Goal: Task Accomplishment & Management: Manage account settings

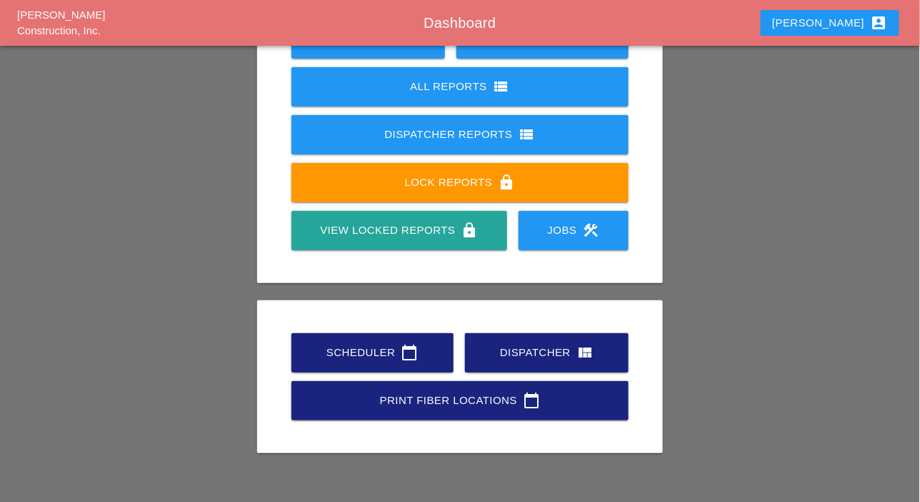
scroll to position [200, 0]
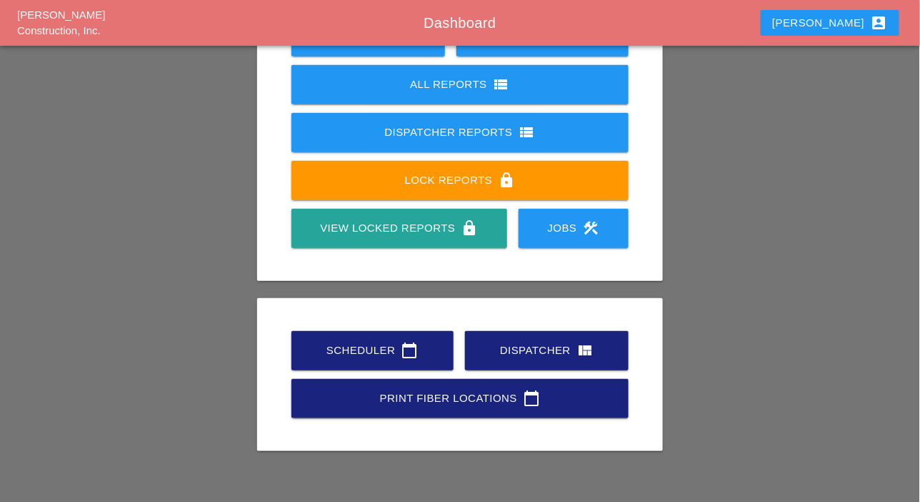
click at [387, 351] on div "Scheduler calendar_today" at bounding box center [372, 350] width 116 height 17
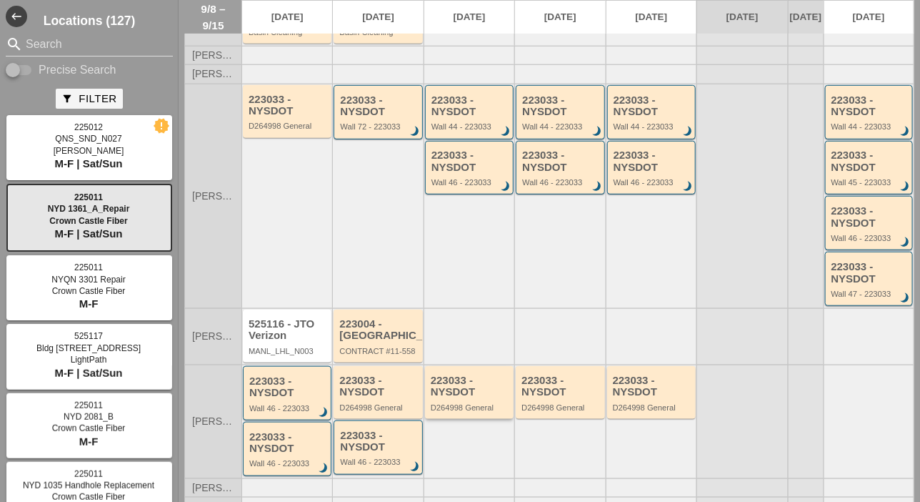
scroll to position [6, 0]
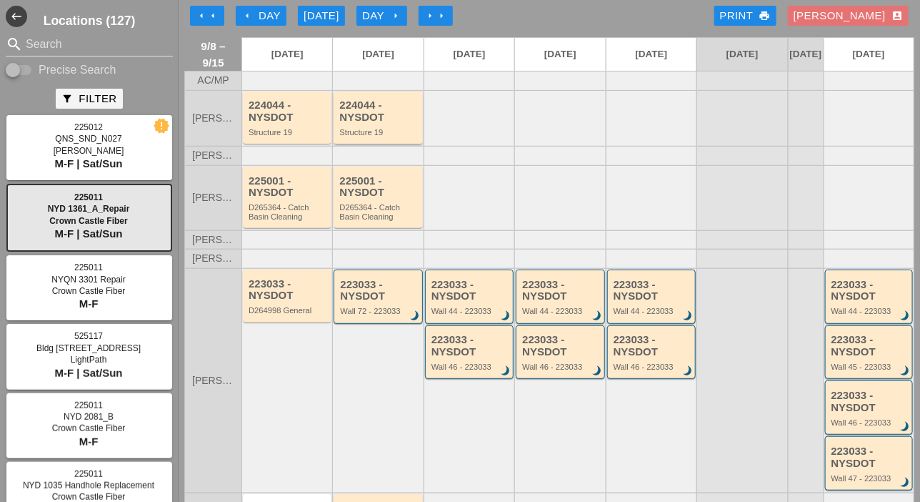
click at [379, 119] on div "224044 - NYSDOT" at bounding box center [378, 111] width 79 height 24
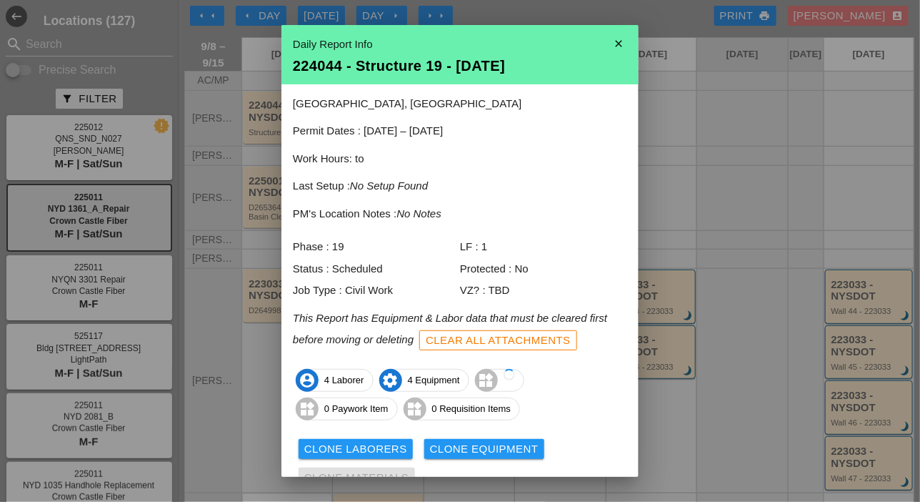
click at [607, 43] on icon "close" at bounding box center [619, 43] width 29 height 29
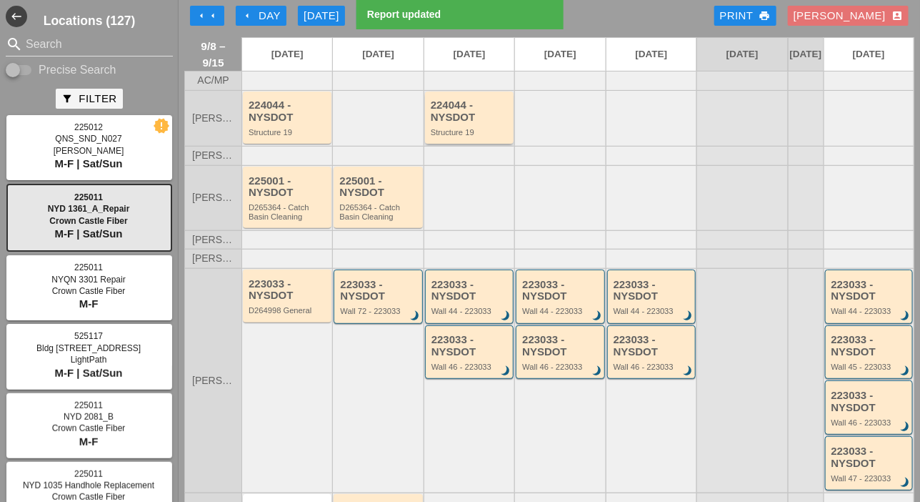
click at [472, 123] on div "224044 - NYSDOT" at bounding box center [470, 111] width 79 height 24
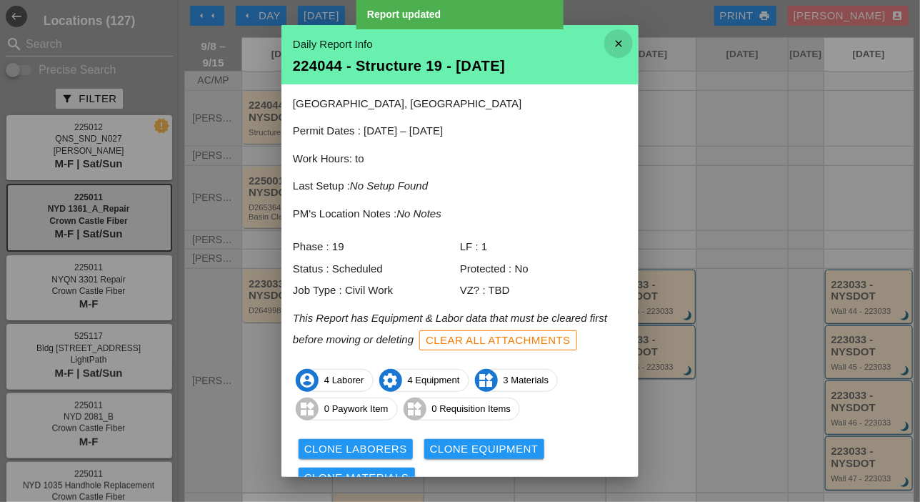
click at [613, 38] on icon "close" at bounding box center [619, 43] width 29 height 29
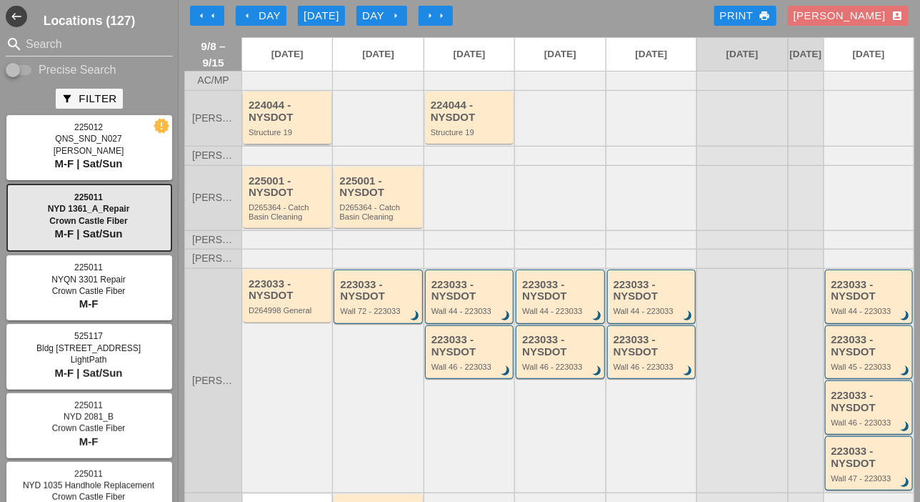
click at [312, 123] on div "224044 - NYSDOT" at bounding box center [288, 111] width 79 height 24
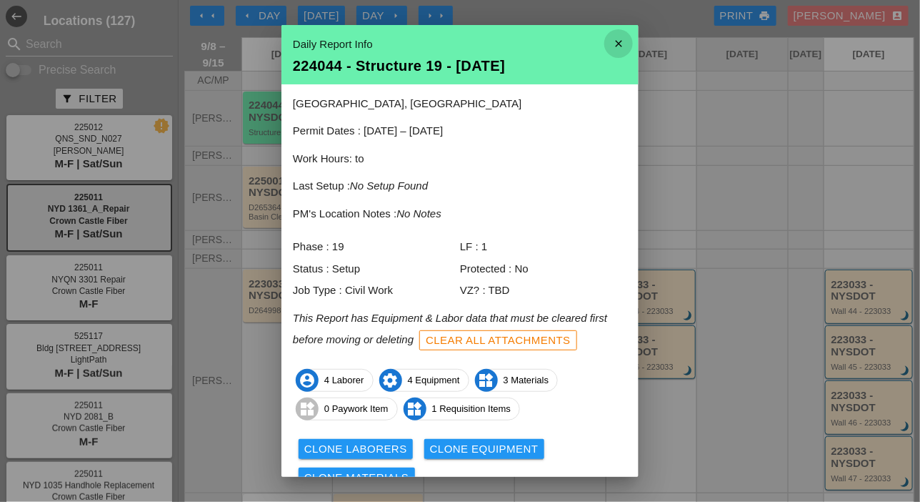
click at [607, 40] on icon "close" at bounding box center [619, 43] width 29 height 29
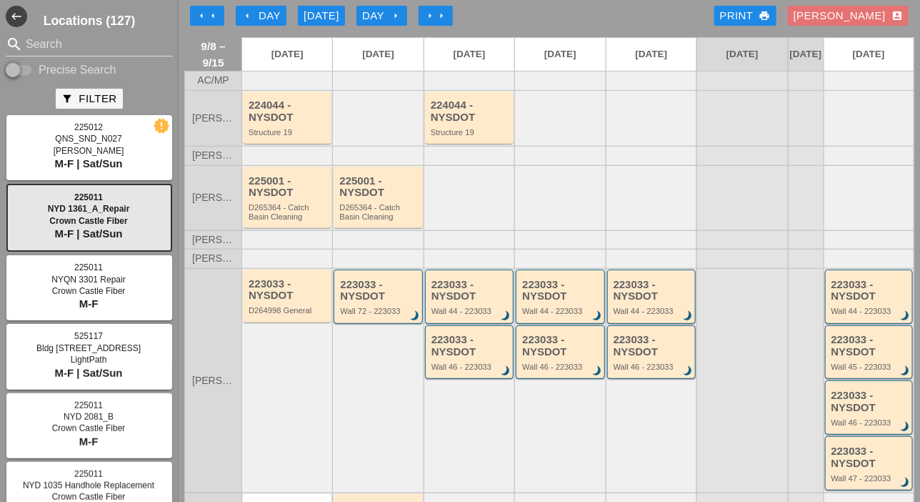
click at [31, 66] on input "Precise Search" at bounding box center [19, 69] width 27 height 17
checkbox input "true"
click at [39, 41] on input "Search" at bounding box center [89, 44] width 127 height 23
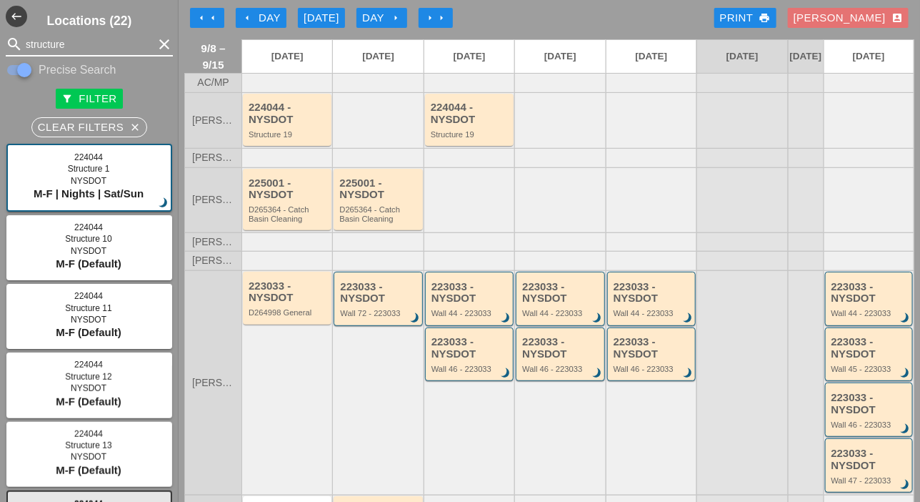
scroll to position [0, 0]
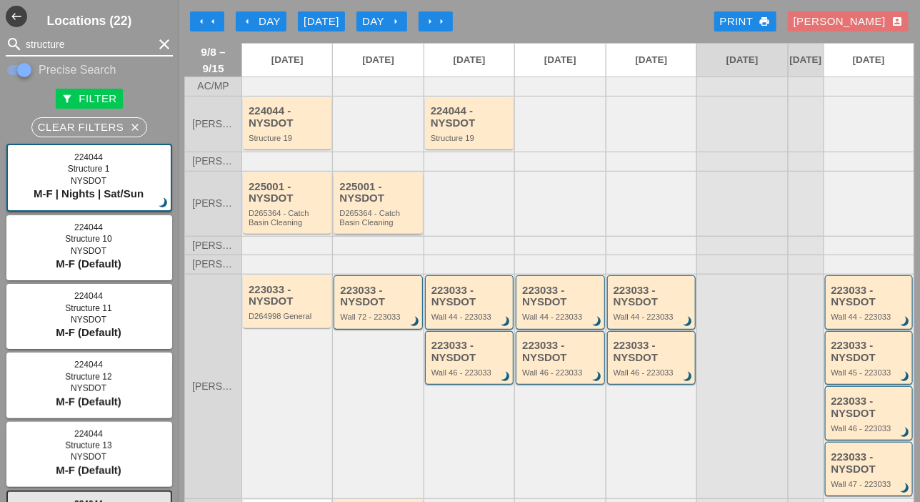
type input "structure"
click at [386, 204] on div "225001 - NYSDOT" at bounding box center [378, 193] width 79 height 24
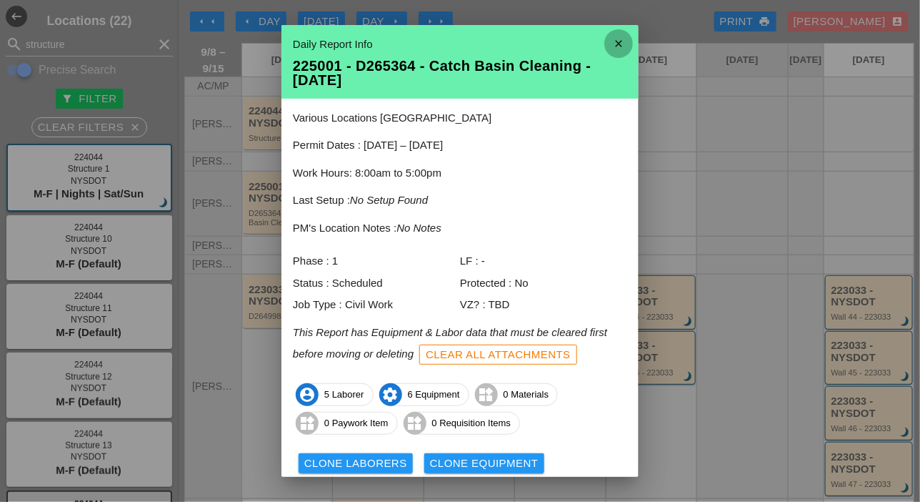
click at [607, 39] on icon "close" at bounding box center [619, 43] width 29 height 29
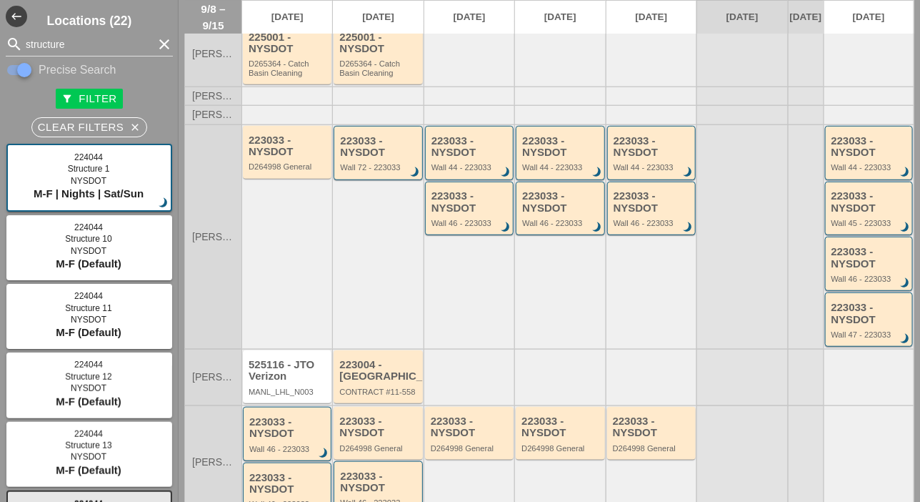
scroll to position [143, 0]
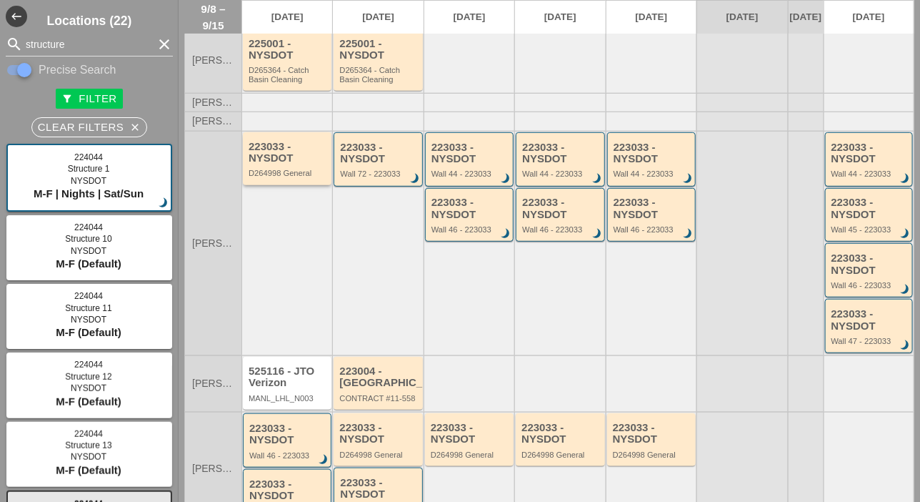
click at [277, 177] on div "D264998 General" at bounding box center [288, 173] width 79 height 9
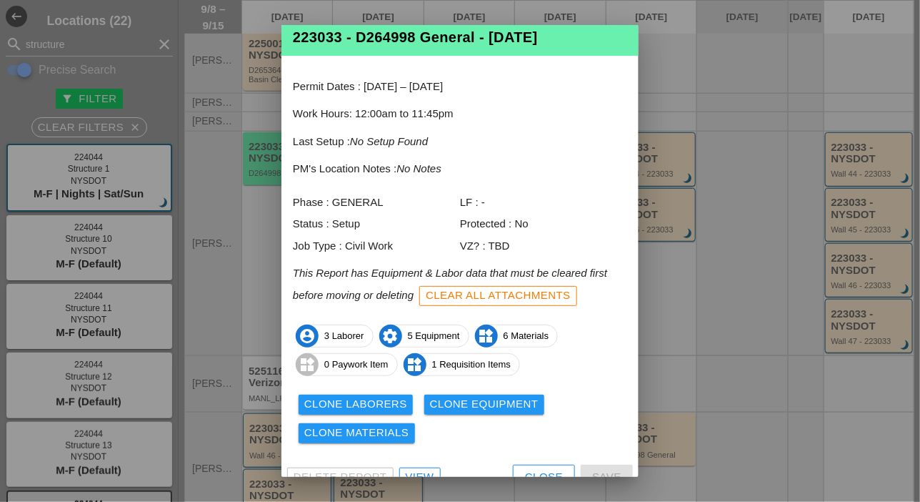
scroll to position [47, 0]
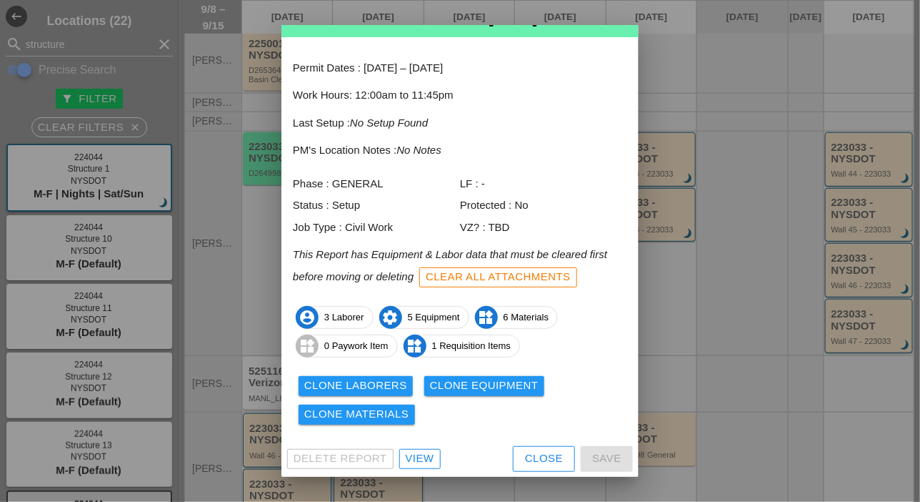
drag, startPoint x: 423, startPoint y: 447, endPoint x: 422, endPoint y: 455, distance: 7.9
click at [423, 453] on div "Delete Report View Close Save" at bounding box center [460, 458] width 357 height 37
click at [422, 455] on div "View" at bounding box center [420, 458] width 29 height 16
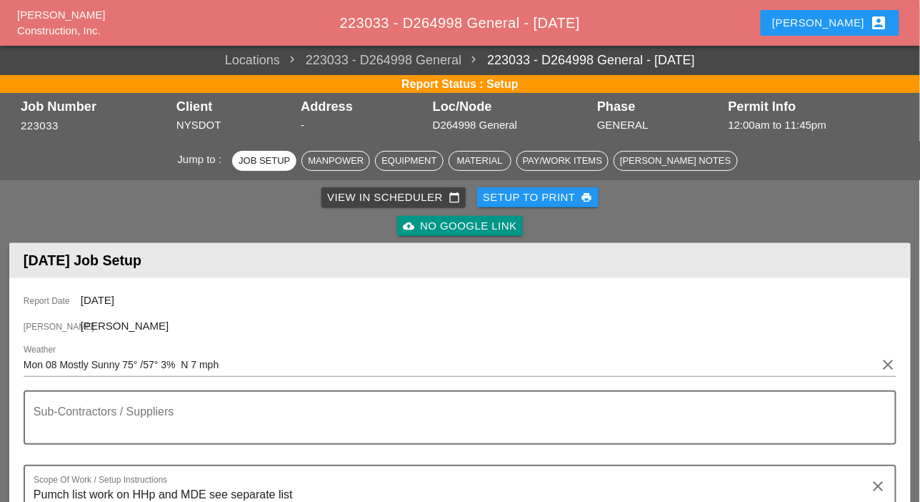
drag, startPoint x: 683, startPoint y: 156, endPoint x: 681, endPoint y: 169, distance: 12.9
click at [686, 164] on div "[PERSON_NAME] Notes" at bounding box center [675, 161] width 111 height 14
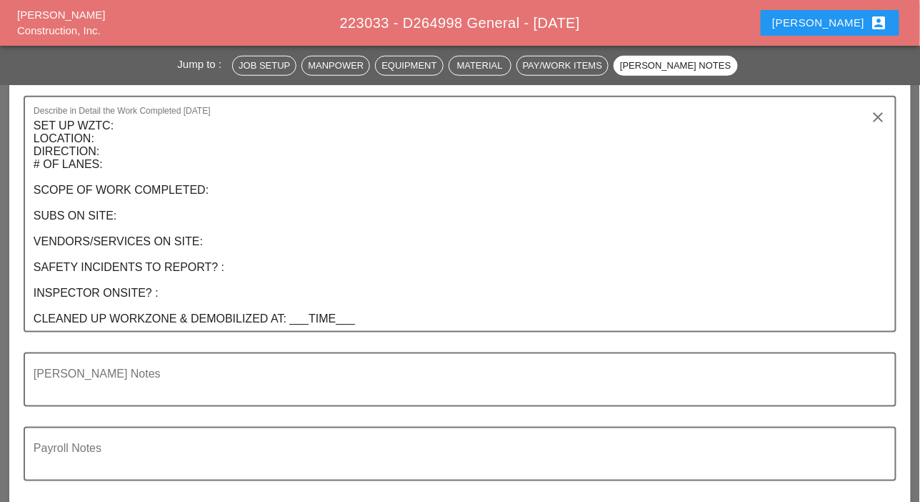
scroll to position [1708, 0]
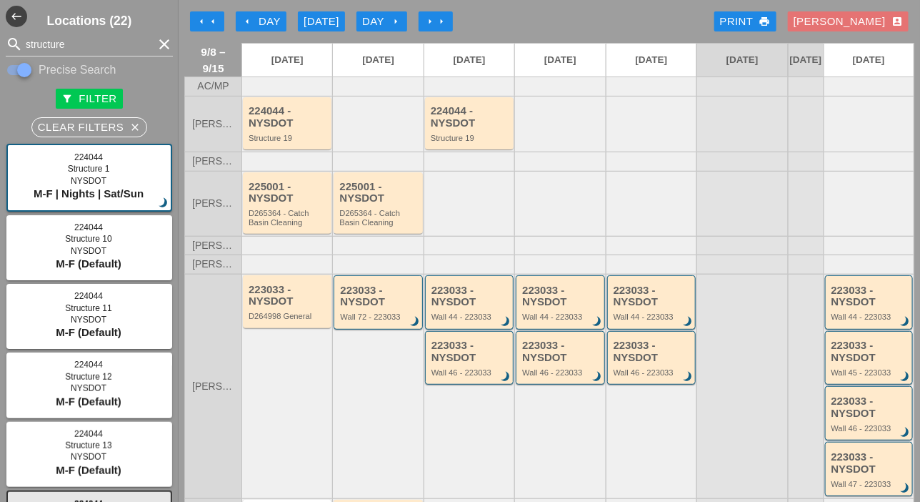
click at [555, 144] on div at bounding box center [560, 124] width 91 height 56
click at [633, 147] on div at bounding box center [651, 124] width 91 height 56
drag, startPoint x: 630, startPoint y: 150, endPoint x: 630, endPoint y: 124, distance: 26.4
click at [630, 124] on div at bounding box center [651, 124] width 91 height 56
click at [156, 45] on icon "clear" at bounding box center [164, 44] width 17 height 17
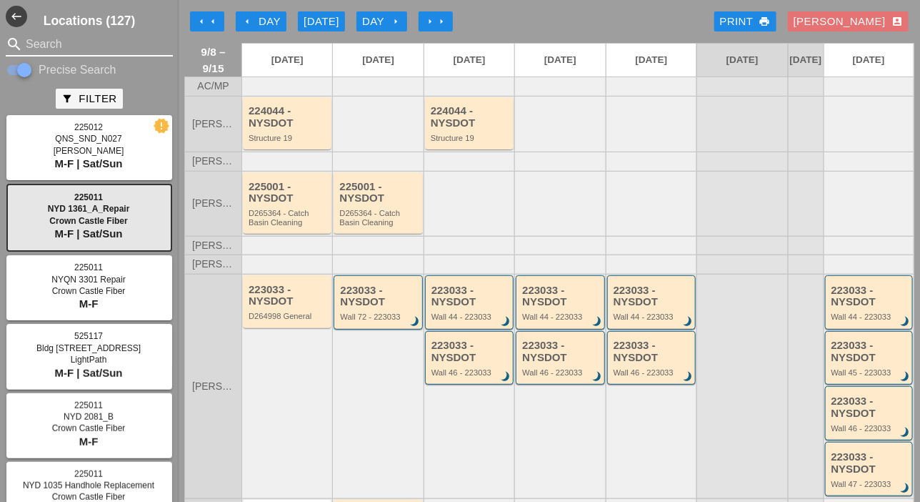
click at [74, 45] on input "Search" at bounding box center [89, 44] width 127 height 23
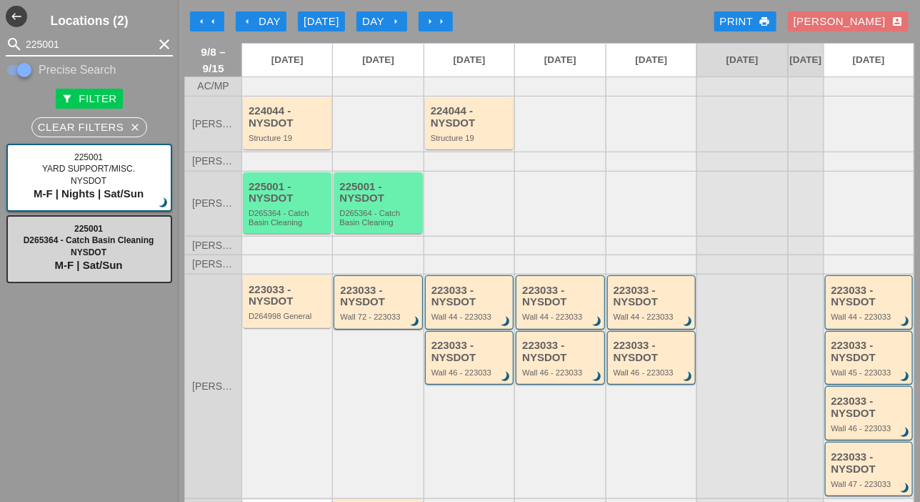
type input "225001"
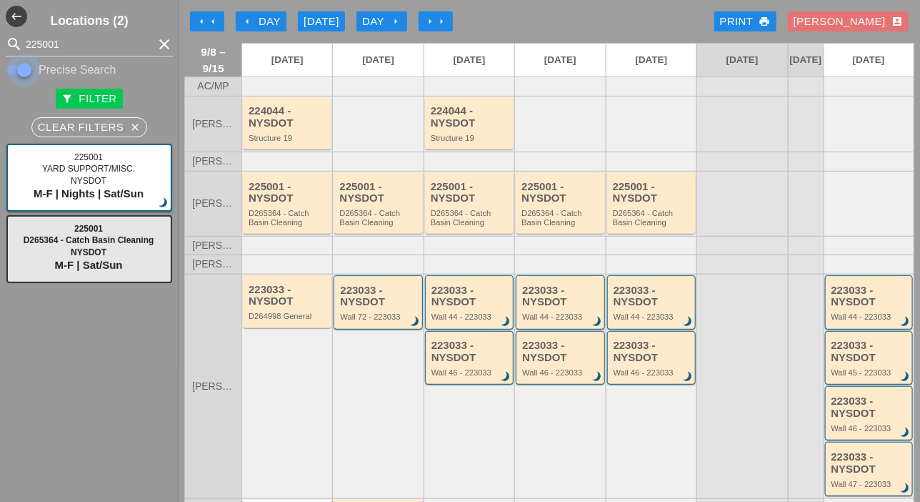
click at [14, 71] on div at bounding box center [24, 70] width 24 height 24
checkbox input "false"
drag, startPoint x: 71, startPoint y: 41, endPoint x: 14, endPoint y: 38, distance: 58.0
click at [14, 38] on div "search 225001 clear" at bounding box center [89, 44] width 167 height 23
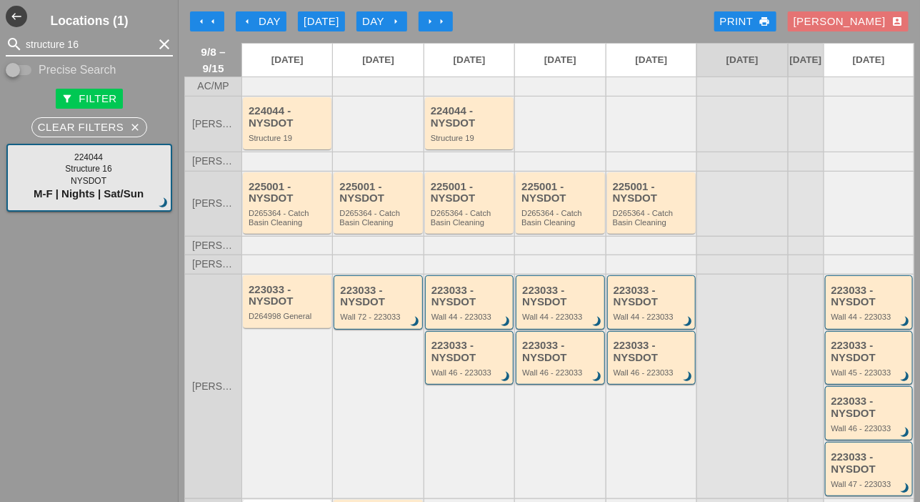
type input "structure 16"
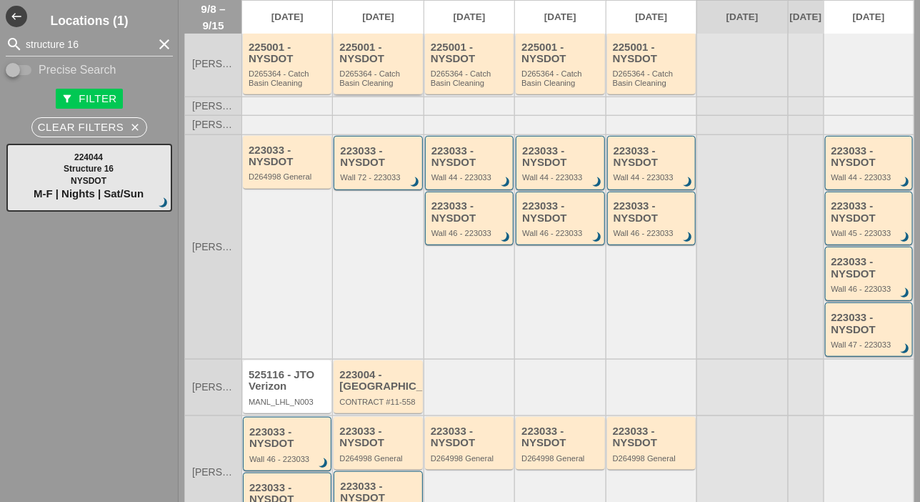
scroll to position [143, 0]
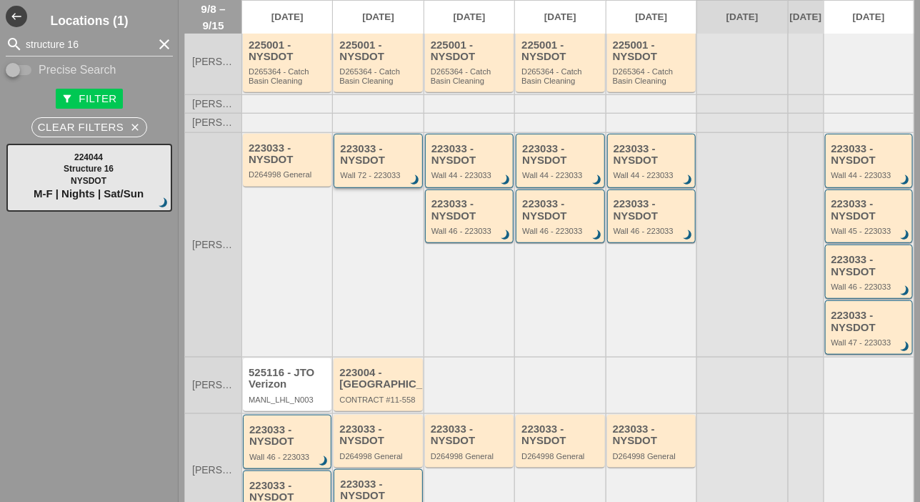
click at [367, 167] on div "223033 - NYSDOT" at bounding box center [379, 155] width 78 height 24
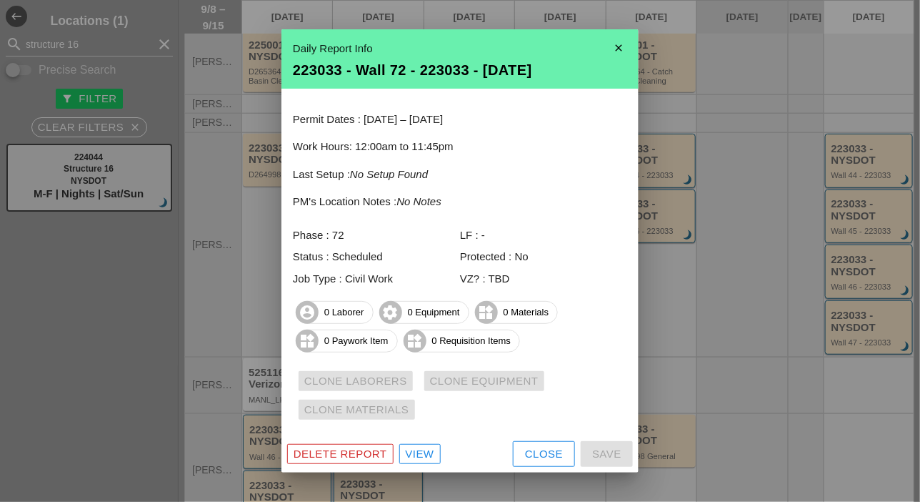
click at [613, 45] on icon "close" at bounding box center [619, 48] width 29 height 29
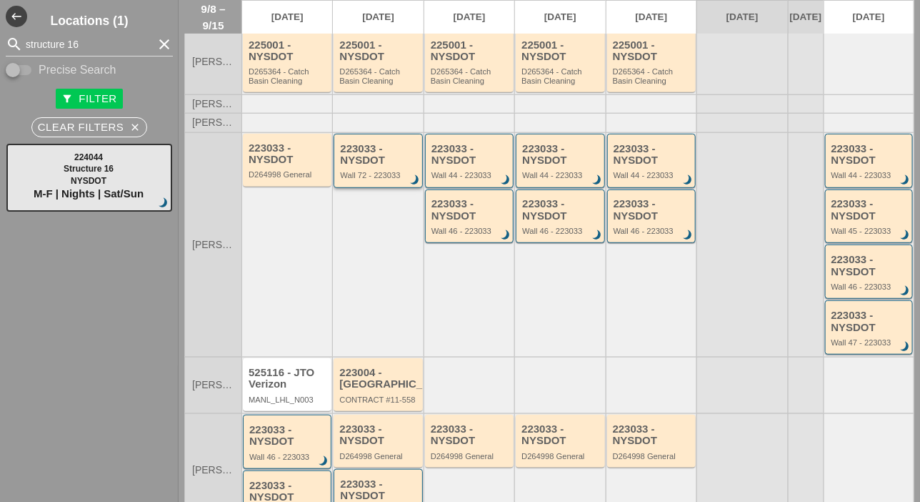
click at [389, 179] on div "Wall 72 - 223033" at bounding box center [379, 175] width 78 height 9
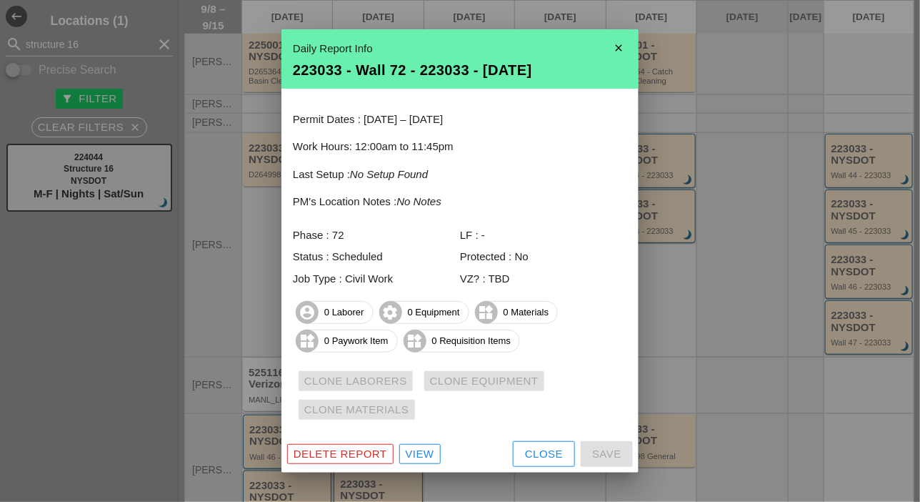
click at [382, 451] on div "Delete Report" at bounding box center [341, 454] width 94 height 16
click at [367, 451] on div "Delete Report" at bounding box center [341, 454] width 94 height 16
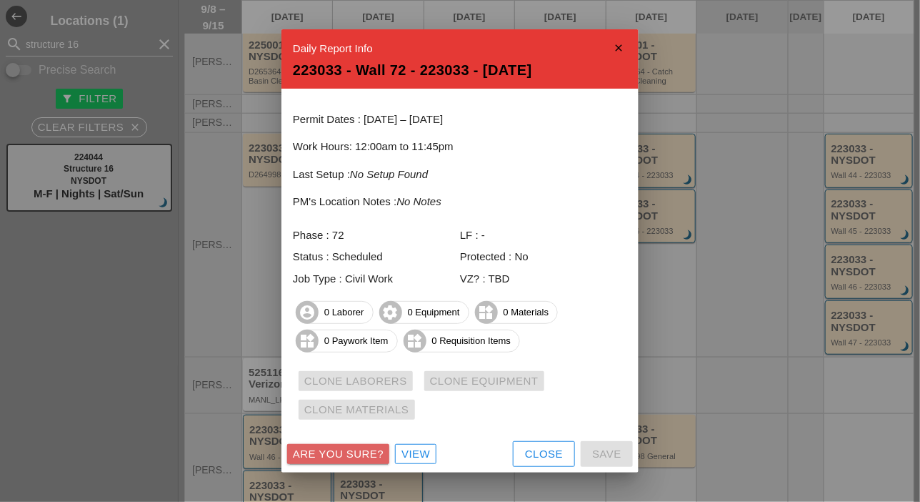
click at [363, 450] on div "Are you sure?" at bounding box center [338, 454] width 91 height 16
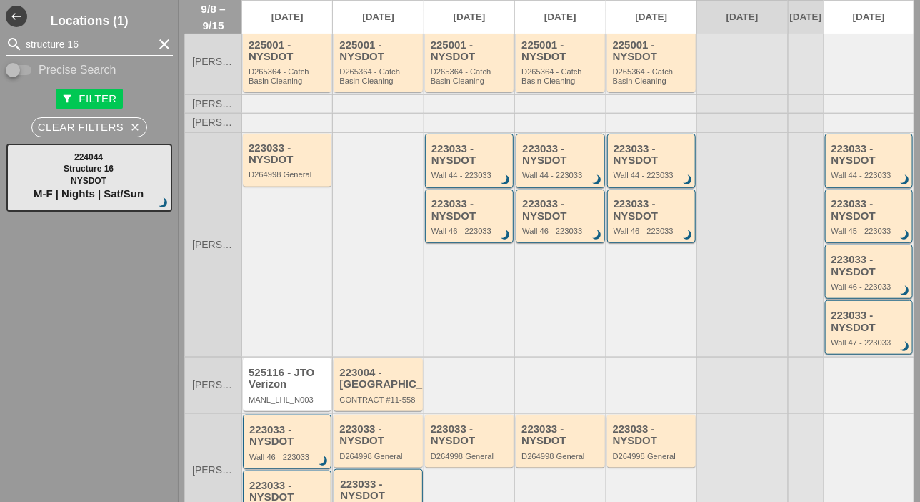
drag, startPoint x: 81, startPoint y: 39, endPoint x: 9, endPoint y: 46, distance: 73.2
click at [9, 46] on div "search structure 16 clear" at bounding box center [89, 44] width 167 height 23
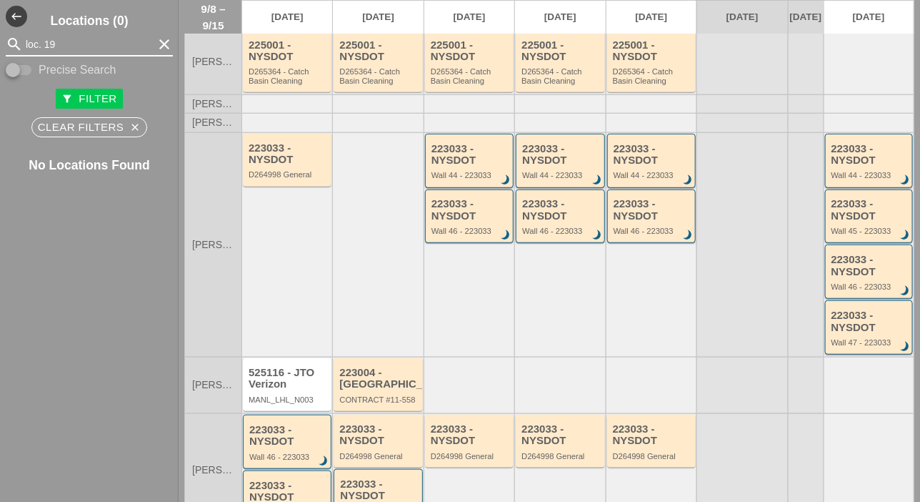
drag, startPoint x: 64, startPoint y: 44, endPoint x: 17, endPoint y: 44, distance: 47.2
click at [17, 44] on div "search loc. 19 clear" at bounding box center [89, 44] width 167 height 23
type input "loc. 19"
click at [32, 71] on input "Precise Search" at bounding box center [19, 69] width 27 height 17
checkbox input "true"
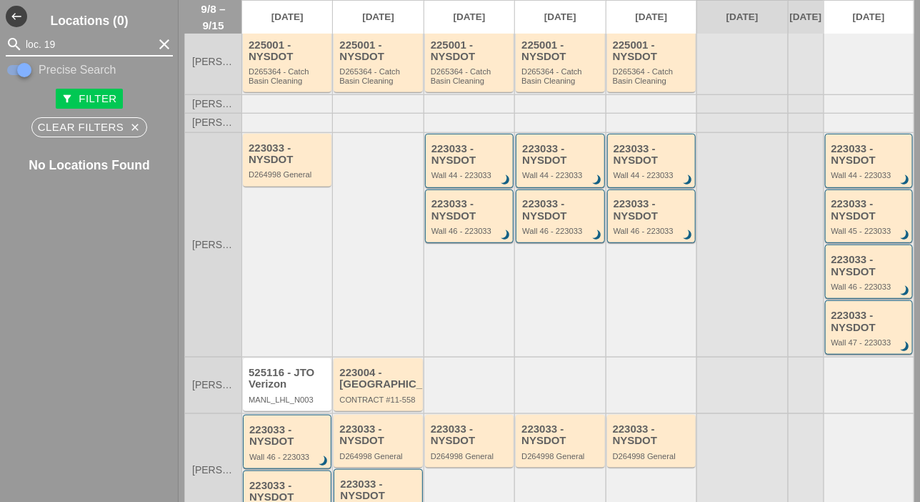
click at [66, 47] on input "loc. 19" at bounding box center [89, 44] width 127 height 23
click at [67, 45] on input "loc. 19" at bounding box center [89, 44] width 127 height 23
click at [44, 44] on input "loc. 19" at bounding box center [89, 44] width 127 height 23
click at [79, 43] on input "loc.19" at bounding box center [89, 44] width 127 height 23
click at [36, 44] on input "loc.19" at bounding box center [89, 44] width 127 height 23
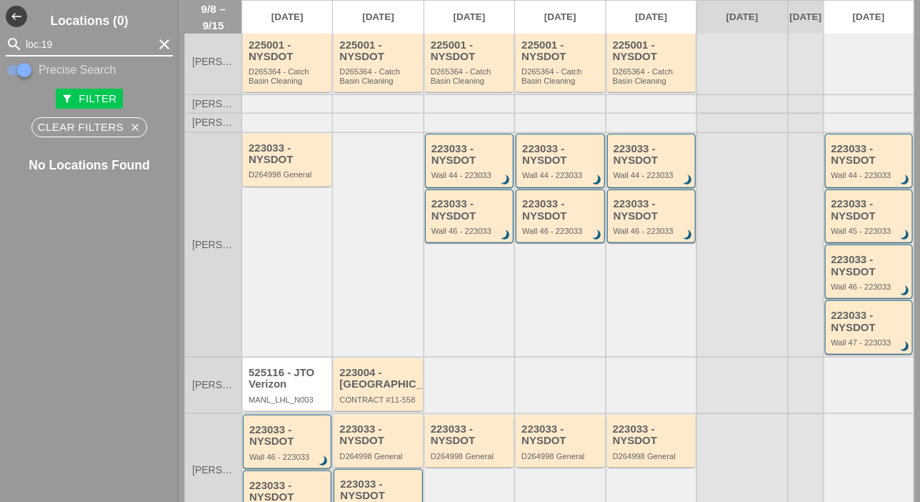
click at [61, 43] on input "loc.19" at bounding box center [89, 44] width 127 height 23
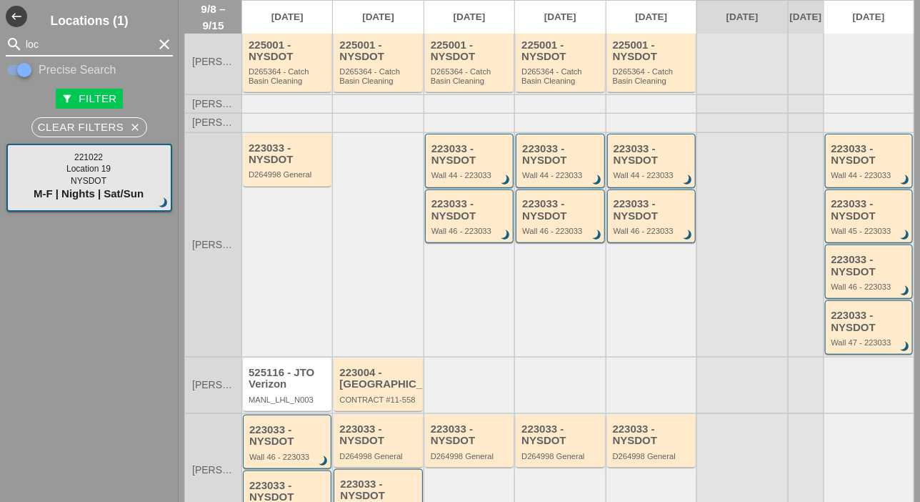
type input "loc"
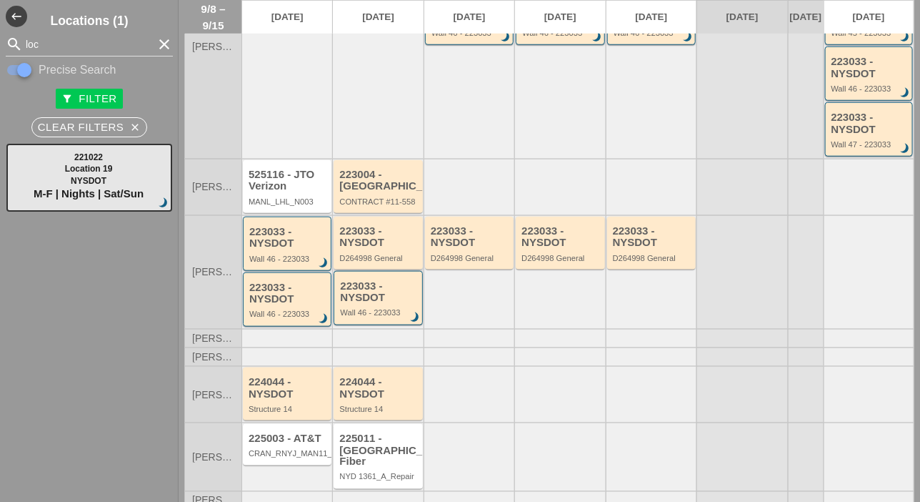
scroll to position [357, 0]
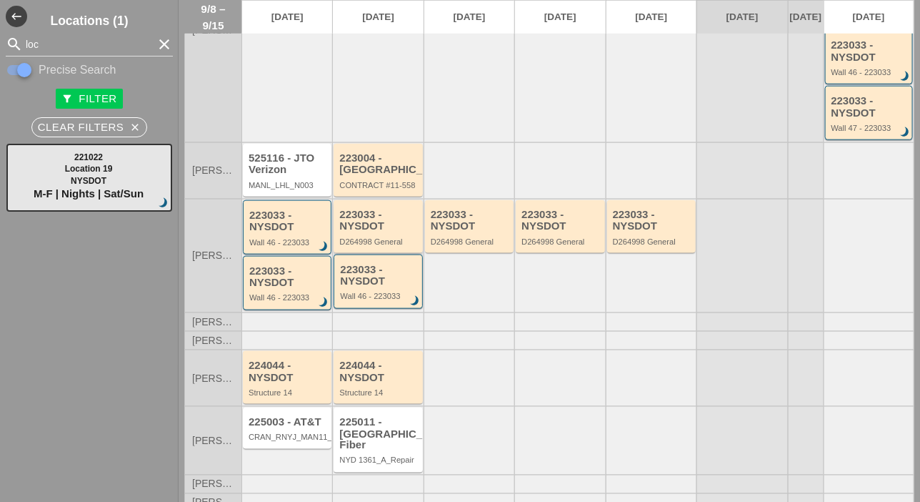
click at [380, 232] on div "223033 - NYSDOT" at bounding box center [378, 221] width 79 height 24
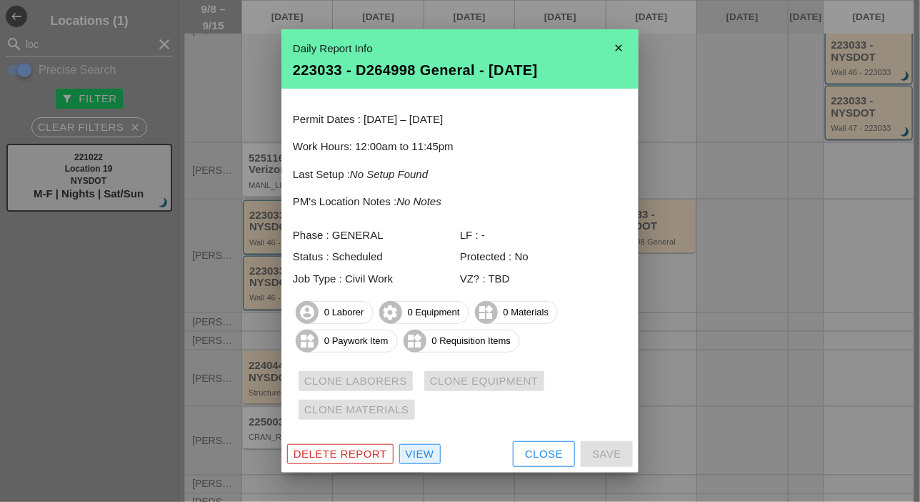
click at [427, 452] on div "View" at bounding box center [420, 454] width 29 height 16
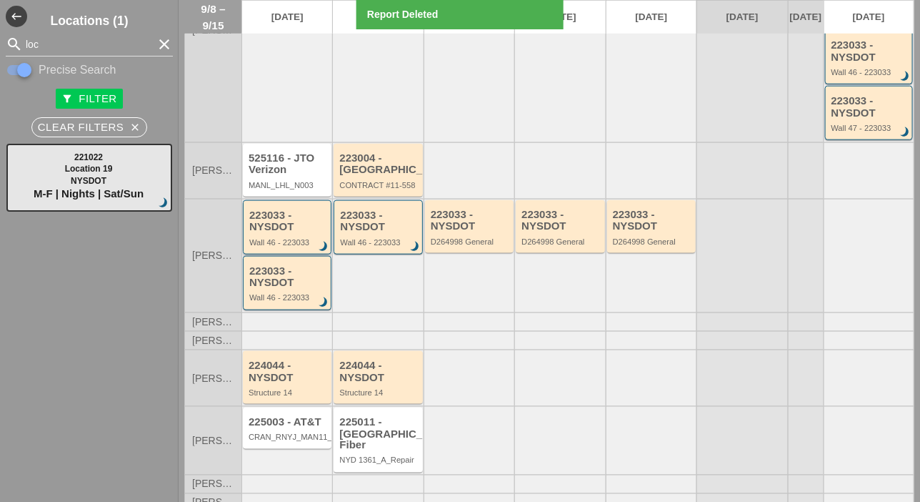
scroll to position [364, 0]
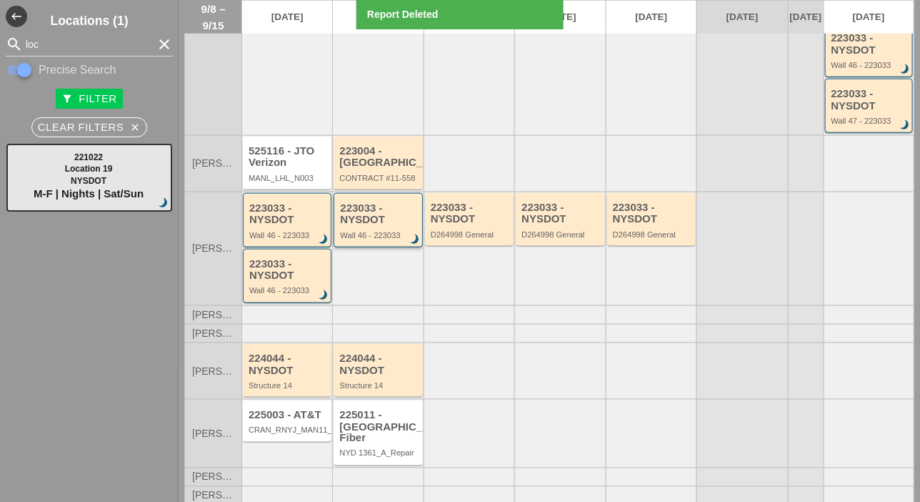
click at [357, 226] on div "223033 - NYSDOT" at bounding box center [379, 214] width 78 height 24
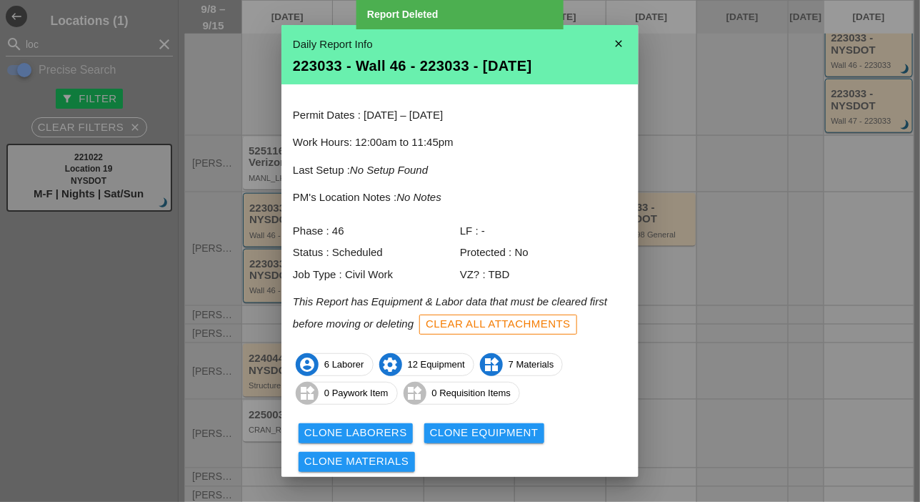
scroll to position [47, 0]
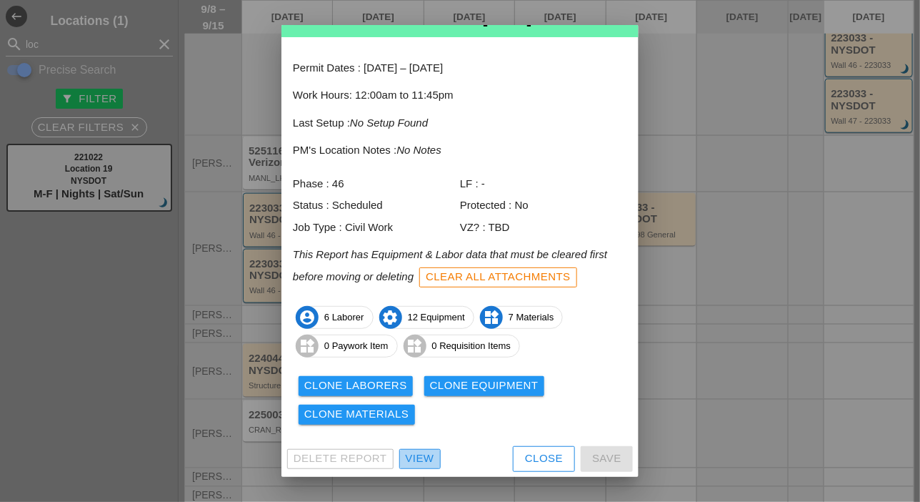
click at [423, 466] on div "View" at bounding box center [420, 458] width 29 height 16
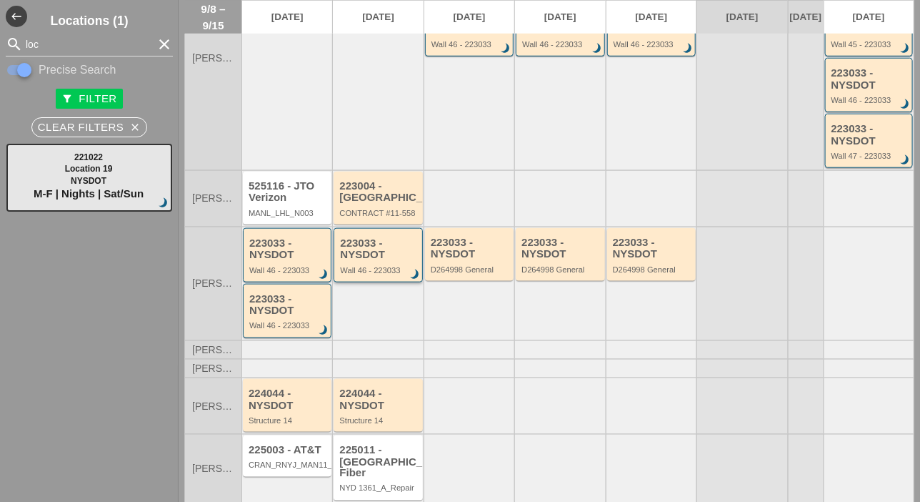
scroll to position [364, 0]
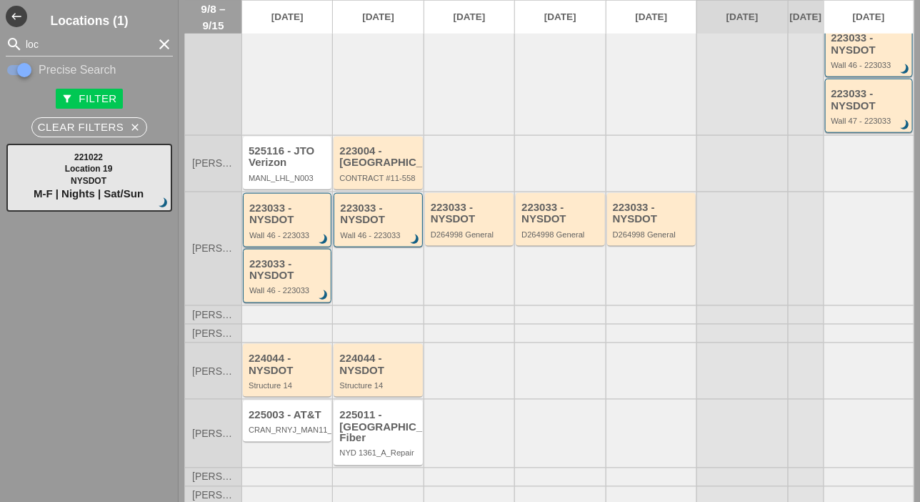
click at [295, 239] on div "Wall 46 - 223033" at bounding box center [288, 235] width 78 height 9
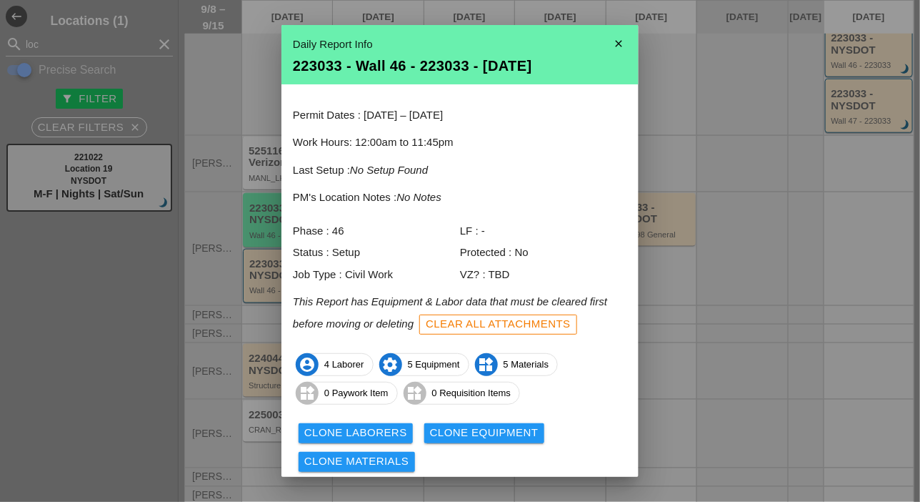
click at [610, 41] on icon "close" at bounding box center [619, 43] width 29 height 29
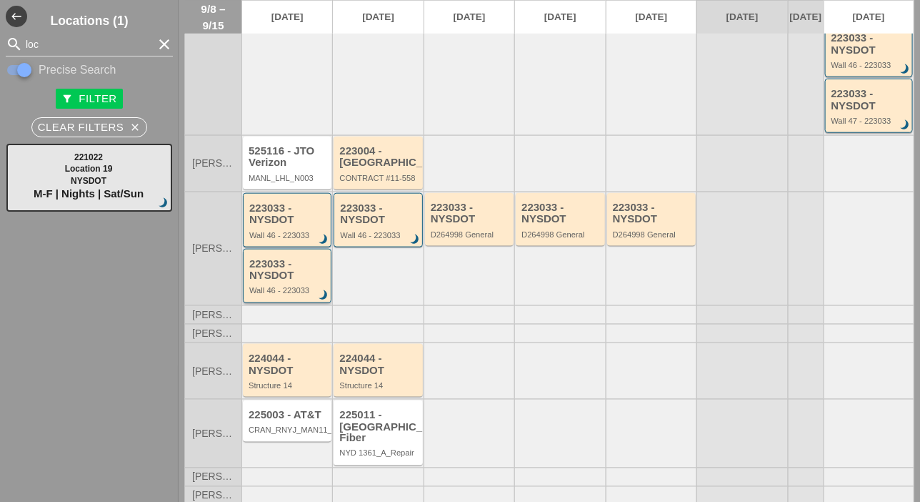
click at [293, 282] on div "223033 - NYSDOT" at bounding box center [288, 270] width 78 height 24
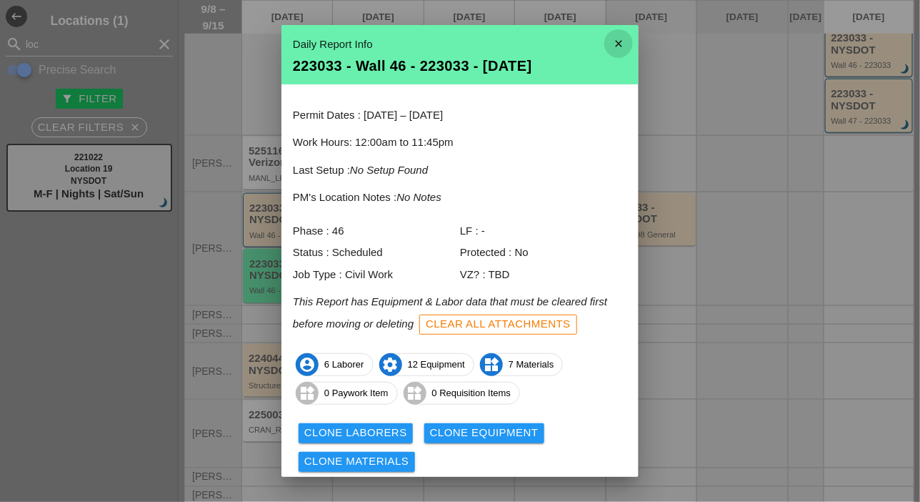
click at [606, 41] on icon "close" at bounding box center [619, 43] width 29 height 29
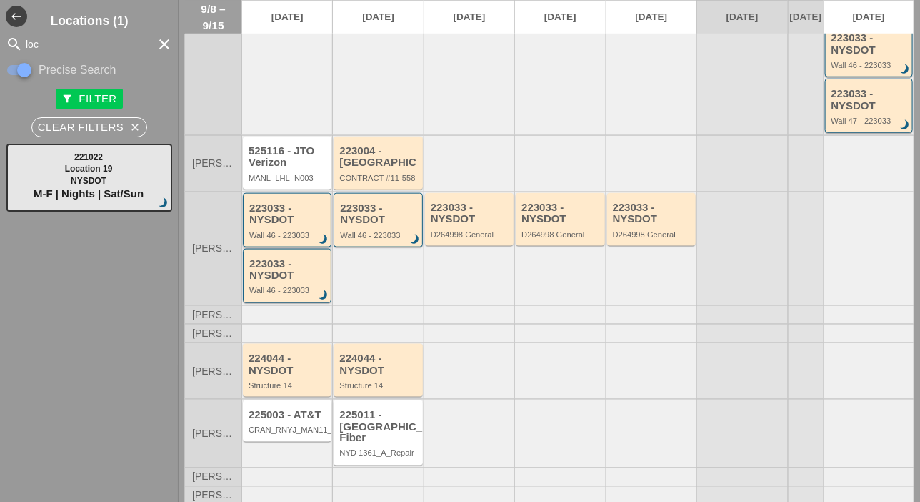
click at [304, 226] on div "223033 - NYSDOT" at bounding box center [288, 214] width 78 height 24
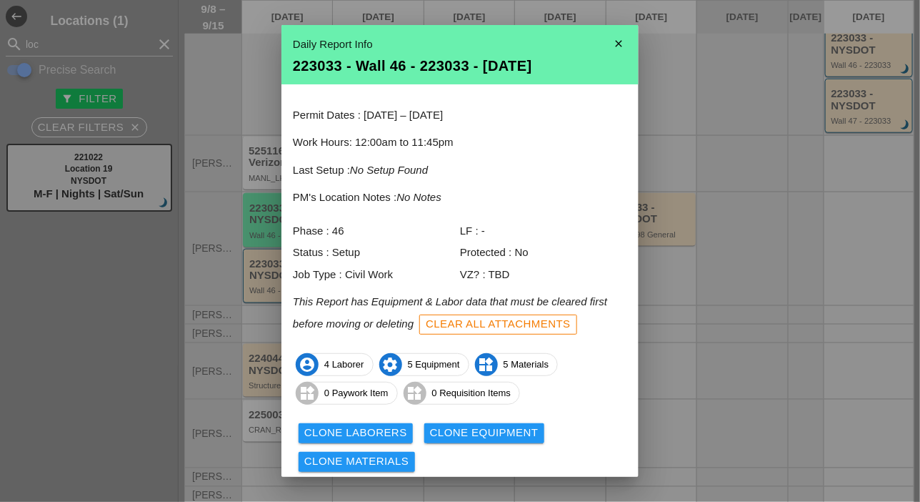
scroll to position [47, 0]
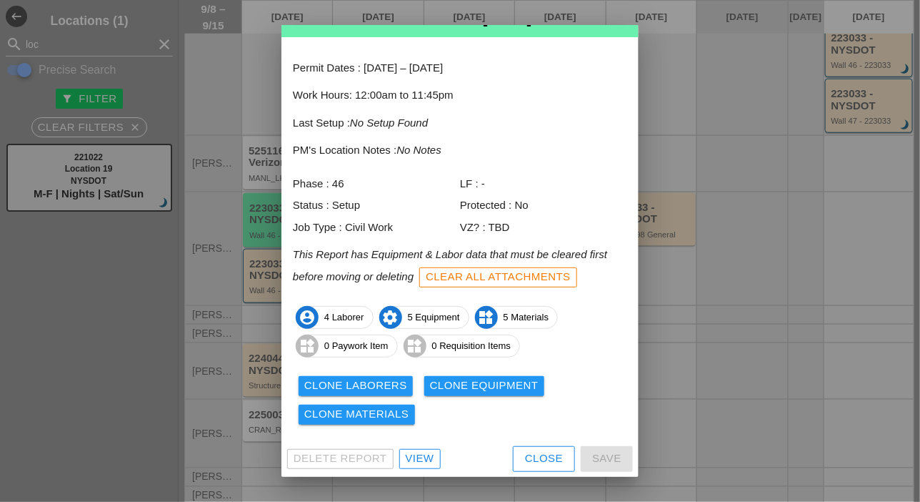
click at [517, 279] on div "Clear All Attachments" at bounding box center [498, 277] width 145 height 16
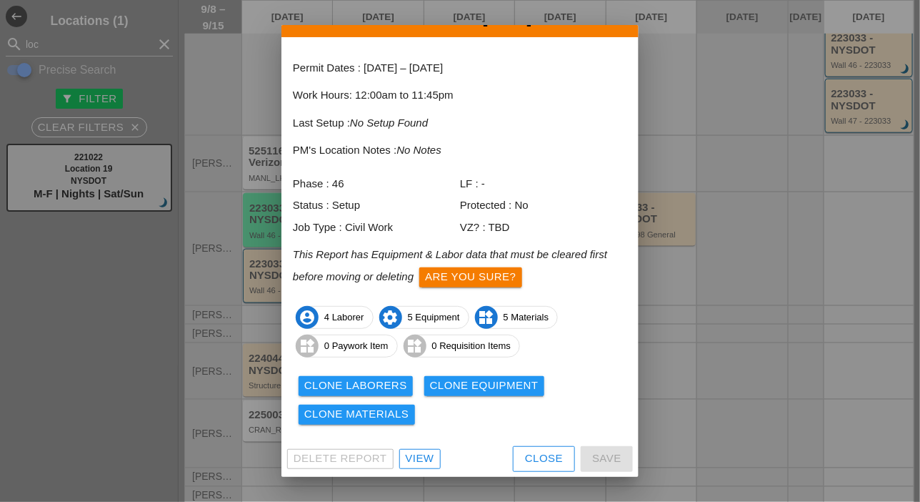
click at [510, 277] on div "Are you sure?" at bounding box center [470, 277] width 91 height 16
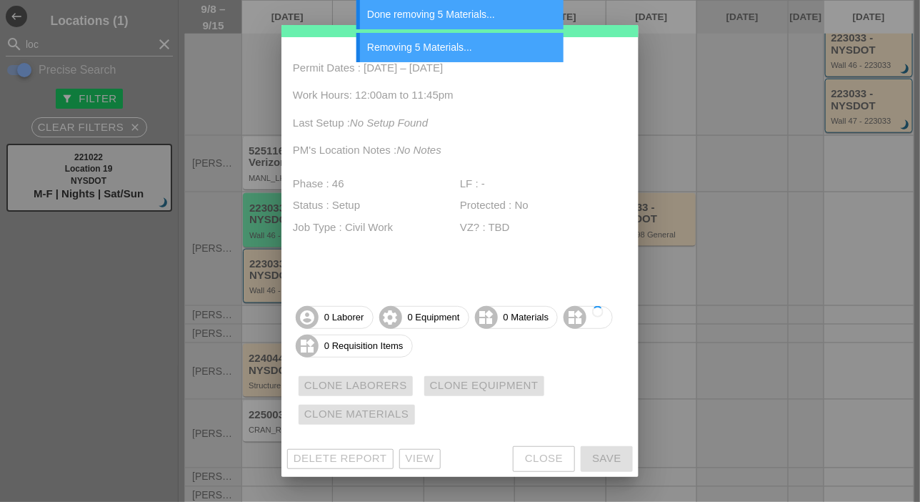
scroll to position [0, 0]
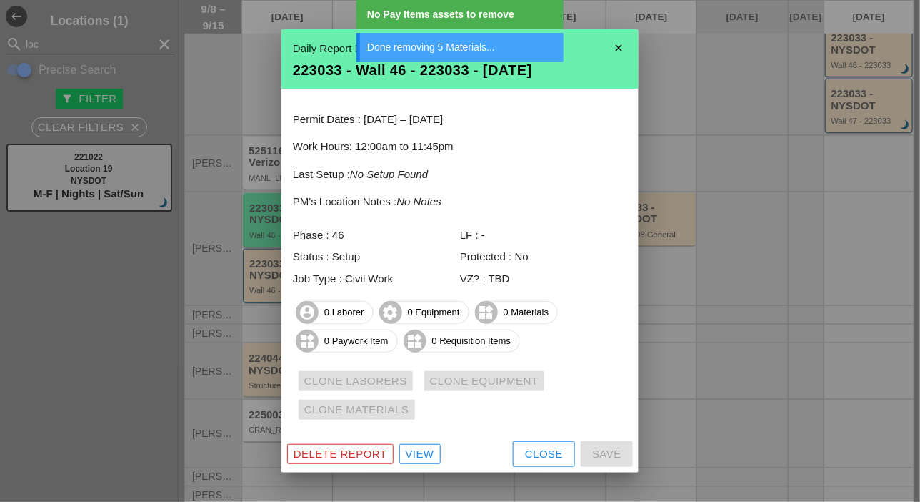
click at [366, 457] on div "Delete Report" at bounding box center [341, 454] width 94 height 16
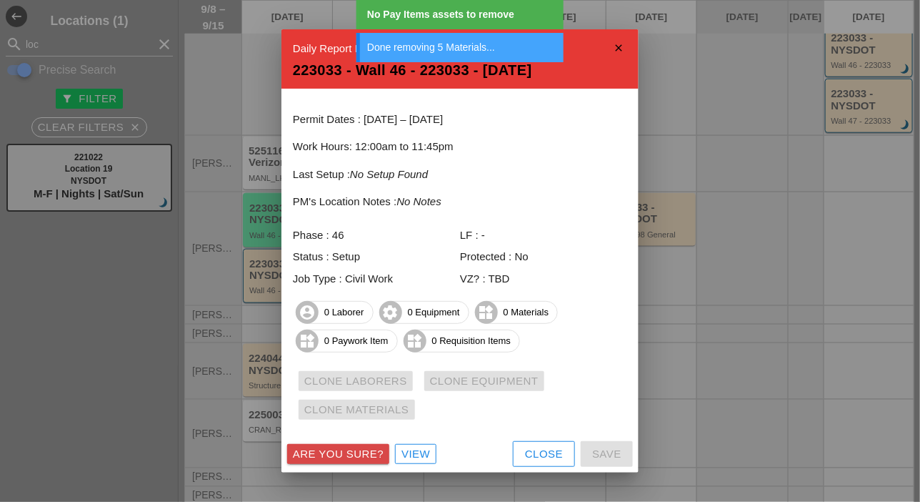
click at [367, 457] on div "Are you sure?" at bounding box center [338, 454] width 91 height 16
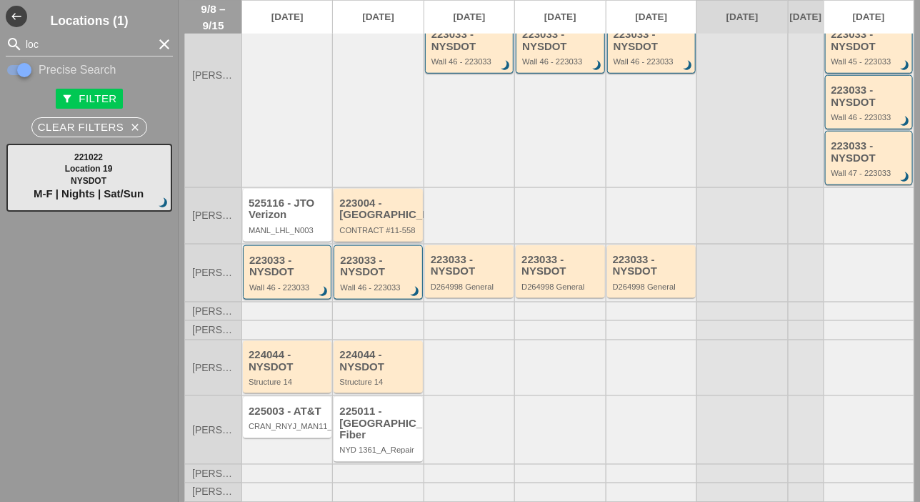
scroll to position [309, 0]
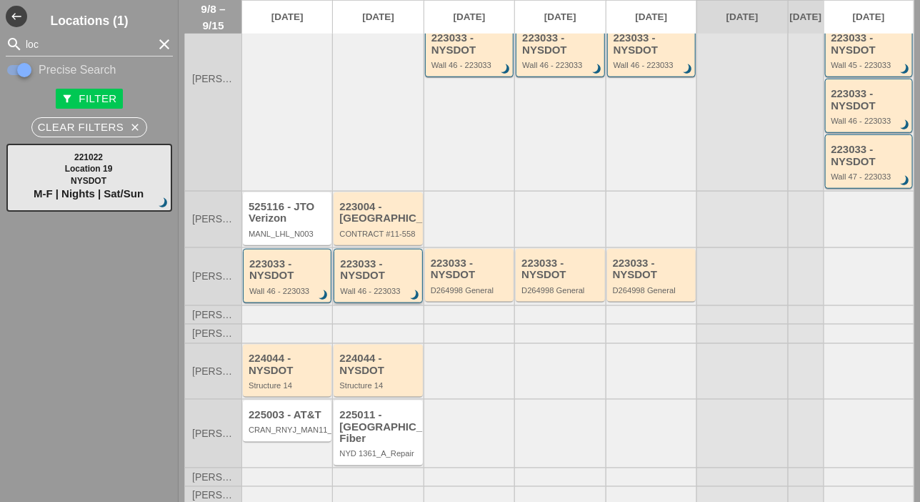
click at [364, 282] on div "223033 - NYSDOT" at bounding box center [379, 270] width 78 height 24
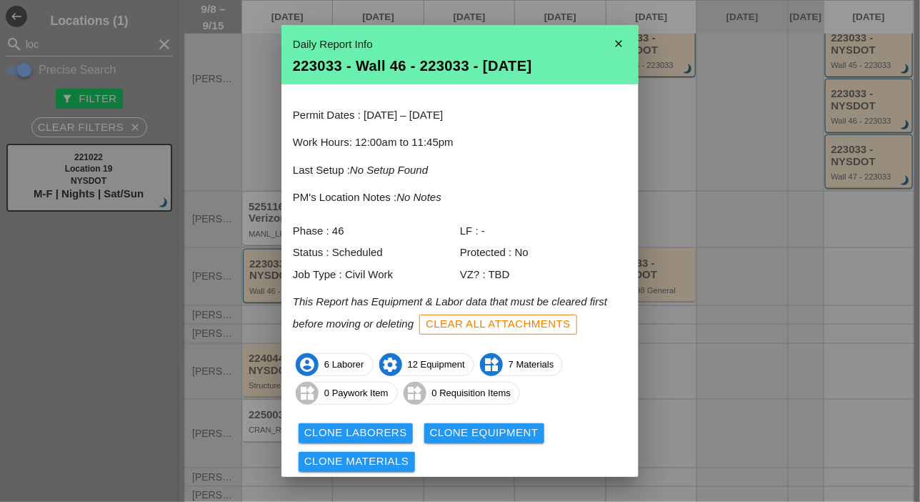
click at [610, 39] on icon "close" at bounding box center [619, 43] width 29 height 29
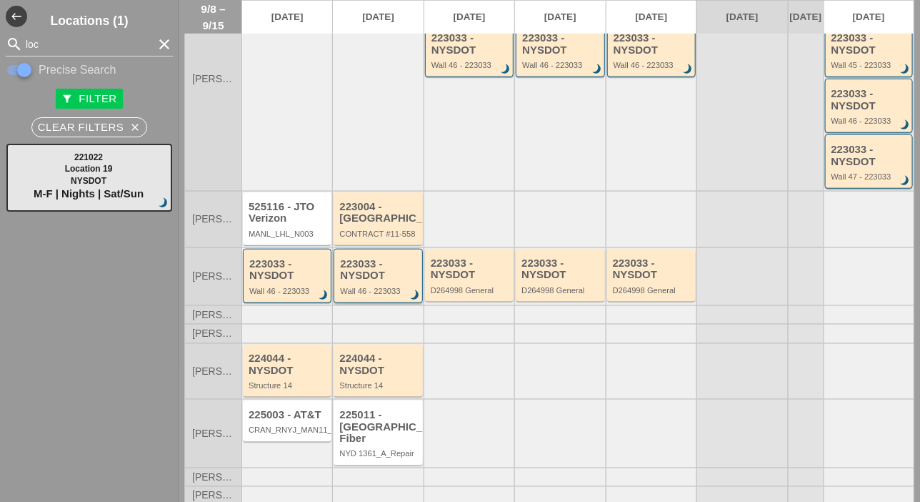
click at [405, 294] on div "223033 - NYSDOT Wall 46 - 223033 brightness_3" at bounding box center [379, 276] width 78 height 37
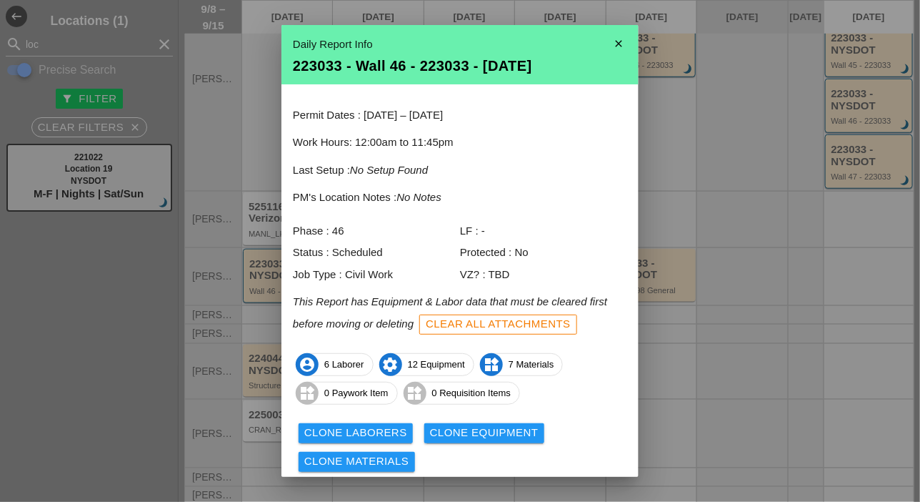
scroll to position [47, 0]
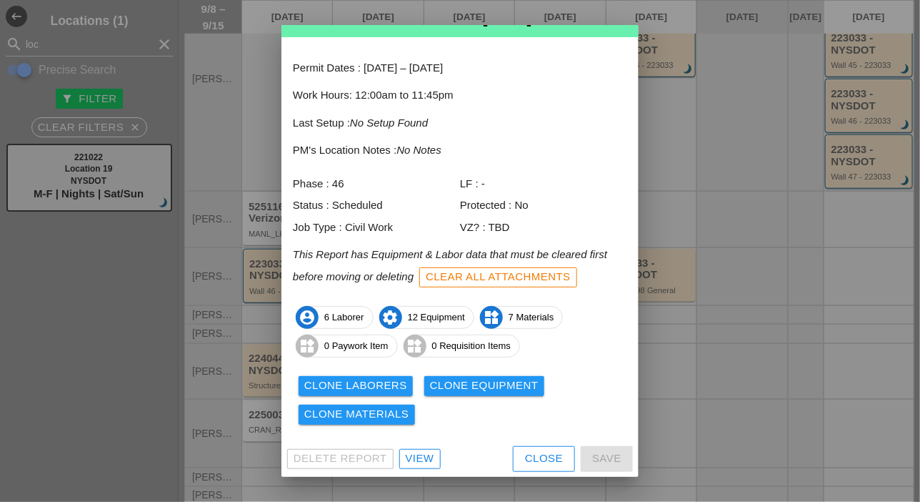
click at [492, 279] on div "Clear All Attachments" at bounding box center [498, 277] width 145 height 16
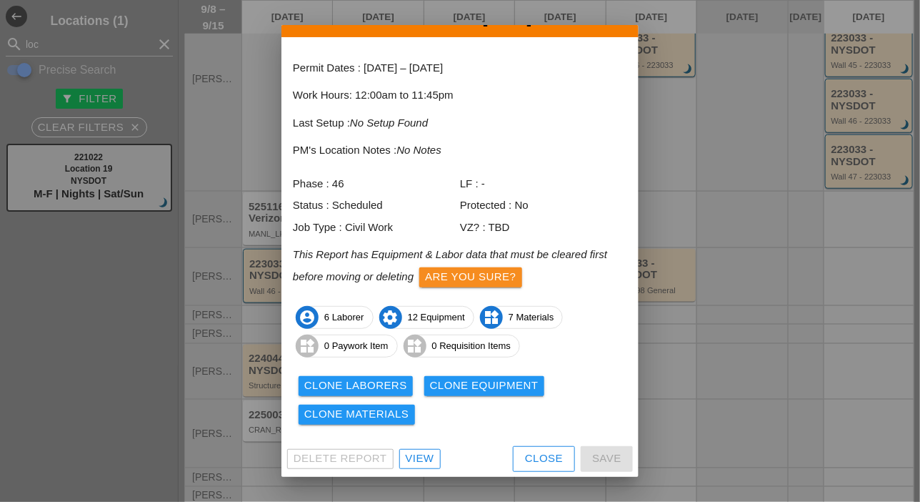
click at [481, 274] on div "Are you sure?" at bounding box center [470, 277] width 91 height 16
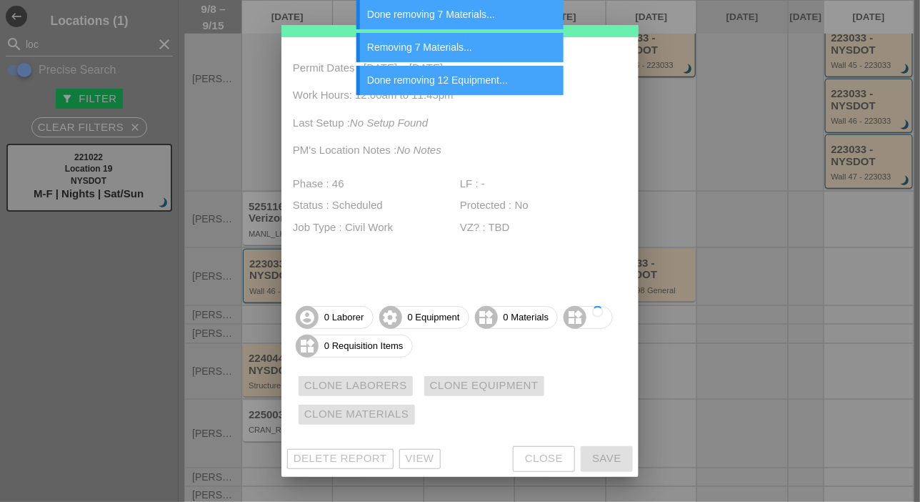
scroll to position [0, 0]
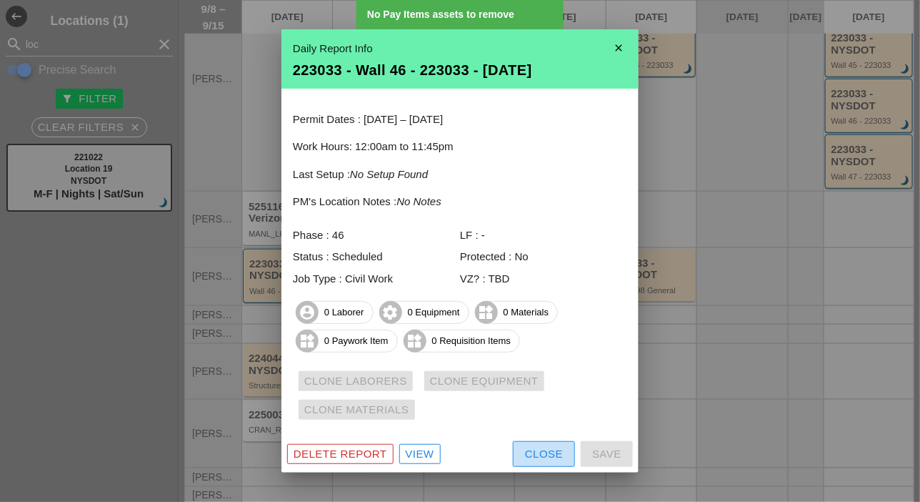
click at [546, 453] on div "Close" at bounding box center [544, 454] width 38 height 16
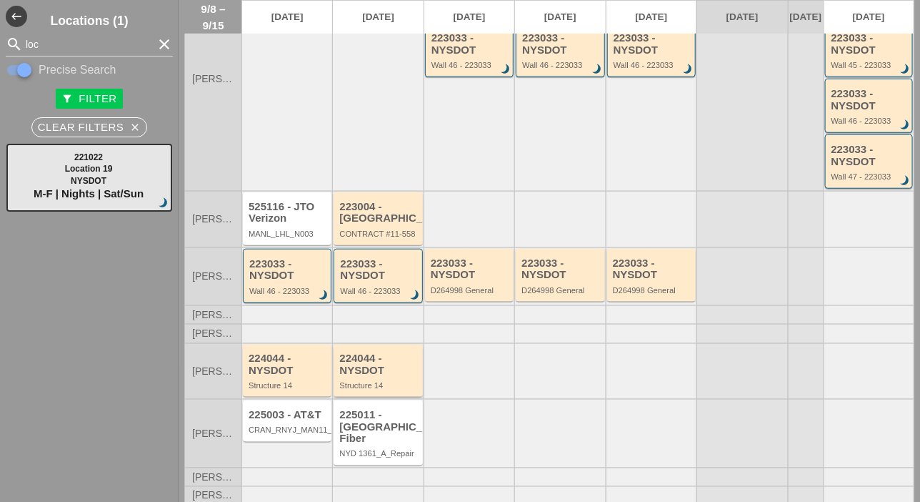
click at [369, 376] on div "224044 - NYSDOT" at bounding box center [378, 364] width 79 height 24
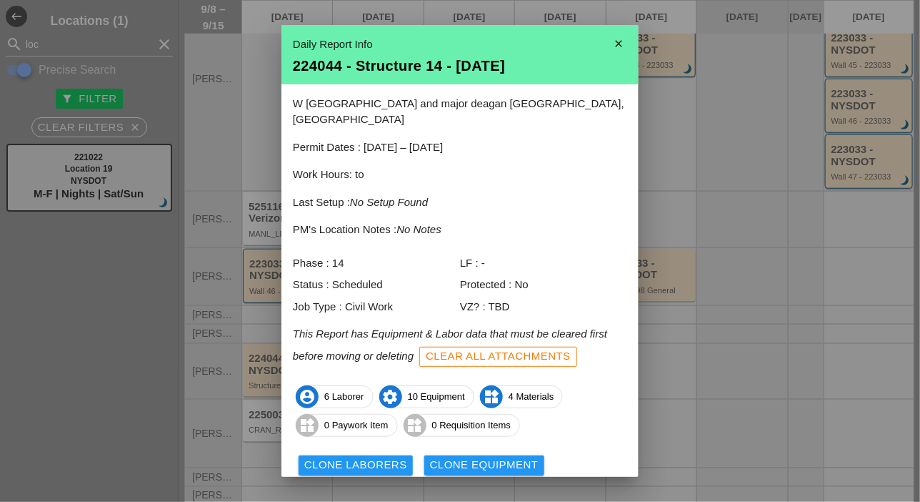
scroll to position [63, 0]
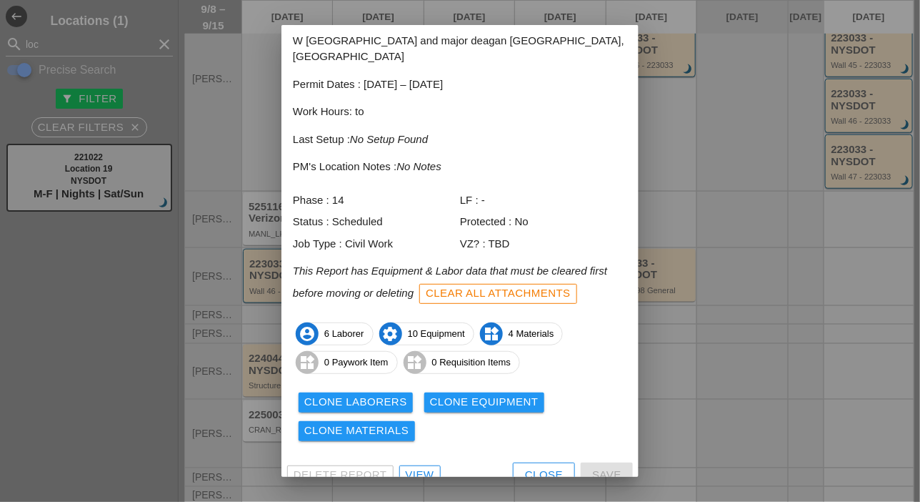
click at [514, 462] on button "Close" at bounding box center [544, 475] width 62 height 26
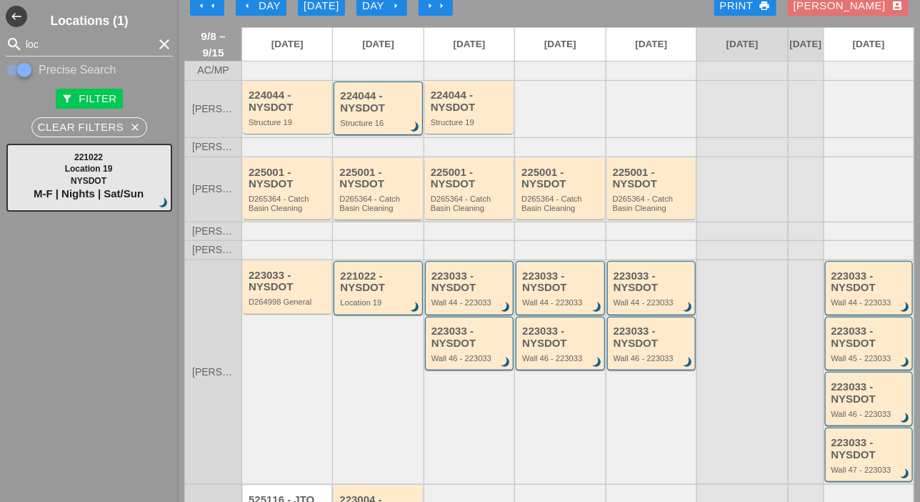
scroll to position [0, 0]
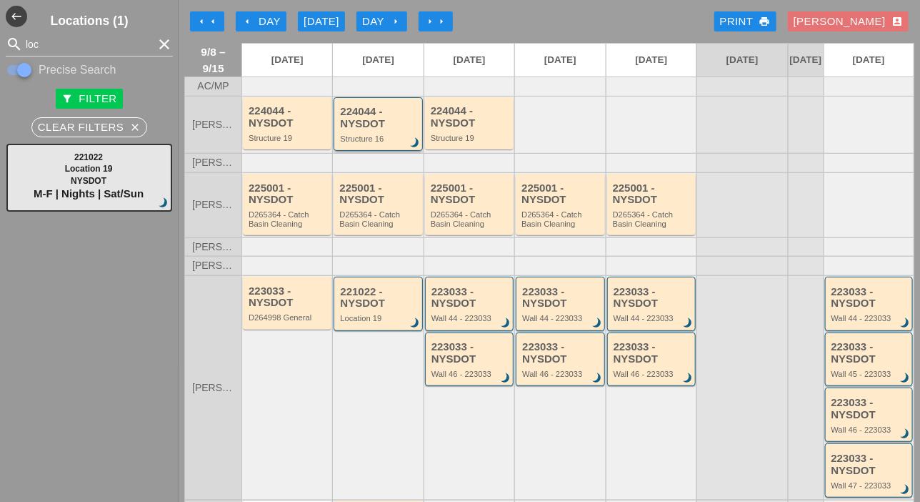
click at [365, 129] on div "224044 - NYSDOT" at bounding box center [379, 118] width 78 height 24
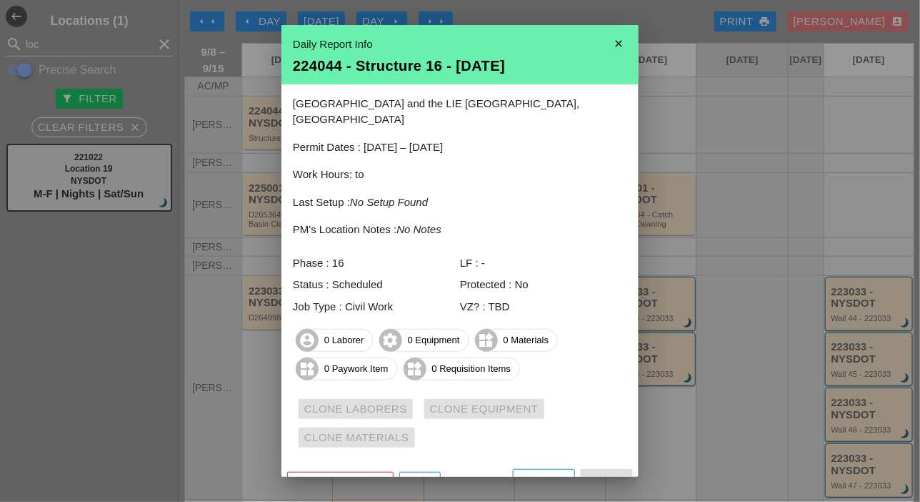
click at [607, 40] on icon "close" at bounding box center [619, 43] width 29 height 29
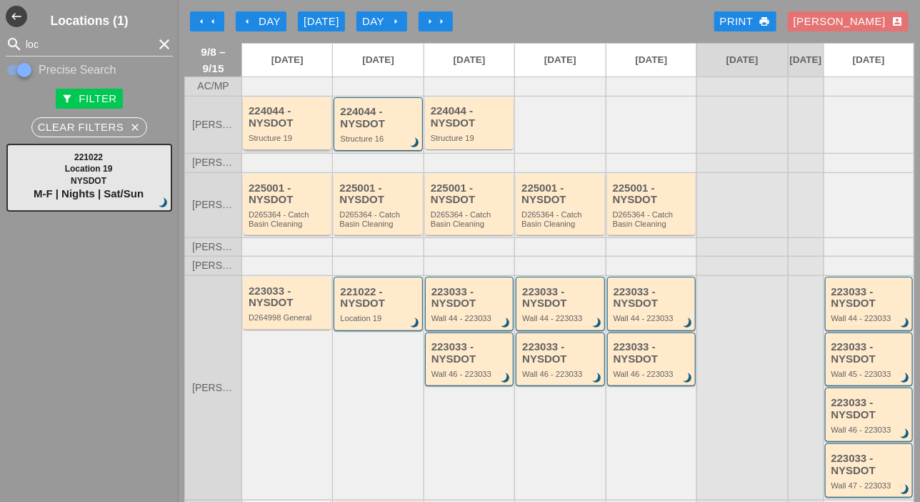
click at [304, 129] on div "224044 - NYSDOT" at bounding box center [288, 117] width 79 height 24
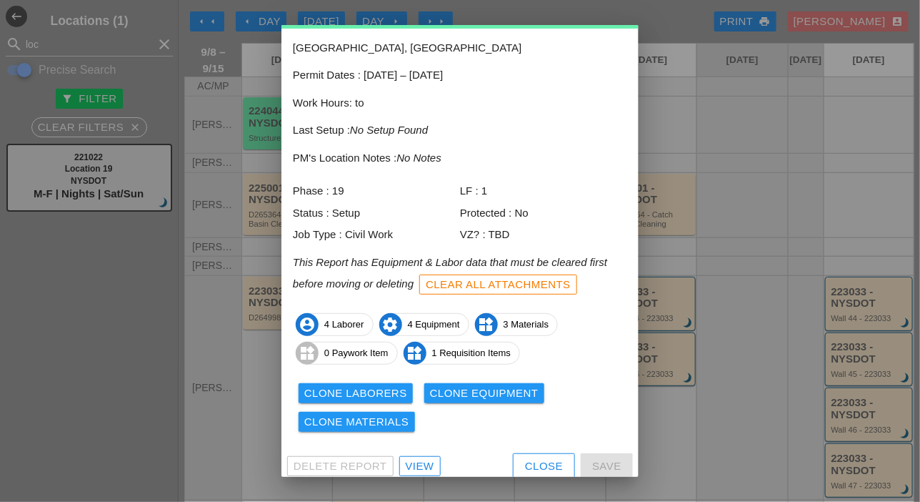
scroll to position [63, 0]
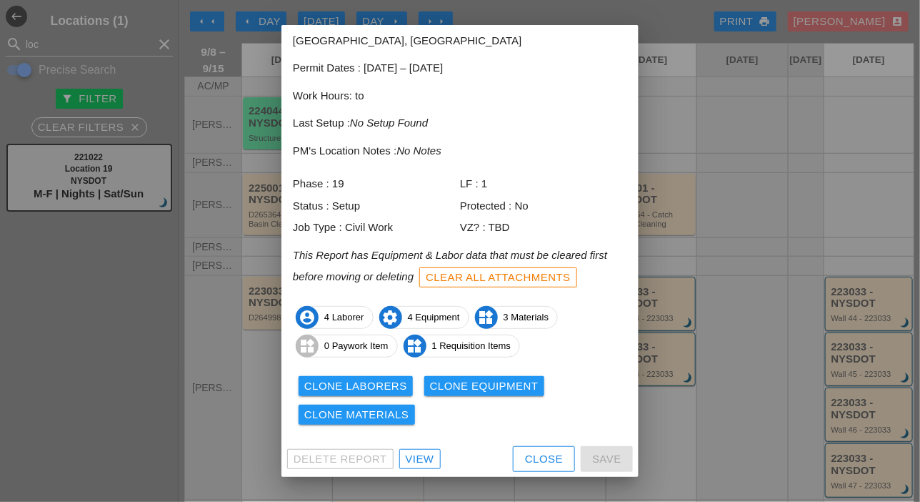
click at [385, 386] on div "Clone Laborers" at bounding box center [355, 386] width 103 height 16
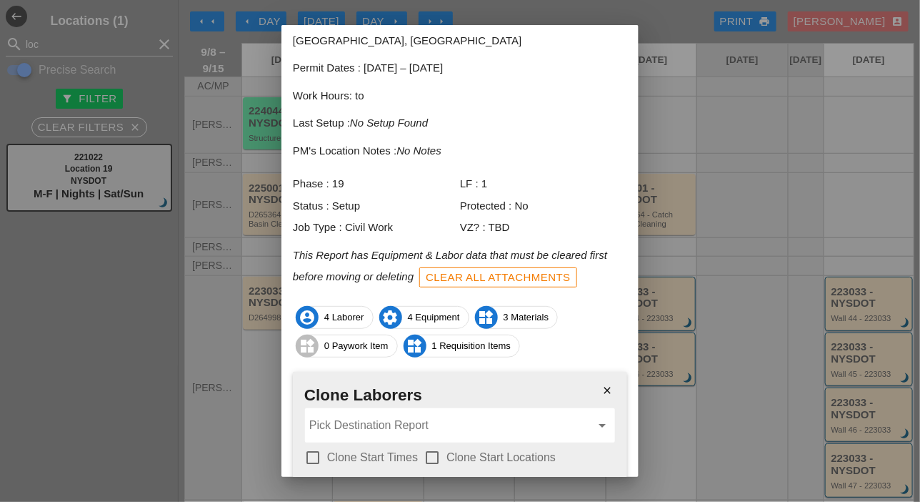
click at [311, 461] on div at bounding box center [313, 457] width 24 height 24
checkbox input "true"
click at [425, 445] on div "close Clone Laborers Pick Destination Report arrow_drop_down check_box Clone St…" at bounding box center [460, 445] width 334 height 147
click at [432, 454] on div at bounding box center [432, 457] width 24 height 24
checkbox input "true"
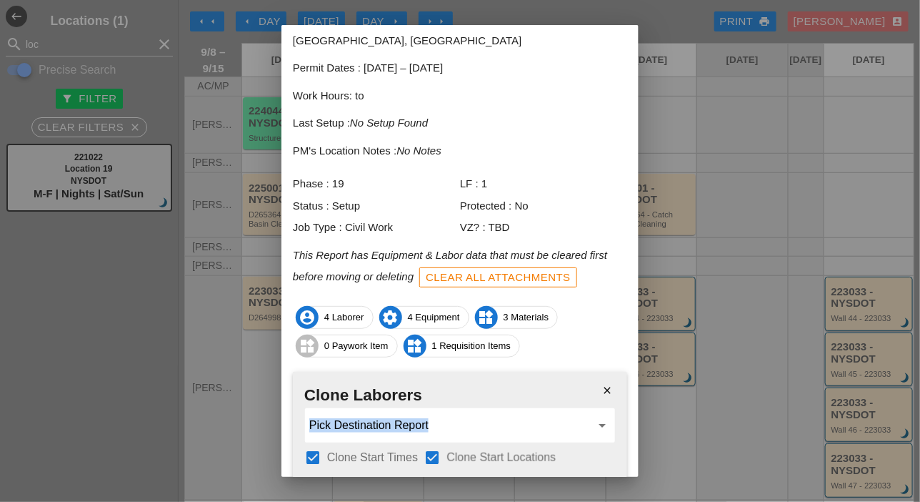
click at [434, 426] on input "Pick Destination Report" at bounding box center [450, 425] width 282 height 23
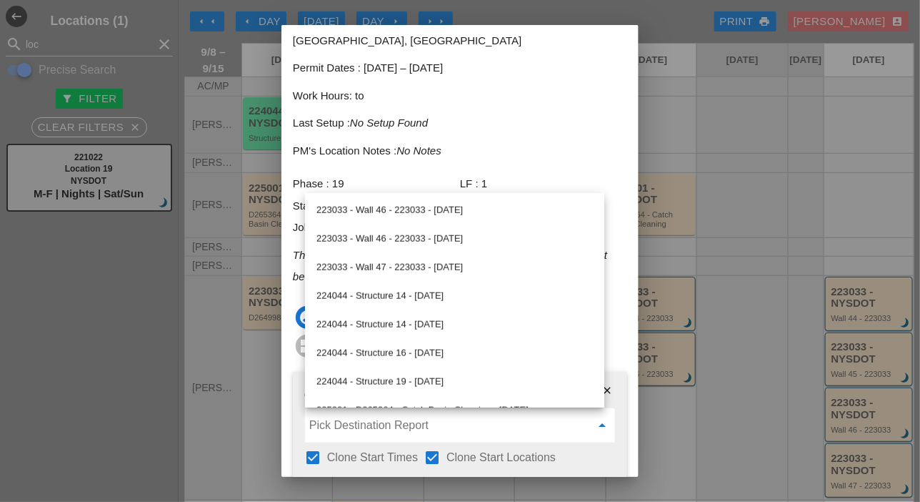
scroll to position [500, 0]
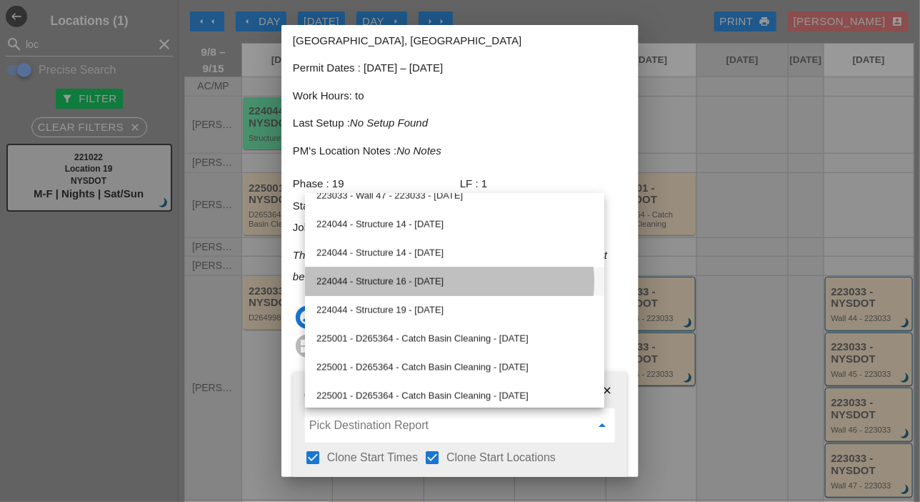
click at [432, 282] on div "224044 - Structure 16 - 09/09/2025" at bounding box center [455, 281] width 277 height 17
type input "224044 - Structure 16 - 09/09/2025"
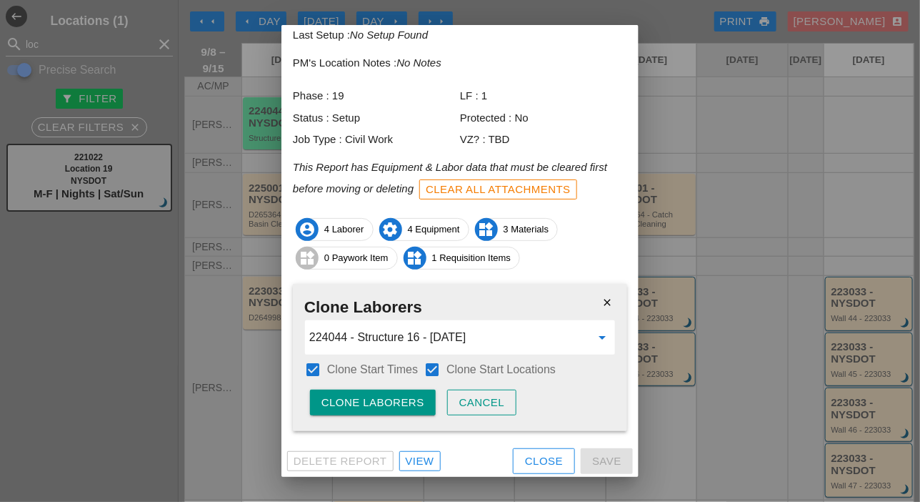
scroll to position [153, 0]
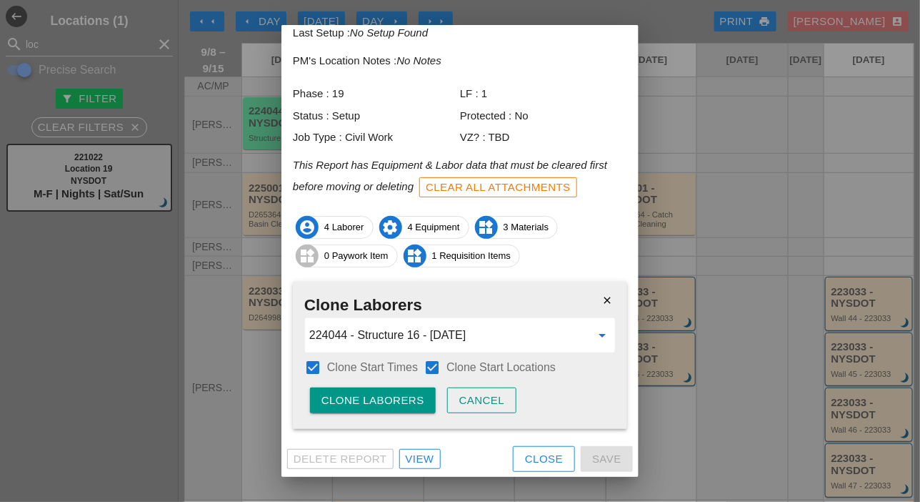
click at [369, 400] on div "Clone Laborers" at bounding box center [373, 400] width 103 height 16
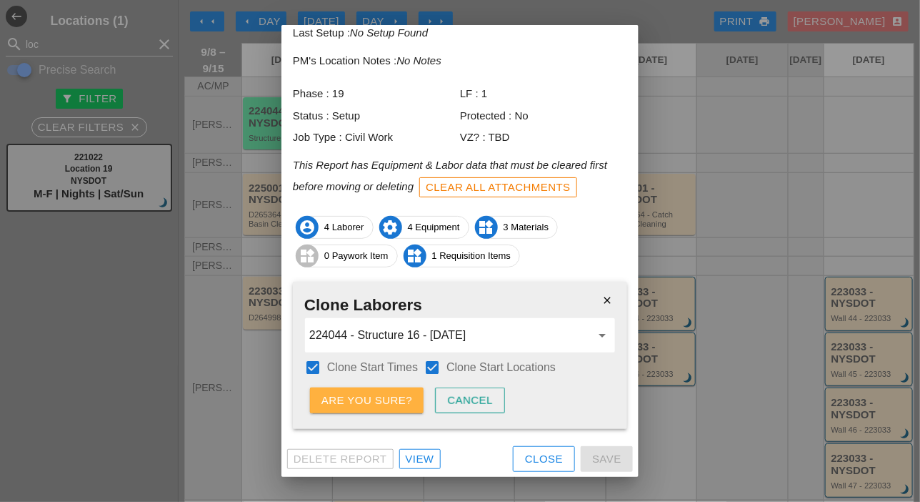
click at [372, 401] on div "Are you sure?" at bounding box center [367, 400] width 91 height 16
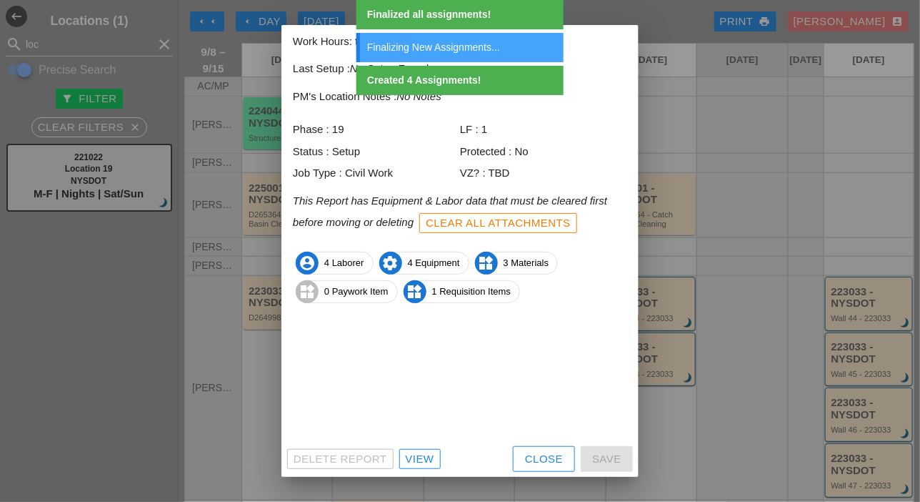
scroll to position [63, 0]
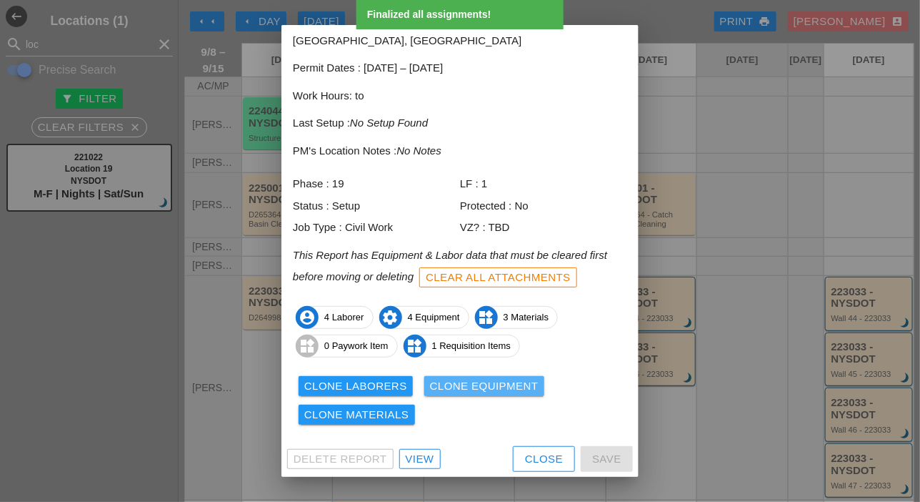
click at [450, 384] on div "Clone Equipment" at bounding box center [484, 386] width 109 height 16
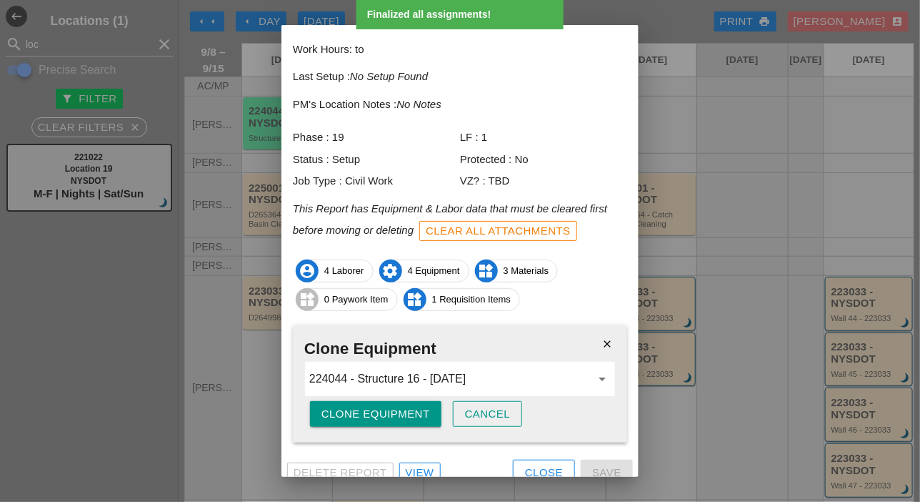
scroll to position [123, 0]
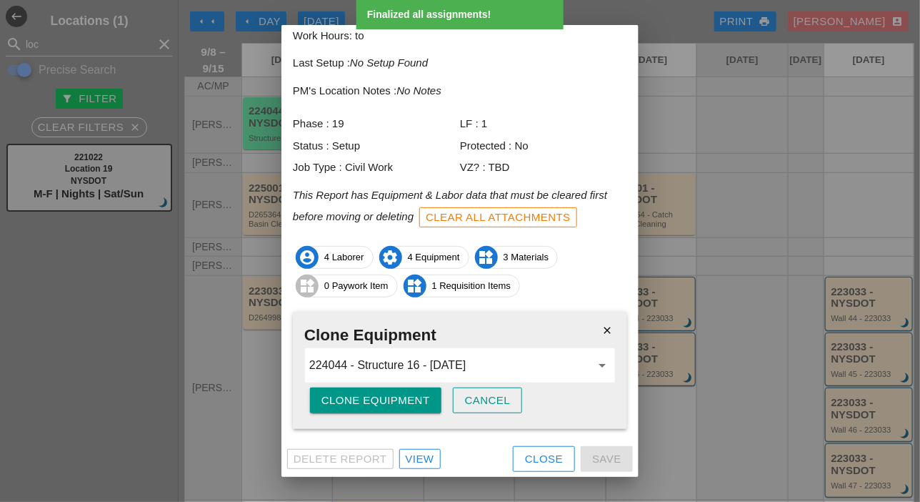
click at [397, 389] on button "Clone Equipment" at bounding box center [375, 400] width 131 height 26
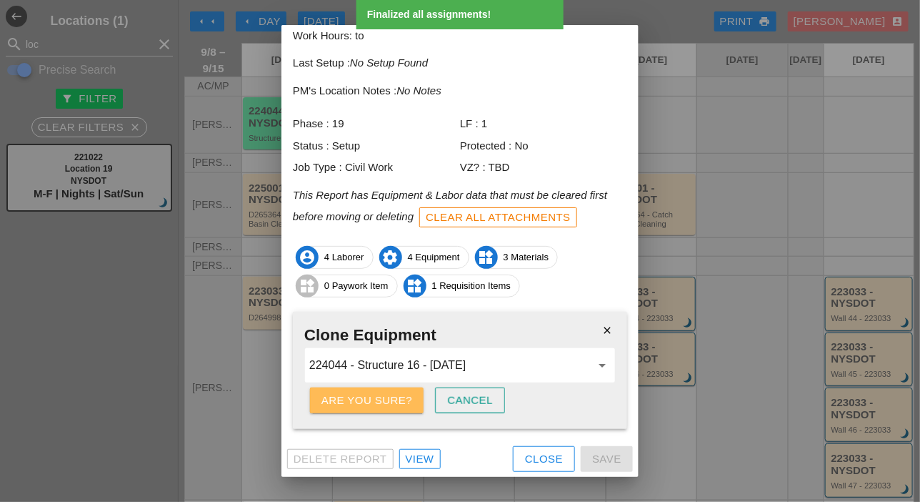
click at [397, 389] on button "Are you sure?" at bounding box center [367, 400] width 114 height 26
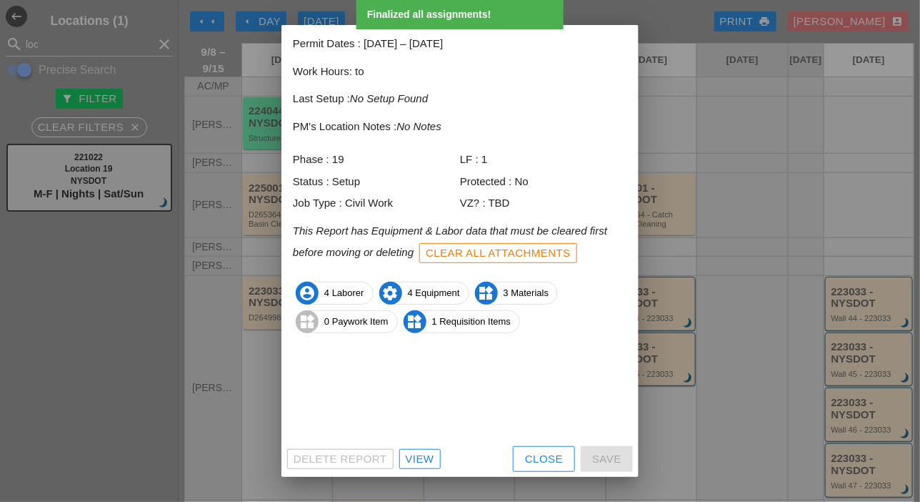
scroll to position [63, 0]
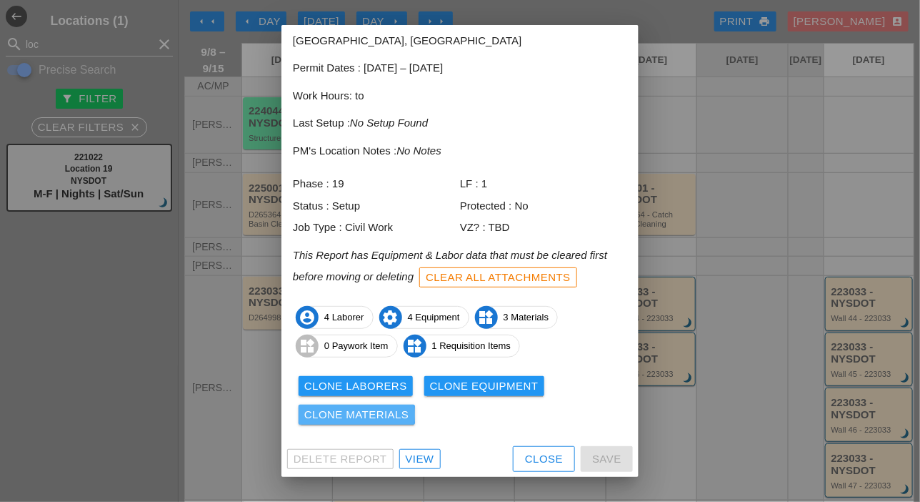
click at [389, 410] on div "Clone Materials" at bounding box center [356, 415] width 105 height 16
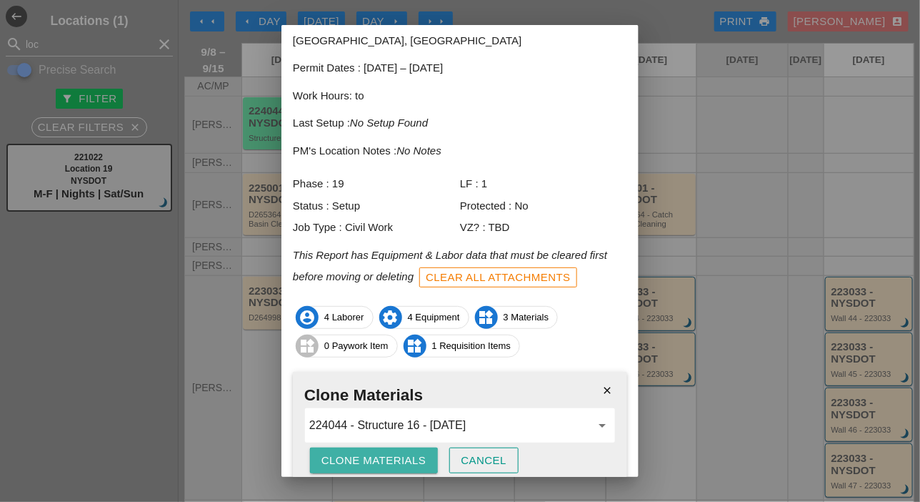
click at [392, 452] on div "Clone Materials" at bounding box center [374, 460] width 105 height 16
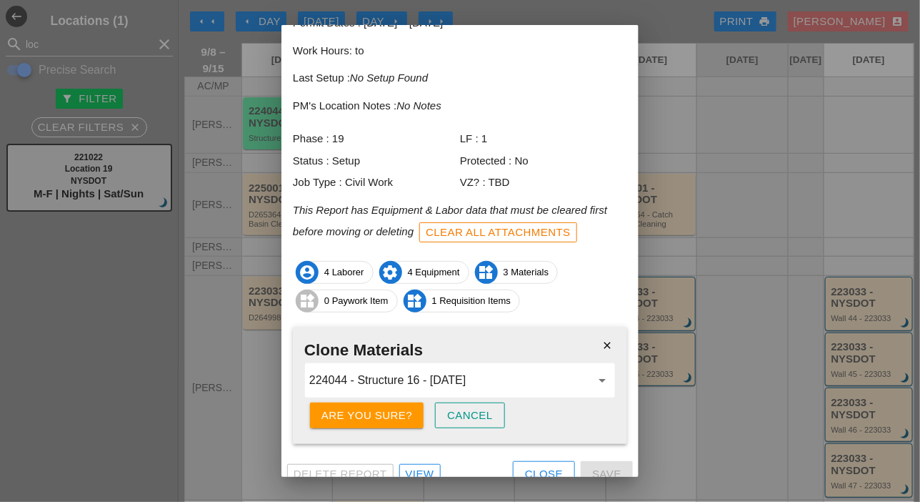
scroll to position [123, 0]
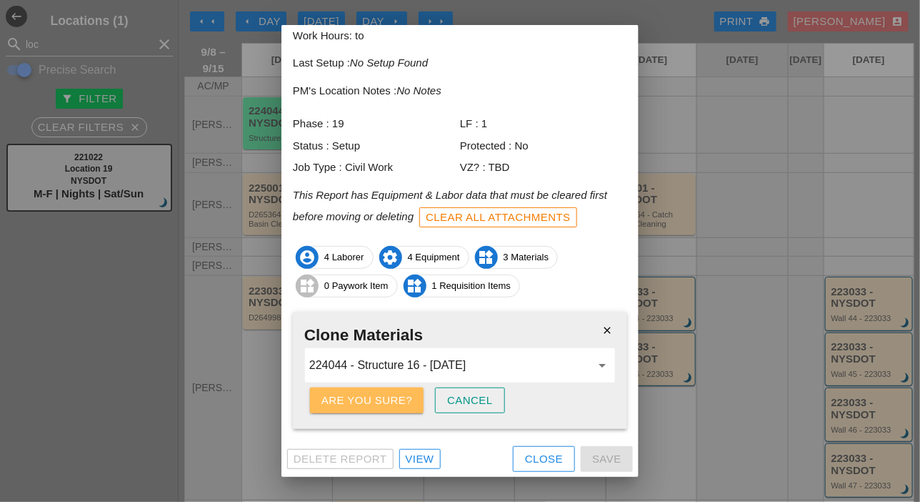
click at [386, 401] on div "Are you sure?" at bounding box center [367, 400] width 91 height 16
click at [374, 403] on div "Clone Materials" at bounding box center [374, 400] width 105 height 16
click at [374, 403] on div "Are you sure?" at bounding box center [367, 400] width 91 height 16
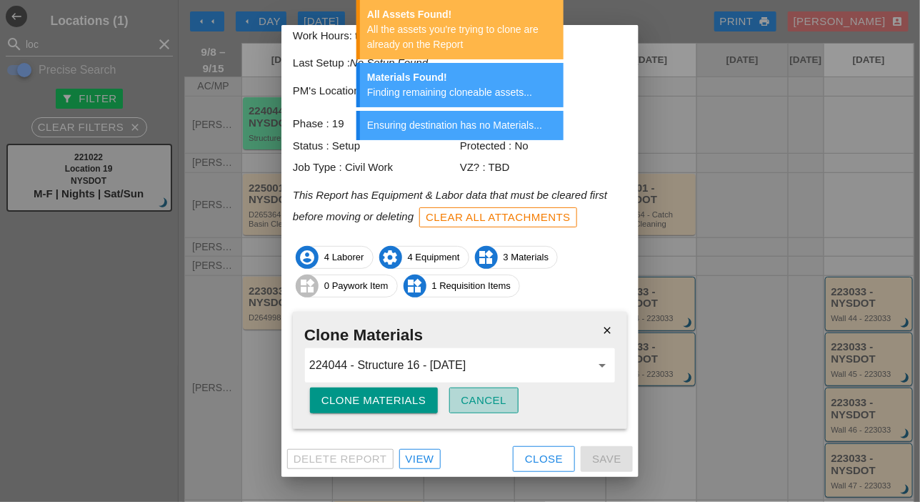
click at [469, 393] on div "Cancel" at bounding box center [485, 400] width 46 height 16
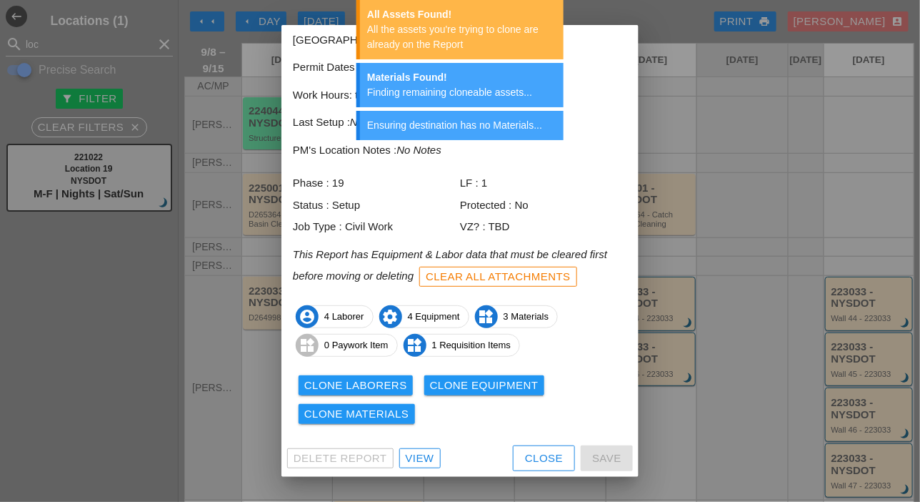
scroll to position [63, 0]
click at [525, 457] on div "Close" at bounding box center [544, 459] width 38 height 16
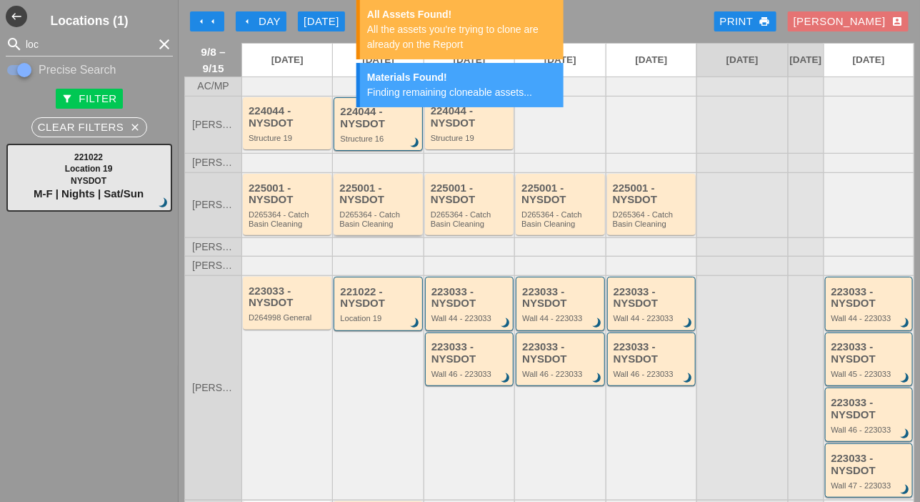
click at [352, 225] on div "D265364 - Catch Basin Cleaning" at bounding box center [378, 219] width 79 height 18
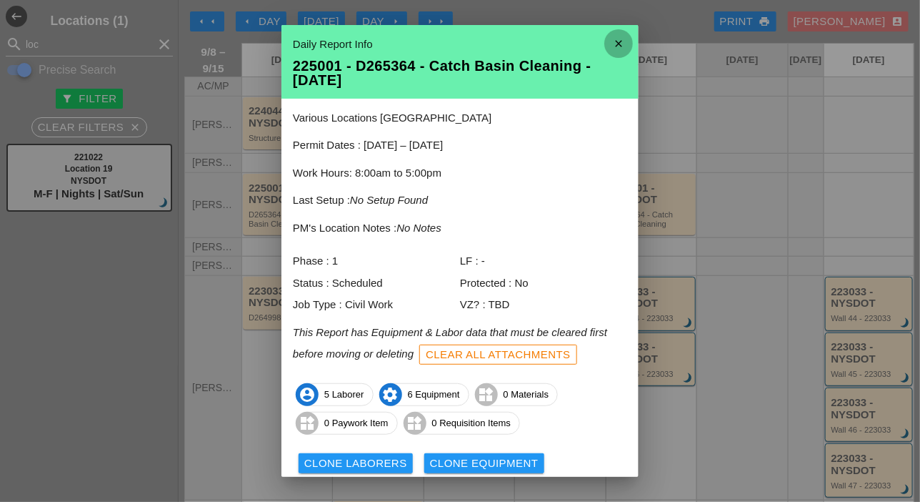
click at [612, 44] on icon "close" at bounding box center [619, 43] width 29 height 29
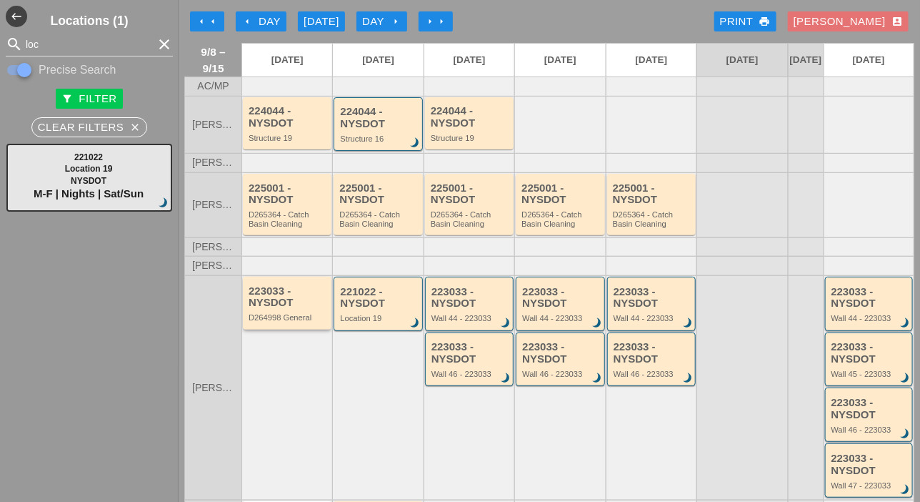
click at [309, 322] on div "223033 - NYSDOT D264998 General" at bounding box center [288, 303] width 79 height 37
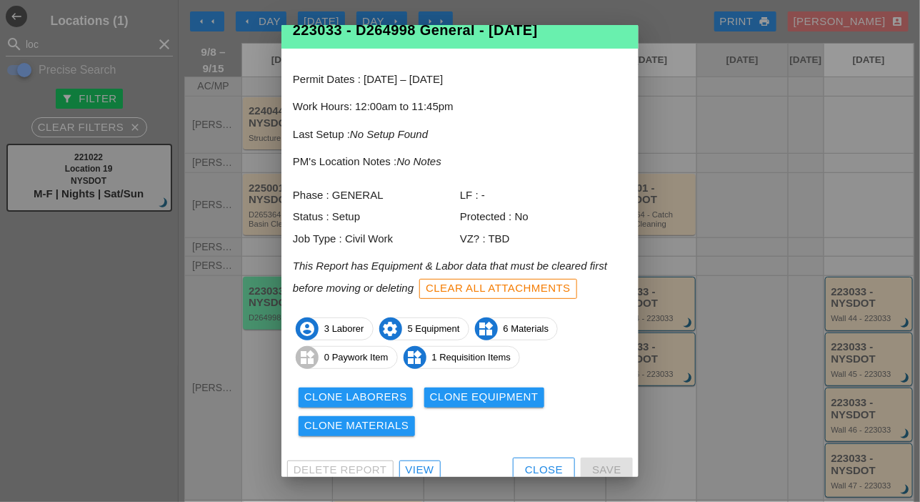
scroll to position [47, 0]
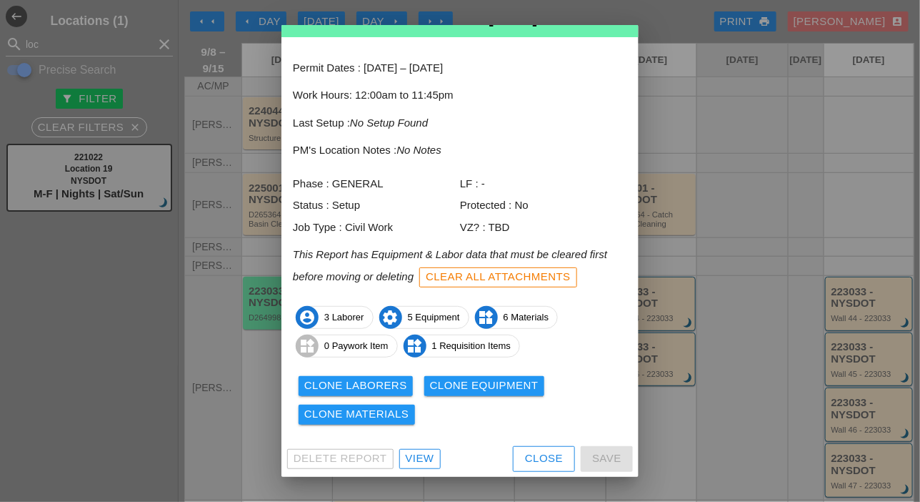
click at [364, 392] on div "Clone Laborers" at bounding box center [355, 385] width 103 height 16
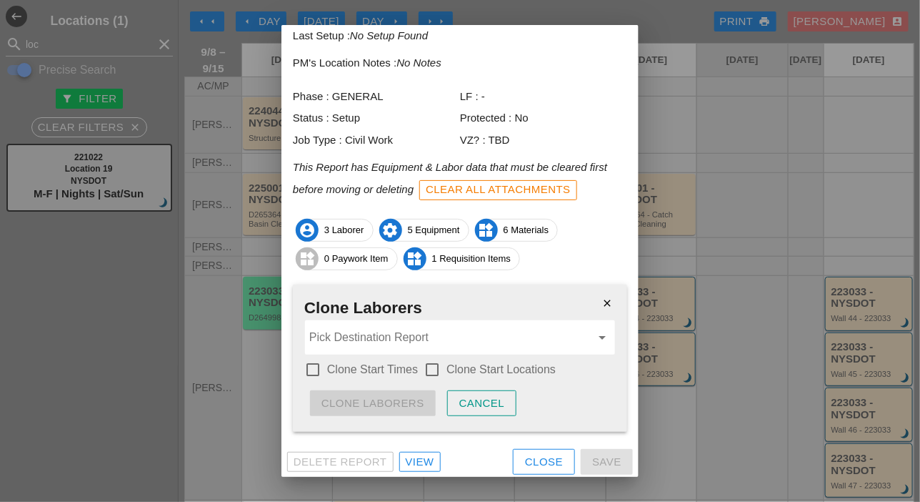
scroll to position [137, 0]
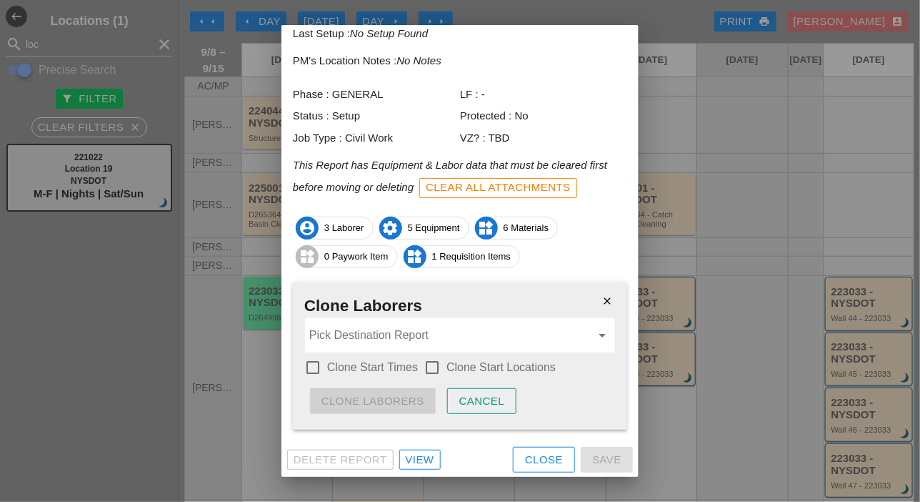
click at [316, 370] on div at bounding box center [313, 367] width 24 height 24
click at [427, 369] on div at bounding box center [432, 367] width 24 height 24
click at [387, 329] on input "Pick Destination Report" at bounding box center [450, 335] width 282 height 23
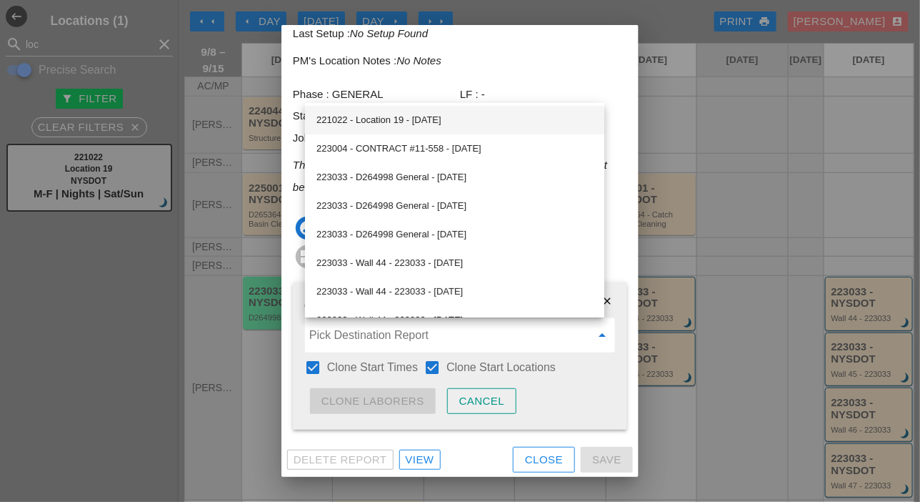
click at [421, 119] on div "221022 - Location 19 - 09/09/2025" at bounding box center [455, 119] width 277 height 17
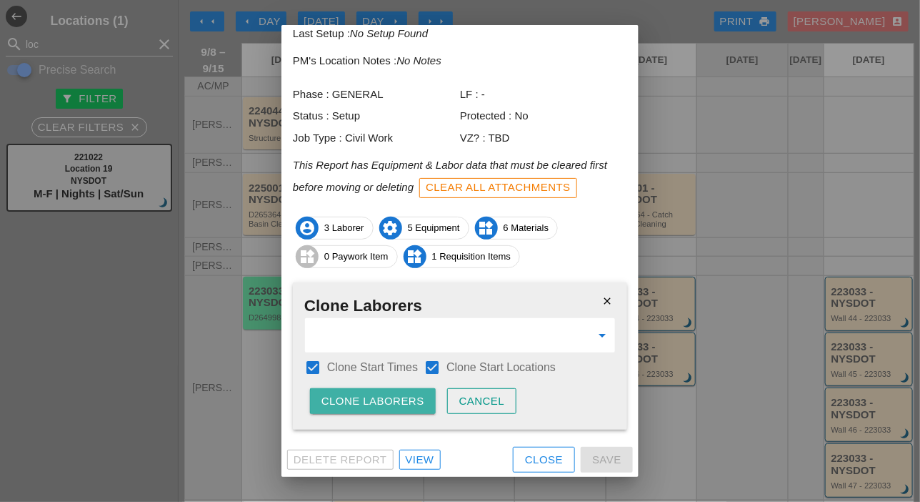
click at [403, 405] on div "Clone Laborers" at bounding box center [373, 401] width 103 height 16
click at [404, 405] on div "Are you sure?" at bounding box center [367, 401] width 91 height 16
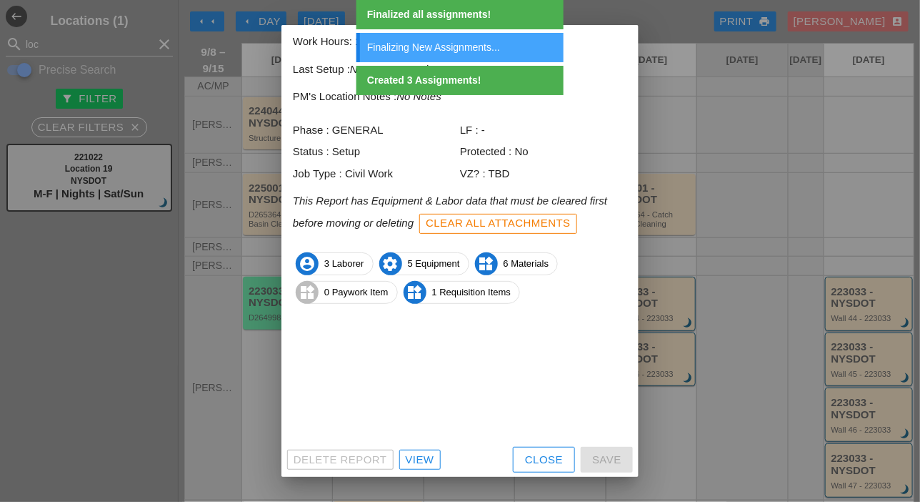
scroll to position [47, 0]
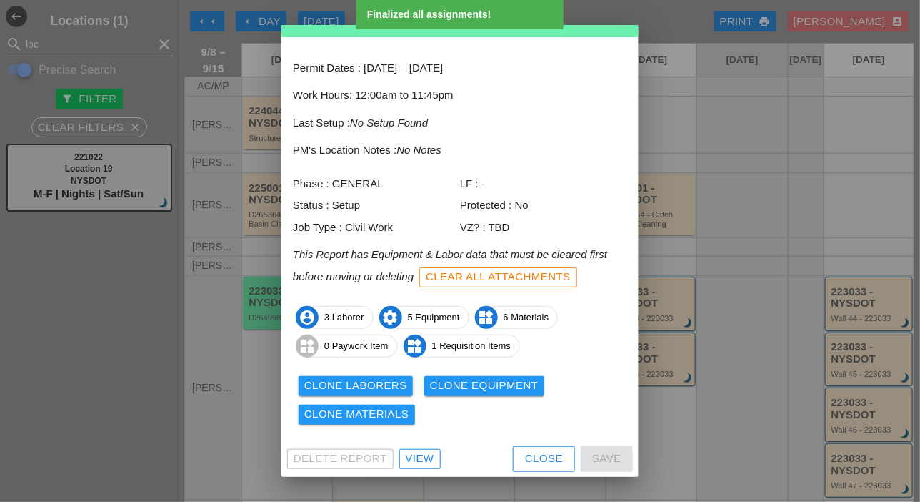
click at [467, 387] on div "Clone Equipment" at bounding box center [484, 385] width 109 height 16
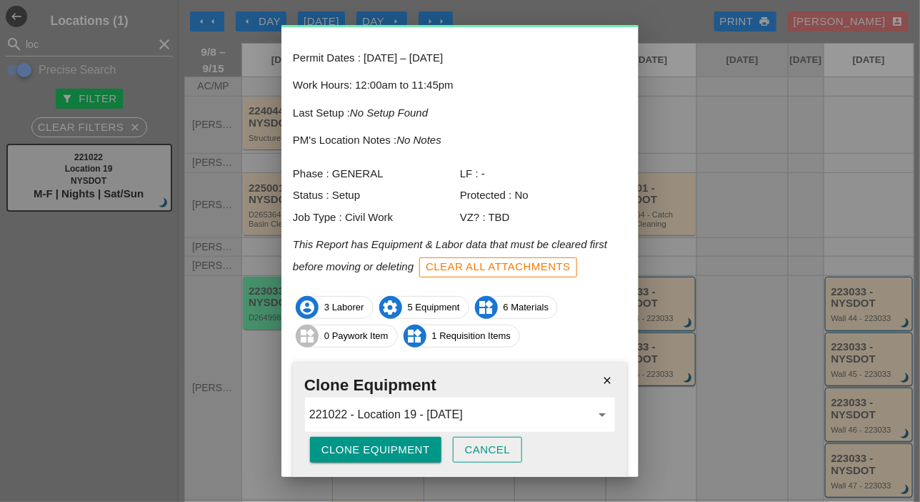
scroll to position [106, 0]
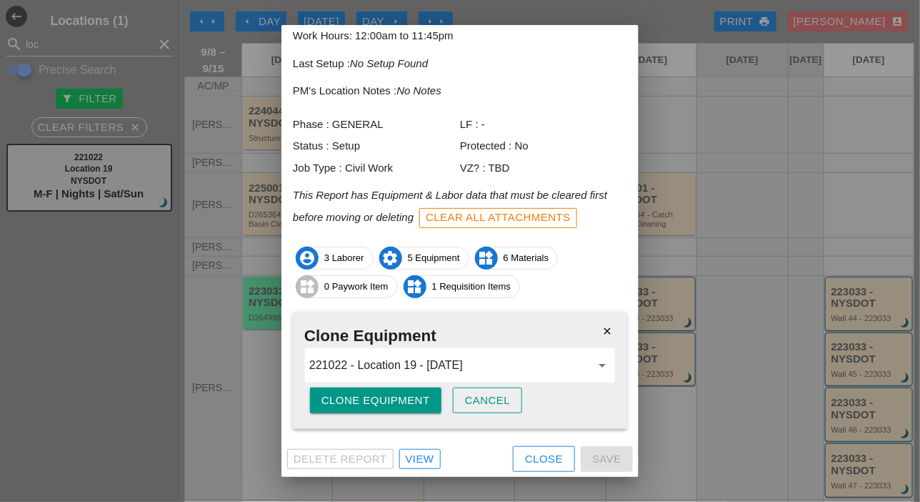
click at [391, 400] on div "Clone Equipment" at bounding box center [376, 400] width 109 height 16
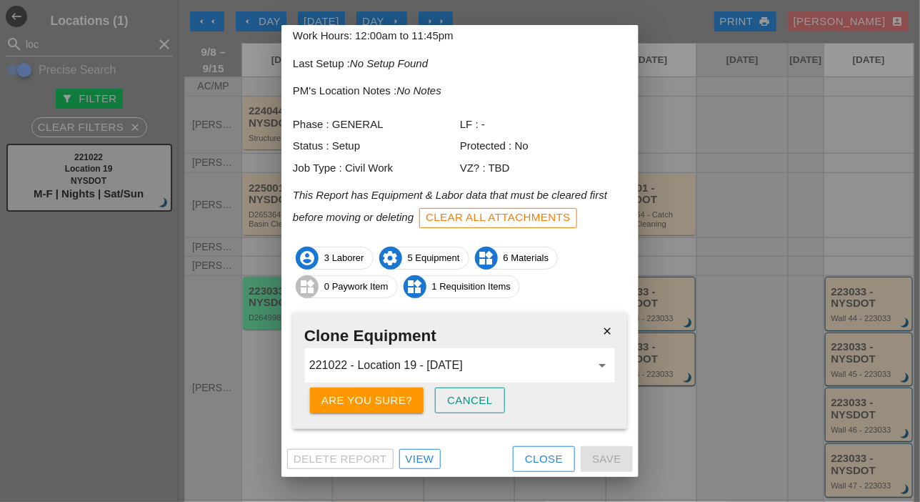
click at [391, 400] on div "Are you sure?" at bounding box center [367, 400] width 91 height 16
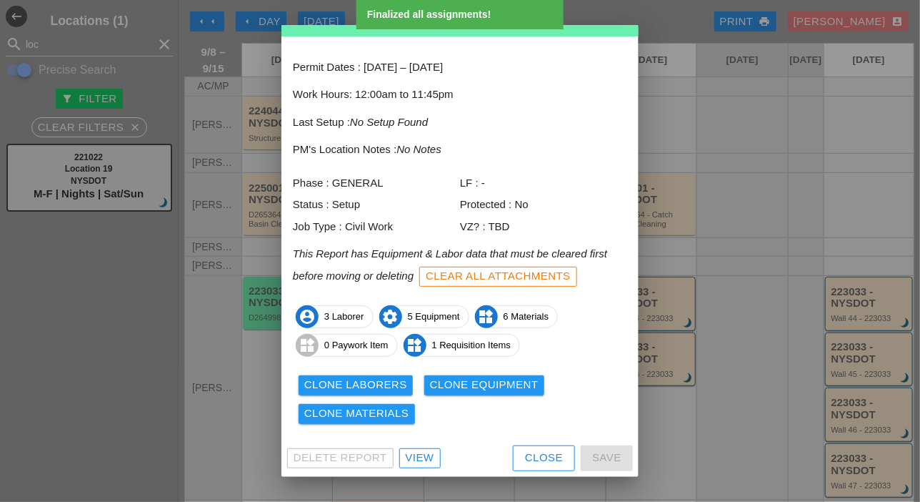
scroll to position [47, 0]
click at [393, 413] on div "Clone Materials" at bounding box center [356, 414] width 105 height 16
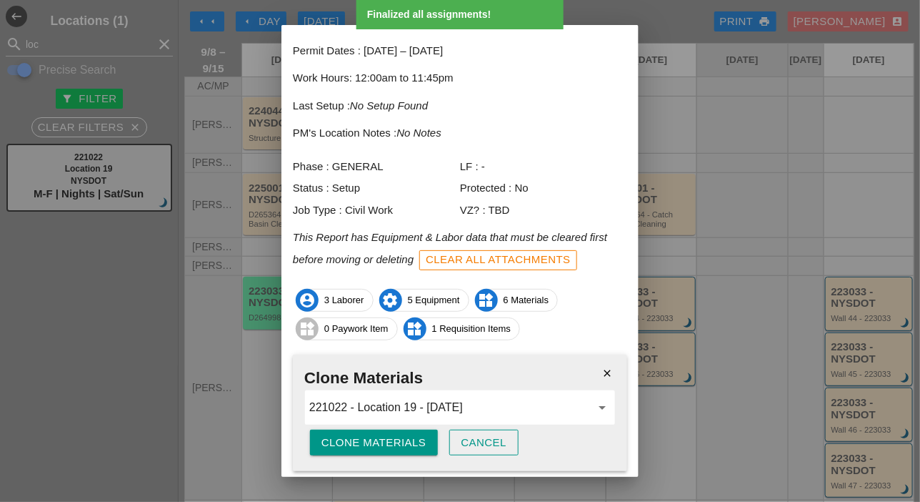
scroll to position [106, 0]
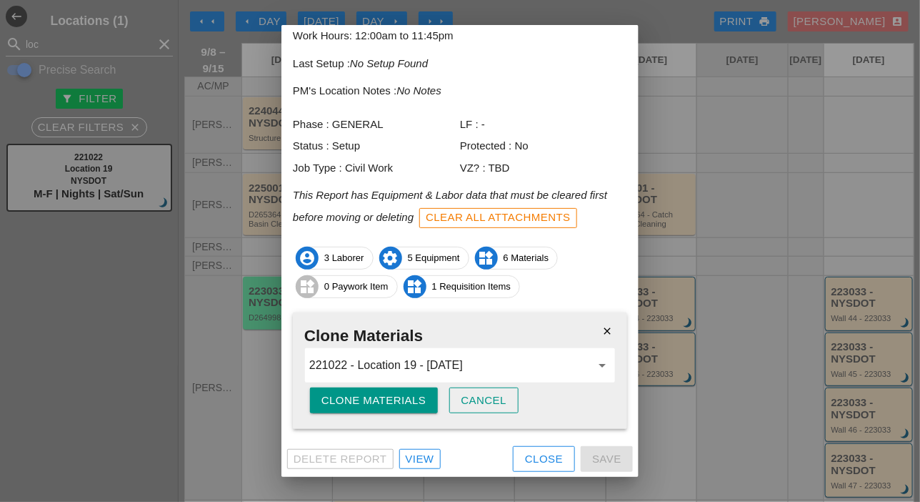
click at [395, 401] on div "Clone Materials" at bounding box center [374, 400] width 105 height 16
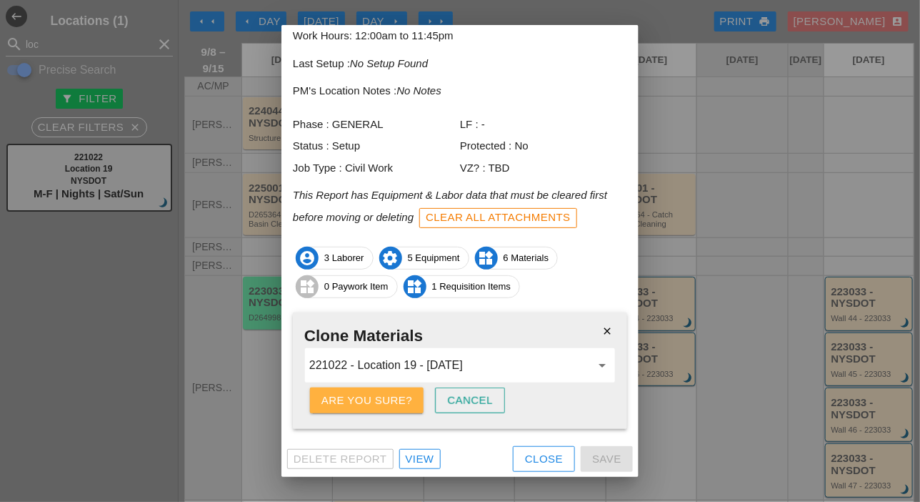
click at [395, 401] on div "Are you sure?" at bounding box center [367, 400] width 91 height 16
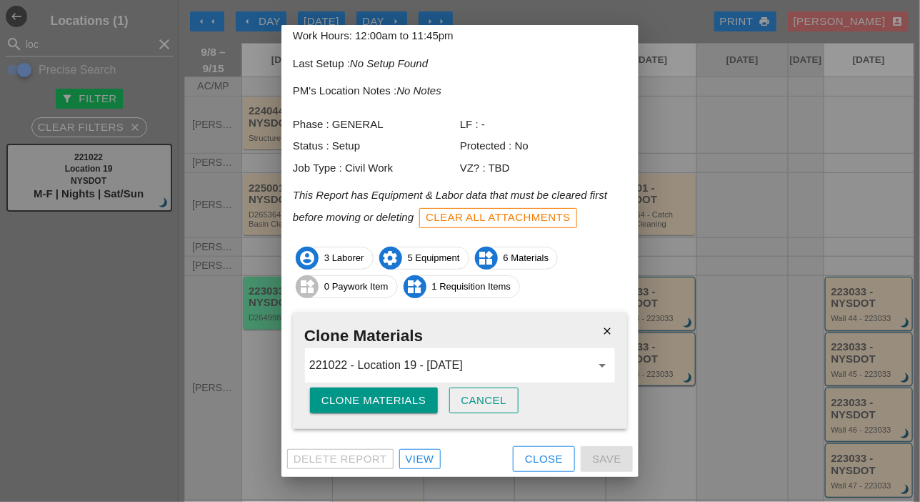
click at [544, 453] on div "Close" at bounding box center [544, 459] width 38 height 16
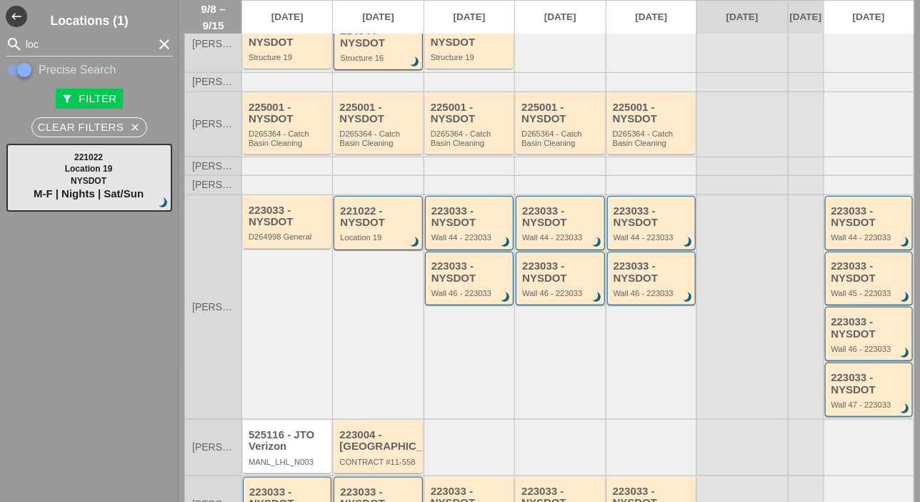
scroll to position [143, 0]
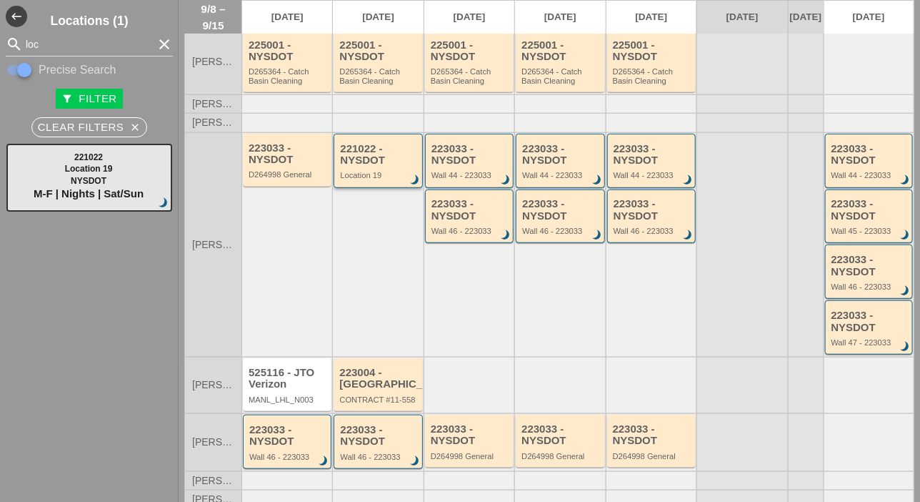
click at [374, 177] on div "221022 - NYSDOT Location 19 brightness_3" at bounding box center [379, 161] width 78 height 37
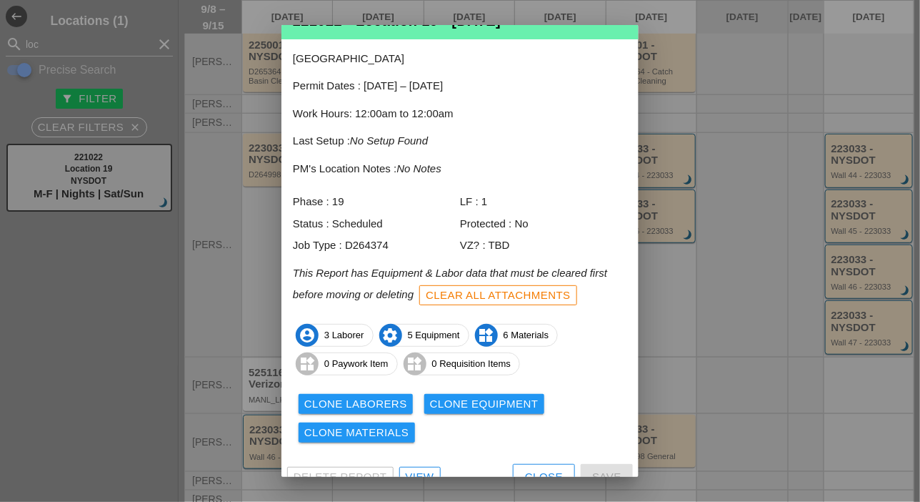
scroll to position [63, 0]
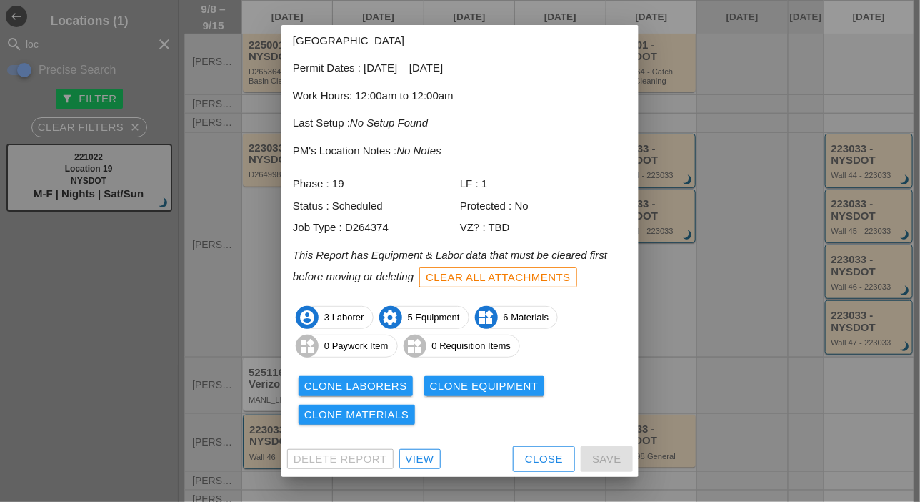
click at [530, 460] on div "Close" at bounding box center [544, 459] width 38 height 16
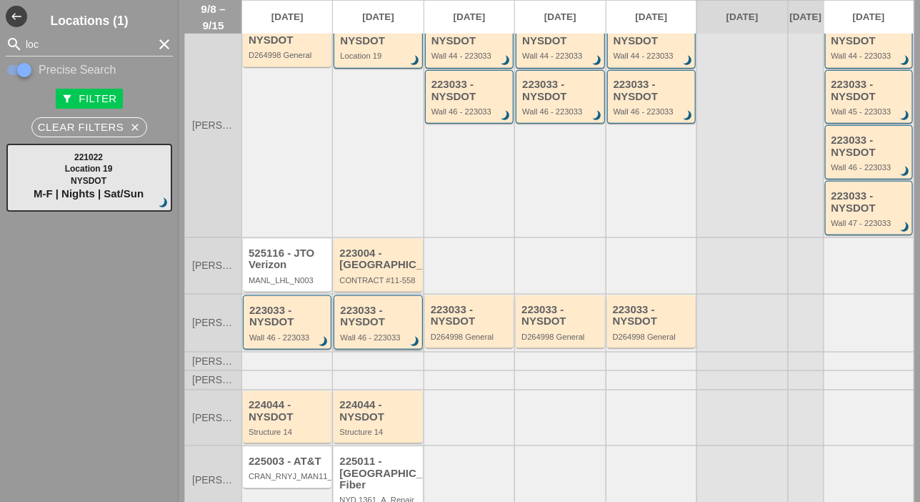
scroll to position [286, 0]
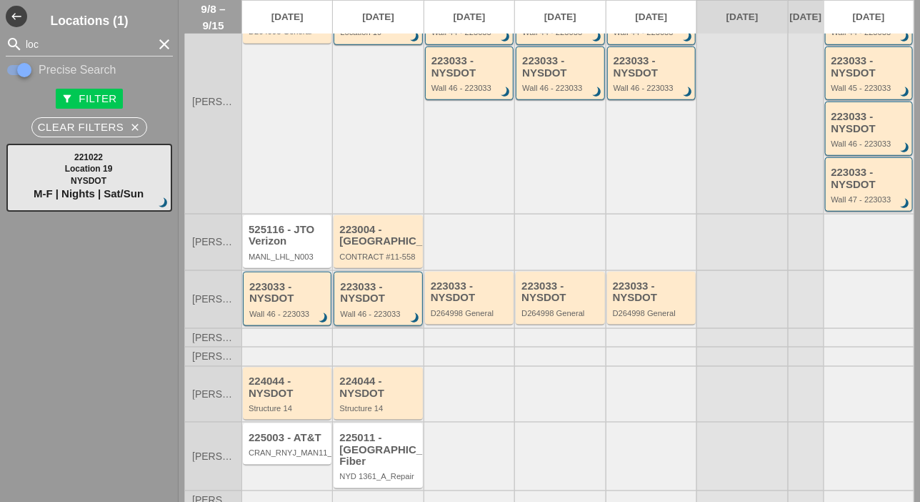
click at [367, 318] on div "Wall 46 - 223033" at bounding box center [379, 313] width 78 height 9
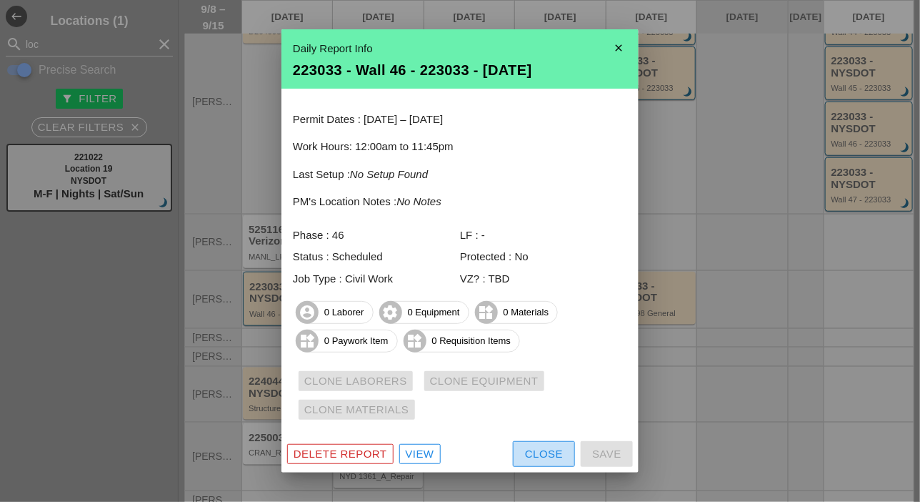
click at [528, 445] on button "Close" at bounding box center [544, 454] width 62 height 26
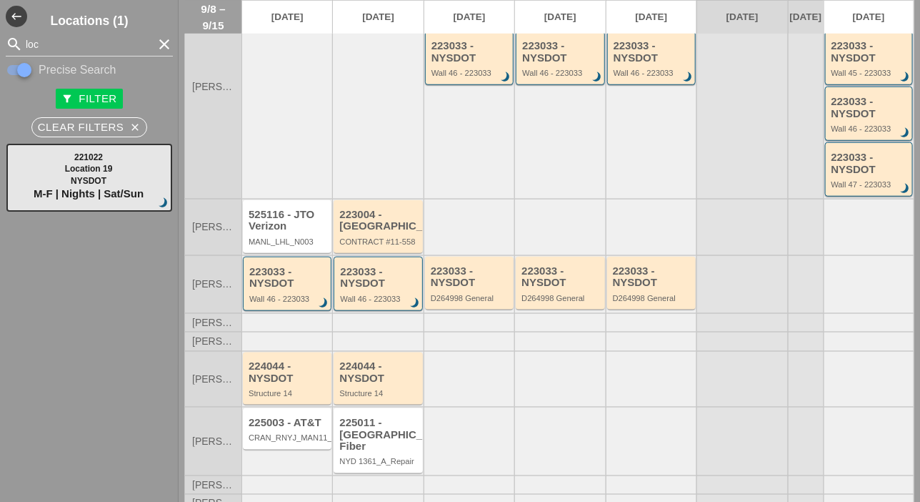
scroll to position [309, 0]
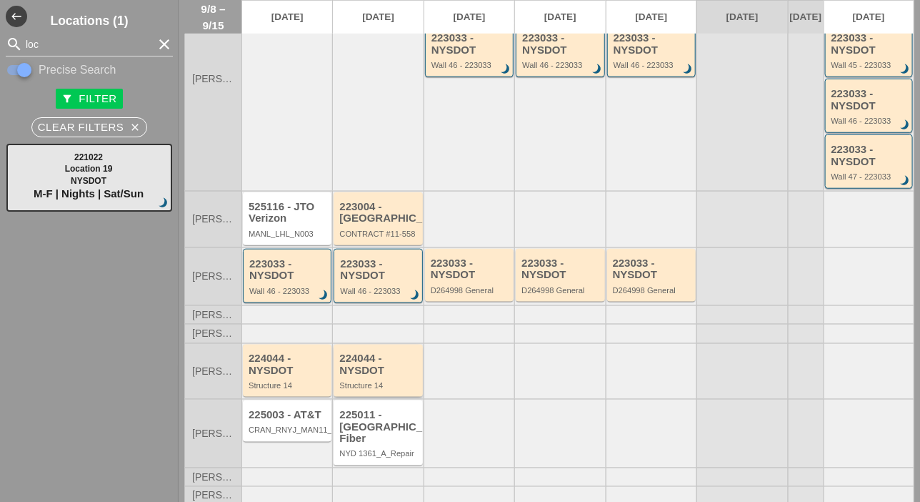
click at [383, 376] on div "224044 - NYSDOT" at bounding box center [378, 364] width 79 height 24
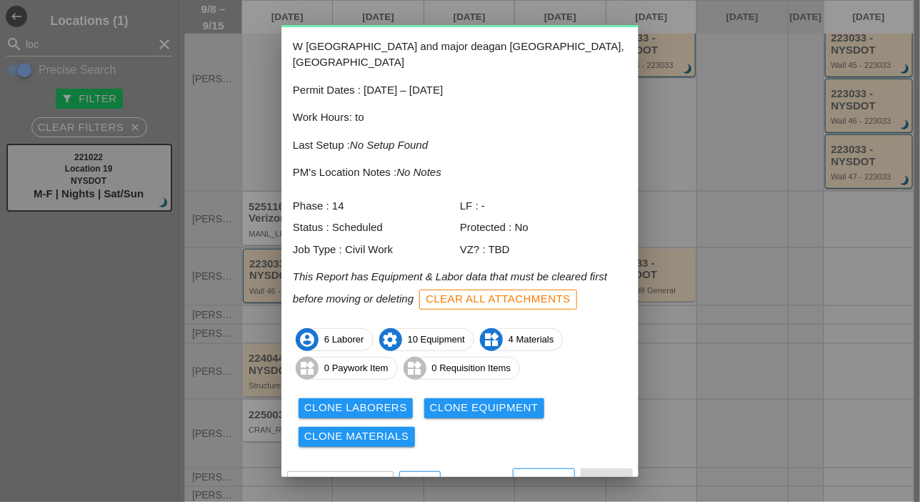
scroll to position [63, 0]
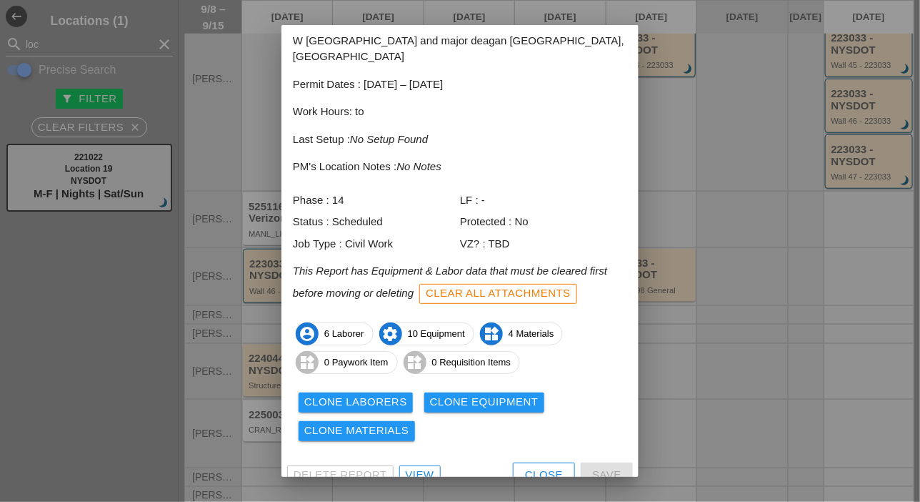
click at [537, 467] on div "Close" at bounding box center [544, 475] width 38 height 16
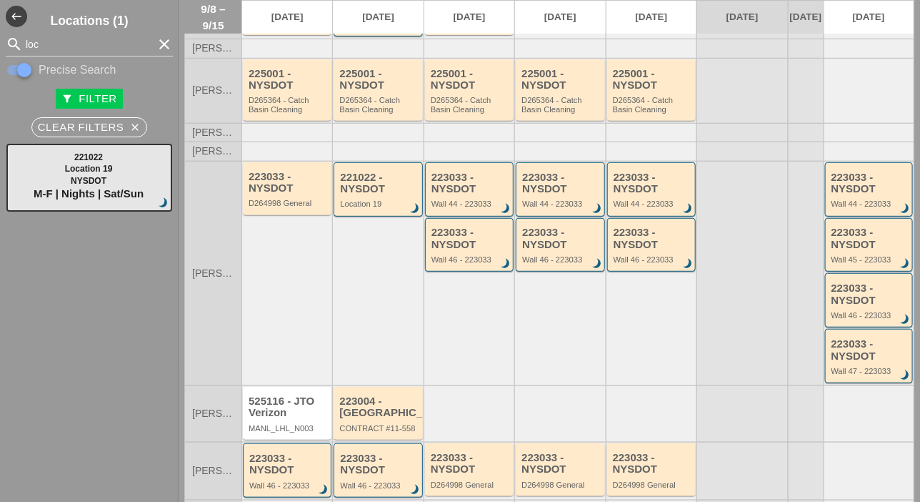
scroll to position [0, 0]
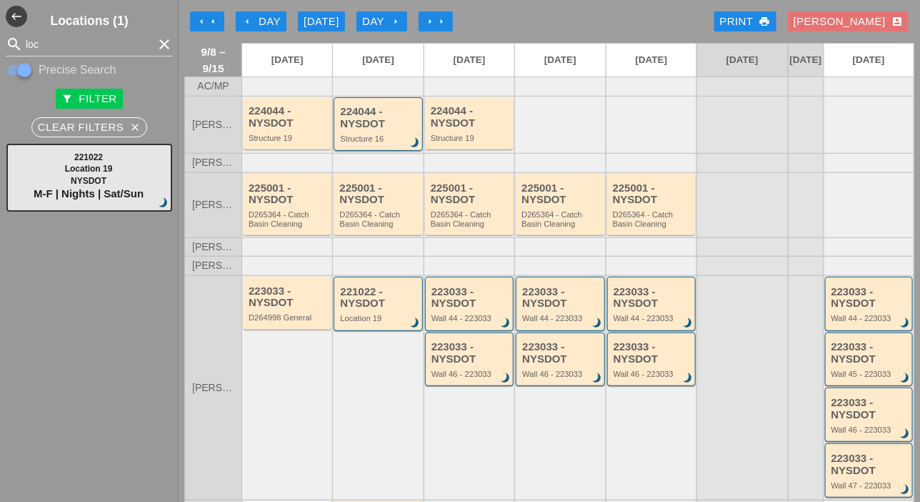
click at [210, 21] on icon "arrow_left" at bounding box center [212, 21] width 11 height 11
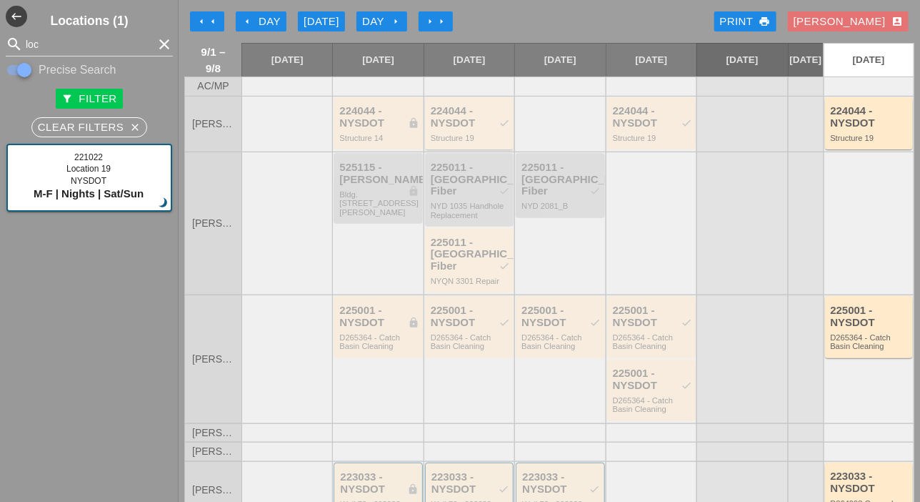
click at [452, 129] on div "224044 - NYSDOT check" at bounding box center [470, 117] width 79 height 24
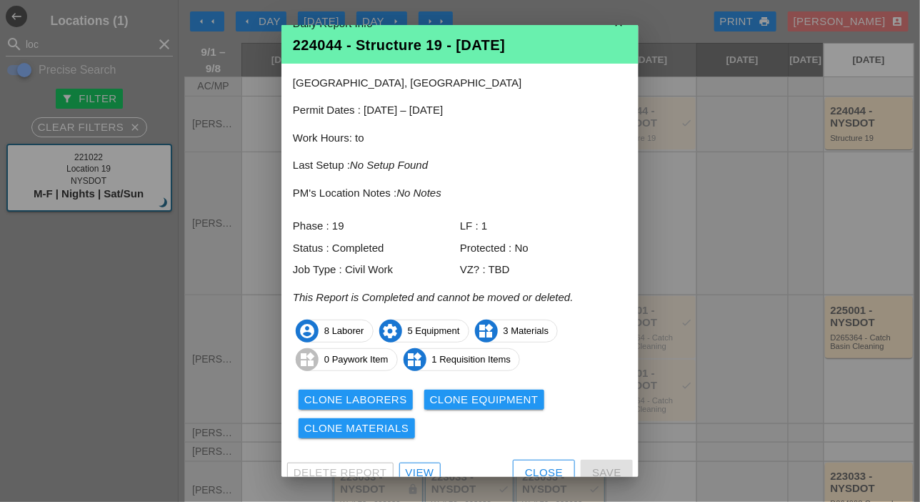
scroll to position [34, 0]
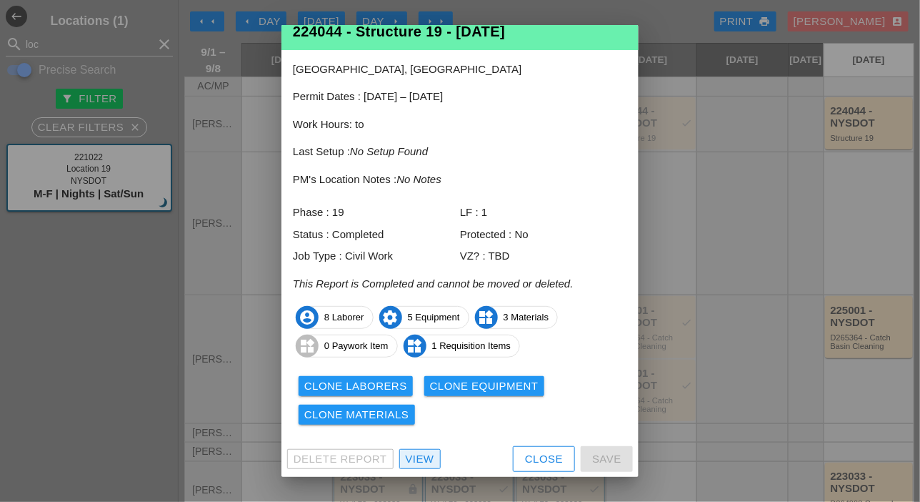
click at [424, 456] on div "View" at bounding box center [420, 459] width 29 height 16
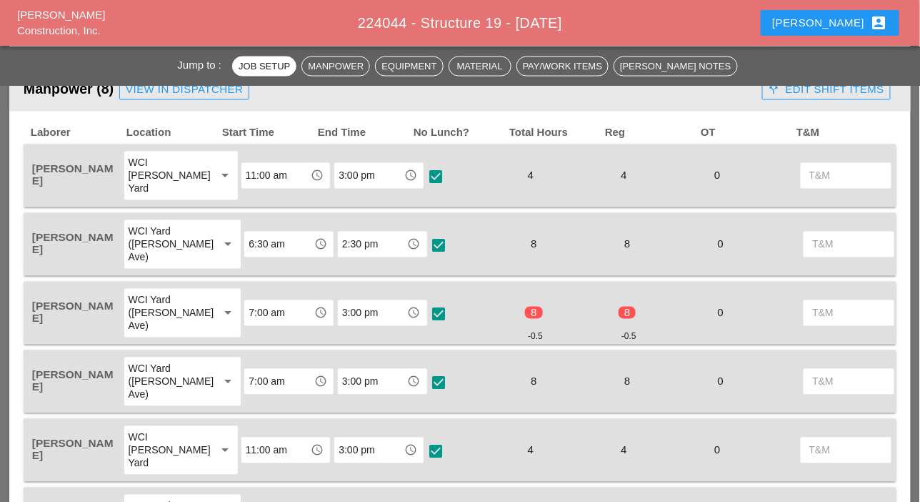
scroll to position [643, 0]
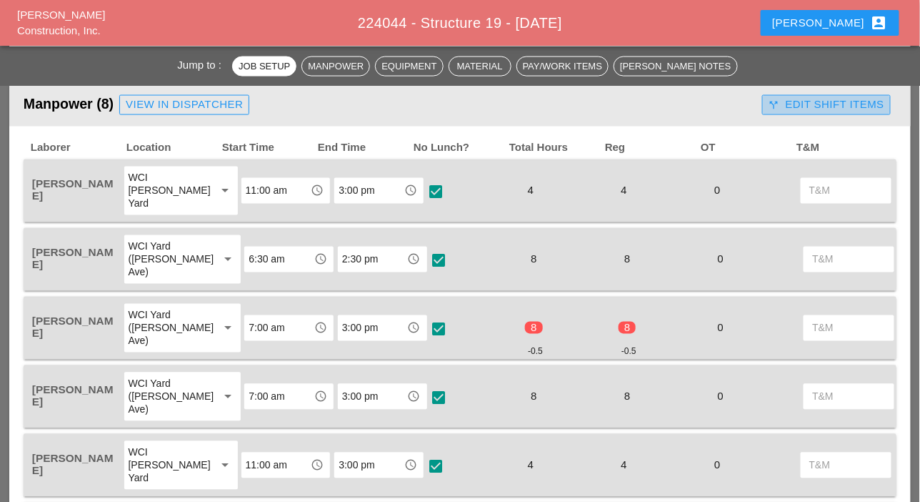
click at [840, 101] on div "call_split Edit Shift Items" at bounding box center [827, 104] width 116 height 16
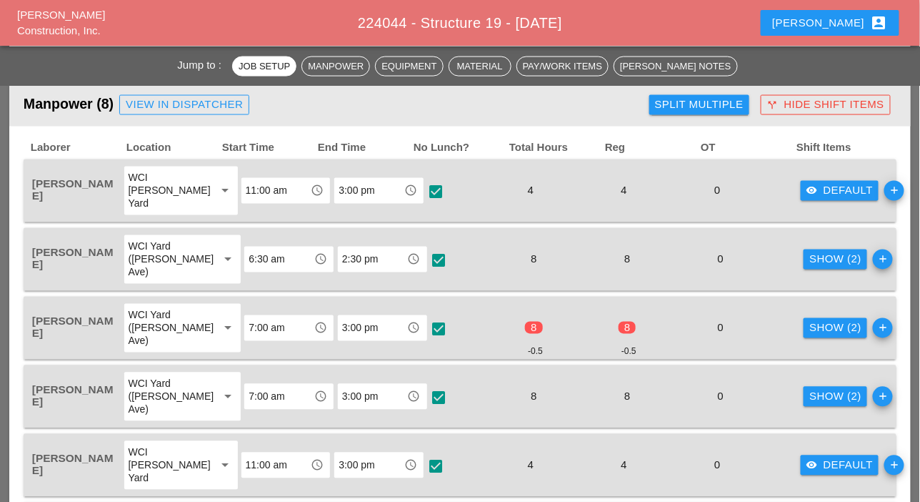
click at [810, 324] on div "Show (2)" at bounding box center [836, 328] width 52 height 16
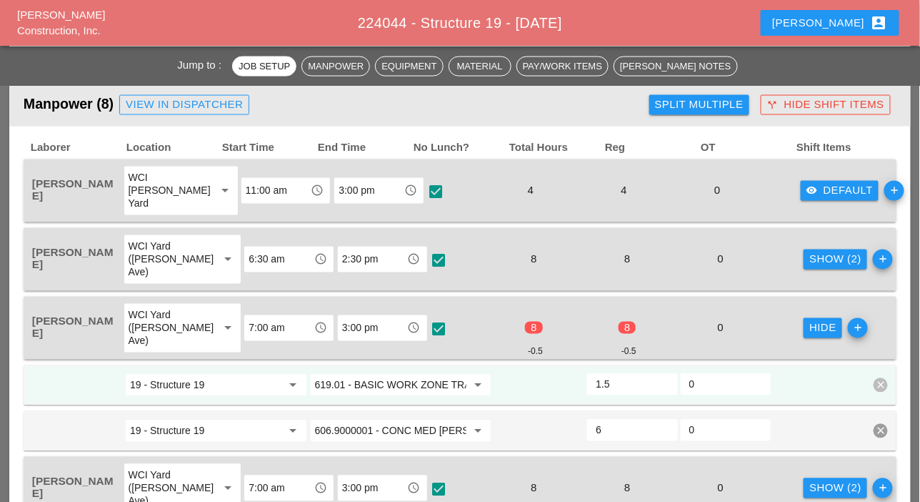
type input "2"
click at [664, 380] on input "2" at bounding box center [632, 384] width 73 height 23
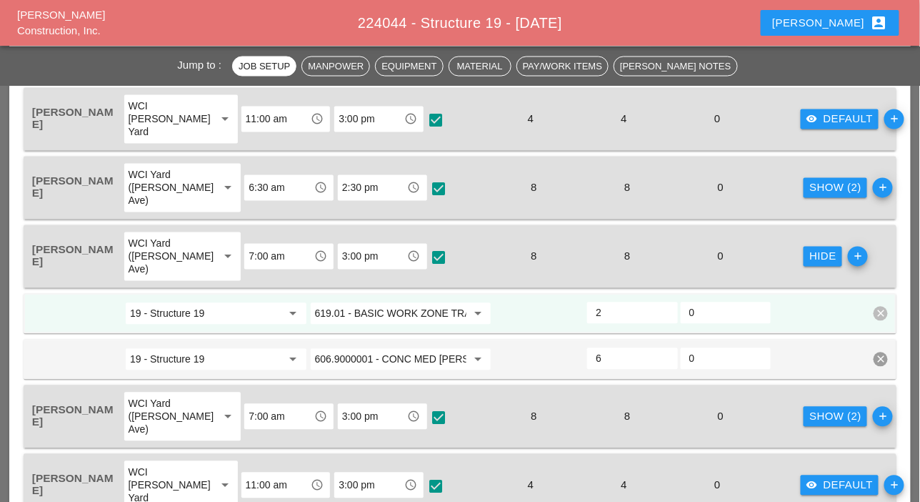
scroll to position [357, 0]
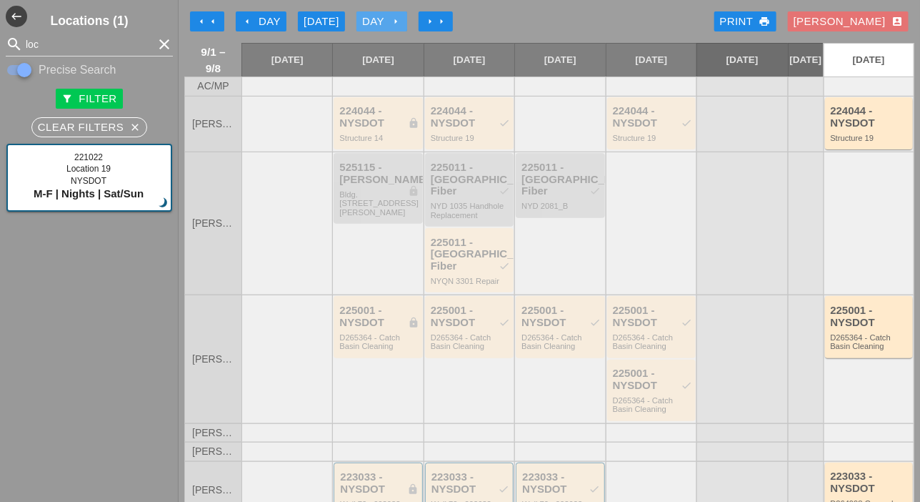
click at [396, 18] on icon "arrow_right" at bounding box center [395, 21] width 11 height 11
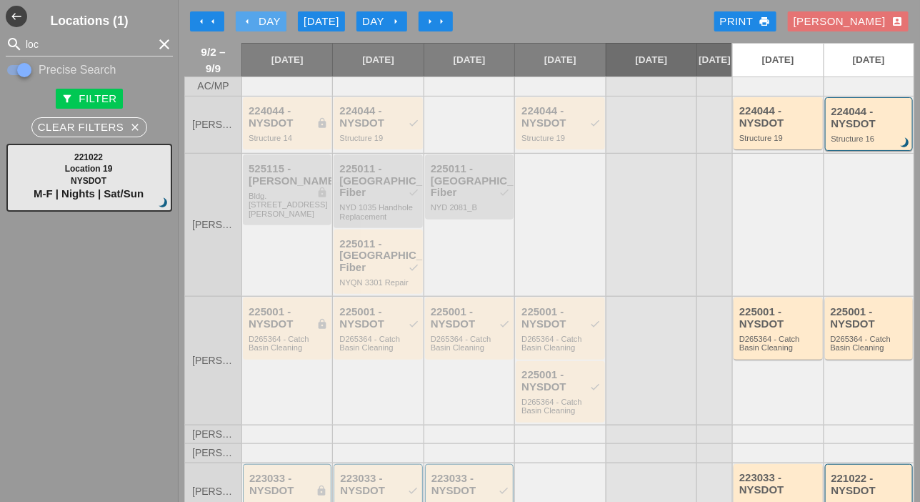
click at [270, 26] on div "arrow_left Day" at bounding box center [261, 22] width 39 height 16
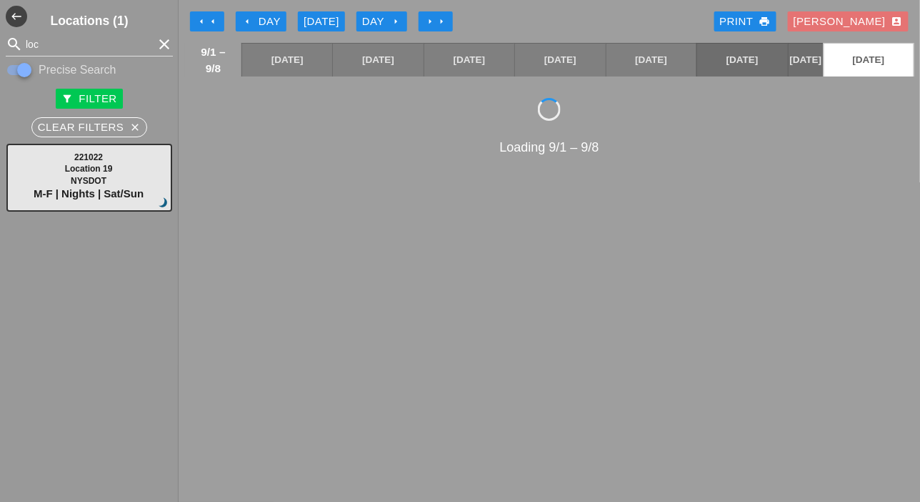
click at [424, 19] on button "arrow_right arrow_right" at bounding box center [436, 21] width 34 height 20
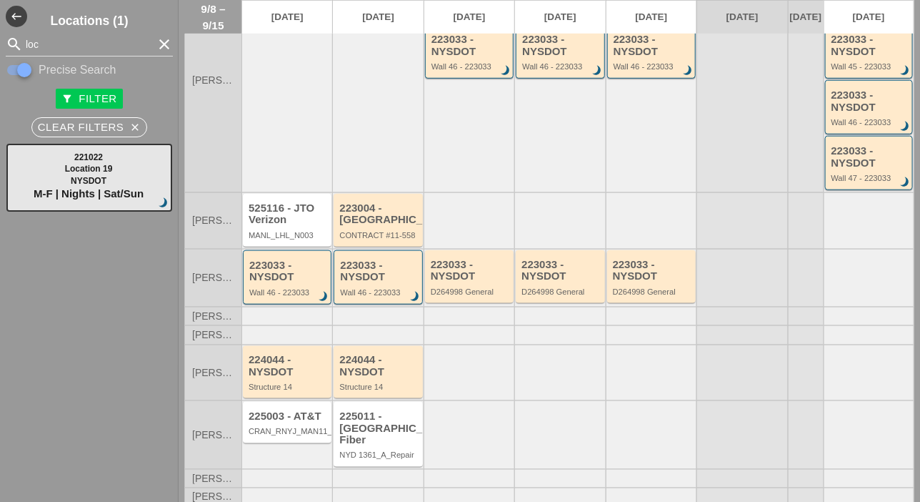
scroll to position [309, 0]
click at [359, 224] on div "223004 - Green Mtn" at bounding box center [378, 213] width 79 height 24
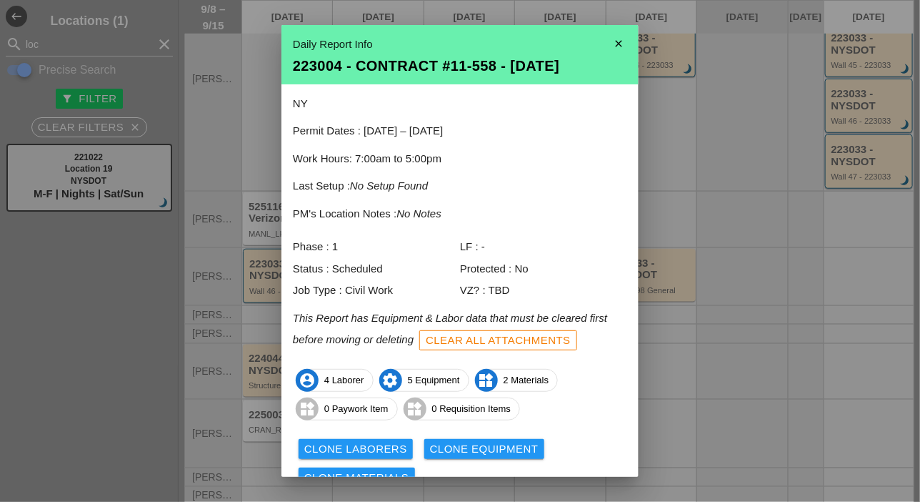
scroll to position [0, 0]
click at [605, 44] on icon "close" at bounding box center [619, 43] width 29 height 29
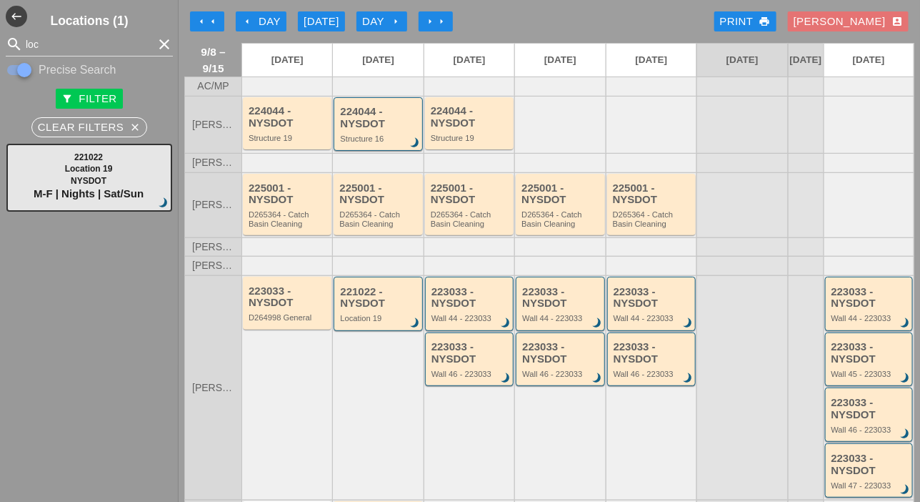
click at [217, 21] on icon "arrow_left" at bounding box center [212, 21] width 11 height 11
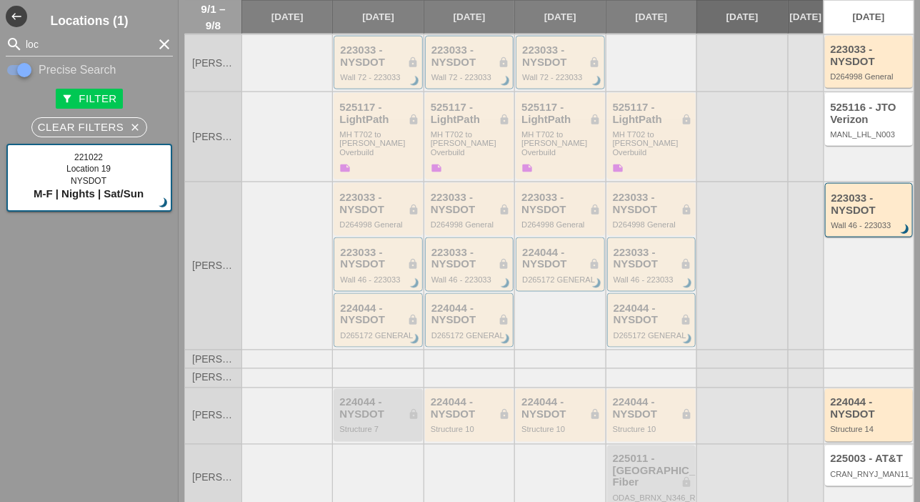
scroll to position [429, 0]
click at [377, 394] on div "224044 - NYSDOT lock" at bounding box center [378, 406] width 79 height 24
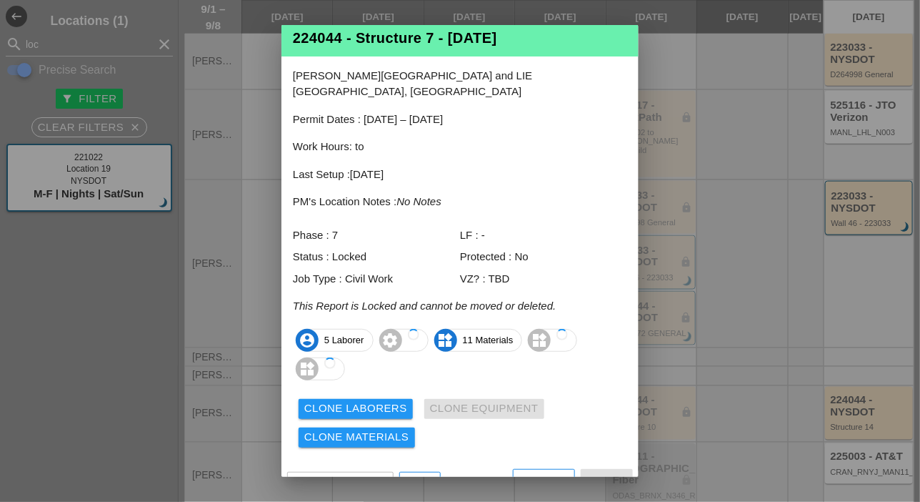
scroll to position [34, 0]
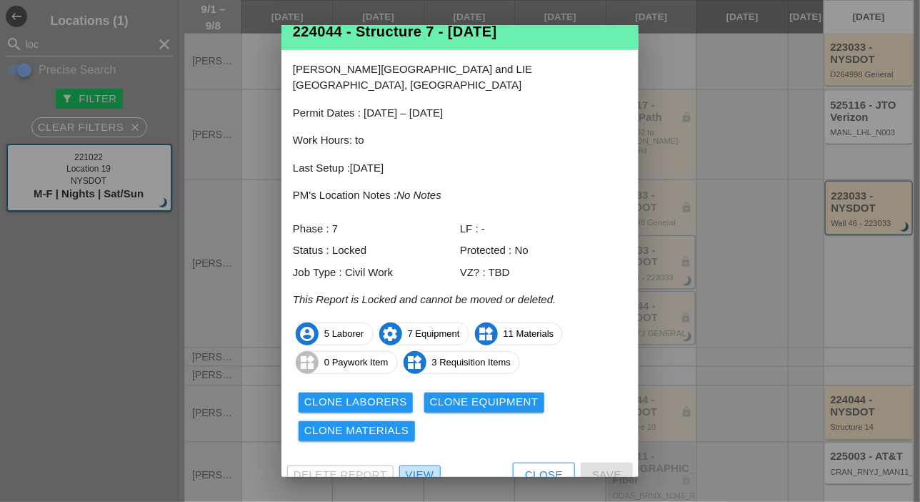
click at [414, 467] on div "View" at bounding box center [420, 475] width 29 height 16
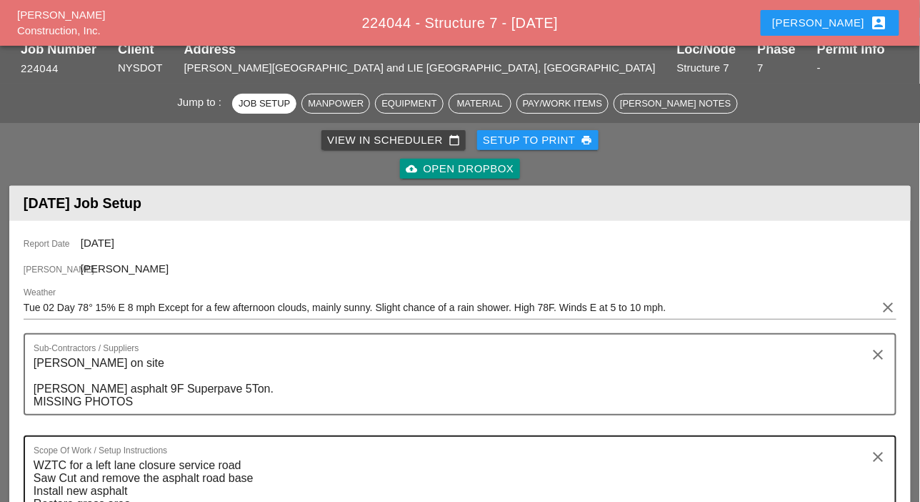
scroll to position [235, 0]
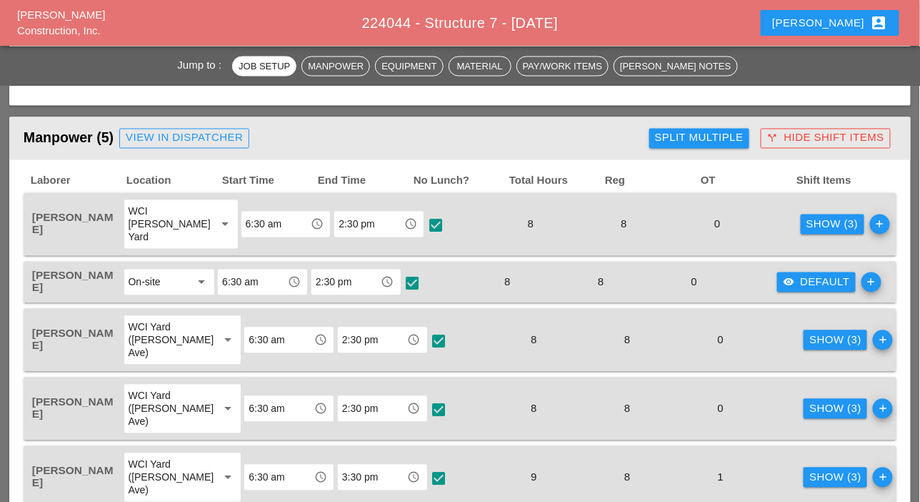
click at [807, 227] on div "Show (3)" at bounding box center [833, 225] width 52 height 16
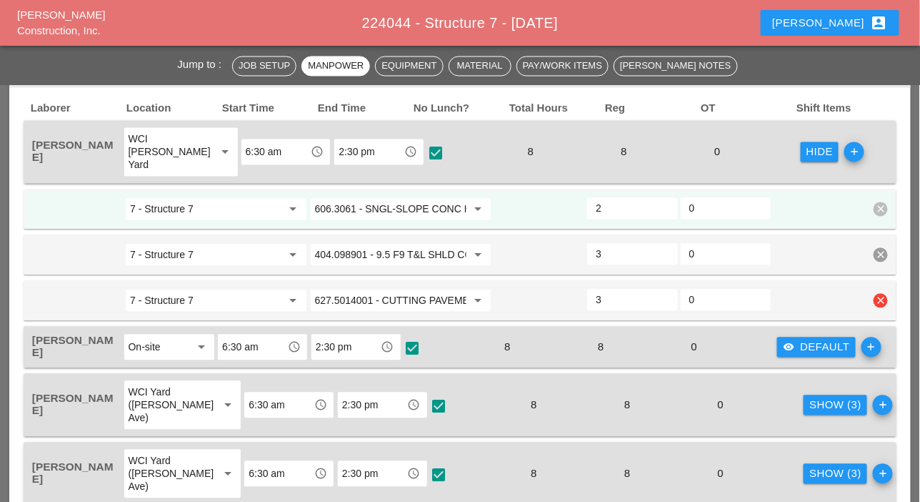
scroll to position [858, 0]
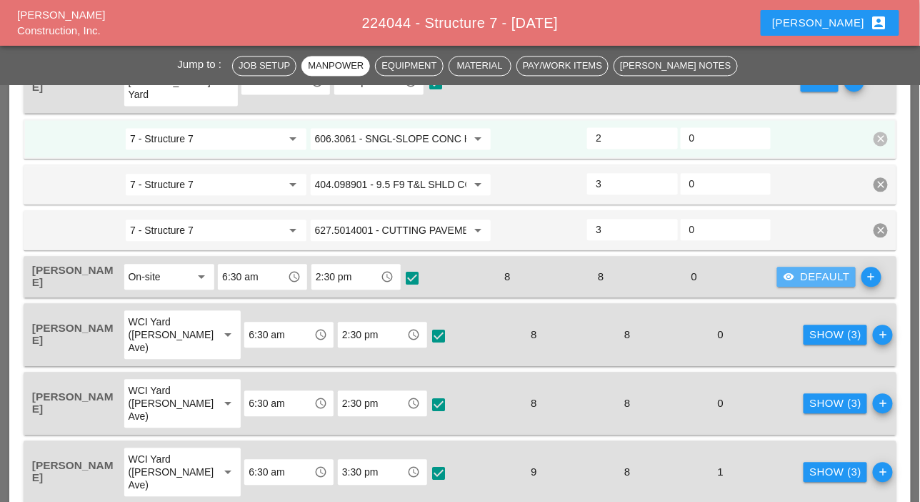
drag, startPoint x: 799, startPoint y: 273, endPoint x: 781, endPoint y: 279, distance: 19.0
click at [799, 274] on div "visibility Default" at bounding box center [816, 277] width 67 height 16
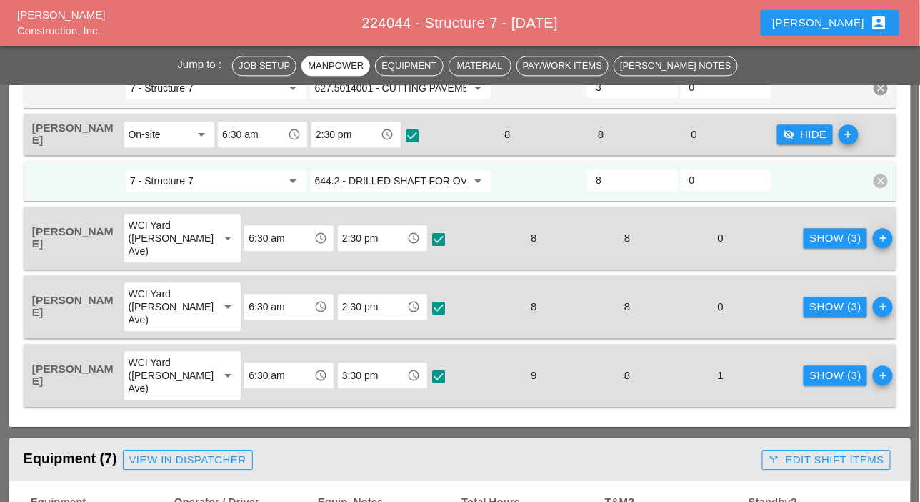
scroll to position [1001, 0]
click at [810, 239] on div "Show (3)" at bounding box center [836, 237] width 52 height 16
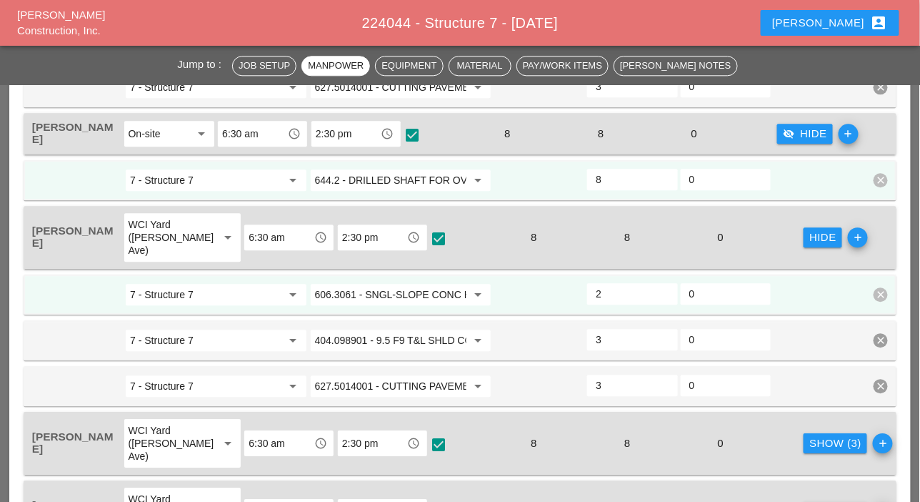
scroll to position [1143, 0]
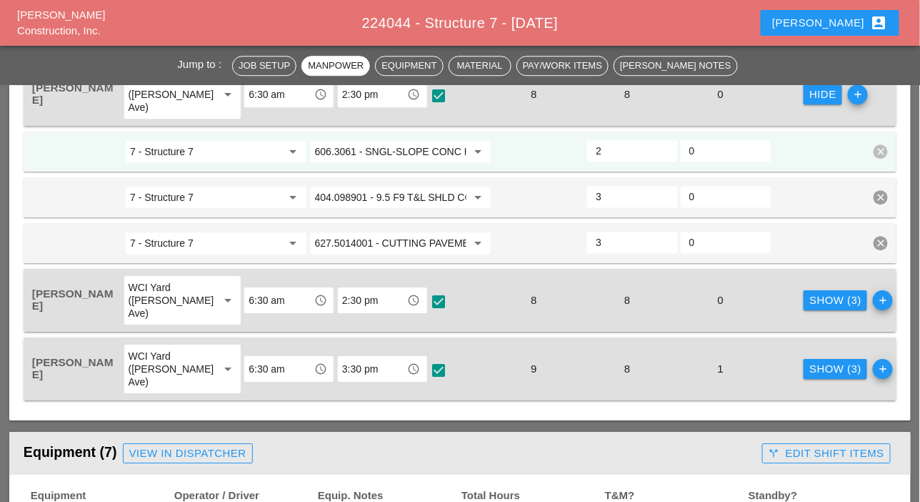
click at [810, 293] on div "Show (3)" at bounding box center [836, 300] width 52 height 16
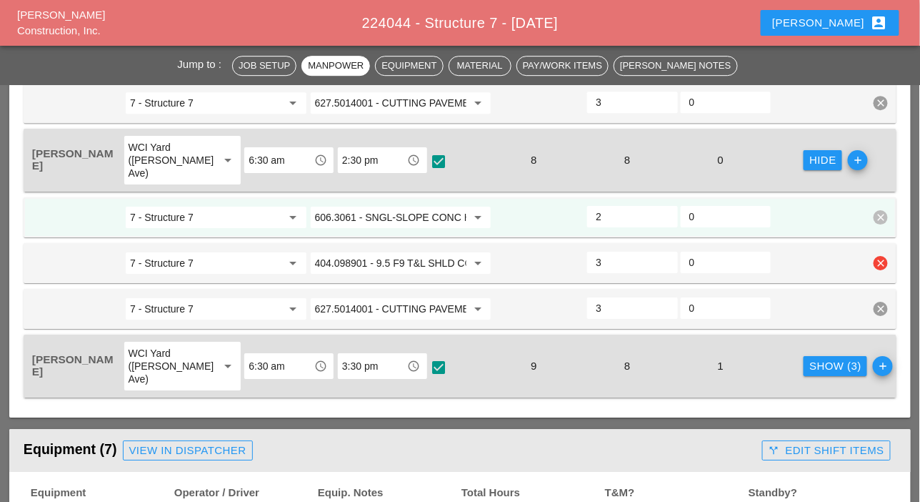
scroll to position [1286, 0]
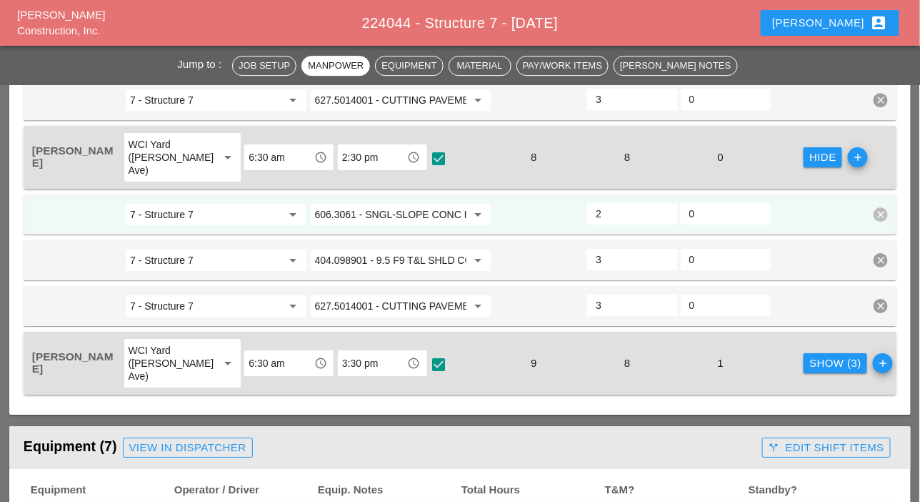
click at [810, 359] on div "Show (3)" at bounding box center [836, 363] width 52 height 16
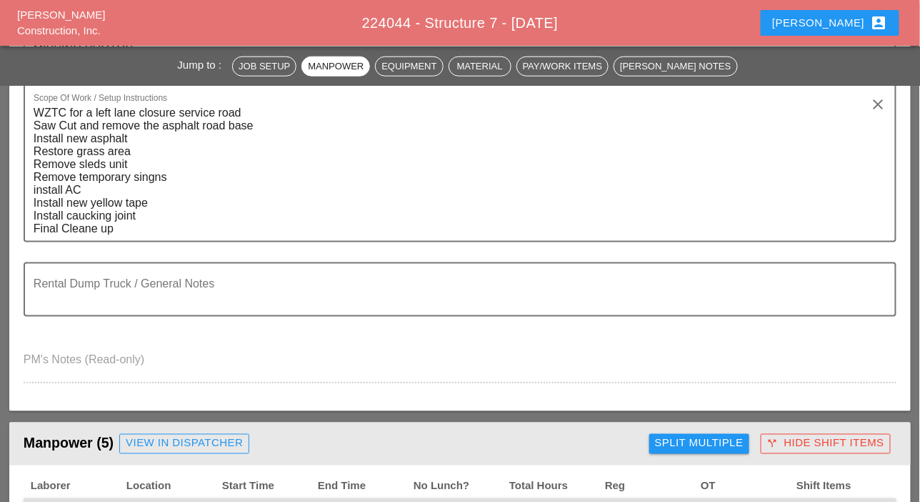
scroll to position [214, 0]
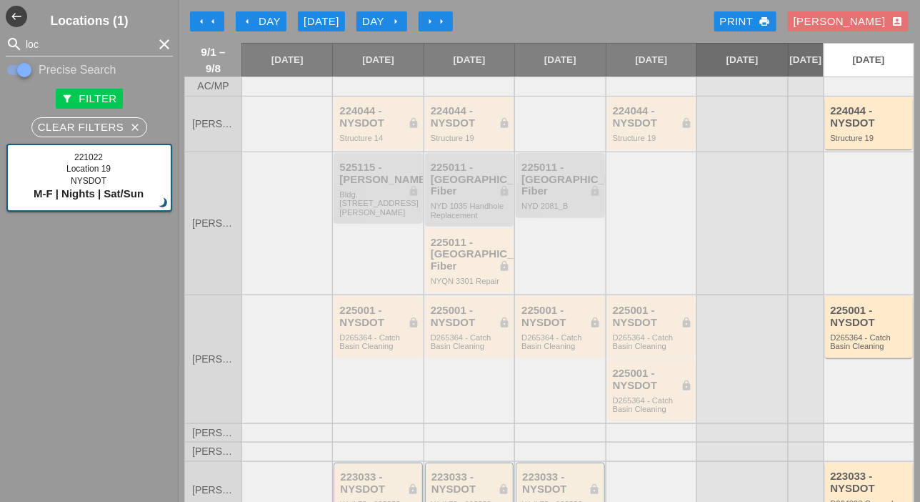
click at [252, 17] on icon "arrow_left" at bounding box center [247, 21] width 11 height 11
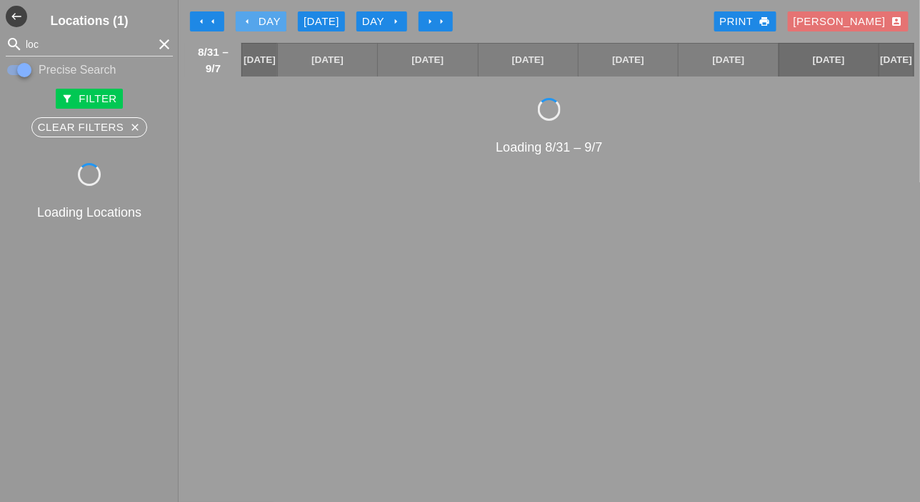
click at [252, 19] on icon "arrow_left" at bounding box center [247, 21] width 11 height 11
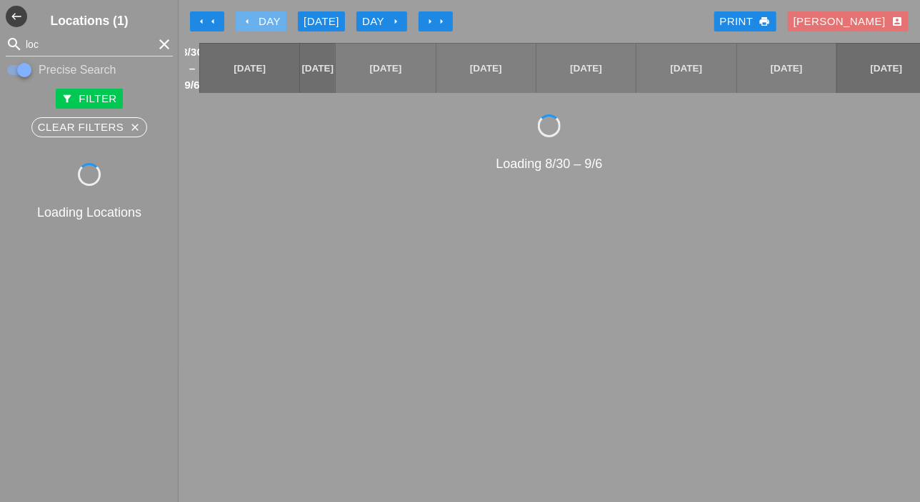
click at [252, 19] on icon "arrow_left" at bounding box center [247, 21] width 11 height 11
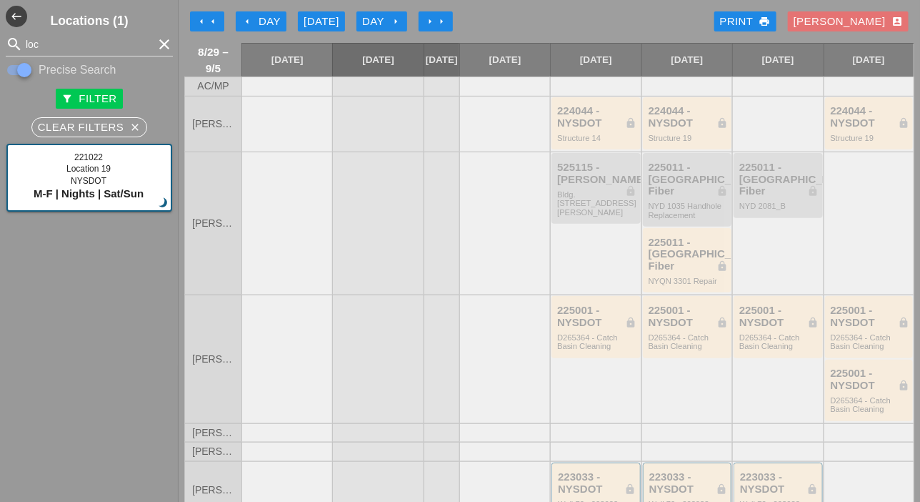
click at [254, 18] on div "arrow_left Day" at bounding box center [261, 22] width 39 height 16
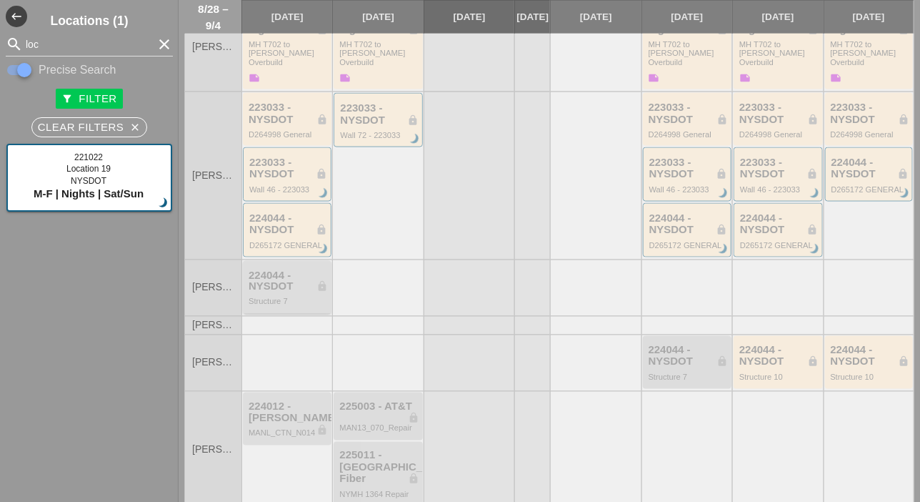
scroll to position [525, 0]
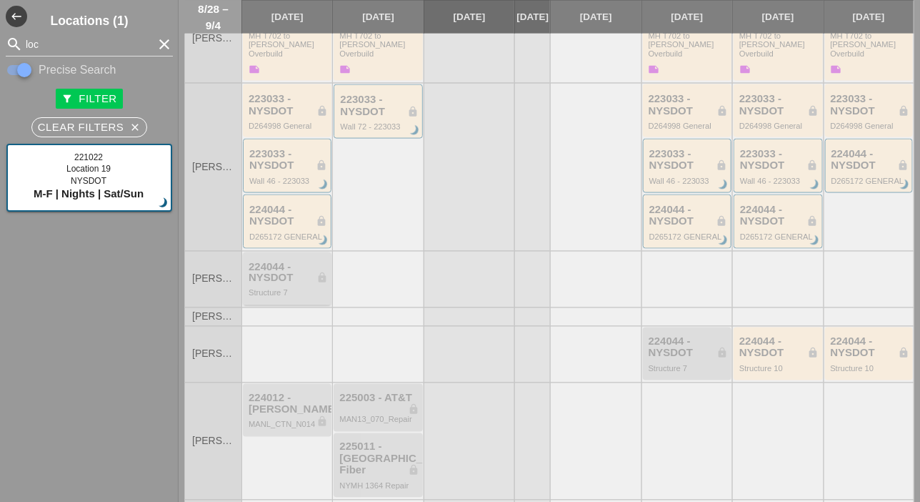
click at [274, 261] on div "224044 - NYSDOT lock" at bounding box center [288, 273] width 79 height 24
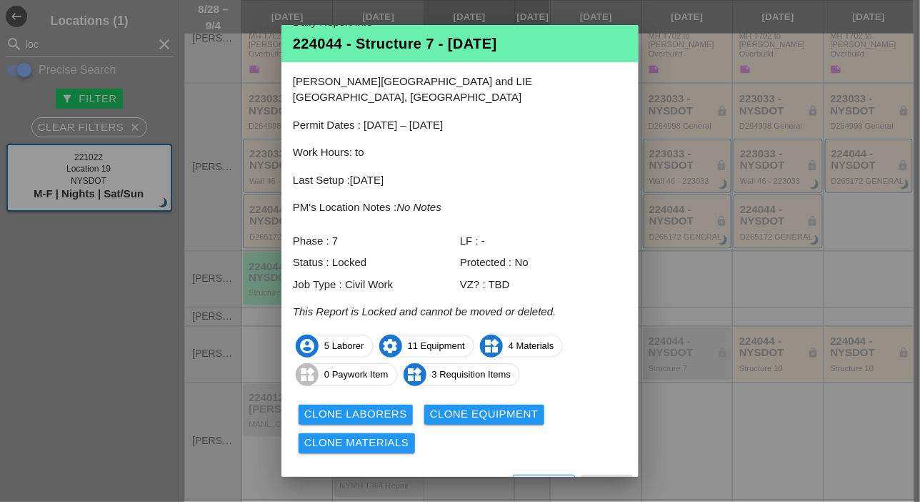
scroll to position [34, 0]
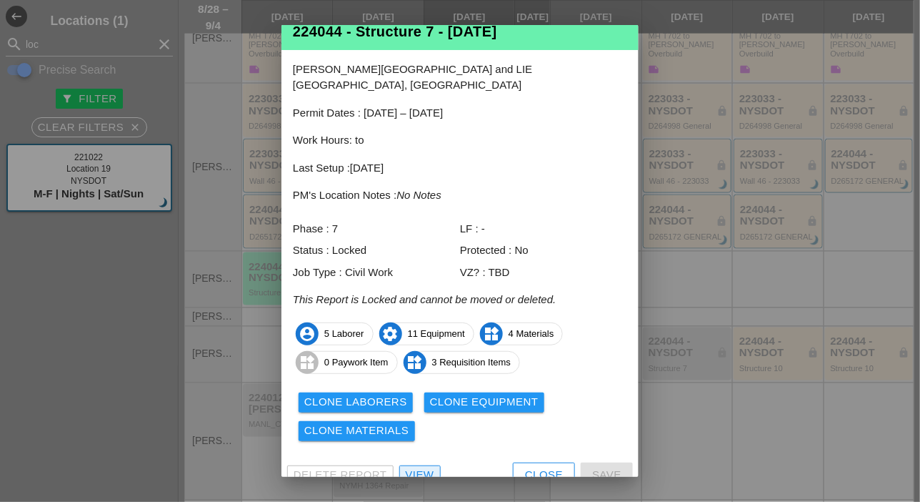
click at [422, 467] on div "View" at bounding box center [420, 475] width 29 height 16
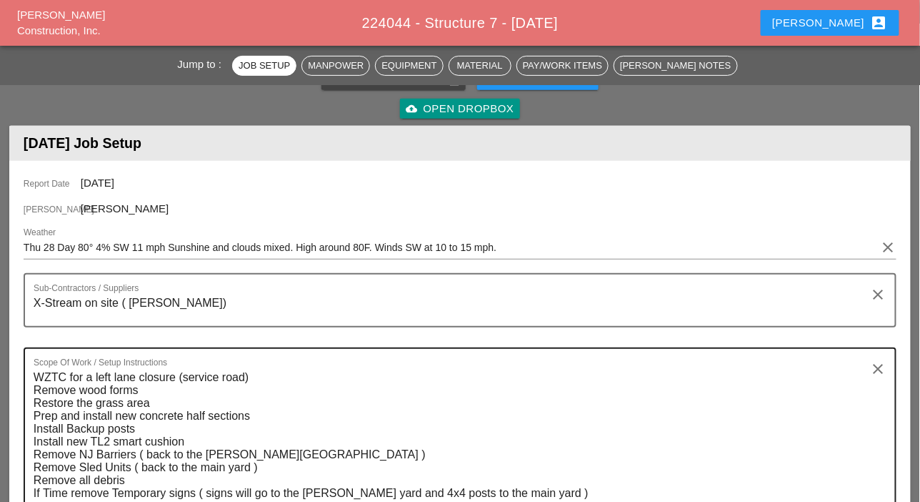
scroll to position [357, 0]
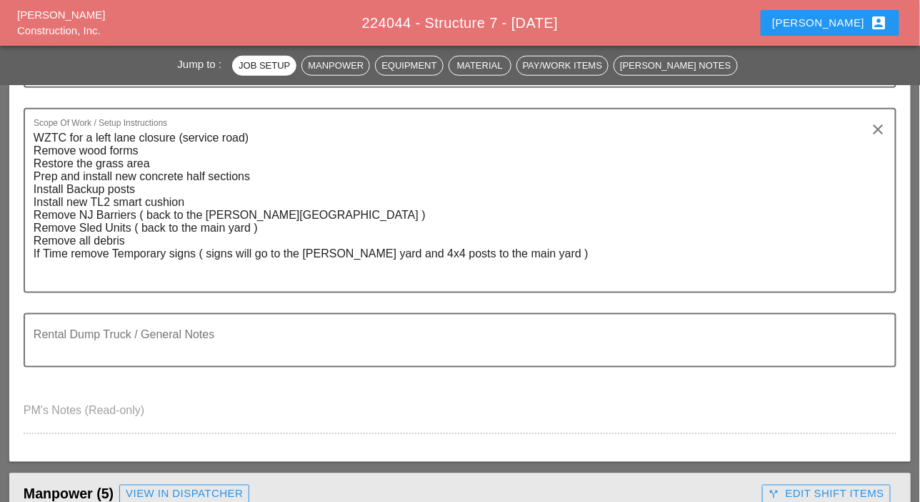
click at [795, 486] on div "call_split Edit Shift Items" at bounding box center [827, 494] width 116 height 16
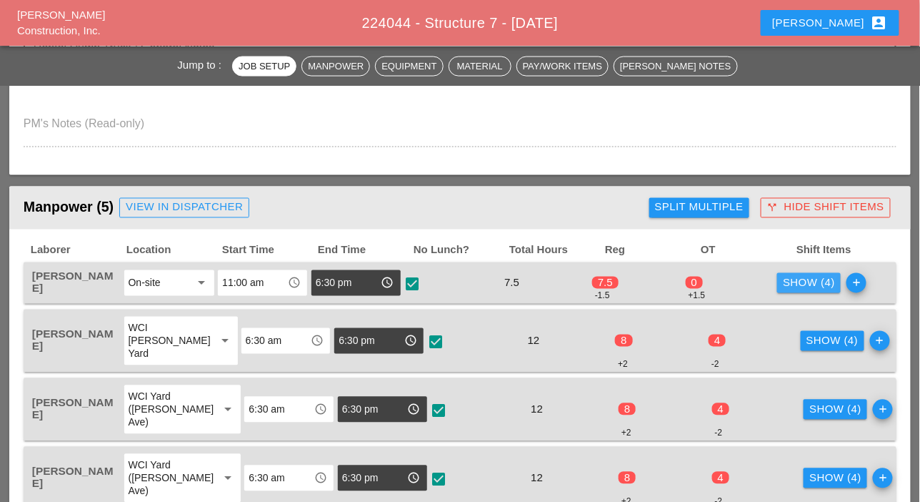
drag, startPoint x: 801, startPoint y: 279, endPoint x: 732, endPoint y: 279, distance: 69.3
click at [802, 280] on div "Show (4)" at bounding box center [809, 283] width 52 height 16
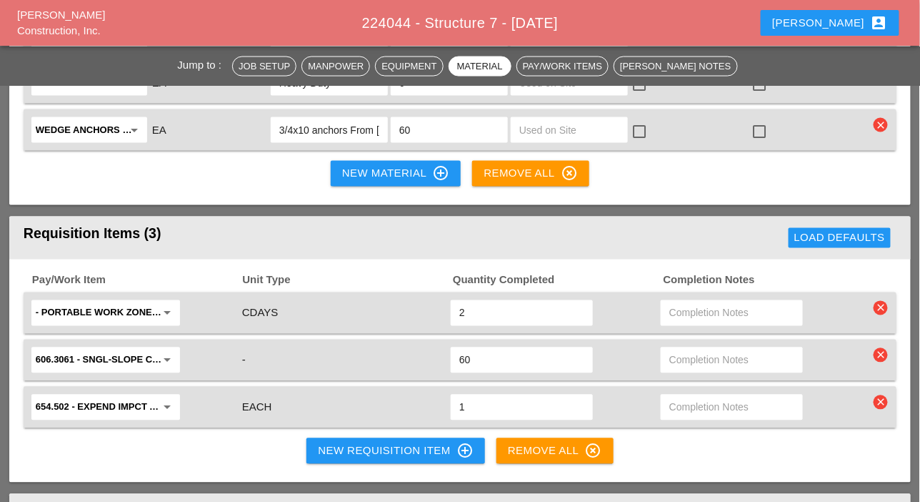
scroll to position [2287, 0]
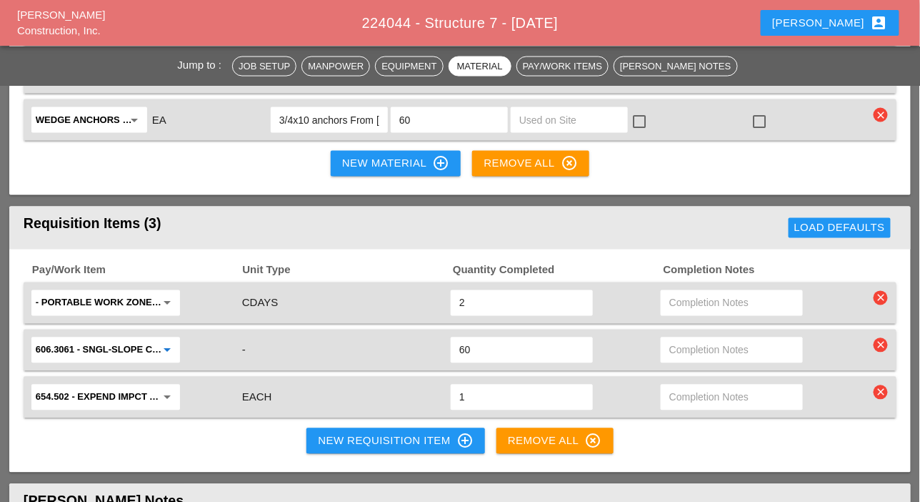
click at [136, 342] on input "606.3061 - SNGL-SLOPE CONC HALF SEC BARR (OPTIONAL)" at bounding box center [96, 350] width 120 height 23
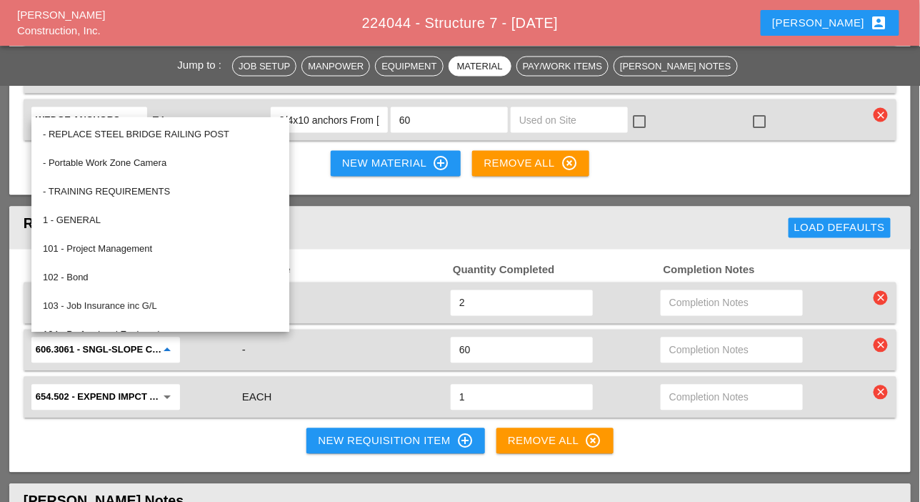
click at [136, 342] on input "606.3061 - SNGL-SLOPE CONC HALF SEC BARR (OPTIONAL)" at bounding box center [96, 350] width 120 height 23
click at [169, 345] on icon "arrow_drop_down" at bounding box center [167, 350] width 17 height 17
click at [169, 343] on icon "arrow_drop_down" at bounding box center [167, 350] width 17 height 17
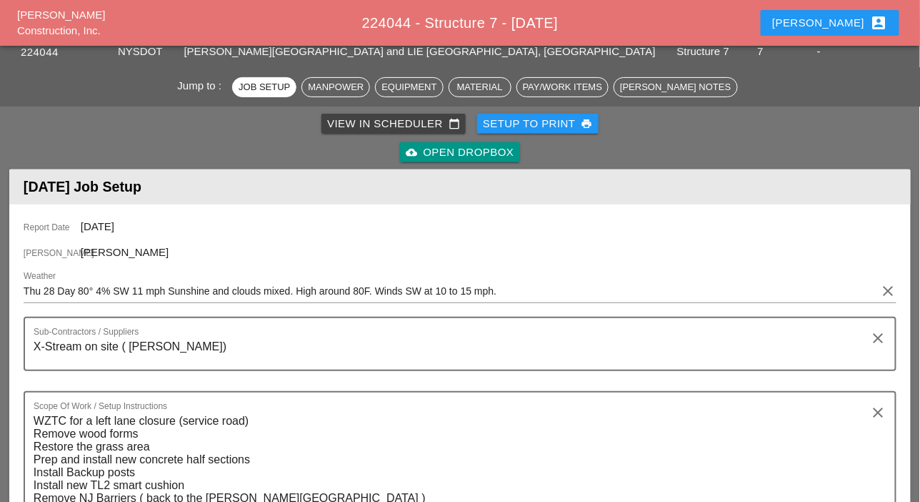
scroll to position [0, 0]
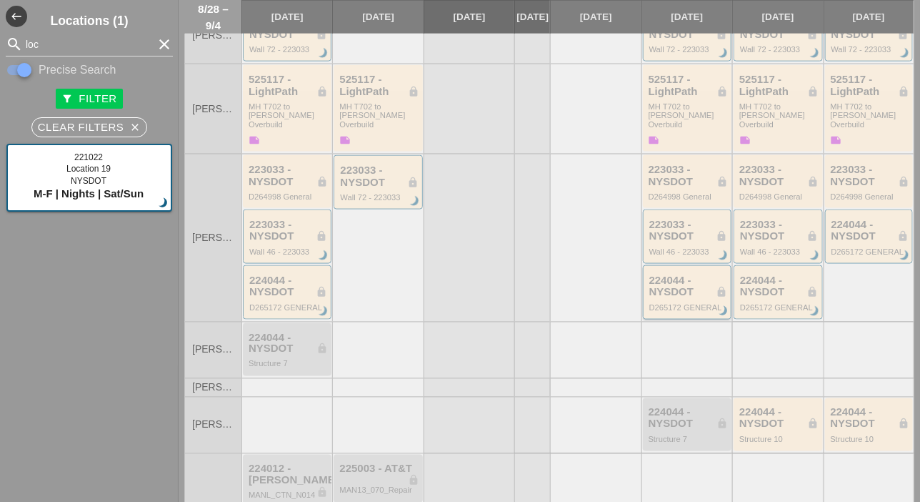
scroll to position [525, 0]
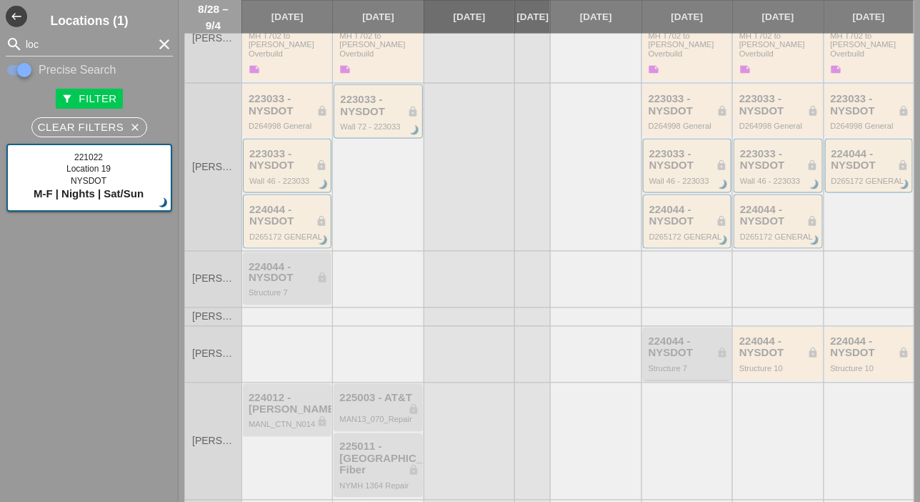
click at [686, 336] on div "224044 - NYSDOT lock" at bounding box center [688, 348] width 79 height 24
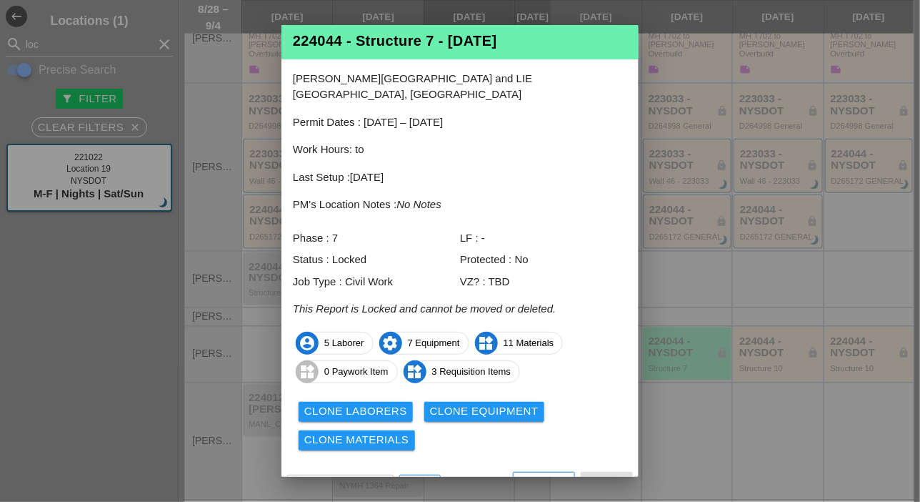
scroll to position [34, 0]
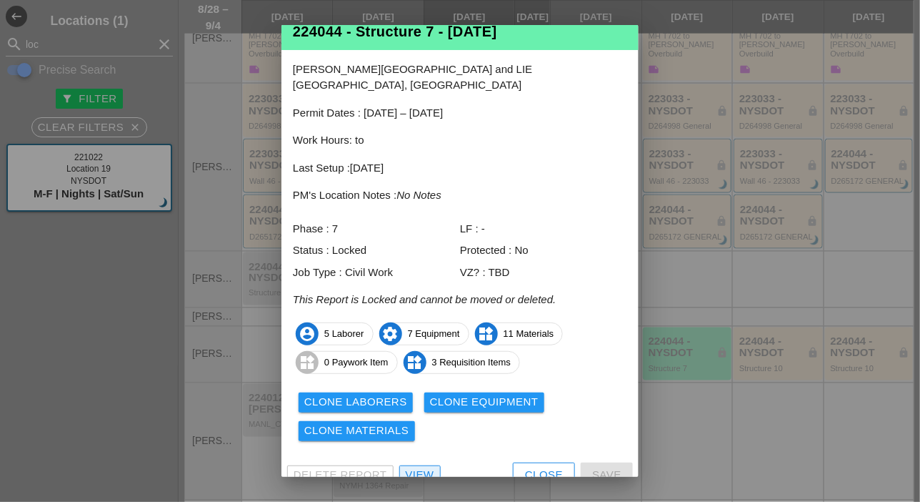
click at [429, 467] on div "View" at bounding box center [420, 475] width 29 height 16
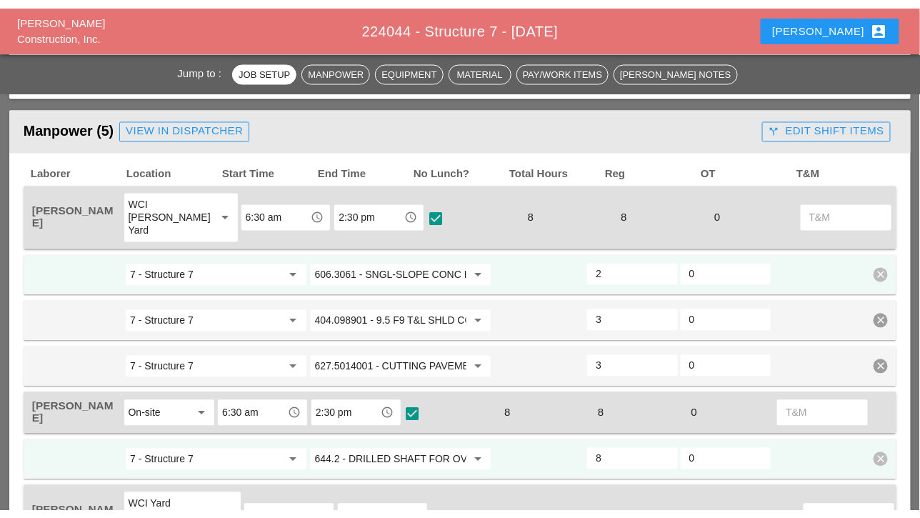
scroll to position [715, 0]
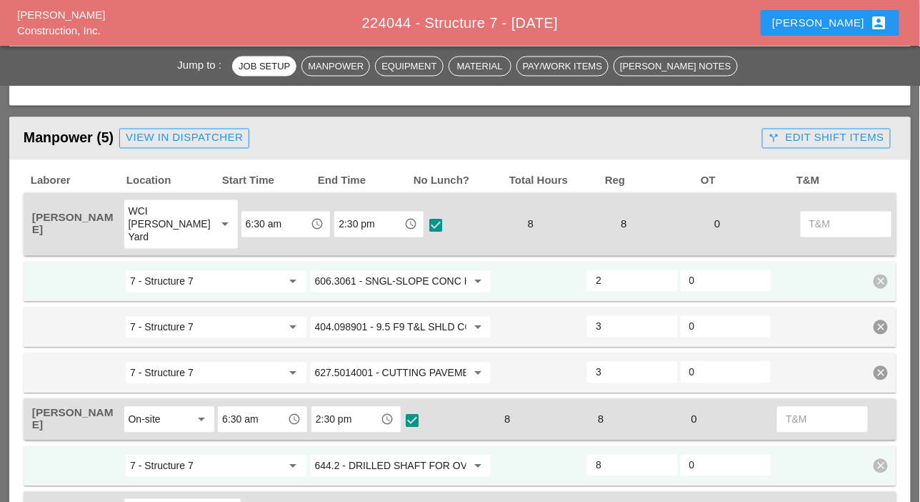
click at [804, 139] on div "call_split Edit Shift Items" at bounding box center [827, 138] width 116 height 16
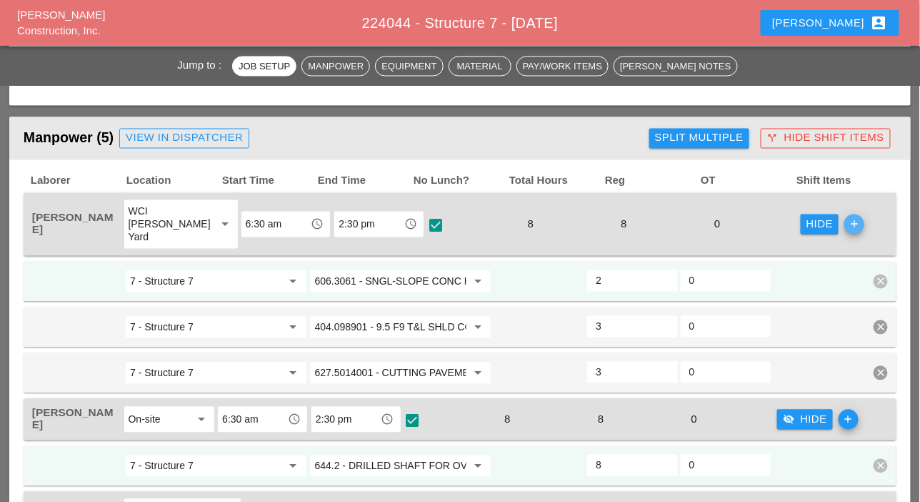
click at [845, 226] on icon "add" at bounding box center [855, 224] width 20 height 20
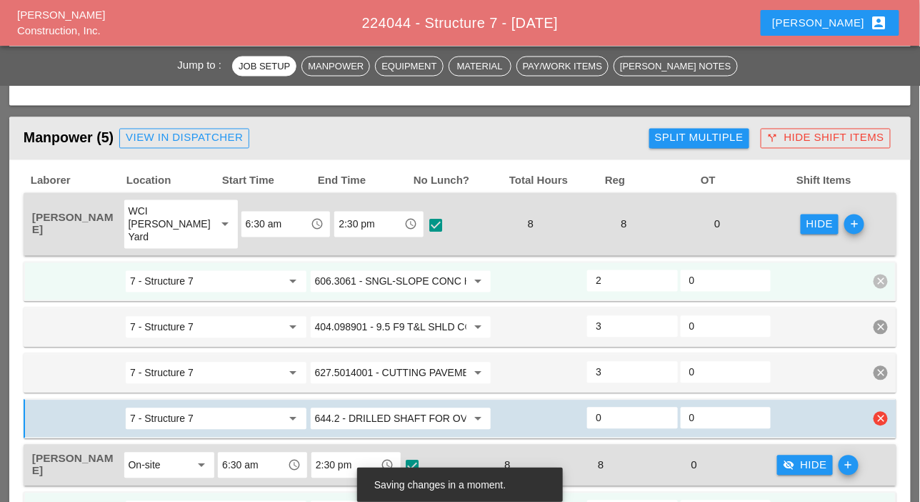
click at [359, 419] on input "644.2 - DRILLED SHAFT FOR OVERHEAD SIGN STRUCTUR" at bounding box center [391, 418] width 152 height 23
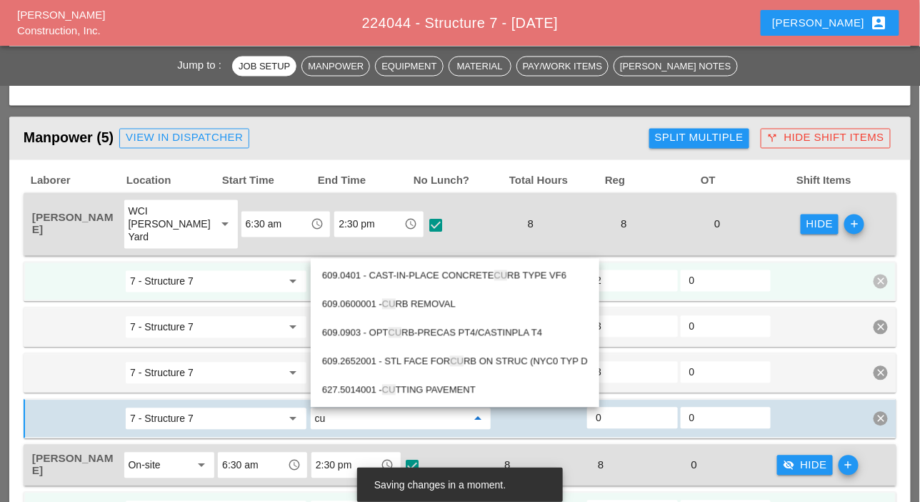
type input "c"
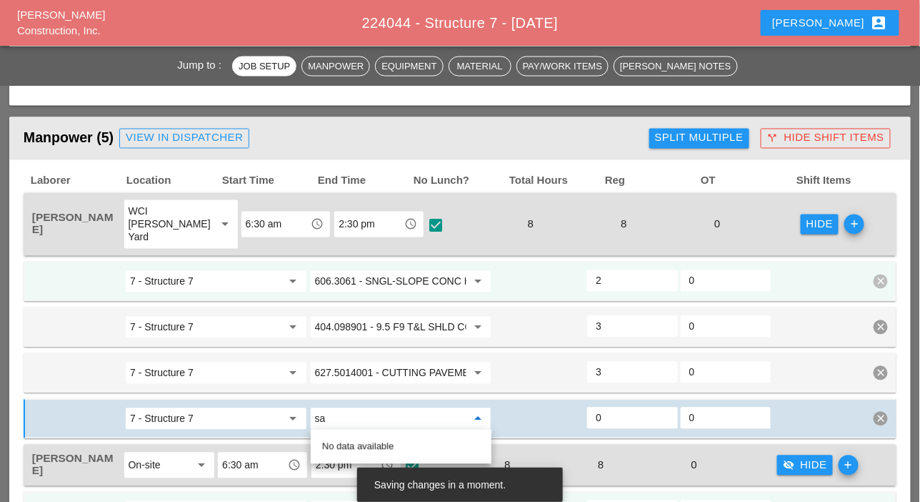
type input "s"
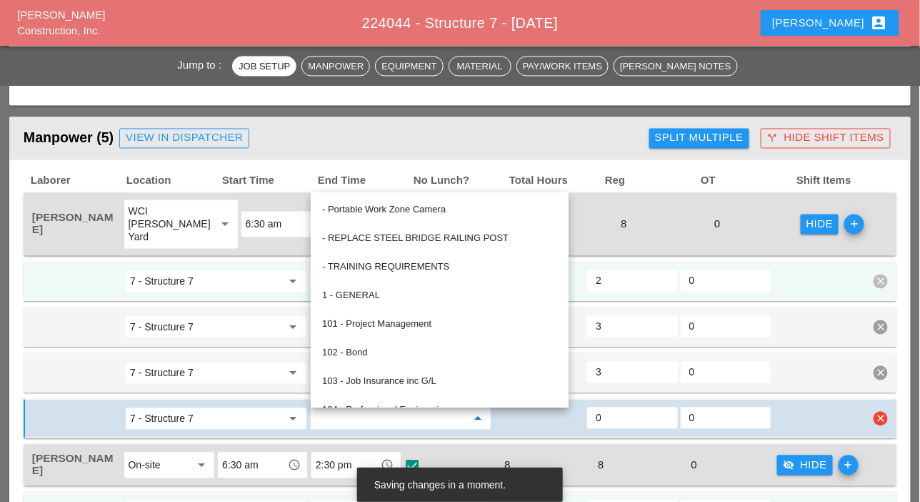
click at [885, 420] on icon "clear" at bounding box center [881, 419] width 14 height 14
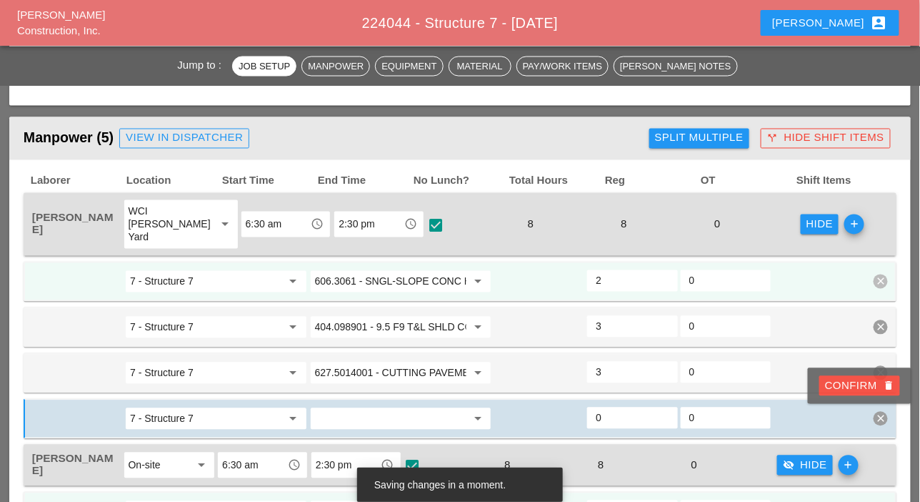
click at [885, 388] on icon "delete" at bounding box center [888, 385] width 11 height 11
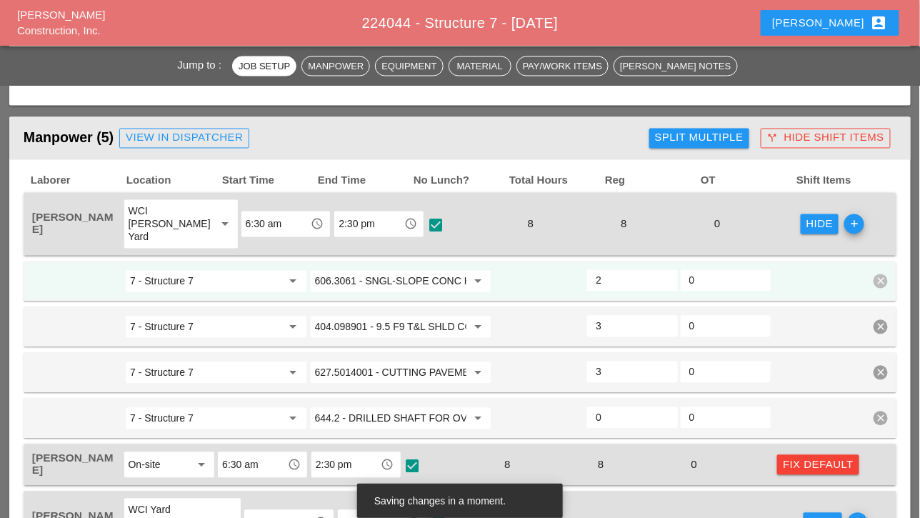
click at [879, 423] on icon "clear" at bounding box center [881, 419] width 14 height 14
click div "Confirm delete"
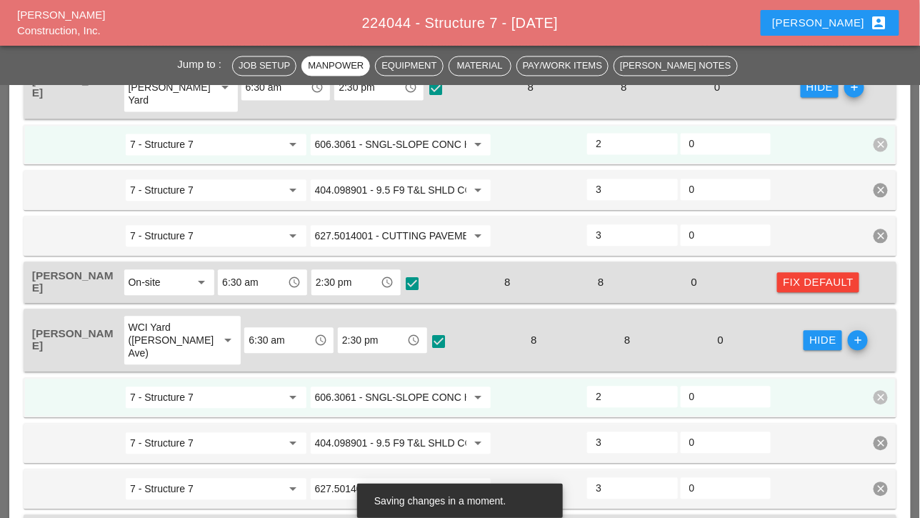
scroll to position [858, 0]
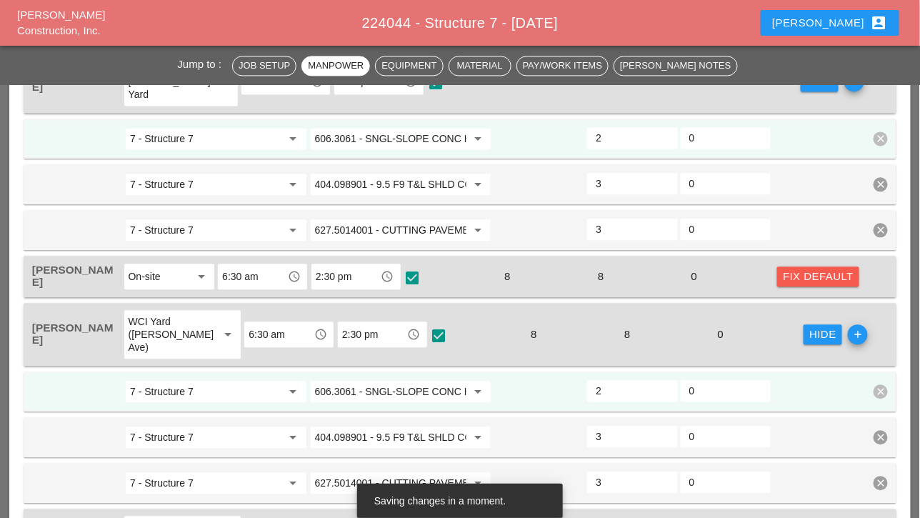
click div "Fix Default"
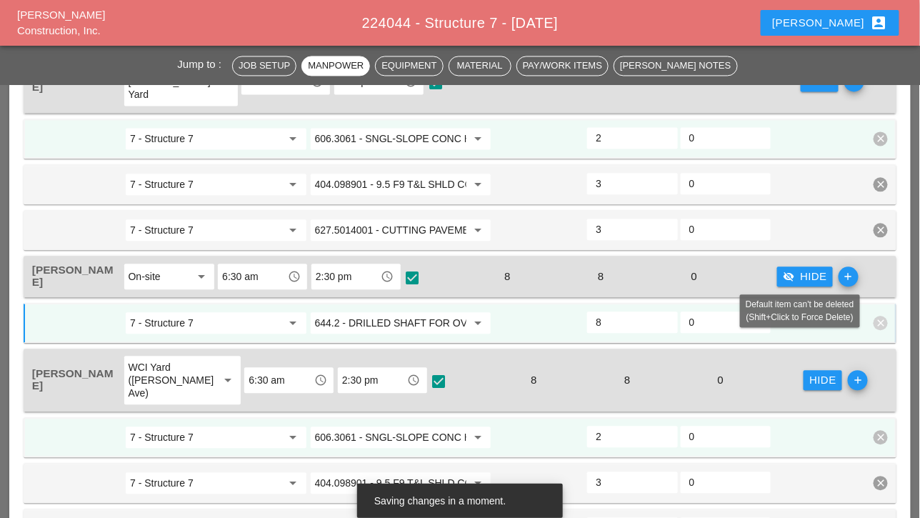
click icon "clear"
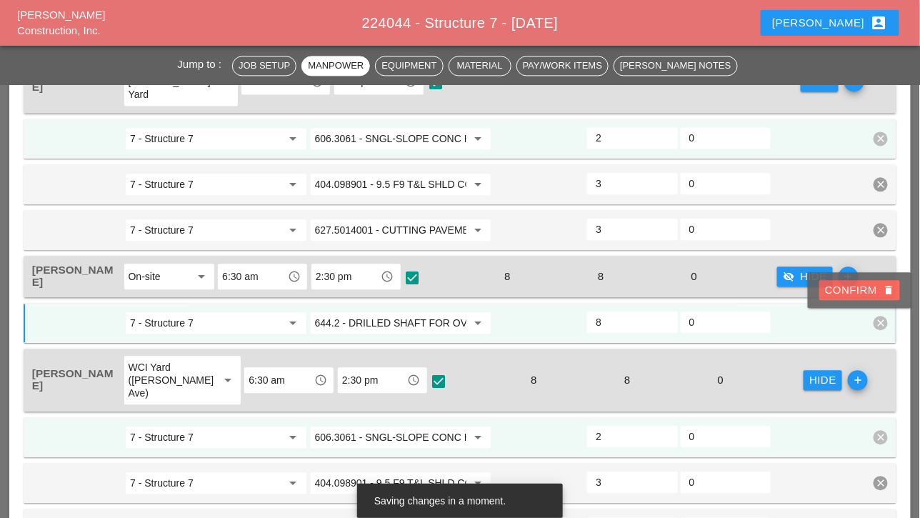
click div "Confirm delete"
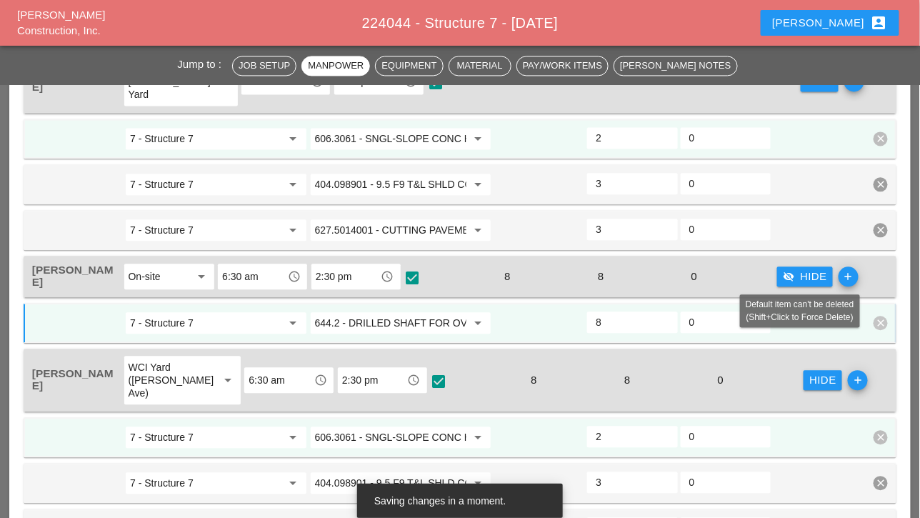
click icon "clear"
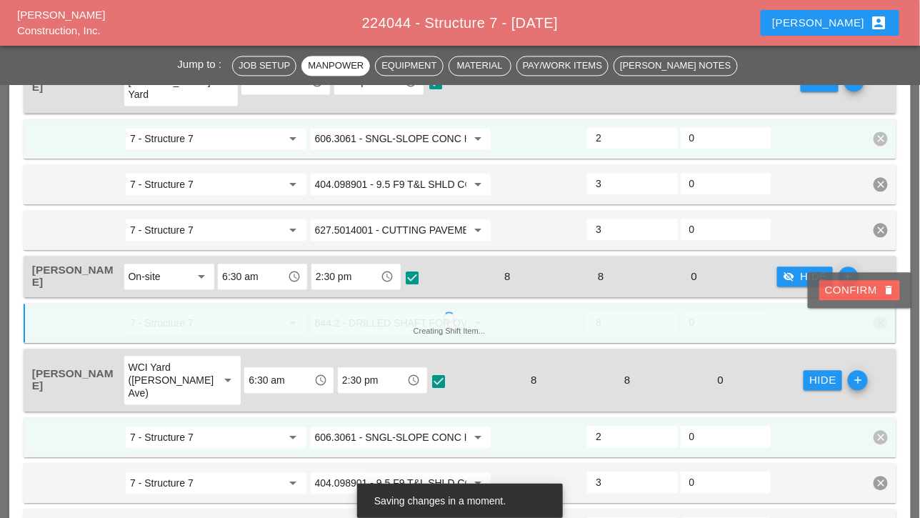
click icon "delete"
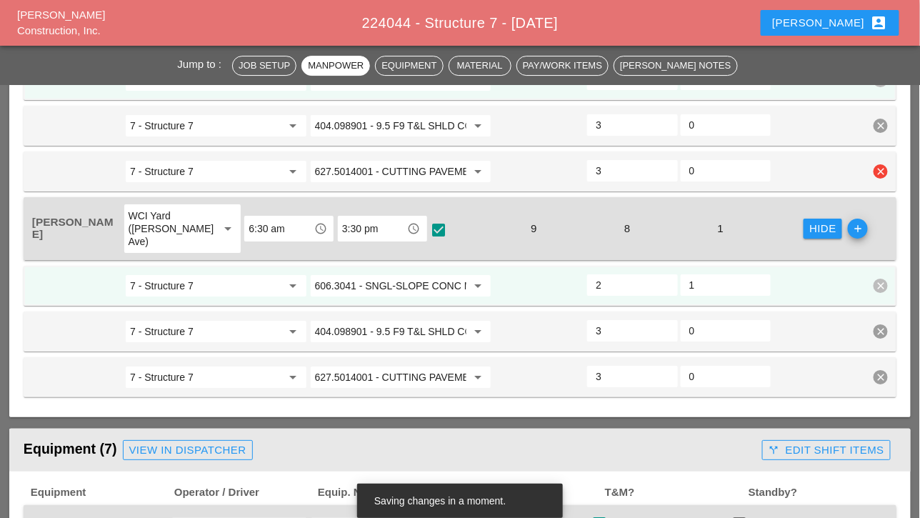
scroll to position [1429, 0]
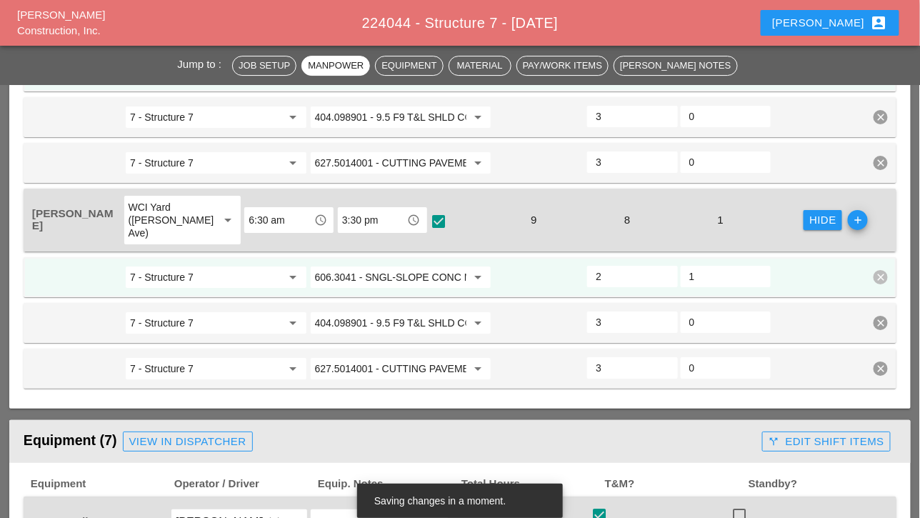
click input "606.3041 - SNGL-SLOPE CONC MED BARR (OPTIONAL)"
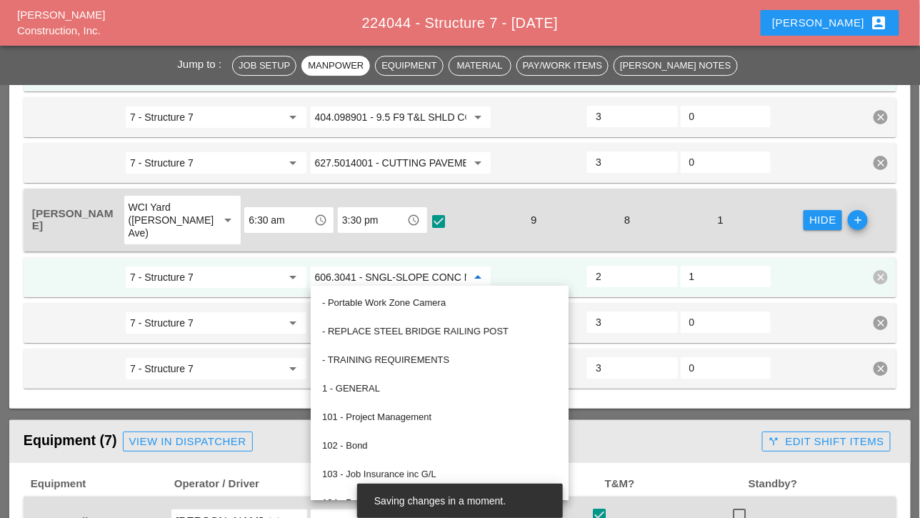
click input "606.3041 - SNGL-SLOPE CONC MED BARR (OPTIONAL)"
click input "7 - Structure 7"
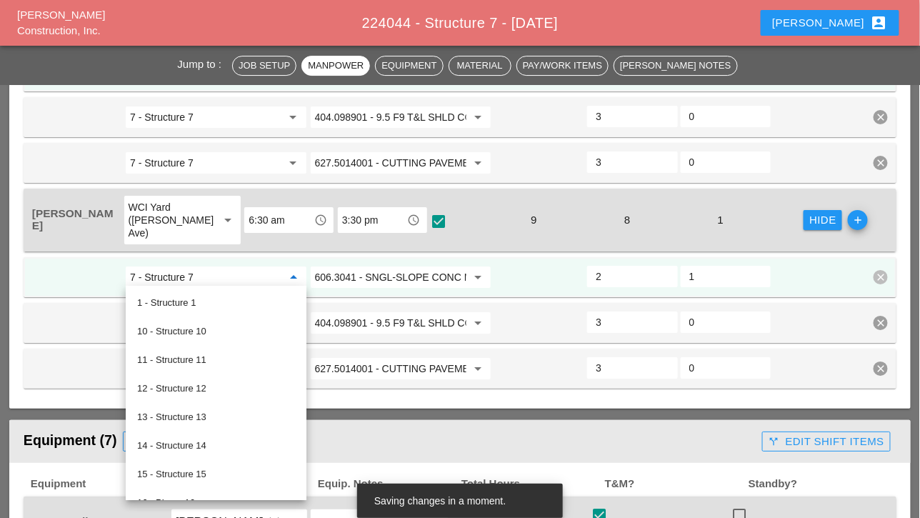
click input "606.3041 - SNGL-SLOPE CONC MED BARR (OPTIONAL)"
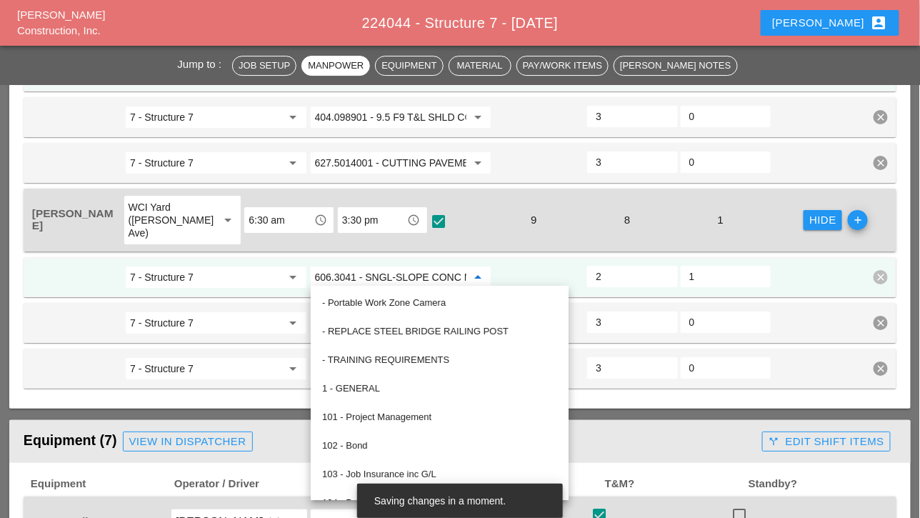
click div
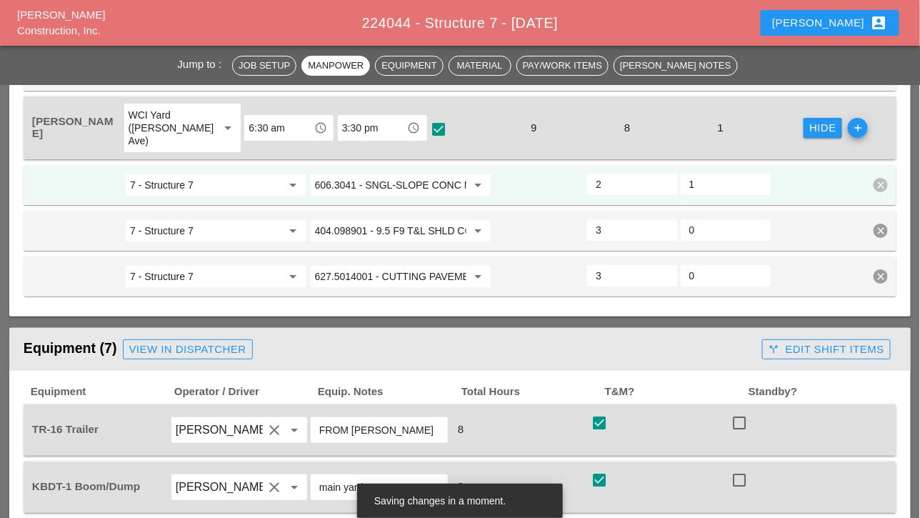
scroll to position [1528, 0]
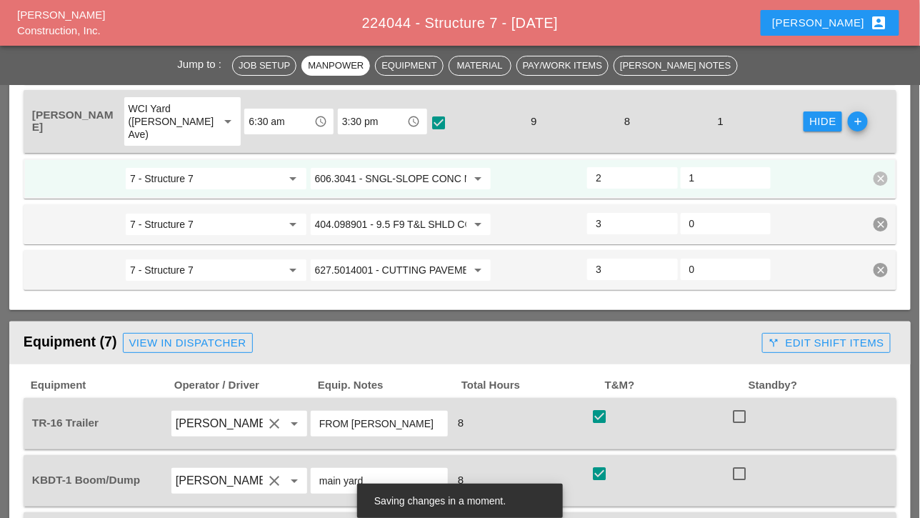
click input "606.3041 - SNGL-SLOPE CONC MED BARR (OPTIONAL)"
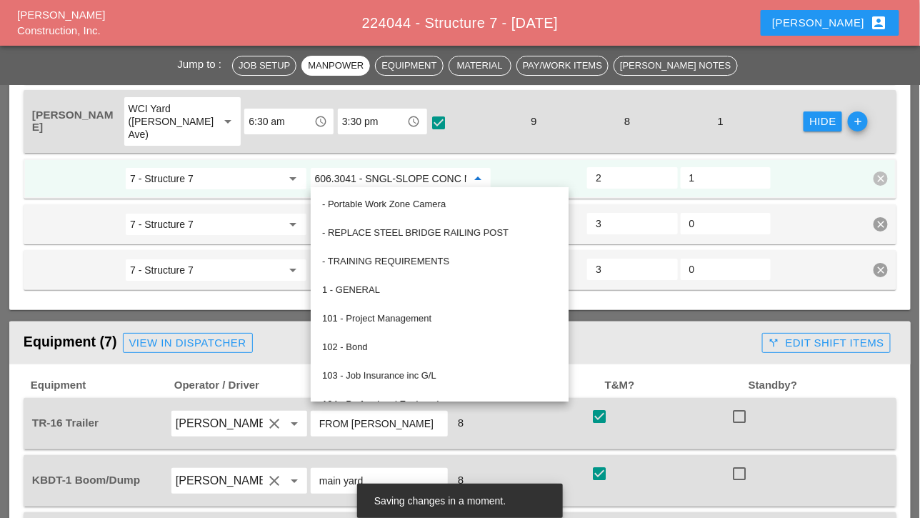
click input "606.3041 - SNGL-SLOPE CONC MED BARR (OPTIONAL)"
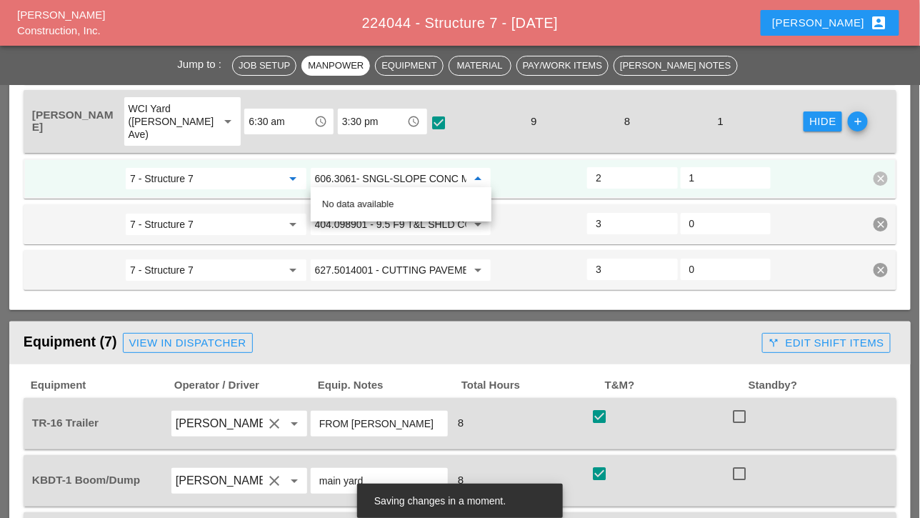
click input "7 - Structure 7"
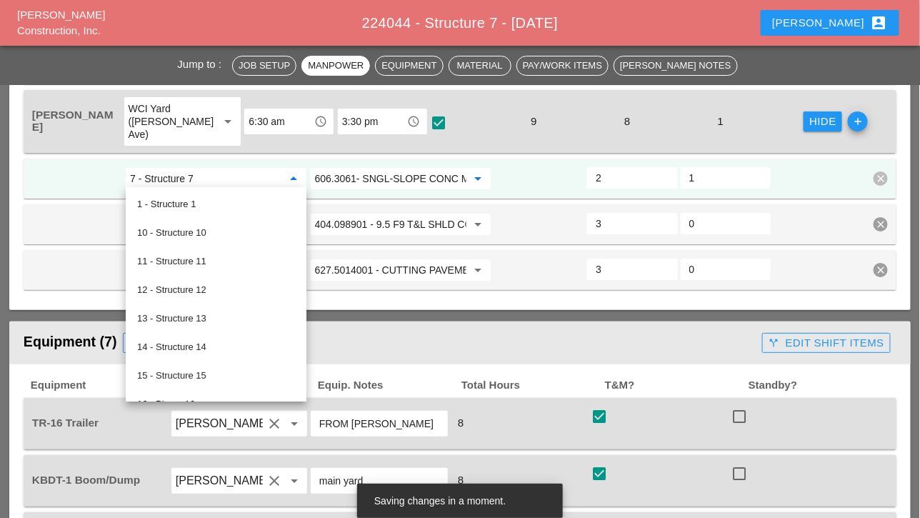
click input "606.3061- SNGL-SLOPE CONC MED BARR (OPTIONAL)"
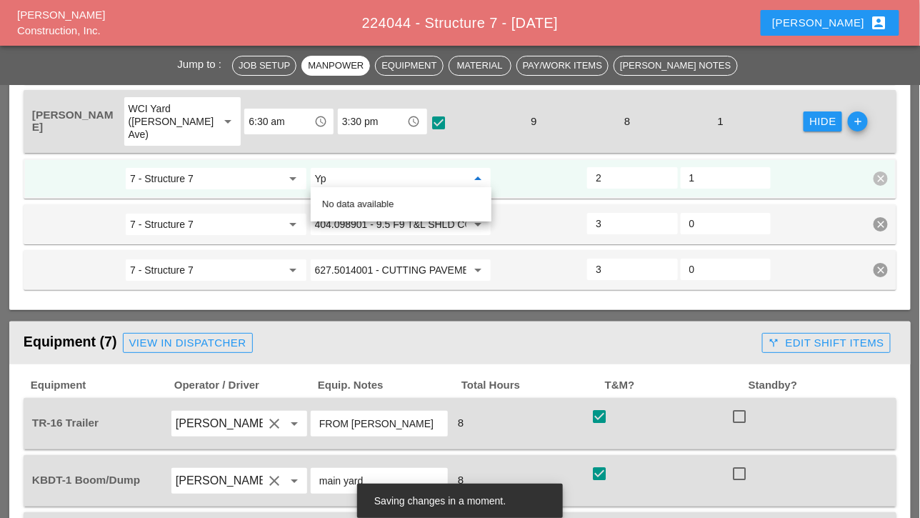
type input "Y"
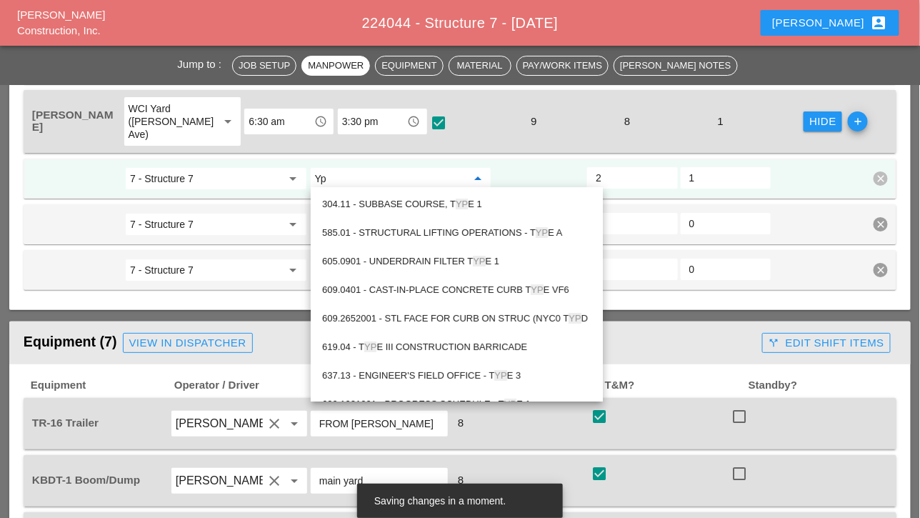
type input "Y"
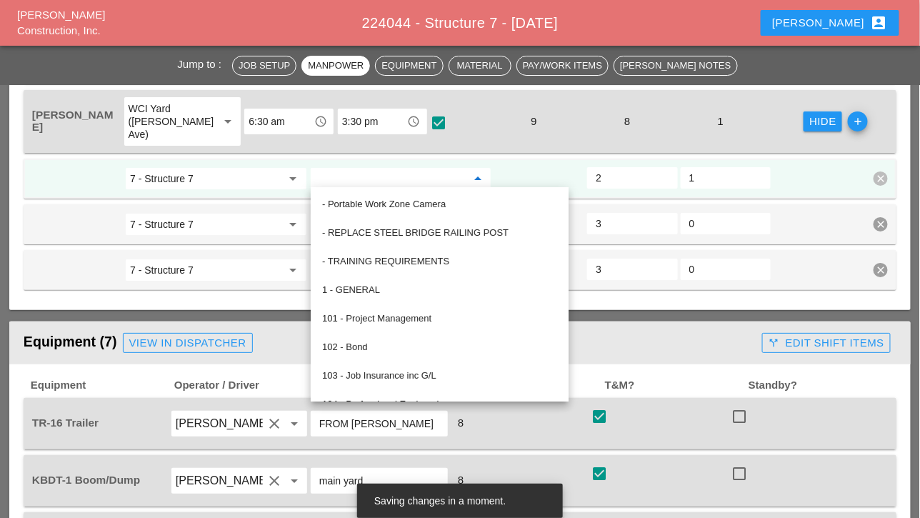
type input "96"
click input "96"
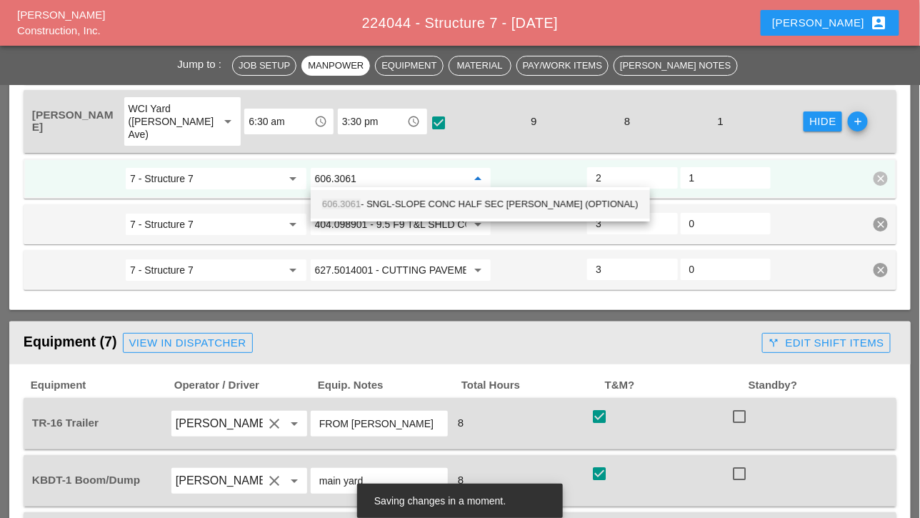
click div "606.3061 - SNGL-SLOPE CONC HALF SEC BARR (OPTIONAL)"
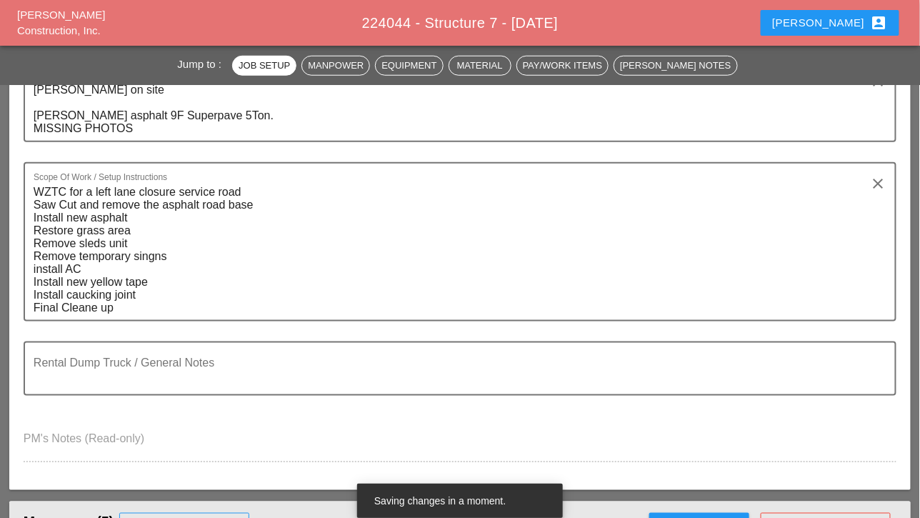
scroll to position [313, 0]
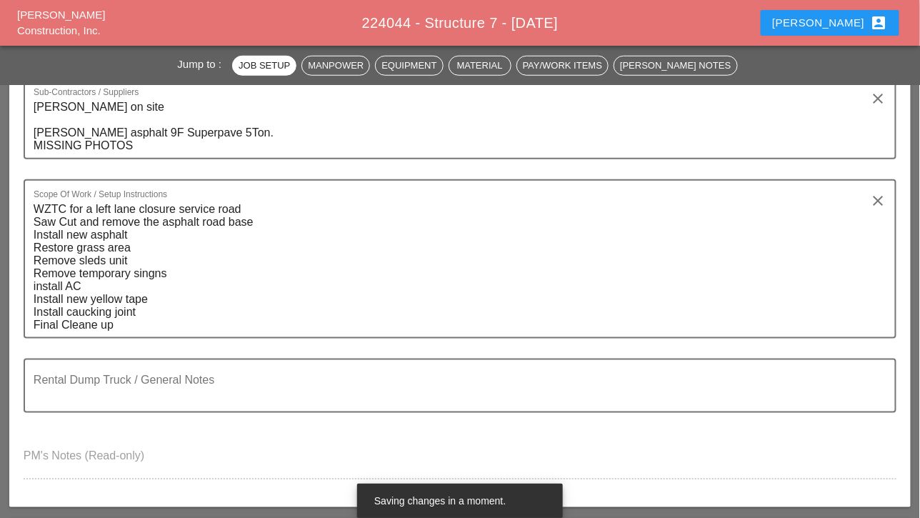
type input "606.3061 - SNGL-SLOPE CONC HALF SEC BARR (OPTIONAL)"
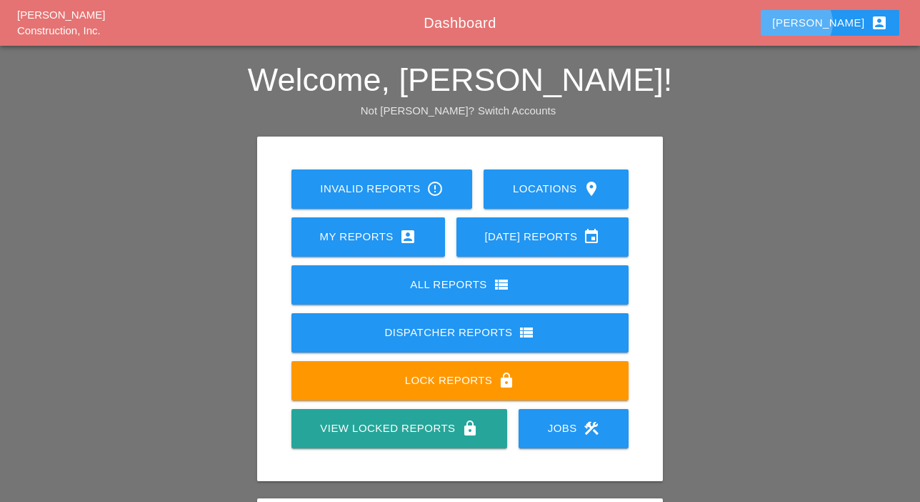
click at [850, 23] on div "Luca account_box" at bounding box center [830, 22] width 115 height 17
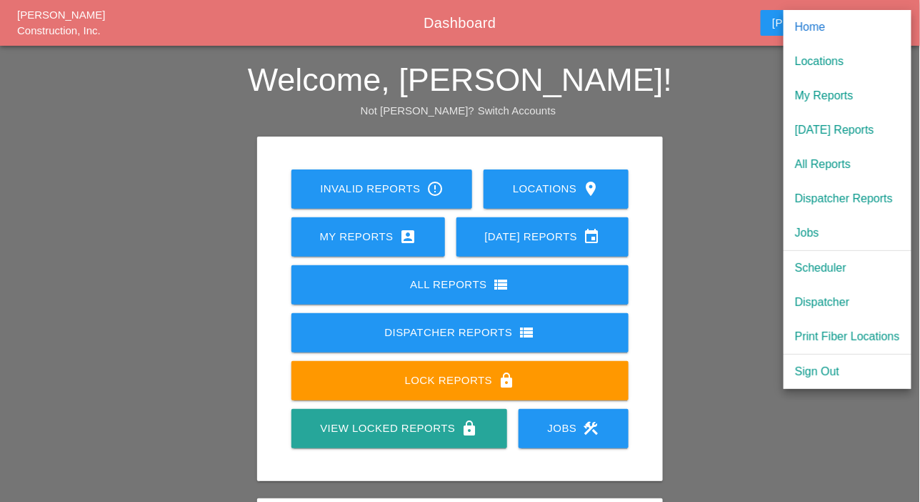
click at [738, 78] on h2 "Welcome, [PERSON_NAME]!" at bounding box center [460, 80] width 920 height 34
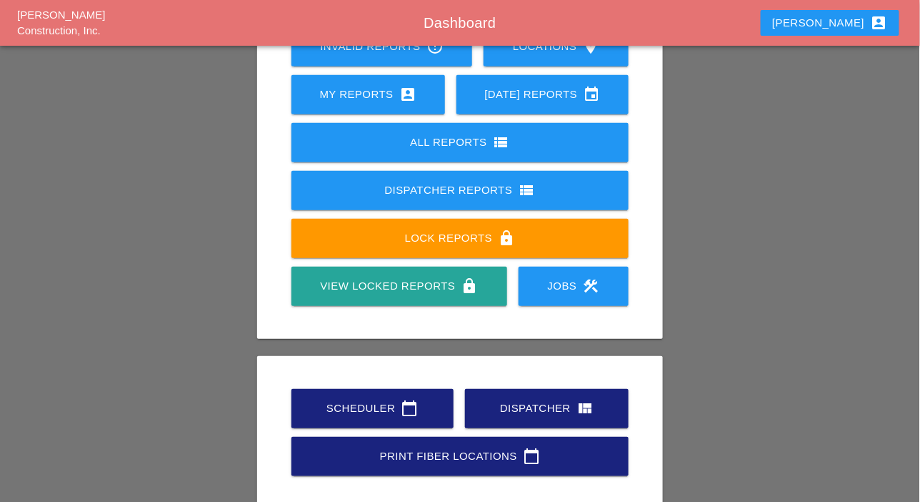
scroll to position [200, 0]
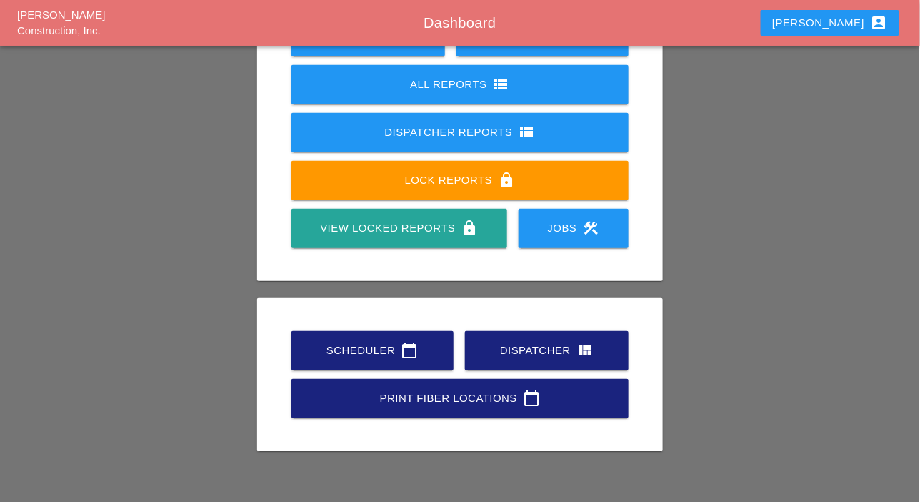
click at [384, 346] on div "Scheduler calendar_today" at bounding box center [372, 350] width 116 height 17
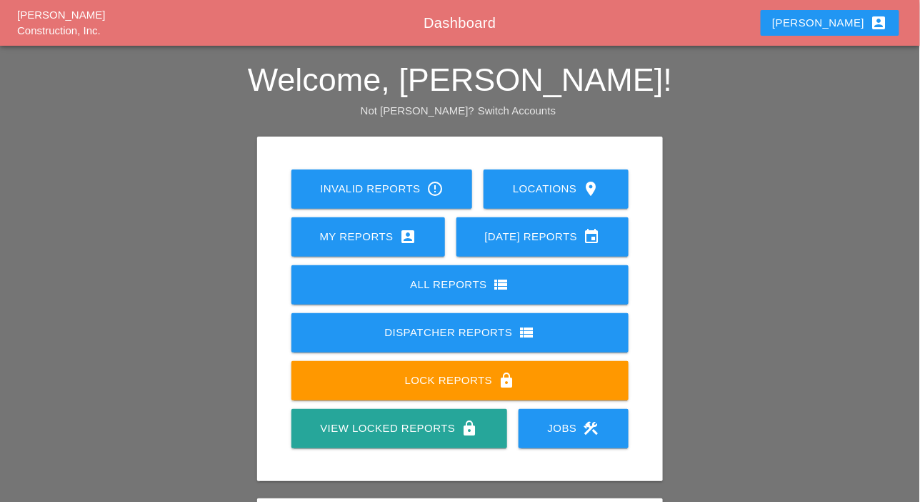
scroll to position [200, 0]
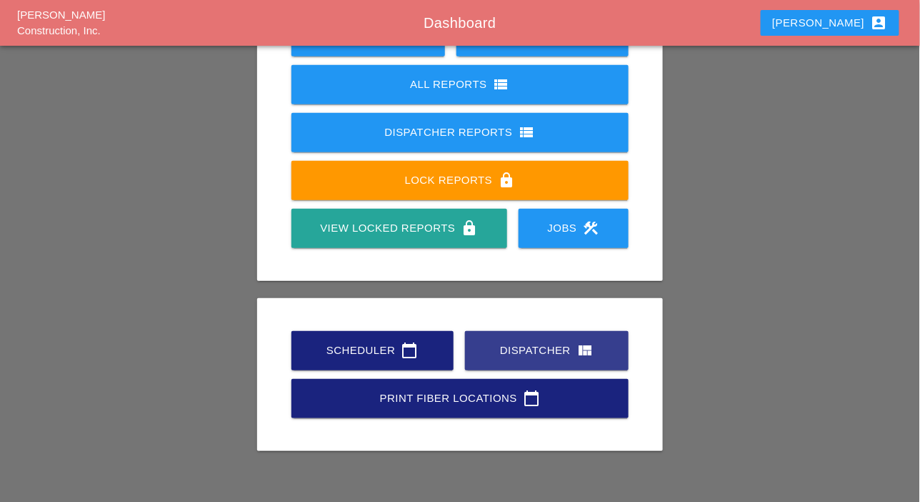
drag, startPoint x: 537, startPoint y: 355, endPoint x: 537, endPoint y: 337, distance: 18.6
click at [539, 355] on div "Dispatcher view_quilt" at bounding box center [547, 350] width 118 height 17
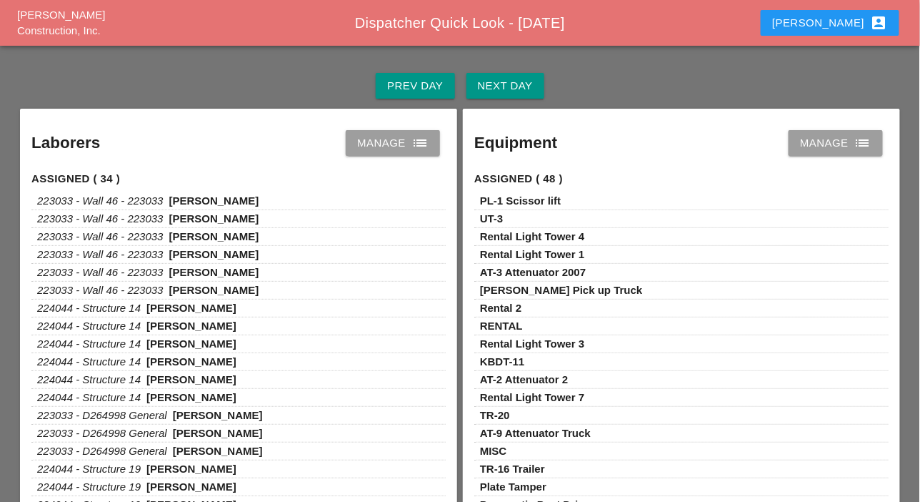
click at [419, 153] on link "Manage list" at bounding box center [393, 143] width 94 height 26
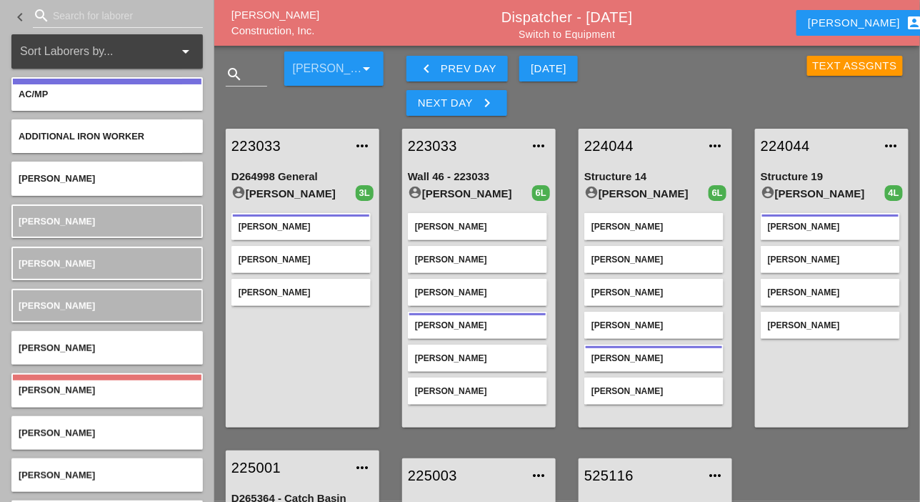
click at [477, 97] on div "Next Day keyboard_arrow_right" at bounding box center [457, 102] width 78 height 17
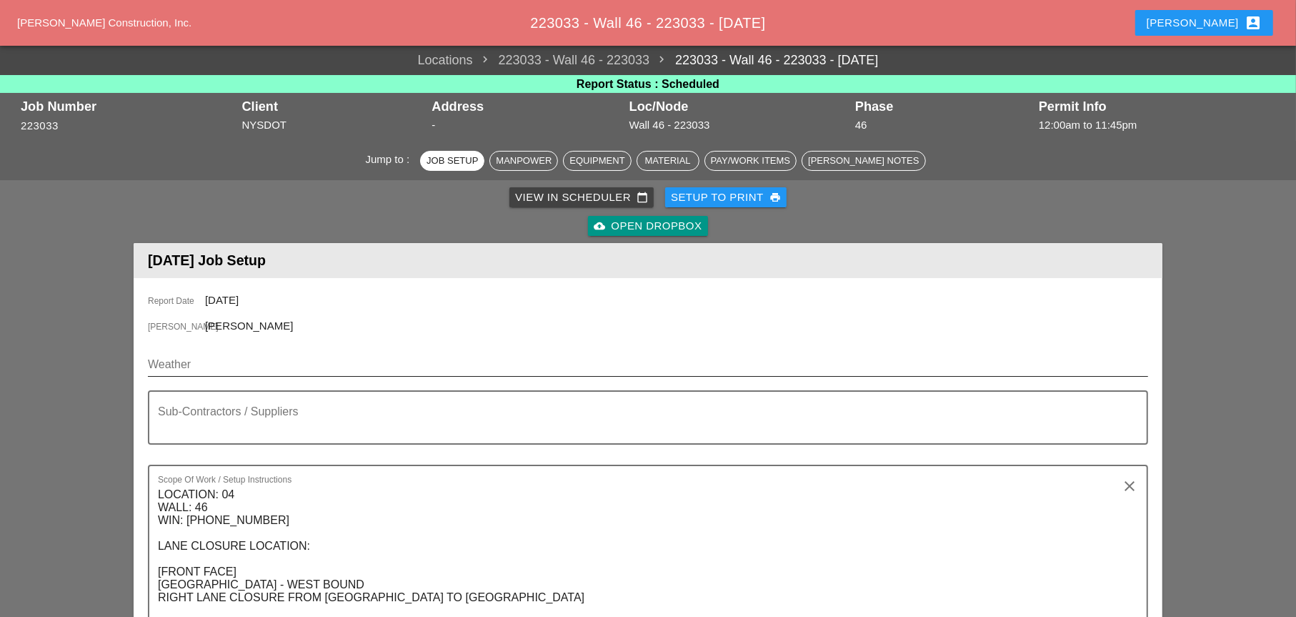
click at [219, 372] on input "Weather" at bounding box center [638, 364] width 981 height 23
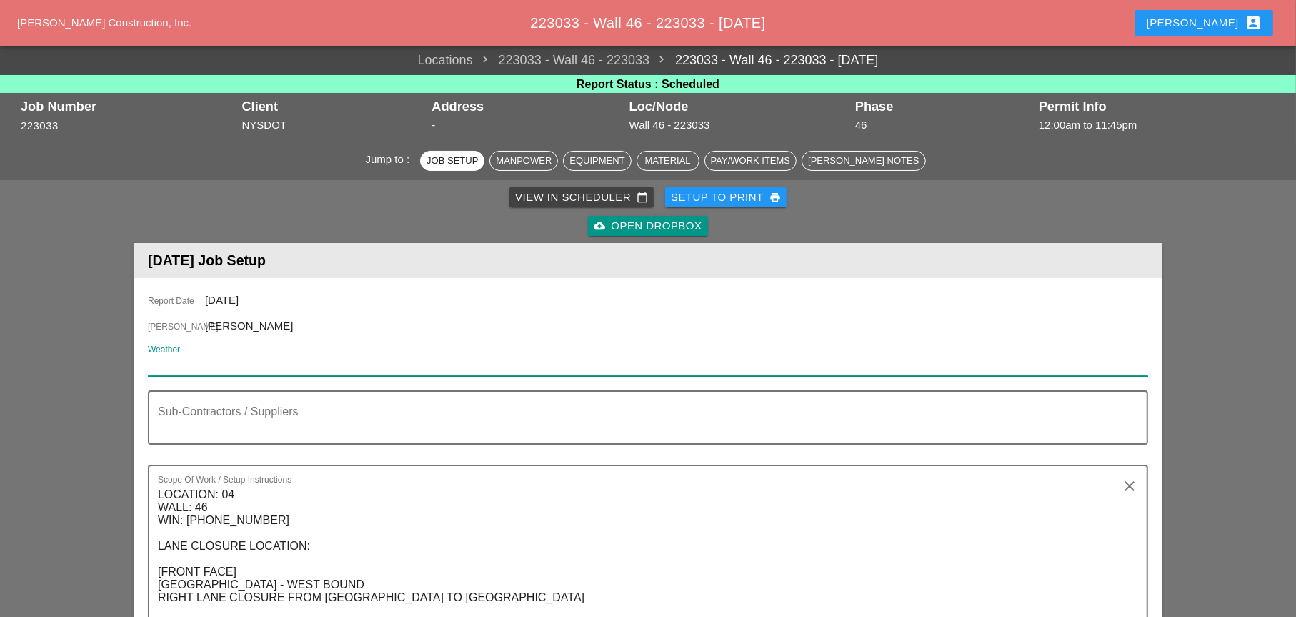
paste input "Night 56° 4% NE 6 mph Clear skies. Low 56F. Winds light and variable."
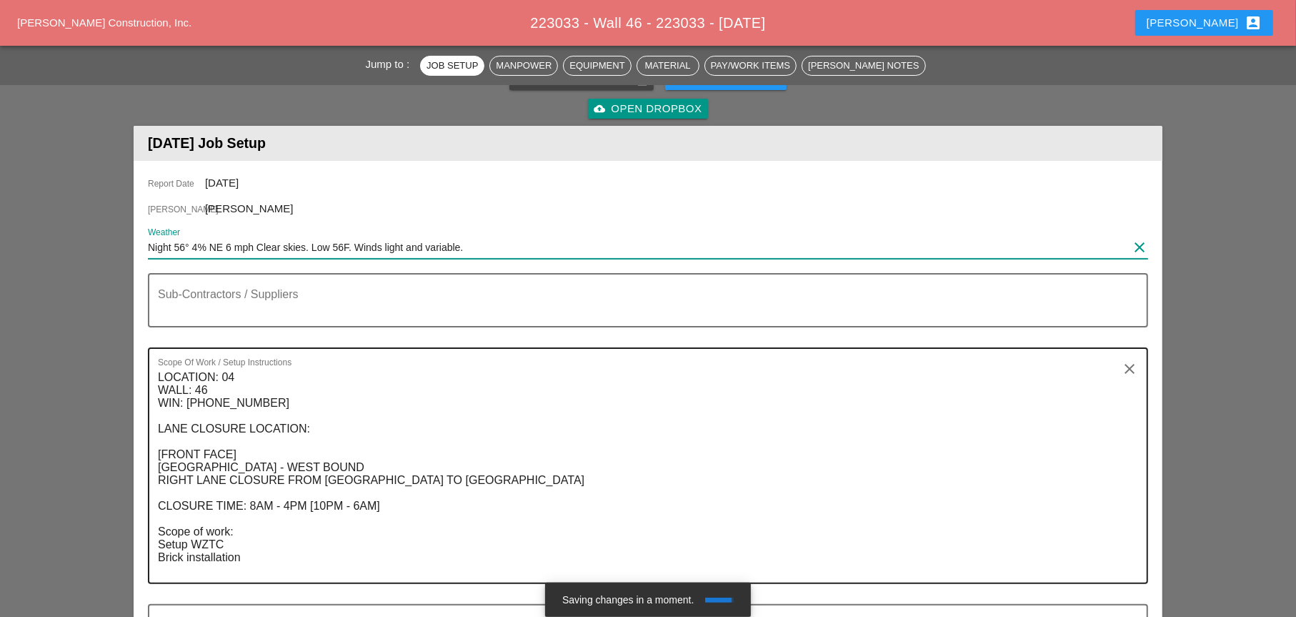
scroll to position [143, 0]
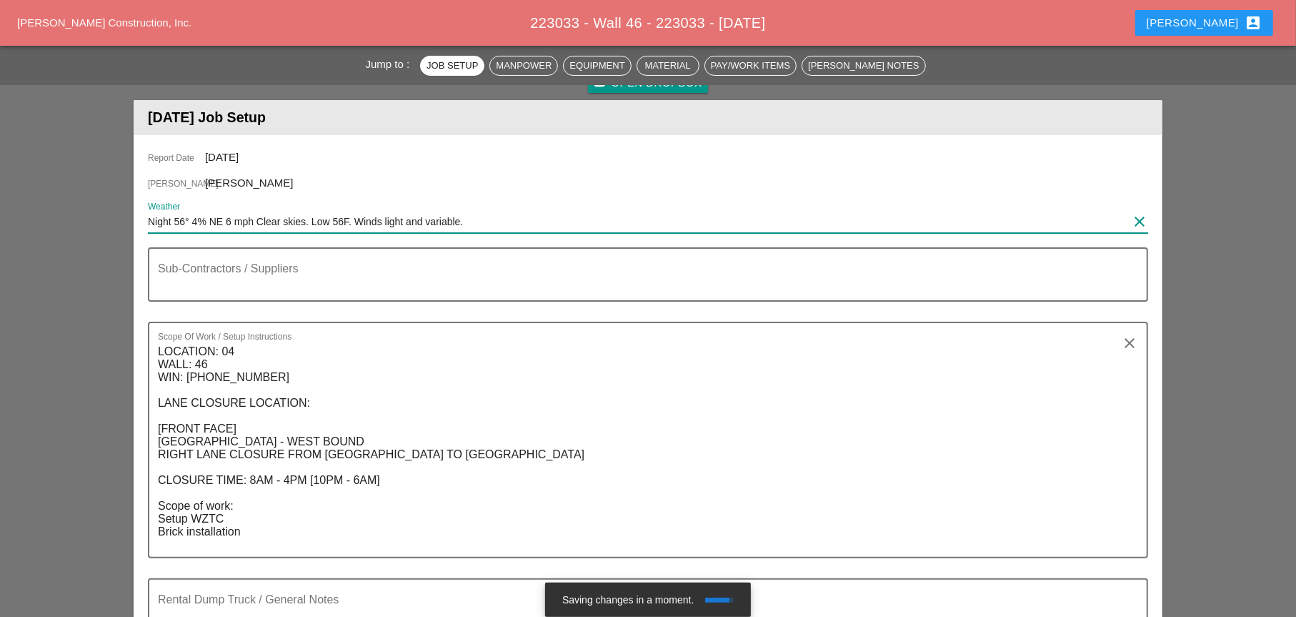
click at [148, 217] on input "Night 56° 4% NE 6 mph Clear skies. Low 56F. Winds light and variable." at bounding box center [638, 221] width 981 height 23
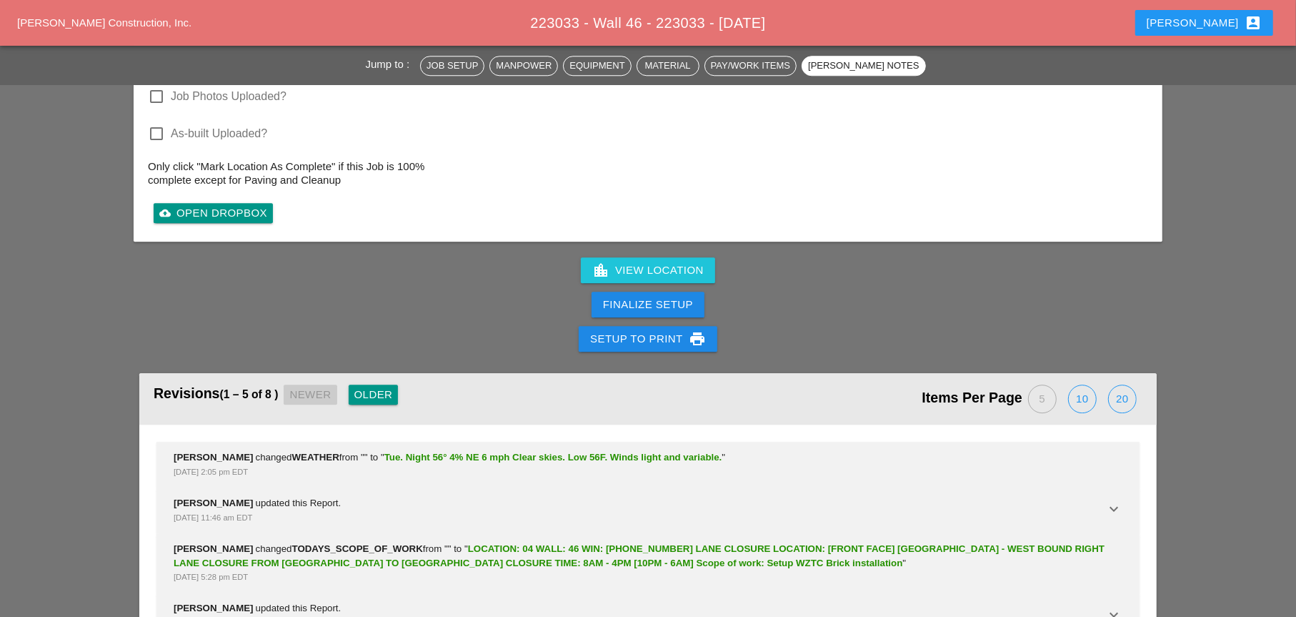
scroll to position [3325, 0]
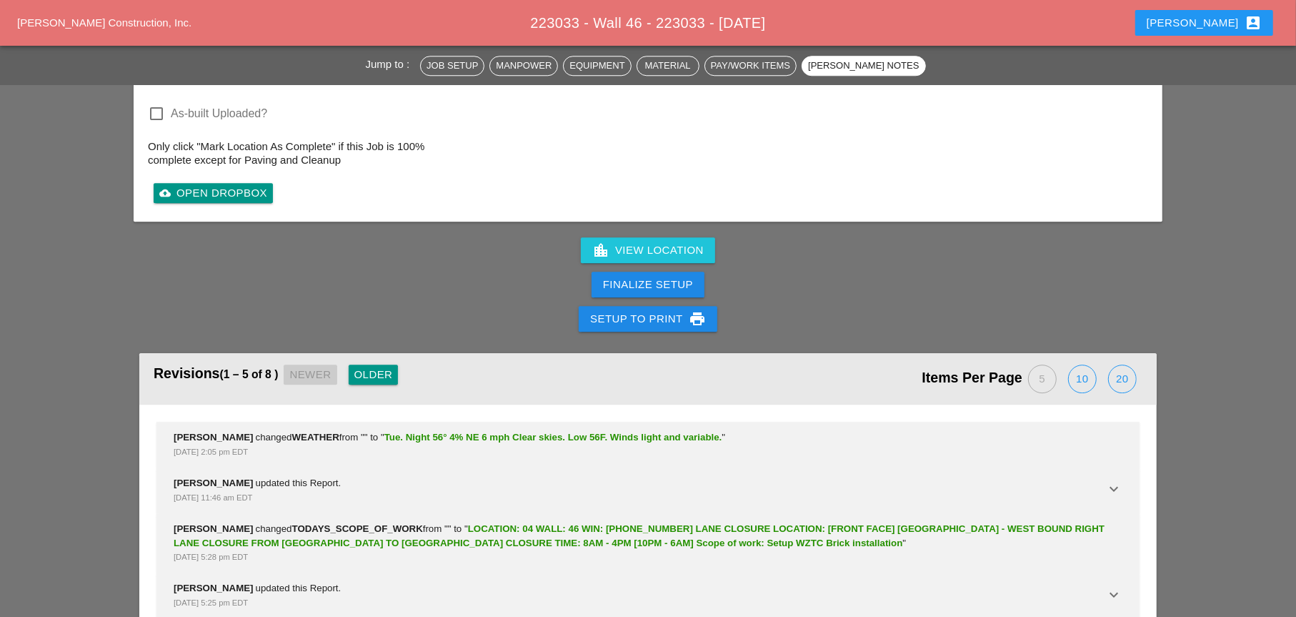
type input "Tue. Night 56° 4% NE 6 mph Clear skies. Low 56F. Winds light and variable."
drag, startPoint x: 1119, startPoint y: 297, endPoint x: 1058, endPoint y: 302, distance: 61.0
click at [920, 365] on div "20" at bounding box center [1122, 378] width 27 height 27
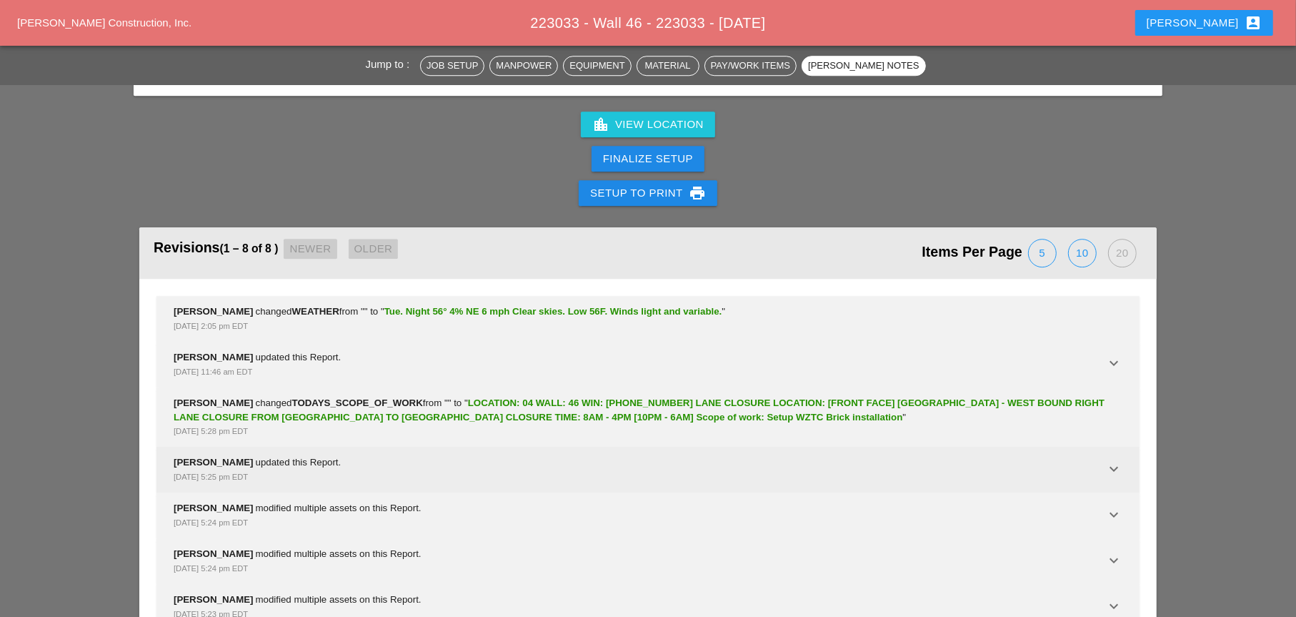
scroll to position [3461, 0]
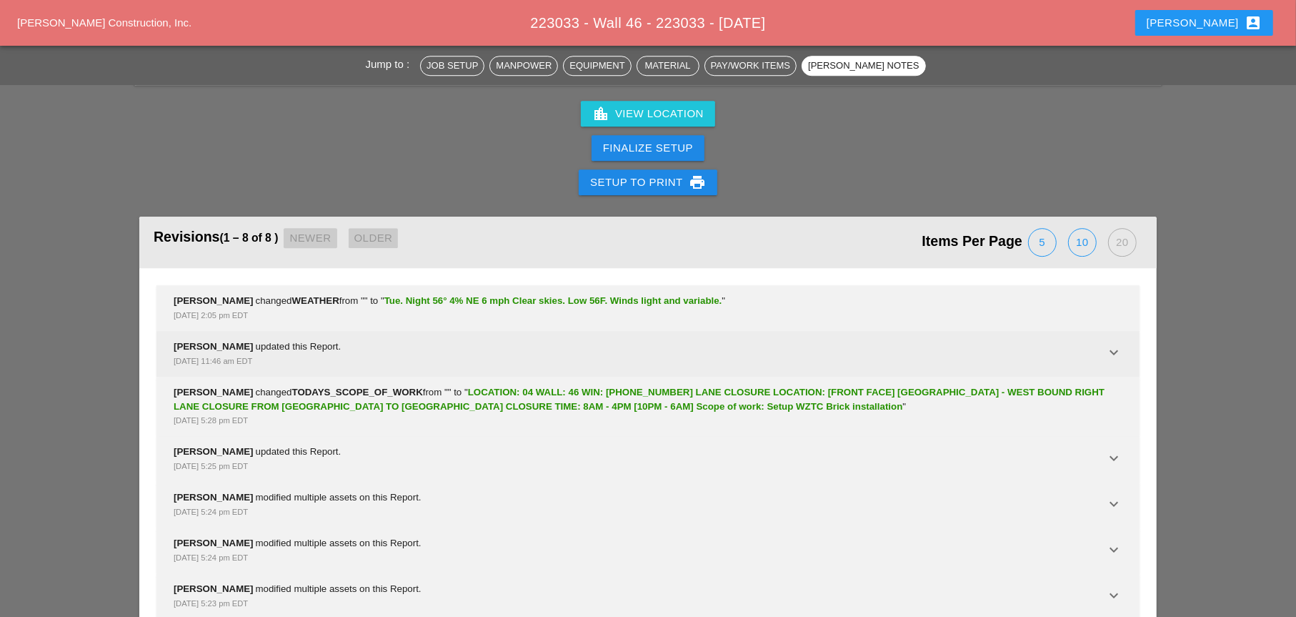
click at [920, 344] on icon "keyboard_arrow_down" at bounding box center [1114, 352] width 17 height 17
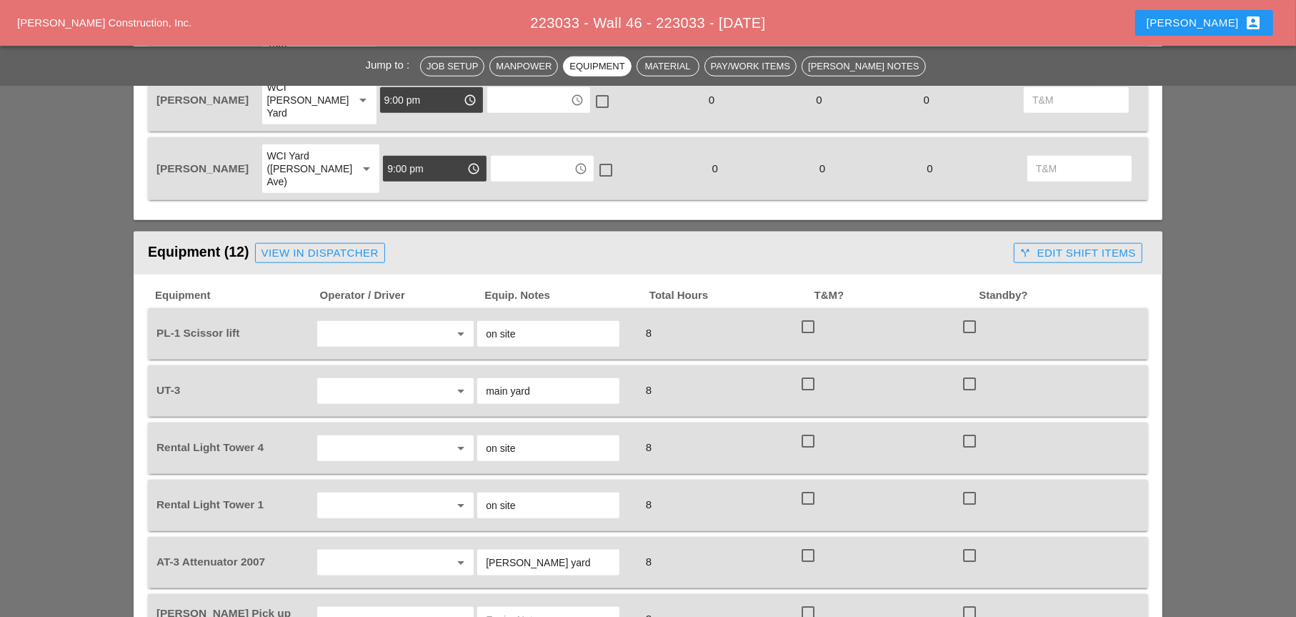
scroll to position [1174, 0]
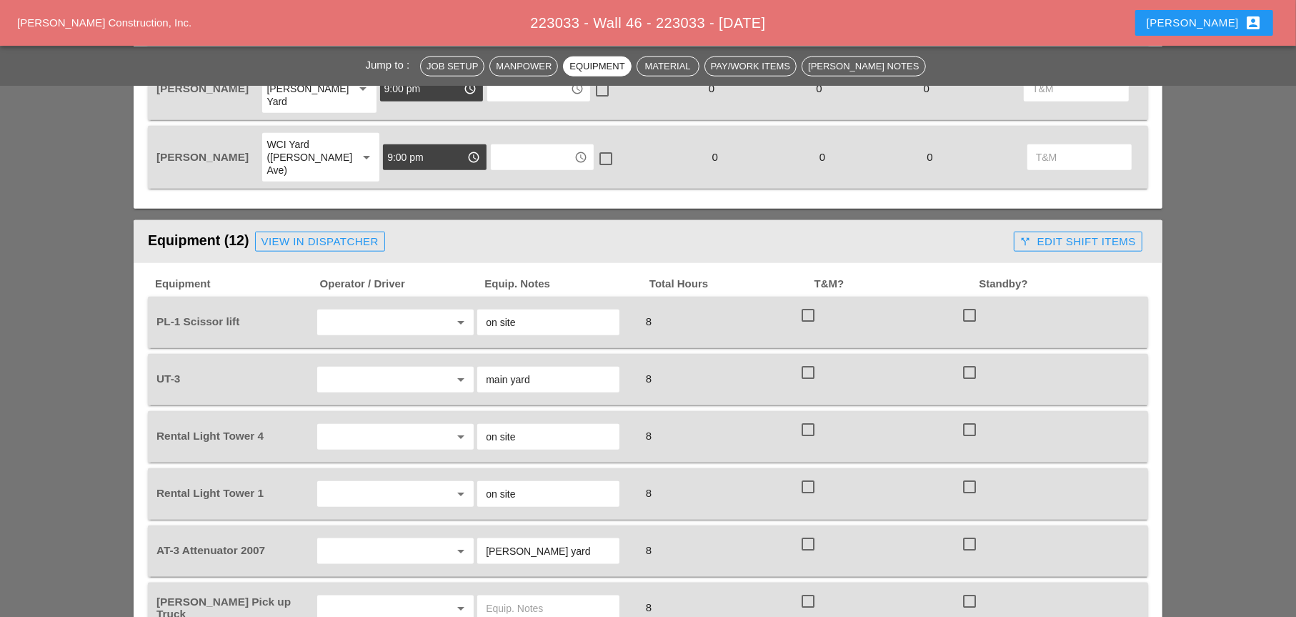
click at [377, 368] on input "text" at bounding box center [376, 379] width 109 height 23
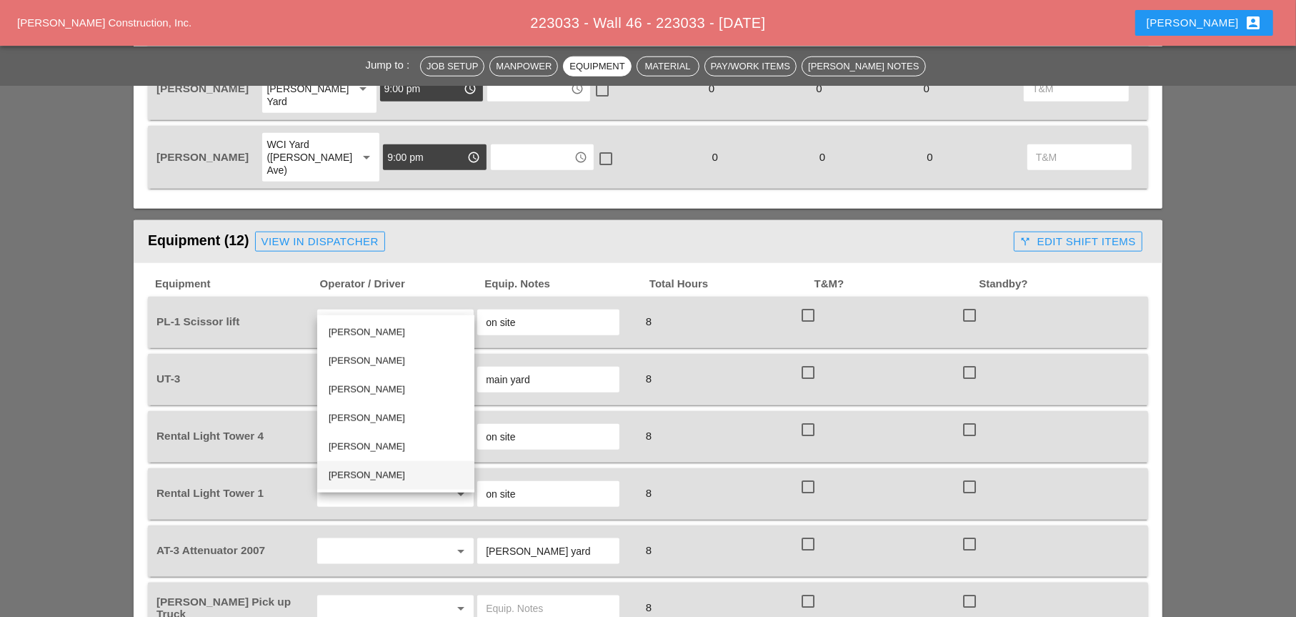
click at [368, 471] on div "Freddie Rodas Torres" at bounding box center [396, 475] width 134 height 17
type input "Freddie Rodas Torres"
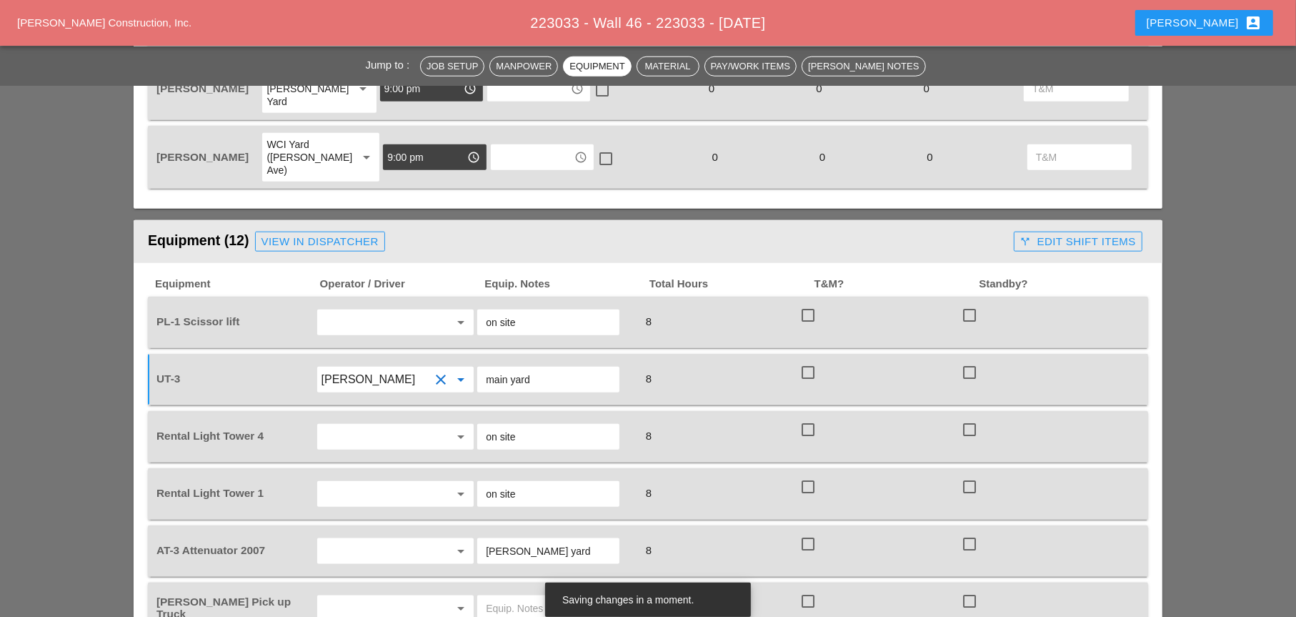
click at [362, 425] on input "text" at bounding box center [376, 436] width 109 height 23
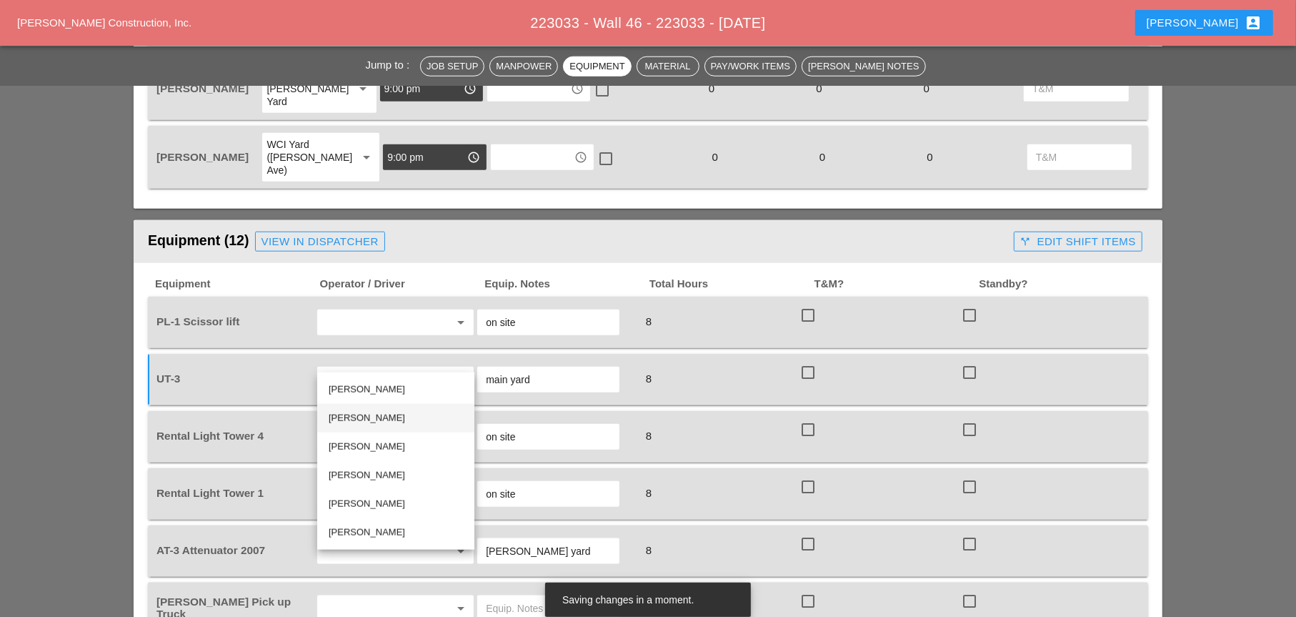
click at [359, 415] on div "Iwan Belfor" at bounding box center [396, 418] width 134 height 17
type input "Iwan Belfor"
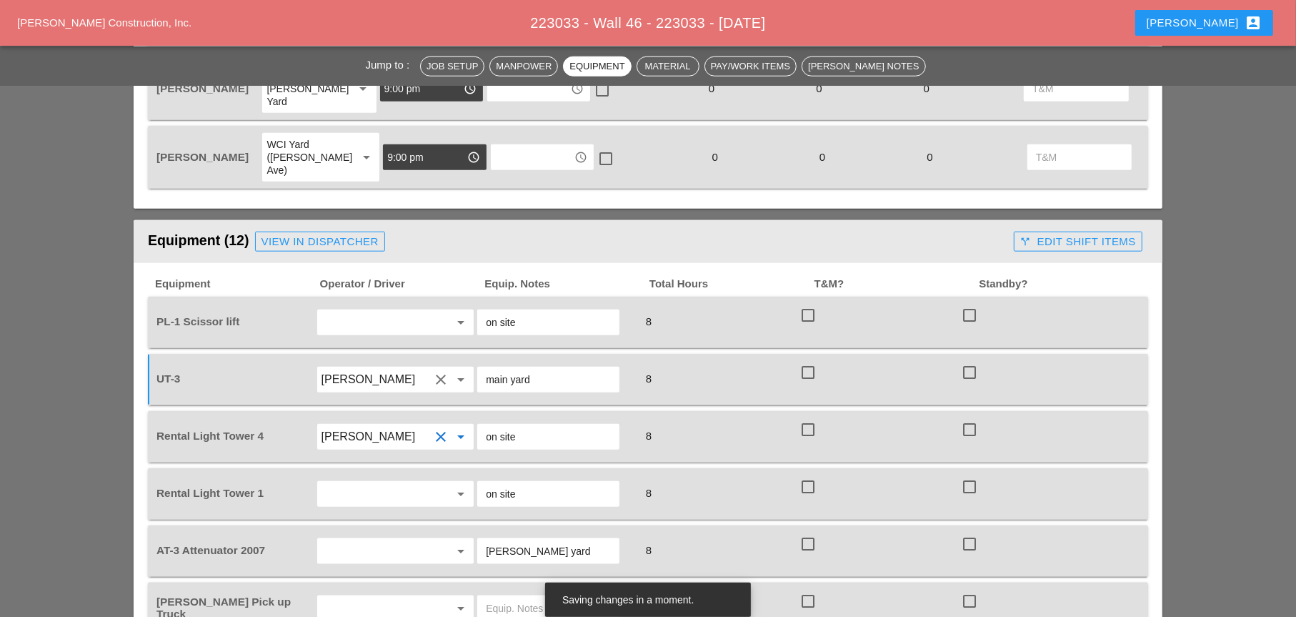
click at [361, 482] on input "text" at bounding box center [376, 493] width 109 height 23
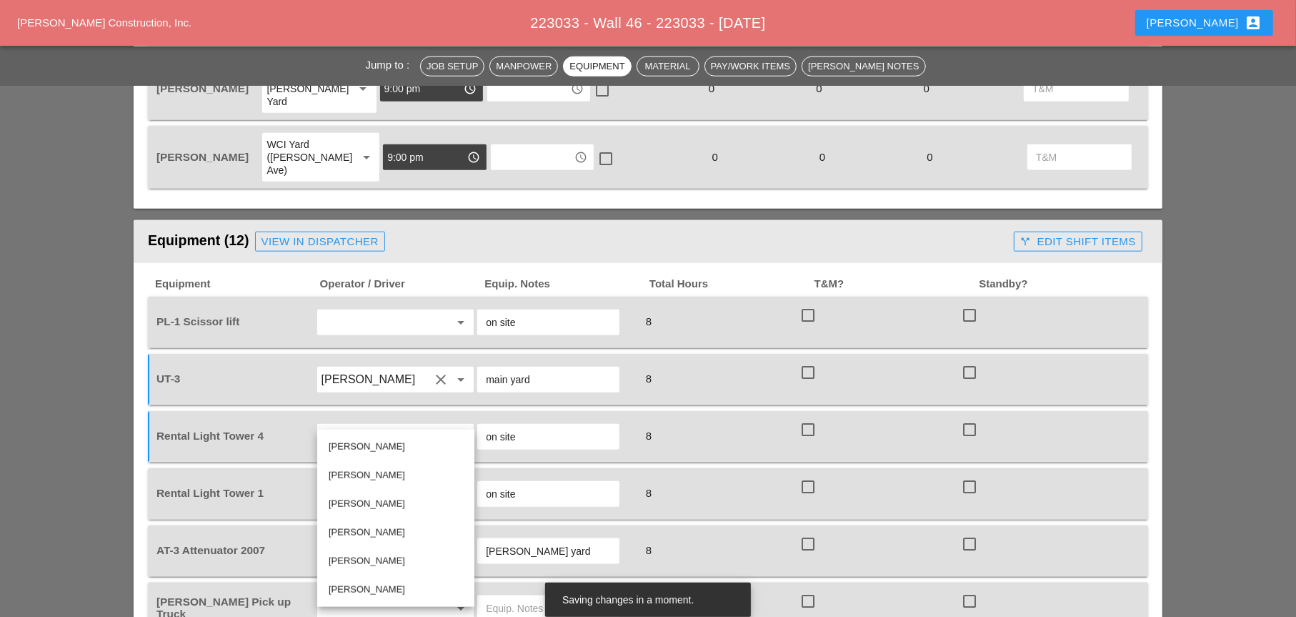
click at [357, 472] on div "Iwan Belfor" at bounding box center [396, 475] width 134 height 17
type input "Iwan Belfor"
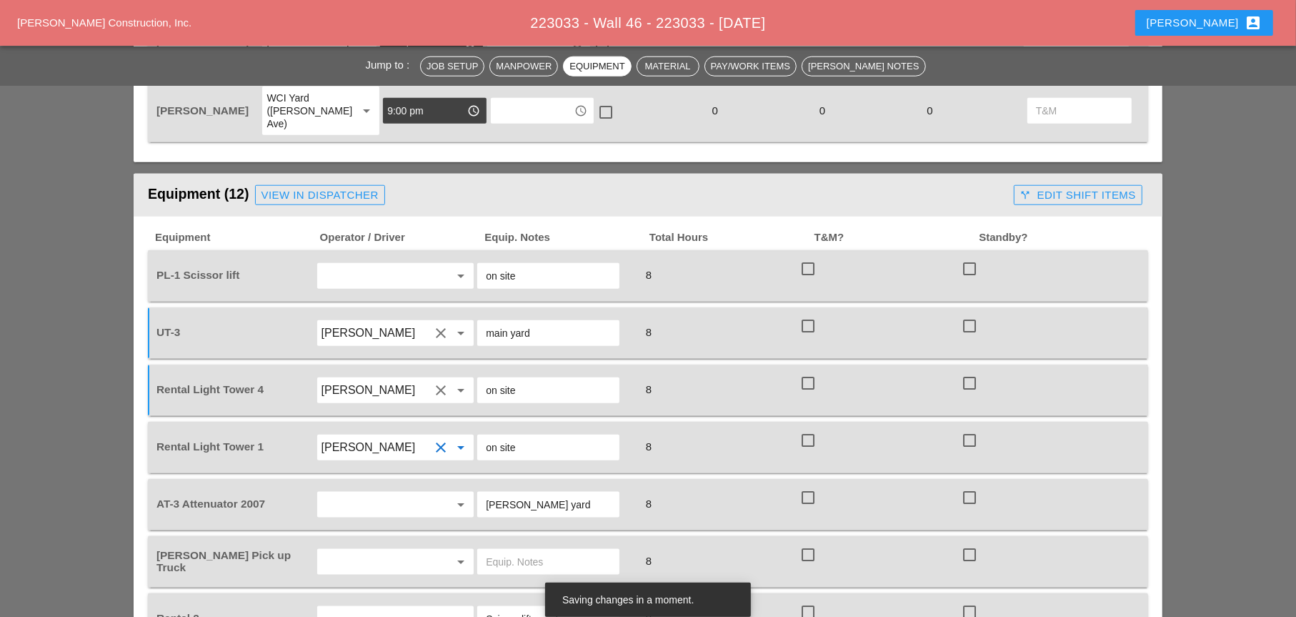
scroll to position [1246, 0]
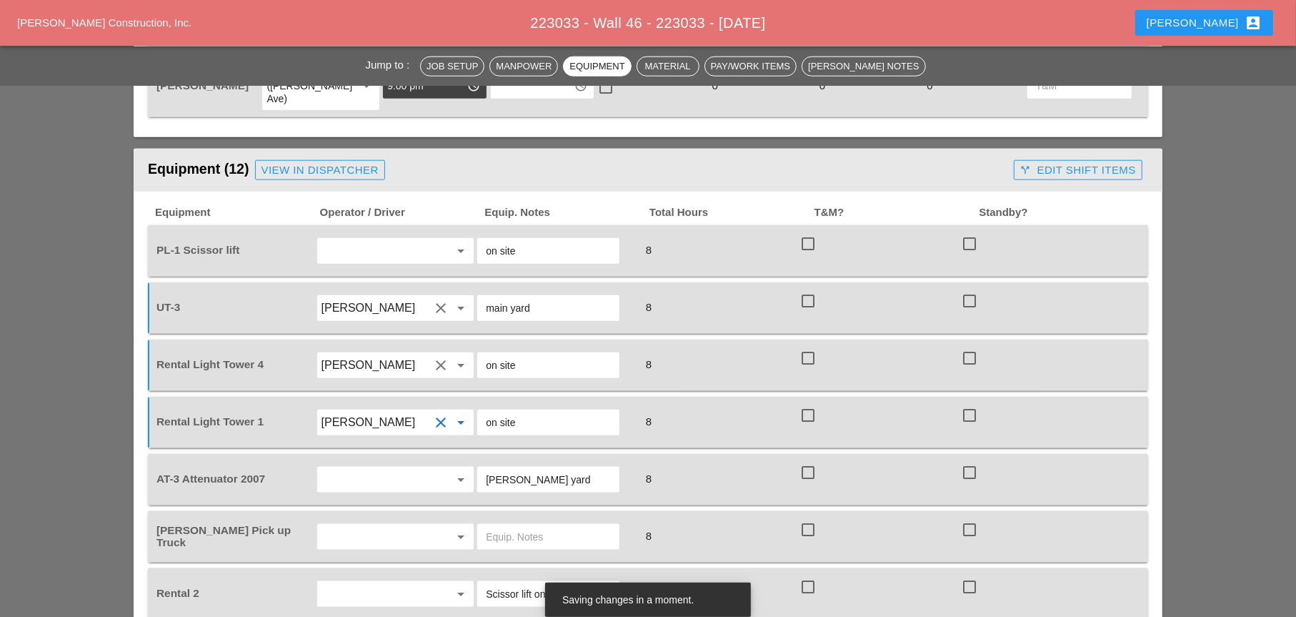
click at [352, 468] on input "text" at bounding box center [376, 479] width 109 height 23
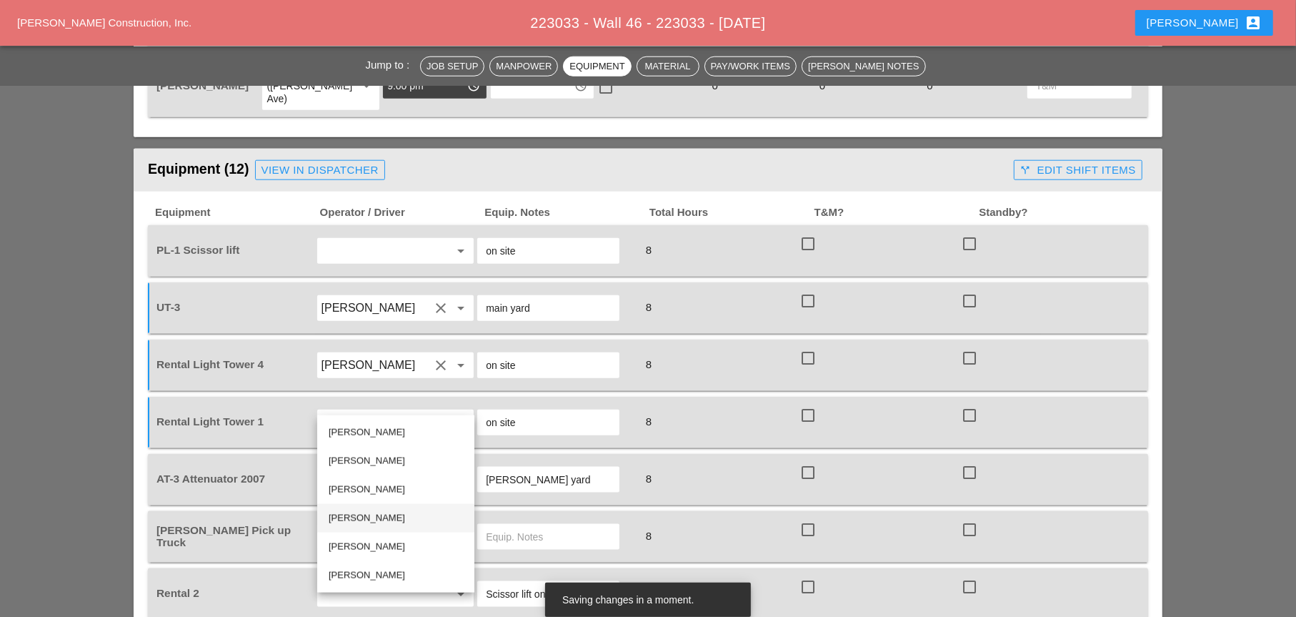
click at [344, 502] on div "Andon Lala" at bounding box center [396, 518] width 134 height 17
type input "Andon Lala"
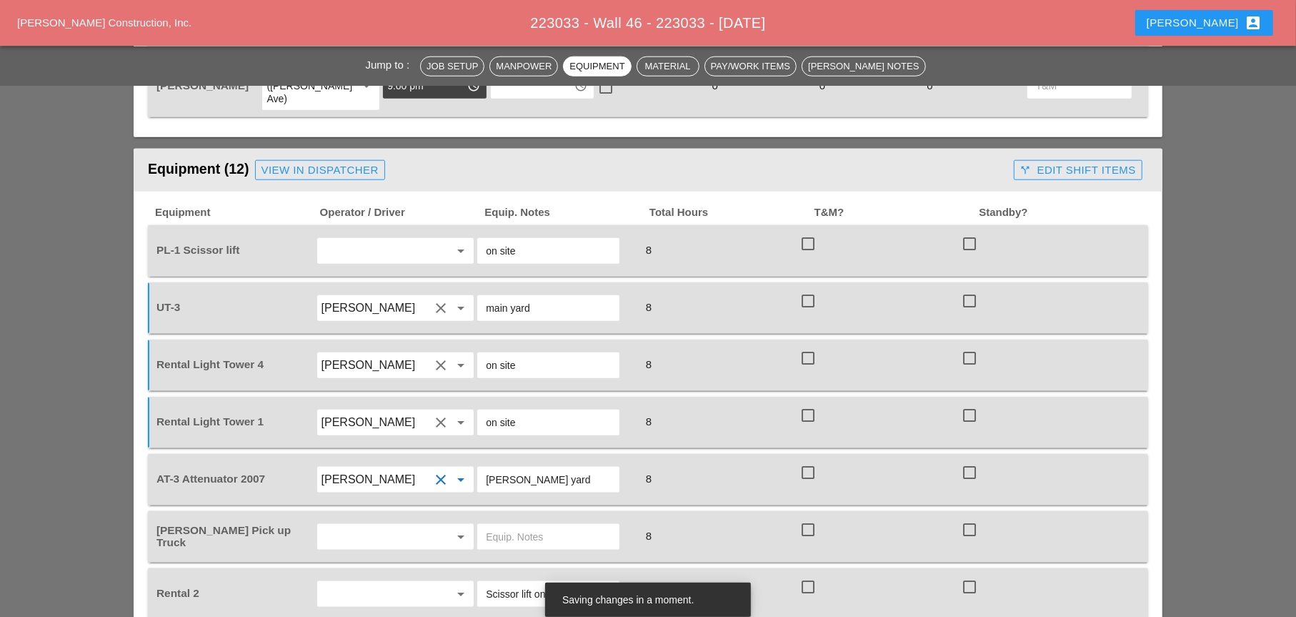
click at [354, 502] on input "text" at bounding box center [376, 536] width 109 height 23
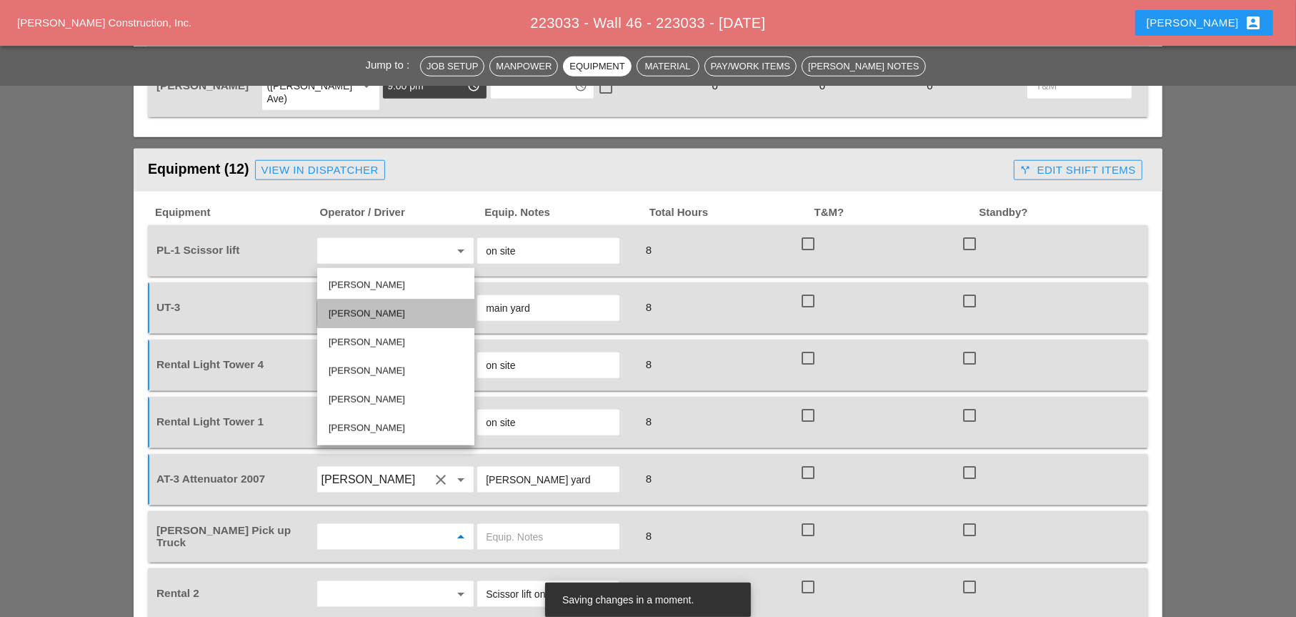
click at [351, 314] on div "[PERSON_NAME]" at bounding box center [396, 313] width 134 height 17
type input "[PERSON_NAME]"
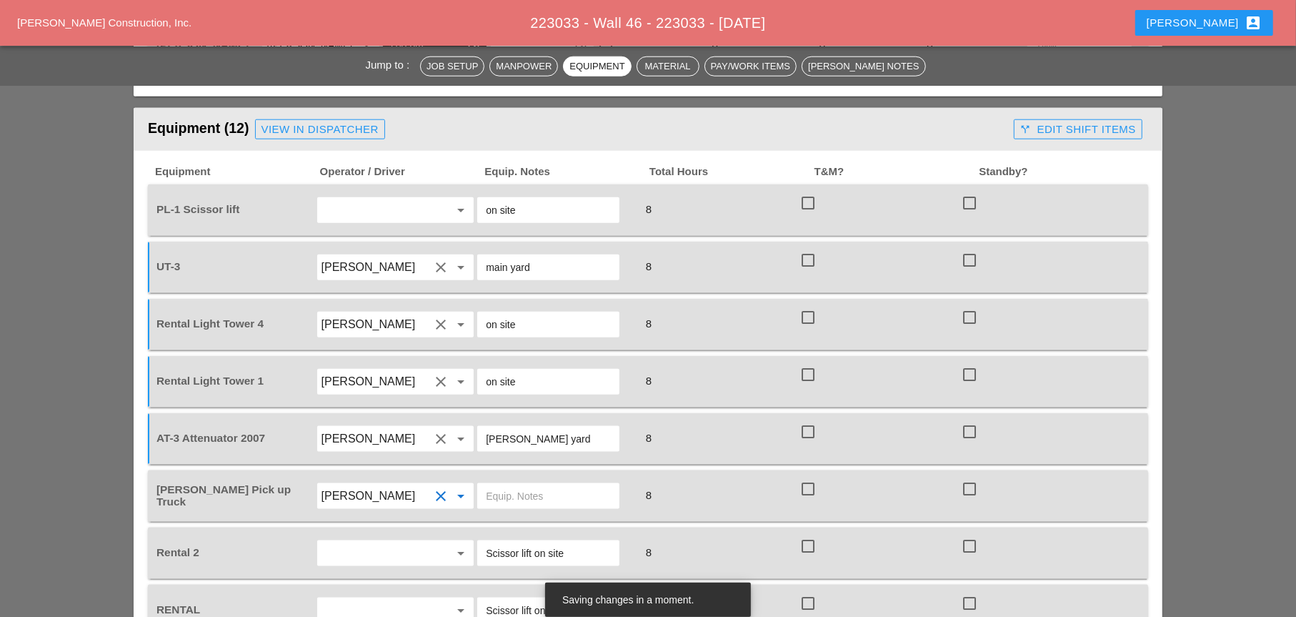
scroll to position [1317, 0]
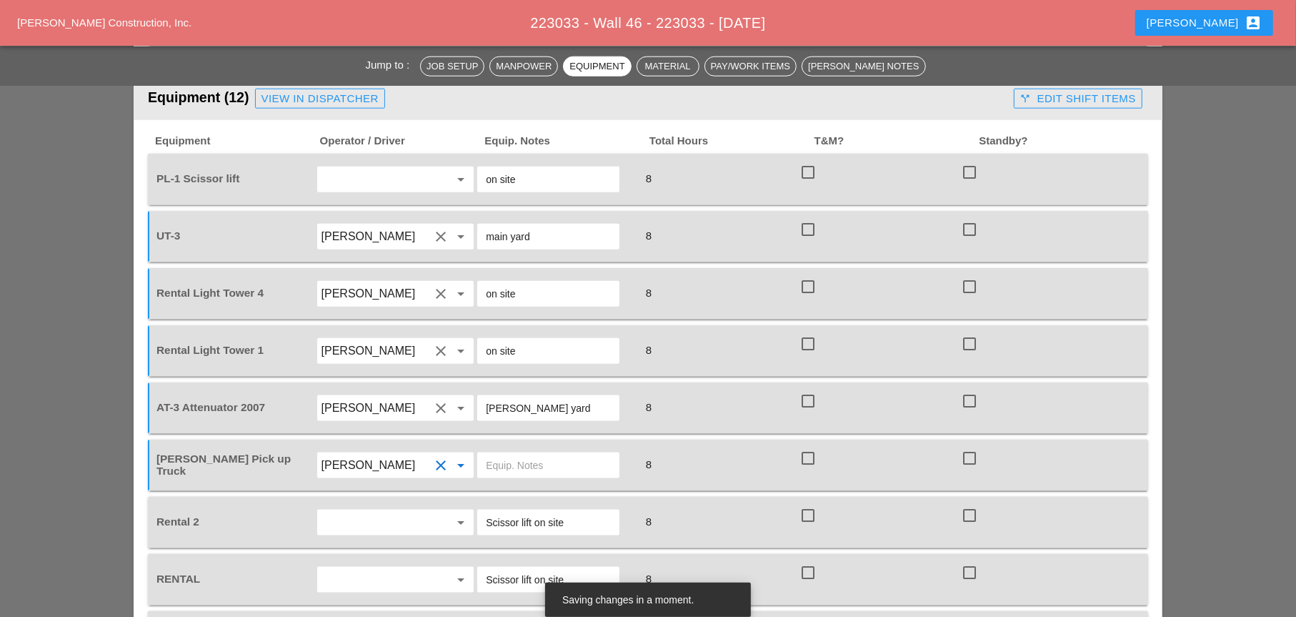
click at [344, 502] on input "text" at bounding box center [376, 522] width 109 height 23
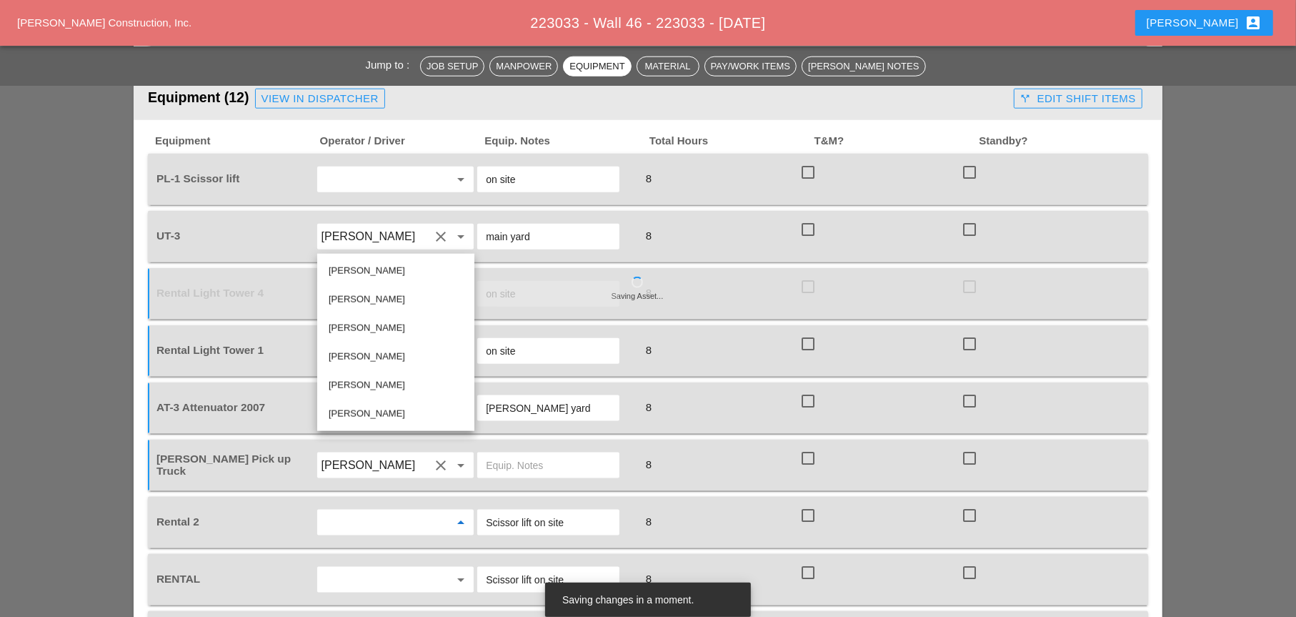
scroll to position [1389, 0]
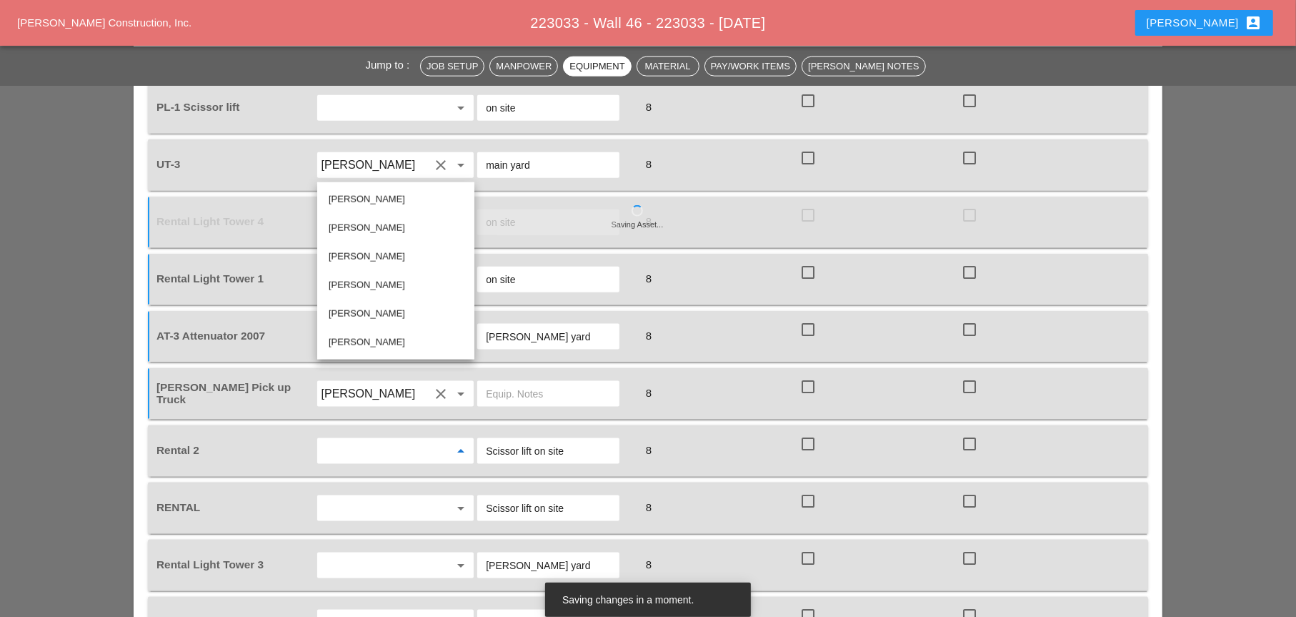
click at [361, 502] on input "text" at bounding box center [376, 565] width 109 height 23
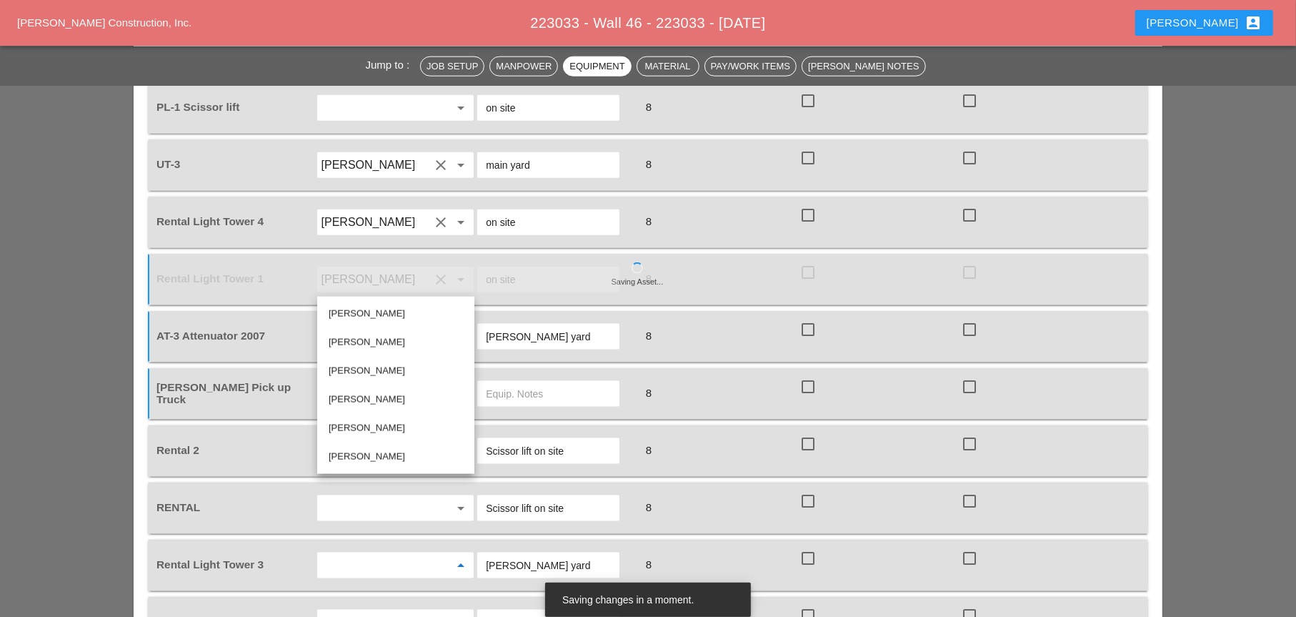
click at [359, 342] on div "[PERSON_NAME]" at bounding box center [396, 342] width 134 height 17
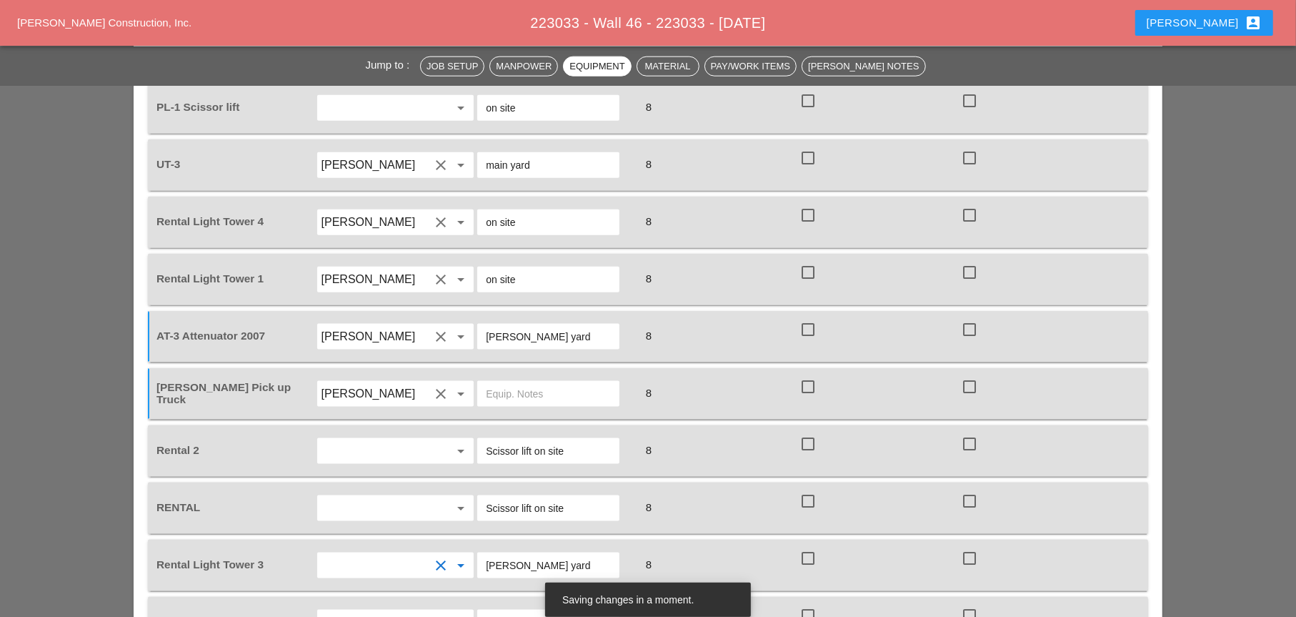
type input "[PERSON_NAME]"
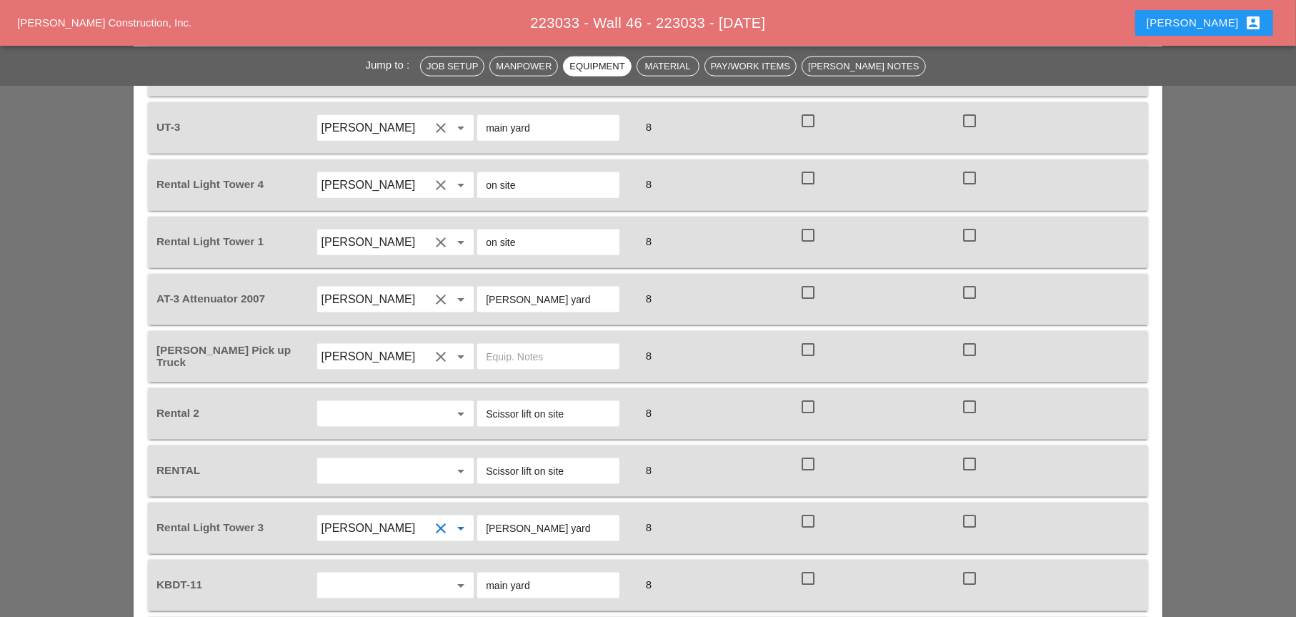
scroll to position [1460, 0]
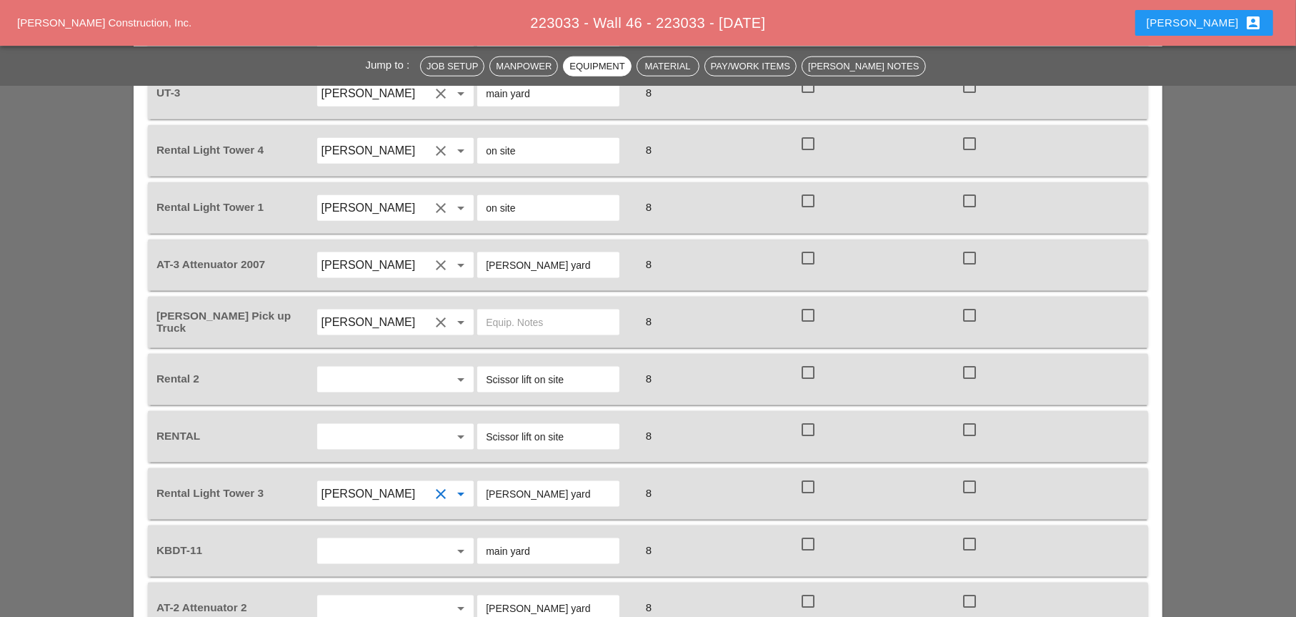
click at [379, 502] on input "text" at bounding box center [376, 551] width 109 height 23
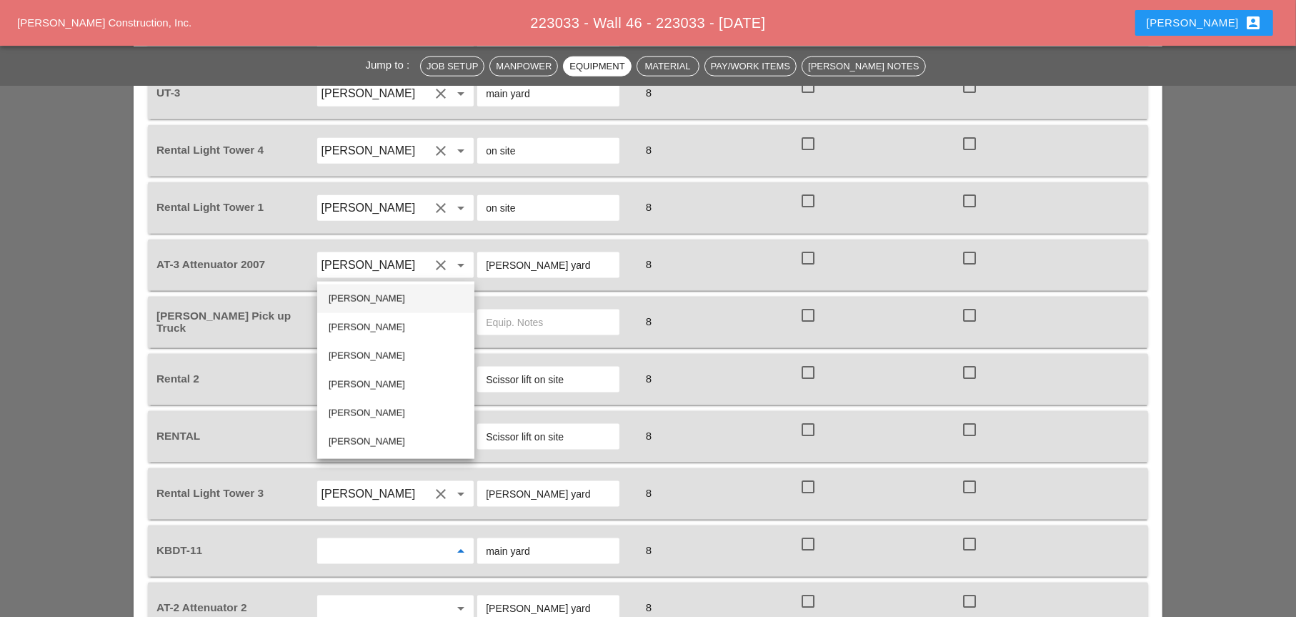
click at [380, 297] on div "[PERSON_NAME]" at bounding box center [396, 298] width 134 height 17
type input "[PERSON_NAME]"
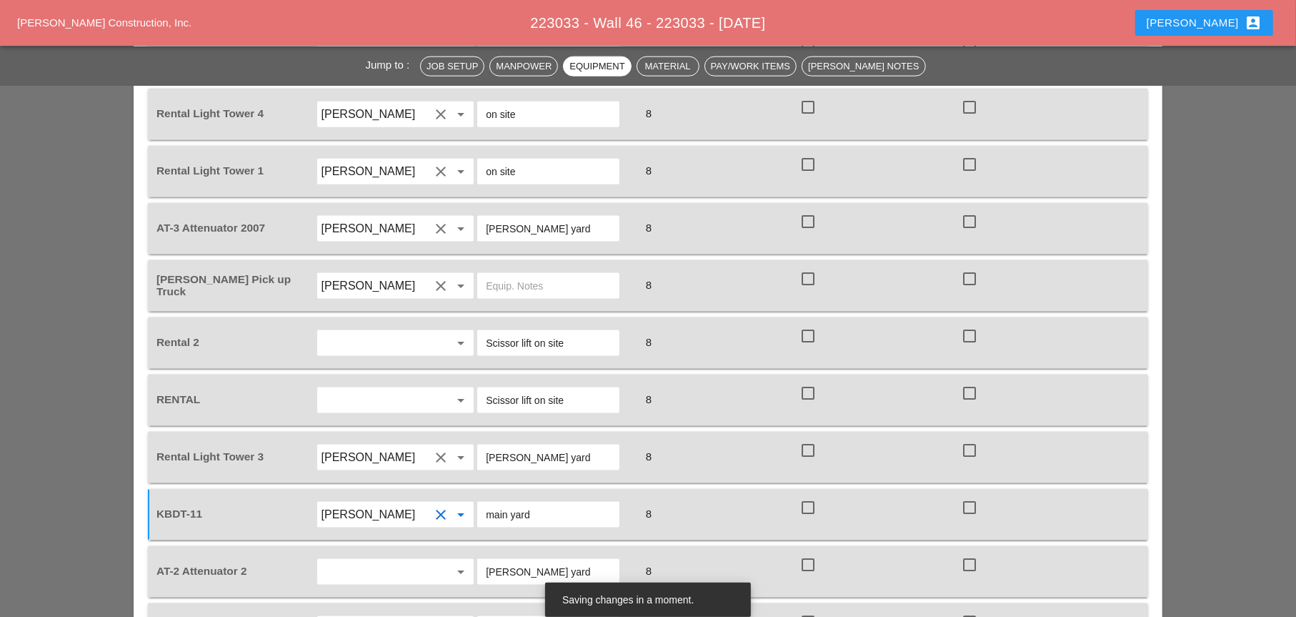
scroll to position [1532, 0]
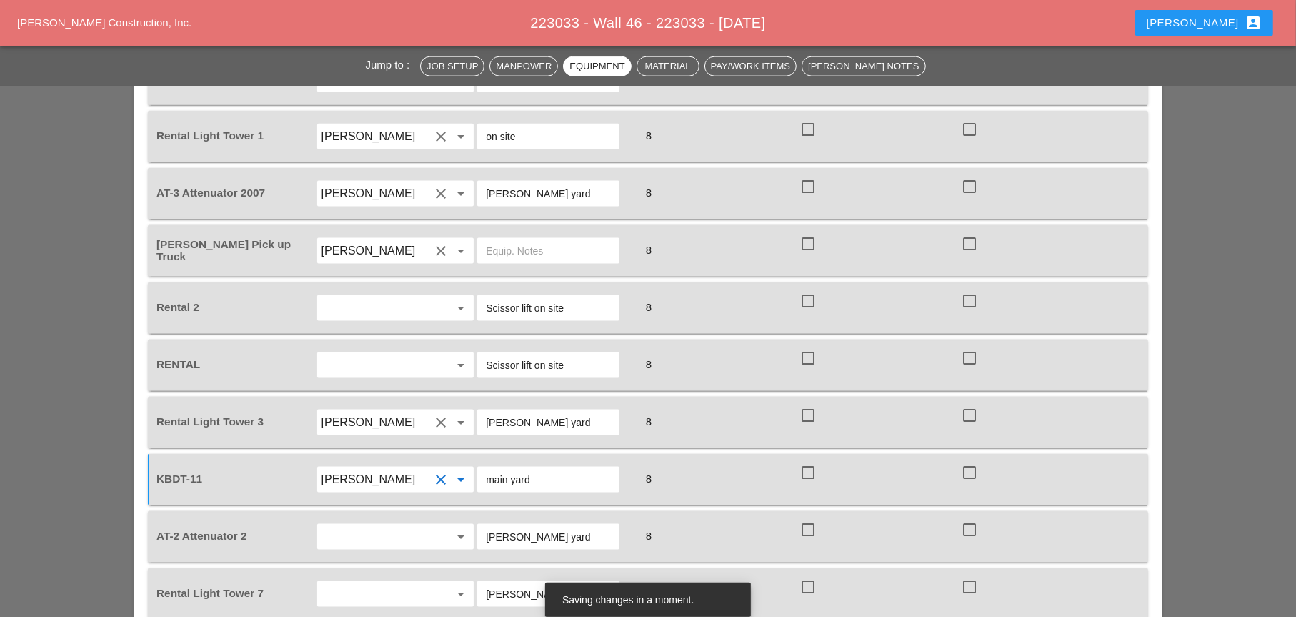
click at [359, 502] on input "text" at bounding box center [376, 536] width 109 height 23
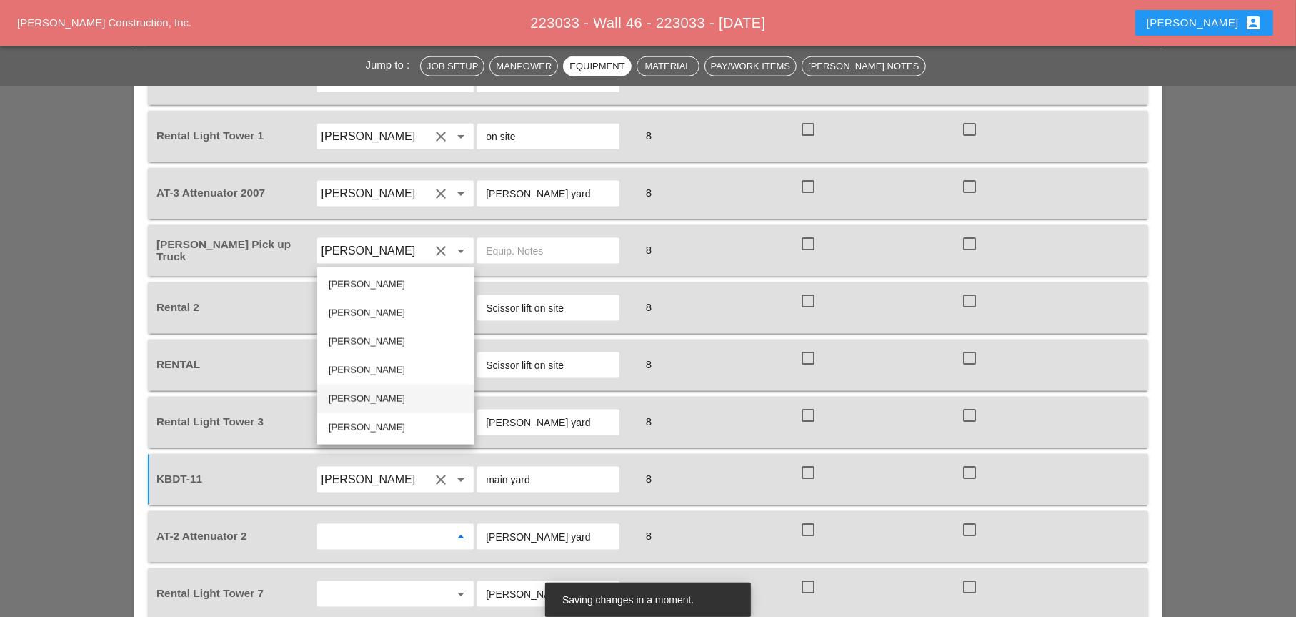
click at [361, 399] on div "[PERSON_NAME]" at bounding box center [396, 398] width 134 height 17
type input "[PERSON_NAME]"
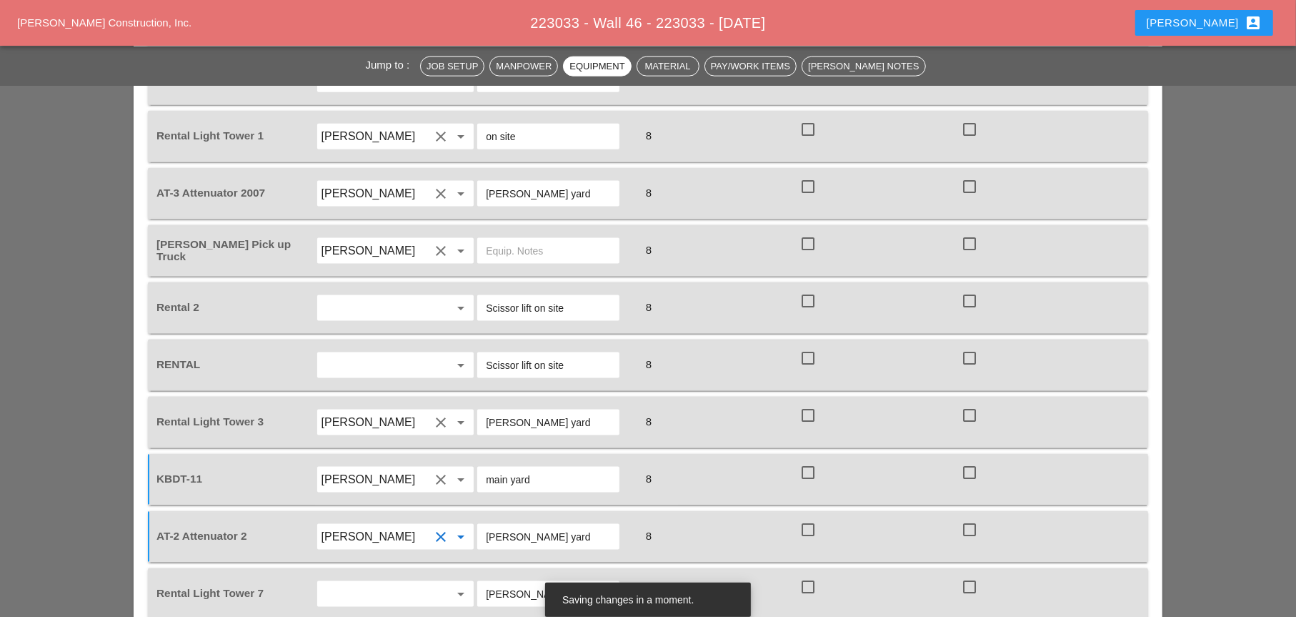
scroll to position [1603, 0]
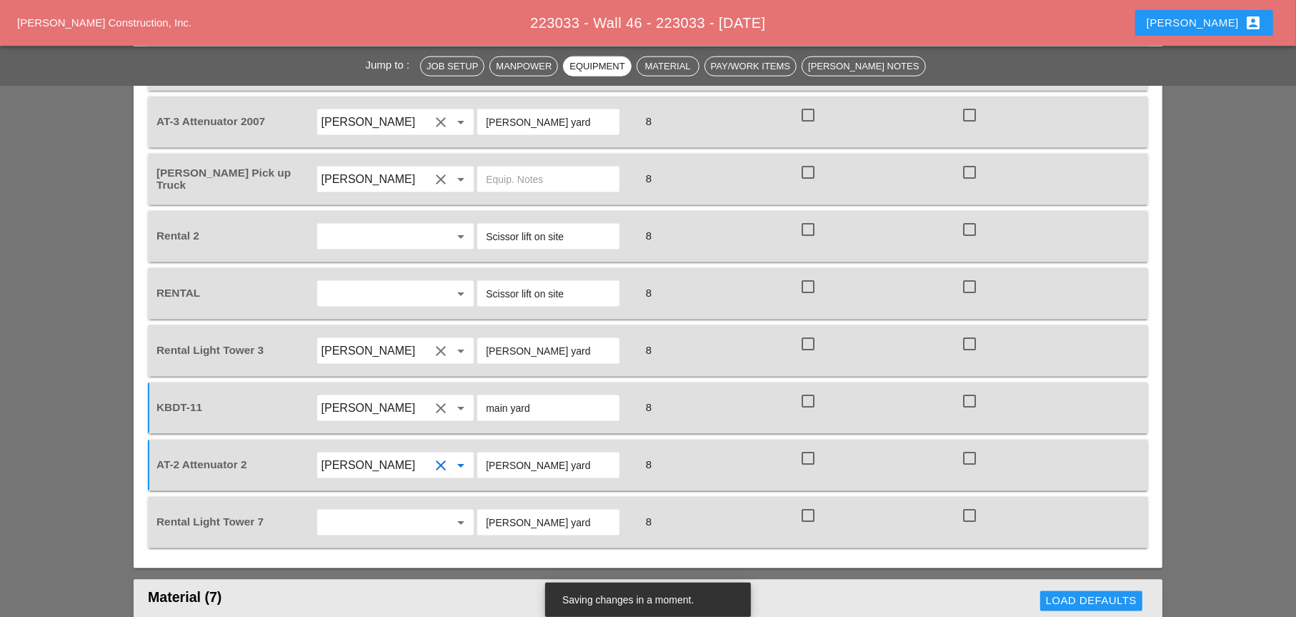
click at [358, 502] on input "text" at bounding box center [376, 522] width 109 height 23
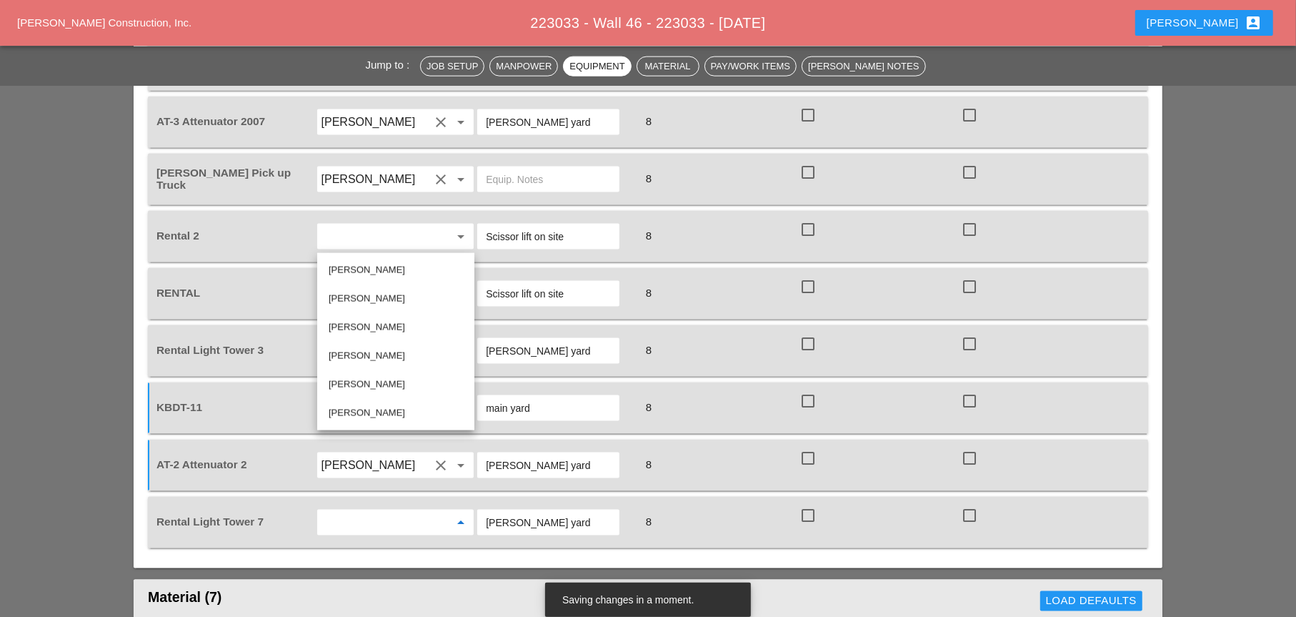
click at [362, 295] on div "[PERSON_NAME]" at bounding box center [396, 298] width 134 height 17
type input "[PERSON_NAME]"
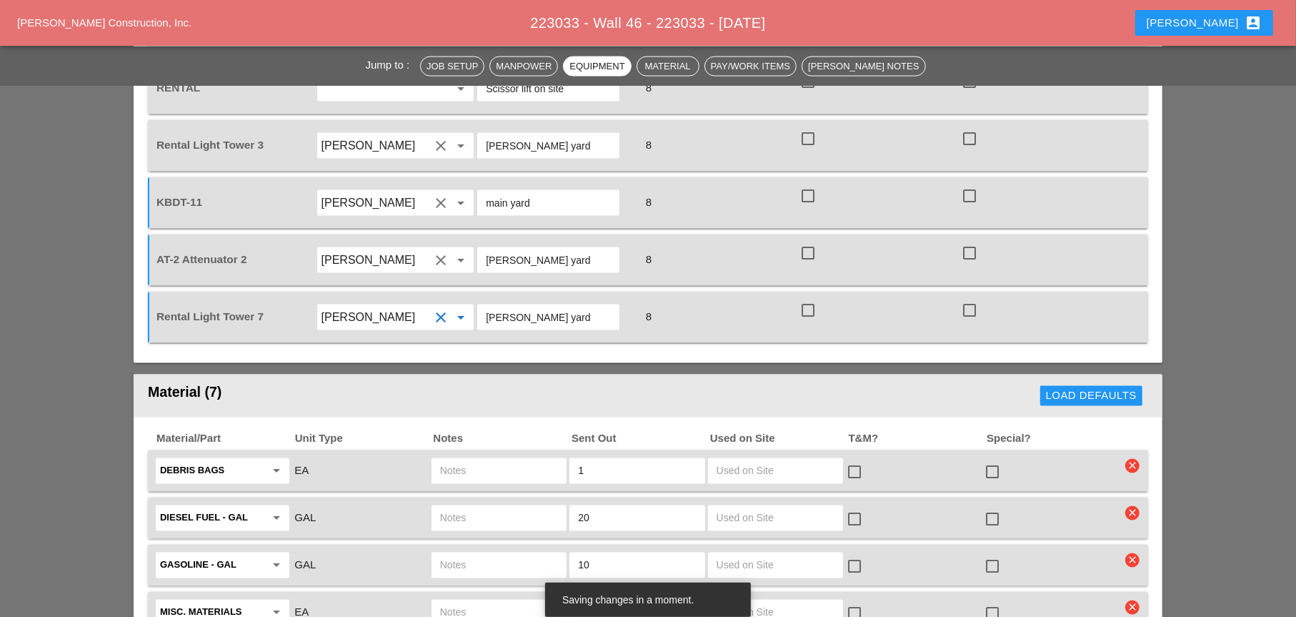
scroll to position [1817, 0]
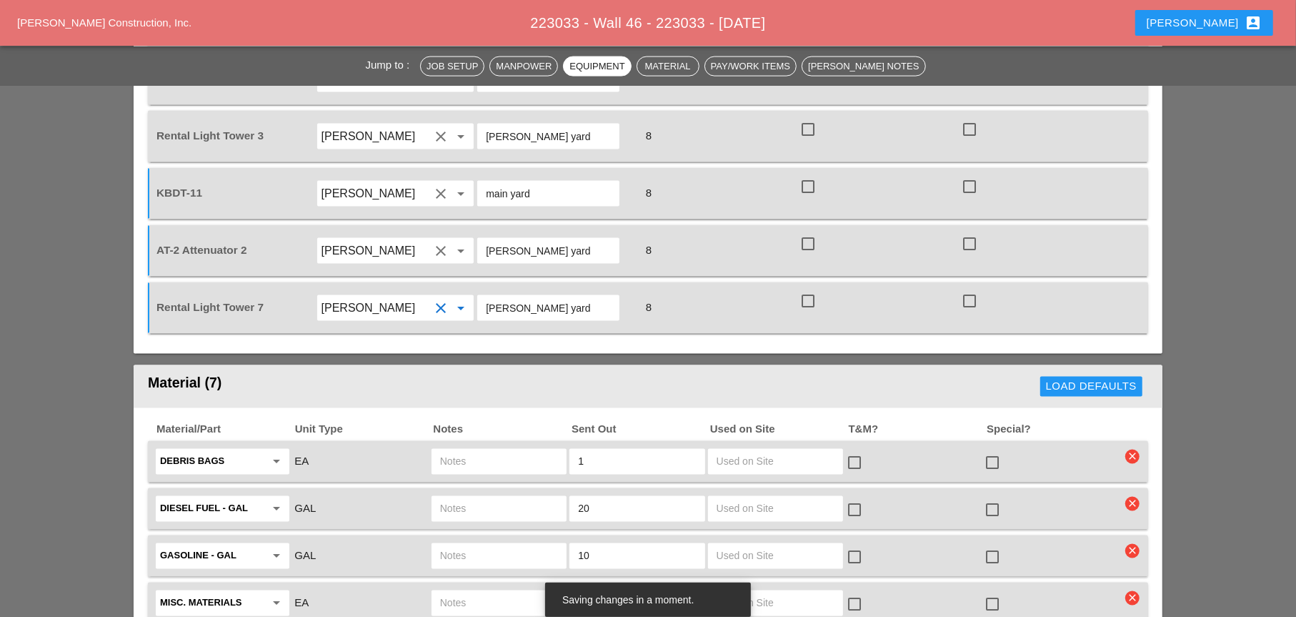
click at [490, 450] on input "text" at bounding box center [499, 461] width 118 height 23
drag, startPoint x: 464, startPoint y: 383, endPoint x: 433, endPoint y: 383, distance: 30.7
click at [433, 449] on div "ut3" at bounding box center [499, 462] width 135 height 26
type input "ut3"
click at [469, 497] on input "text" at bounding box center [499, 508] width 118 height 23
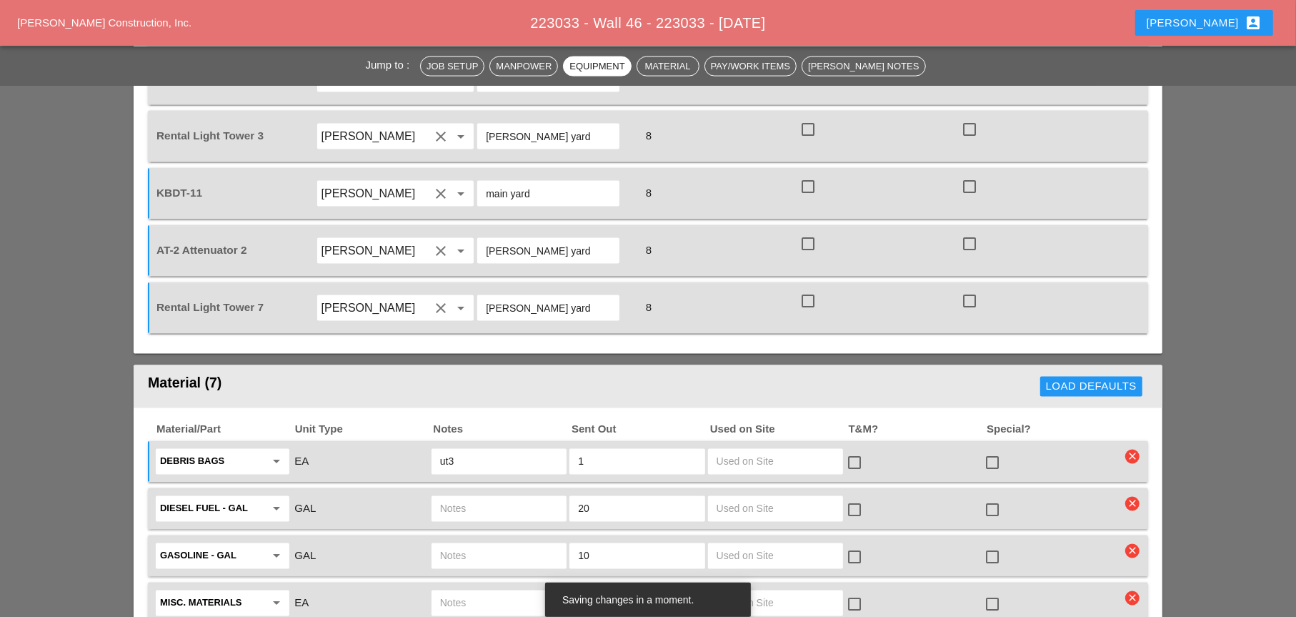
paste input "ut3"
click at [466, 497] on input "ut3" at bounding box center [499, 508] width 118 height 23
type input "ut3"
click at [465, 502] on input "text" at bounding box center [499, 556] width 118 height 23
paste input "ut3"
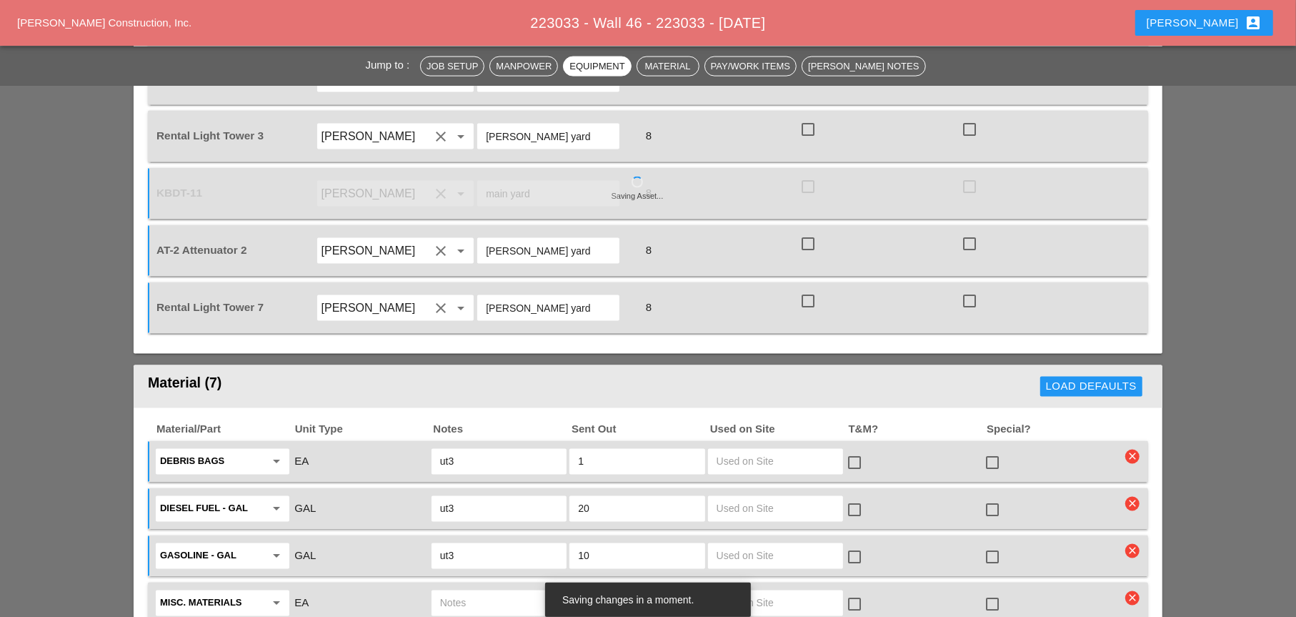
scroll to position [1889, 0]
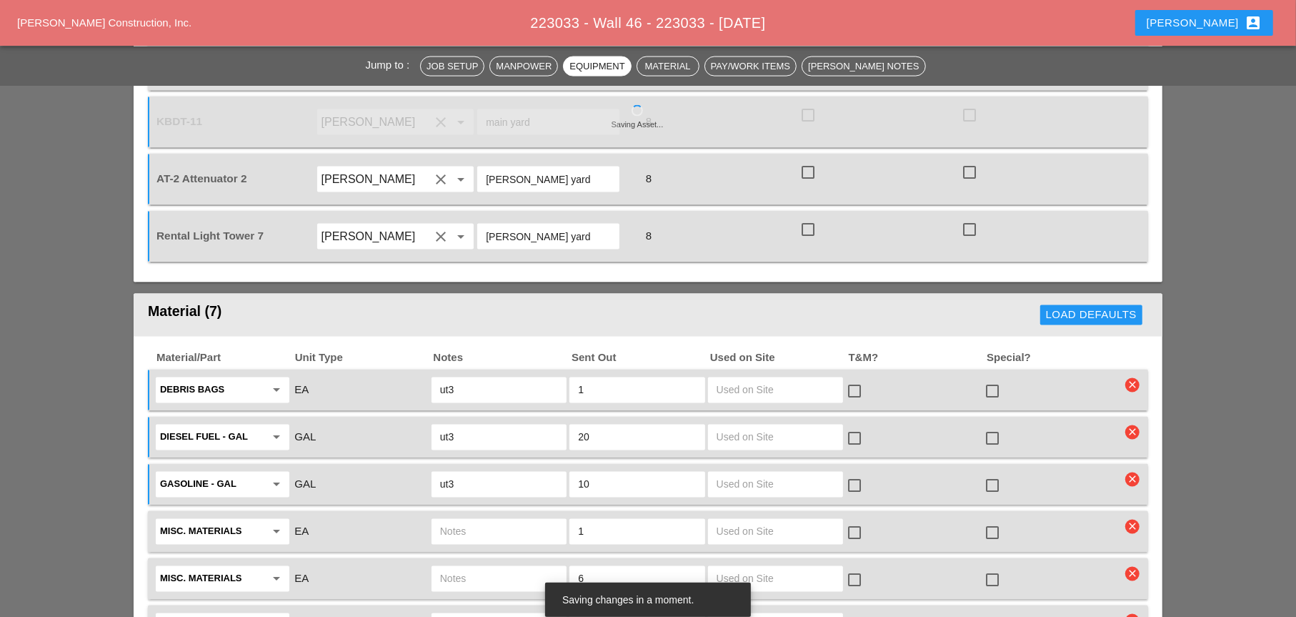
type input "ut3"
click at [464, 502] on input "text" at bounding box center [499, 531] width 118 height 23
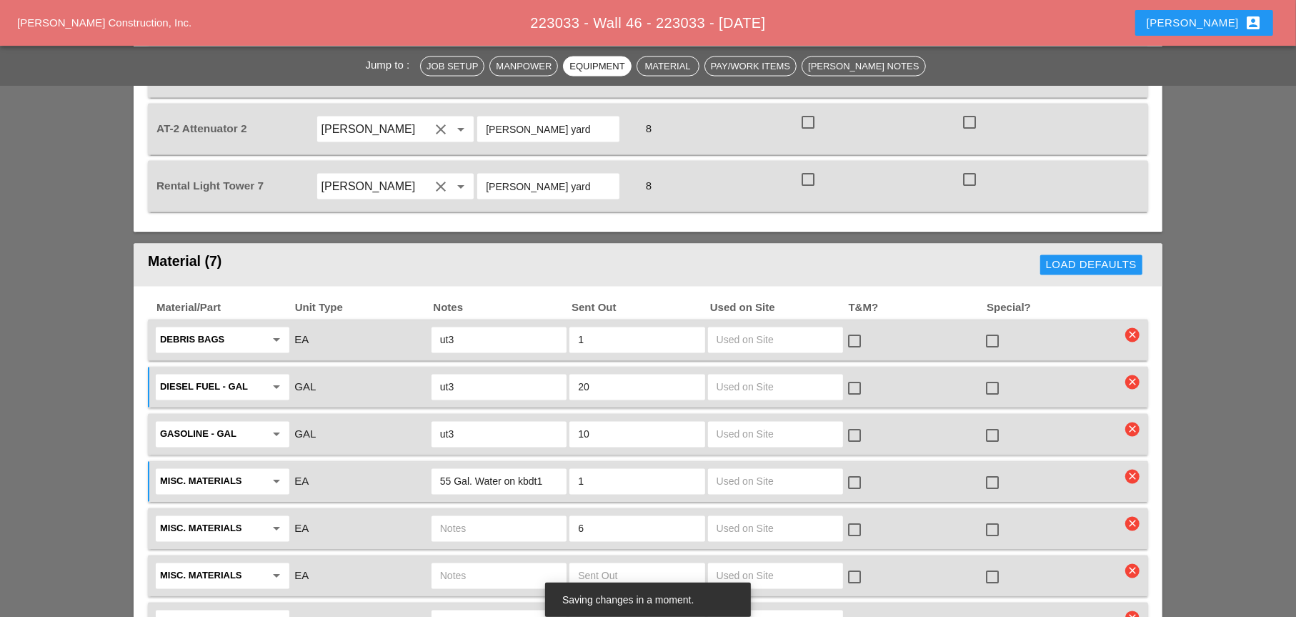
scroll to position [1960, 0]
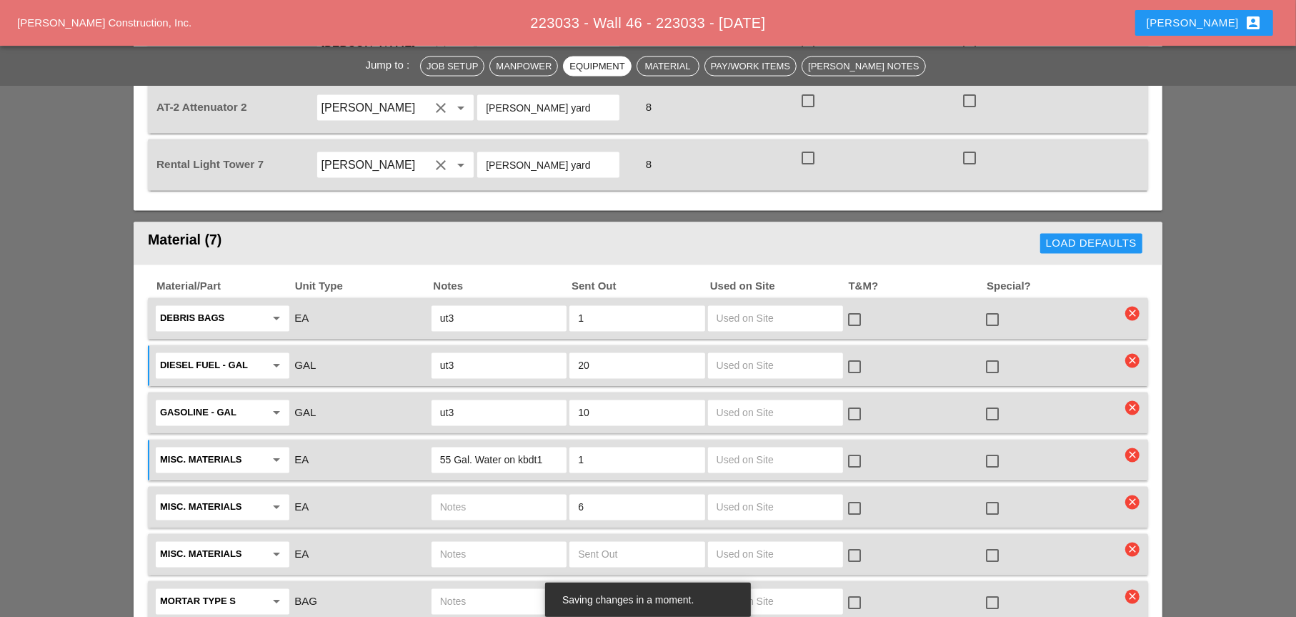
type input "55 Gal. Water on kbdt1"
click at [452, 496] on input "text" at bounding box center [499, 507] width 118 height 23
type input "water 5 ga. pails in ut3"
click at [497, 502] on div at bounding box center [499, 555] width 135 height 26
click at [920, 502] on icon "clear" at bounding box center [1133, 549] width 14 height 14
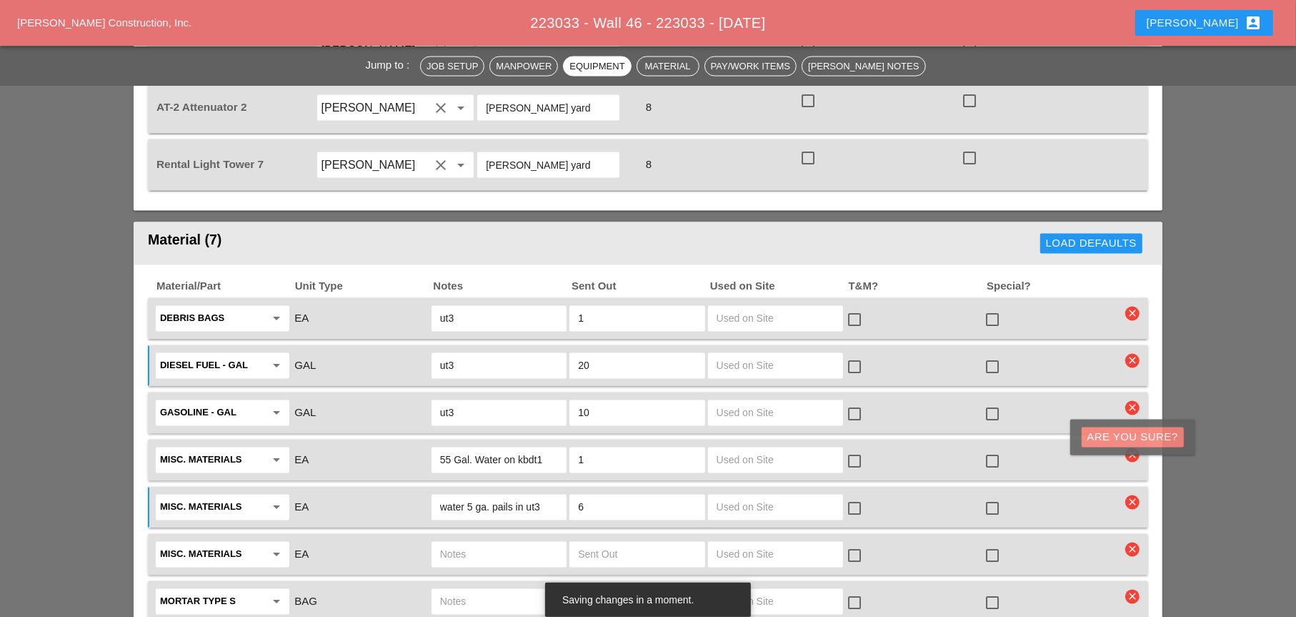
drag, startPoint x: 1128, startPoint y: 427, endPoint x: 1121, endPoint y: 434, distance: 10.6
click at [920, 429] on button "Are you Sure?" at bounding box center [1133, 437] width 102 height 20
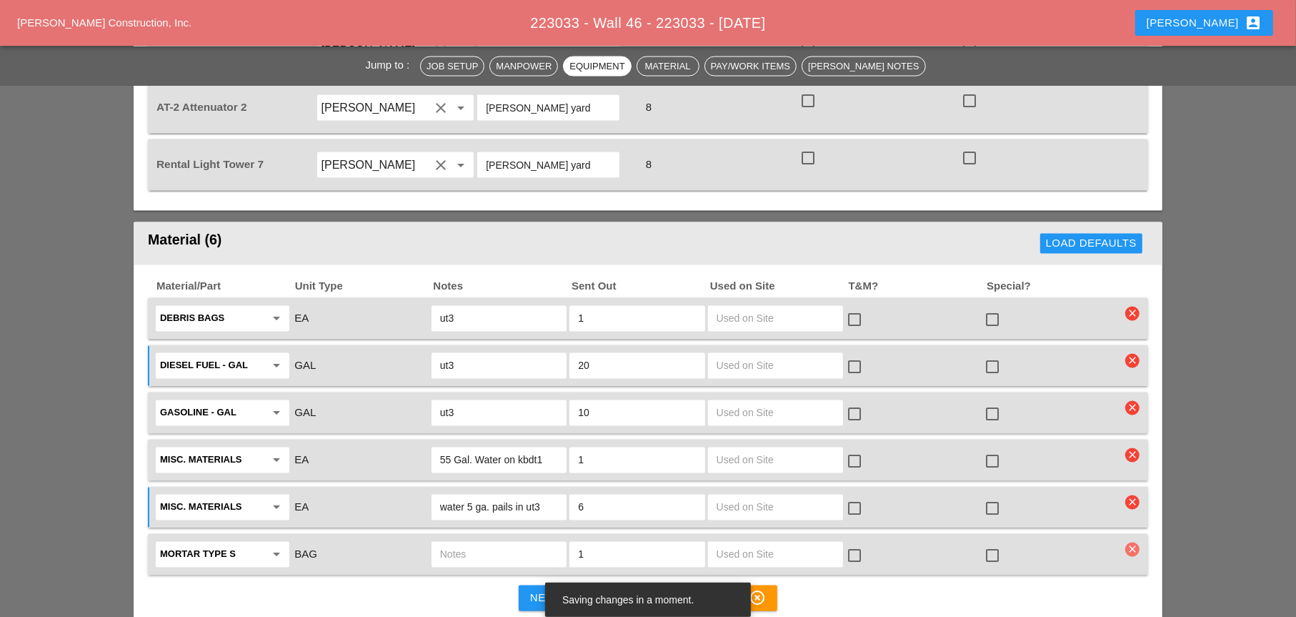
click at [920, 502] on icon "clear" at bounding box center [1133, 549] width 14 height 14
click at [920, 440] on div "Are you Sure?" at bounding box center [1133, 438] width 91 height 16
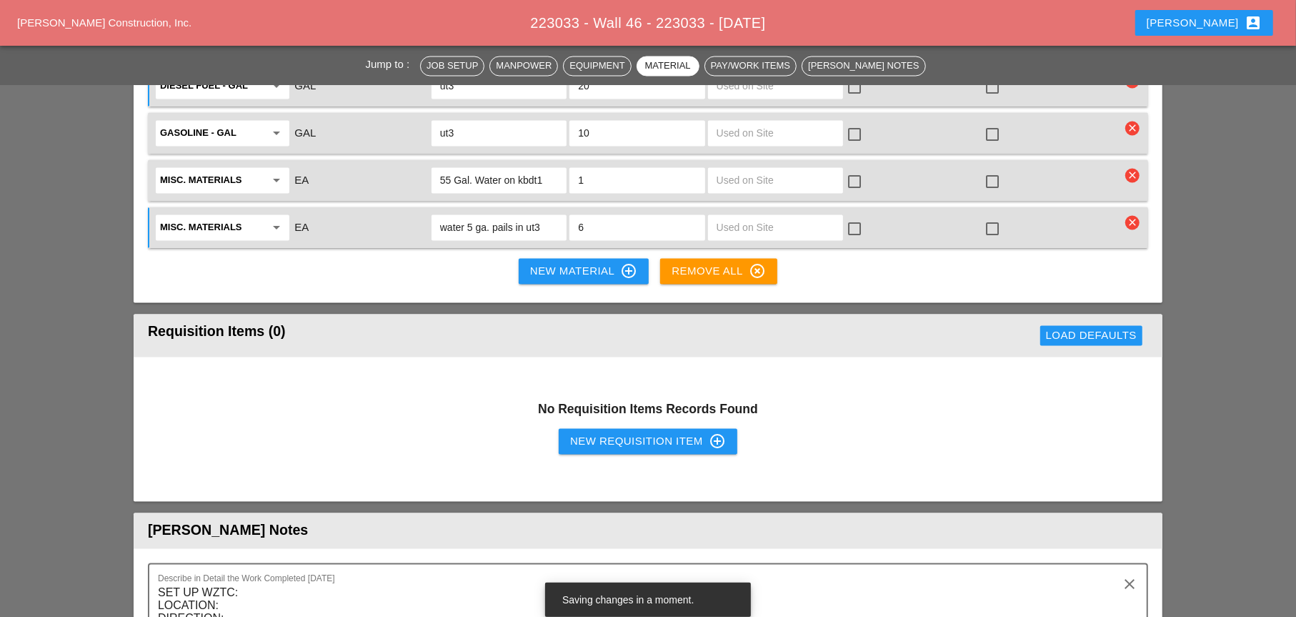
scroll to position [2246, 0]
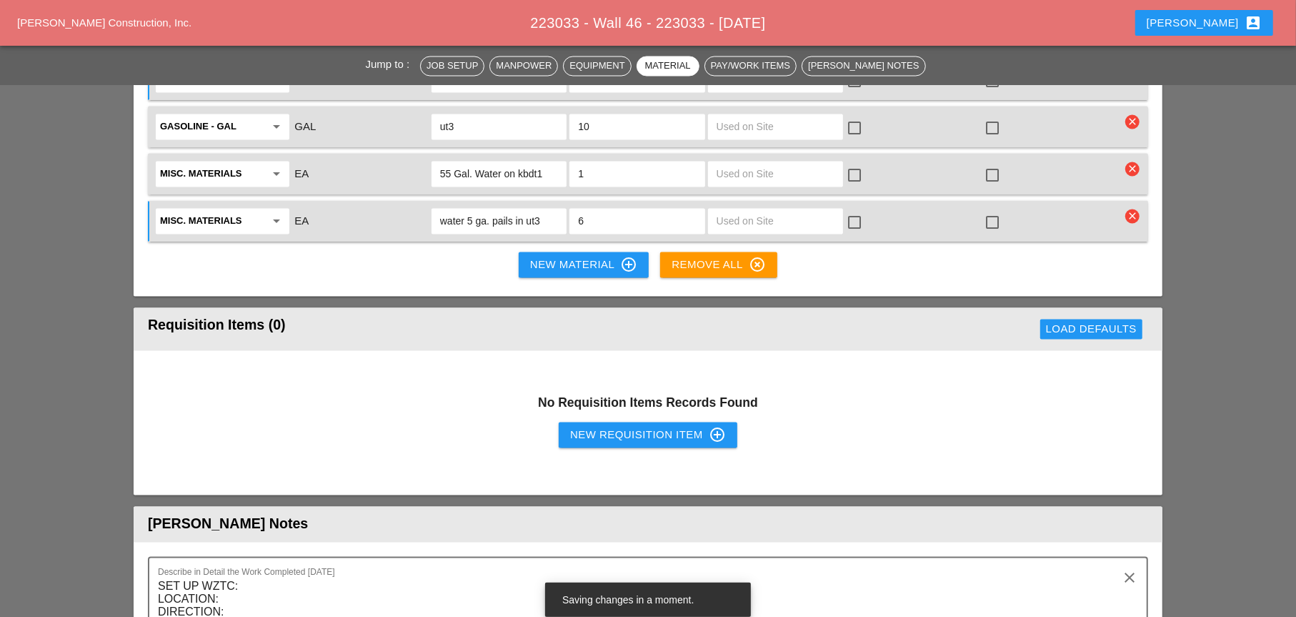
click at [573, 427] on div "New Requisition Item control_point" at bounding box center [648, 435] width 156 height 17
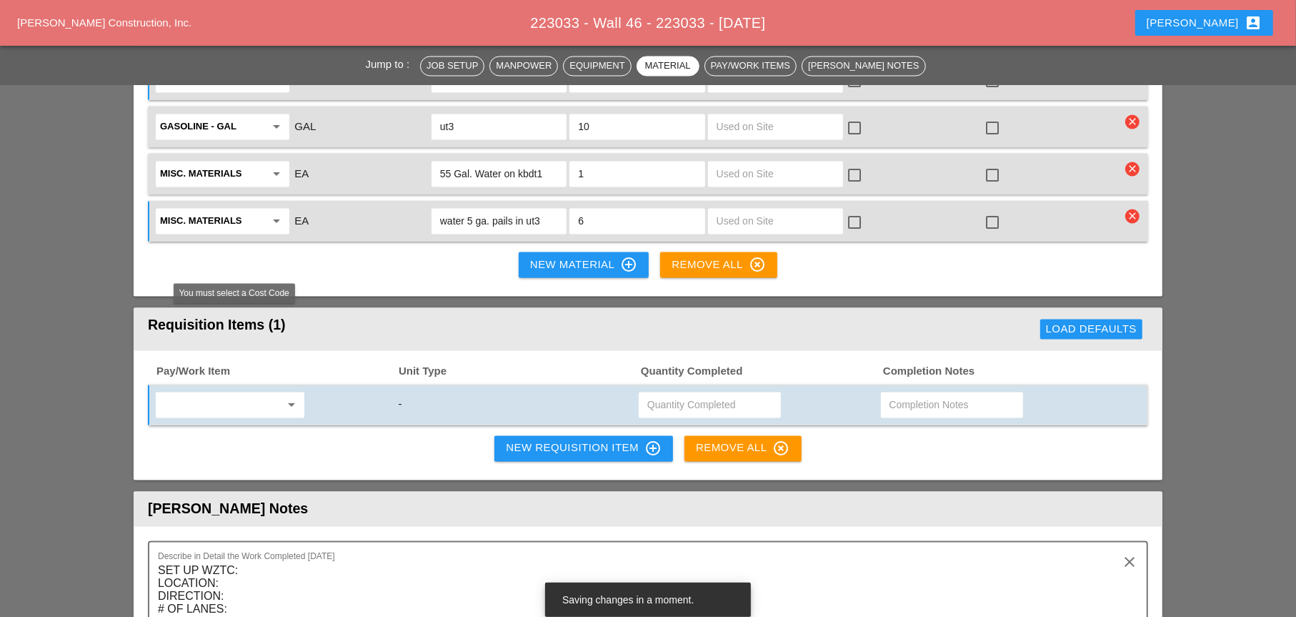
click at [259, 392] on div "arrow_drop_down" at bounding box center [230, 405] width 150 height 27
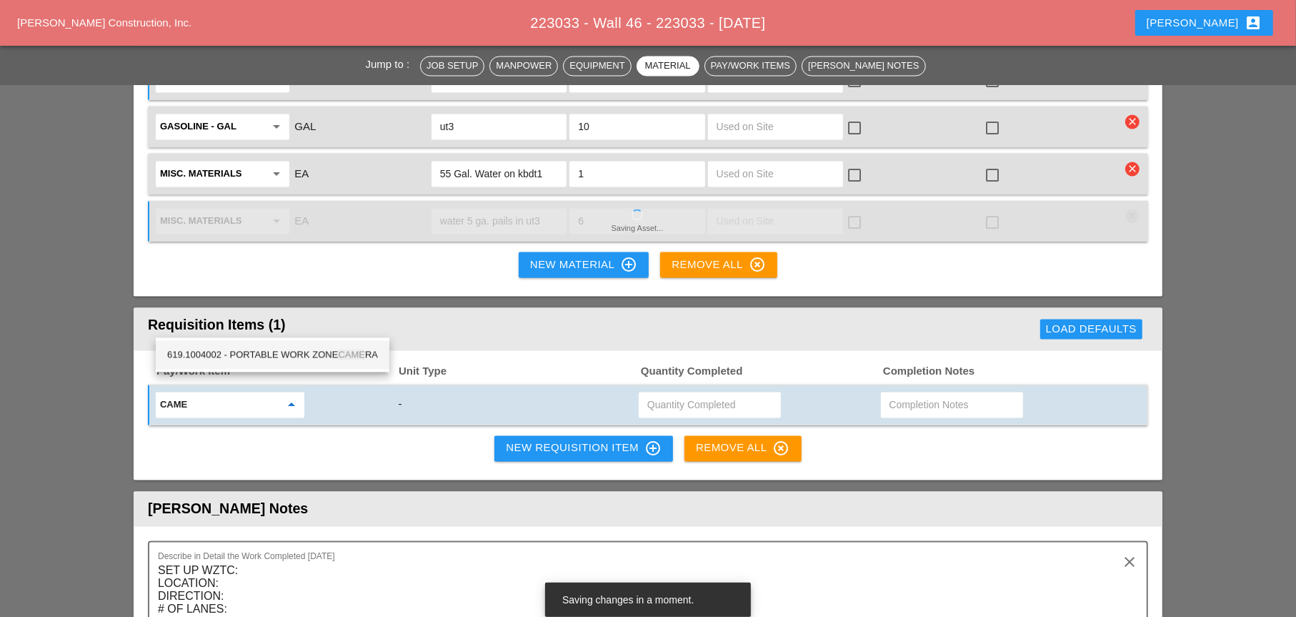
click at [294, 354] on div "619.1004002 - PORTABLE WORK ZONE CAME RA" at bounding box center [272, 355] width 211 height 17
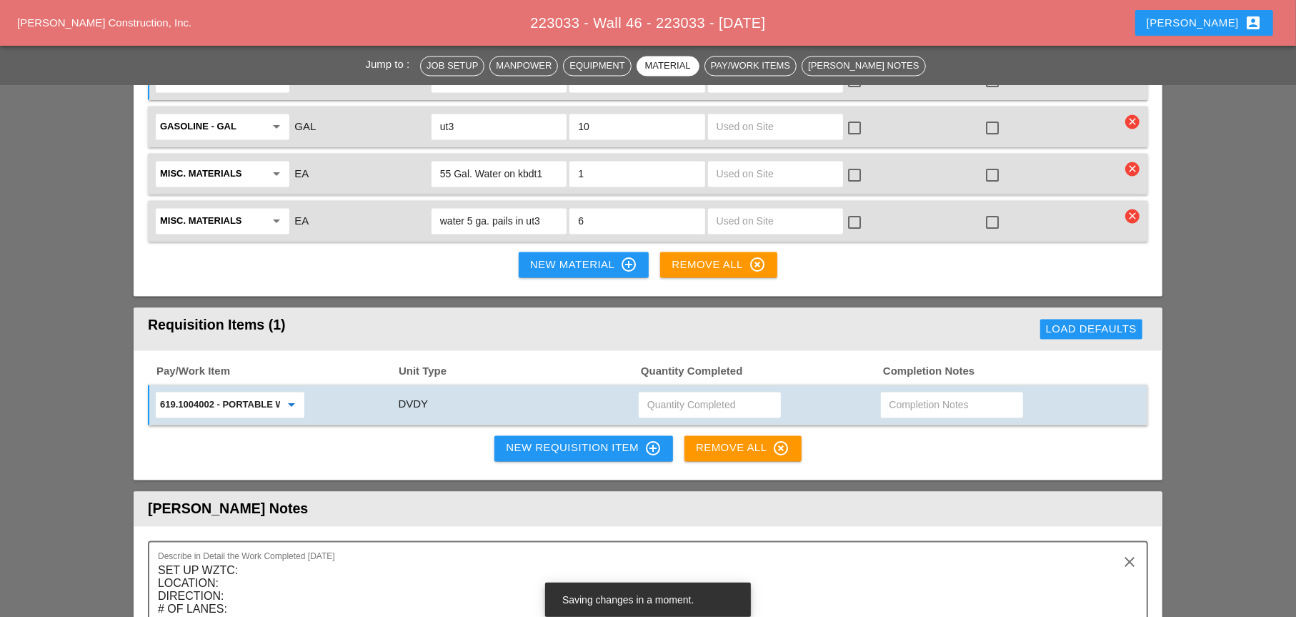
type input "619.1004002 - PORTABLE WORK ZONE CAMERA"
click at [678, 394] on input "text" at bounding box center [709, 405] width 125 height 23
type input "4"
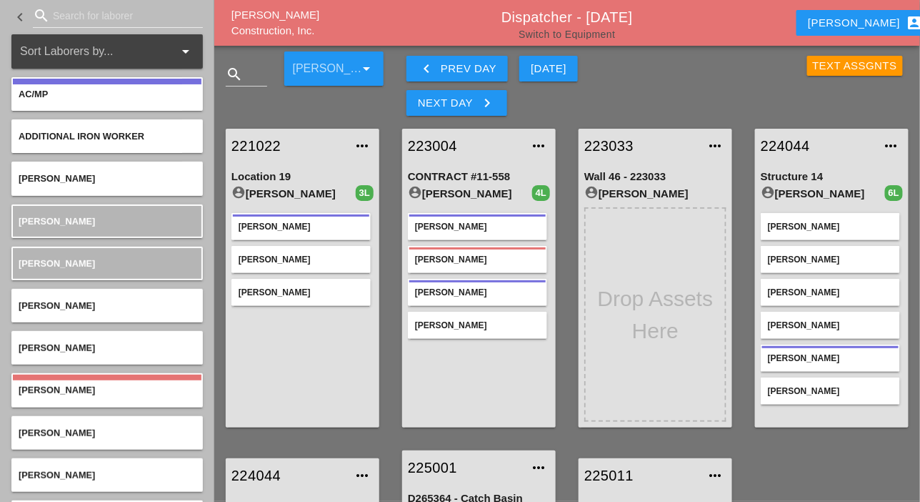
click at [599, 38] on link "Switch to Equipment" at bounding box center [567, 34] width 96 height 11
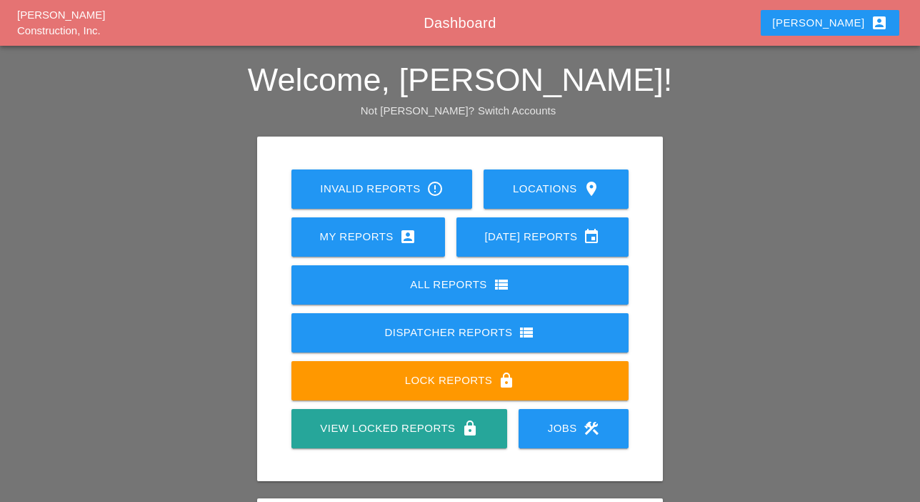
scroll to position [200, 0]
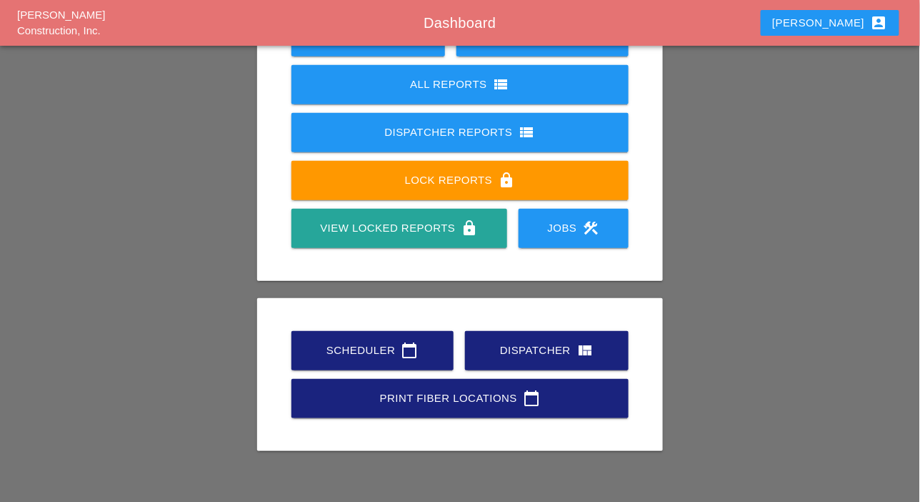
click at [387, 354] on div "Scheduler calendar_today" at bounding box center [372, 350] width 116 height 17
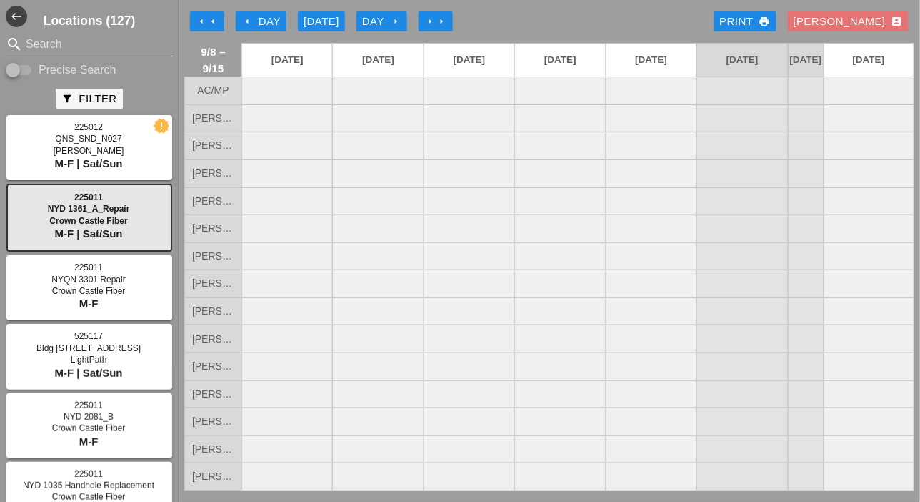
click at [211, 23] on icon "arrow_left" at bounding box center [212, 21] width 11 height 11
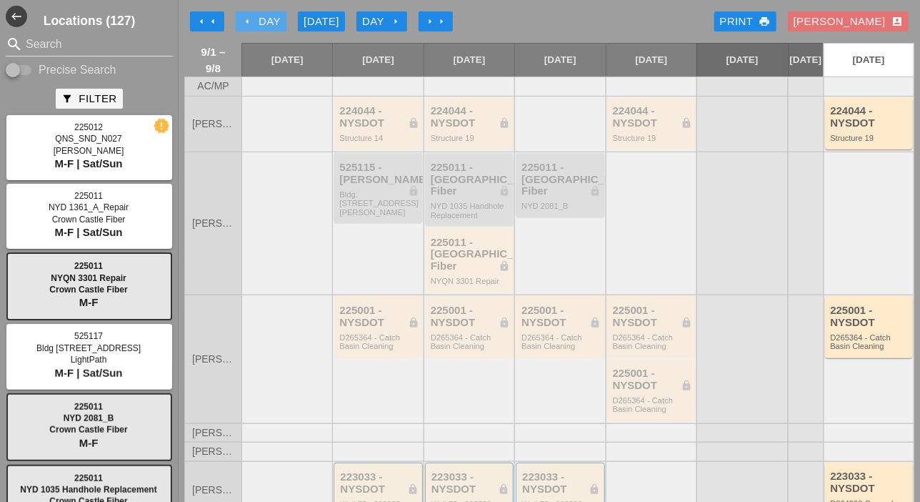
click at [264, 21] on div "arrow_left Day" at bounding box center [261, 22] width 39 height 16
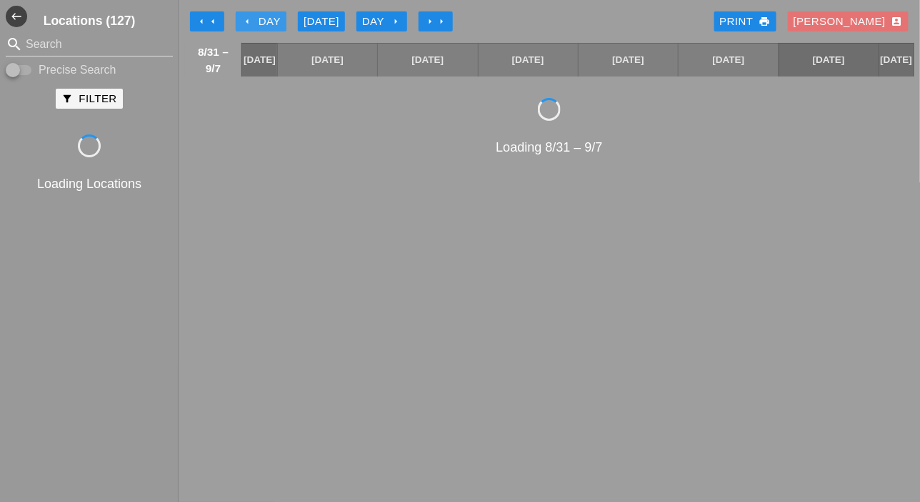
click at [264, 22] on div "arrow_left Day" at bounding box center [261, 22] width 39 height 16
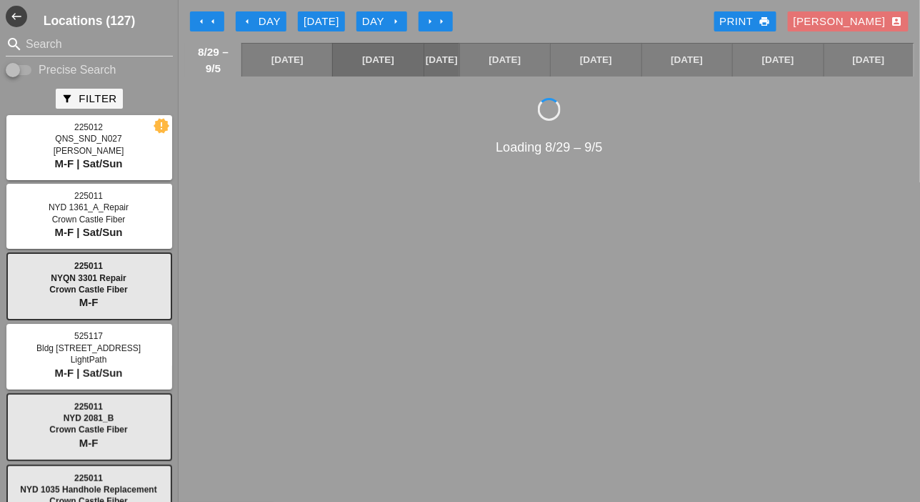
click at [266, 20] on div "arrow_left Day" at bounding box center [261, 22] width 39 height 16
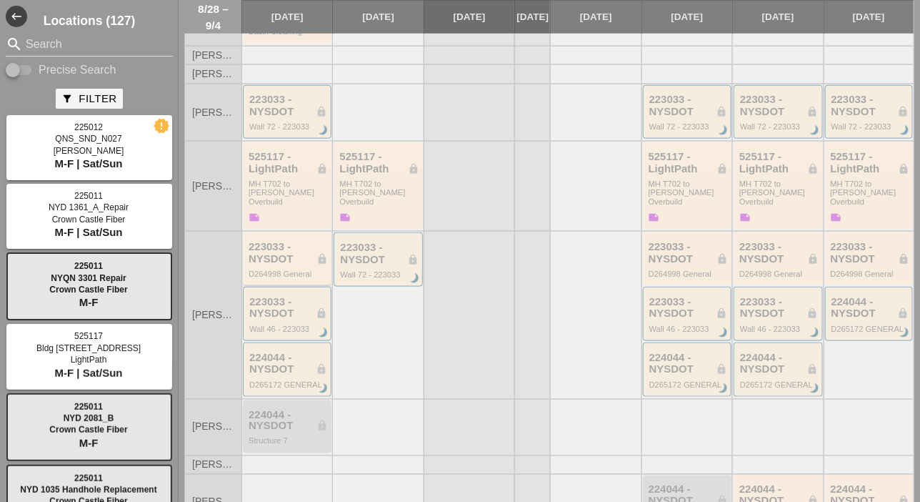
scroll to position [429, 0]
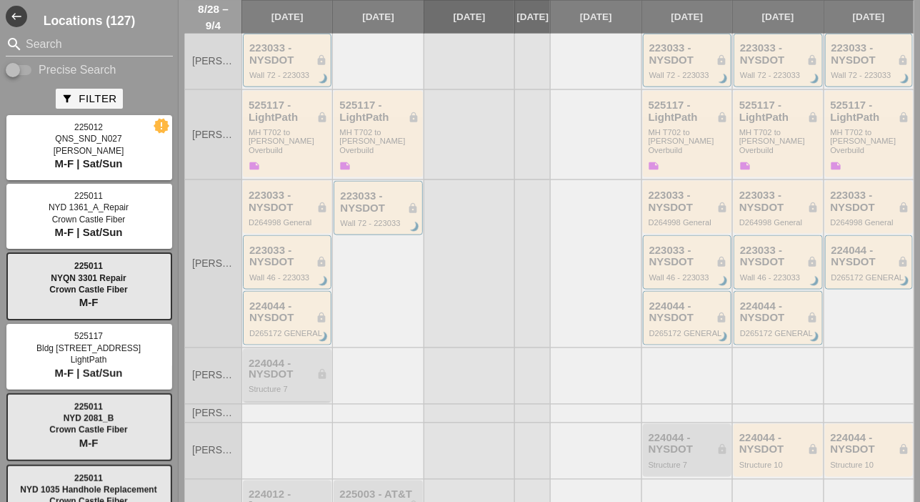
click at [281, 357] on div "224044 - NYSDOT lock" at bounding box center [288, 369] width 79 height 24
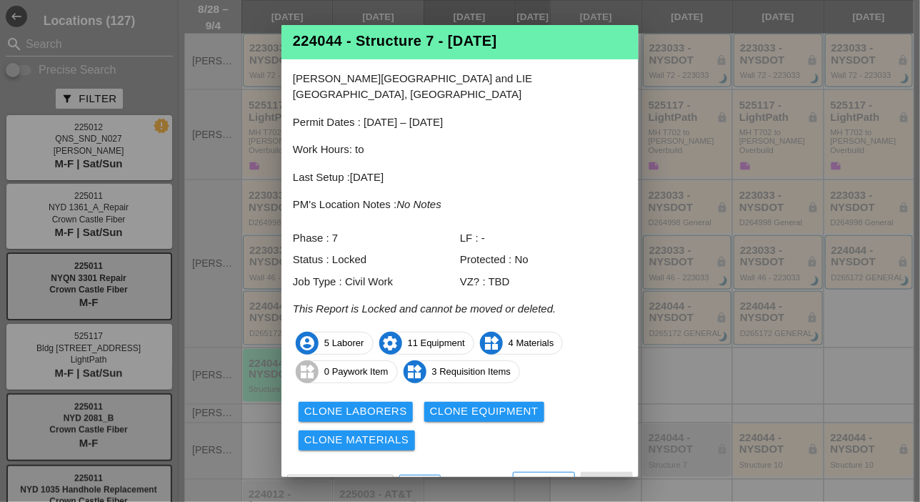
scroll to position [34, 0]
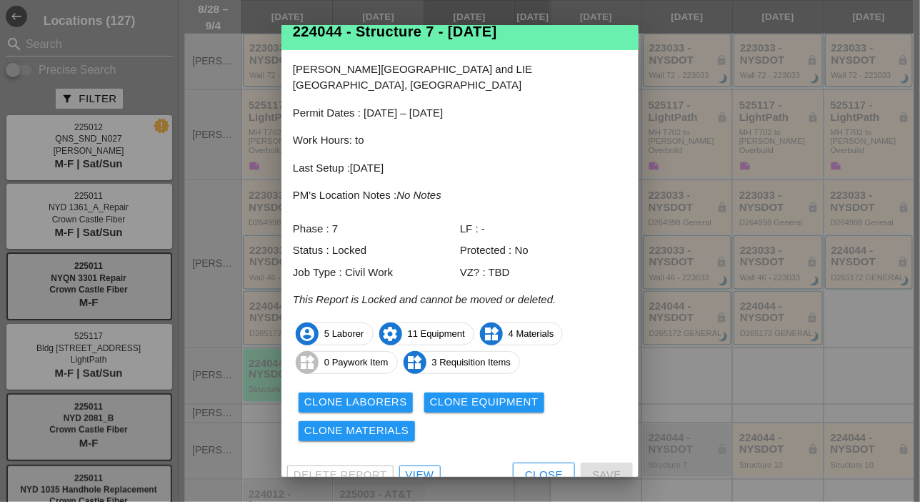
click at [422, 467] on div "View" at bounding box center [420, 475] width 29 height 16
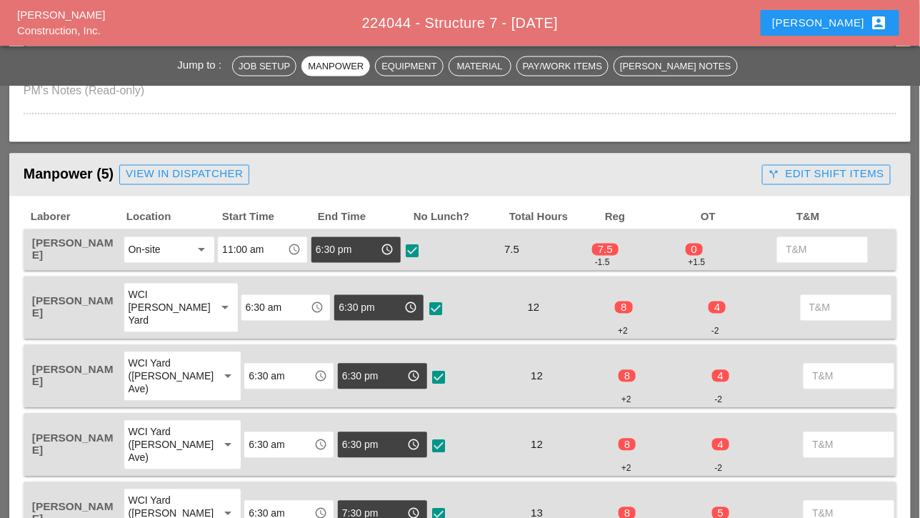
scroll to position [715, 0]
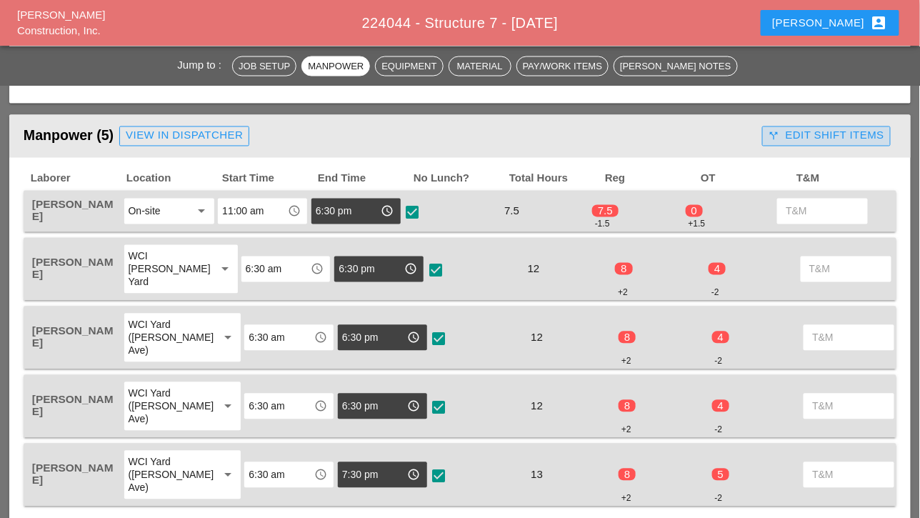
click at [829, 137] on div "call_split Edit Shift Items" at bounding box center [827, 136] width 116 height 16
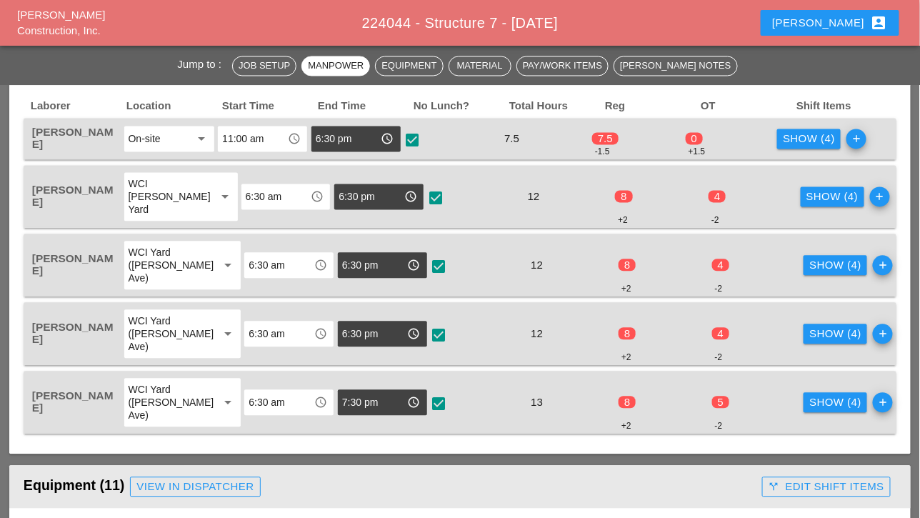
scroll to position [858, 0]
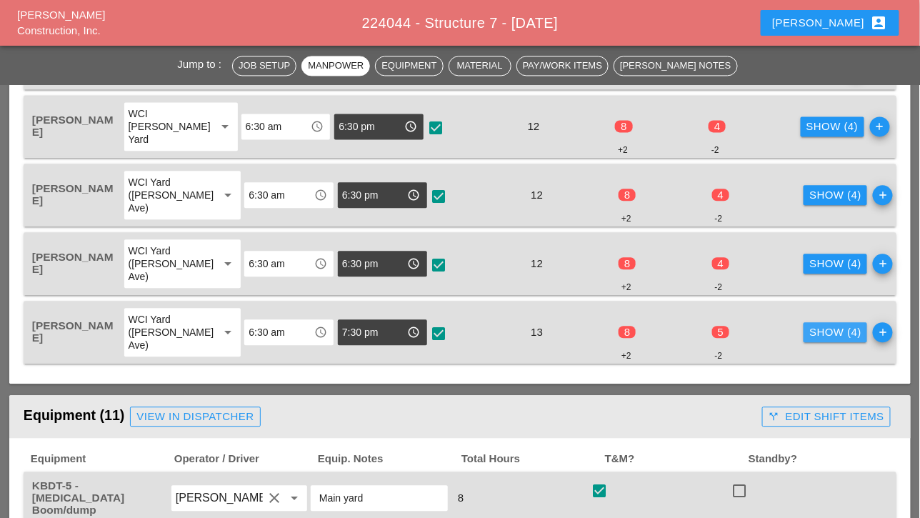
click at [810, 327] on div "Show (4)" at bounding box center [836, 332] width 52 height 16
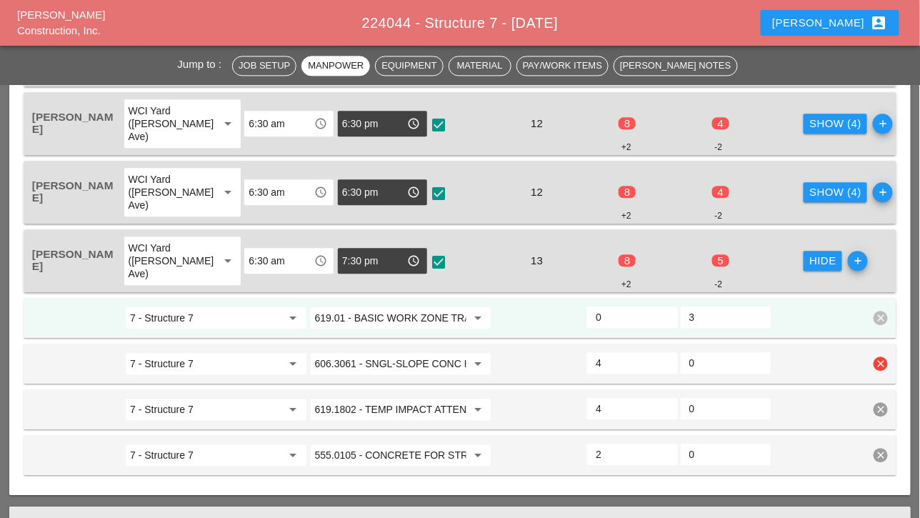
scroll to position [1001, 0]
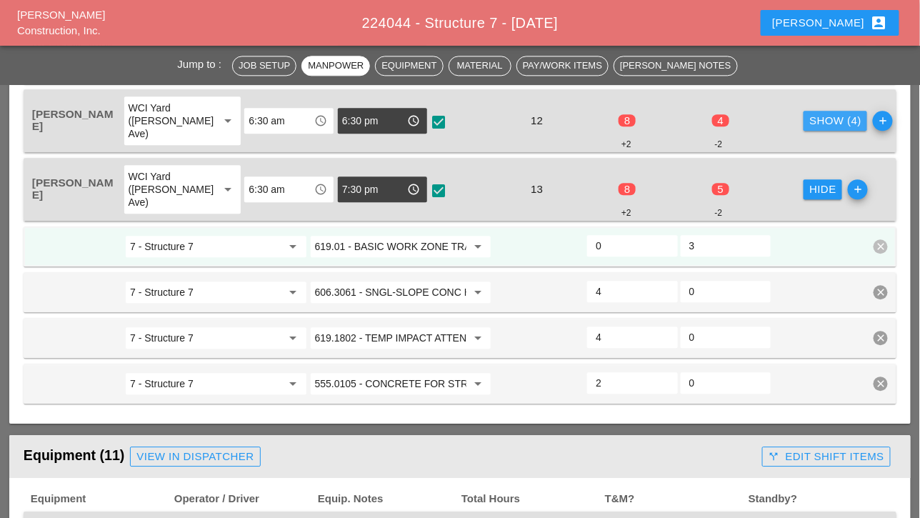
click at [810, 116] on div "Show (4)" at bounding box center [836, 121] width 52 height 16
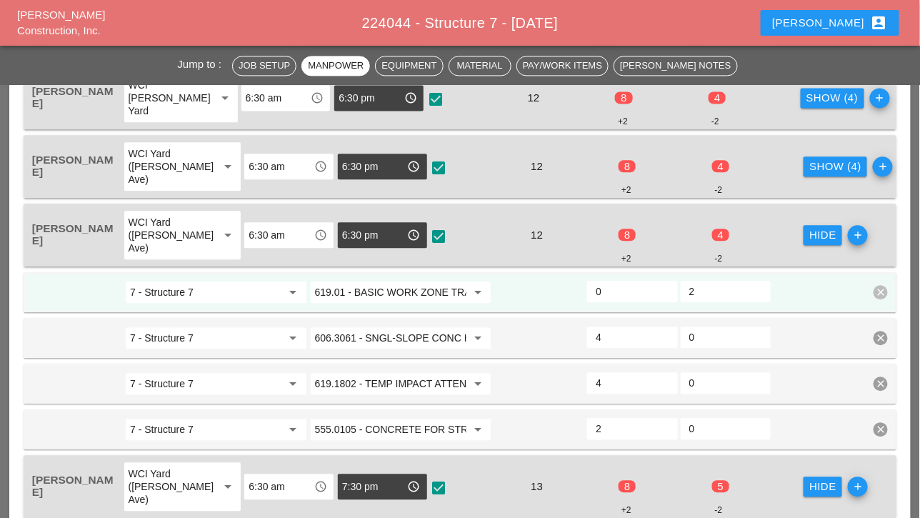
scroll to position [858, 0]
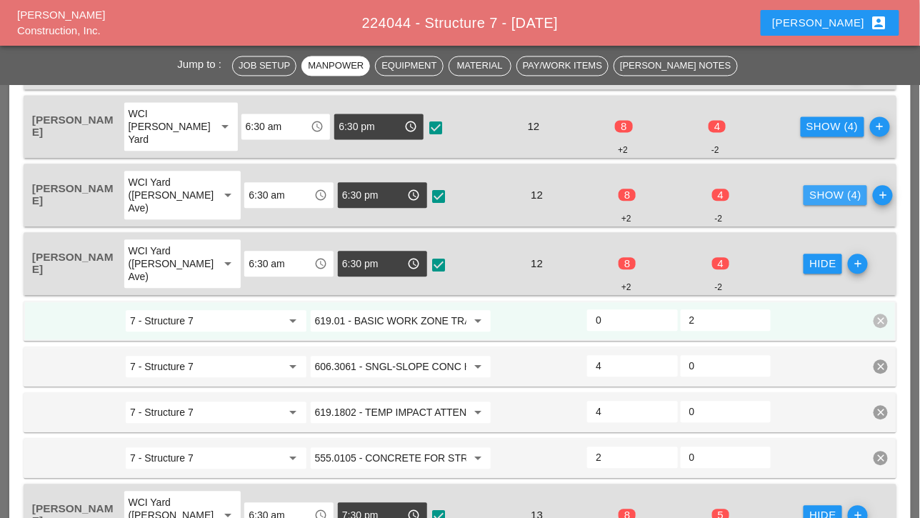
click at [811, 191] on div "Show (4)" at bounding box center [836, 195] width 52 height 16
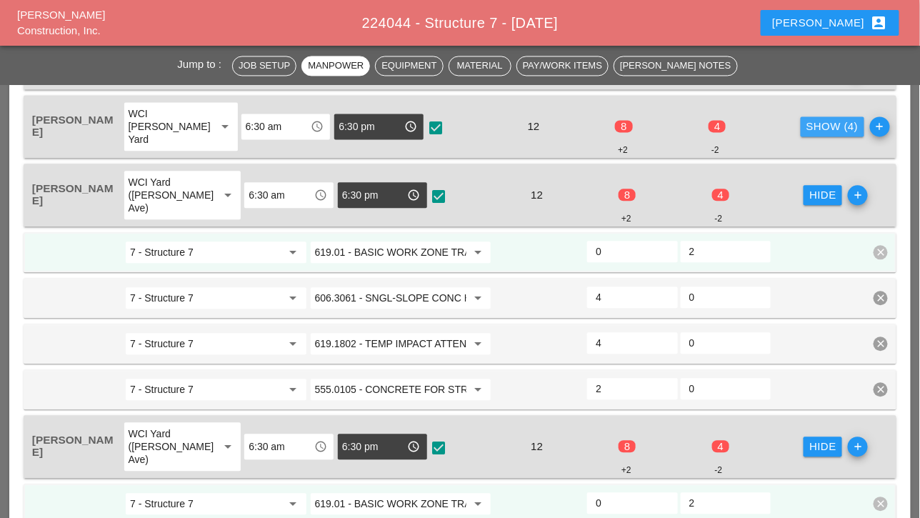
click at [818, 121] on div "Show (4)" at bounding box center [833, 127] width 52 height 16
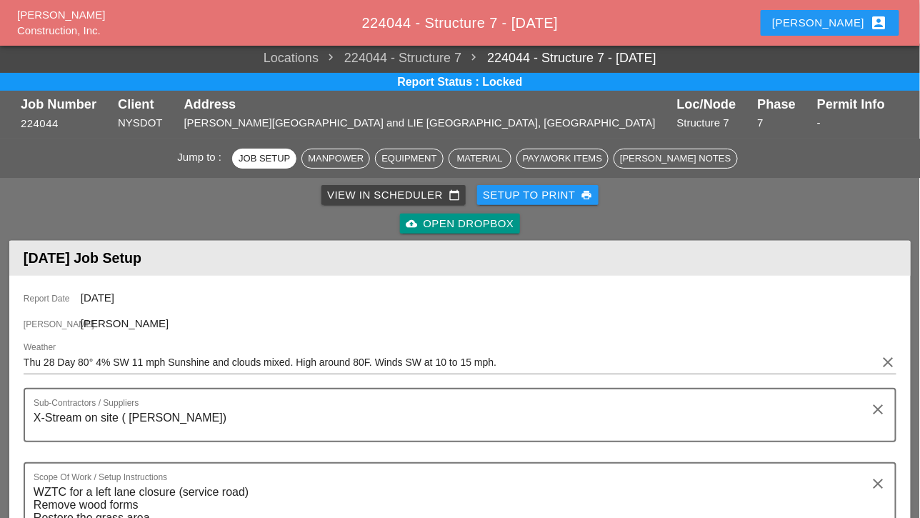
scroll to position [0, 0]
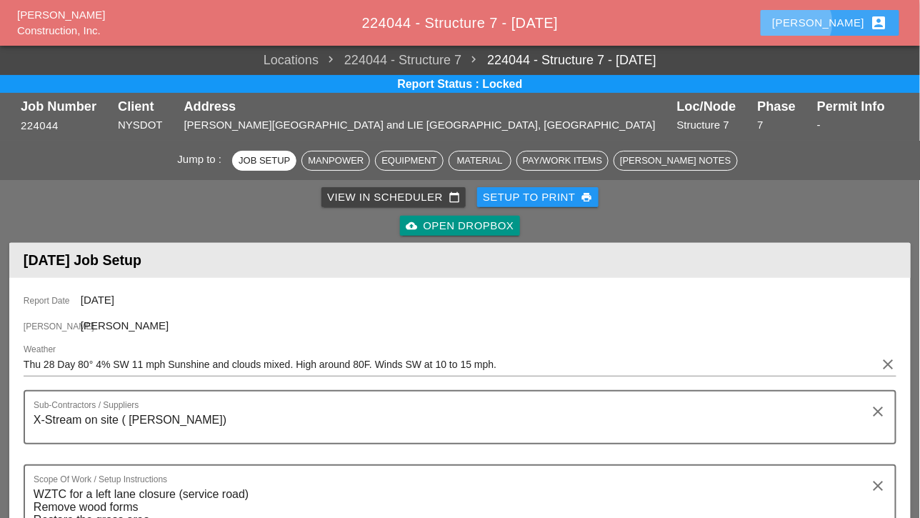
click at [853, 24] on div "Luca account_box" at bounding box center [830, 22] width 115 height 17
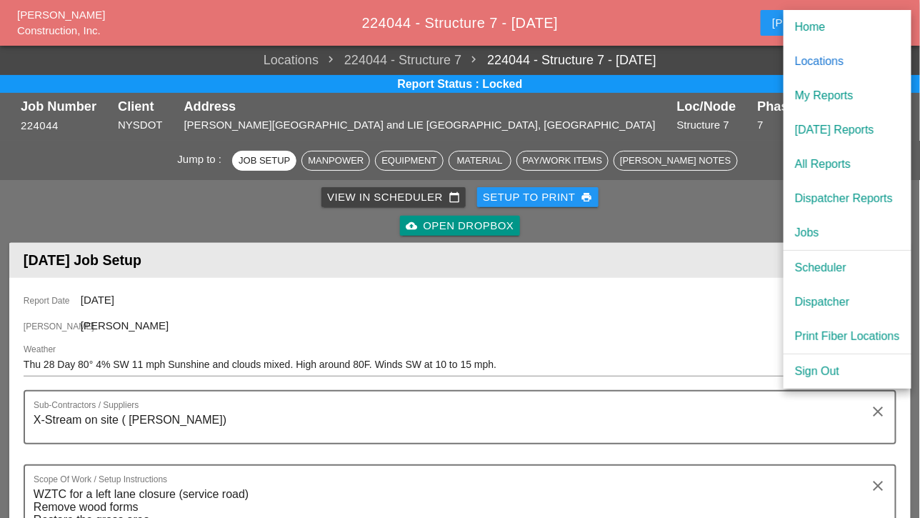
click at [808, 263] on div "Scheduler" at bounding box center [847, 267] width 105 height 17
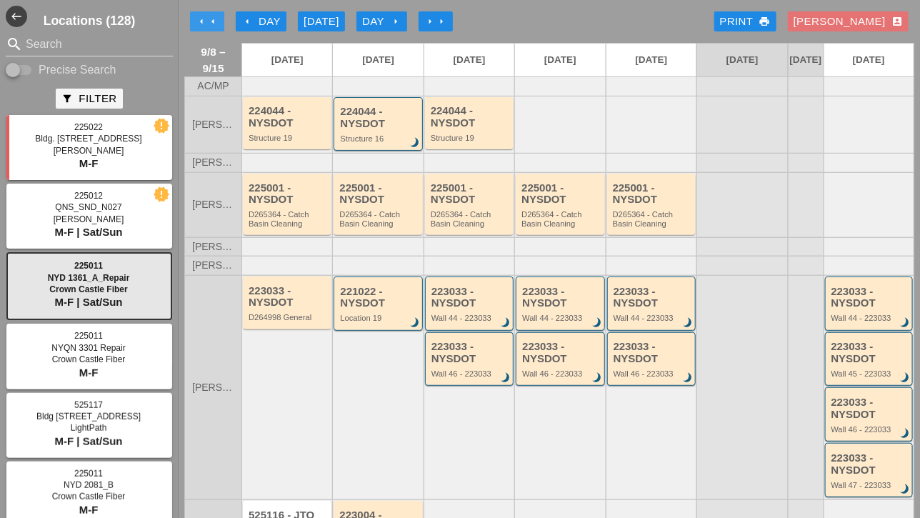
click at [214, 22] on icon "arrow_left" at bounding box center [212, 21] width 11 height 11
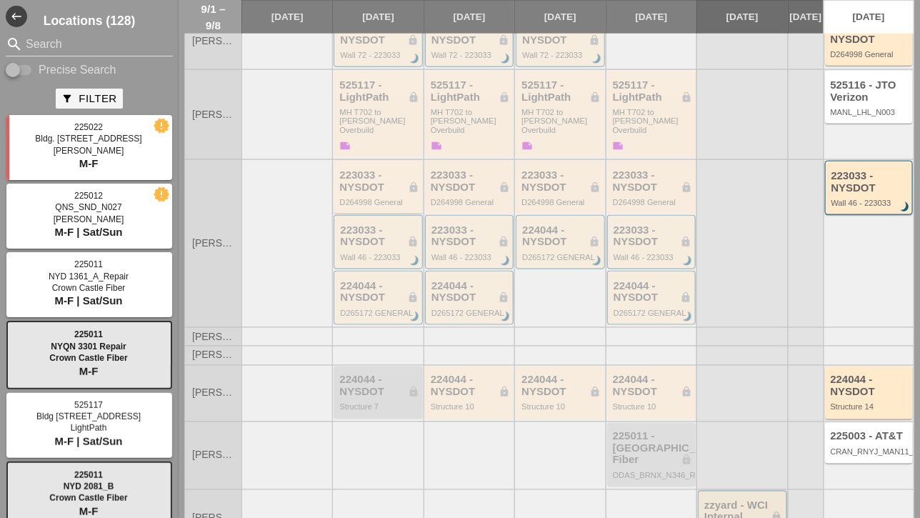
scroll to position [462, 0]
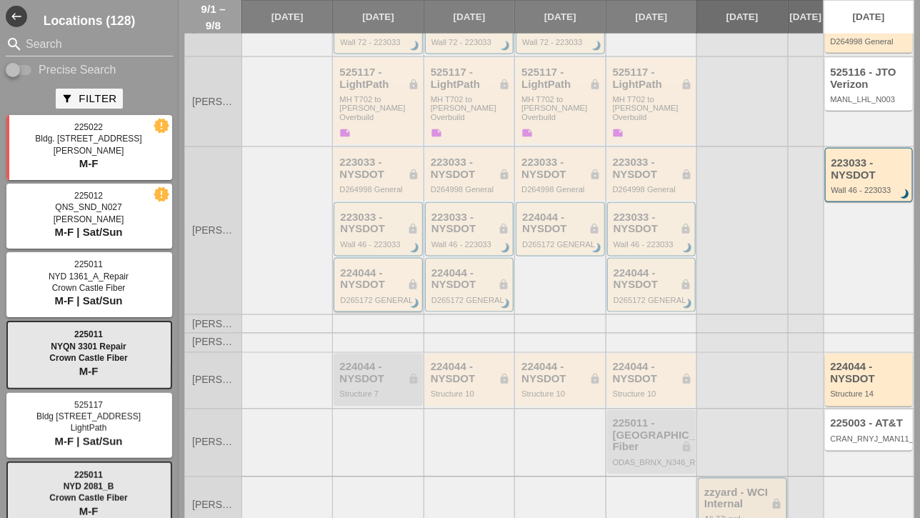
click at [359, 267] on div "224044 - NYSDOT lock" at bounding box center [379, 279] width 78 height 24
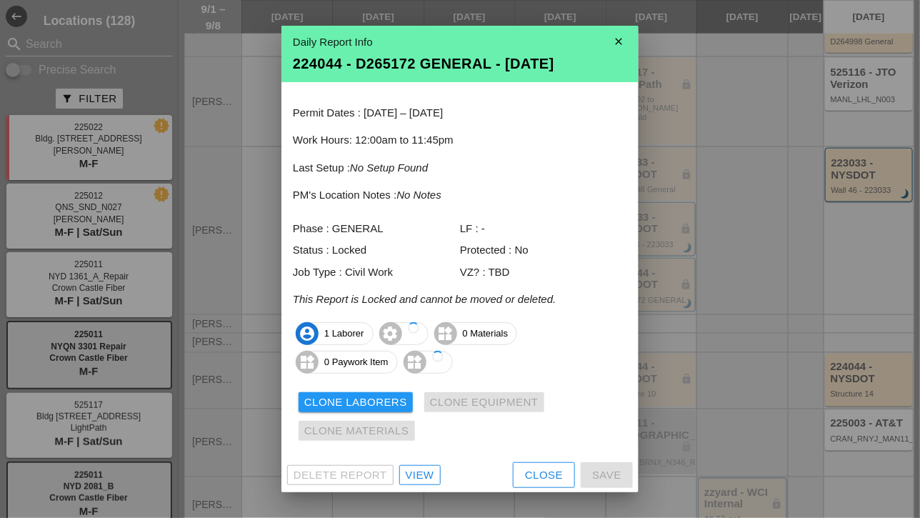
scroll to position [4, 0]
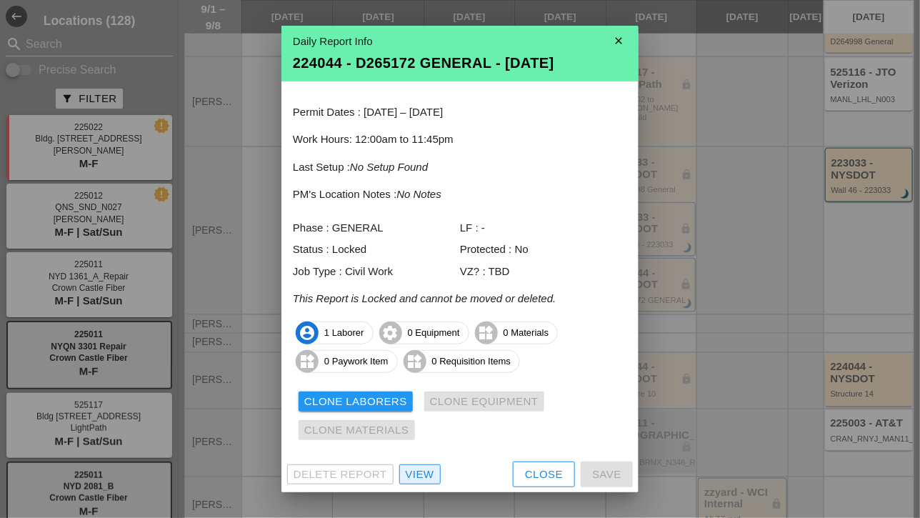
click at [422, 475] on div "View" at bounding box center [420, 475] width 29 height 16
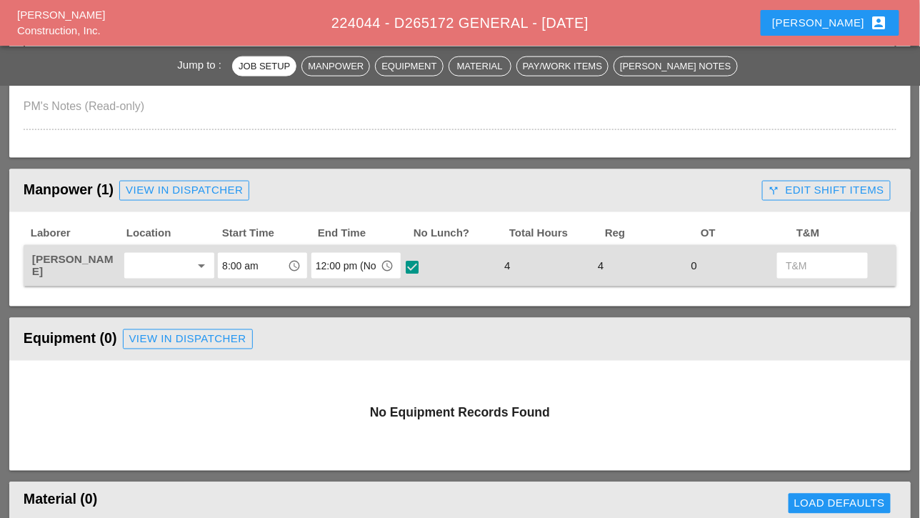
scroll to position [572, 0]
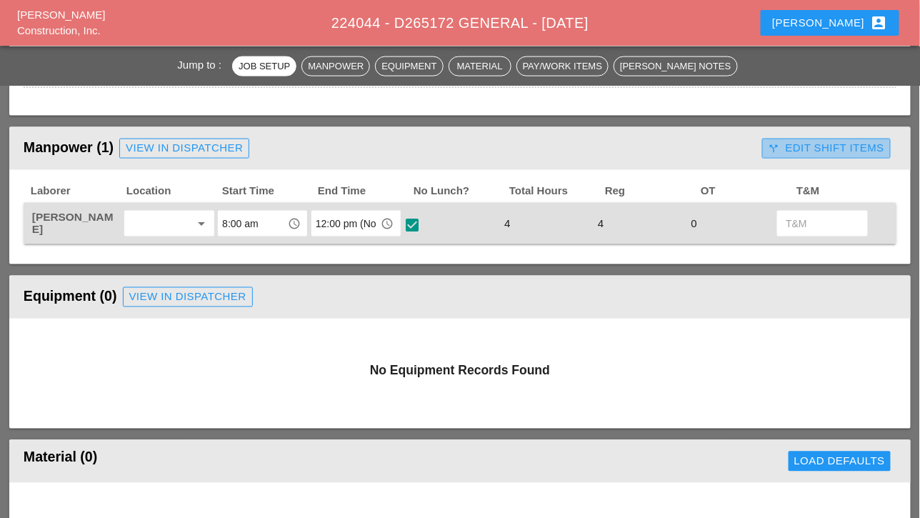
click at [833, 152] on div "call_split Edit Shift Items" at bounding box center [827, 148] width 116 height 16
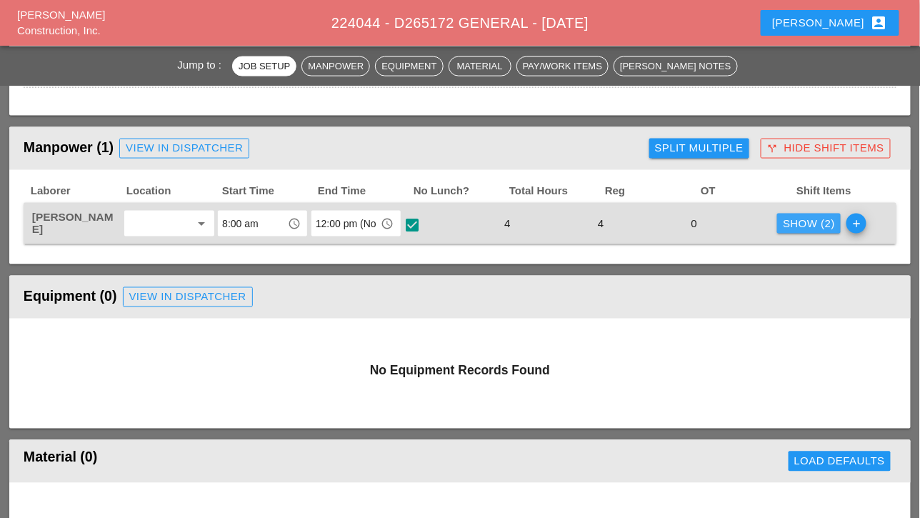
click at [805, 224] on div "Show (2)" at bounding box center [809, 224] width 52 height 16
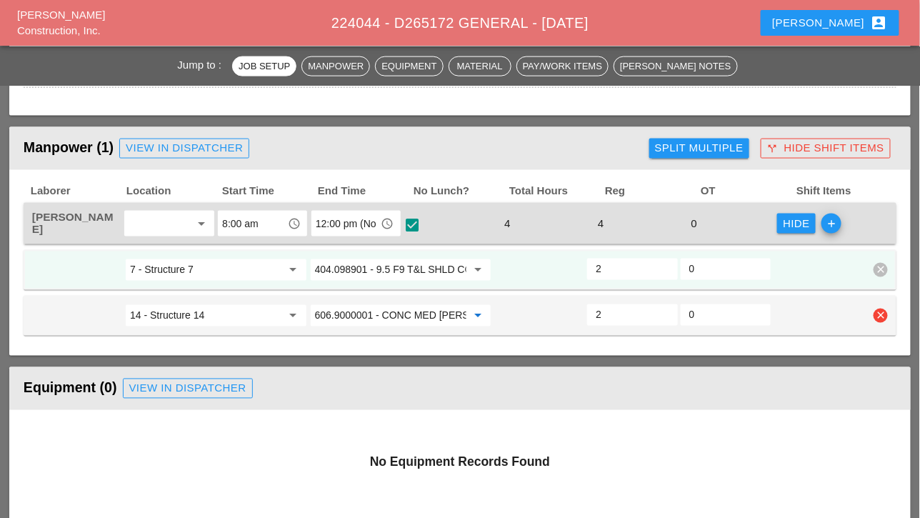
click at [369, 314] on input "606.9000001 - CONC MED BARR TRNS (CAST IN PLACE)" at bounding box center [391, 315] width 152 height 23
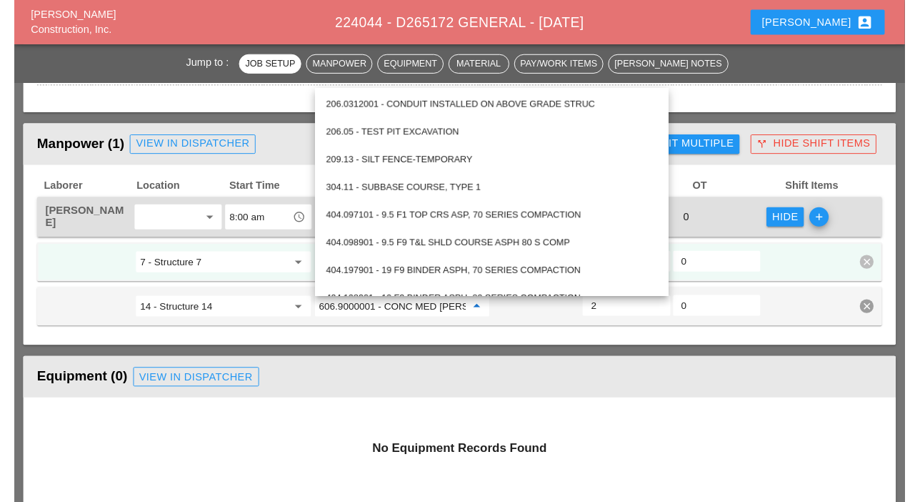
scroll to position [643, 0]
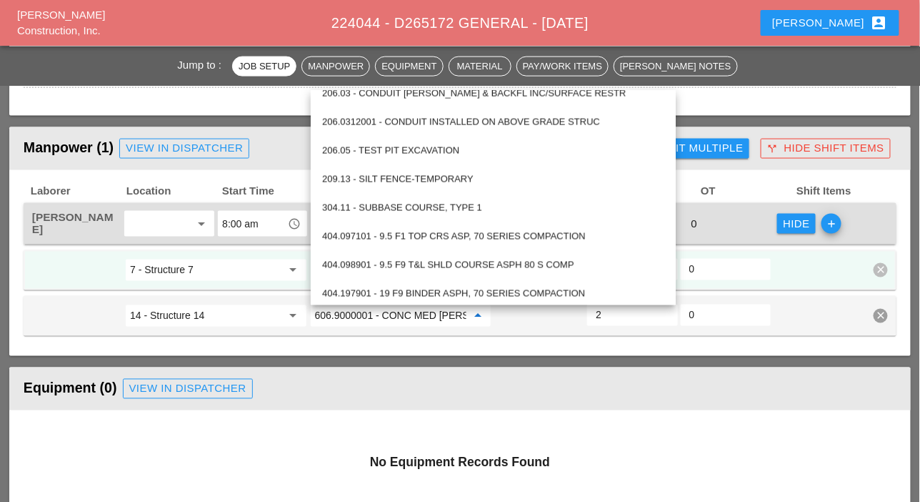
click at [655, 184] on span "Reg" at bounding box center [652, 191] width 96 height 16
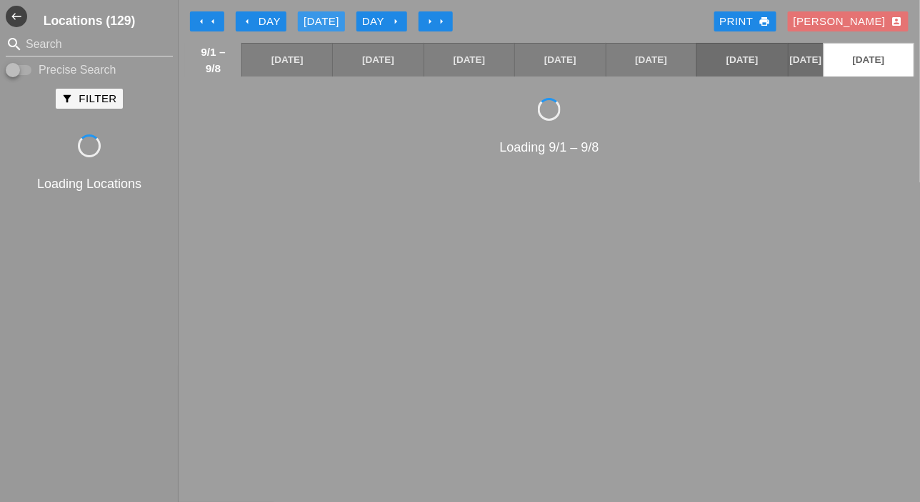
click at [319, 21] on div "[DATE]" at bounding box center [322, 22] width 36 height 16
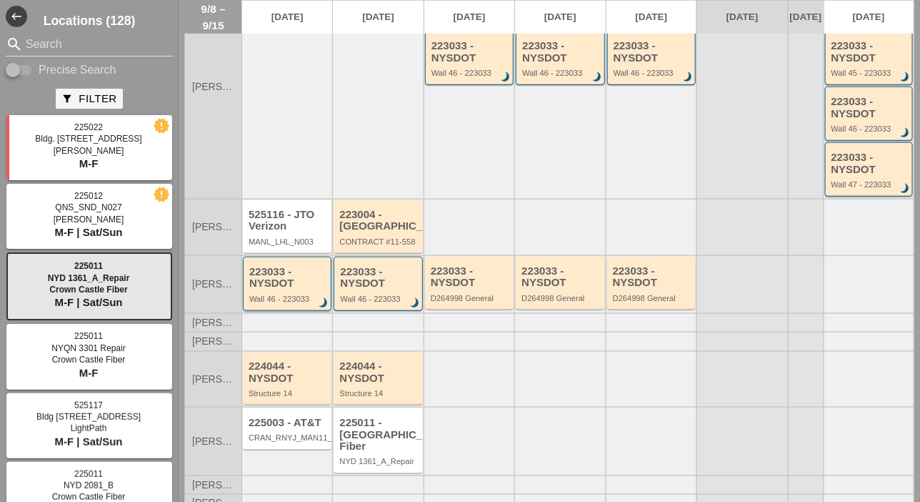
scroll to position [309, 0]
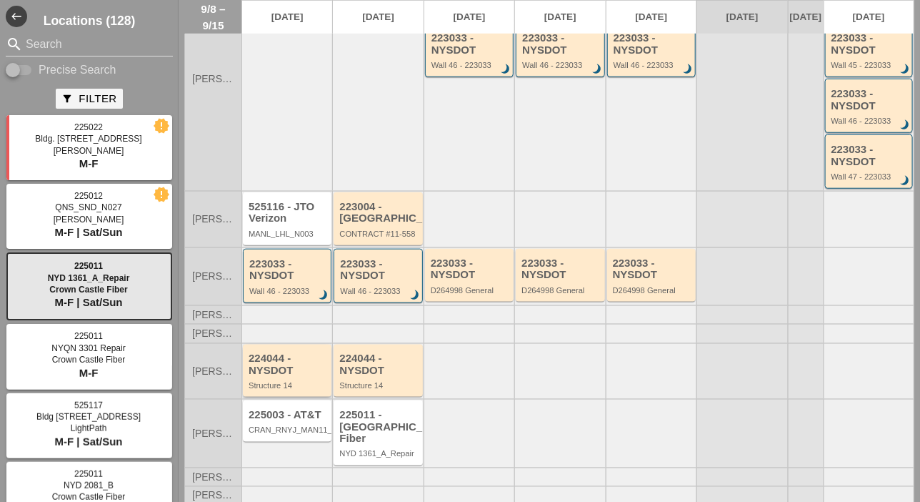
click at [284, 386] on div "224044 - NYSDOT Structure 14" at bounding box center [288, 370] width 79 height 37
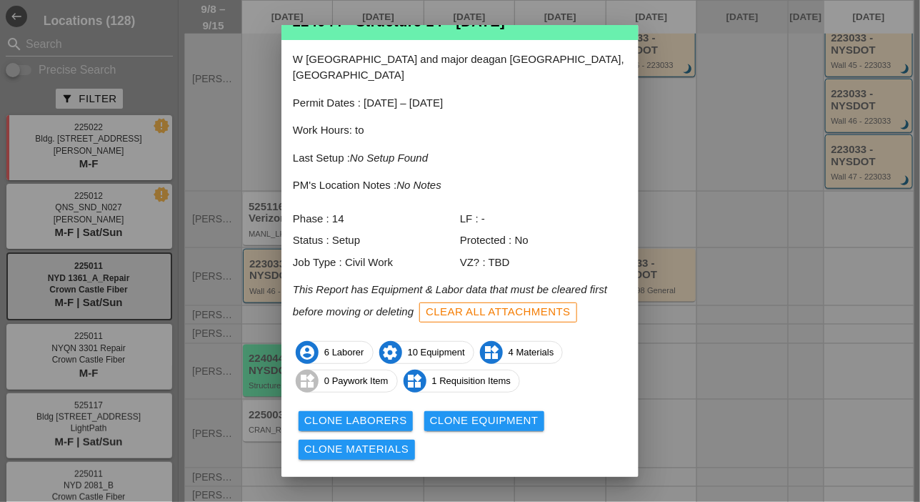
scroll to position [63, 0]
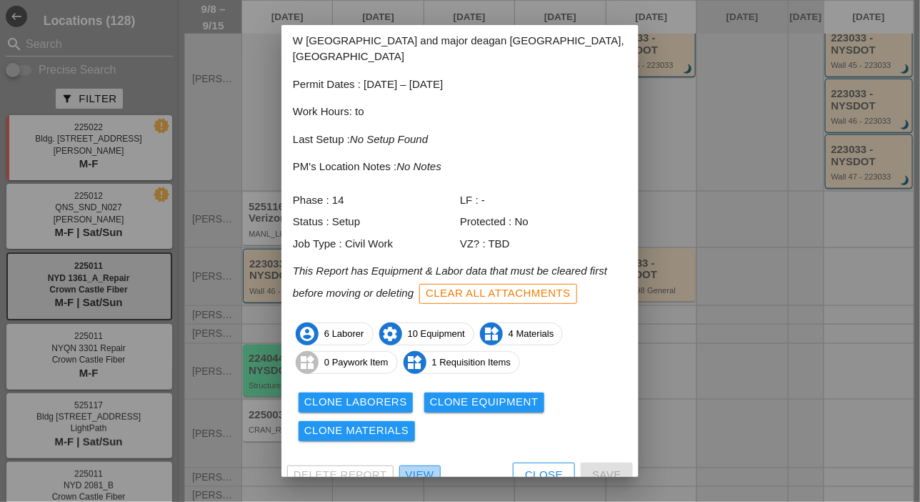
drag, startPoint x: 422, startPoint y: 458, endPoint x: 420, endPoint y: 383, distance: 75.1
click at [422, 467] on div "View" at bounding box center [420, 475] width 29 height 16
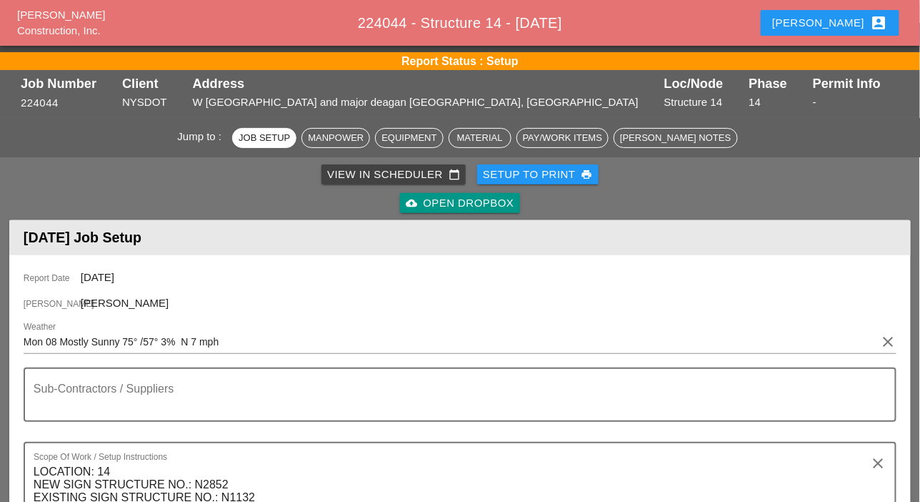
scroll to position [286, 0]
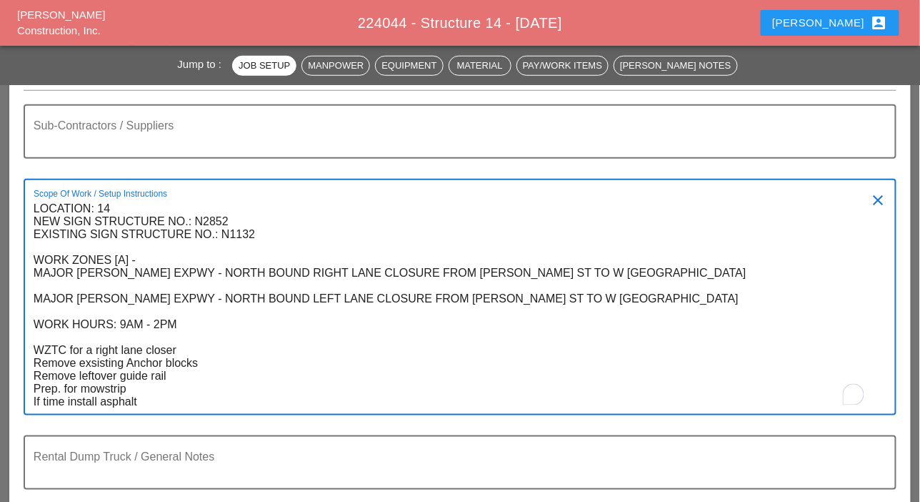
drag, startPoint x: 189, startPoint y: 367, endPoint x: 216, endPoint y: 405, distance: 46.6
click at [216, 405] on textarea "LOCATION: 14 NEW SIGN STRUCTURE NO.: N2852 EXISTING SIGN STRUCTURE NO.: N1132 W…" at bounding box center [455, 305] width 842 height 217
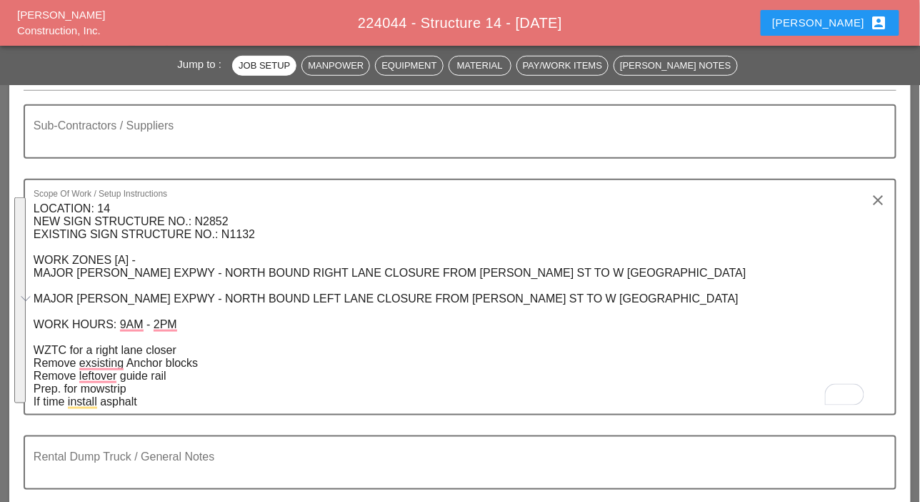
click at [92, 146] on textarea "Sub-Contractors / Suppliers" at bounding box center [455, 140] width 842 height 34
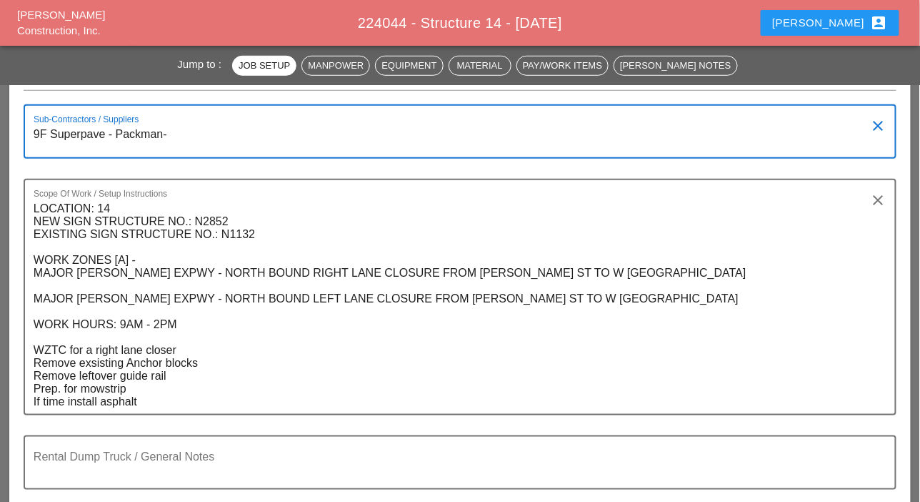
type textarea "9F Superpave - Packman-"
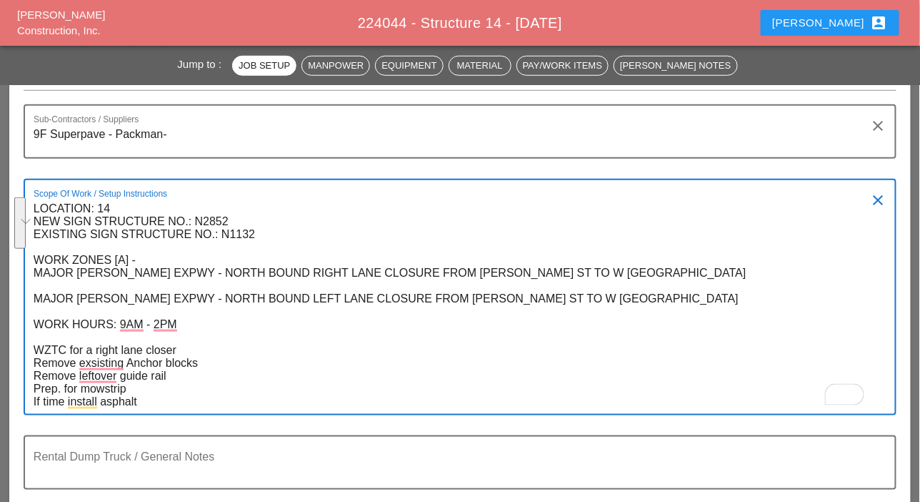
drag, startPoint x: 34, startPoint y: 361, endPoint x: 137, endPoint y: 401, distance: 109.8
click at [137, 401] on textarea "LOCATION: 14 NEW SIGN STRUCTURE NO.: N2852 EXISTING SIGN STRUCTURE NO.: N1132 W…" at bounding box center [455, 305] width 842 height 217
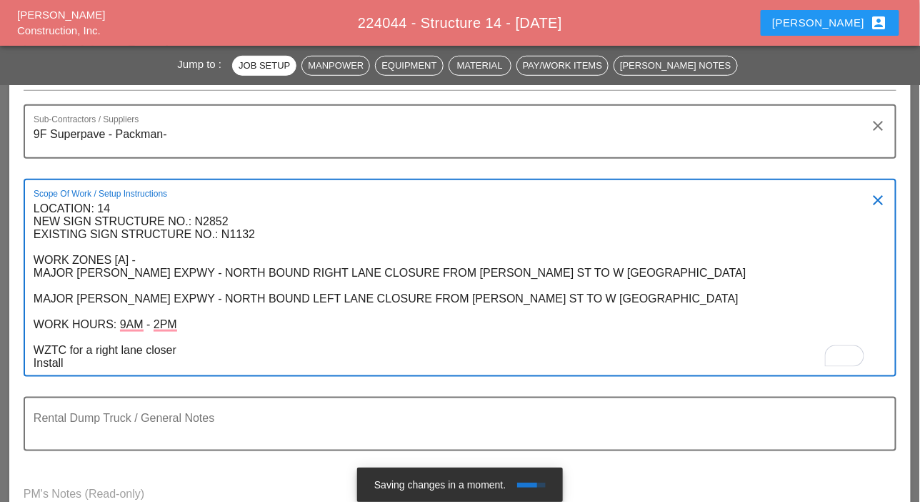
type textarea "LOCATION: 14 NEW SIGN STRUCTURE NO.: N2852 EXISTING SIGN STRUCTURE NO.: N1132 W…"
click at [173, 137] on textarea "9F Superpave - Packman-" at bounding box center [455, 140] width 842 height 34
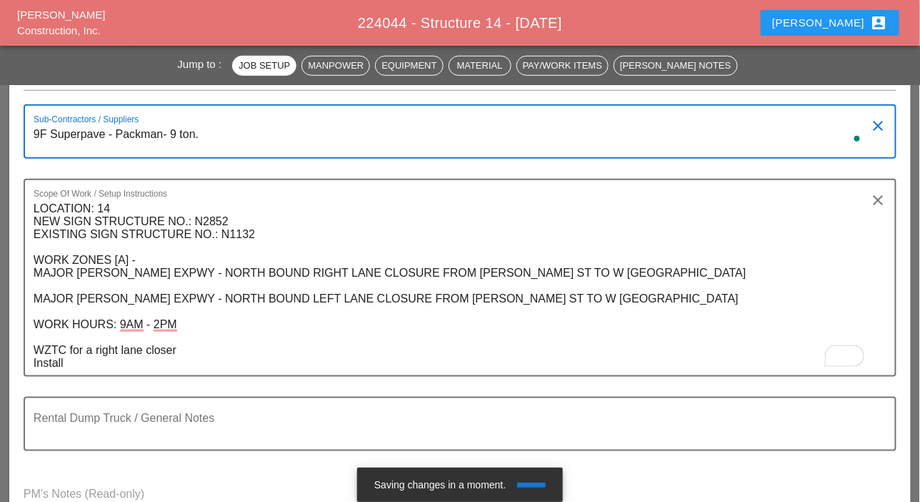
type textarea "9F Superpave - Packman- 9 ton."
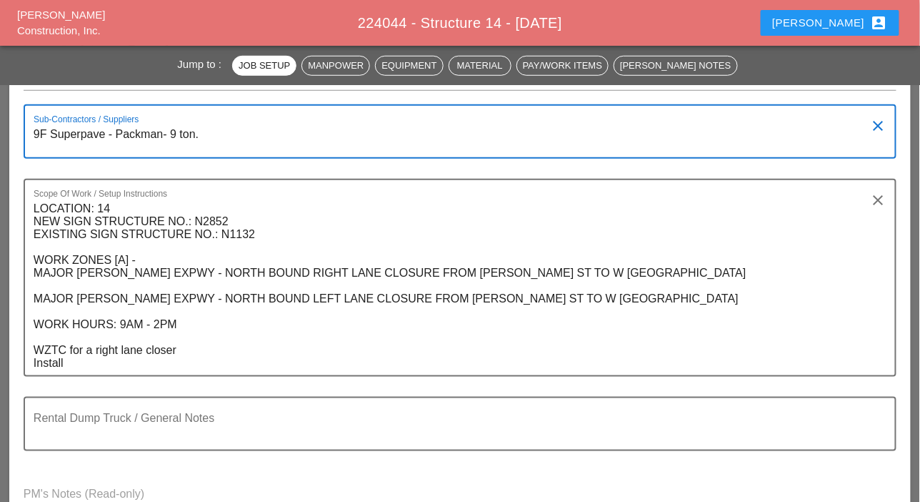
drag, startPoint x: 214, startPoint y: 136, endPoint x: 31, endPoint y: 140, distance: 182.3
click at [31, 140] on div "Sub-Contractors / Suppliers 9F Superpave - Packman- 9 ton. clear" at bounding box center [460, 131] width 873 height 54
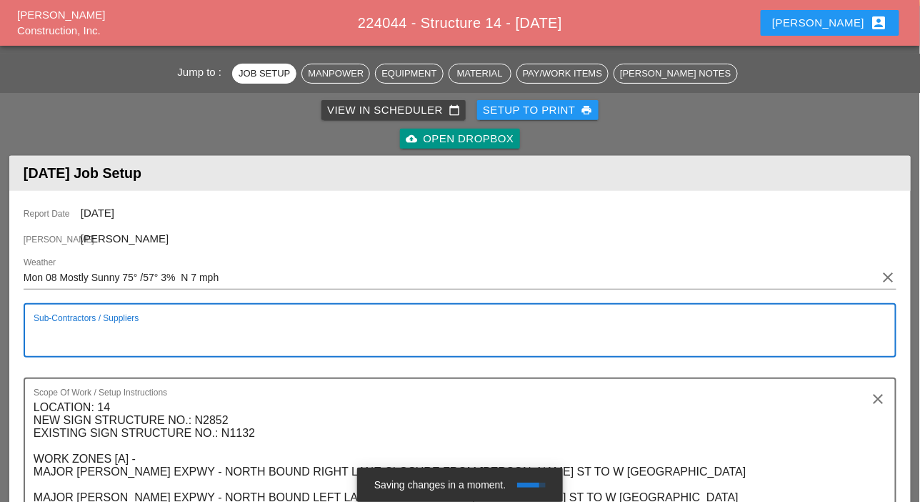
scroll to position [0, 0]
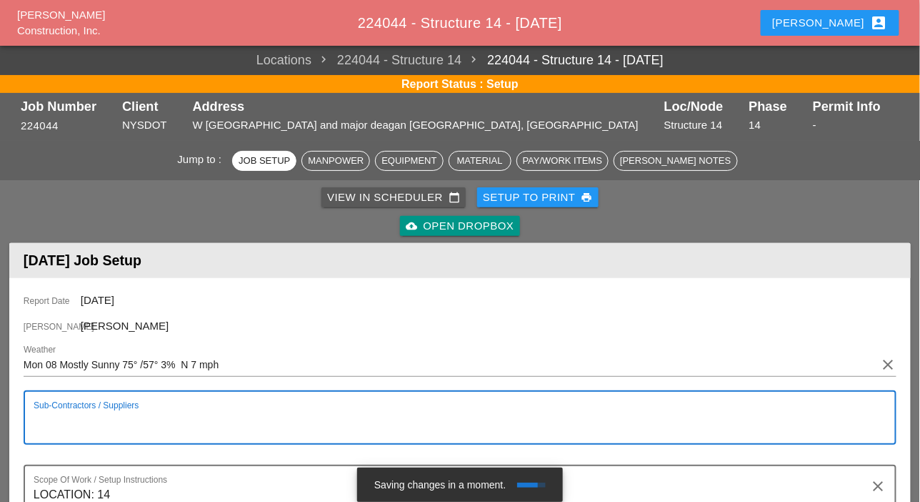
click at [378, 201] on div "View in Scheduler calendar_today" at bounding box center [393, 197] width 133 height 16
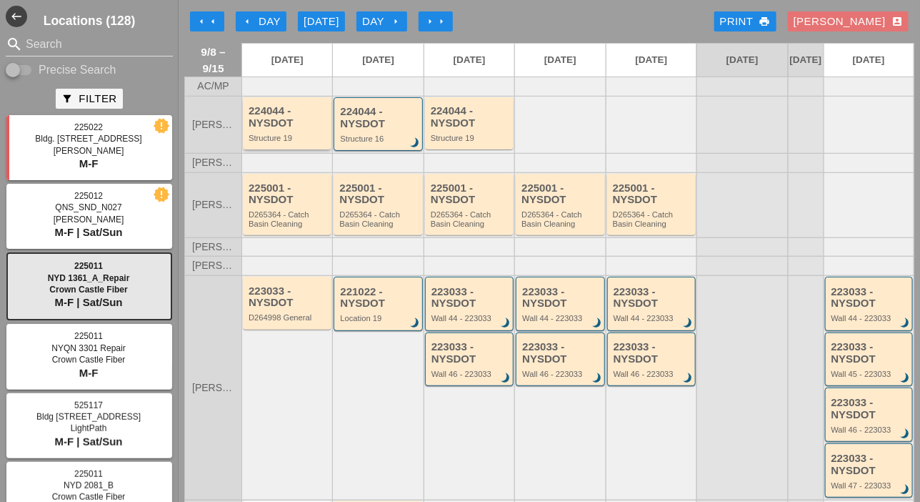
click at [284, 142] on div "Structure 19" at bounding box center [288, 138] width 79 height 9
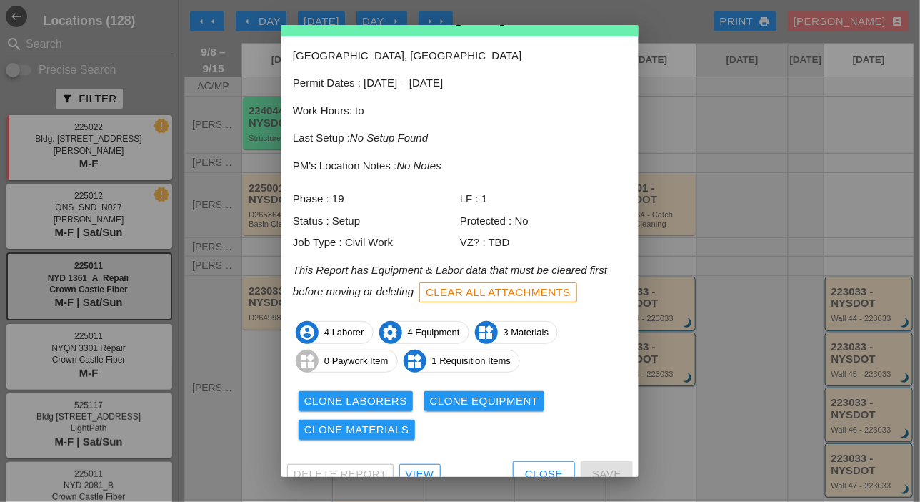
scroll to position [63, 0]
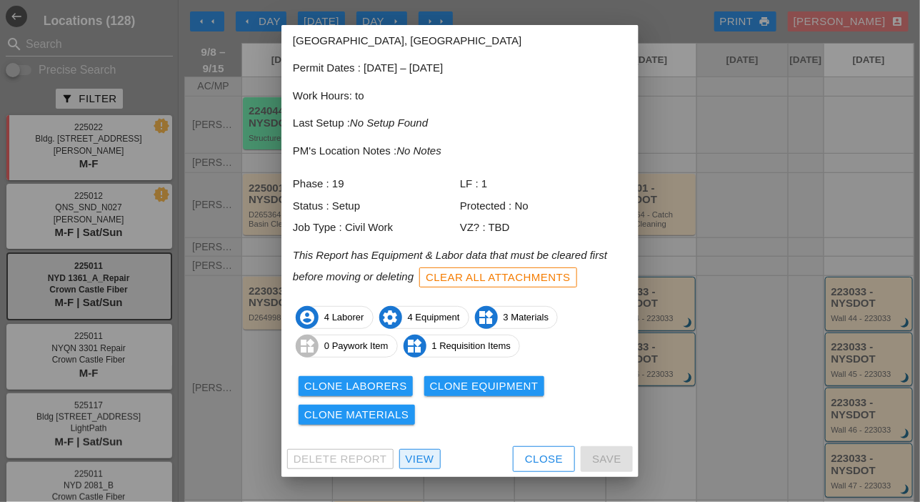
drag, startPoint x: 420, startPoint y: 458, endPoint x: 422, endPoint y: 451, distance: 7.5
click at [420, 458] on div "View" at bounding box center [420, 459] width 29 height 16
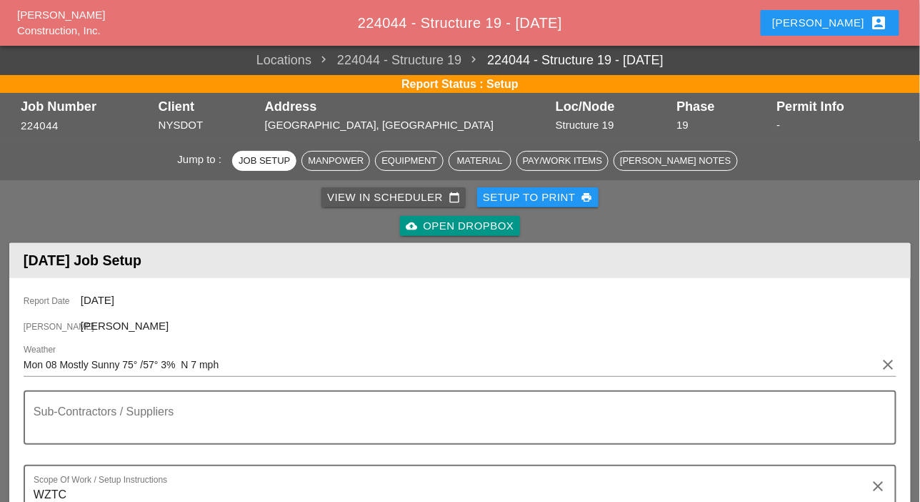
click at [381, 202] on div "View in Scheduler calendar_today" at bounding box center [393, 197] width 133 height 16
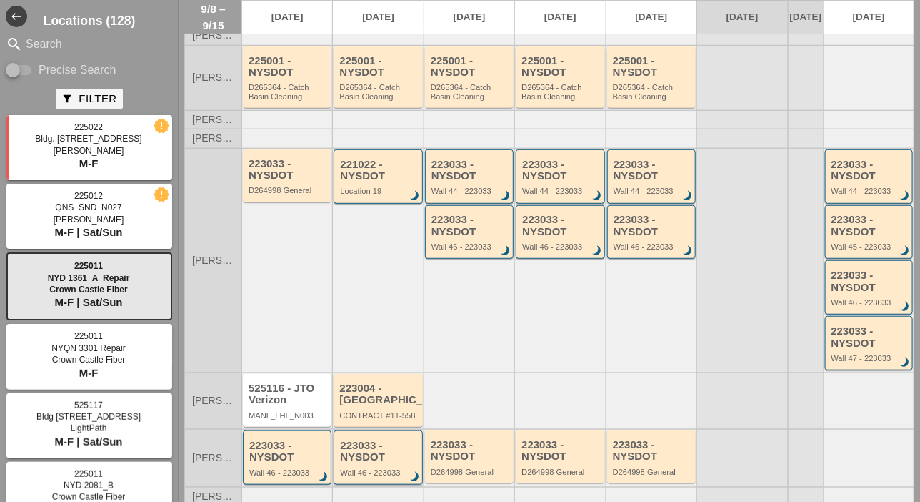
scroll to position [143, 0]
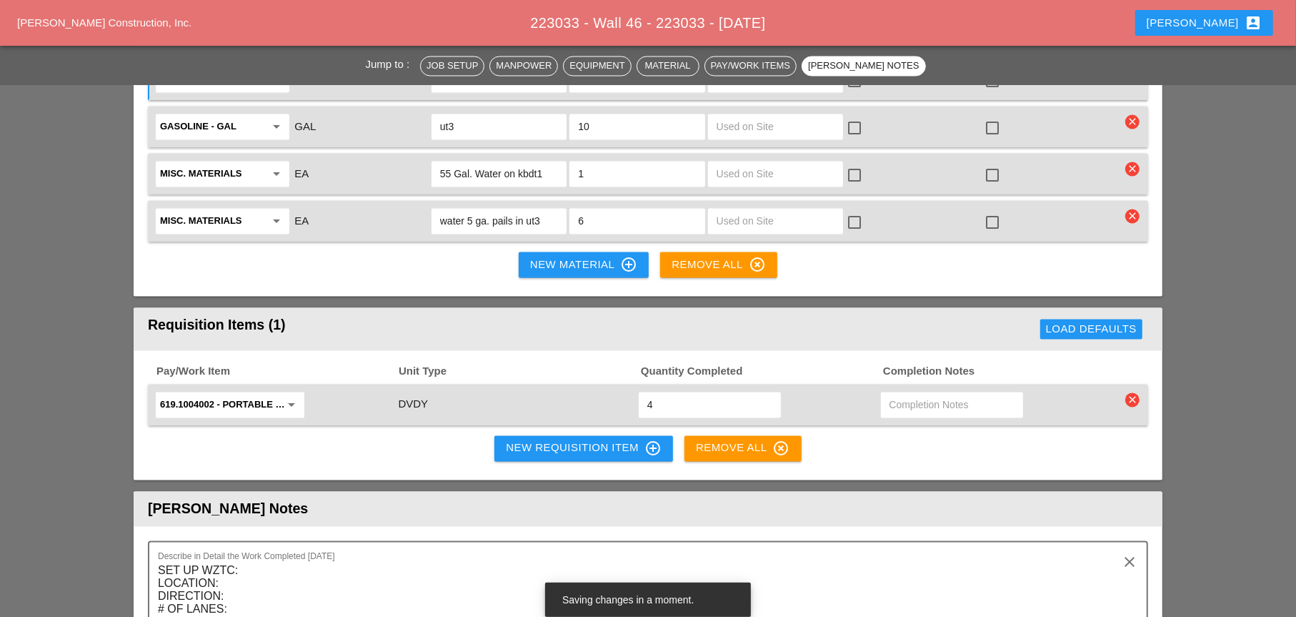
scroll to position [2246, 0]
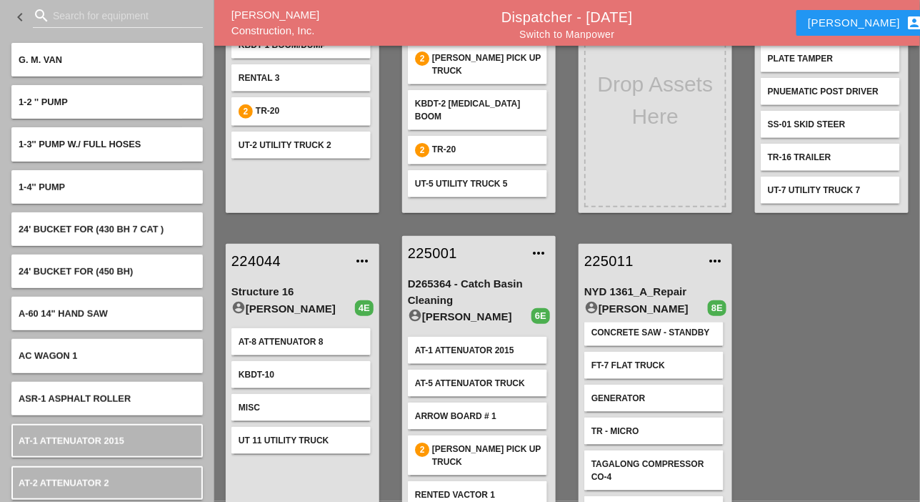
scroll to position [71, 0]
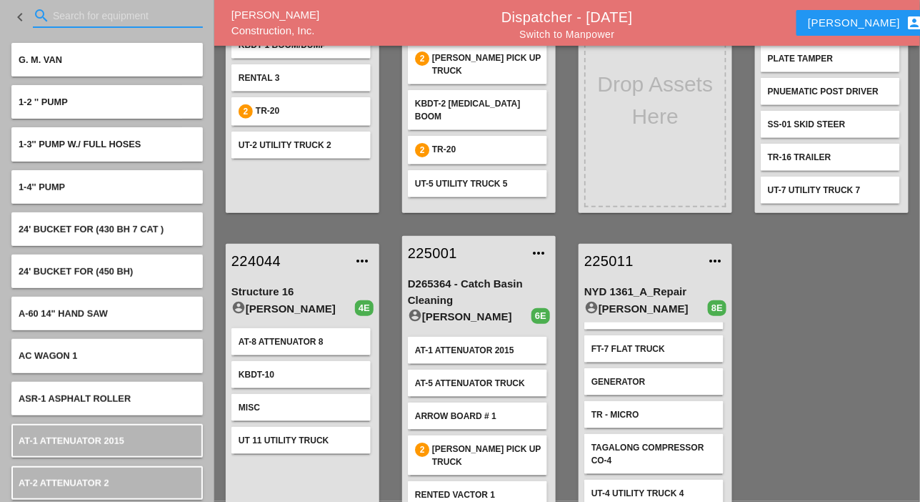
click at [64, 6] on input "Search for equipment" at bounding box center [118, 15] width 130 height 23
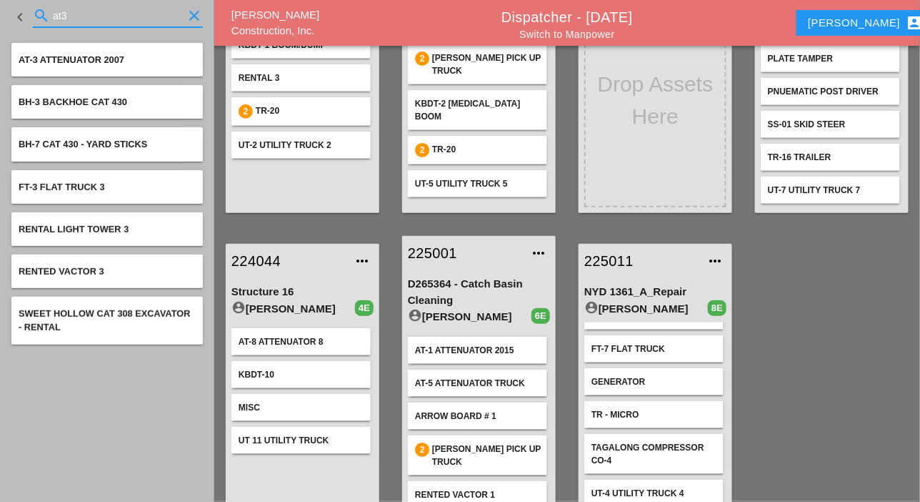
type input "at3"
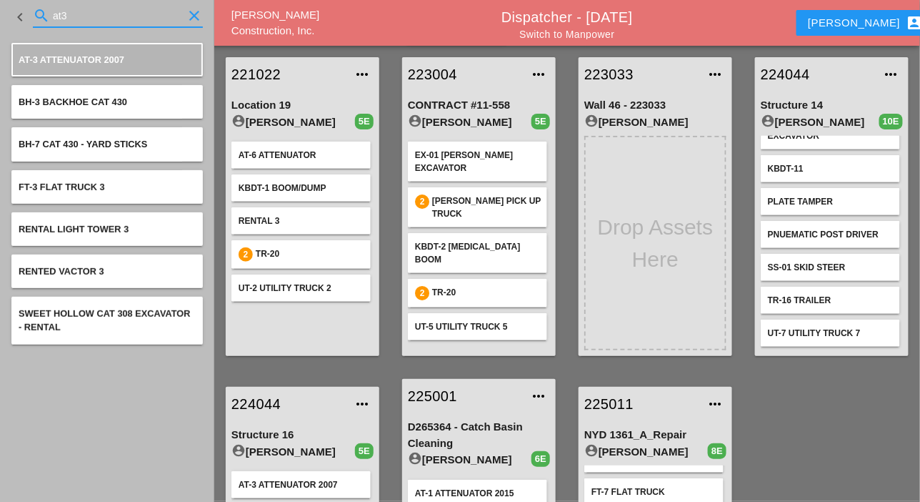
click at [62, 16] on input "at3" at bounding box center [118, 15] width 130 height 23
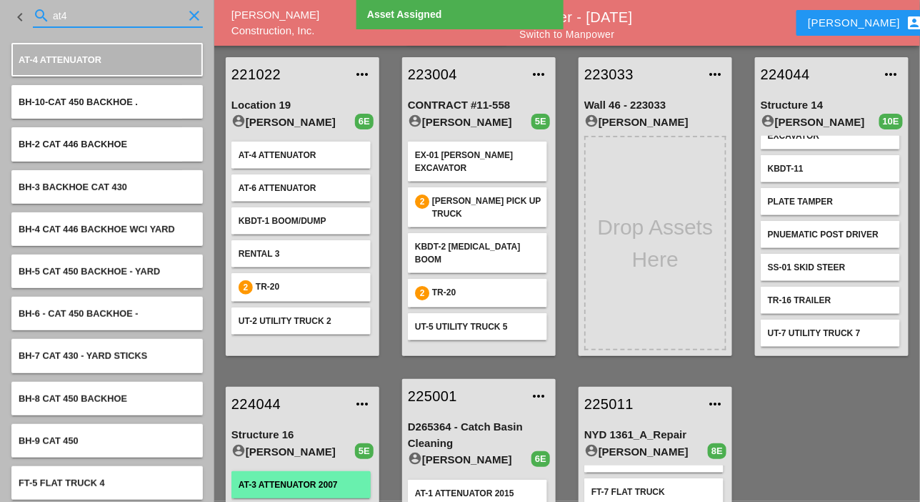
click at [61, 15] on input "at4" at bounding box center [118, 15] width 130 height 23
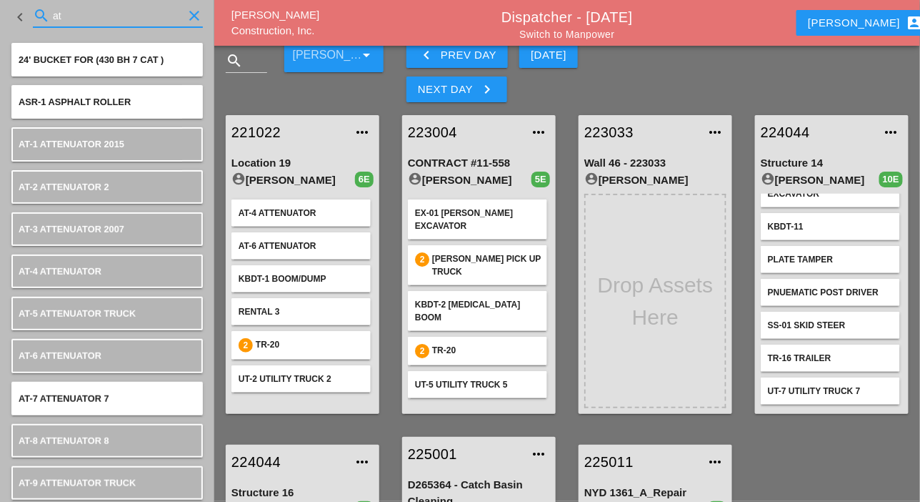
scroll to position [0, 0]
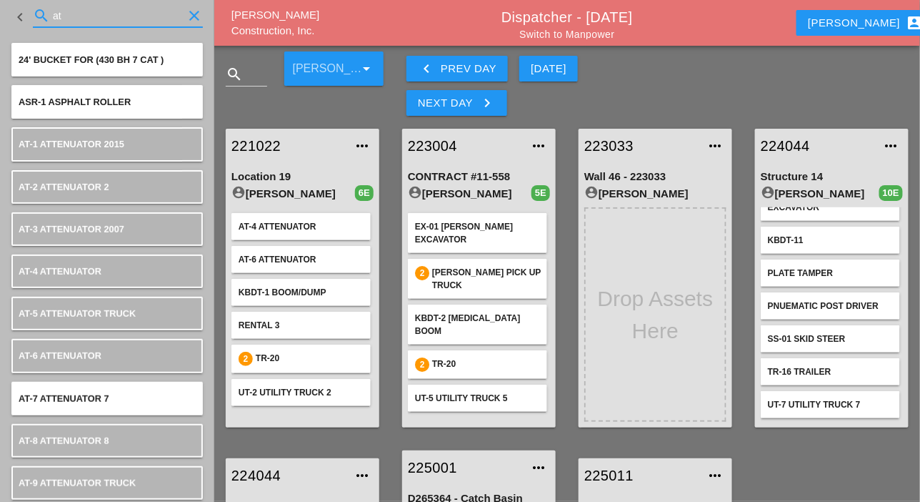
type input "at"
click at [607, 38] on link "Switch to Manpower" at bounding box center [567, 34] width 95 height 11
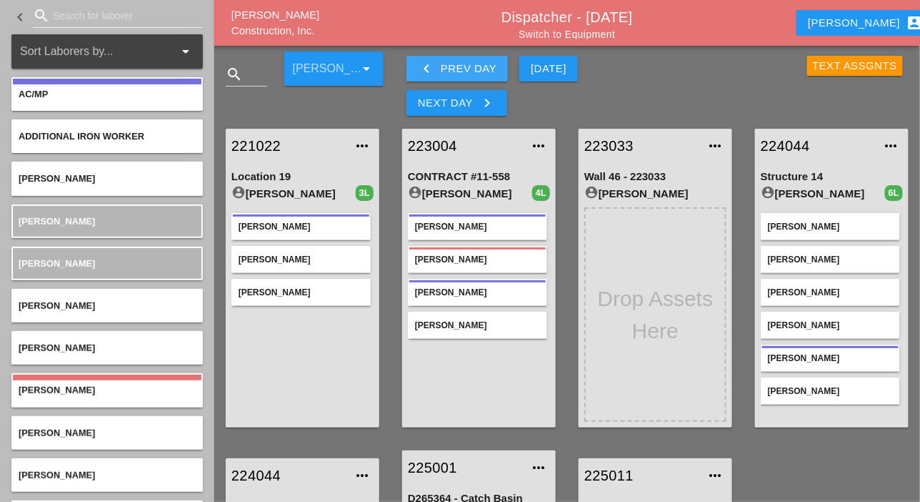
click at [465, 62] on div "keyboard_arrow_left Prev Day" at bounding box center [457, 68] width 79 height 17
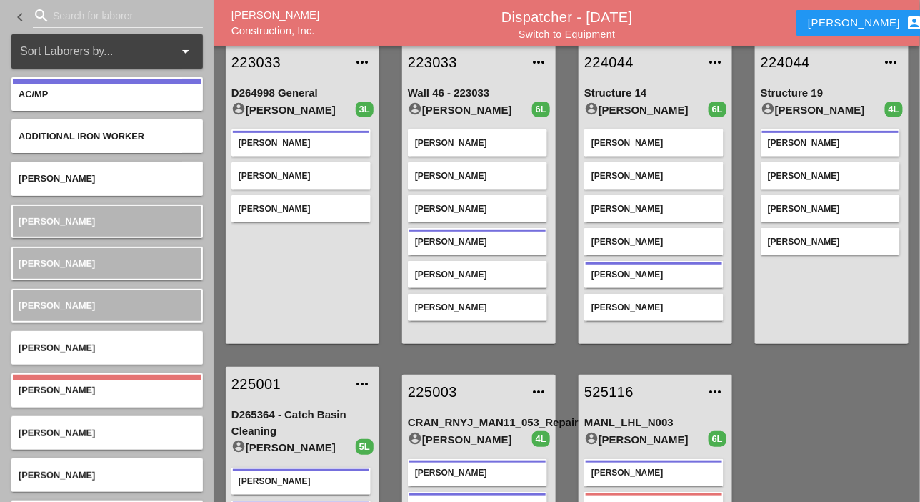
scroll to position [71, 0]
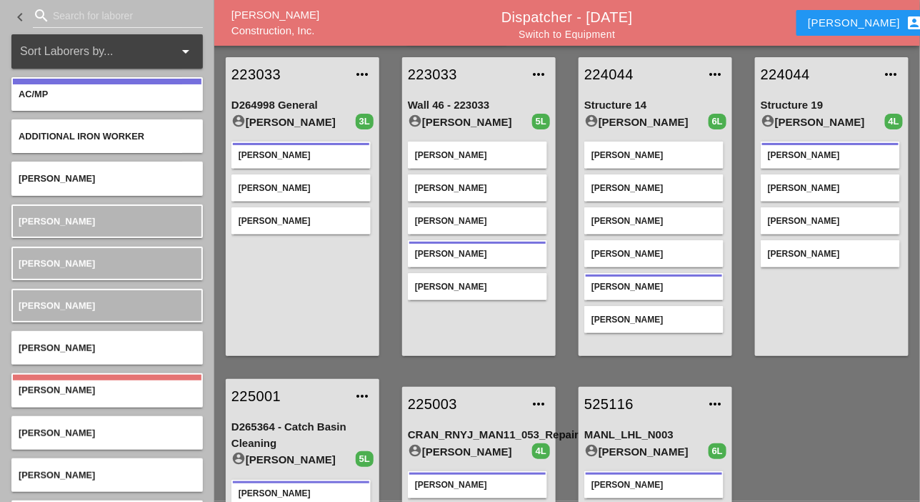
click at [76, 11] on input "Search for laborer" at bounding box center [118, 15] width 130 height 23
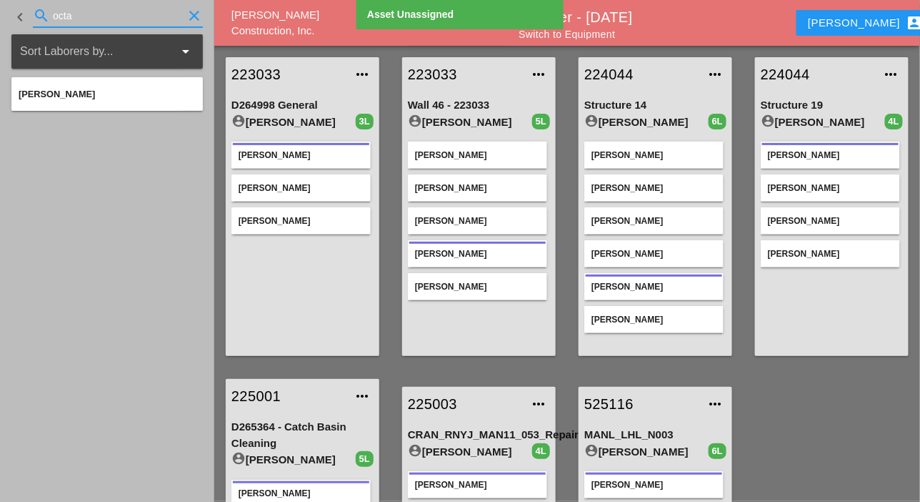
type input "octa"
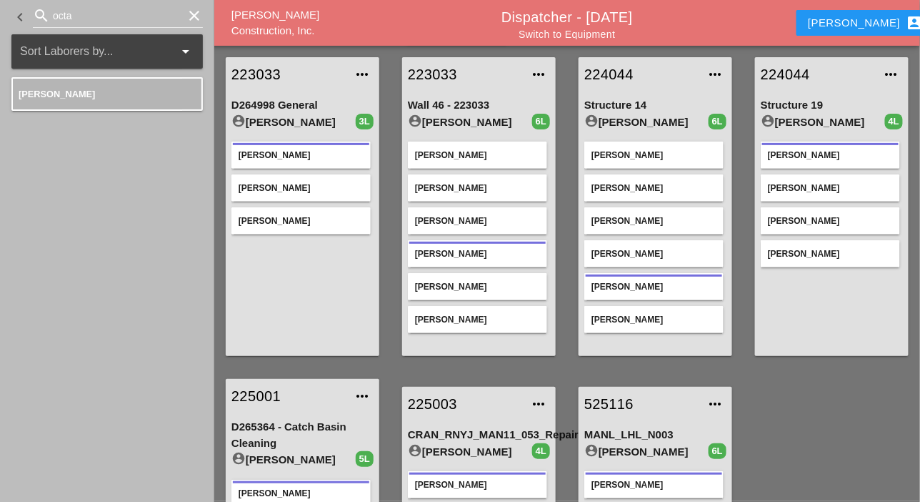
drag, startPoint x: 592, startPoint y: 36, endPoint x: 532, endPoint y: 154, distance: 133.0
click at [592, 36] on link "Switch to Equipment" at bounding box center [567, 34] width 96 height 11
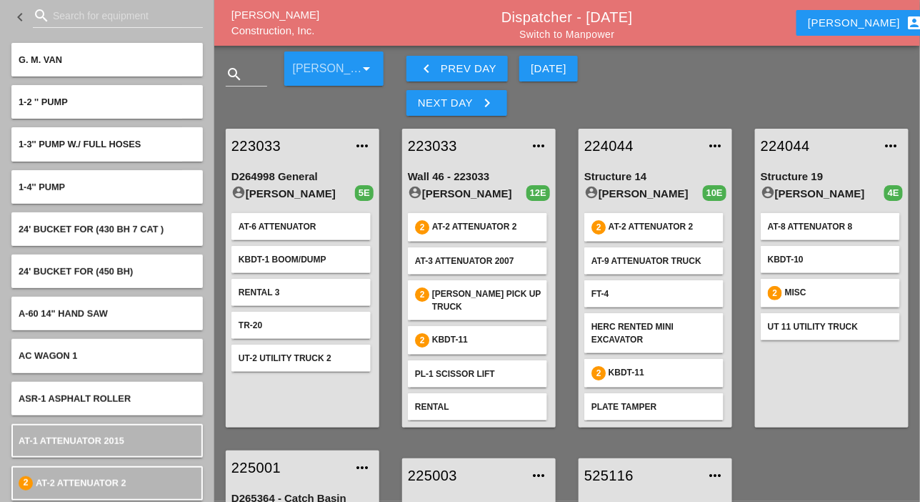
scroll to position [71, 0]
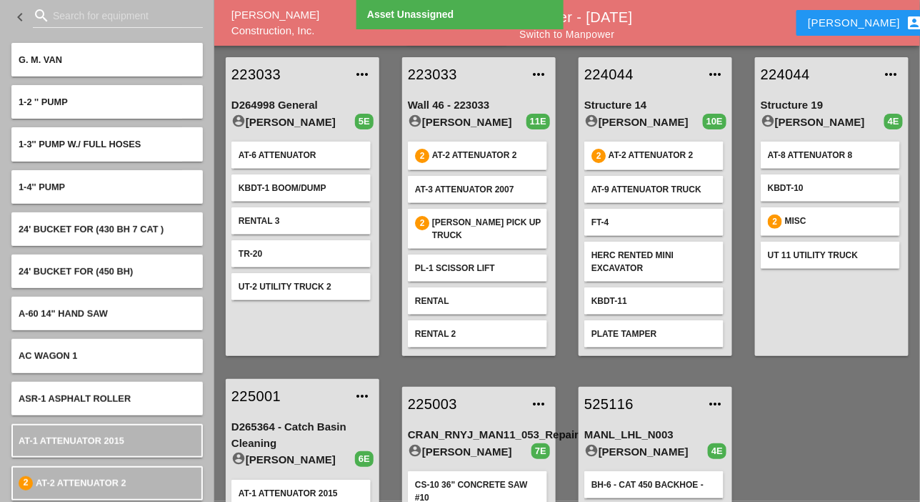
click at [76, 17] on input "Search for equipment" at bounding box center [118, 15] width 130 height 23
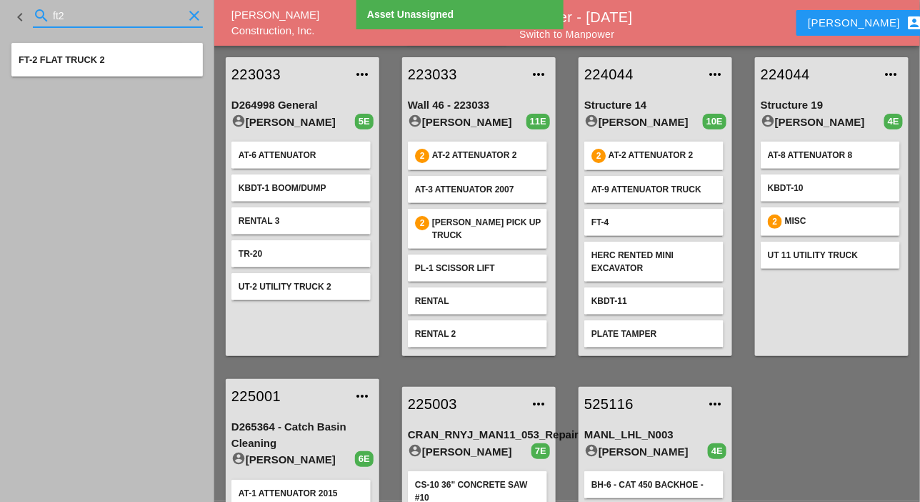
type input "ft2"
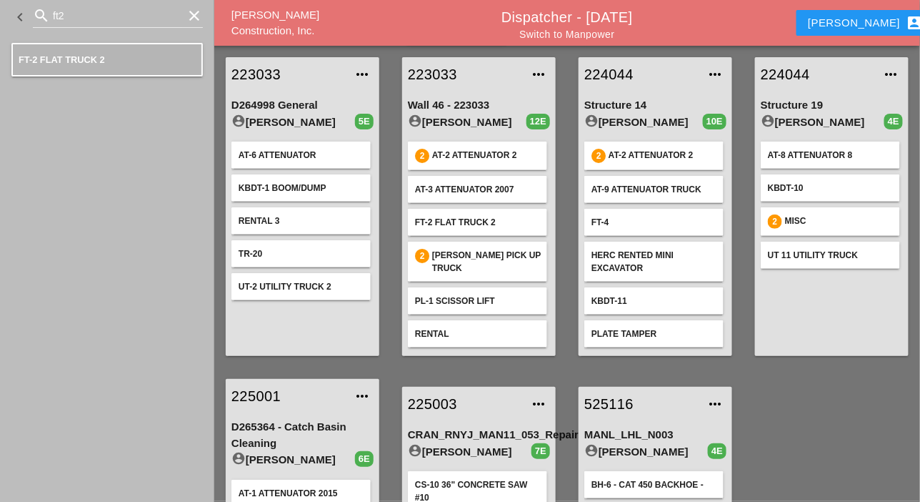
scroll to position [0, 0]
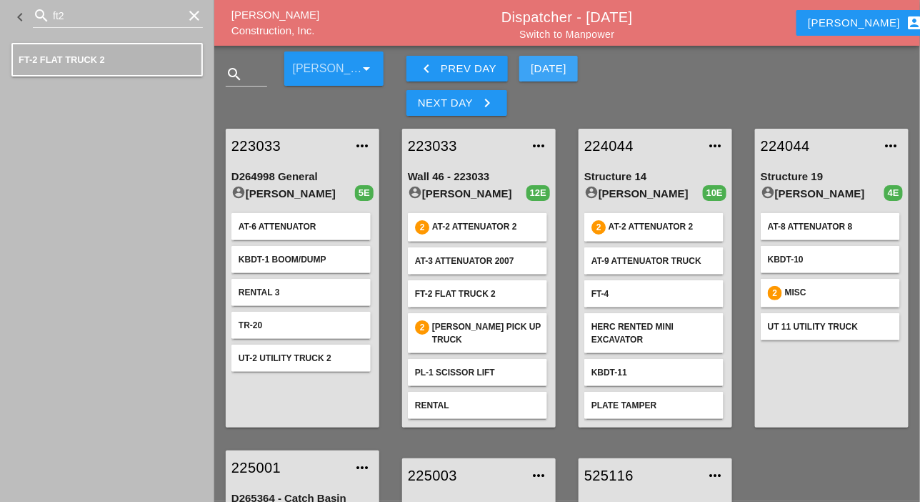
click at [553, 70] on div "[DATE]" at bounding box center [549, 69] width 36 height 16
click at [477, 66] on div "keyboard_arrow_left Prev Day" at bounding box center [457, 68] width 79 height 17
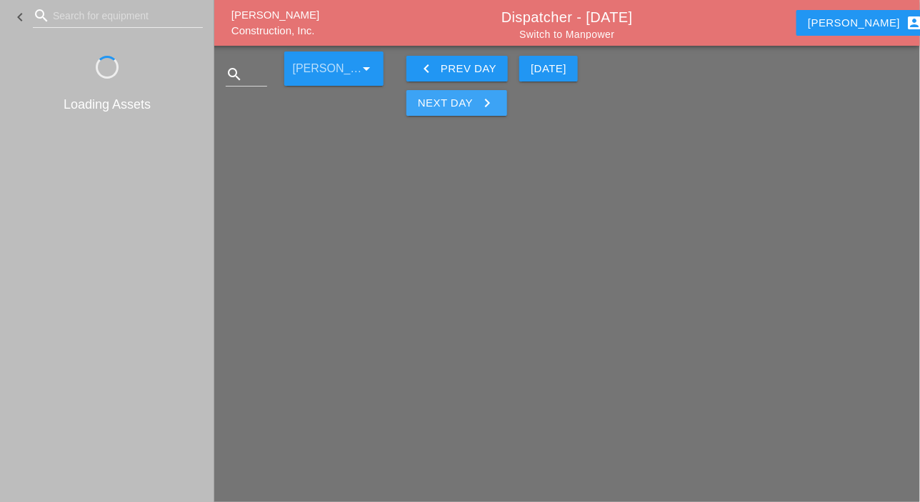
click at [466, 104] on div "Next Day keyboard_arrow_right" at bounding box center [457, 102] width 78 height 17
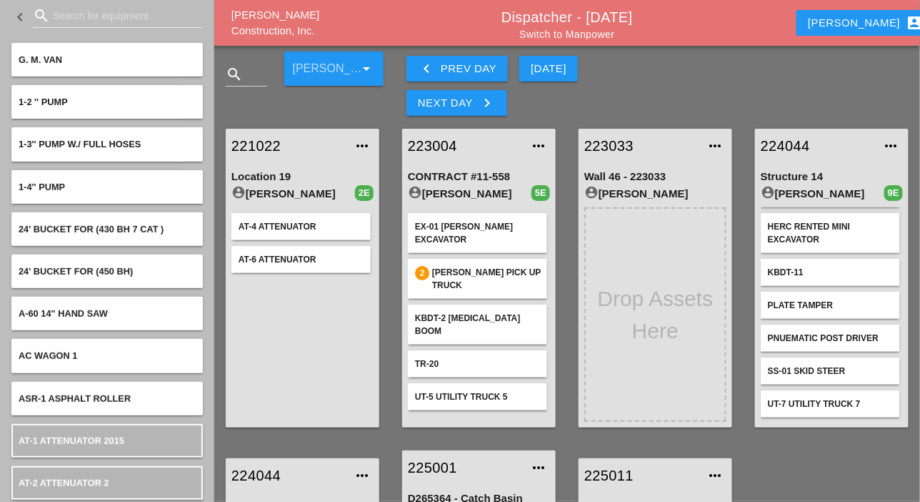
click at [587, 36] on link "Switch to Manpower" at bounding box center [567, 34] width 95 height 11
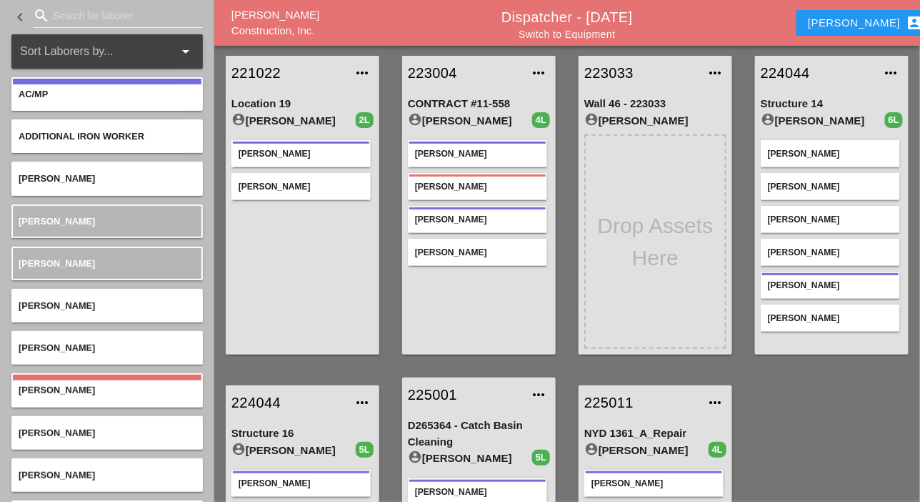
scroll to position [59, 0]
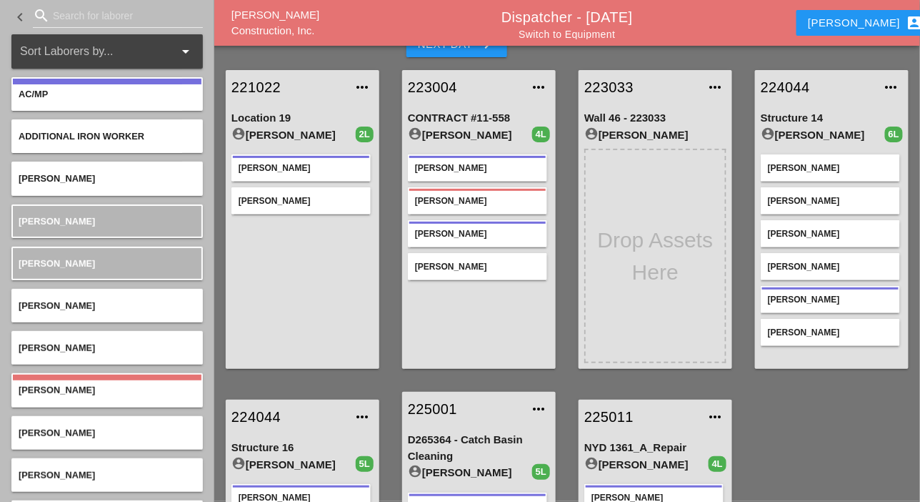
click at [545, 36] on link "Switch to Equipment" at bounding box center [567, 34] width 96 height 11
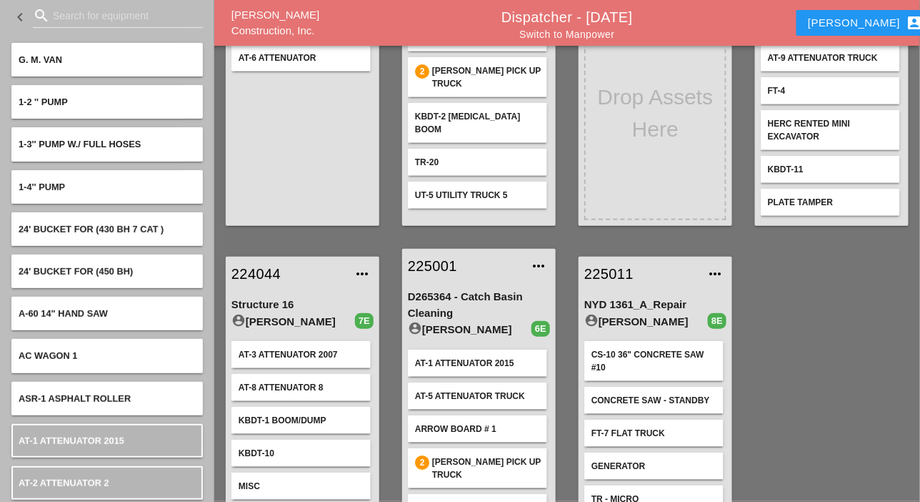
scroll to position [130, 0]
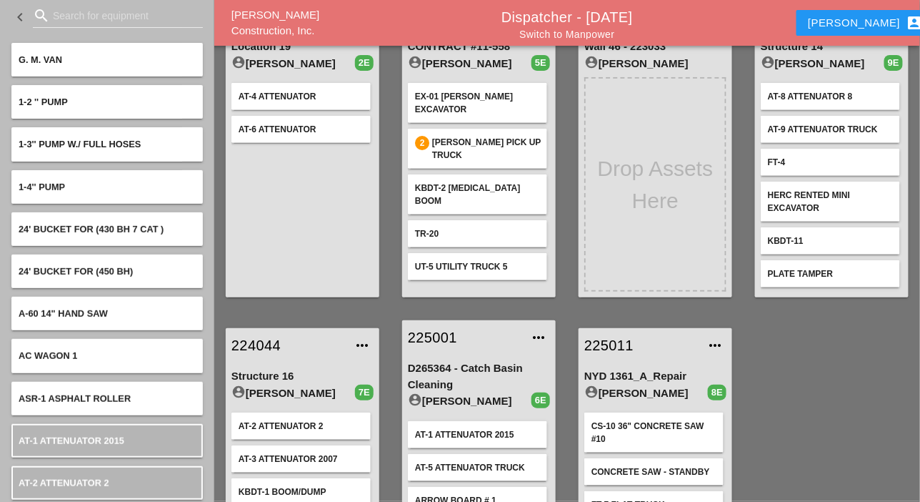
click at [590, 31] on link "Switch to Manpower" at bounding box center [567, 34] width 95 height 11
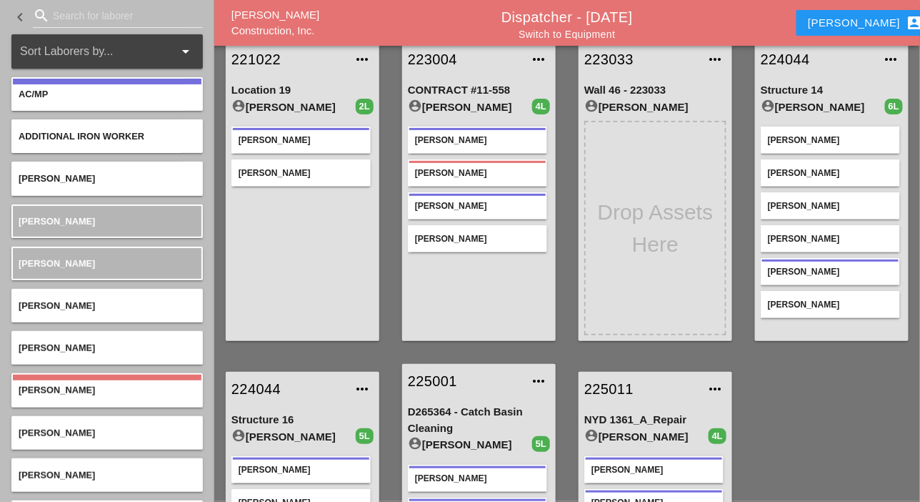
scroll to position [71, 0]
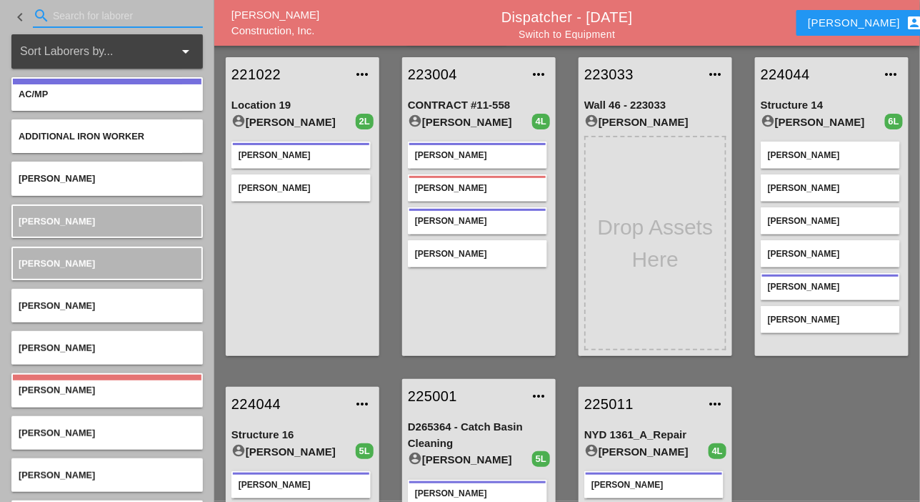
click at [81, 14] on input "Search for laborer" at bounding box center [118, 15] width 130 height 23
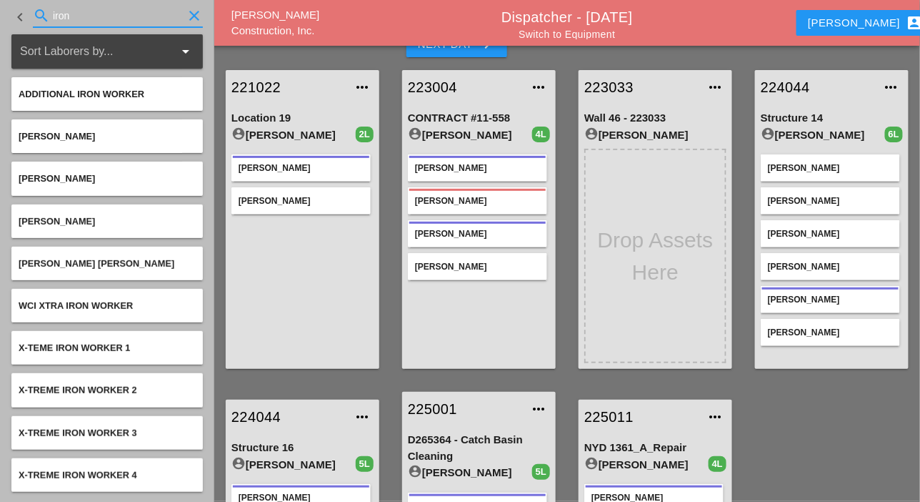
scroll to position [0, 0]
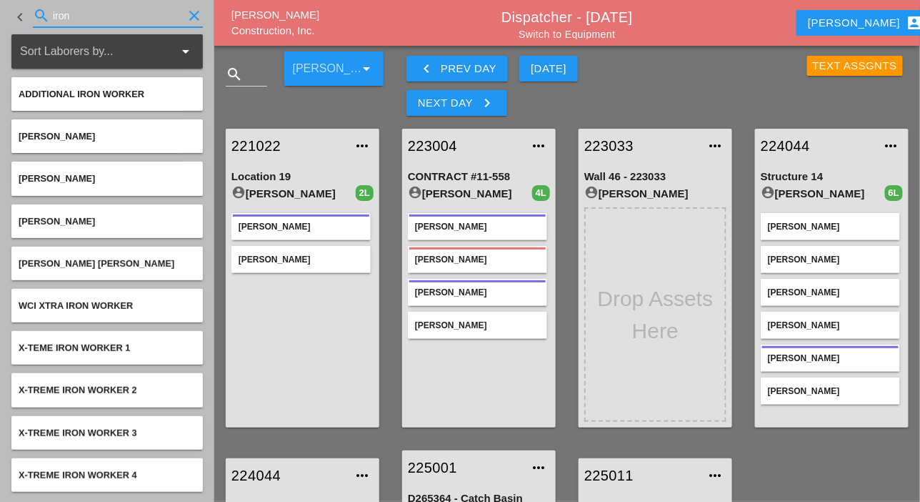
type input "iron"
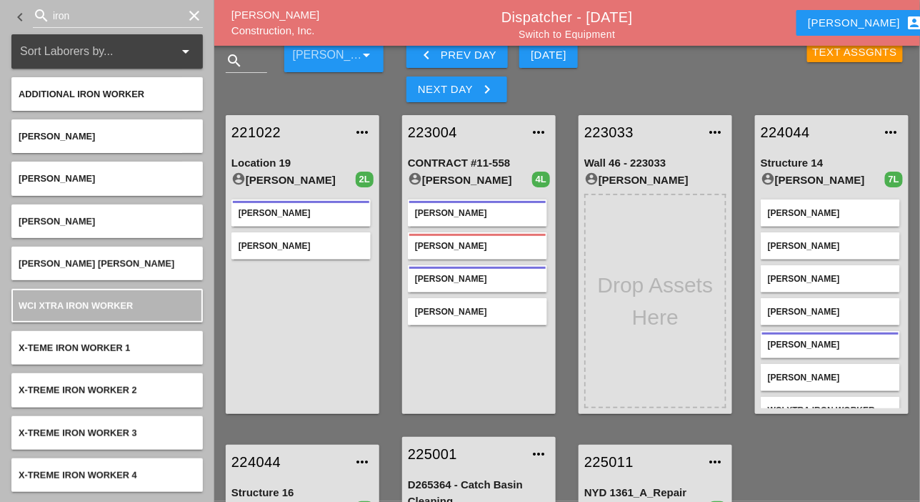
scroll to position [273, 0]
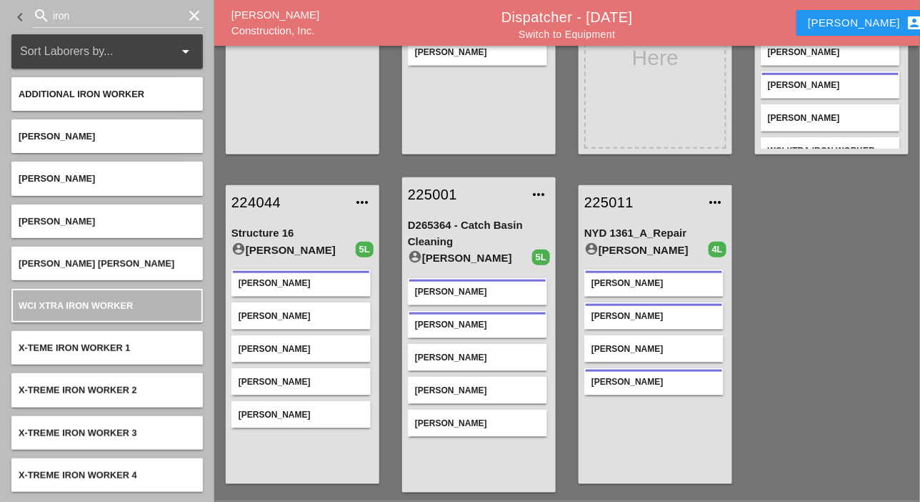
click at [579, 37] on link "Switch to Equipment" at bounding box center [567, 34] width 96 height 11
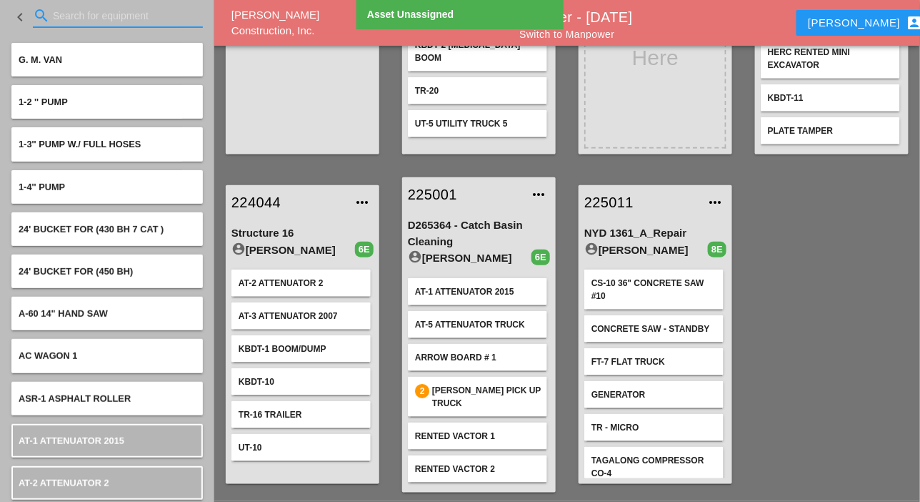
click at [69, 21] on input "Search for equipment" at bounding box center [118, 15] width 130 height 23
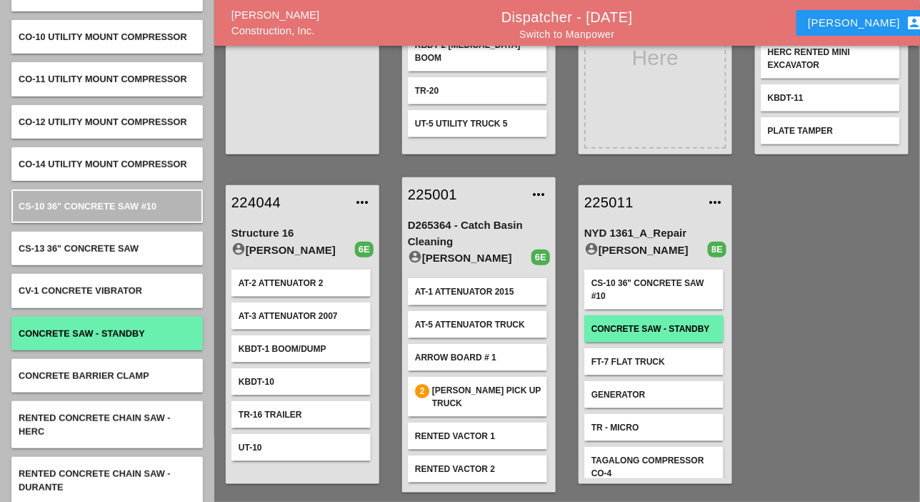
scroll to position [71, 0]
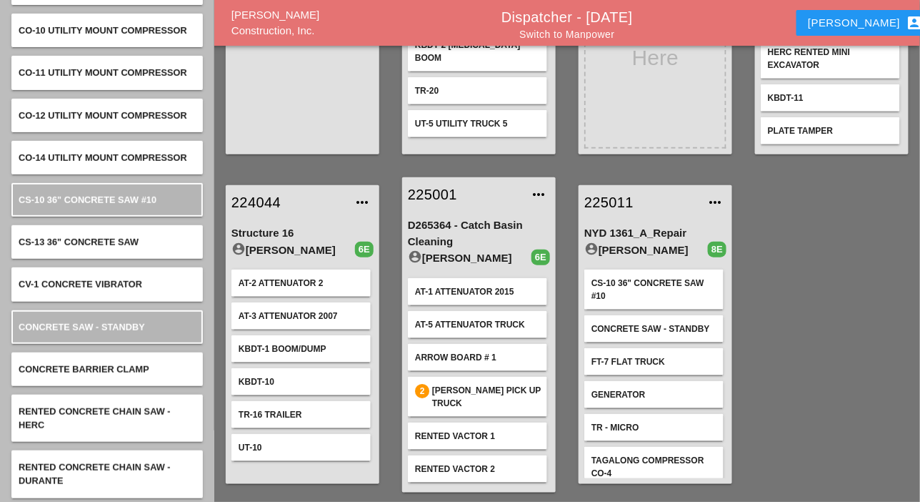
type input "concre"
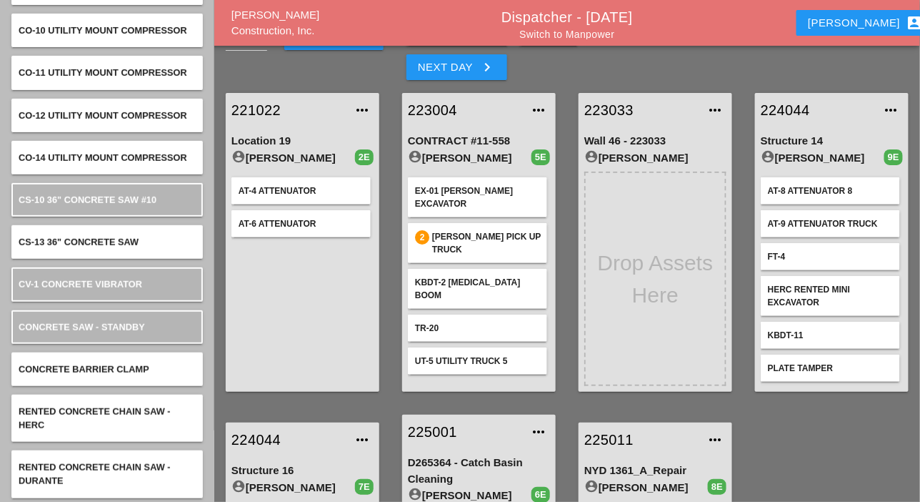
scroll to position [0, 0]
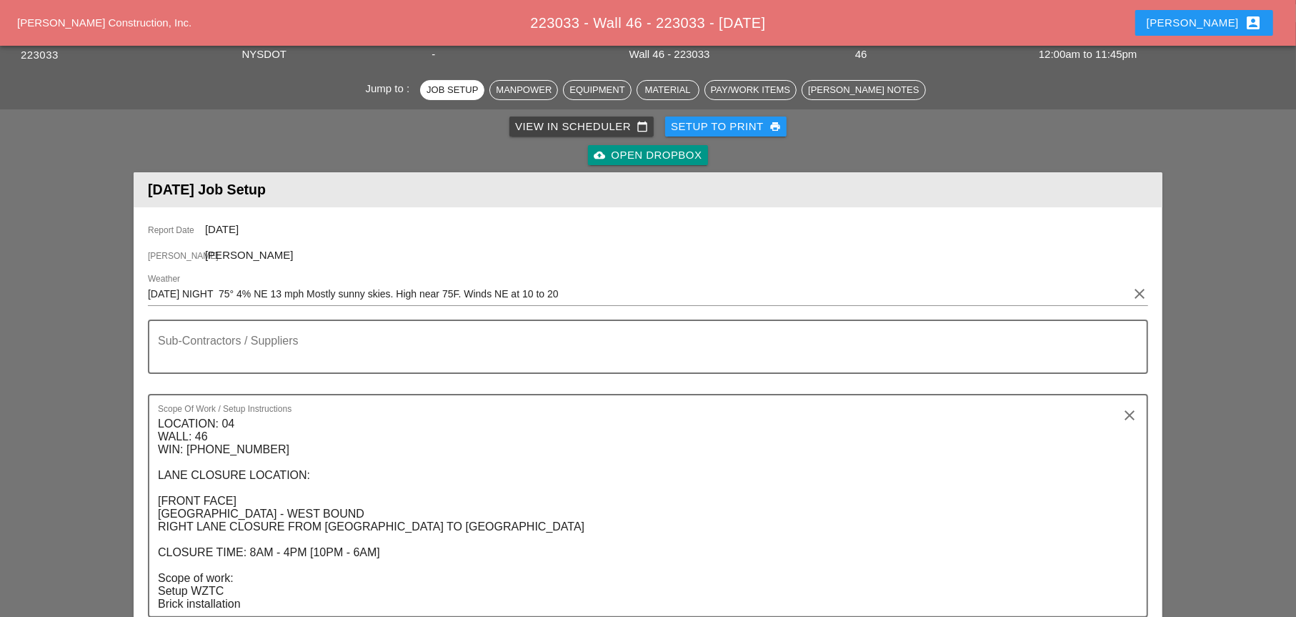
scroll to position [786, 0]
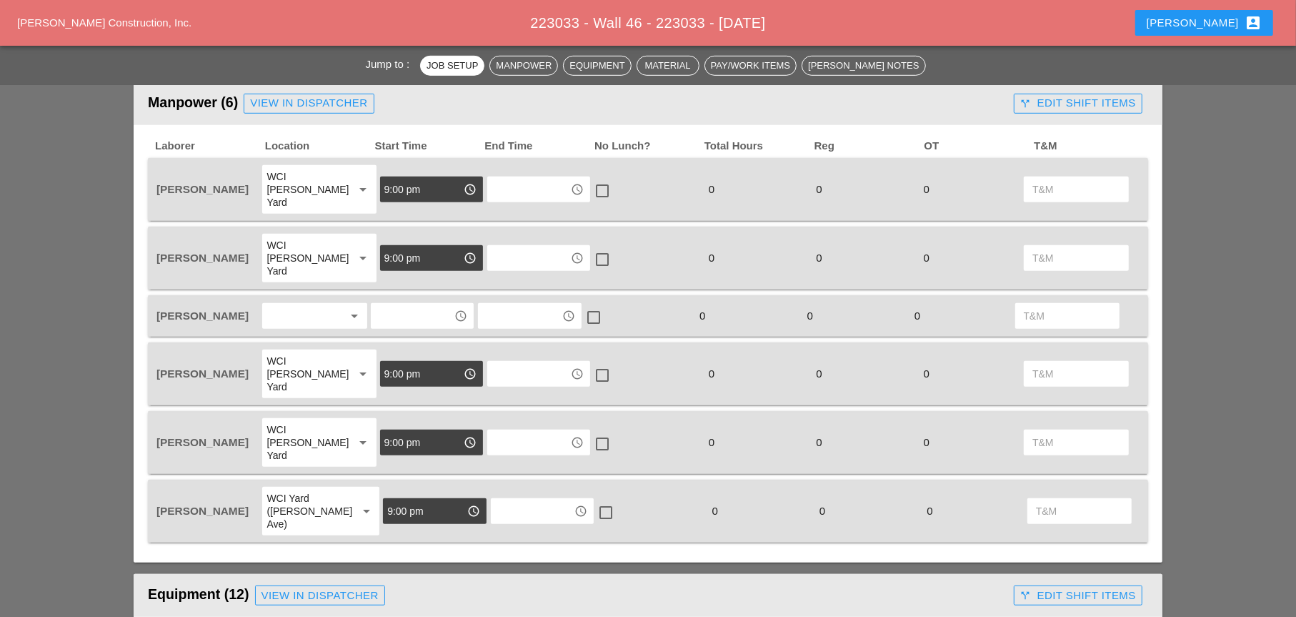
click at [309, 304] on div at bounding box center [305, 315] width 76 height 23
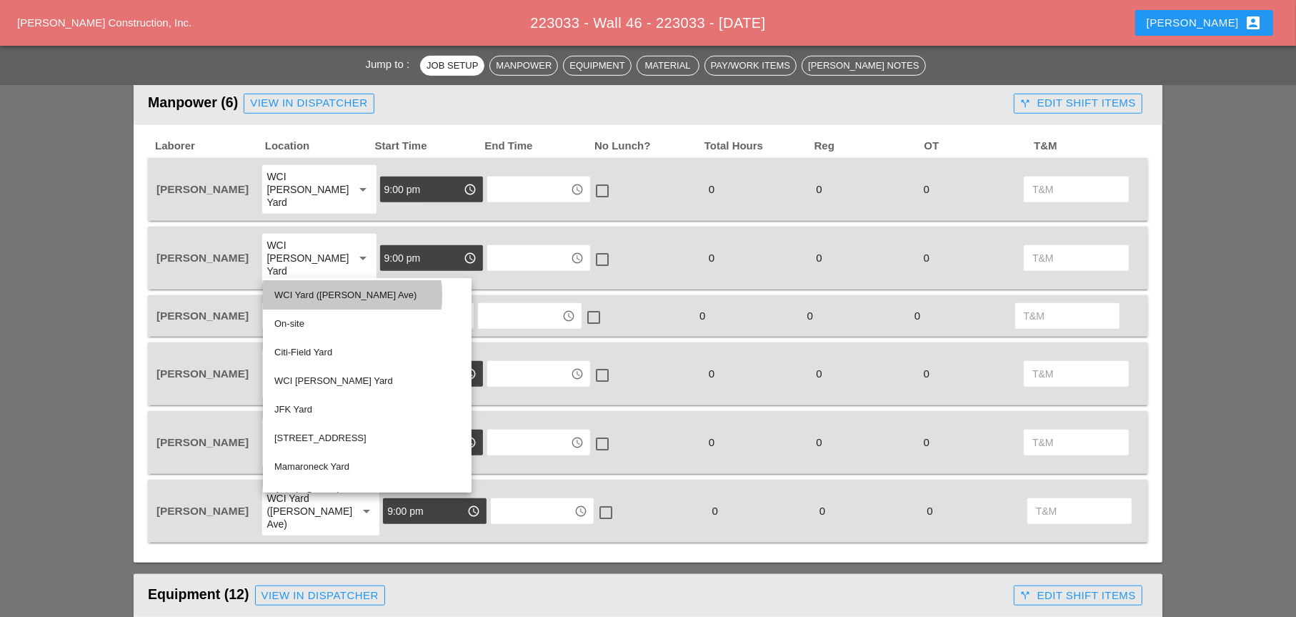
click at [297, 296] on div "WCI Yard ([PERSON_NAME] Ave)" at bounding box center [367, 295] width 186 height 17
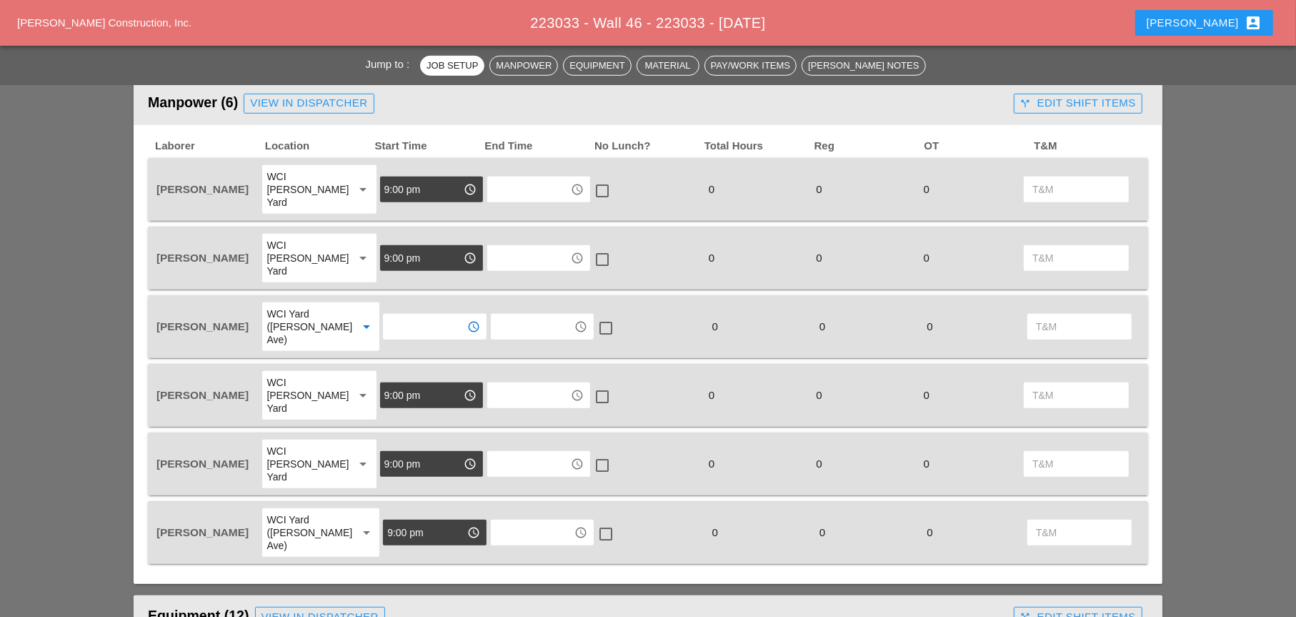
click at [389, 315] on input "text" at bounding box center [424, 326] width 74 height 23
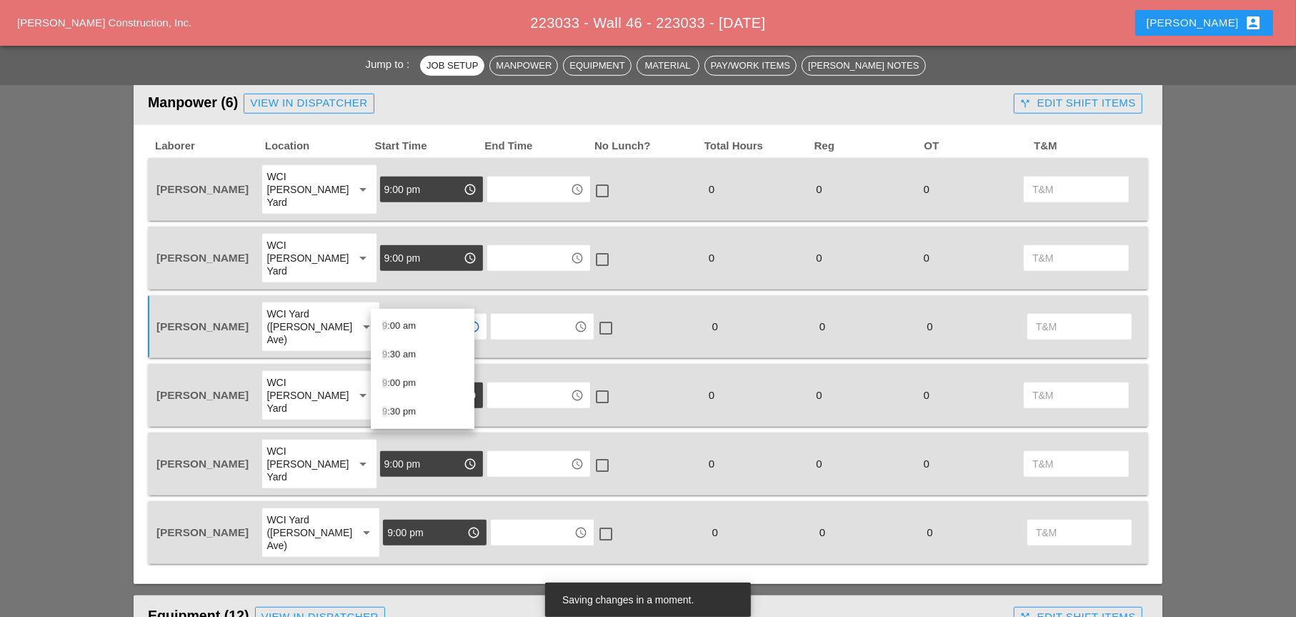
click at [393, 384] on div "9 :00 pm" at bounding box center [422, 382] width 81 height 17
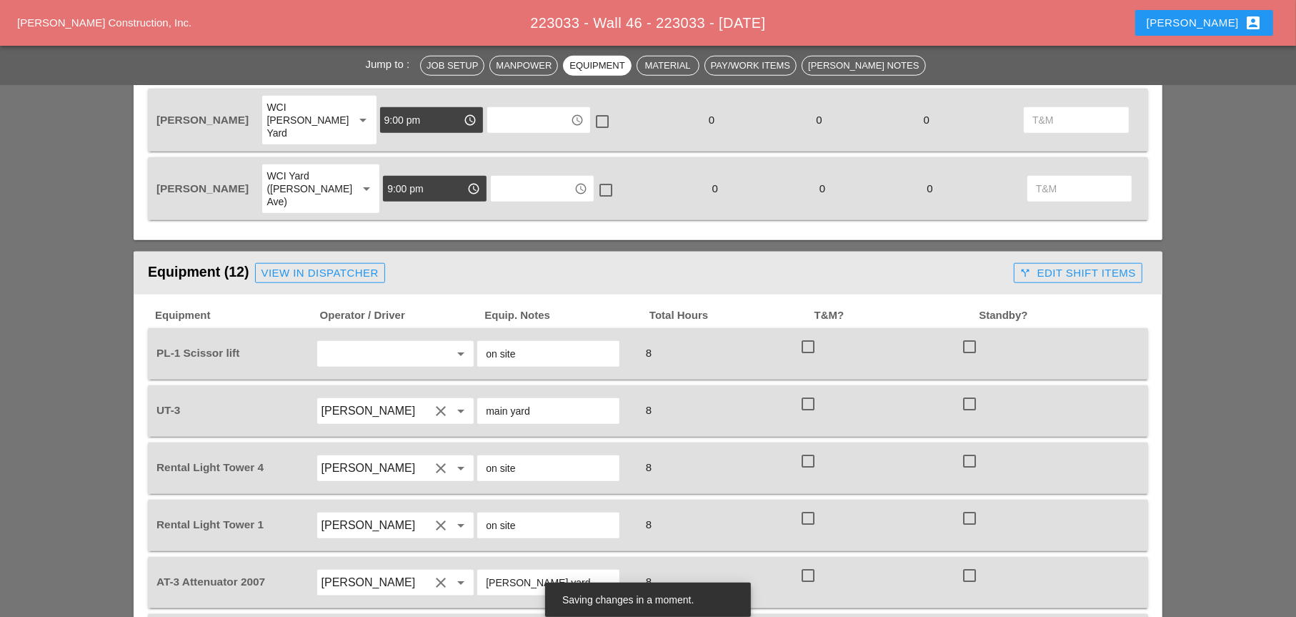
scroll to position [1143, 0]
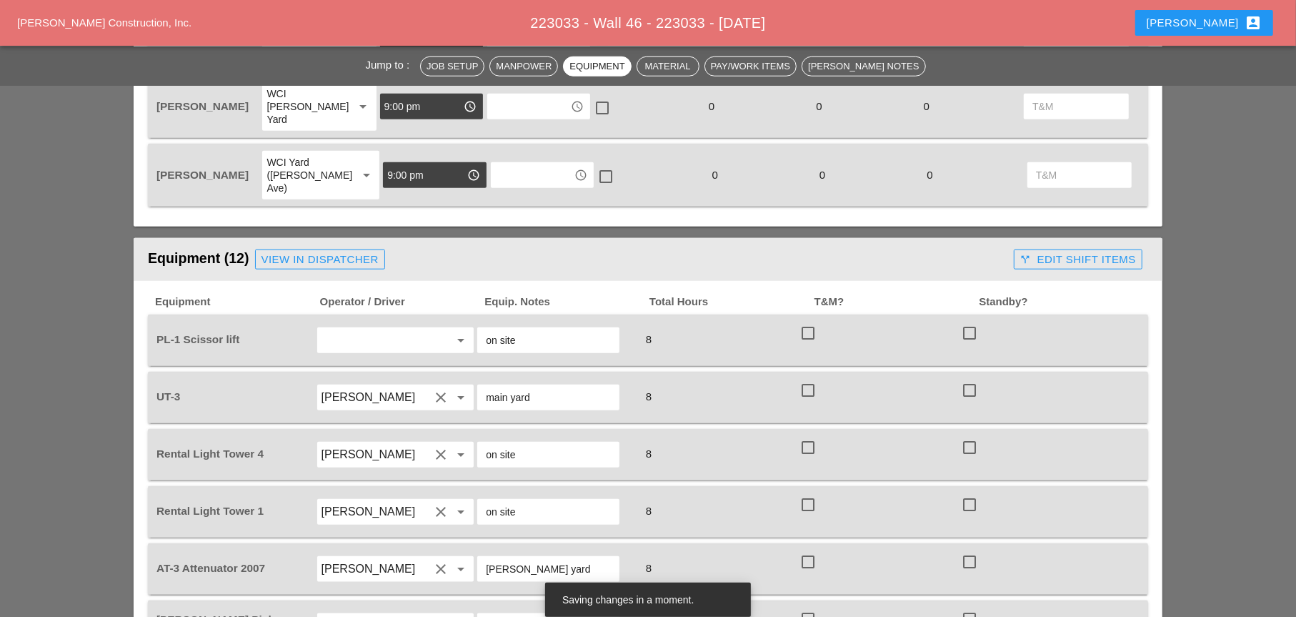
type input "9:00 pm"
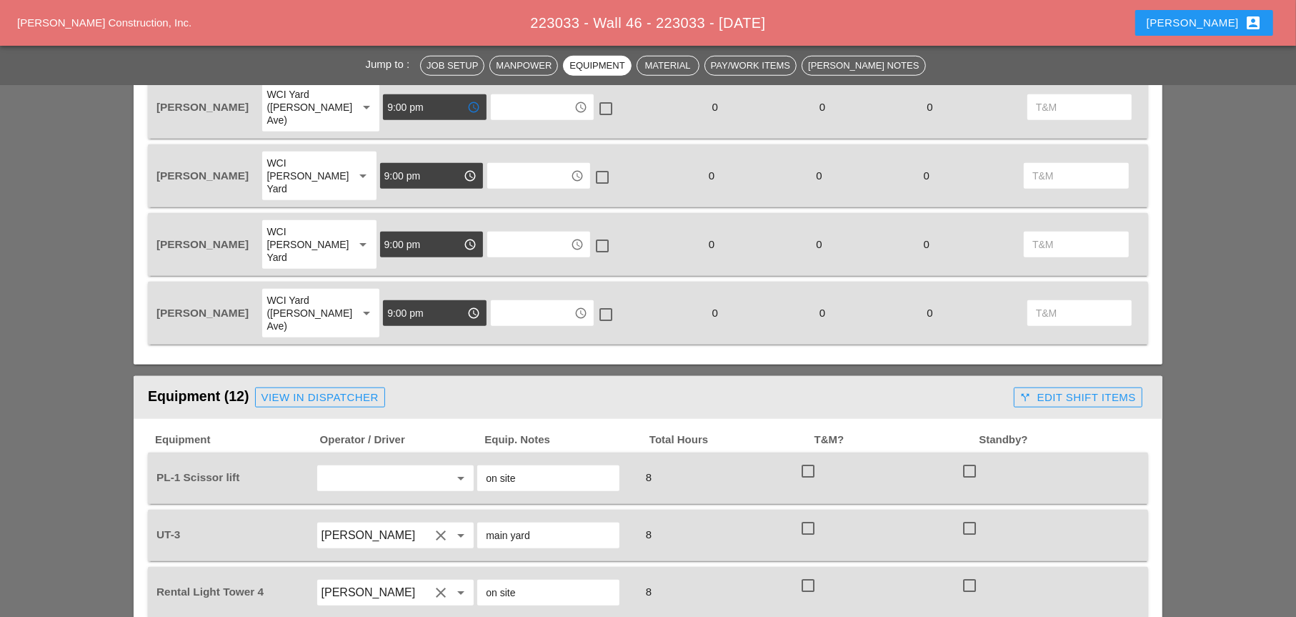
scroll to position [1001, 0]
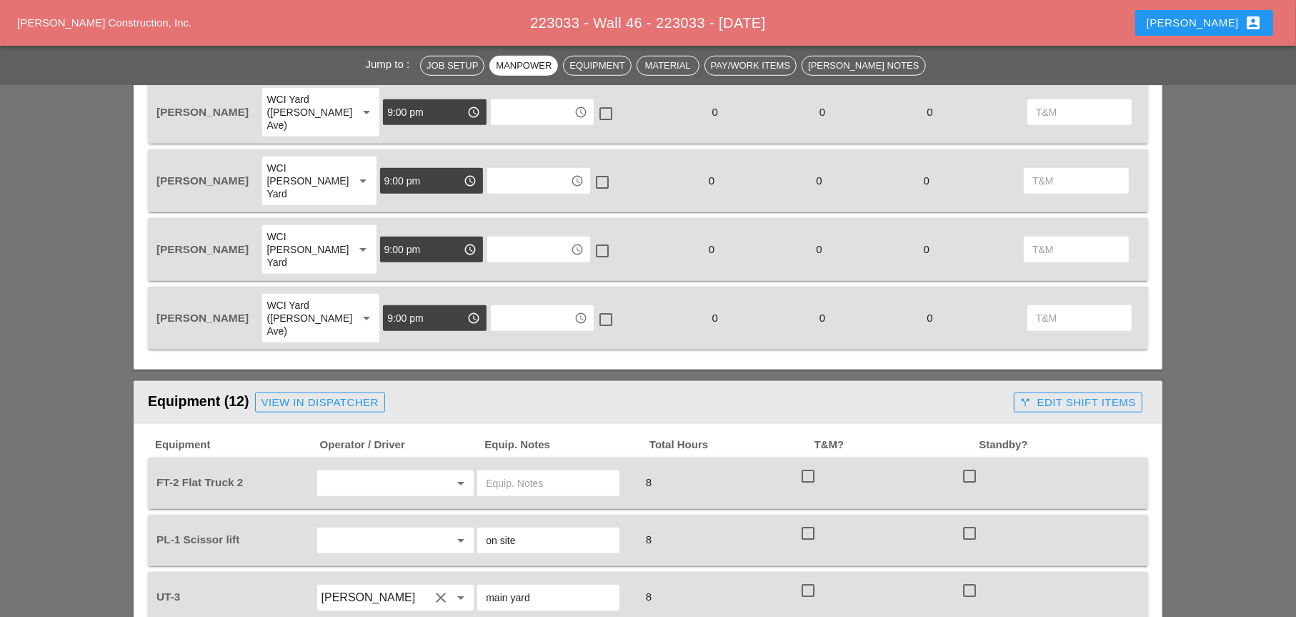
scroll to position [1072, 0]
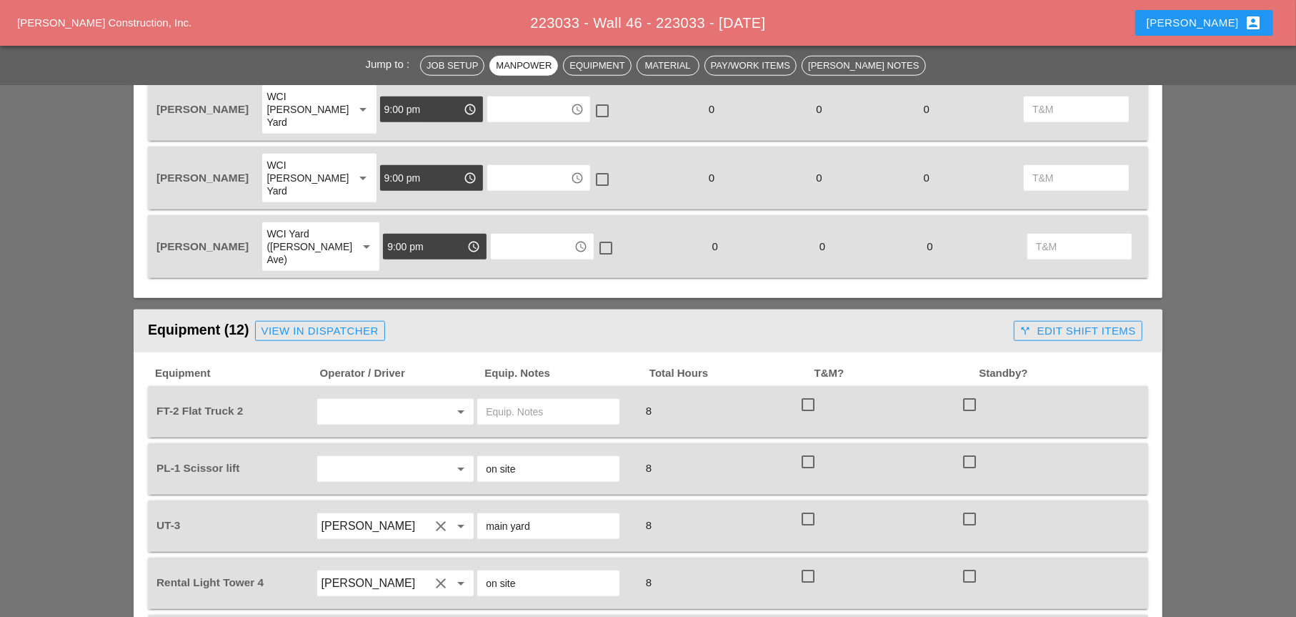
click at [345, 400] on input "text" at bounding box center [376, 411] width 109 height 23
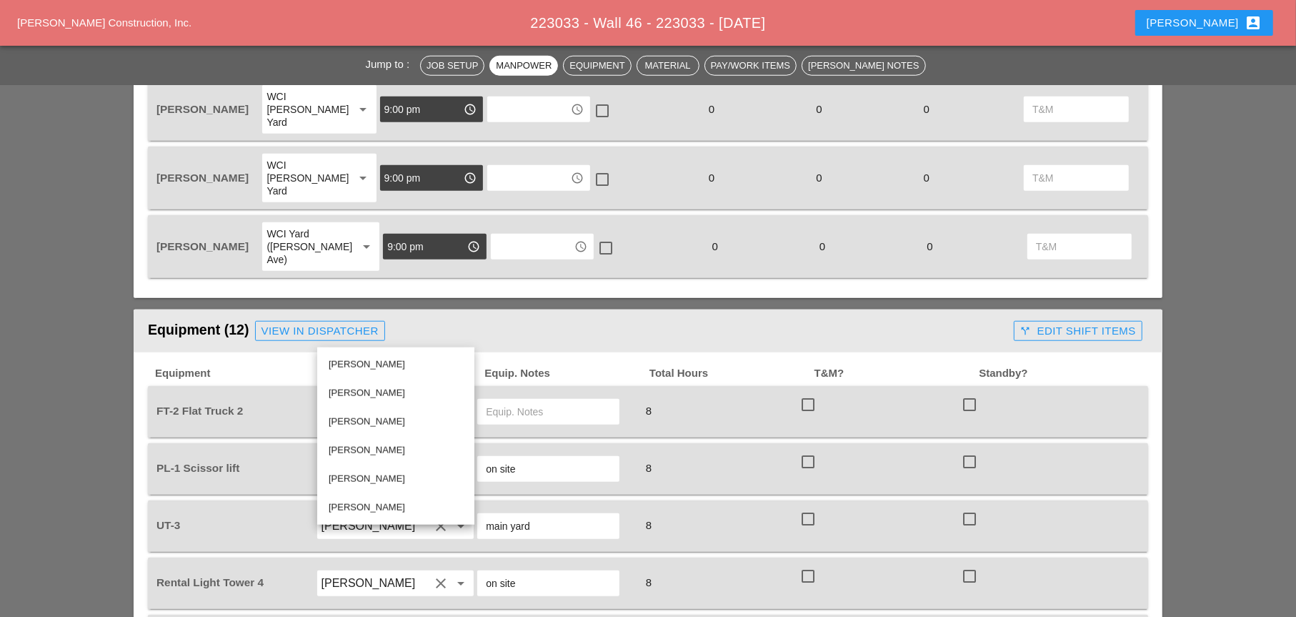
drag, startPoint x: 363, startPoint y: 420, endPoint x: 452, endPoint y: 379, distance: 97.2
click at [364, 420] on div "Octavio Grosso" at bounding box center [396, 421] width 134 height 17
type input "Octavio Grosso"
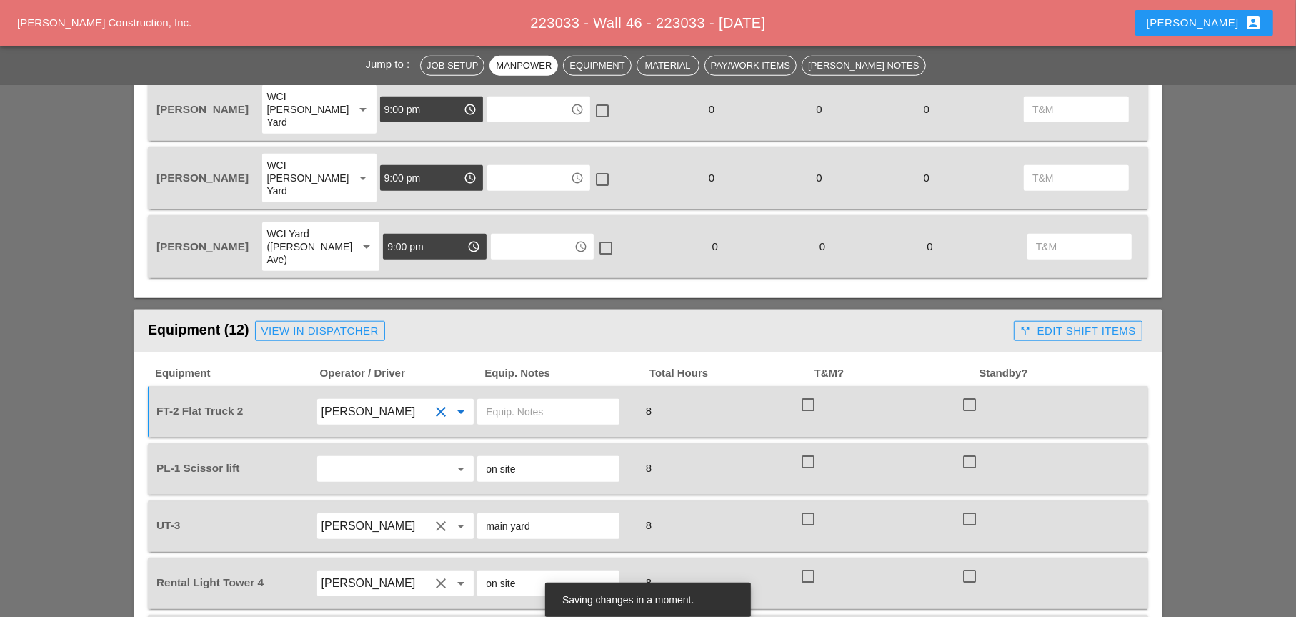
click at [495, 400] on input "text" at bounding box center [548, 411] width 125 height 23
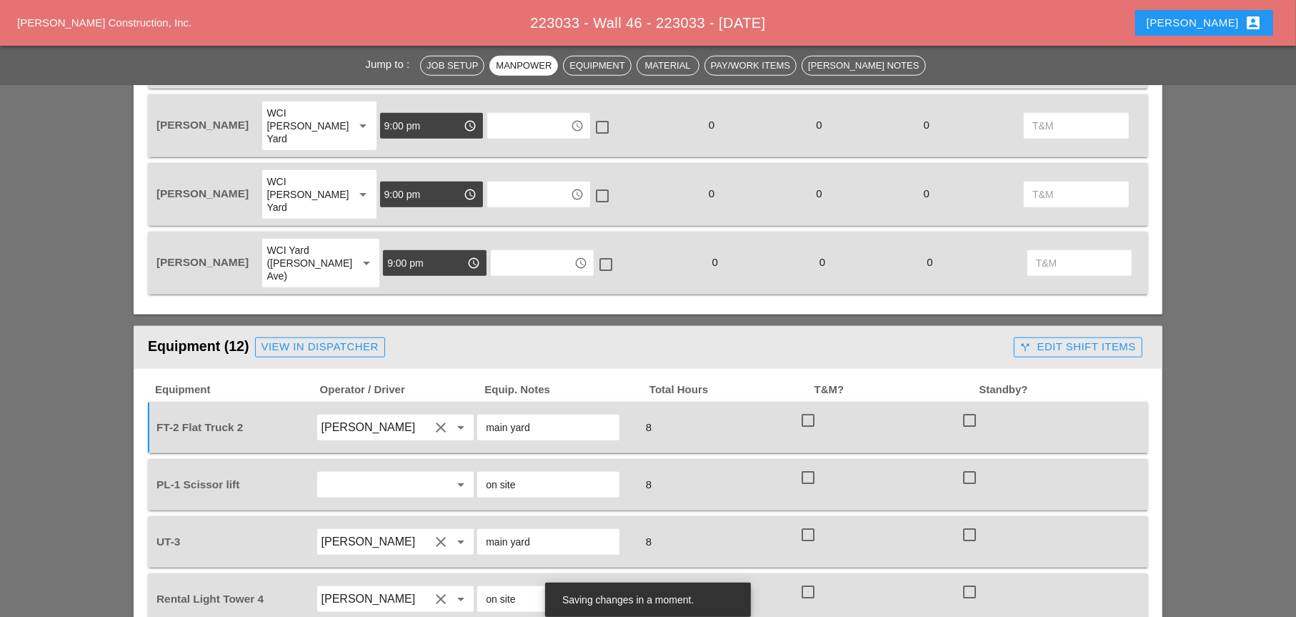
scroll to position [1088, 0]
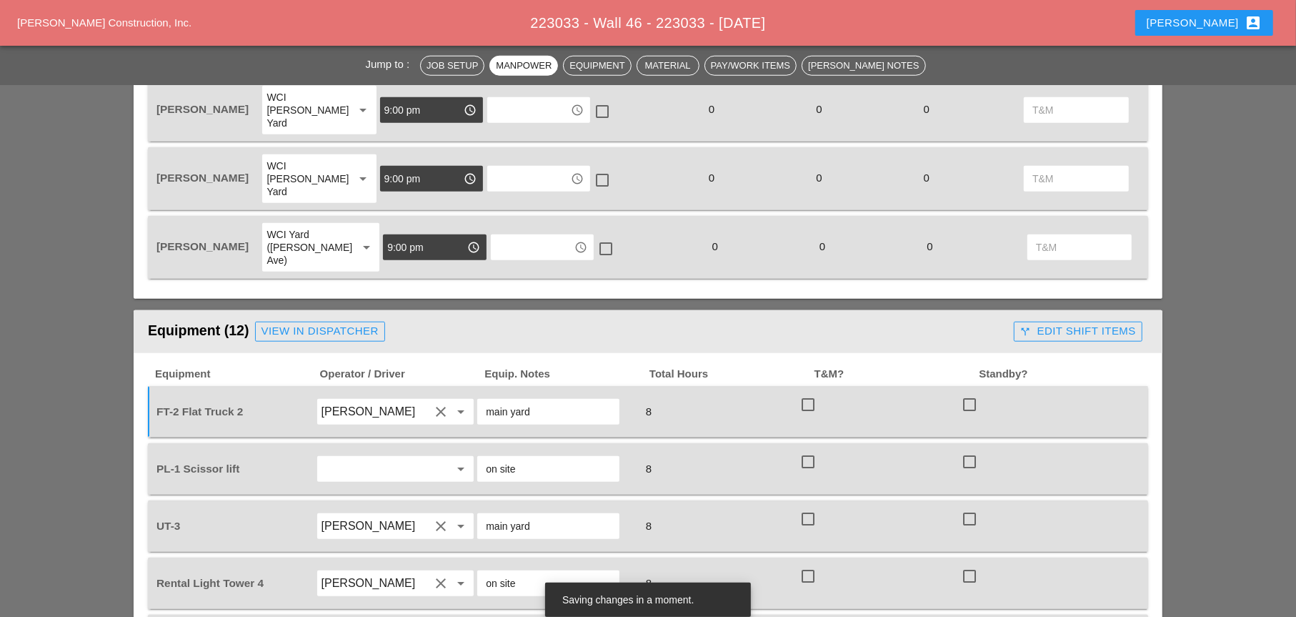
type input "main yard"
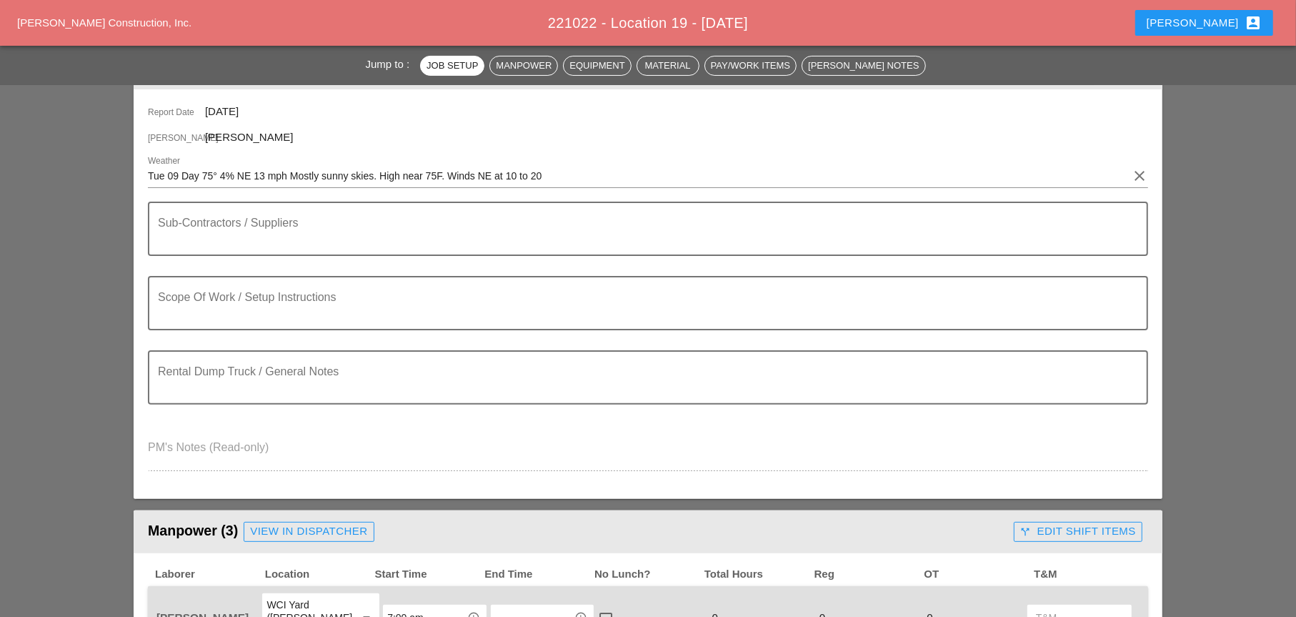
scroll to position [214, 0]
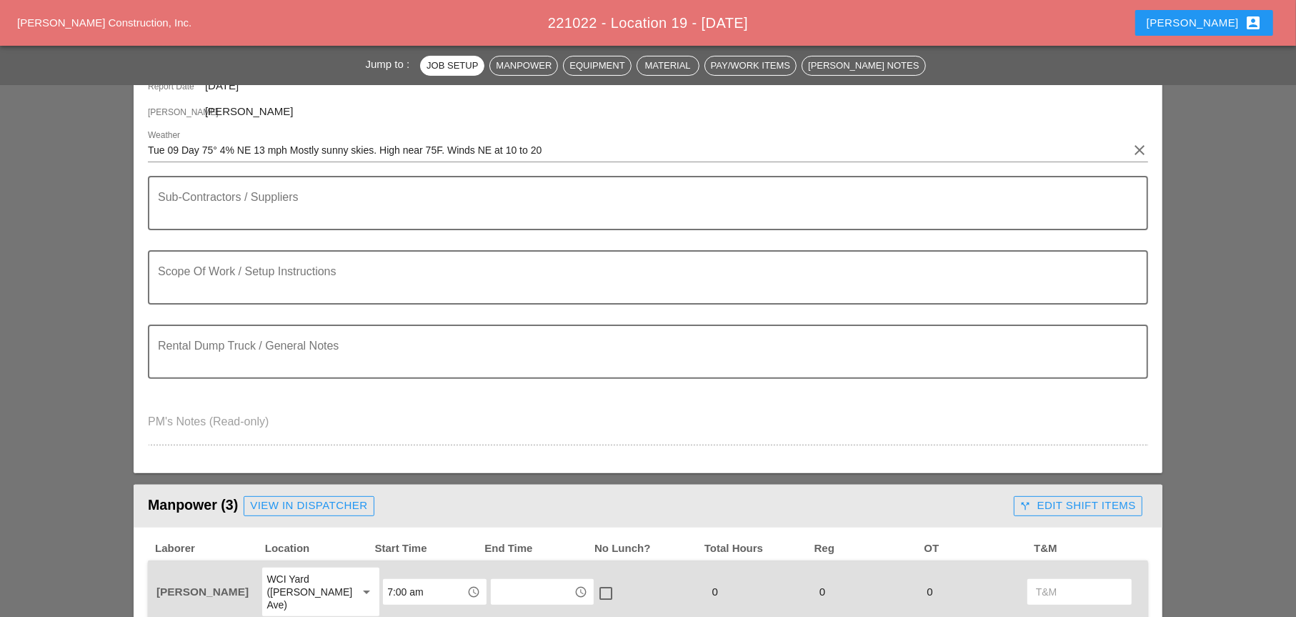
click at [206, 220] on textarea "Sub-Contractors / Suppliers" at bounding box center [642, 211] width 969 height 34
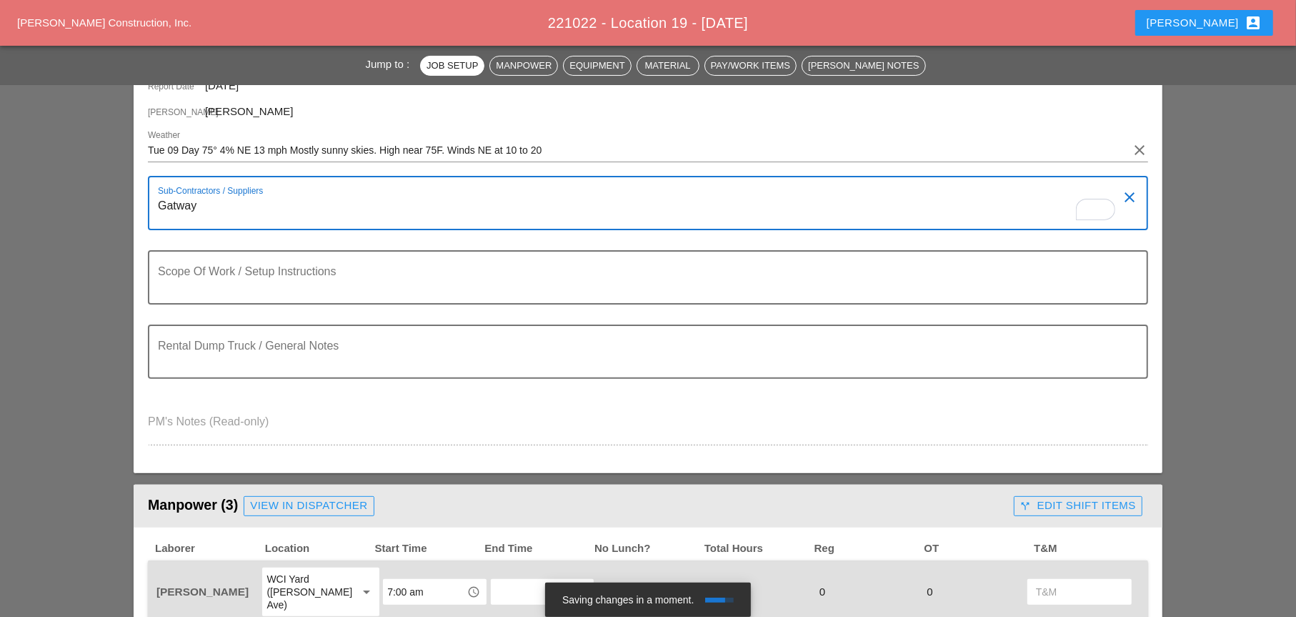
click at [172, 206] on textarea "Gatway" at bounding box center [642, 211] width 969 height 34
click at [175, 206] on textarea "Gatway" at bounding box center [642, 211] width 969 height 34
click at [219, 201] on textarea "Gateway" at bounding box center [642, 211] width 969 height 34
type textarea "Gateway on site"
click at [201, 289] on textarea "Scope Of Work / Setup Instructions" at bounding box center [642, 286] width 969 height 34
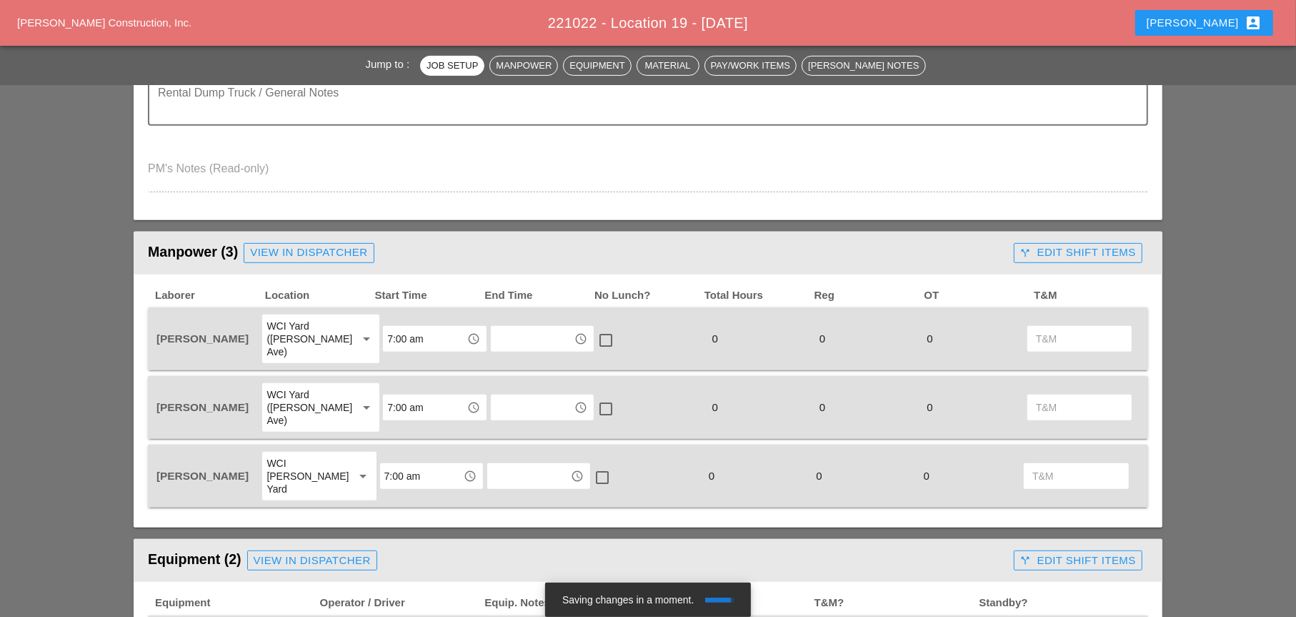
scroll to position [500, 0]
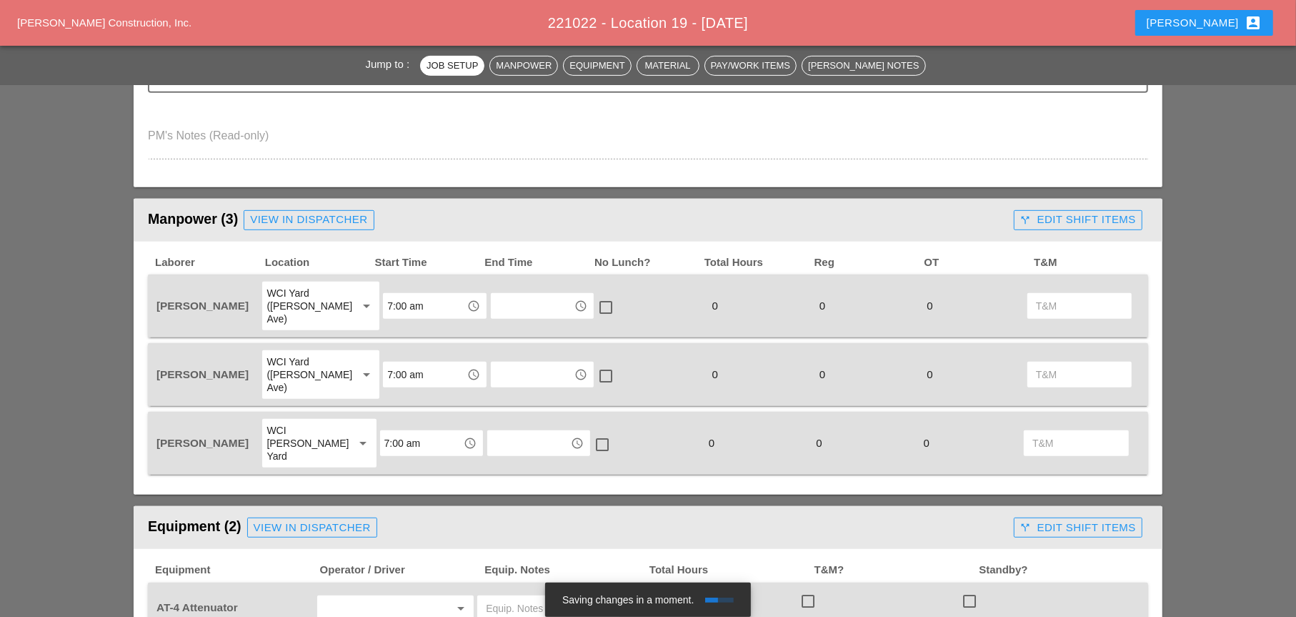
type textarea "WZTC for a right lane closer 10 am - 2pm"
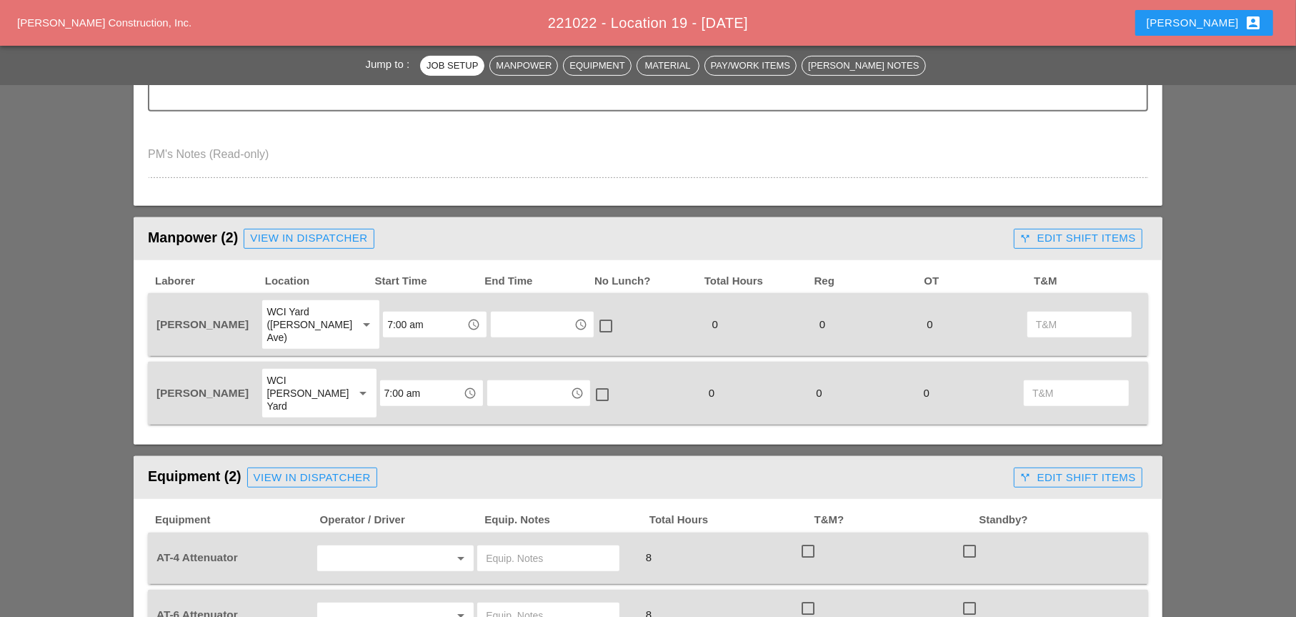
scroll to position [500, 0]
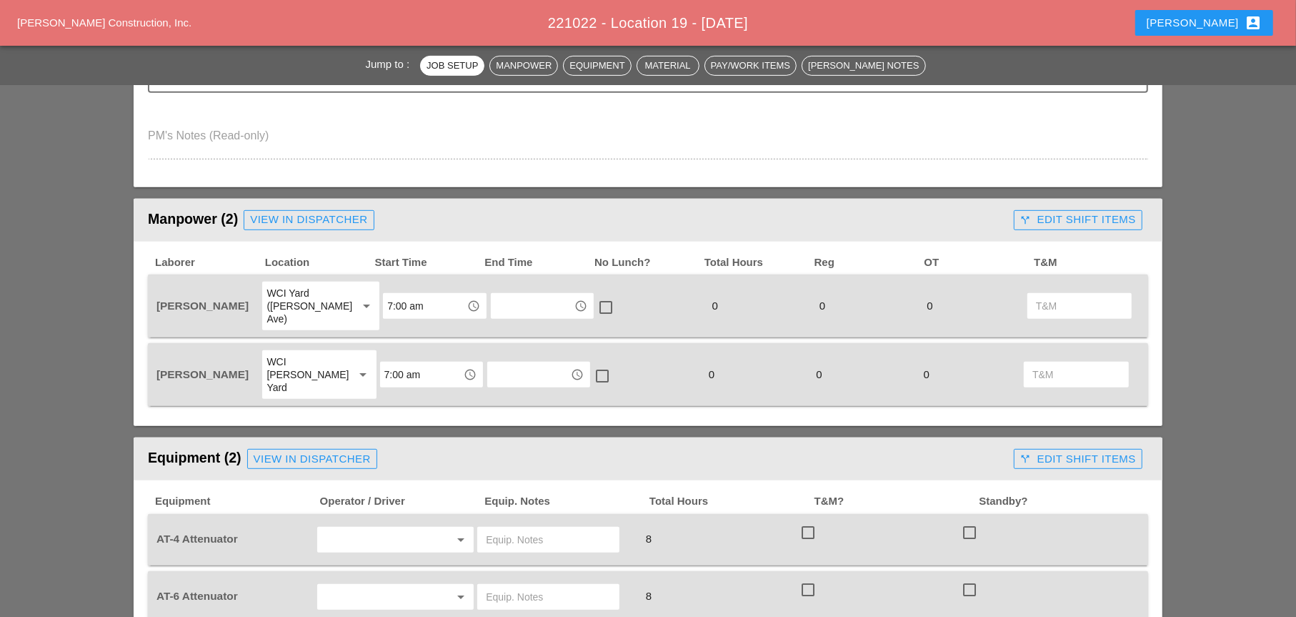
click at [305, 299] on div "WCI Yard ([PERSON_NAME] Ave)" at bounding box center [306, 306] width 79 height 39
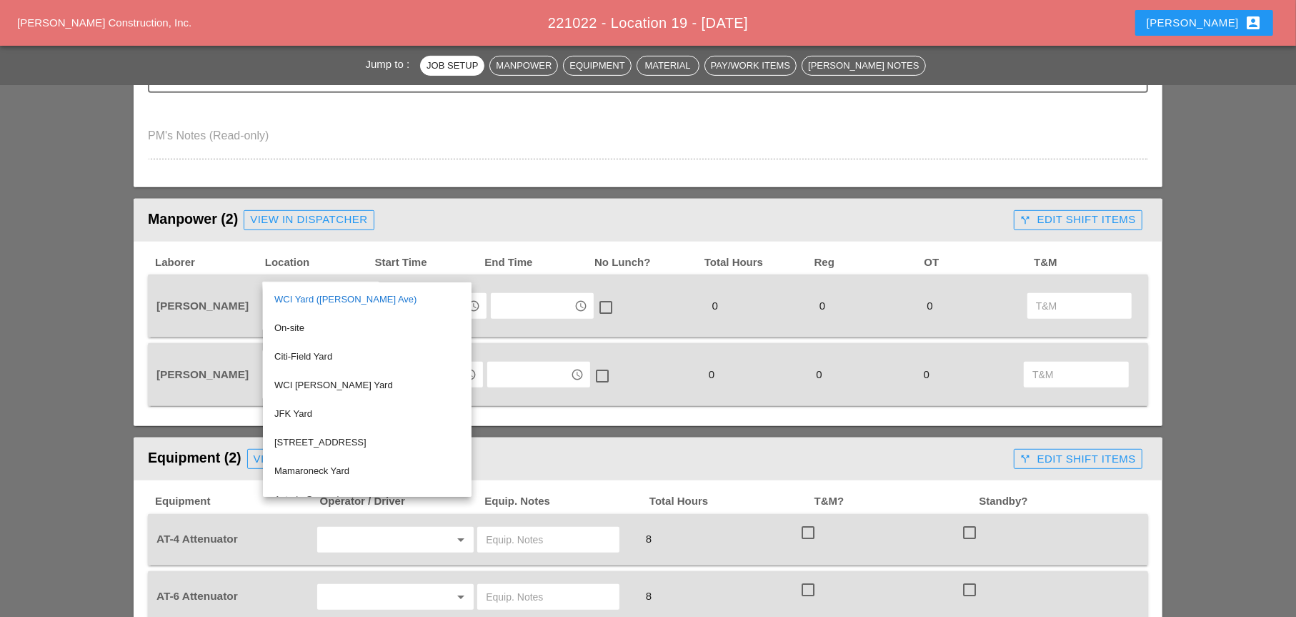
click at [306, 379] on div "WCI [PERSON_NAME] Yard" at bounding box center [367, 385] width 186 height 17
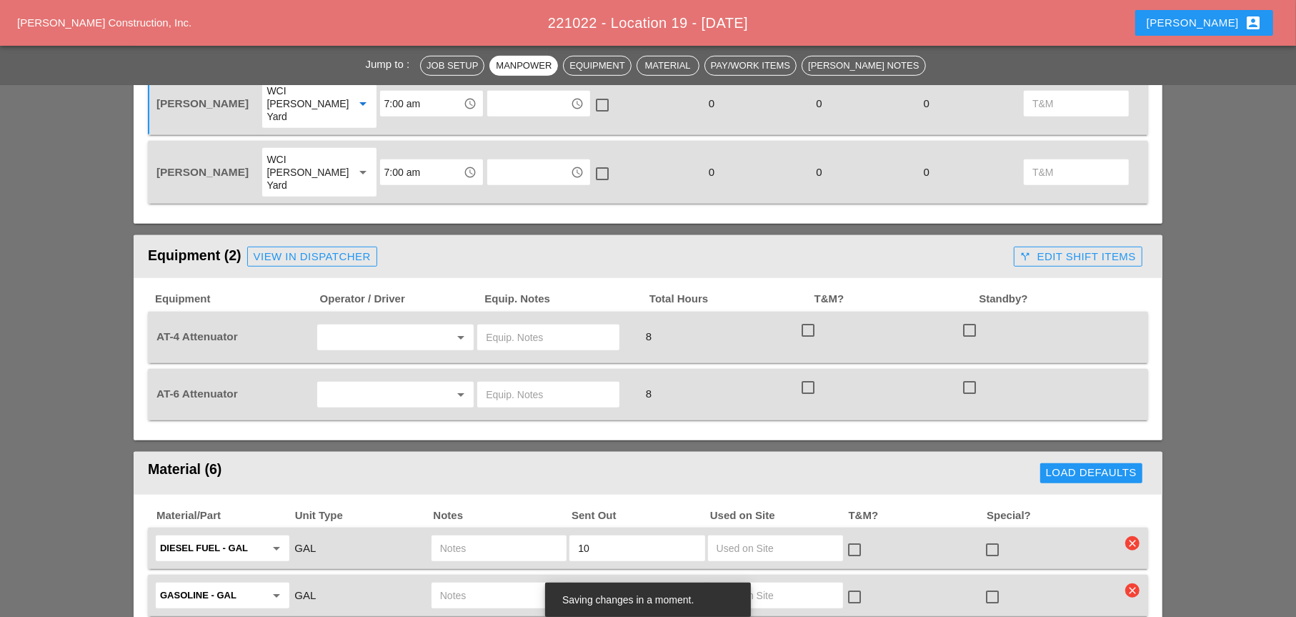
scroll to position [715, 0]
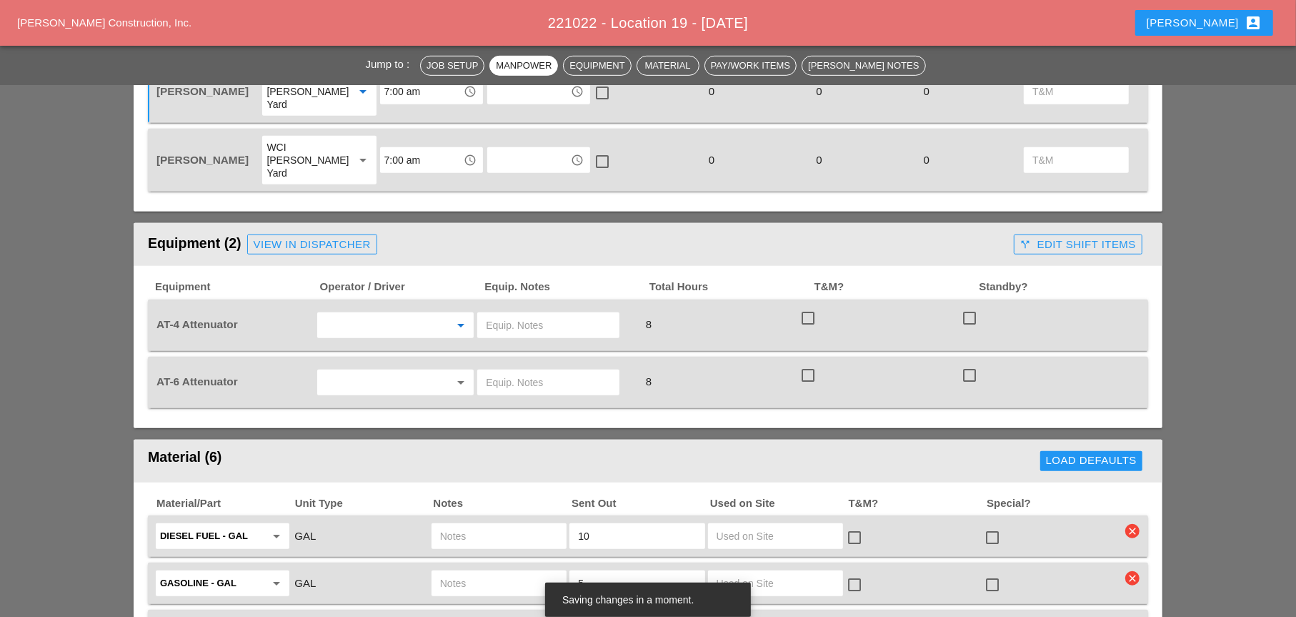
click at [344, 314] on input "text" at bounding box center [376, 325] width 109 height 23
click at [351, 359] on div "Hugo Zambrano" at bounding box center [396, 358] width 134 height 17
click at [341, 371] on input "text" at bounding box center [376, 382] width 109 height 23
click at [349, 314] on input "Hugo Zambrano" at bounding box center [376, 325] width 109 height 23
click at [346, 328] on div "Ricardo Capao" at bounding box center [396, 330] width 134 height 17
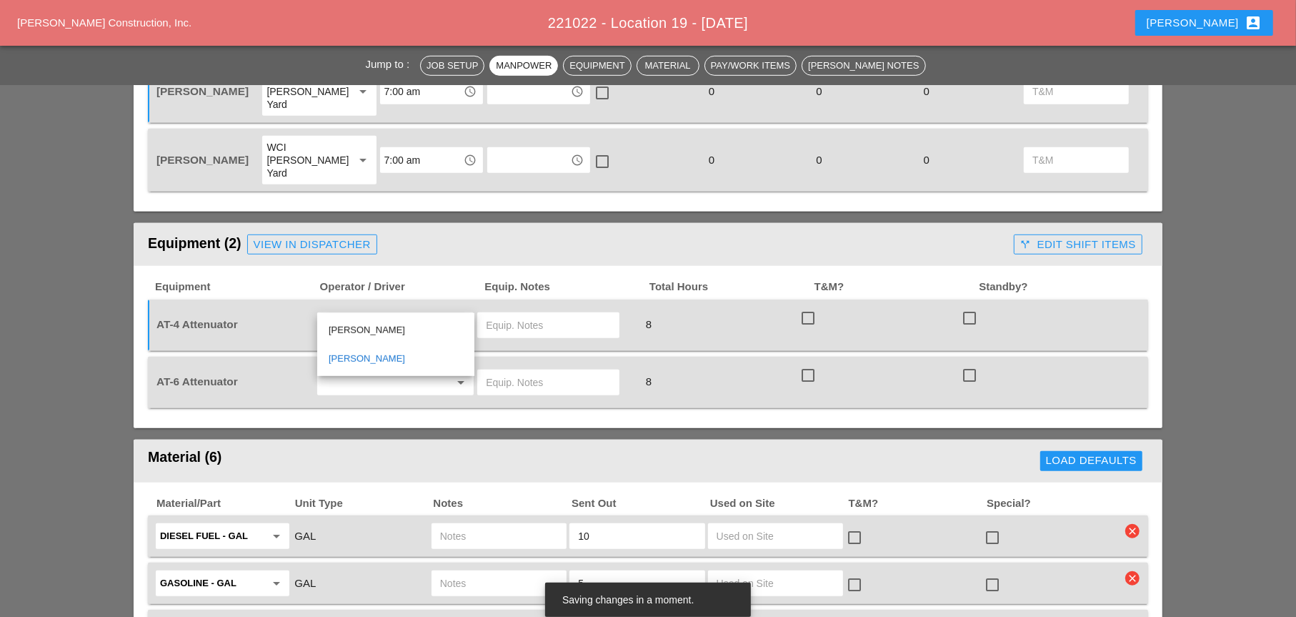
type input "Ricardo Capao"
click at [346, 371] on input "text" at bounding box center [376, 382] width 109 height 23
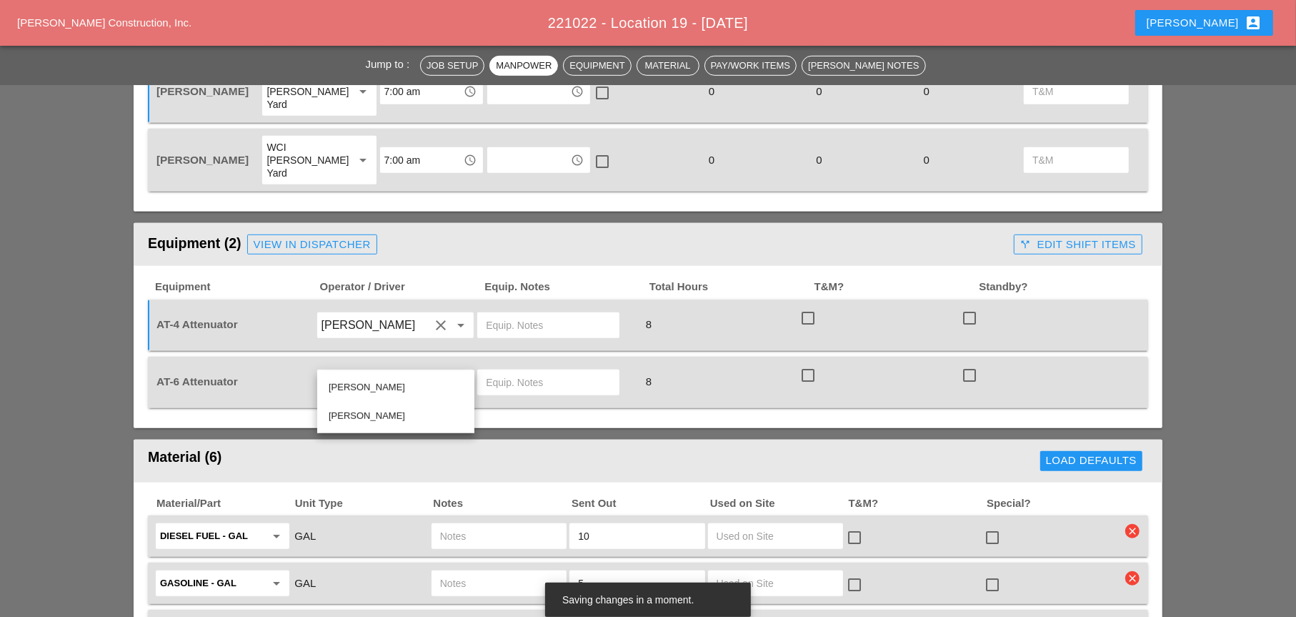
click at [344, 413] on div "Hugo Zambrano" at bounding box center [396, 415] width 134 height 17
type input "Hugo Zambrano"
click at [485, 312] on div at bounding box center [548, 325] width 142 height 26
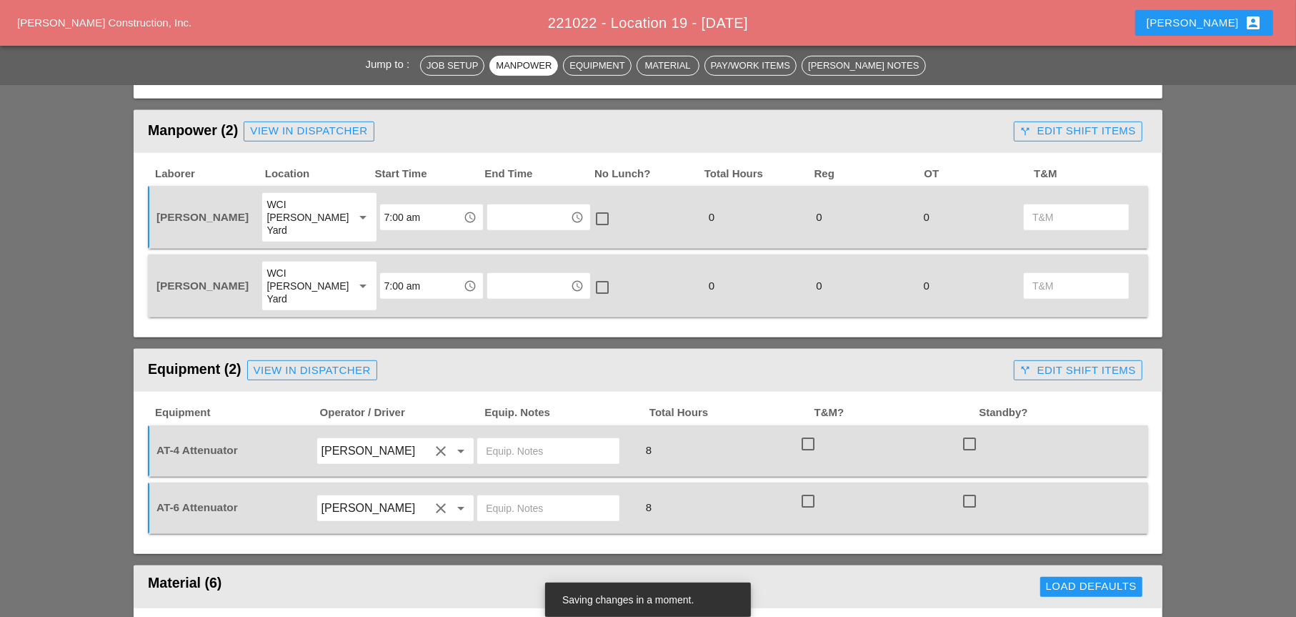
scroll to position [572, 0]
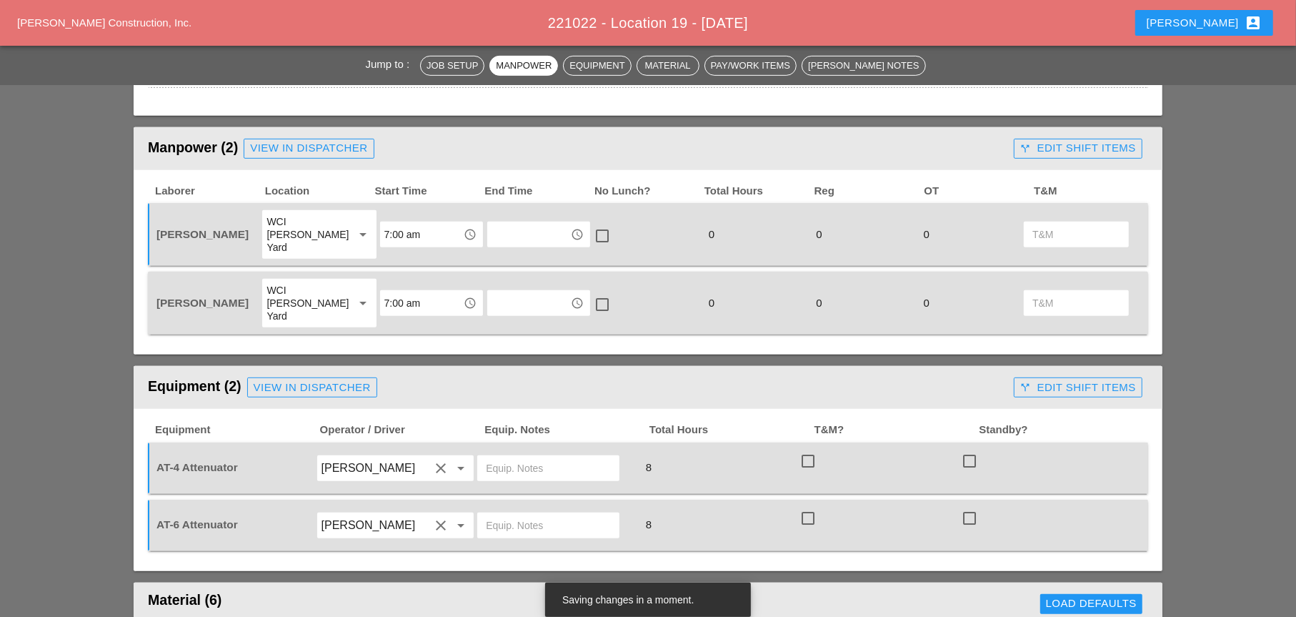
drag, startPoint x: 329, startPoint y: 274, endPoint x: 288, endPoint y: 275, distance: 41.5
click at [288, 284] on div "WCI [PERSON_NAME] Yard" at bounding box center [305, 303] width 76 height 39
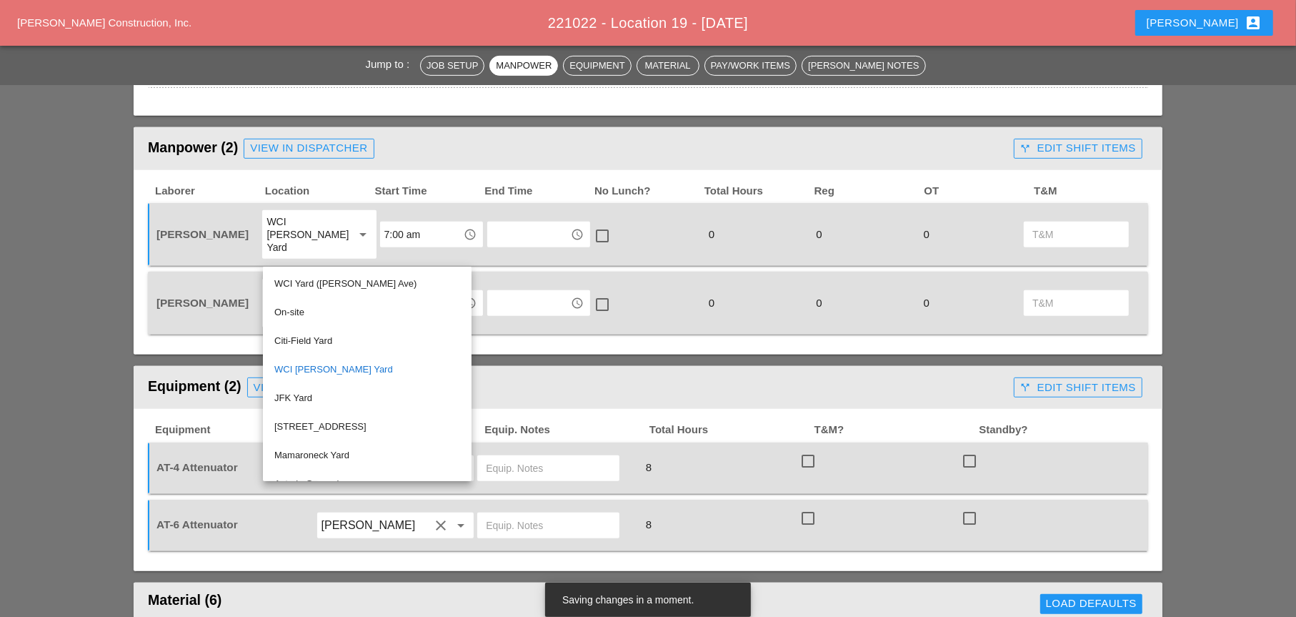
click at [507, 373] on div "Equipment (2) View in Dispatcher" at bounding box center [578, 387] width 860 height 29
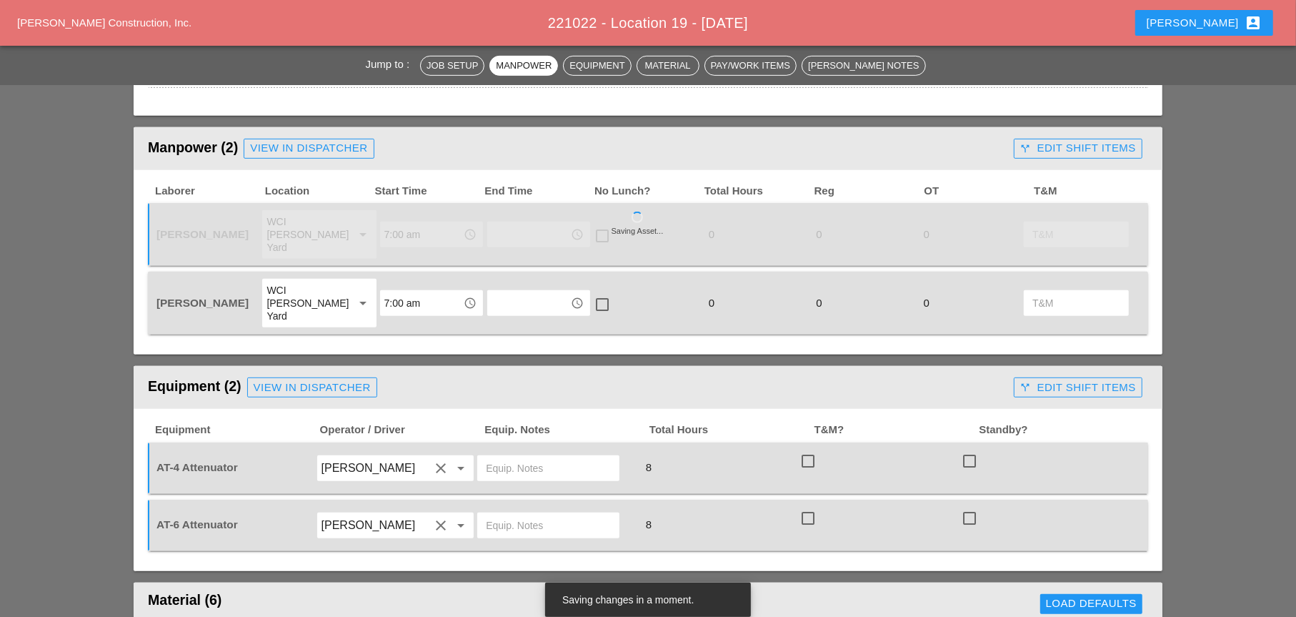
click at [505, 457] on input "text" at bounding box center [548, 468] width 125 height 23
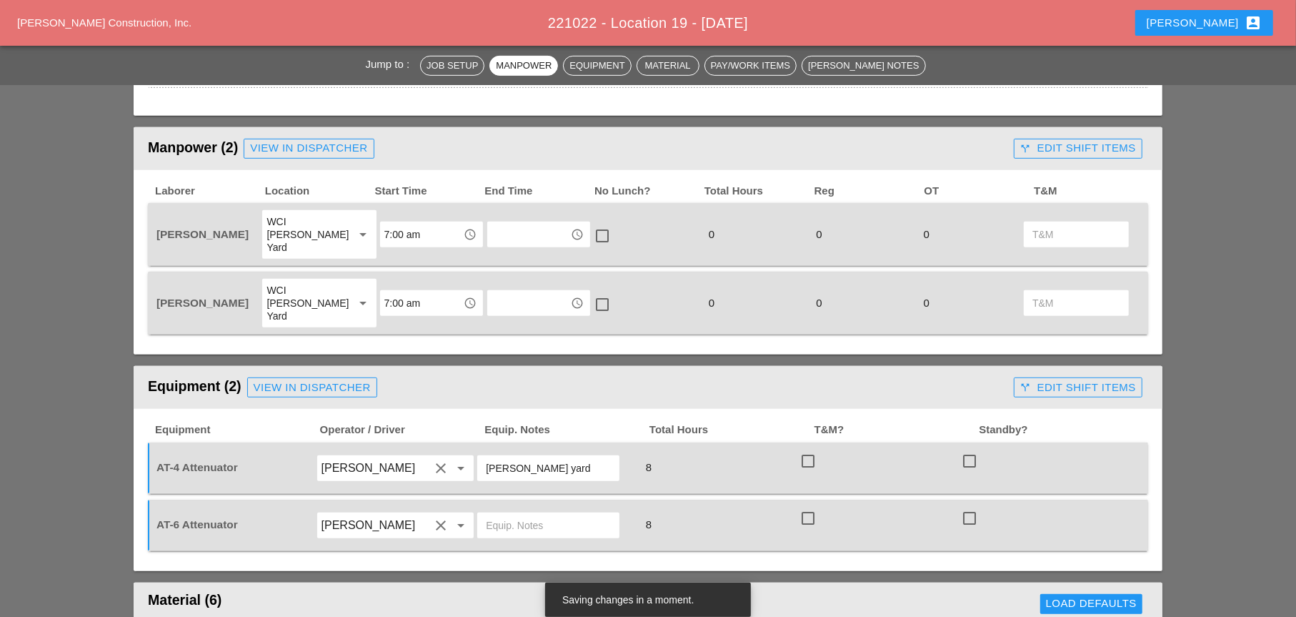
drag, startPoint x: 550, startPoint y: 444, endPoint x: 487, endPoint y: 441, distance: 63.7
click at [487, 457] on input "[PERSON_NAME] yard" at bounding box center [548, 468] width 125 height 23
type input "[PERSON_NAME] yard"
click at [530, 514] on input "text" at bounding box center [548, 525] width 125 height 23
paste input "[PERSON_NAME] yard"
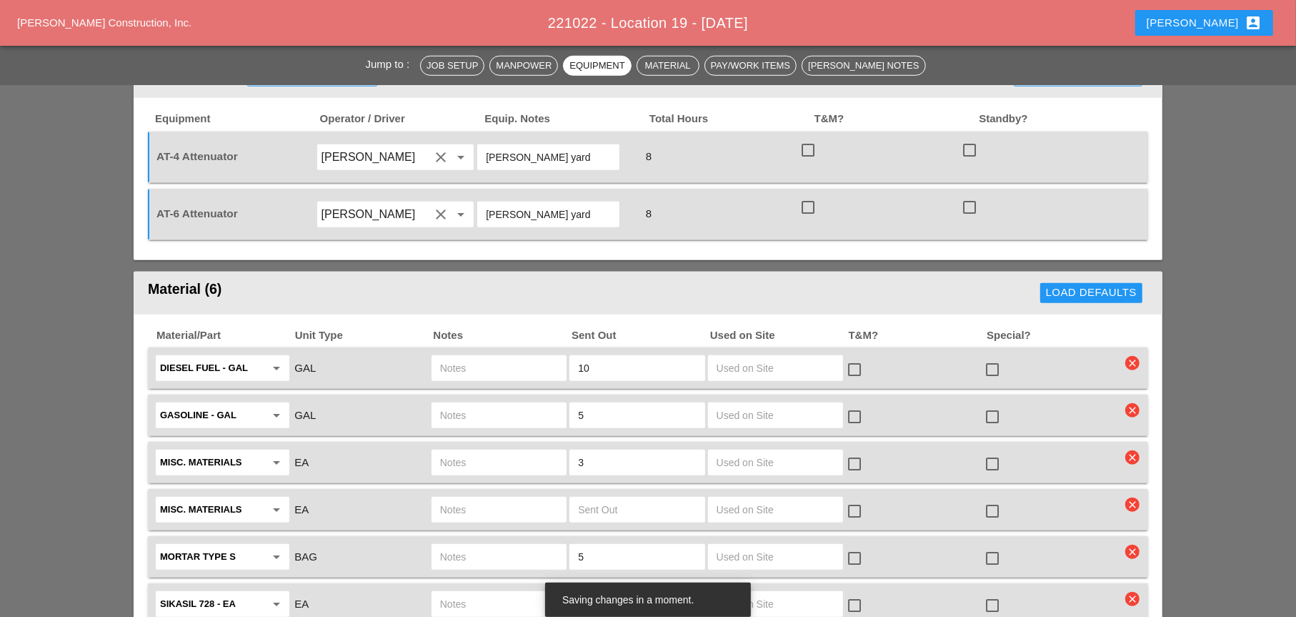
scroll to position [929, 0]
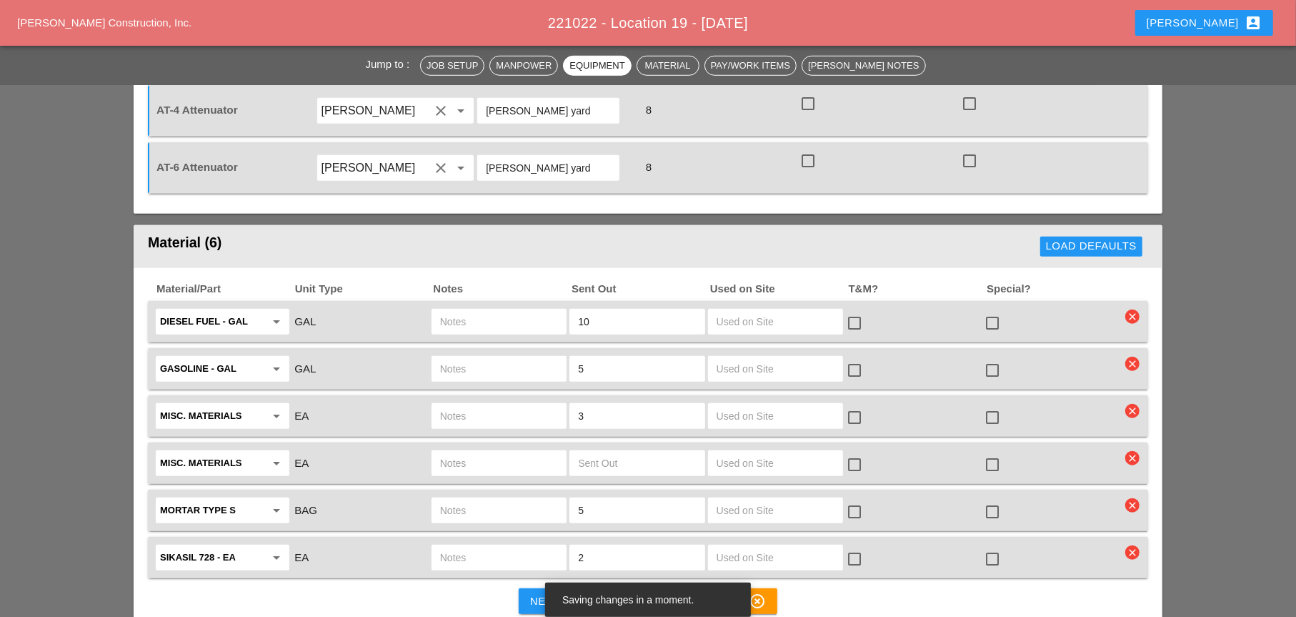
type input "[PERSON_NAME] yard"
click at [1132, 309] on icon "clear" at bounding box center [1133, 316] width 14 height 14
drag, startPoint x: 1126, startPoint y: 263, endPoint x: 1120, endPoint y: 312, distance: 49.6
click at [1126, 264] on div "Are you Sure?" at bounding box center [1133, 259] width 91 height 16
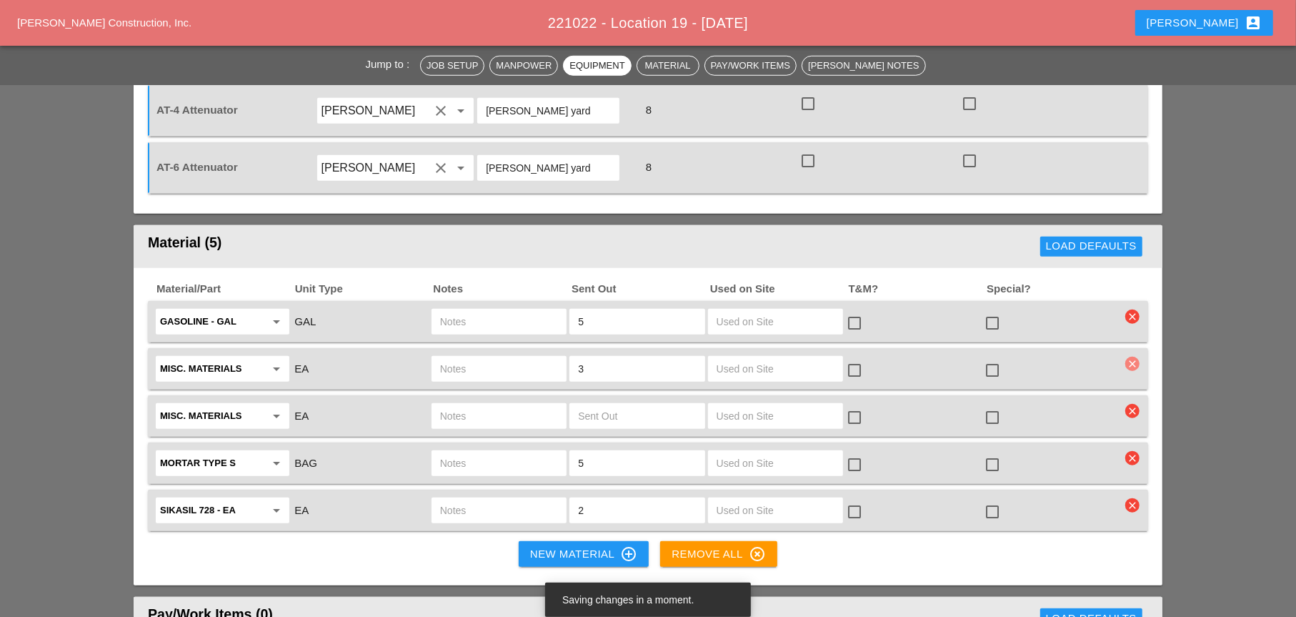
click at [1133, 357] on icon "clear" at bounding box center [1133, 364] width 14 height 14
click at [1130, 305] on div "Are you Sure?" at bounding box center [1133, 306] width 91 height 16
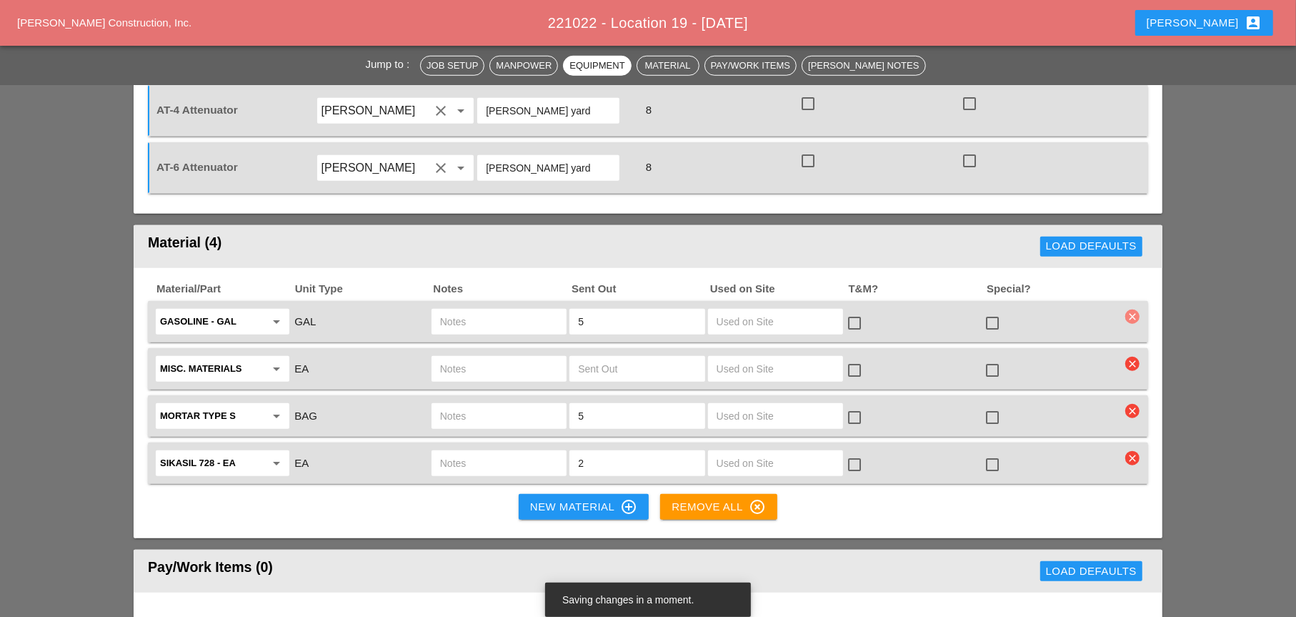
click at [1132, 309] on icon "clear" at bounding box center [1133, 316] width 14 height 14
click at [1127, 263] on div "Are you Sure?" at bounding box center [1133, 259] width 91 height 16
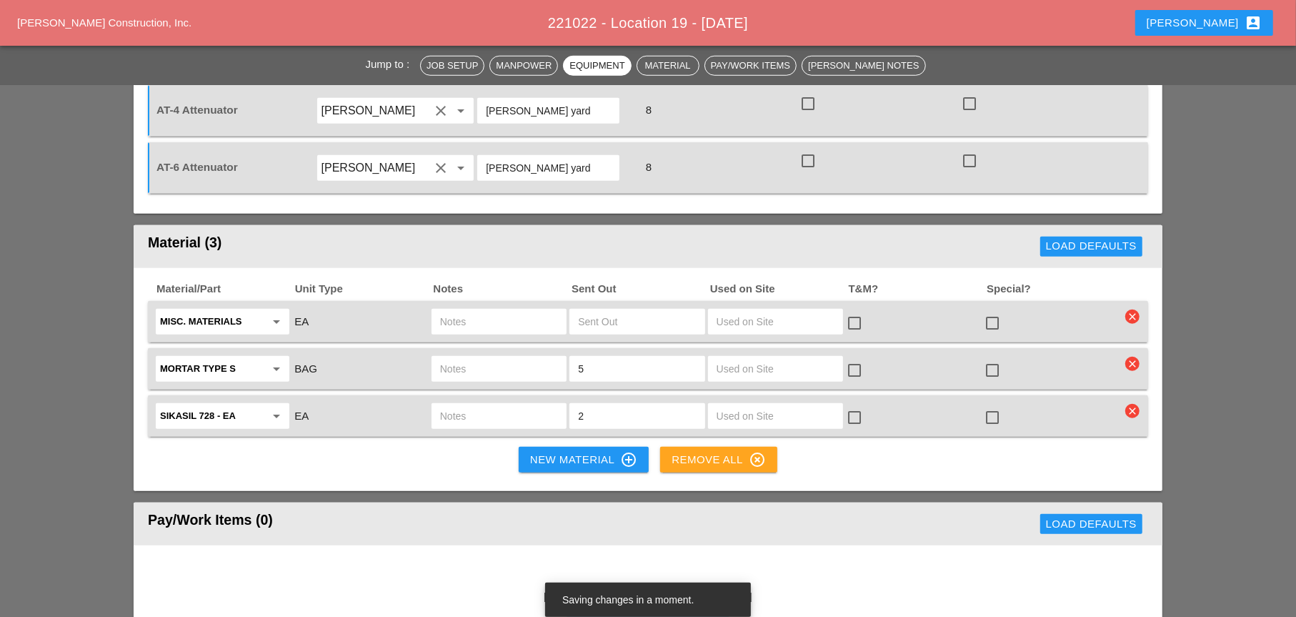
click at [730, 451] on div "Remove All highlight_off" at bounding box center [719, 459] width 94 height 17
drag, startPoint x: 738, startPoint y: 434, endPoint x: 764, endPoint y: 436, distance: 25.8
click at [738, 451] on div "Are you sure? warning" at bounding box center [720, 459] width 114 height 17
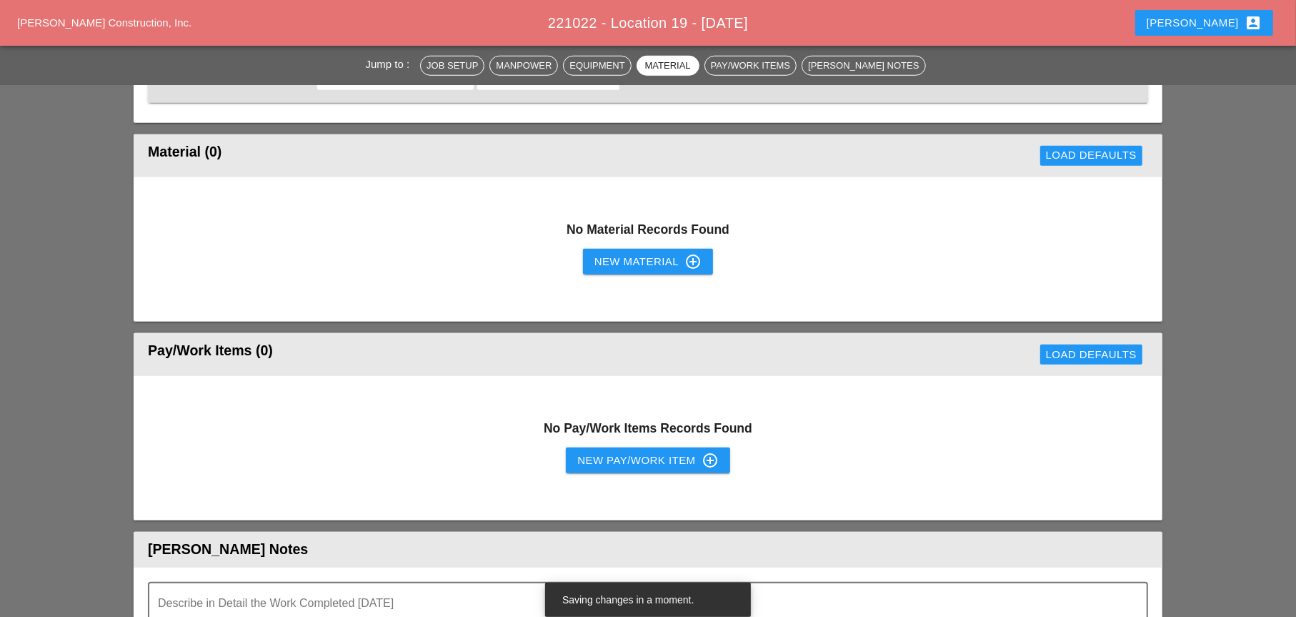
scroll to position [1072, 0]
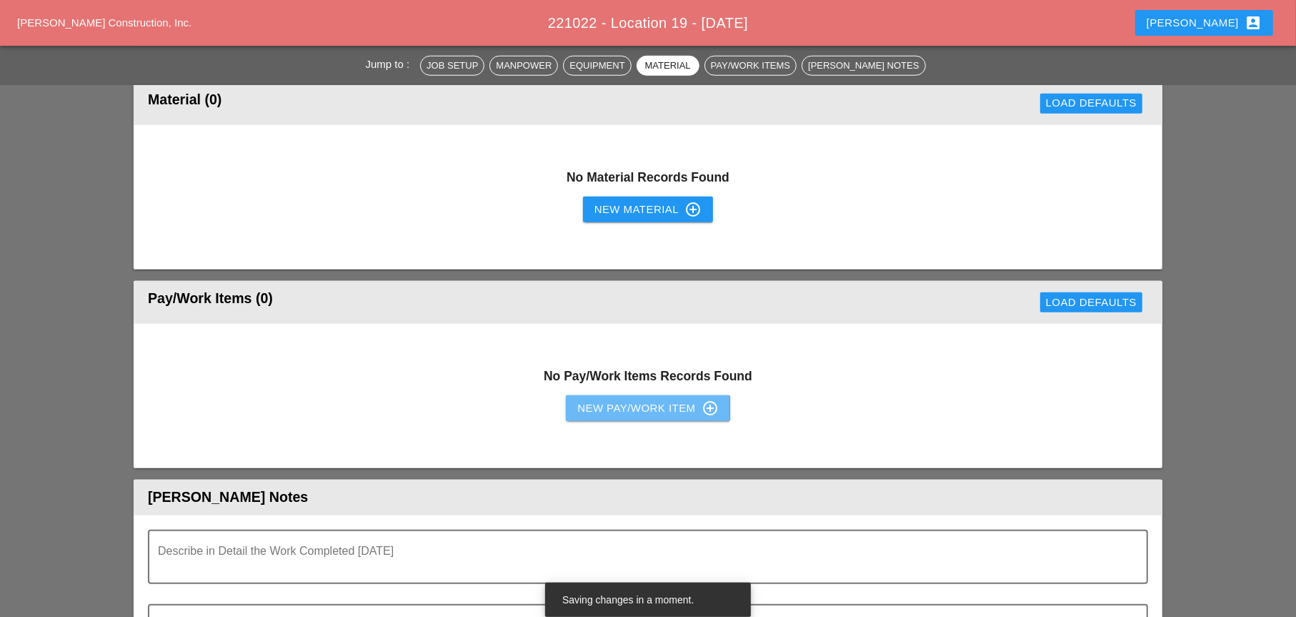
drag, startPoint x: 647, startPoint y: 392, endPoint x: 592, endPoint y: 392, distance: 55.0
click at [646, 395] on button "New Pay/Work Item control_point" at bounding box center [648, 408] width 164 height 26
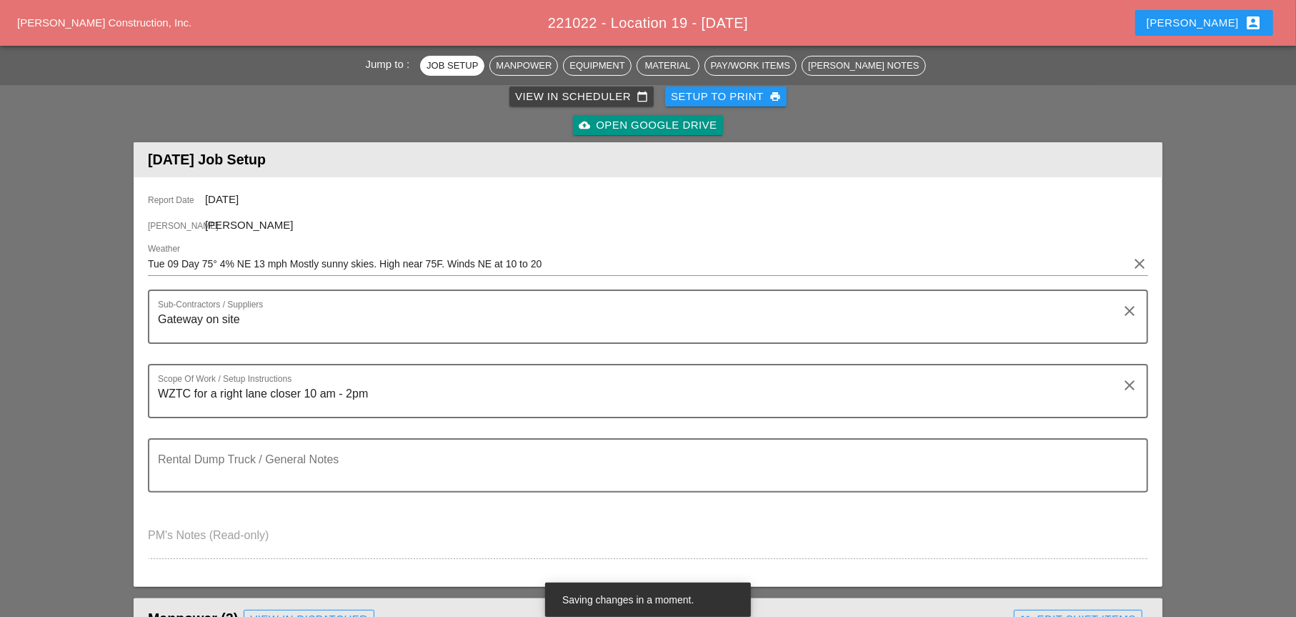
scroll to position [0, 0]
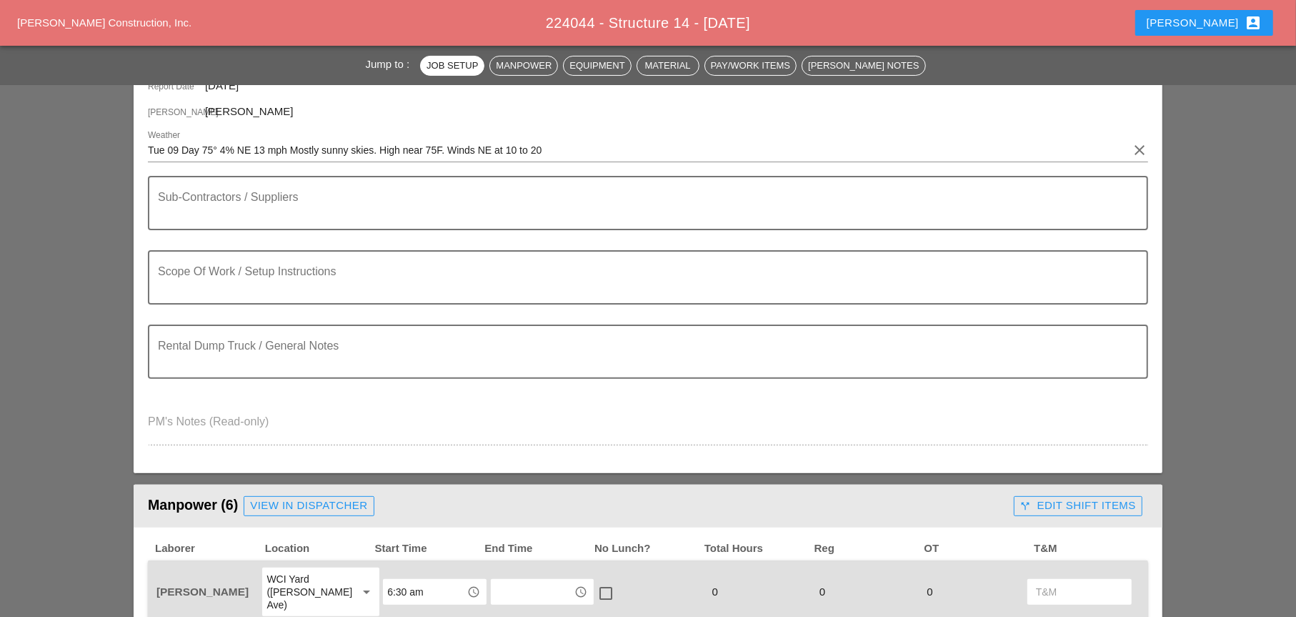
scroll to position [286, 0]
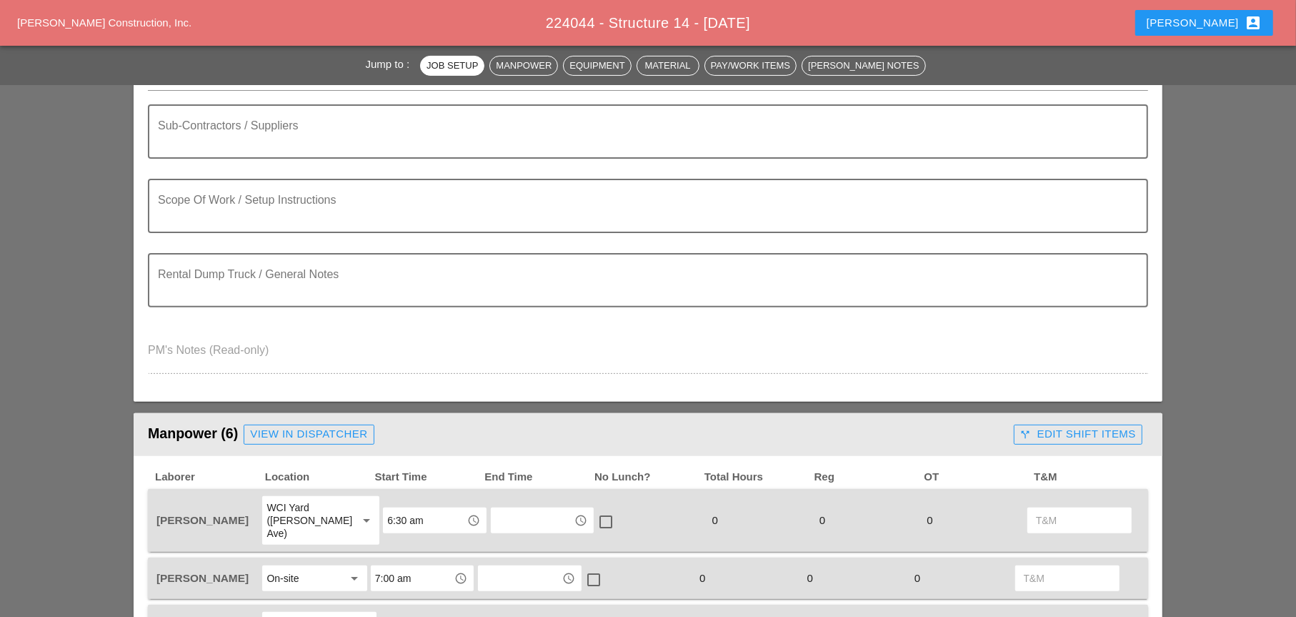
click at [182, 212] on textarea "Scope Of Work / Setup Instructions" at bounding box center [642, 214] width 969 height 34
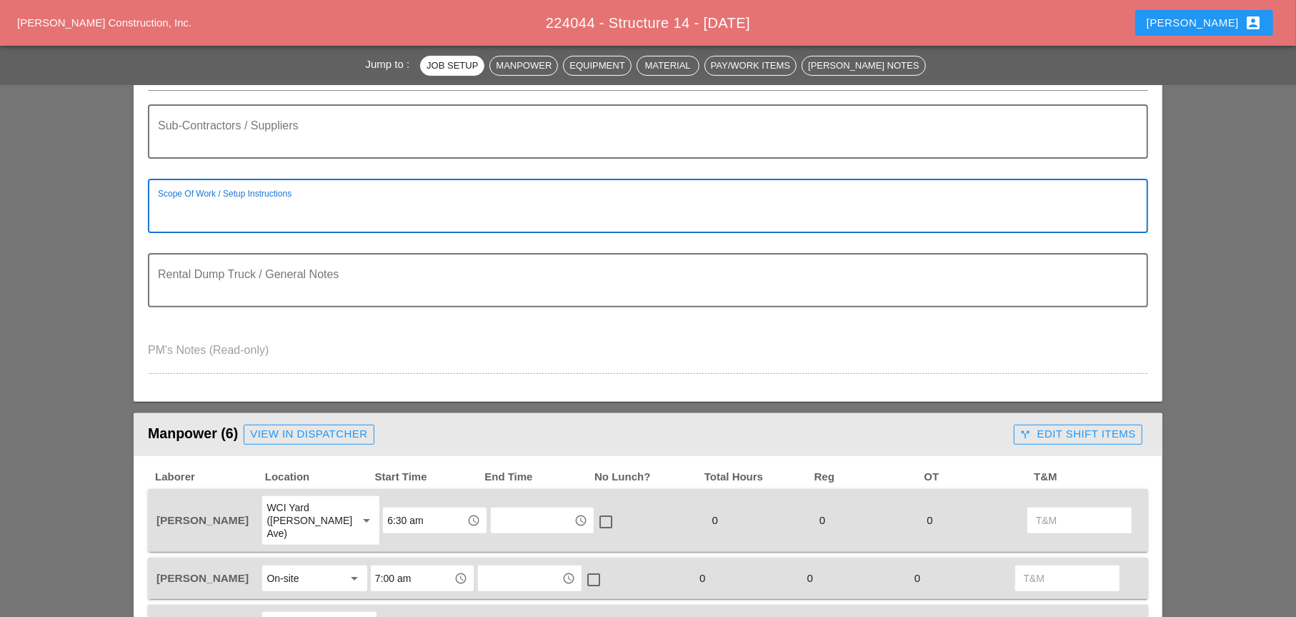
paste textarea "LOCATION: 14 NEW SIGN STRUCTURE NO.: N2852 EXISTING SIGN STRUCTURE NO.: N1132 W…"
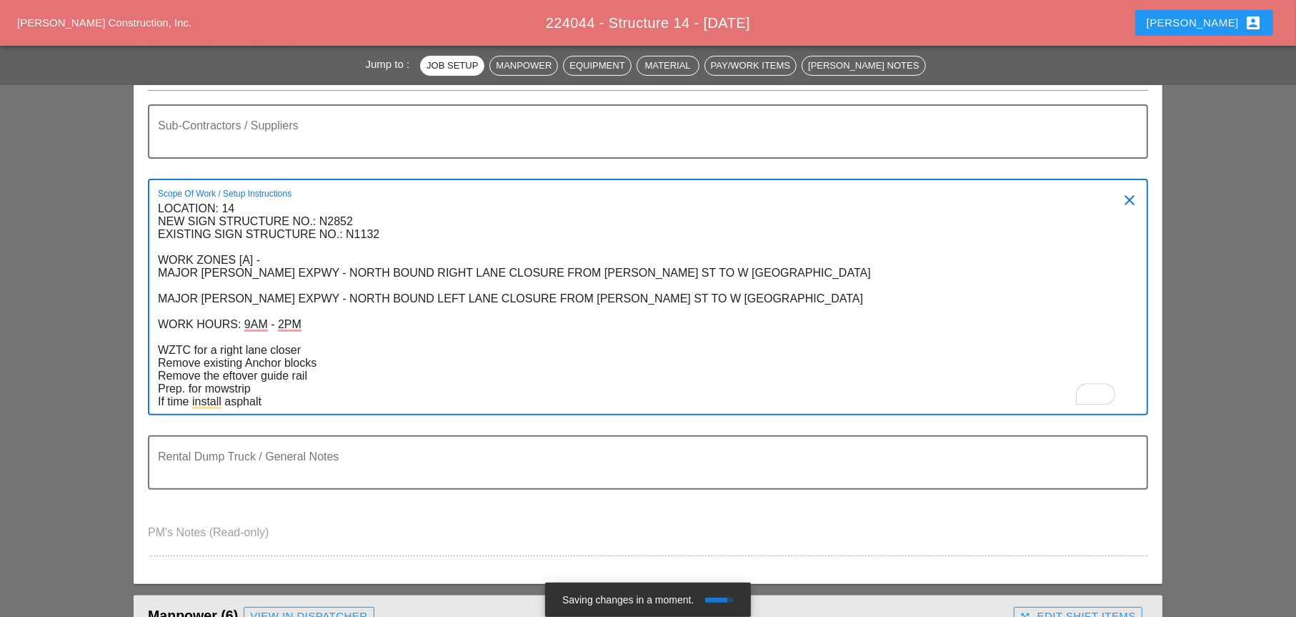
drag, startPoint x: 157, startPoint y: 362, endPoint x: 239, endPoint y: 398, distance: 89.0
click at [239, 398] on div "Scope Of Work / Setup Instructions LOCATION: 14 NEW SIGN STRUCTURE NO.: N2852 E…" at bounding box center [648, 297] width 1001 height 237
drag, startPoint x: 157, startPoint y: 359, endPoint x: 168, endPoint y: 386, distance: 28.5
click at [167, 390] on div "Scope Of Work / Setup Instructions LOCATION: 14 NEW SIGN STRUCTURE NO.: N2852 E…" at bounding box center [648, 297] width 1001 height 237
drag, startPoint x: 158, startPoint y: 364, endPoint x: 268, endPoint y: 405, distance: 117.4
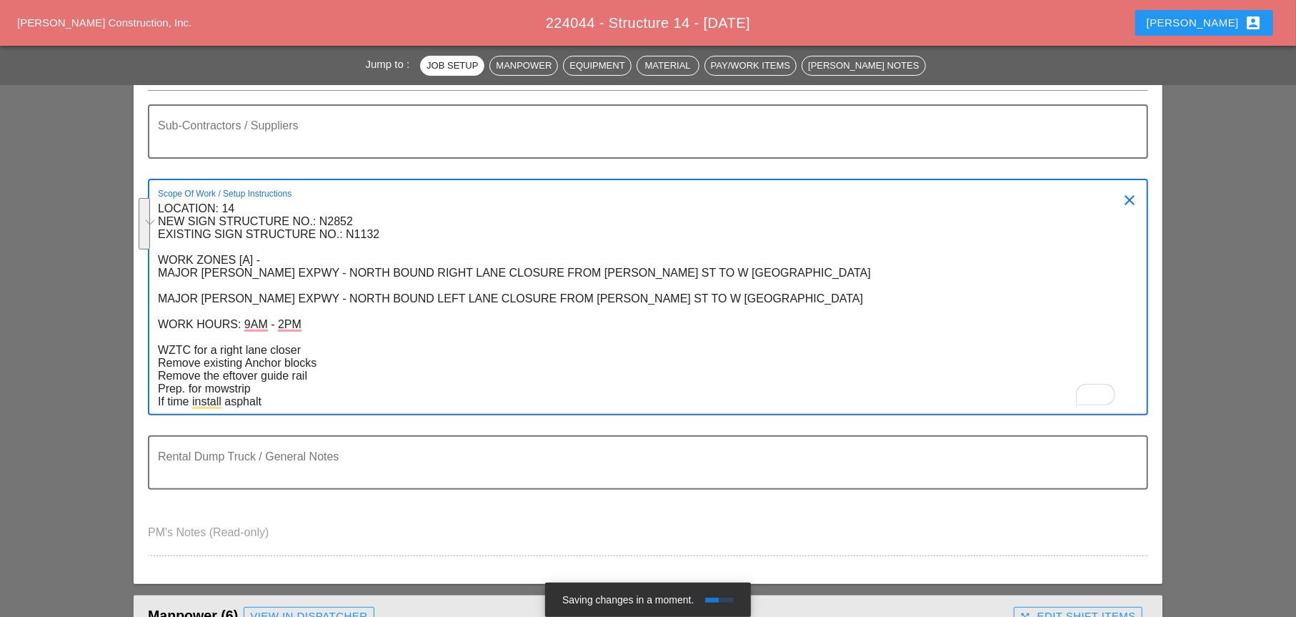
click at [268, 405] on textarea "LOCATION: 14 NEW SIGN STRUCTURE NO.: N2852 EXISTING SIGN STRUCTURE NO.: N1132 W…" at bounding box center [642, 305] width 969 height 217
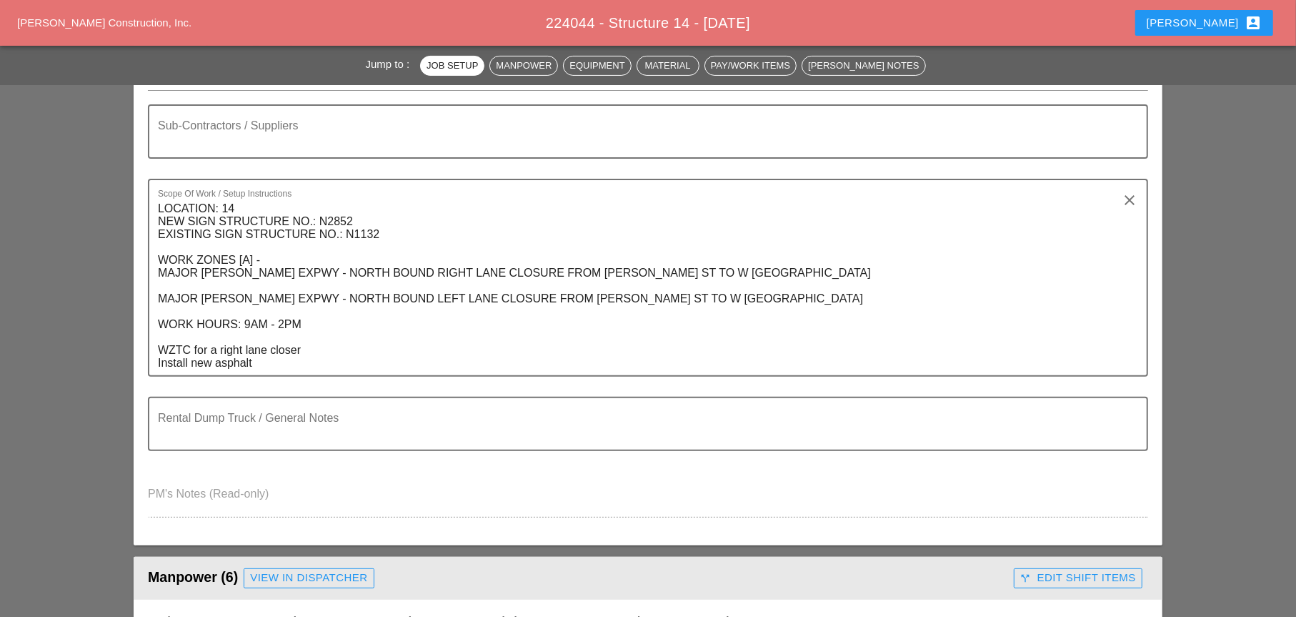
click at [267, 367] on textarea "LOCATION: 14 NEW SIGN STRUCTURE NO.: N2852 EXISTING SIGN STRUCTURE NO.: N1132 W…" at bounding box center [642, 286] width 969 height 178
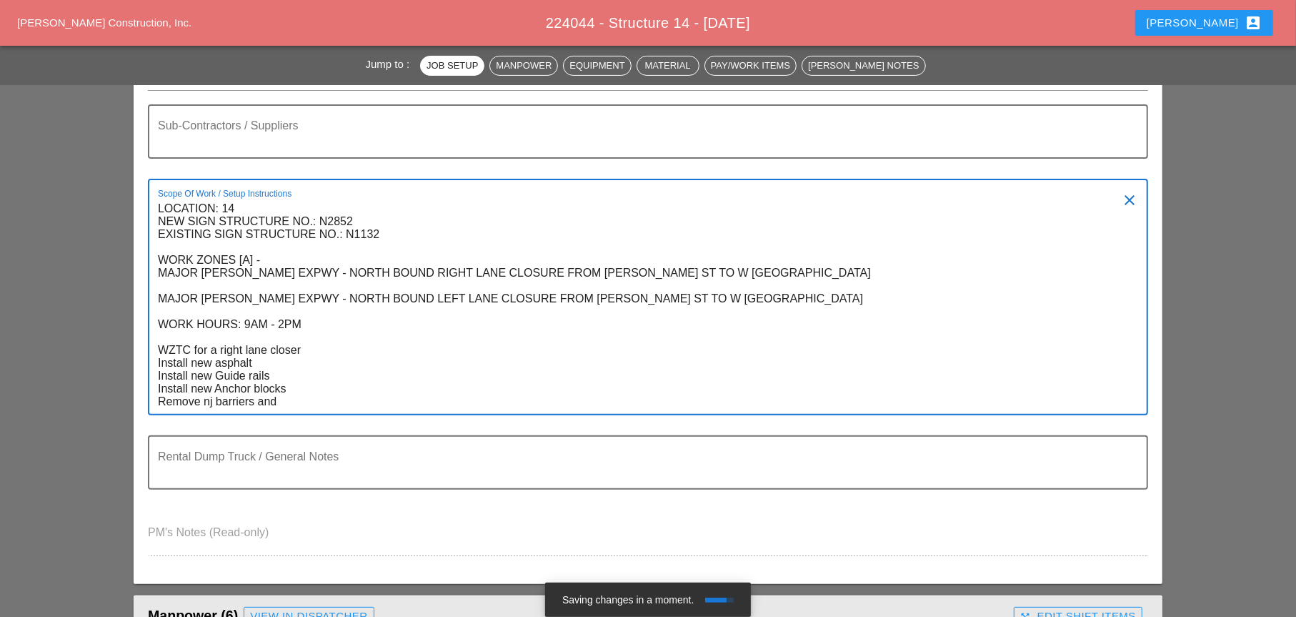
drag, startPoint x: 212, startPoint y: 400, endPoint x: 205, endPoint y: 401, distance: 7.2
click at [205, 401] on textarea "LOCATION: 14 NEW SIGN STRUCTURE NO.: N2852 EXISTING SIGN STRUCTURE NO.: N1132 W…" at bounding box center [642, 305] width 969 height 217
click at [301, 404] on textarea "LOCATION: 14 NEW SIGN STRUCTURE NO.: N2852 EXISTING SIGN STRUCTURE NO.: N1132 W…" at bounding box center [642, 305] width 969 height 217
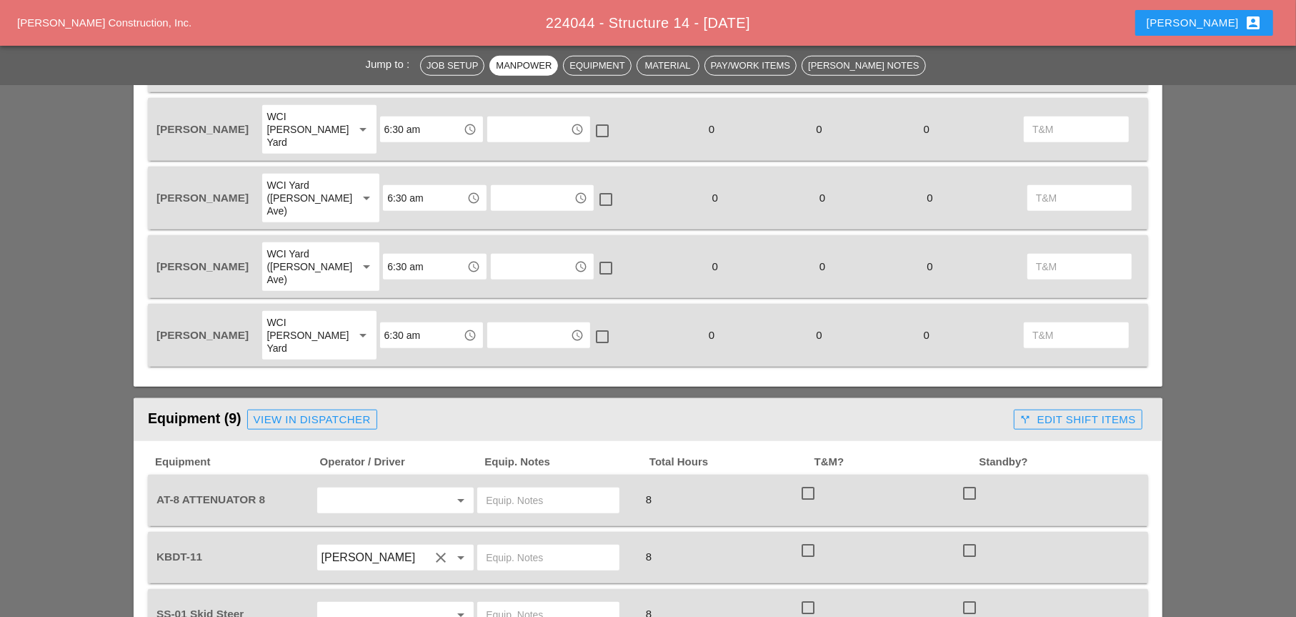
scroll to position [1001, 0]
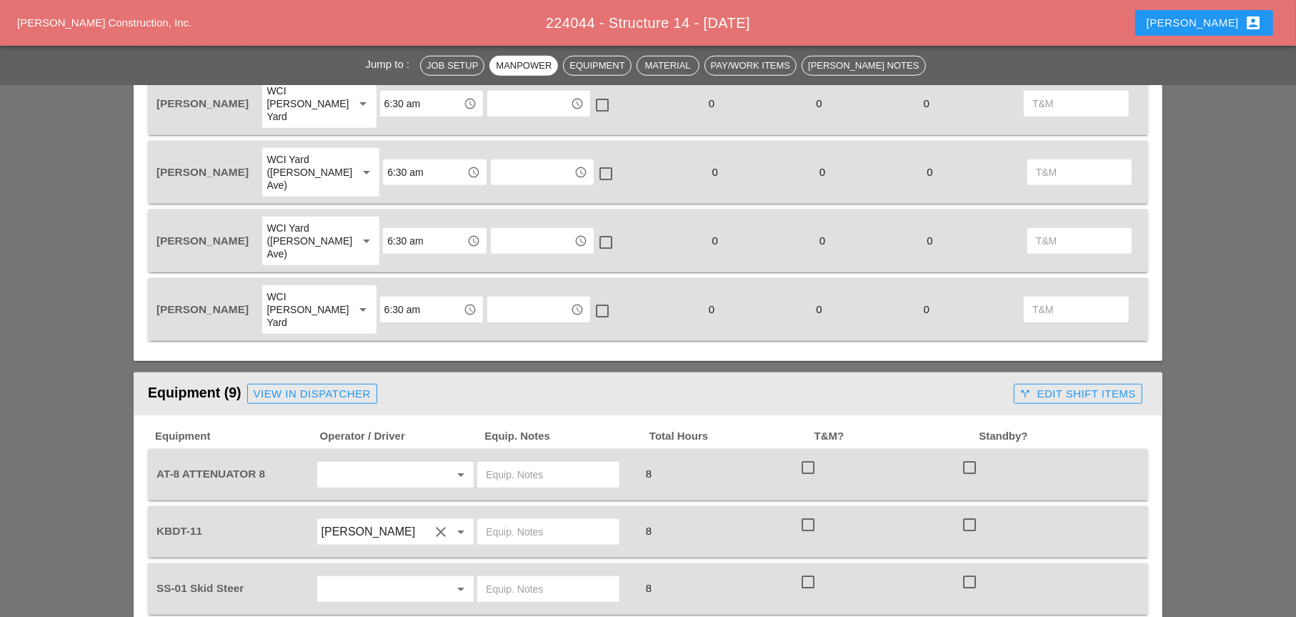
type textarea "LOCATION: 14 NEW SIGN STRUCTURE NO.: N2852 EXISTING SIGN STRUCTURE NO.: N1132 W…"
drag, startPoint x: 379, startPoint y: 396, endPoint x: 372, endPoint y: 407, distance: 12.9
click at [375, 462] on div "arrow_drop_down" at bounding box center [395, 475] width 157 height 26
click at [369, 463] on input "text" at bounding box center [376, 474] width 109 height 23
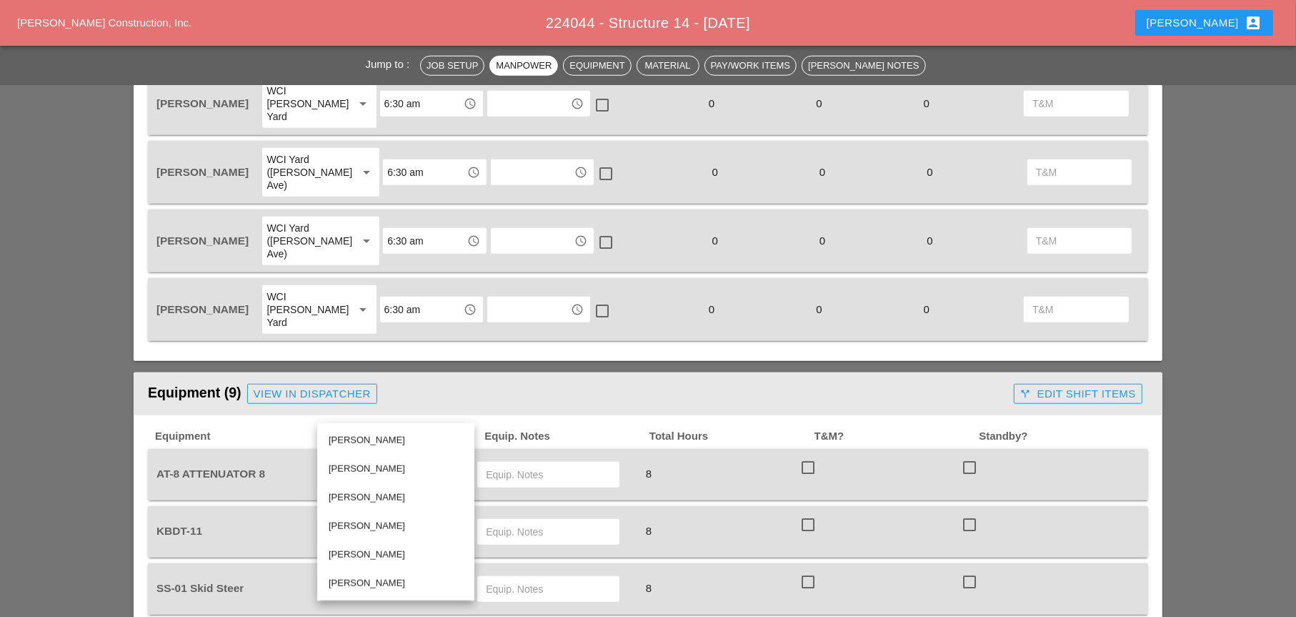
click at [354, 577] on div "[PERSON_NAME]" at bounding box center [396, 583] width 134 height 17
type input "[PERSON_NAME]"
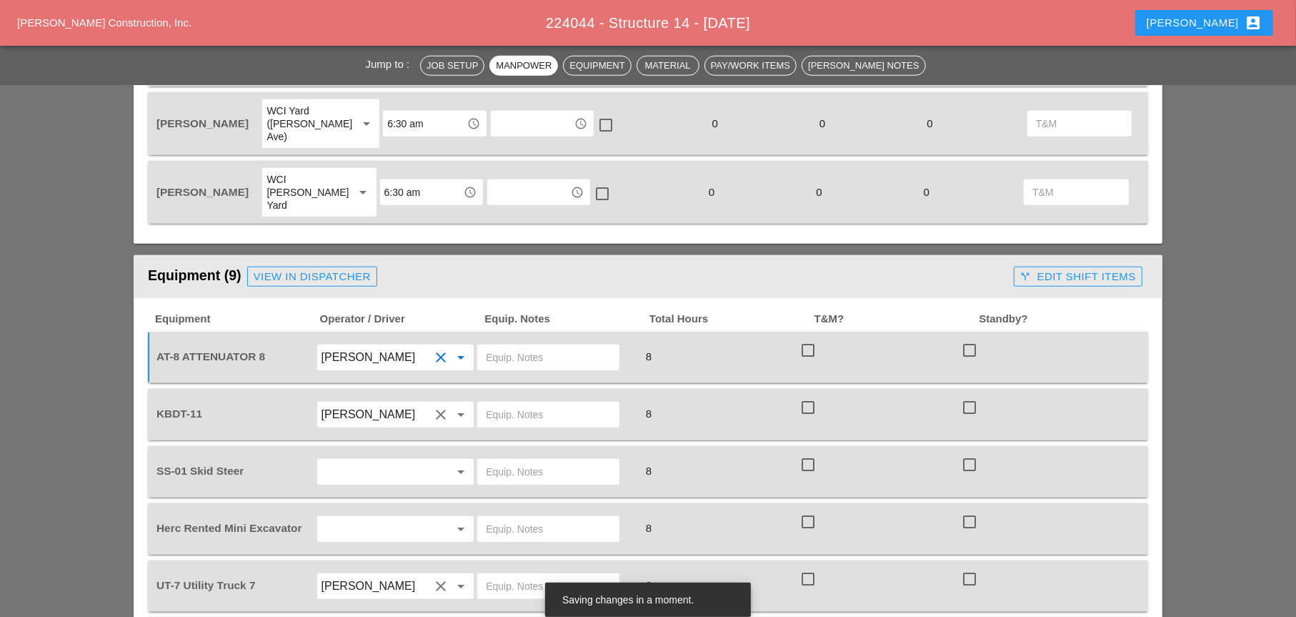
scroll to position [1143, 0]
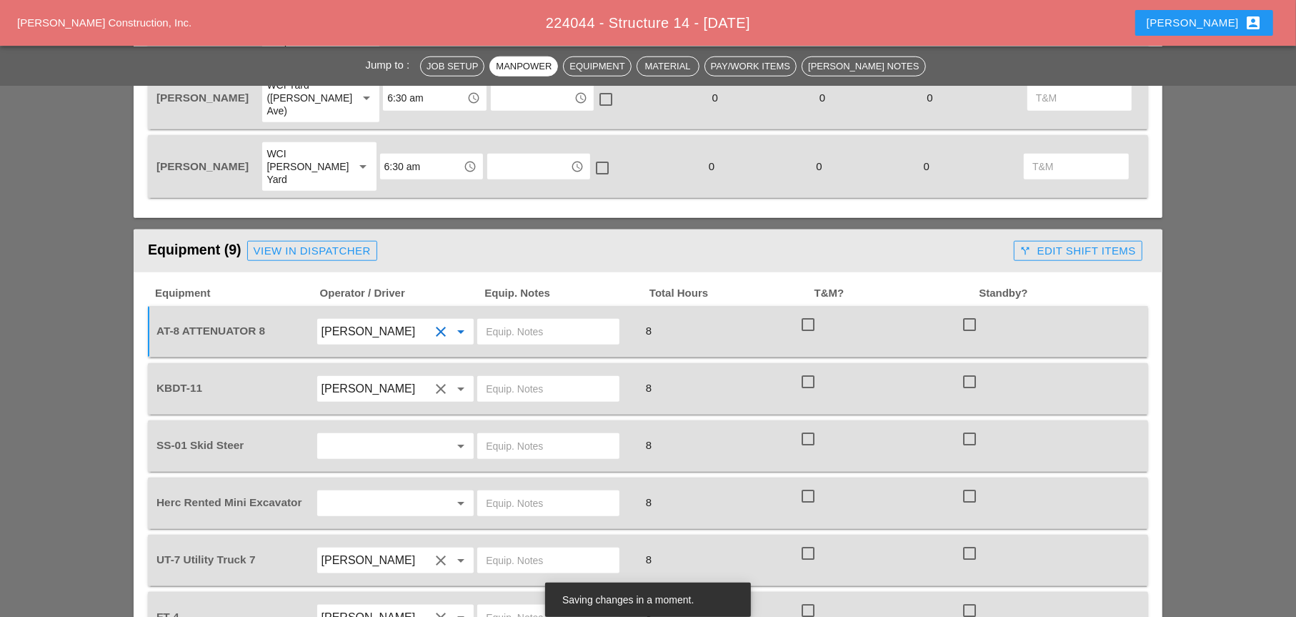
click at [502, 377] on input "text" at bounding box center [548, 388] width 125 height 23
click at [357, 435] on input "text" at bounding box center [376, 446] width 109 height 23
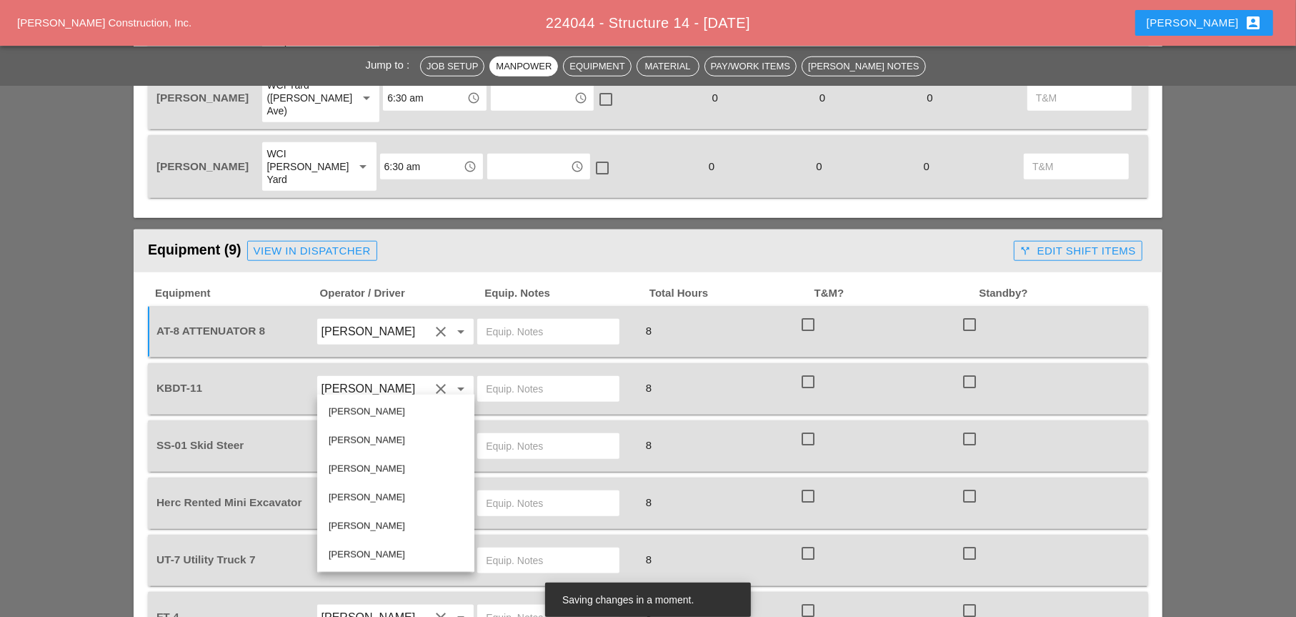
click at [354, 440] on div "[PERSON_NAME]" at bounding box center [396, 440] width 134 height 17
type input "[PERSON_NAME]"
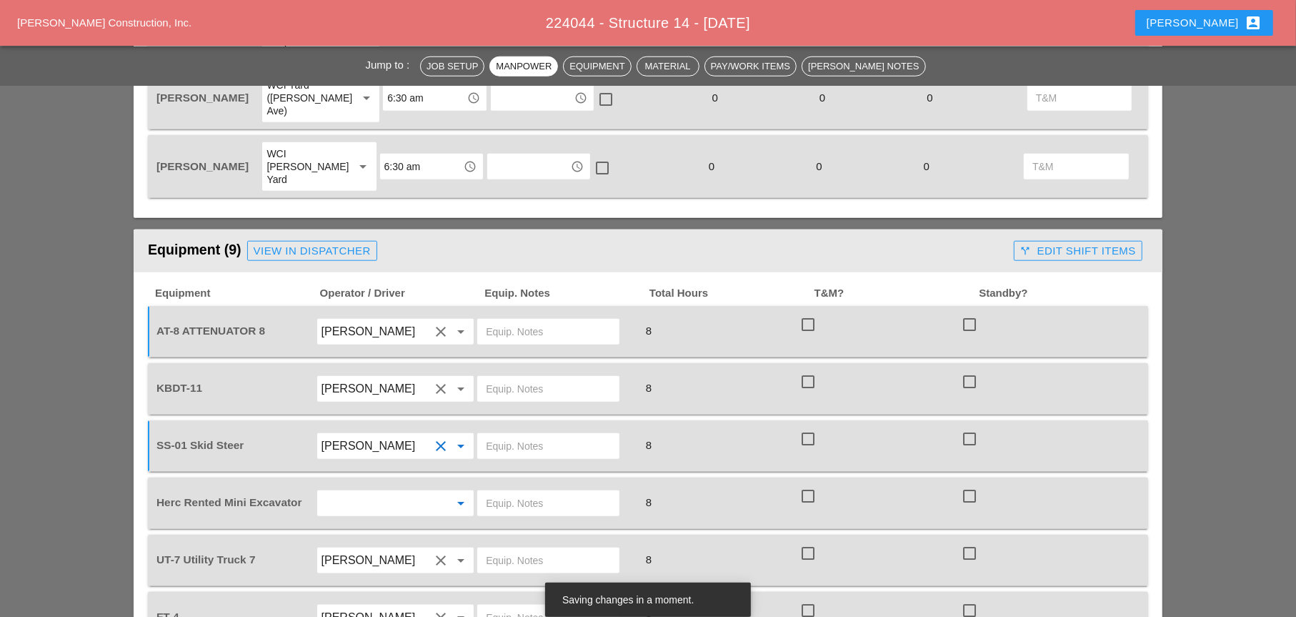
click at [350, 492] on input "text" at bounding box center [376, 503] width 109 height 23
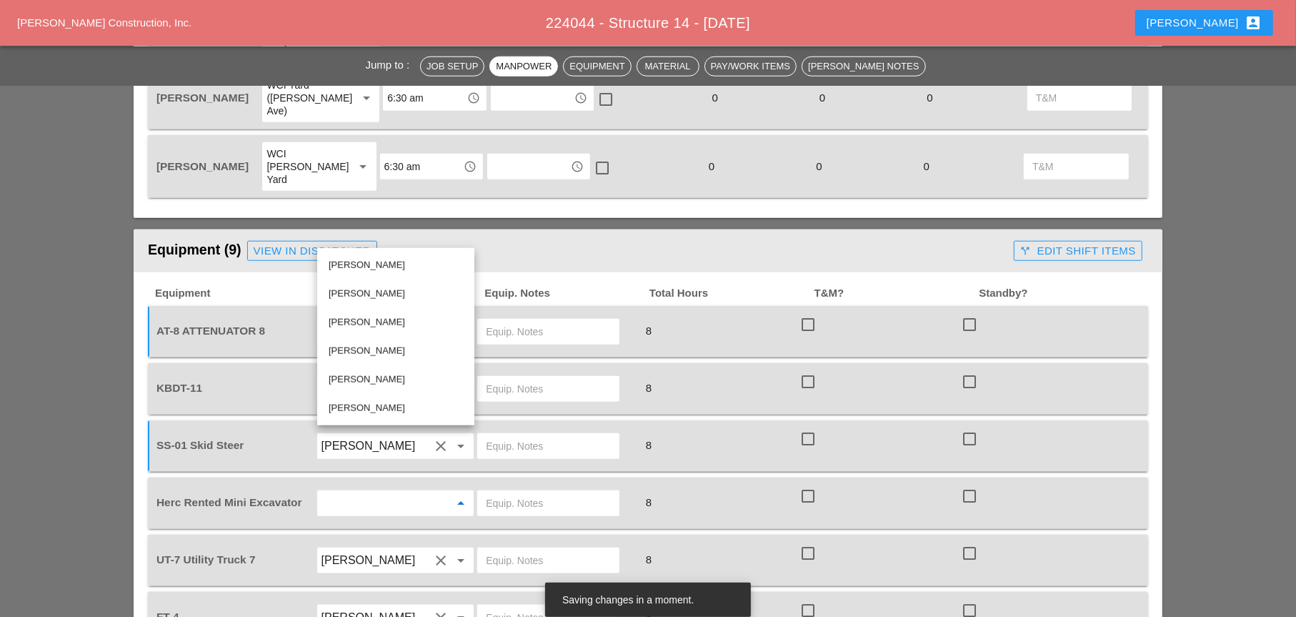
click at [355, 298] on div "[PERSON_NAME]" at bounding box center [396, 293] width 134 height 17
type input "[PERSON_NAME]"
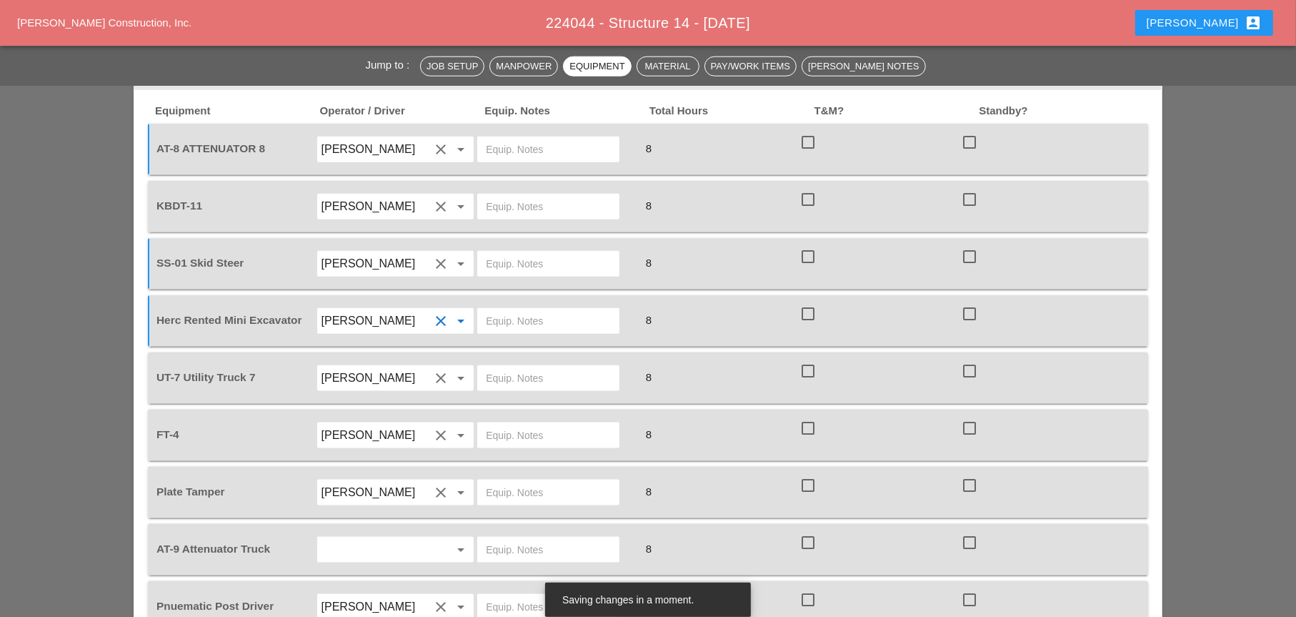
scroll to position [1358, 0]
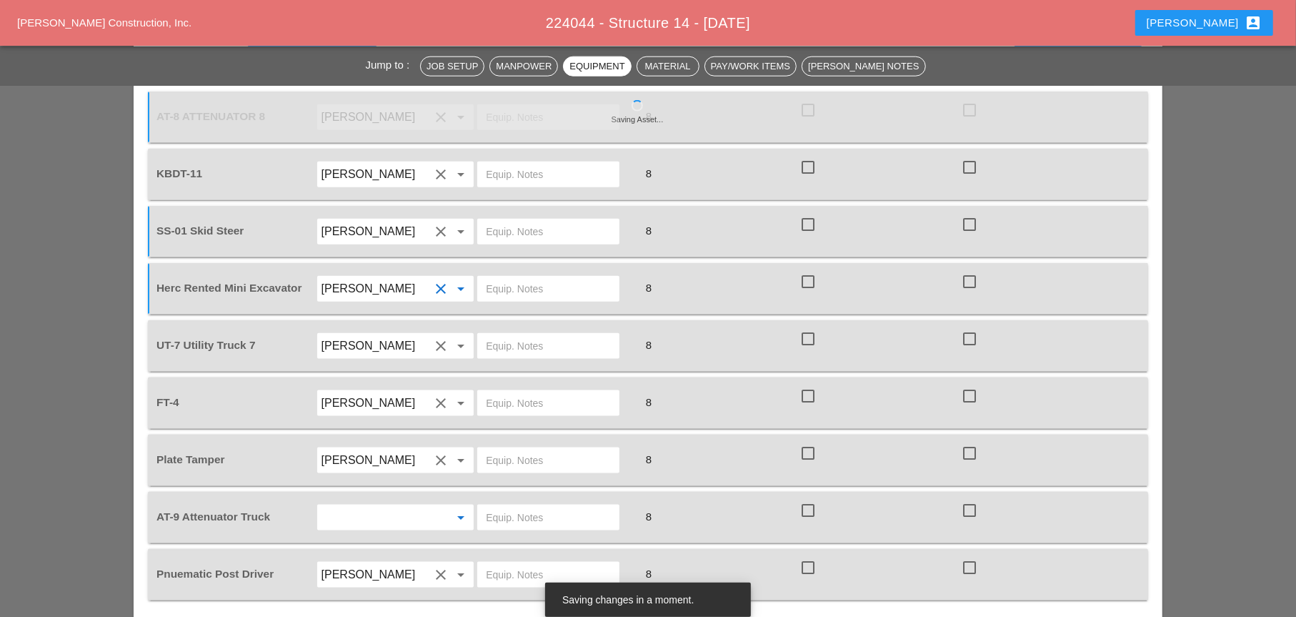
click at [371, 506] on input "text" at bounding box center [376, 517] width 109 height 23
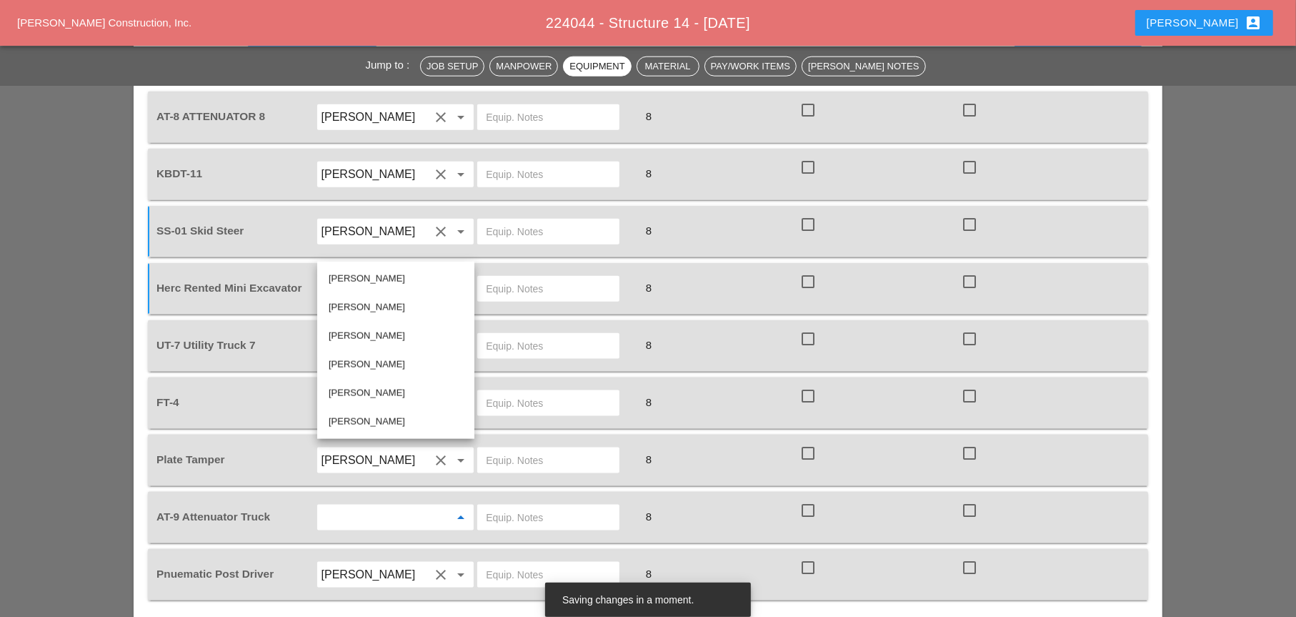
click at [362, 363] on div "[PERSON_NAME]" at bounding box center [396, 364] width 134 height 17
type input "[PERSON_NAME]"
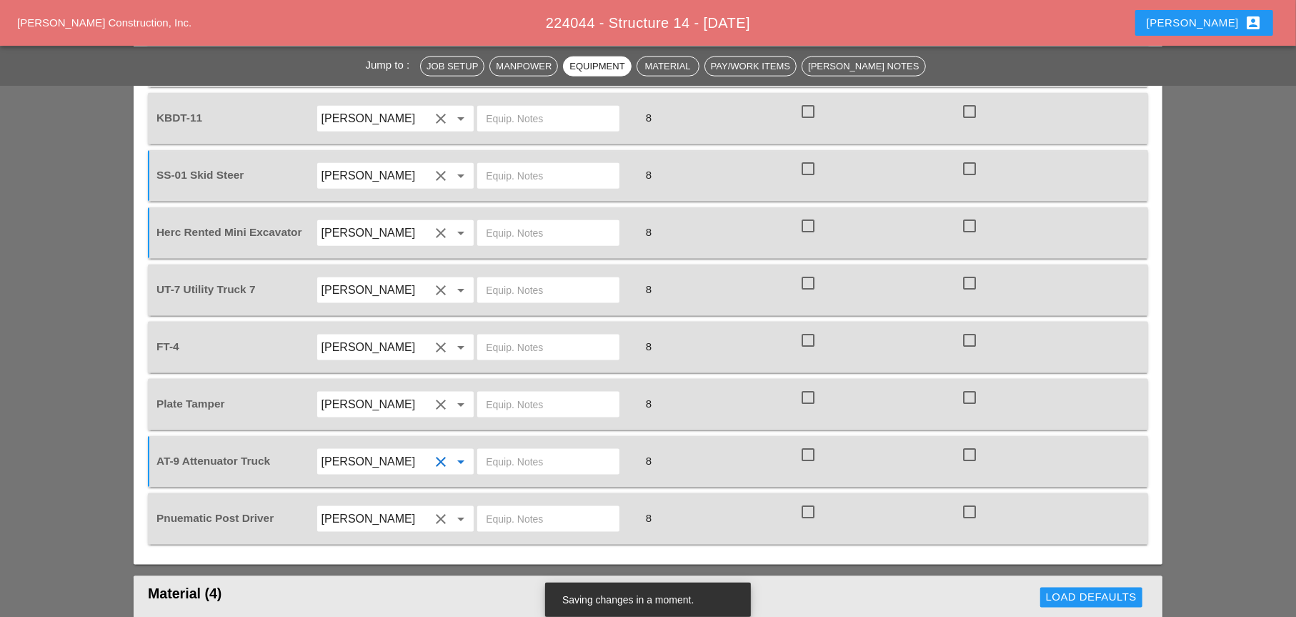
scroll to position [1429, 0]
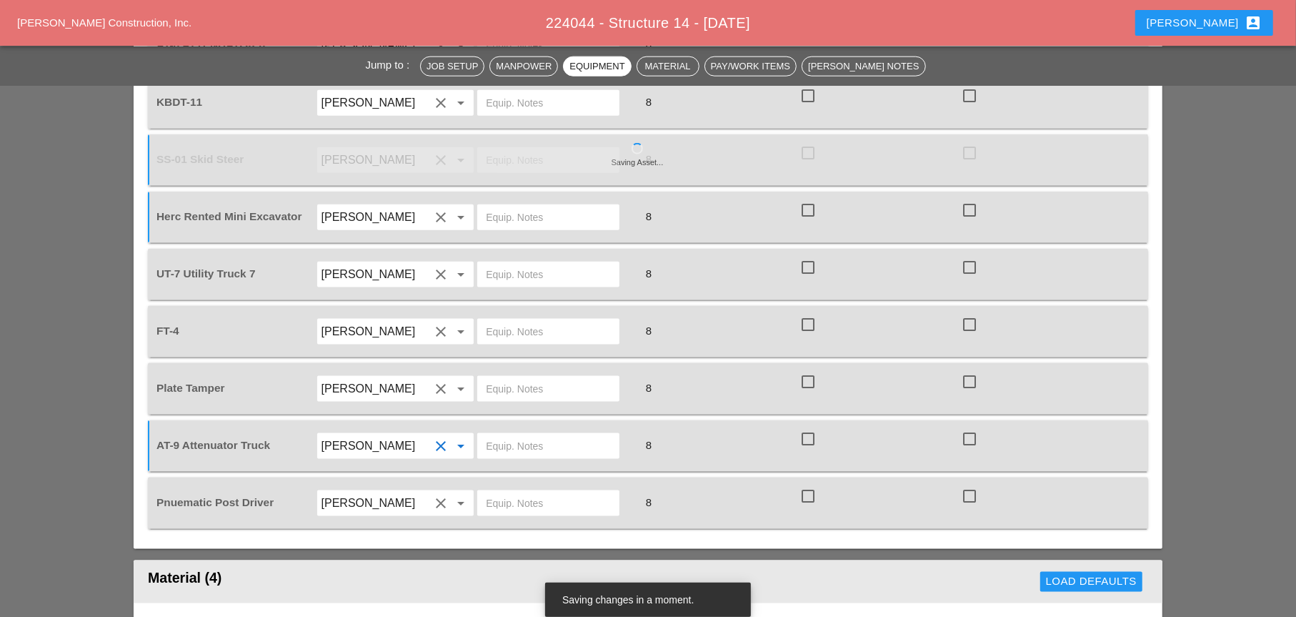
click at [498, 492] on input "text" at bounding box center [548, 503] width 125 height 23
drag, startPoint x: 539, startPoint y: 440, endPoint x: 512, endPoint y: 437, distance: 27.3
click at [512, 492] on input "main yrad" at bounding box center [548, 503] width 125 height 23
type input "main Yard"
click at [492, 435] on input "text" at bounding box center [548, 446] width 125 height 23
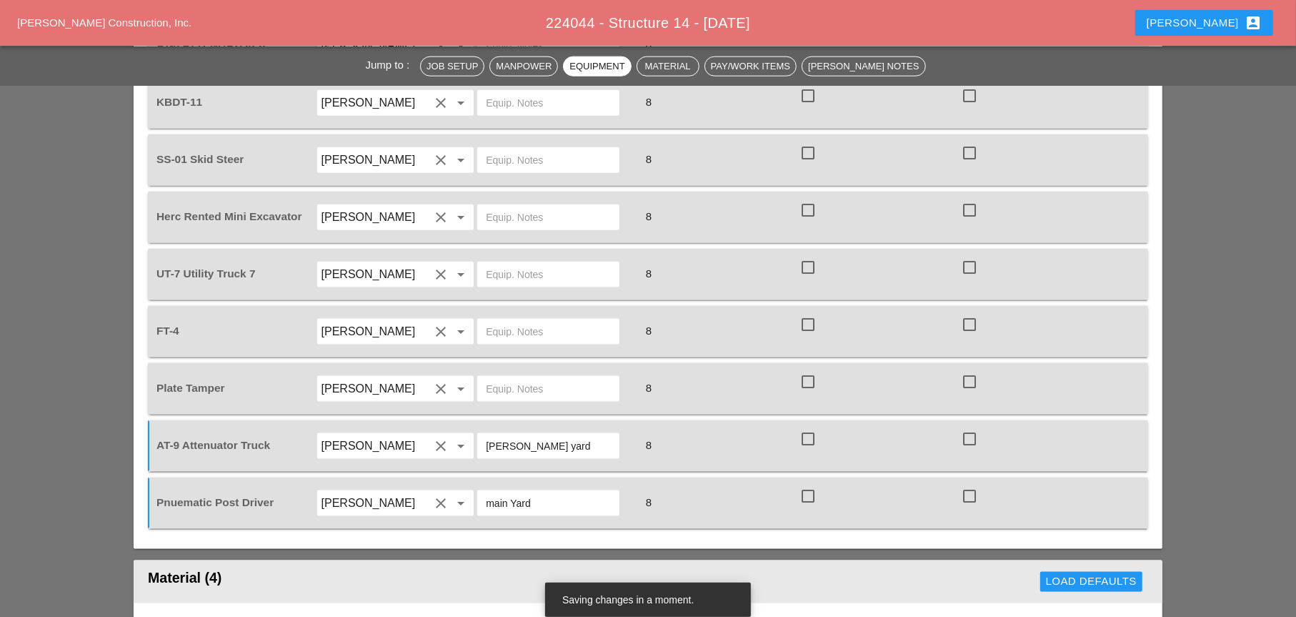
drag, startPoint x: 554, startPoint y: 379, endPoint x: 487, endPoint y: 377, distance: 67.2
click at [487, 435] on input "[PERSON_NAME] yard" at bounding box center [548, 446] width 125 height 23
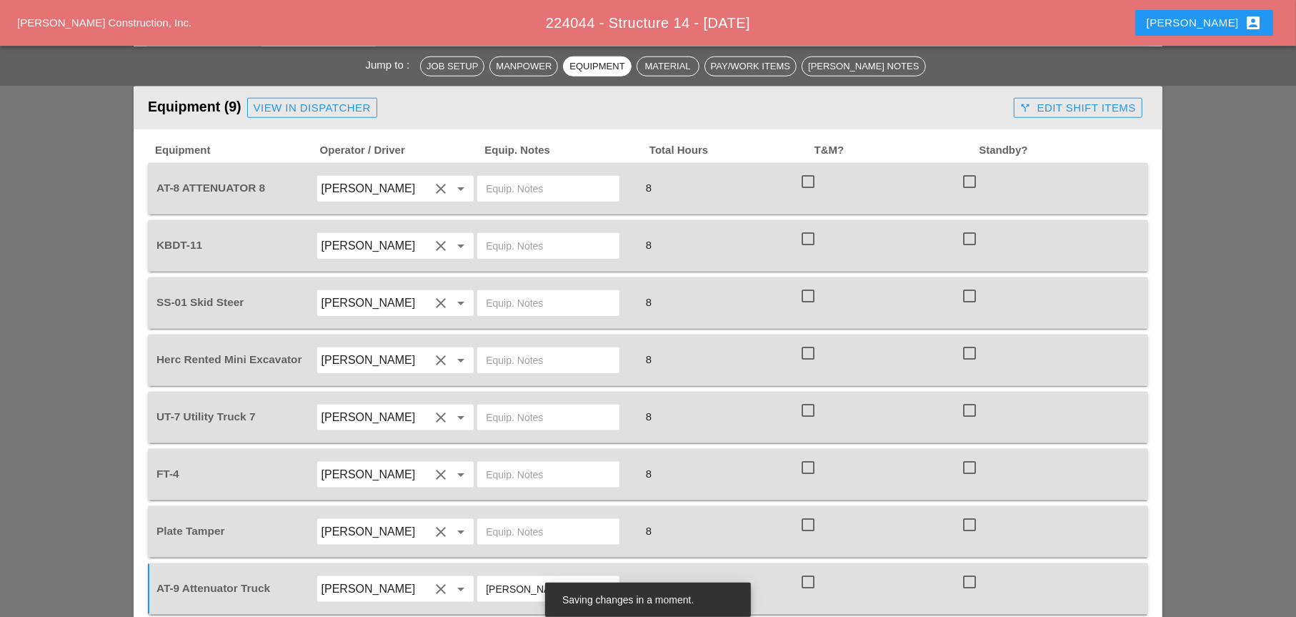
scroll to position [1215, 0]
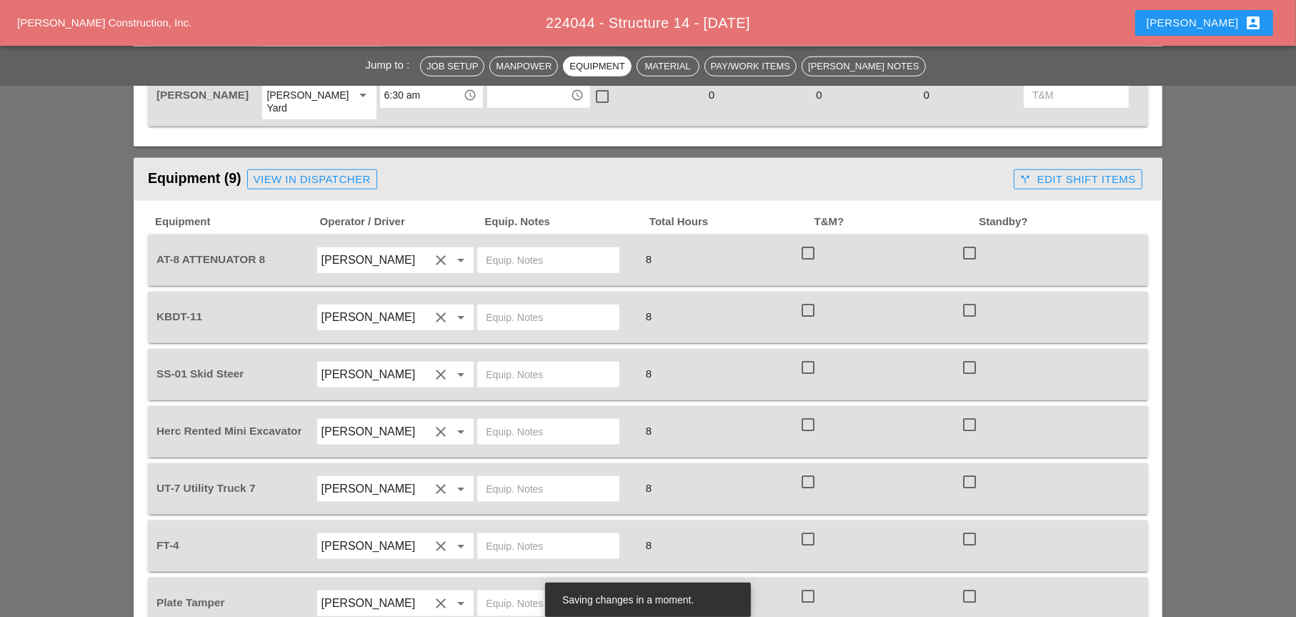
type input "[PERSON_NAME] yard"
click at [496, 249] on input "text" at bounding box center [548, 260] width 125 height 23
paste input "[PERSON_NAME] yard"
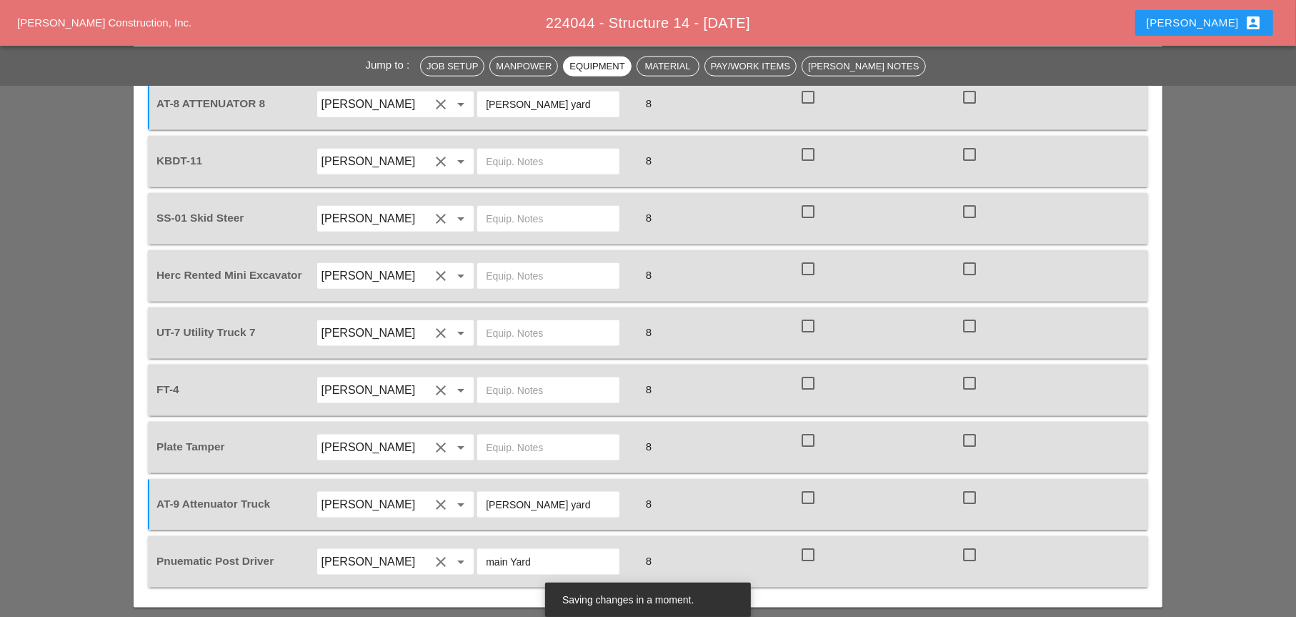
scroll to position [1429, 0]
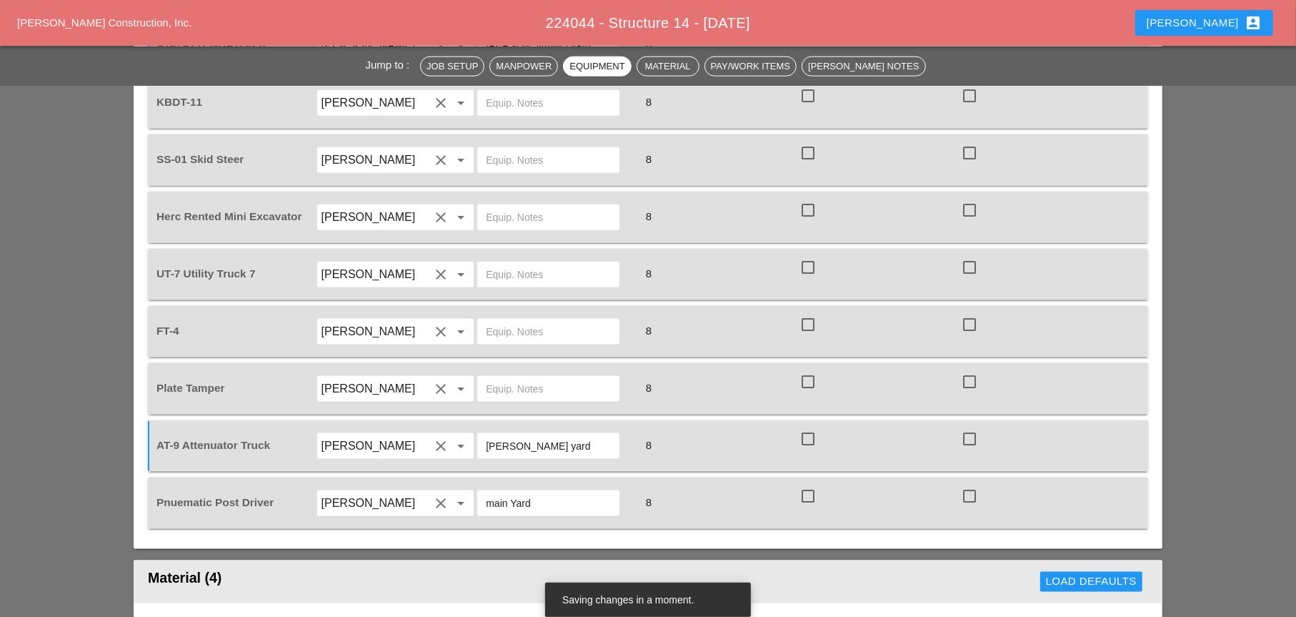
type input "[PERSON_NAME] yard"
drag, startPoint x: 532, startPoint y: 435, endPoint x: 485, endPoint y: 435, distance: 46.5
click at [485, 490] on div "main Yard" at bounding box center [548, 503] width 142 height 26
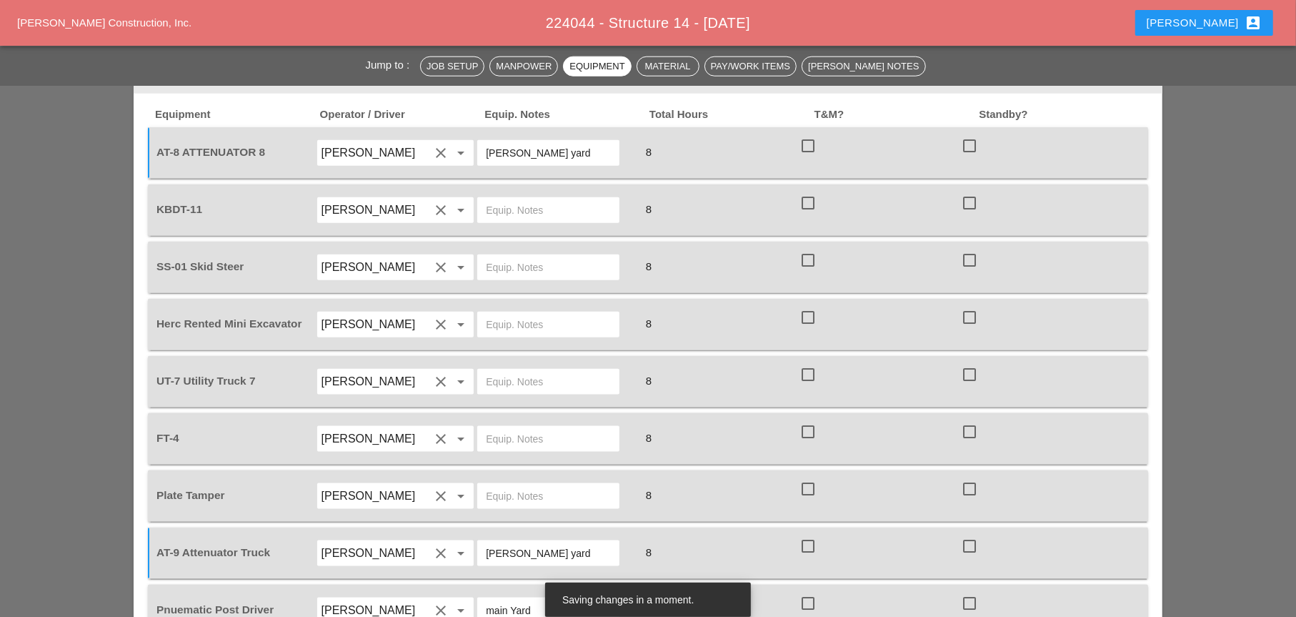
scroll to position [1143, 0]
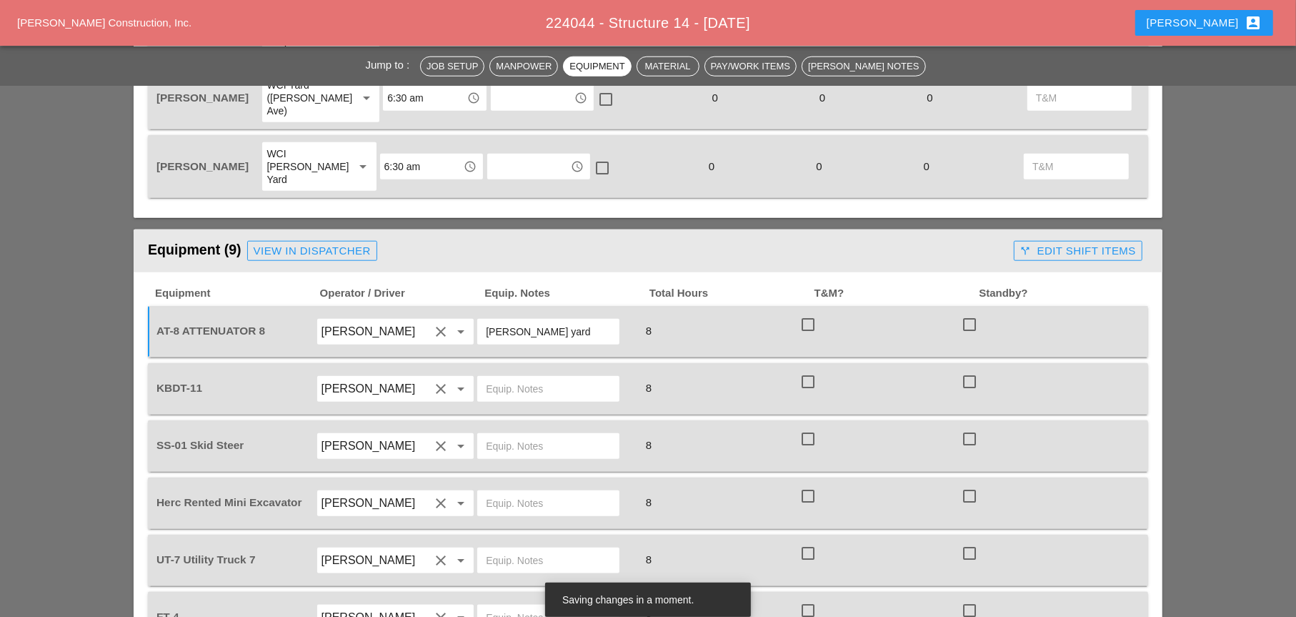
click at [499, 377] on input "text" at bounding box center [548, 388] width 125 height 23
paste input "main Yard"
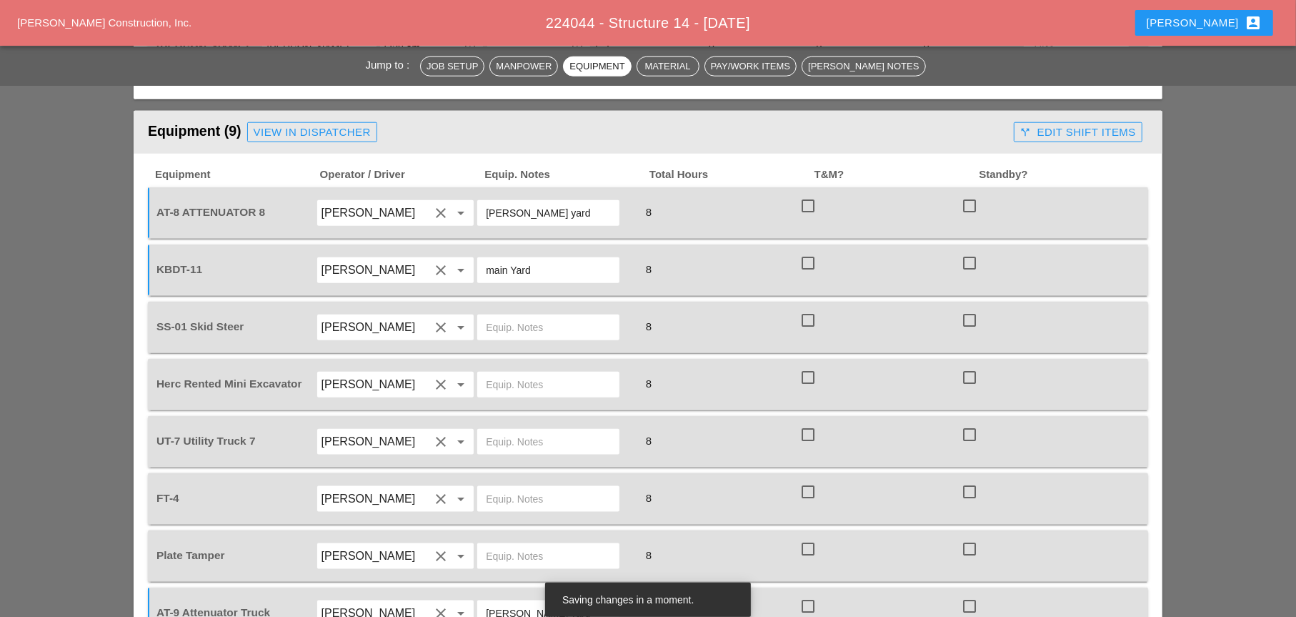
scroll to position [1286, 0]
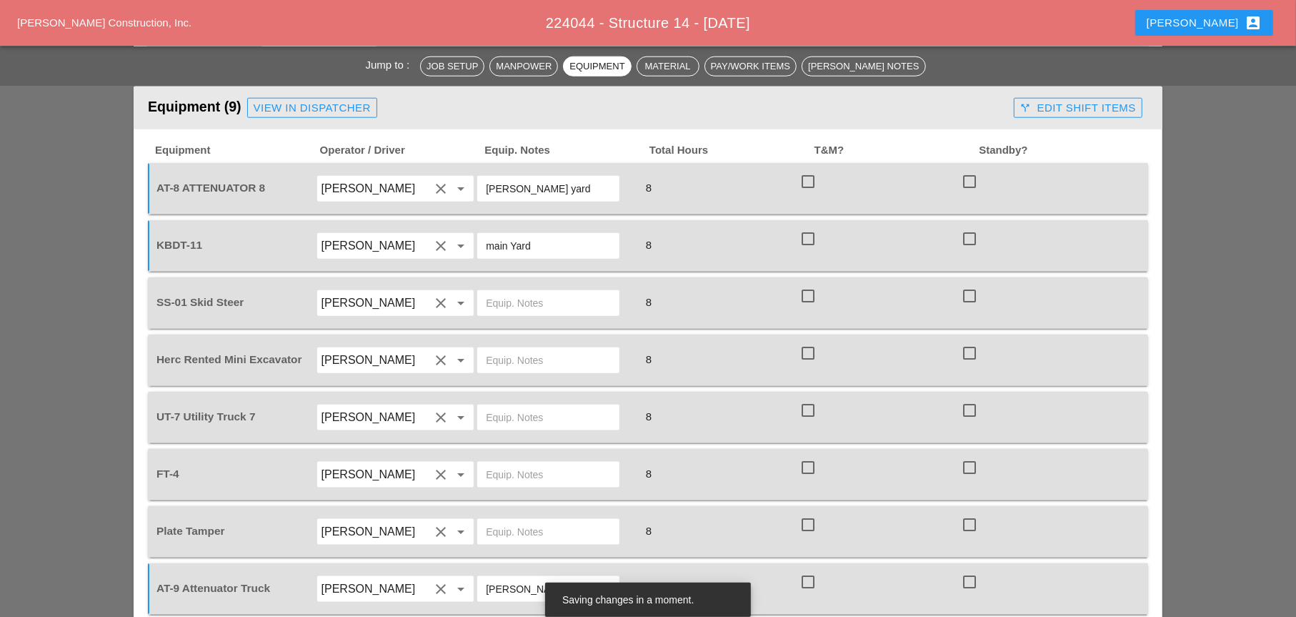
type input "main Yard"
click at [494, 406] on input "text" at bounding box center [548, 417] width 125 height 23
paste input "main Yard"
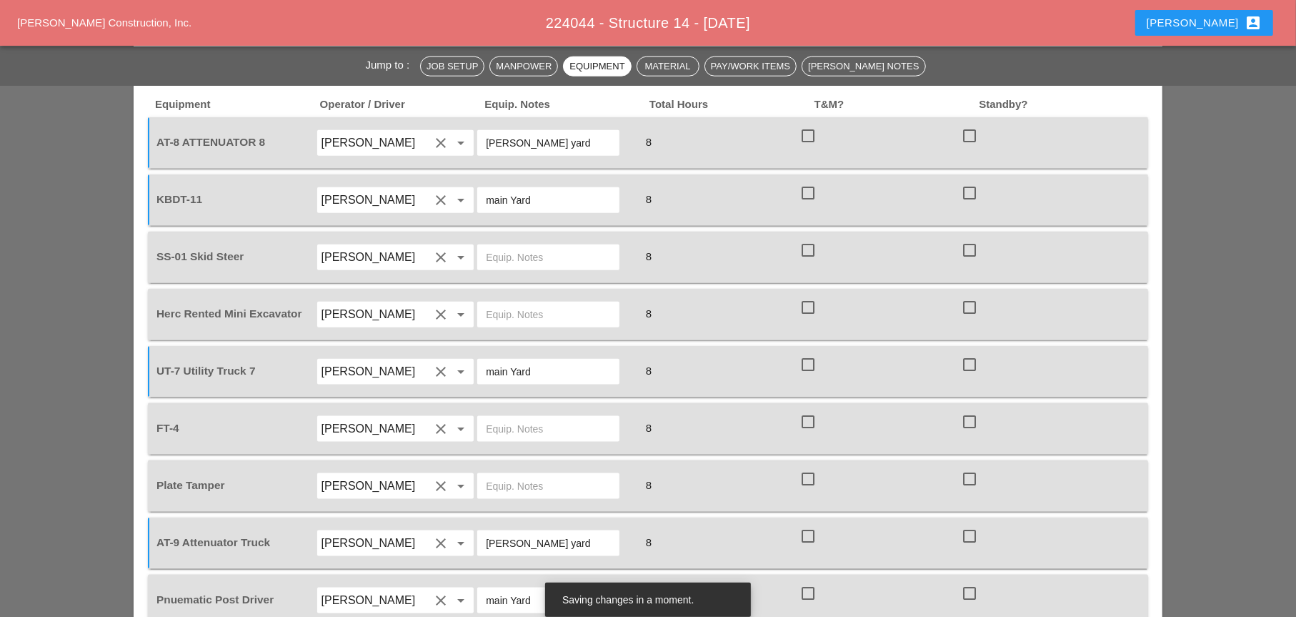
scroll to position [1358, 0]
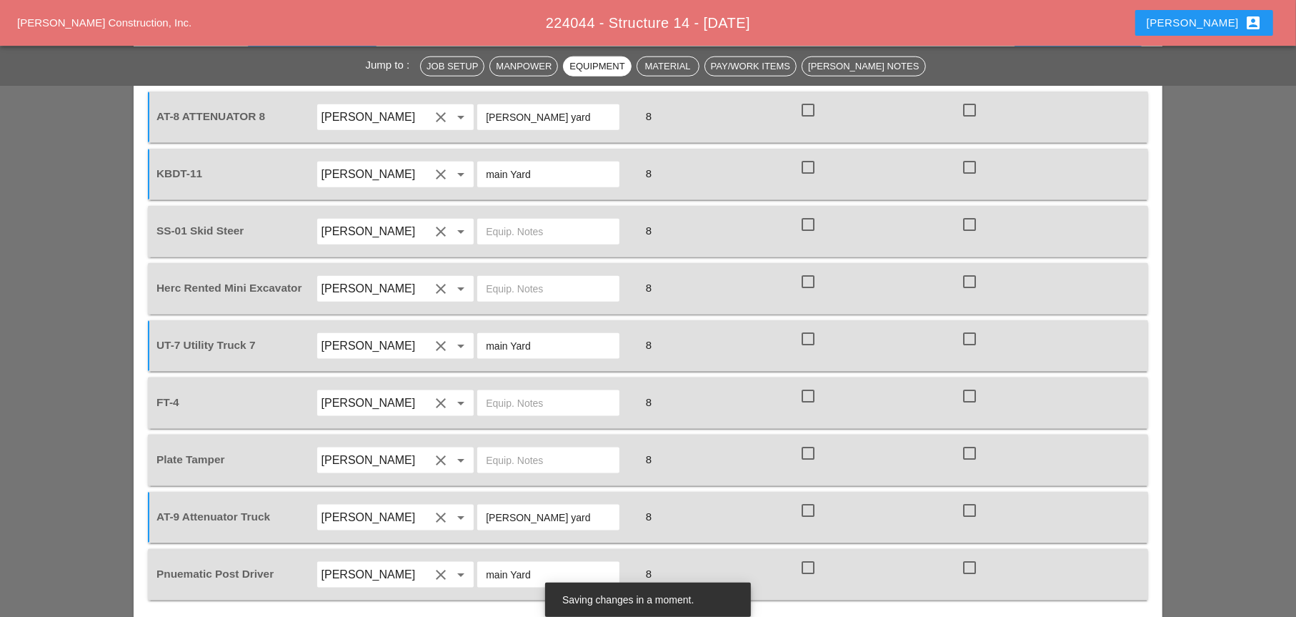
type input "main Yard"
click at [495, 392] on input "text" at bounding box center [548, 403] width 125 height 23
paste input "main Yard"
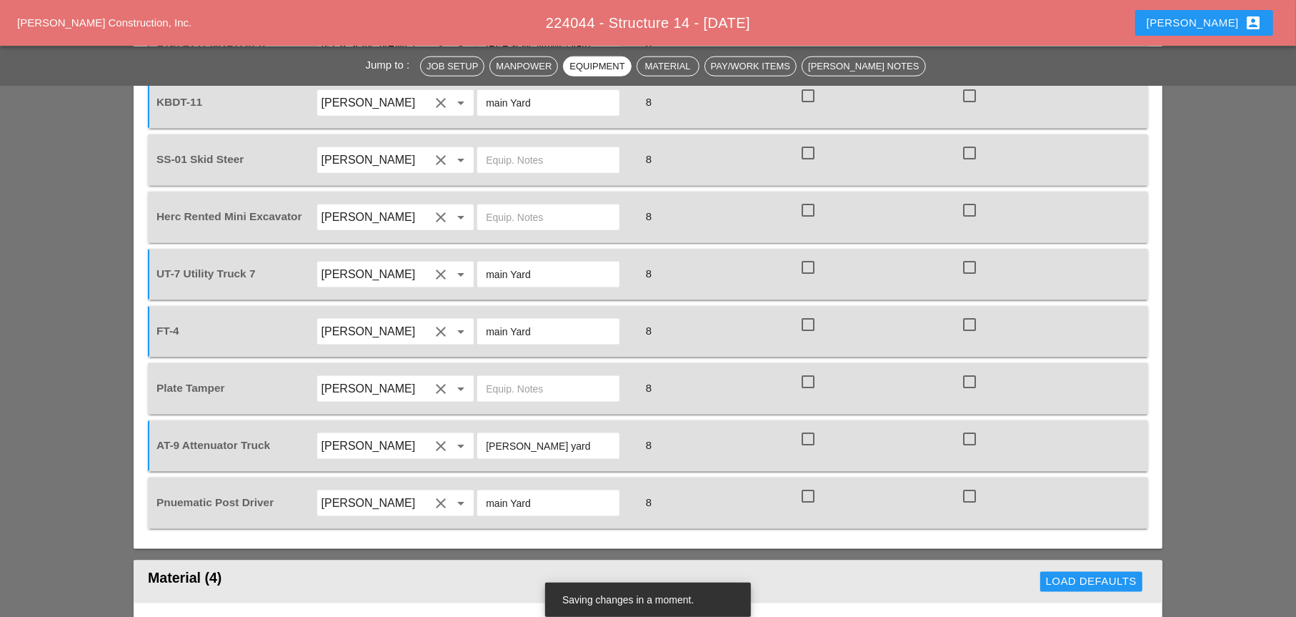
type input "main Yard"
click at [500, 377] on input "text" at bounding box center [548, 388] width 125 height 23
paste input "main Yard"
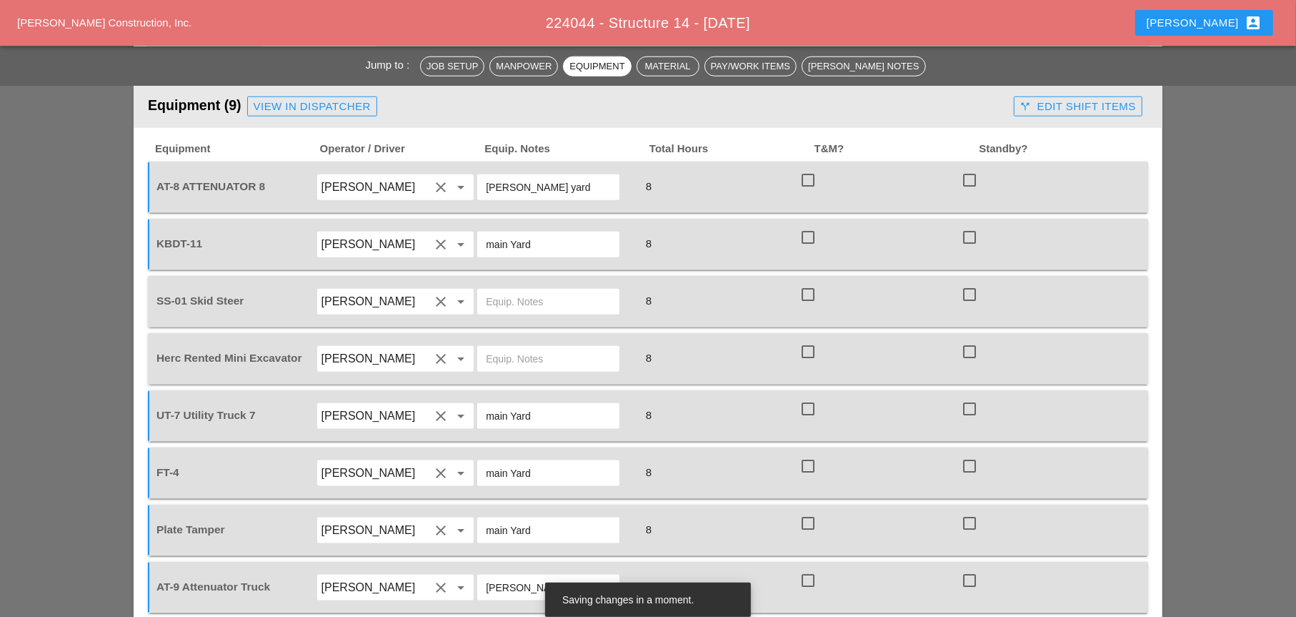
scroll to position [1286, 0]
type input "main Yard"
click at [490, 292] on input "text" at bounding box center [548, 303] width 125 height 23
type input "on site"
click at [512, 349] on input "text" at bounding box center [548, 360] width 125 height 23
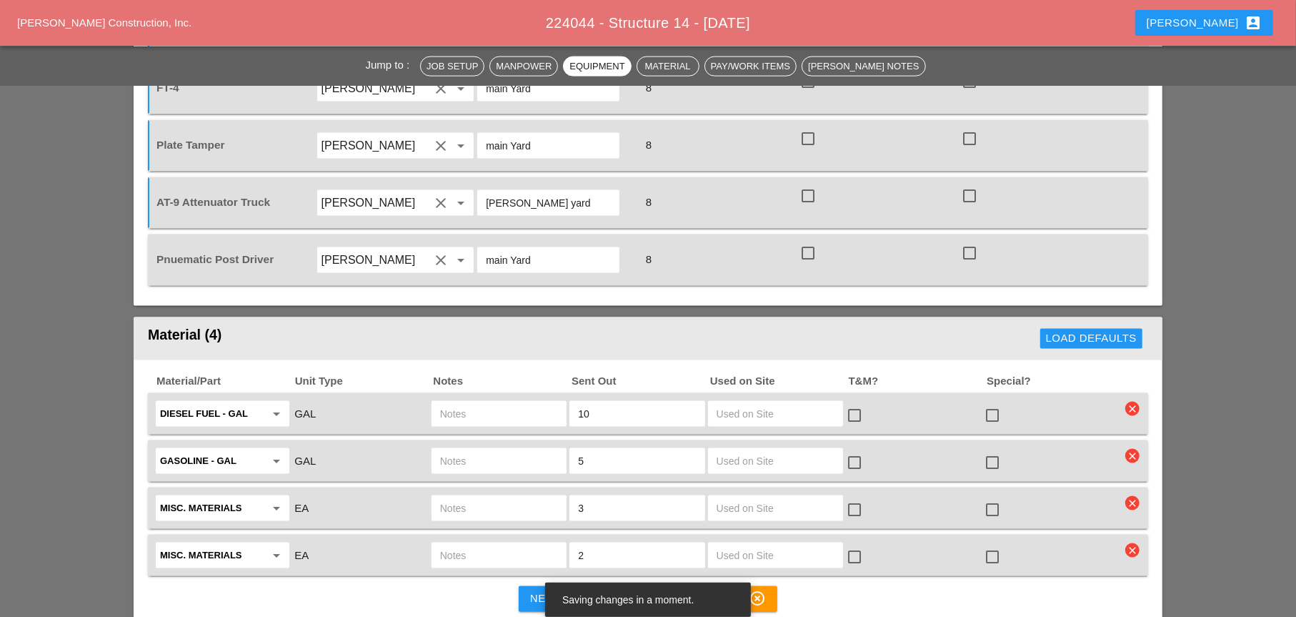
scroll to position [1715, 0]
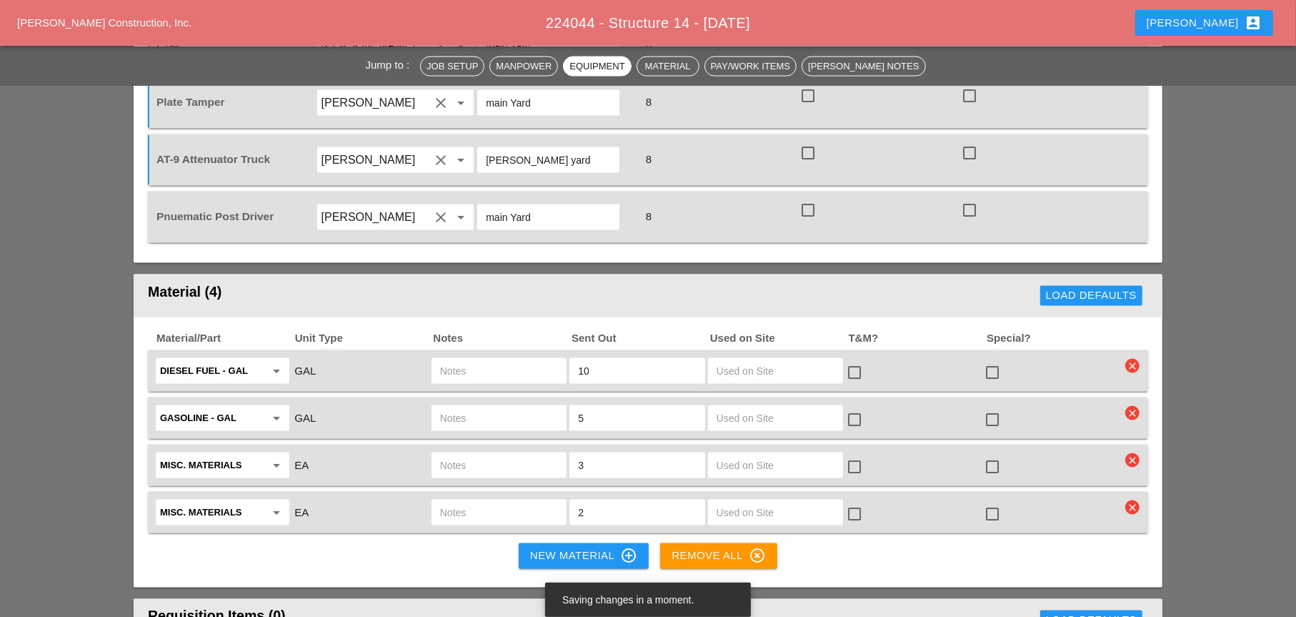
type input "on site"
click at [466, 359] on input "text" at bounding box center [499, 370] width 118 height 23
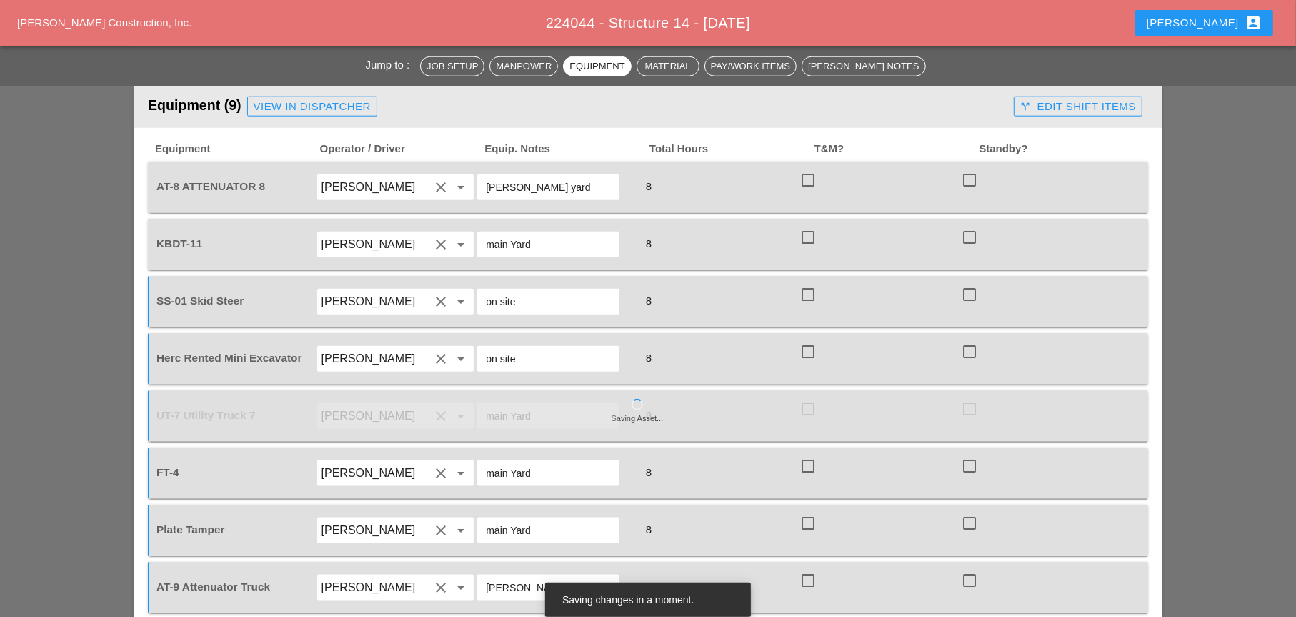
scroll to position [1286, 0]
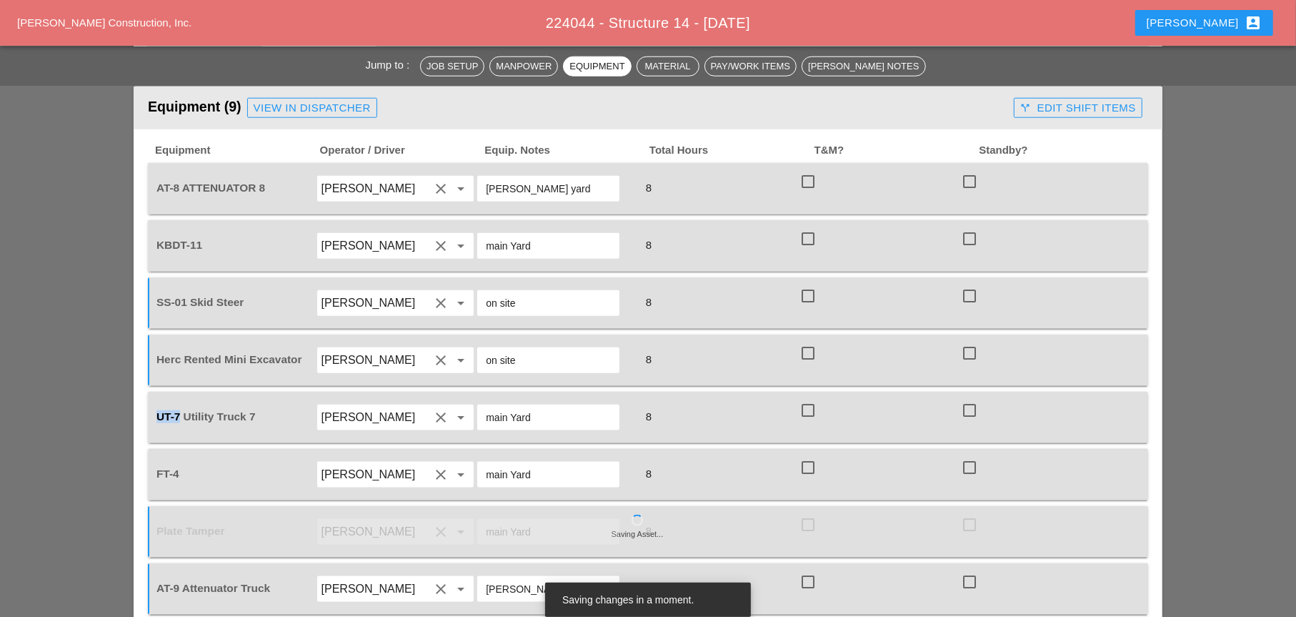
drag, startPoint x: 179, startPoint y: 349, endPoint x: 145, endPoint y: 349, distance: 33.6
click at [145, 349] on div "Equipment Operator / Driver Equip. Notes Total Hours T&M? Standby? AT-8 ATTENUA…" at bounding box center [648, 410] width 1029 height 562
copy span "UT-7"
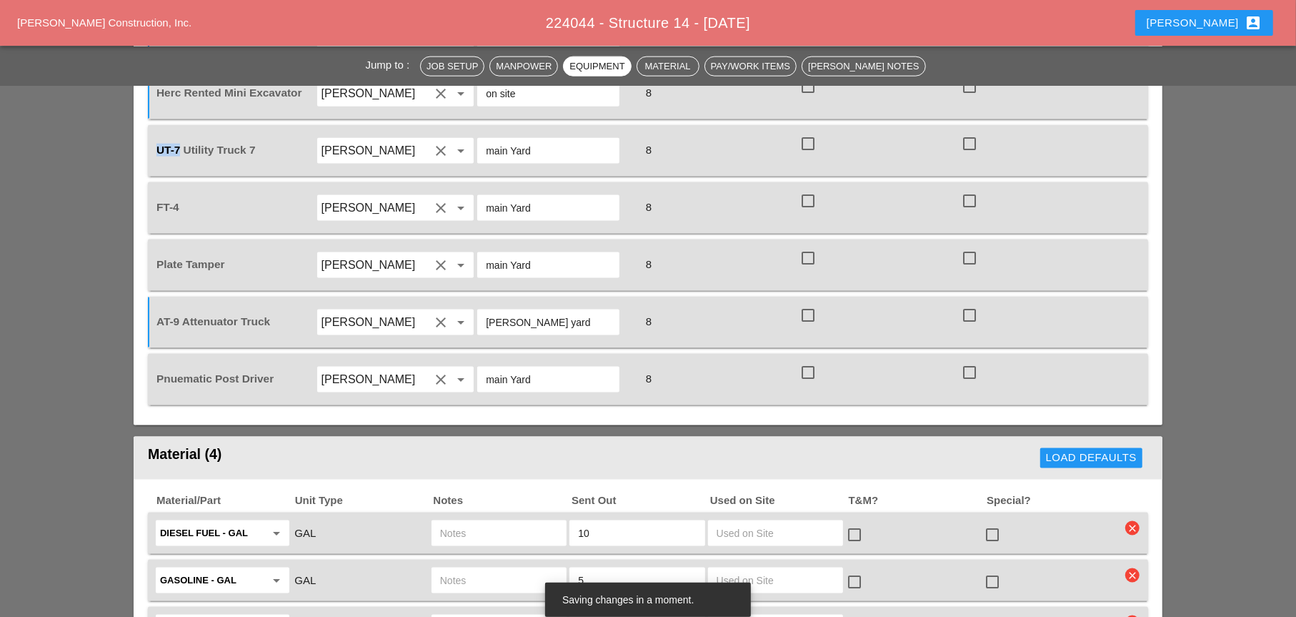
scroll to position [1644, 0]
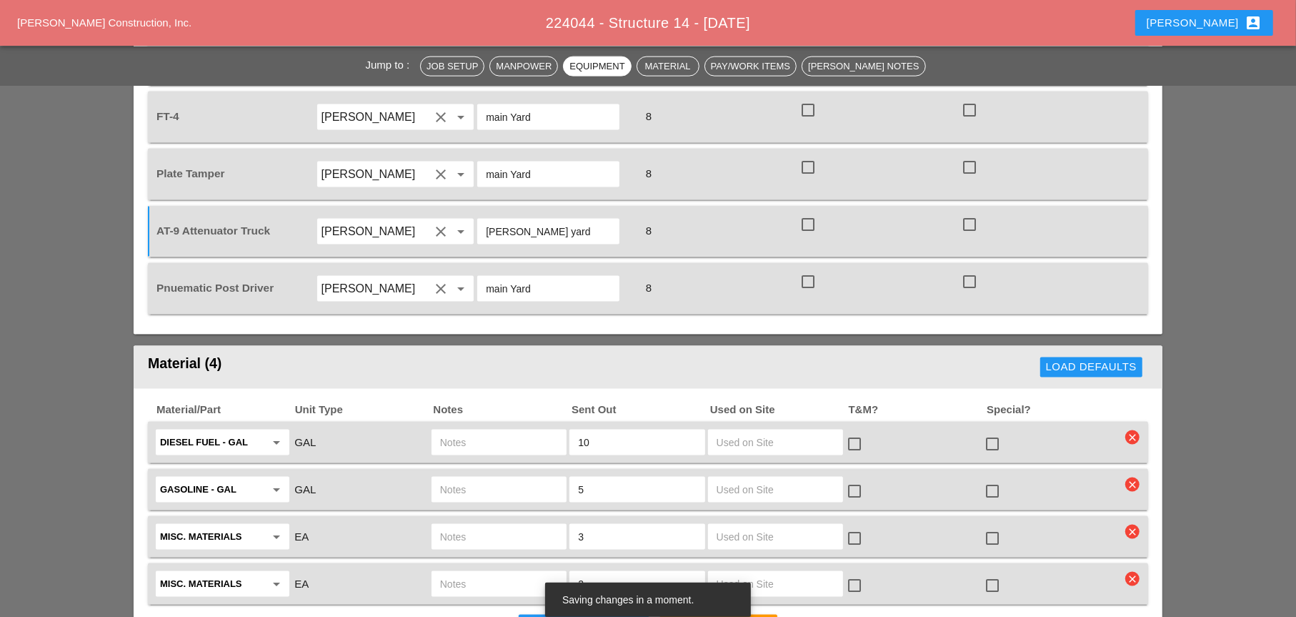
click at [473, 431] on input "text" at bounding box center [499, 442] width 118 height 23
paste input "UT-7"
type input "UT-7"
click at [469, 478] on input "text" at bounding box center [499, 489] width 118 height 23
paste input "UT-7"
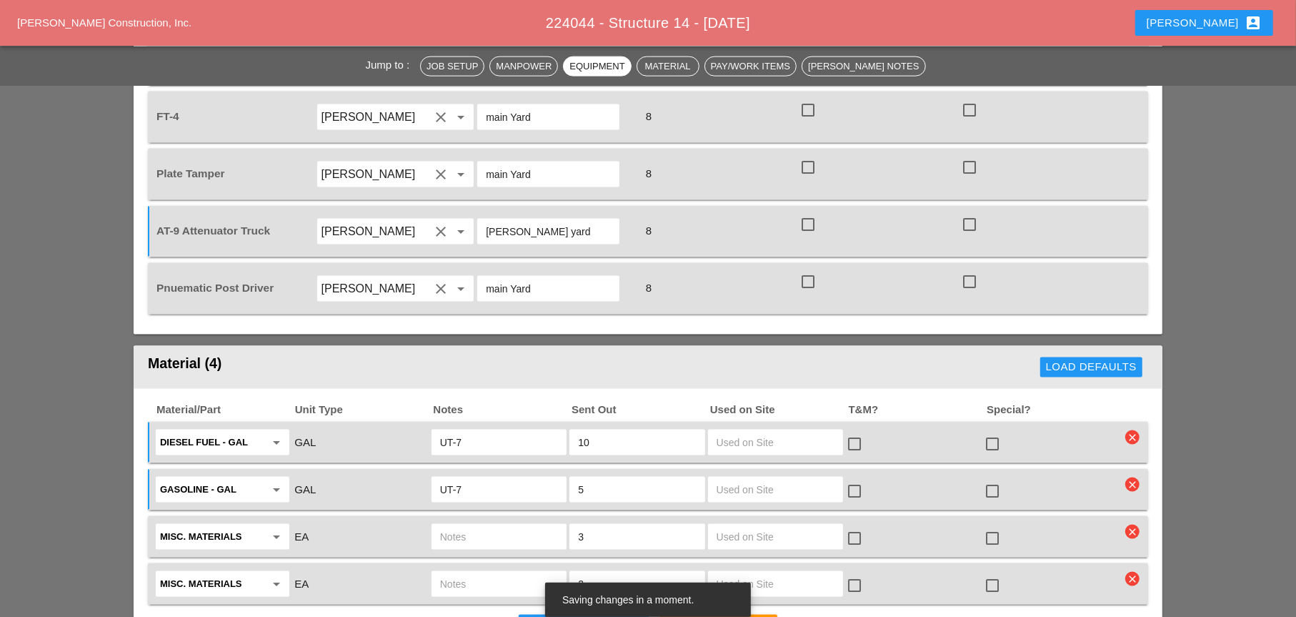
type input "UT-7"
drag, startPoint x: 587, startPoint y: 374, endPoint x: 580, endPoint y: 374, distance: 7.9
click at [580, 431] on input "10" at bounding box center [637, 442] width 118 height 23
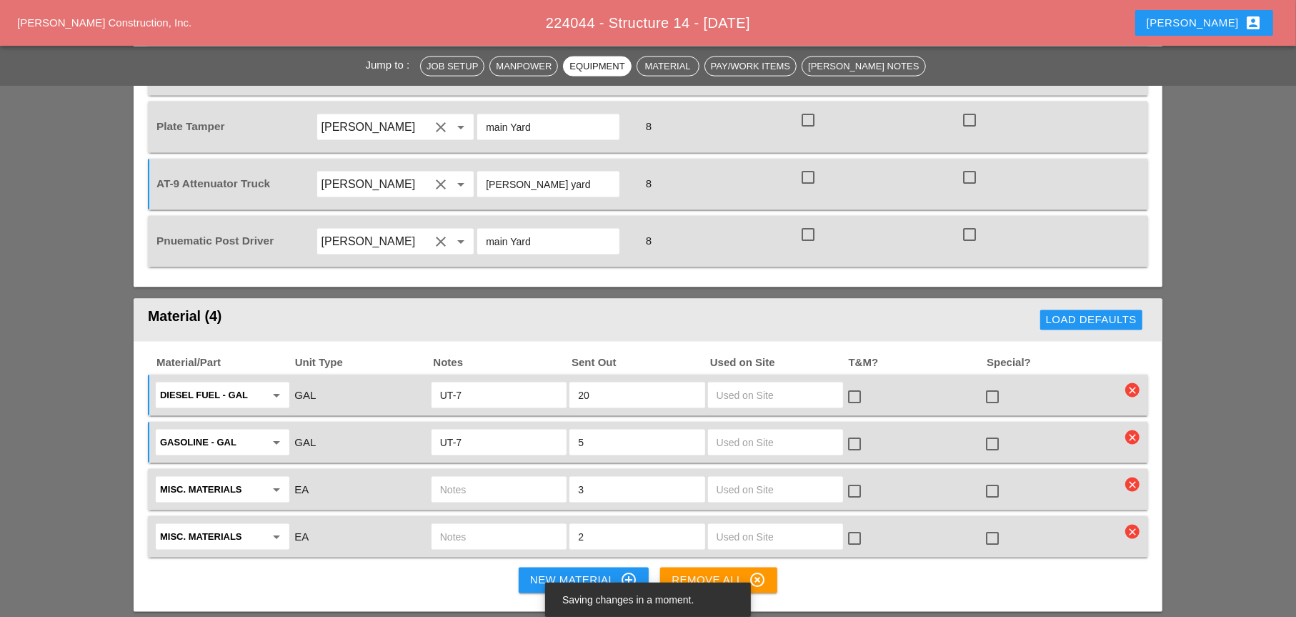
scroll to position [1715, 0]
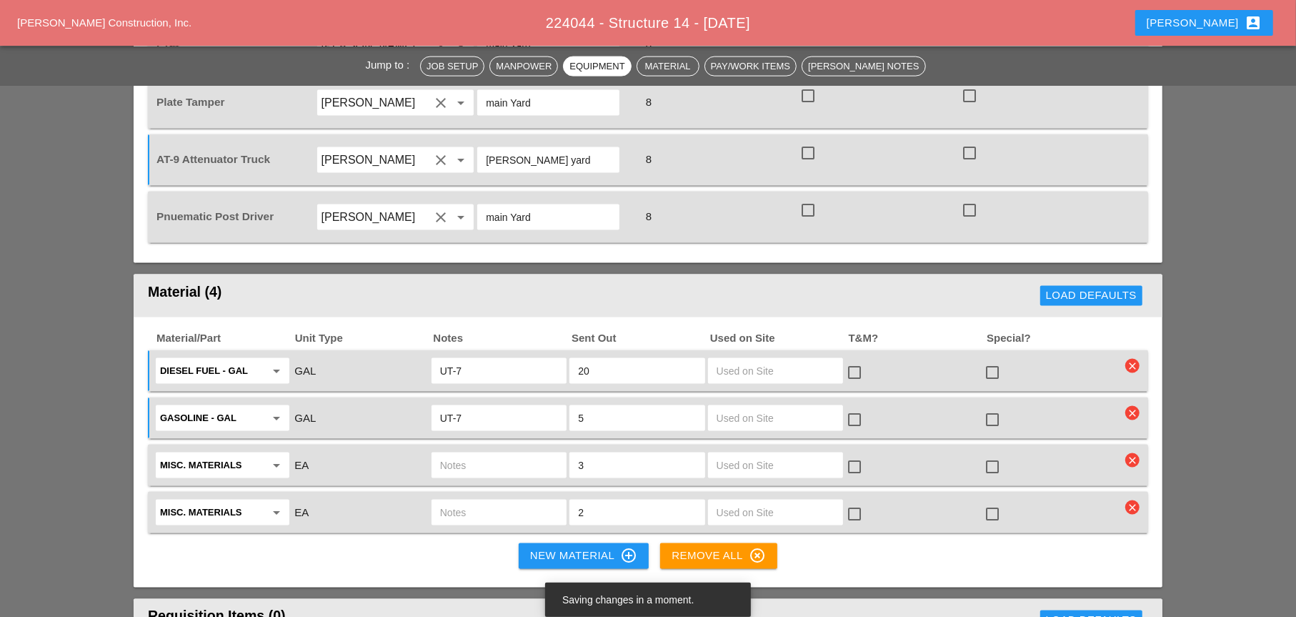
type input "20"
click at [255, 454] on input "Misc. Materials" at bounding box center [212, 465] width 105 height 23
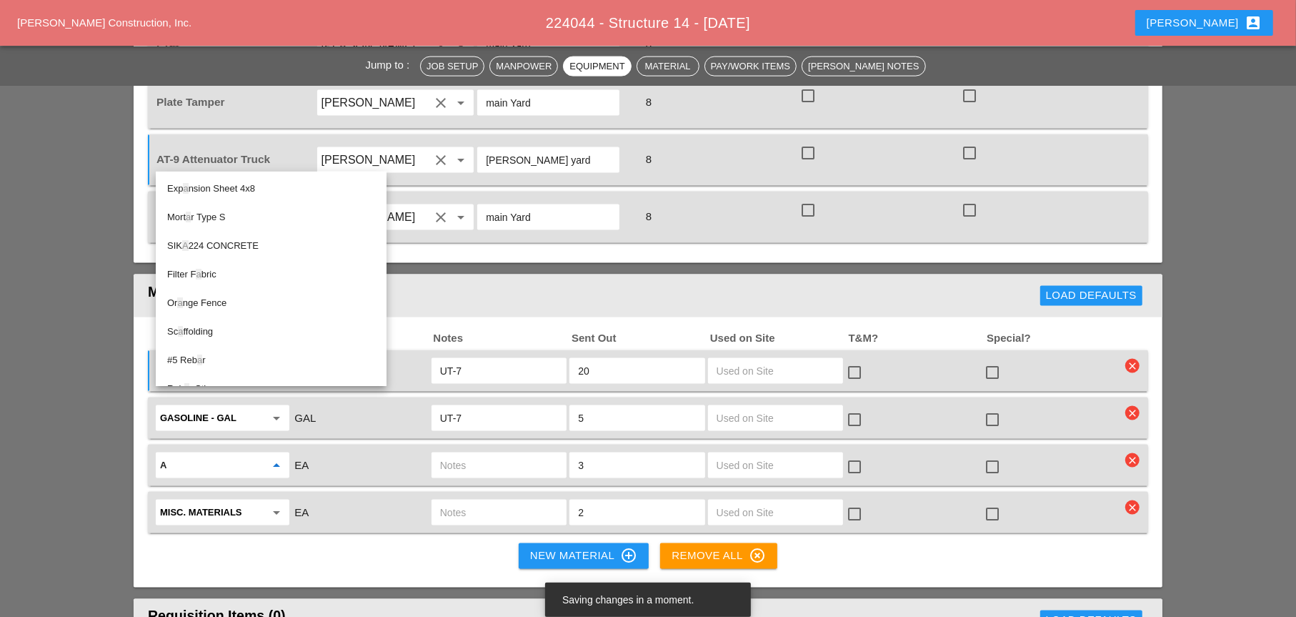
type input "a"
click at [324, 456] on div "EA" at bounding box center [360, 465] width 135 height 19
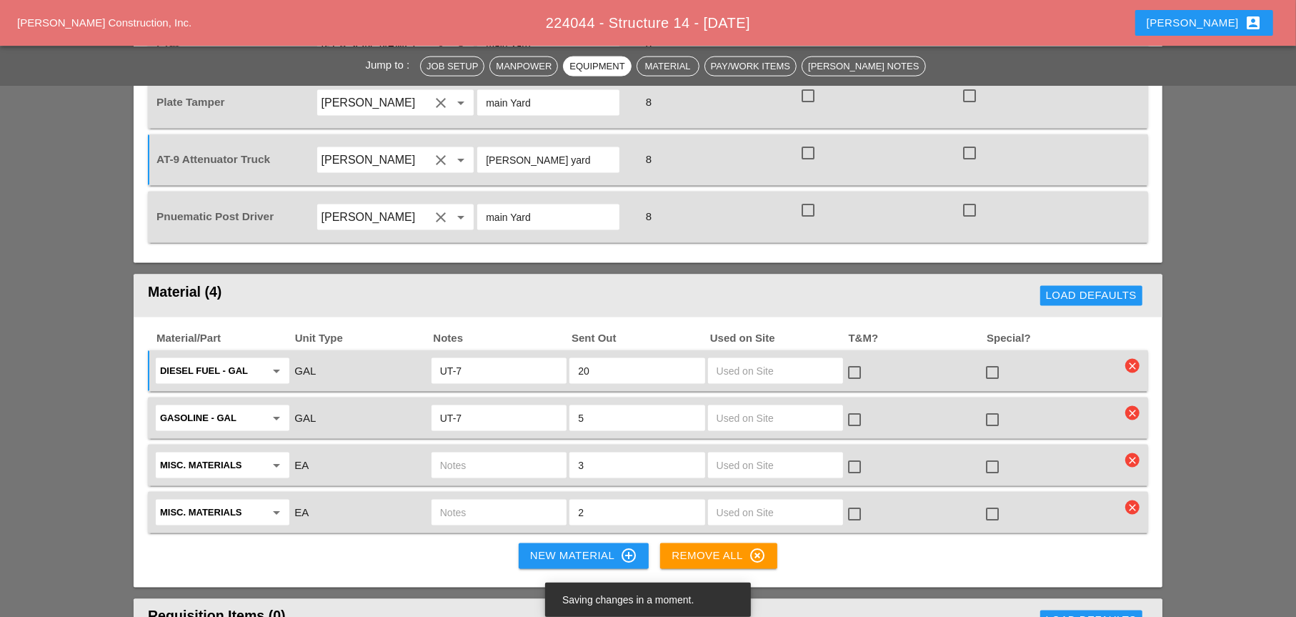
click at [216, 454] on input "Misc. Materials" at bounding box center [212, 465] width 105 height 23
click at [211, 432] on div "A/C setup - EA" at bounding box center [222, 429] width 111 height 17
type input "A/C setup - EA"
drag, startPoint x: 587, startPoint y: 392, endPoint x: 577, endPoint y: 393, distance: 9.3
click at [578, 454] on input "3" at bounding box center [637, 465] width 118 height 23
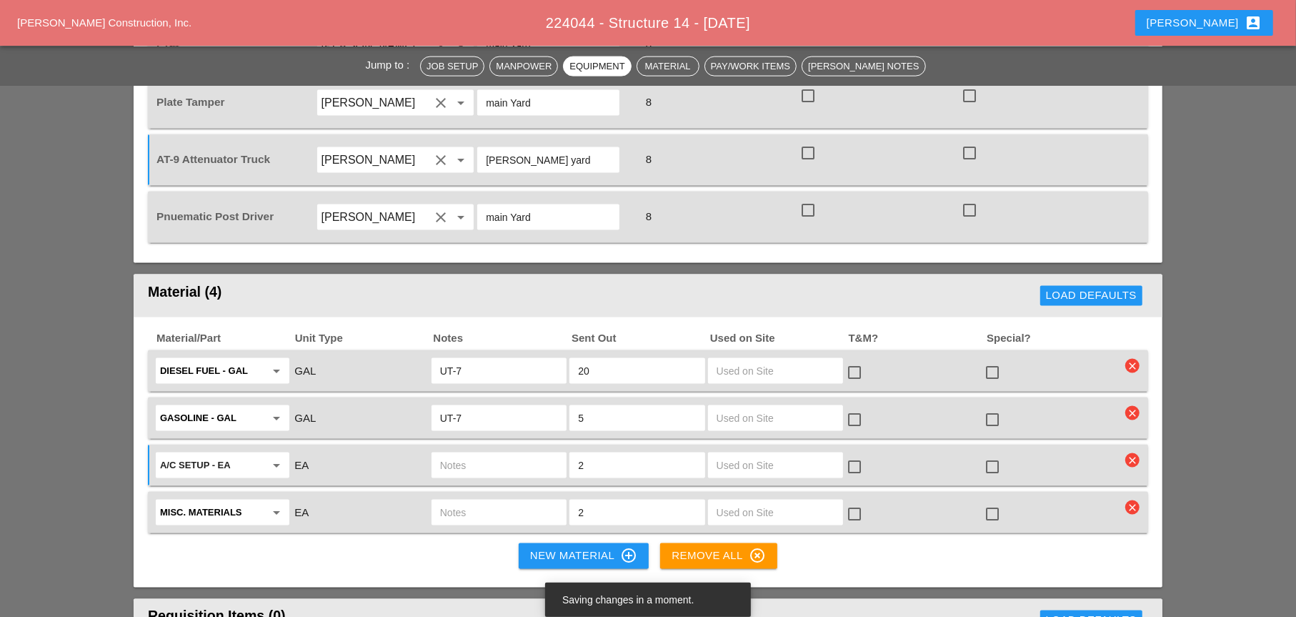
type input "2"
click at [482, 454] on input "text" at bounding box center [499, 465] width 118 height 23
paste input "UT-7"
type input "UT-7"
click at [462, 501] on input "text" at bounding box center [499, 512] width 118 height 23
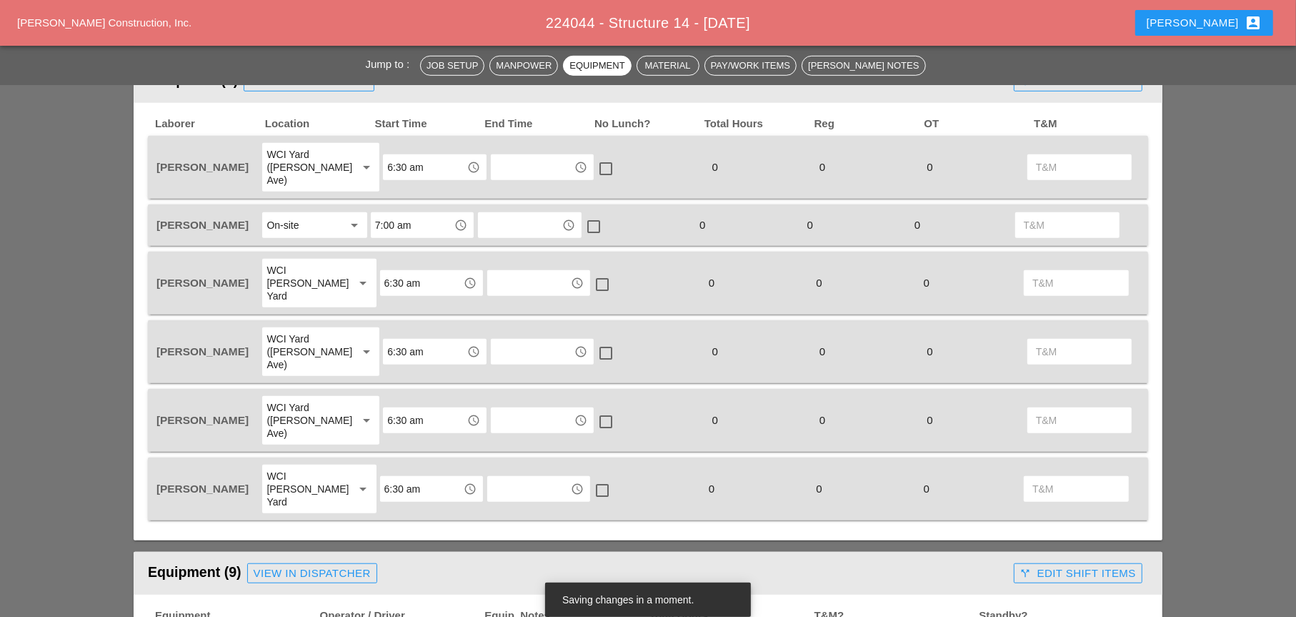
scroll to position [786, 0]
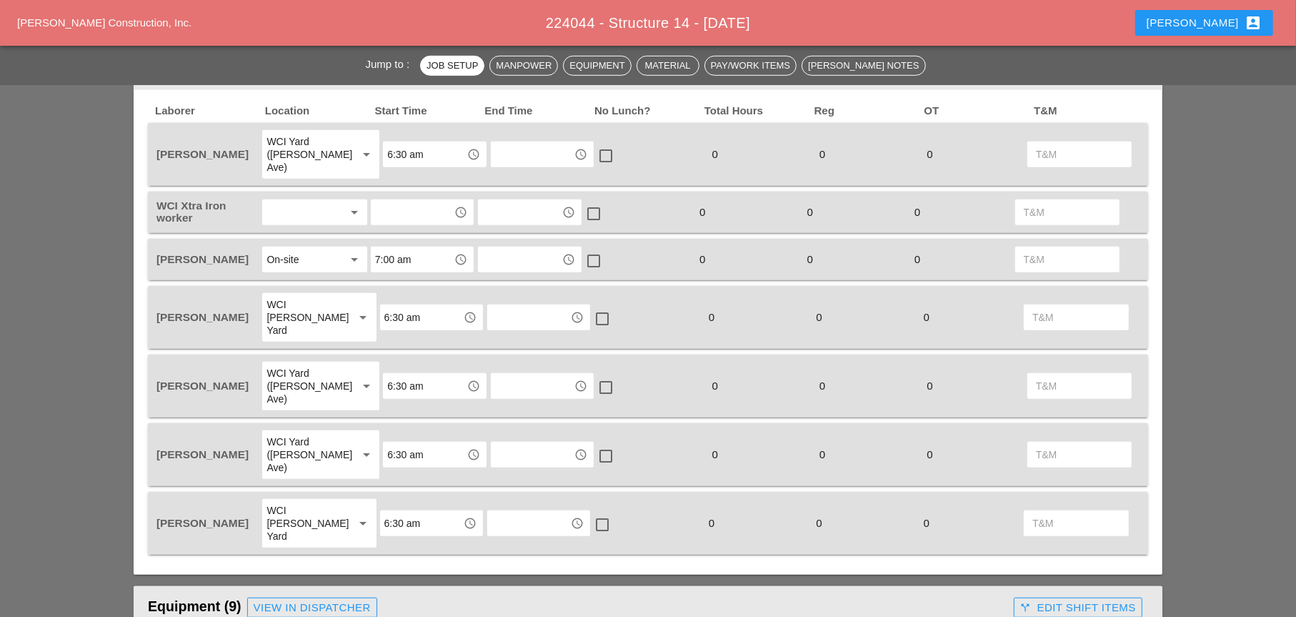
scroll to position [858, 0]
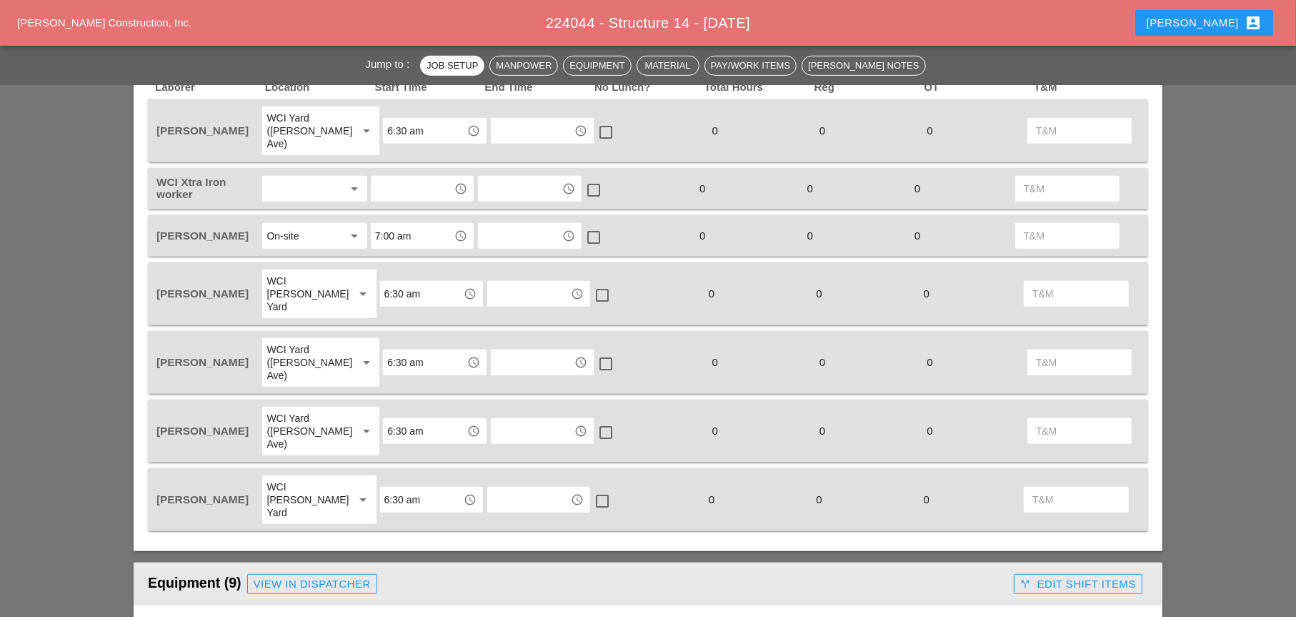
click at [304, 177] on div at bounding box center [305, 188] width 76 height 23
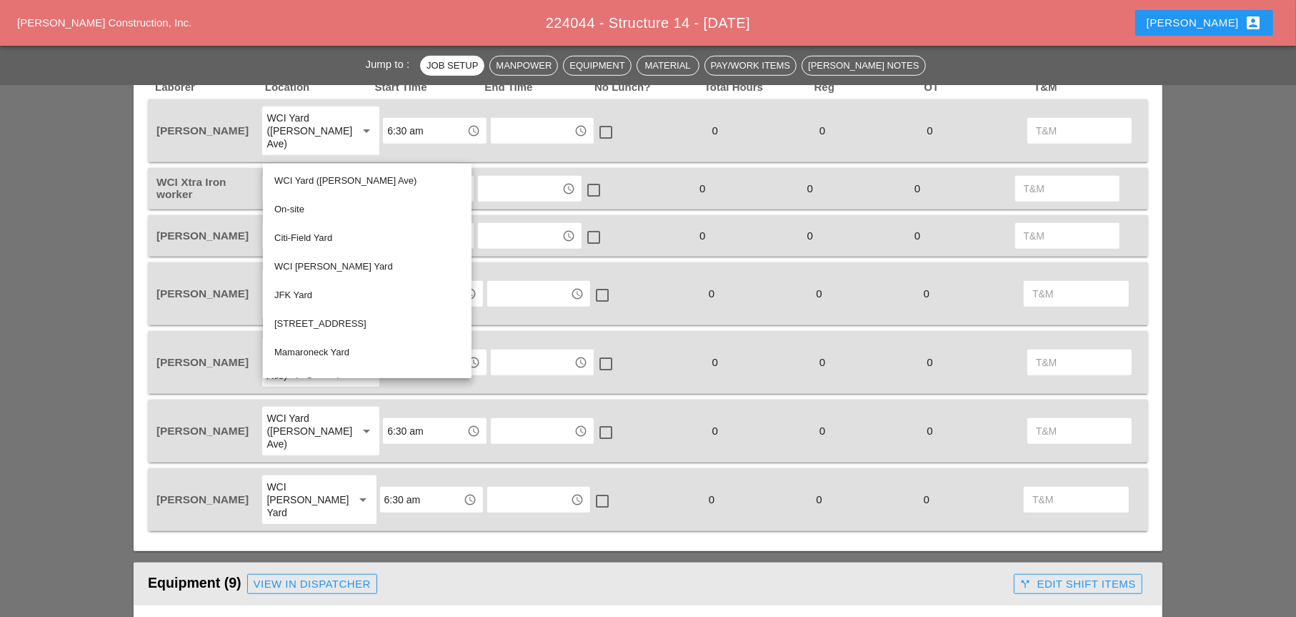
drag, startPoint x: 297, startPoint y: 206, endPoint x: 314, endPoint y: 206, distance: 16.4
click at [299, 206] on div "On-site" at bounding box center [367, 209] width 186 height 17
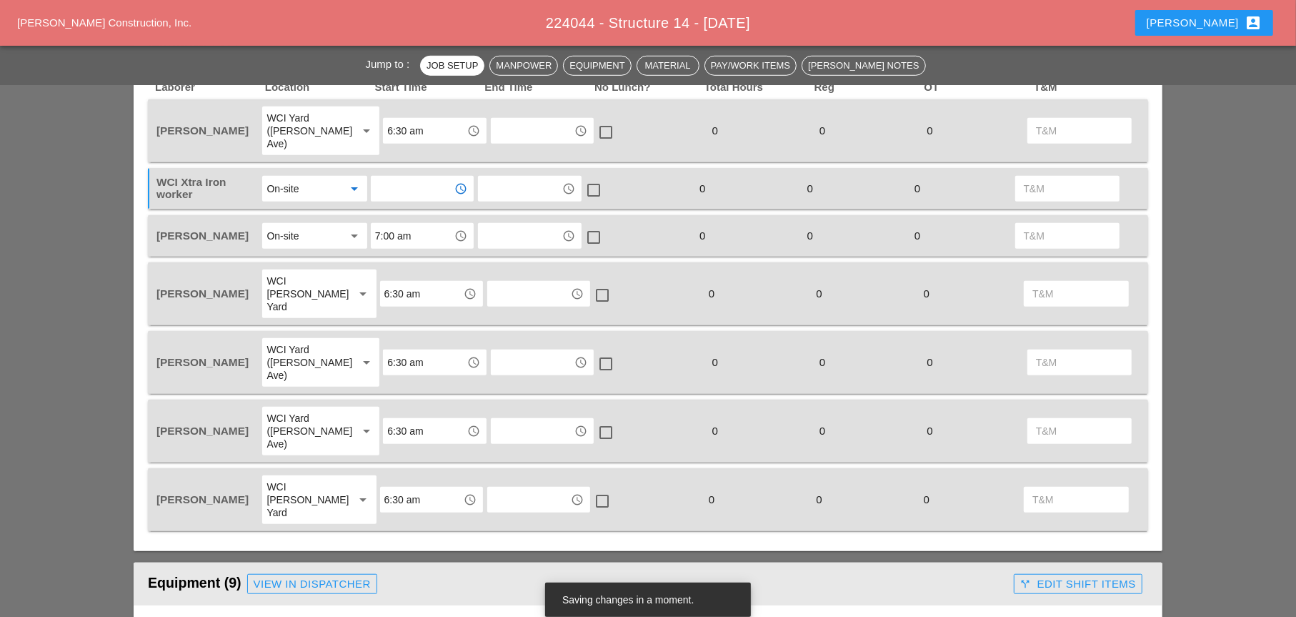
click at [384, 184] on input "text" at bounding box center [412, 188] width 74 height 23
click at [392, 204] on div "7 :00 am" at bounding box center [422, 207] width 81 height 17
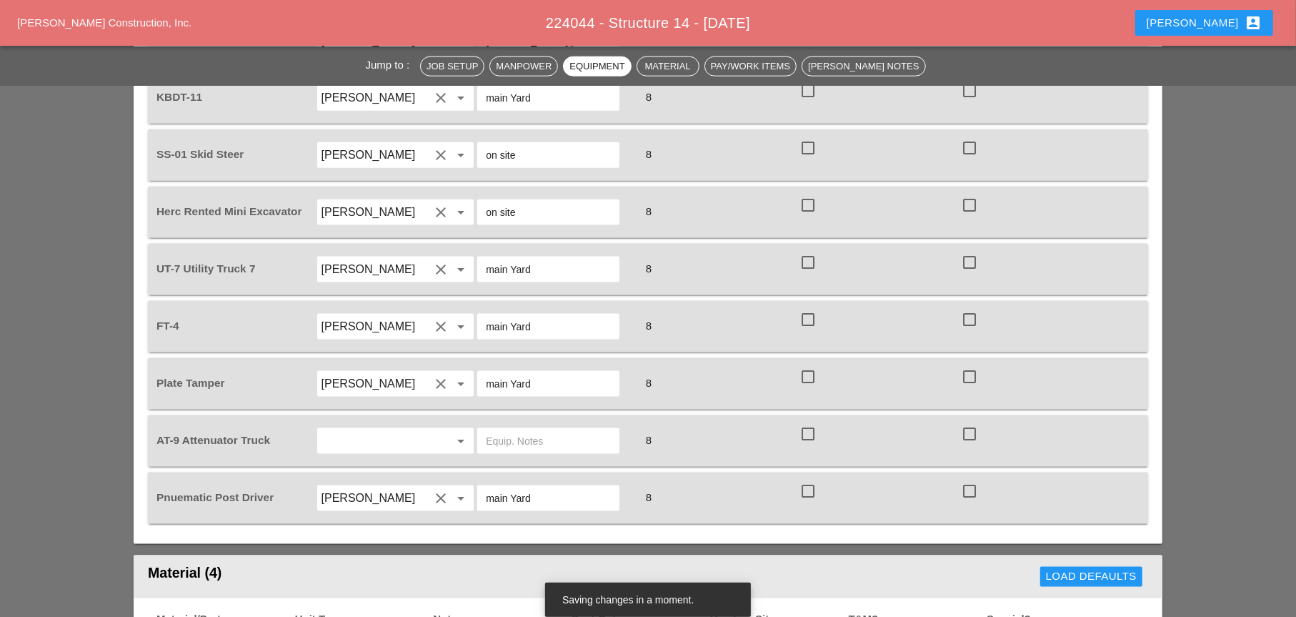
scroll to position [1572, 0]
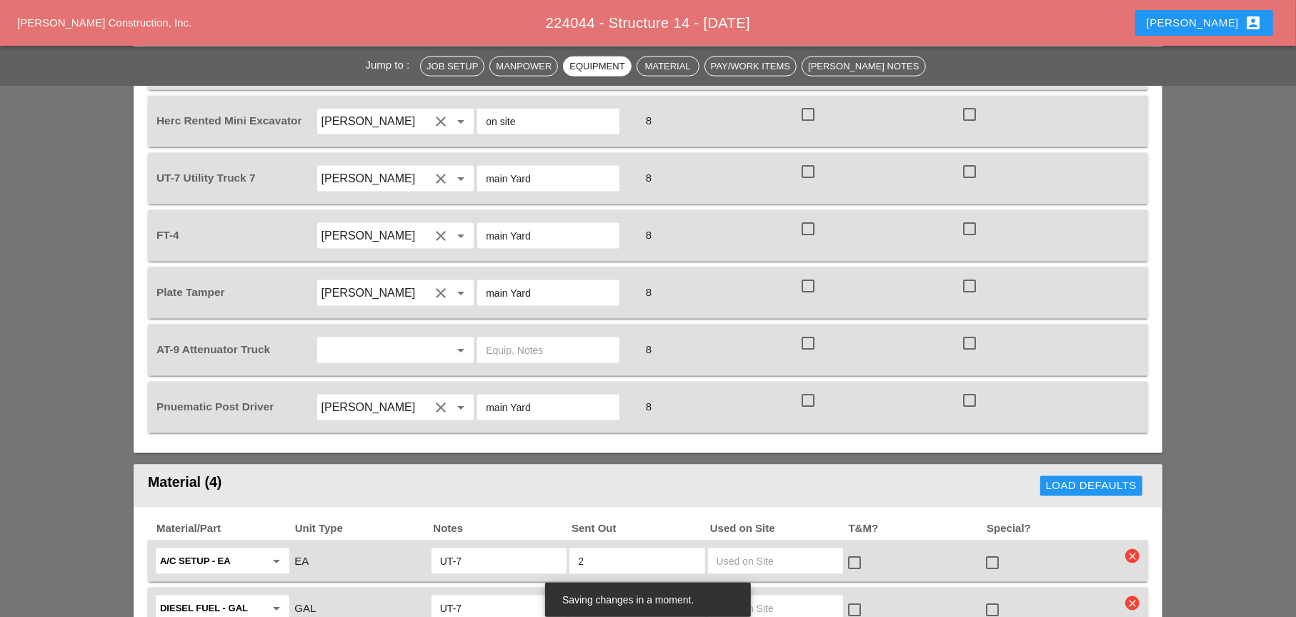
type input "7:00 am"
click at [390, 339] on input "text" at bounding box center [376, 350] width 109 height 23
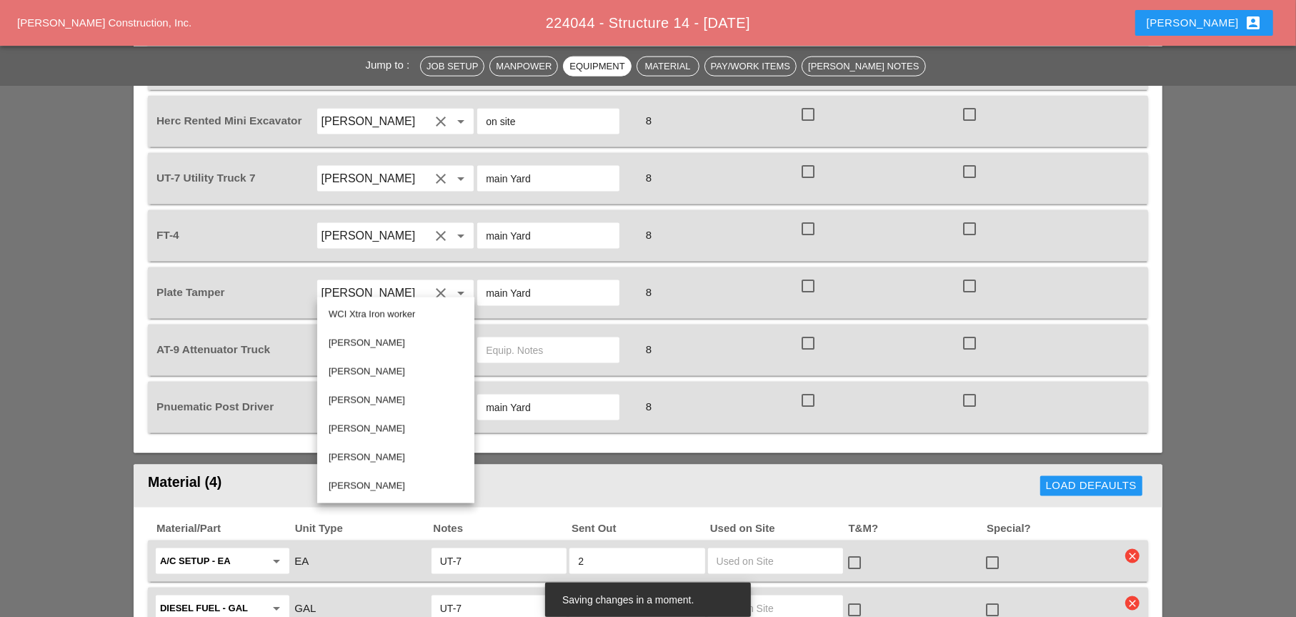
drag, startPoint x: 366, startPoint y: 424, endPoint x: 425, endPoint y: 348, distance: 96.2
click at [367, 423] on div "[PERSON_NAME]" at bounding box center [396, 428] width 134 height 17
type input "[PERSON_NAME]"
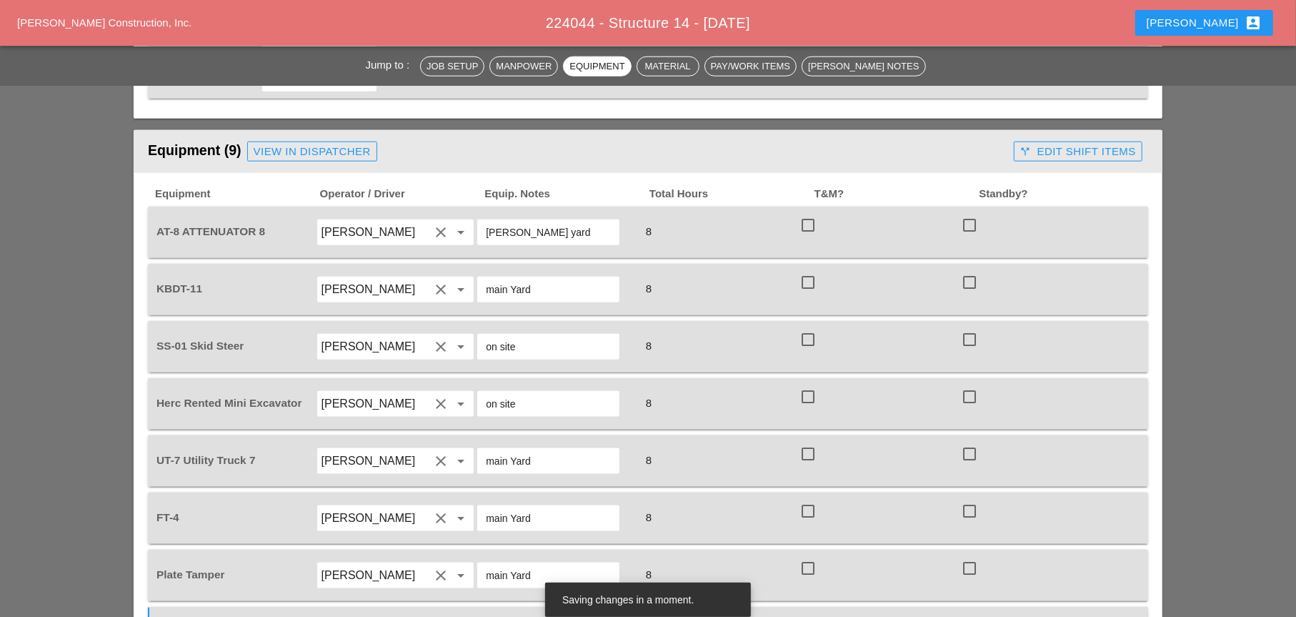
scroll to position [1286, 0]
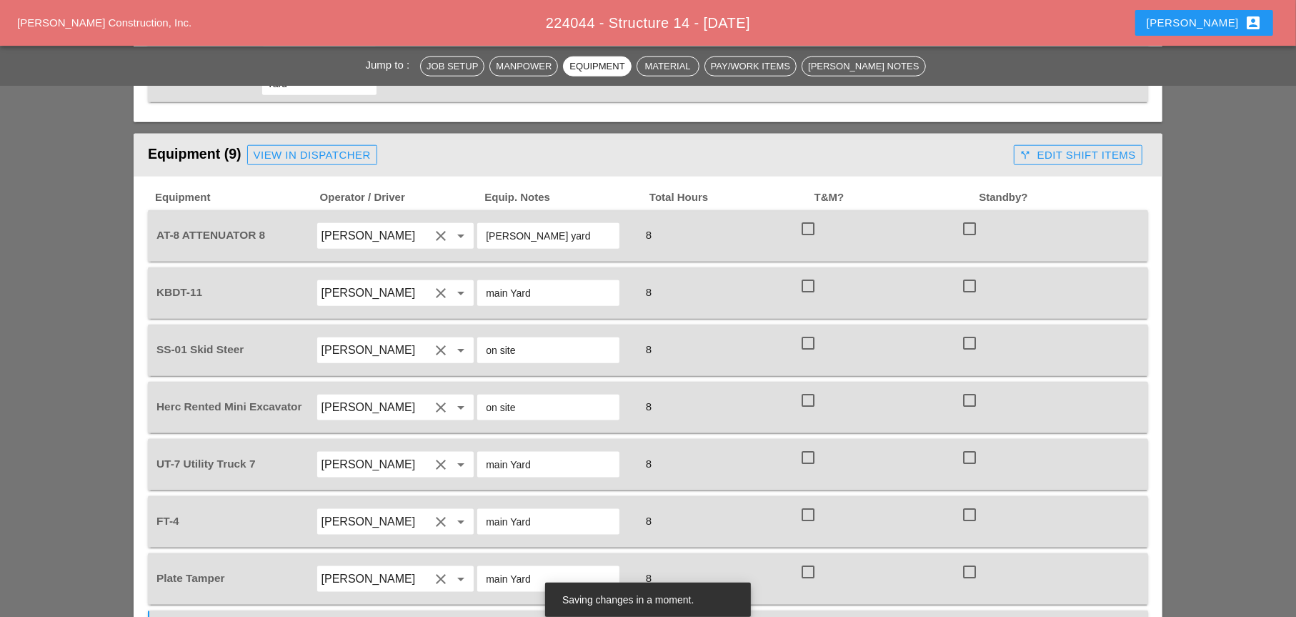
drag, startPoint x: 552, startPoint y: 172, endPoint x: 468, endPoint y: 171, distance: 83.6
click at [468, 216] on div "AT-8 ATTENUATOR 8 [PERSON_NAME] clear arrow_drop_down [PERSON_NAME] yard 8 chec…" at bounding box center [638, 236] width 968 height 40
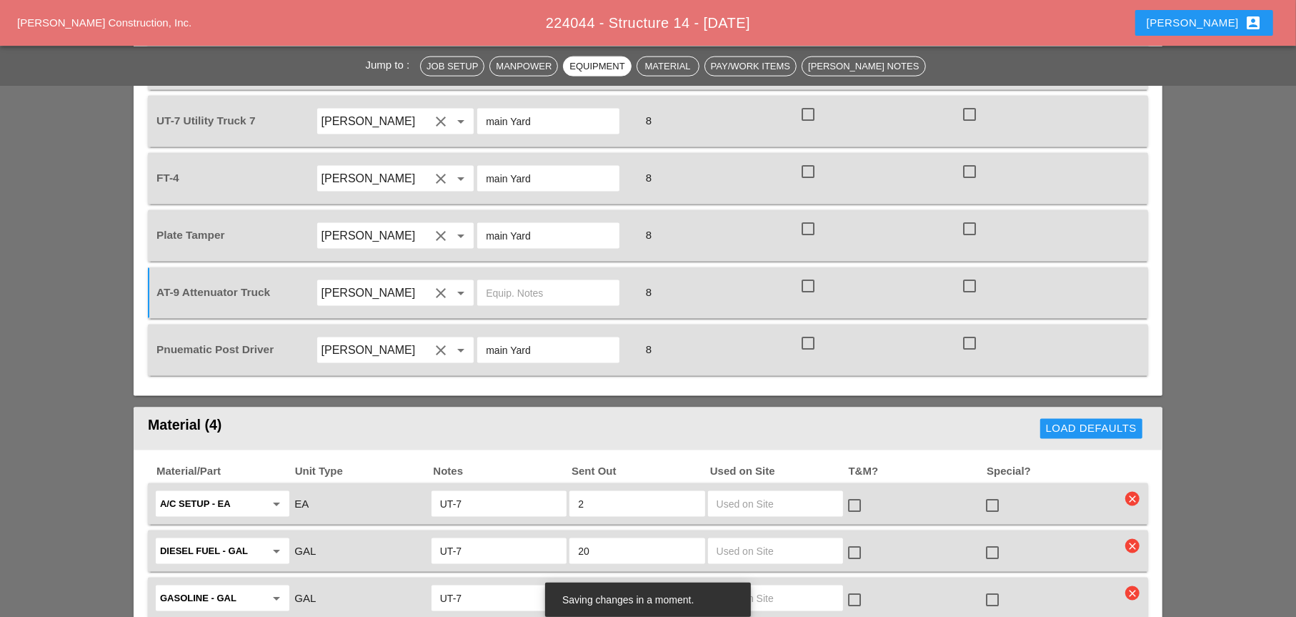
scroll to position [1644, 0]
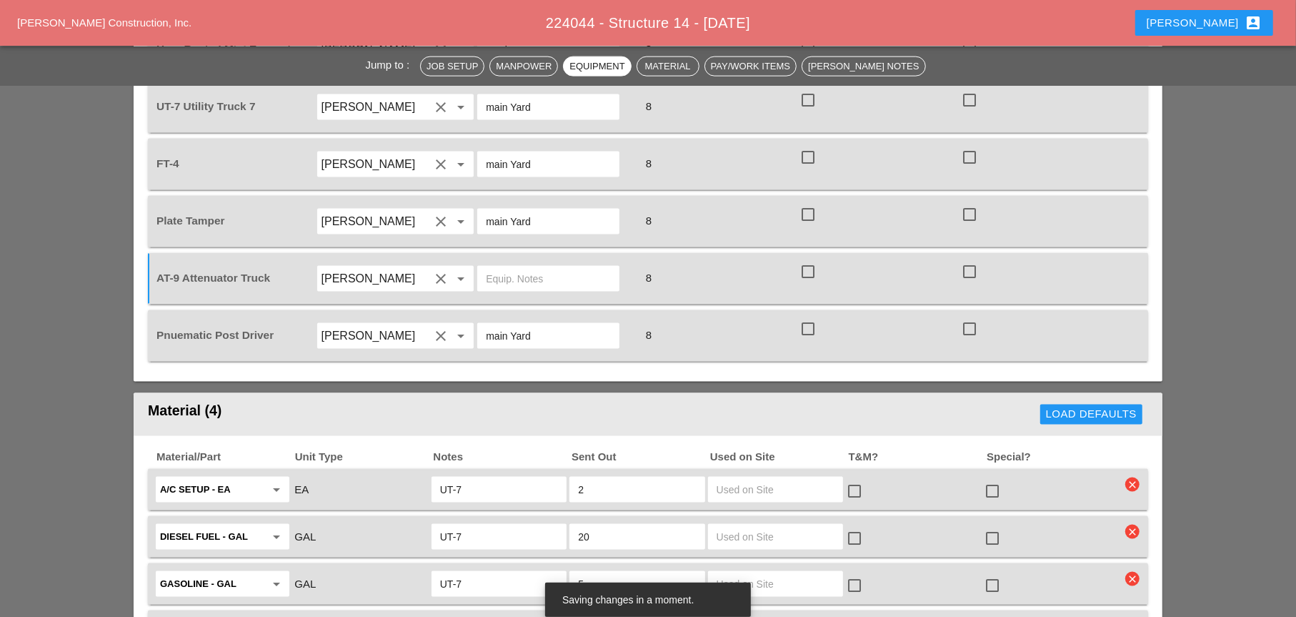
click at [502, 267] on input "text" at bounding box center [548, 278] width 125 height 23
paste input "[PERSON_NAME] yard"
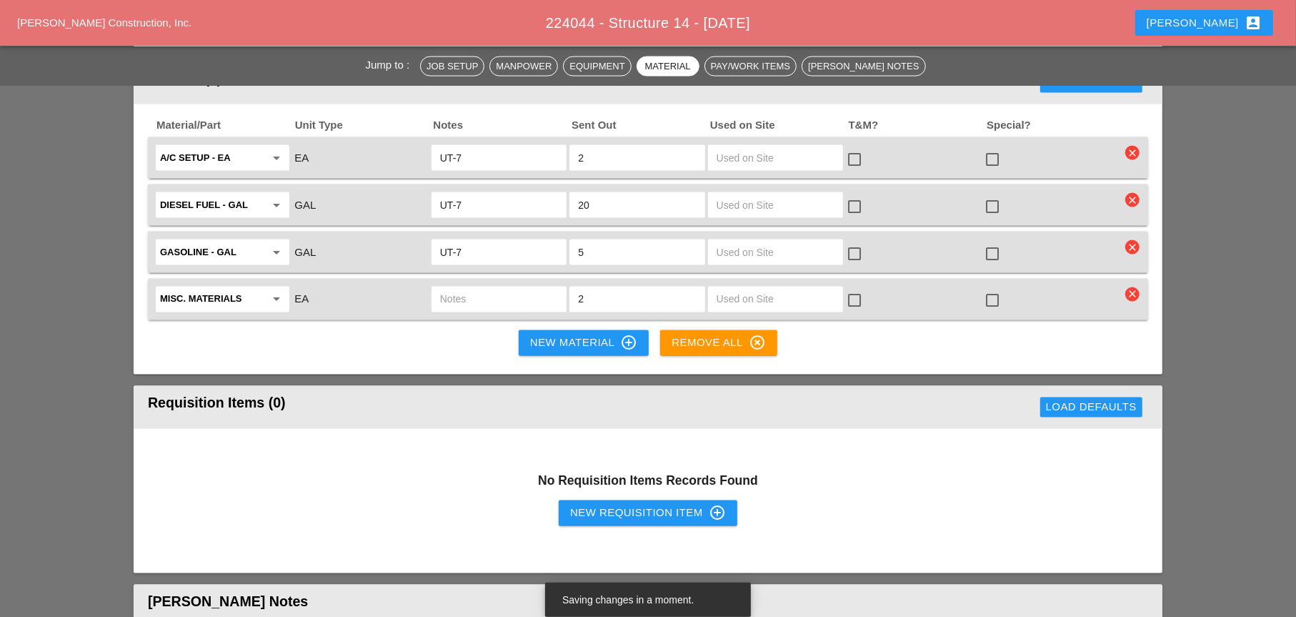
scroll to position [2001, 0]
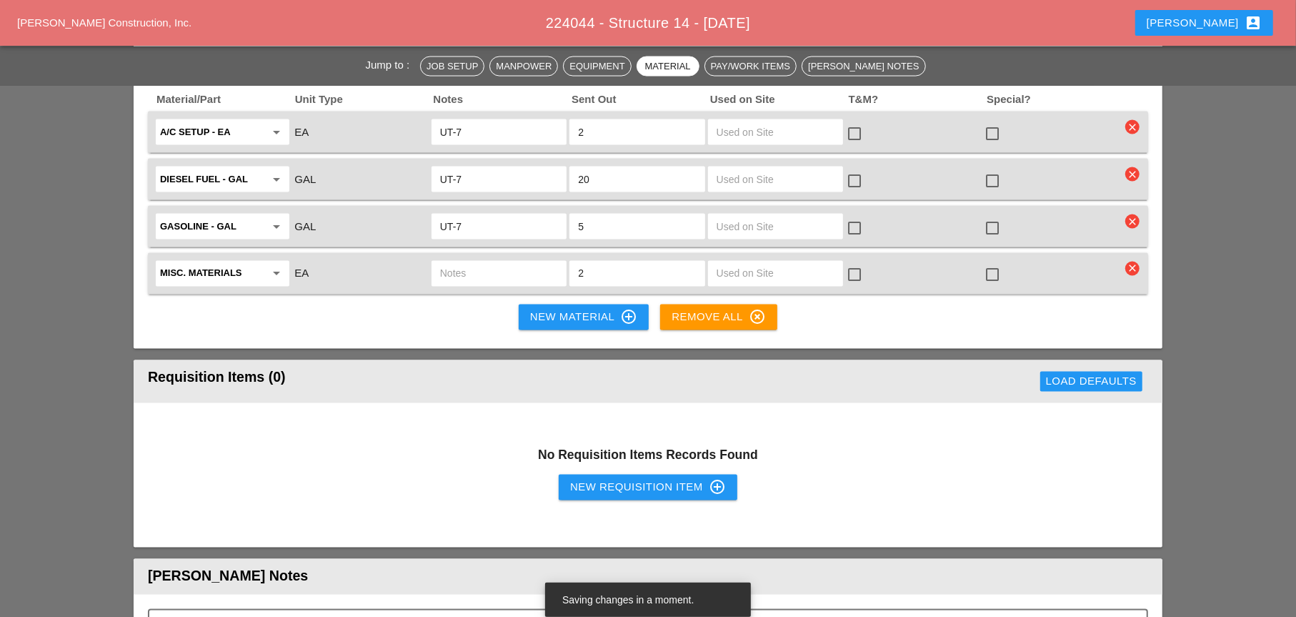
type input "[PERSON_NAME] yard"
click at [601, 479] on div "New Requisition Item control_point" at bounding box center [648, 487] width 156 height 17
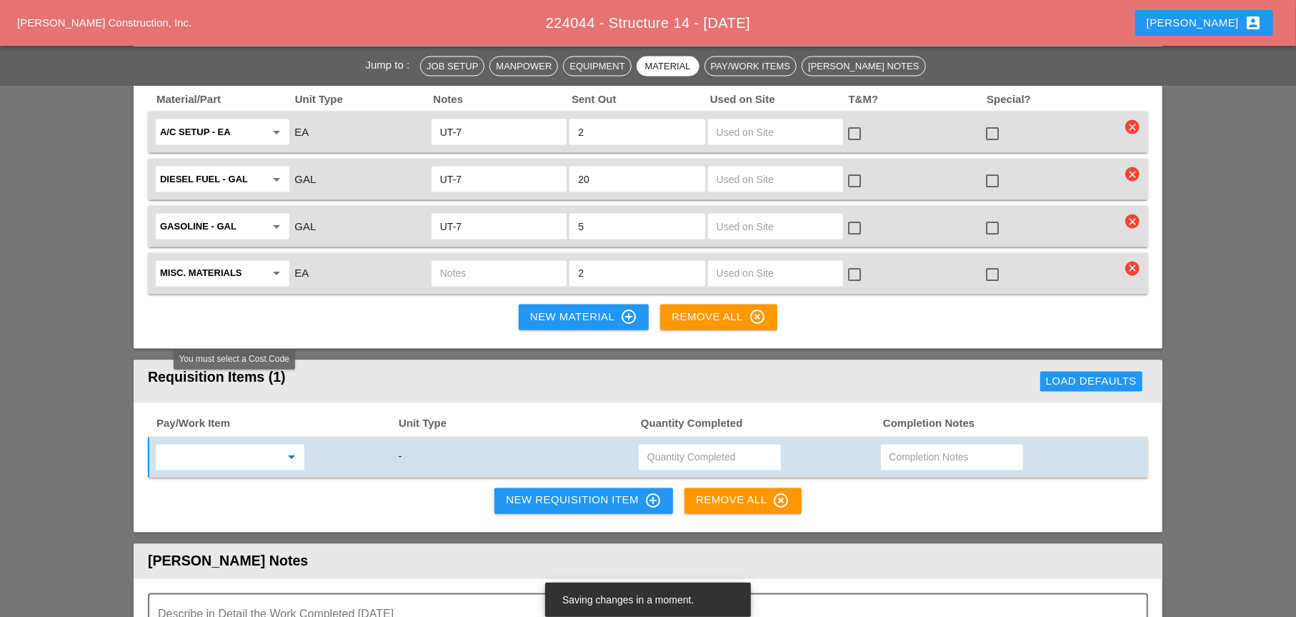
click at [235, 446] on input "text" at bounding box center [220, 457] width 120 height 23
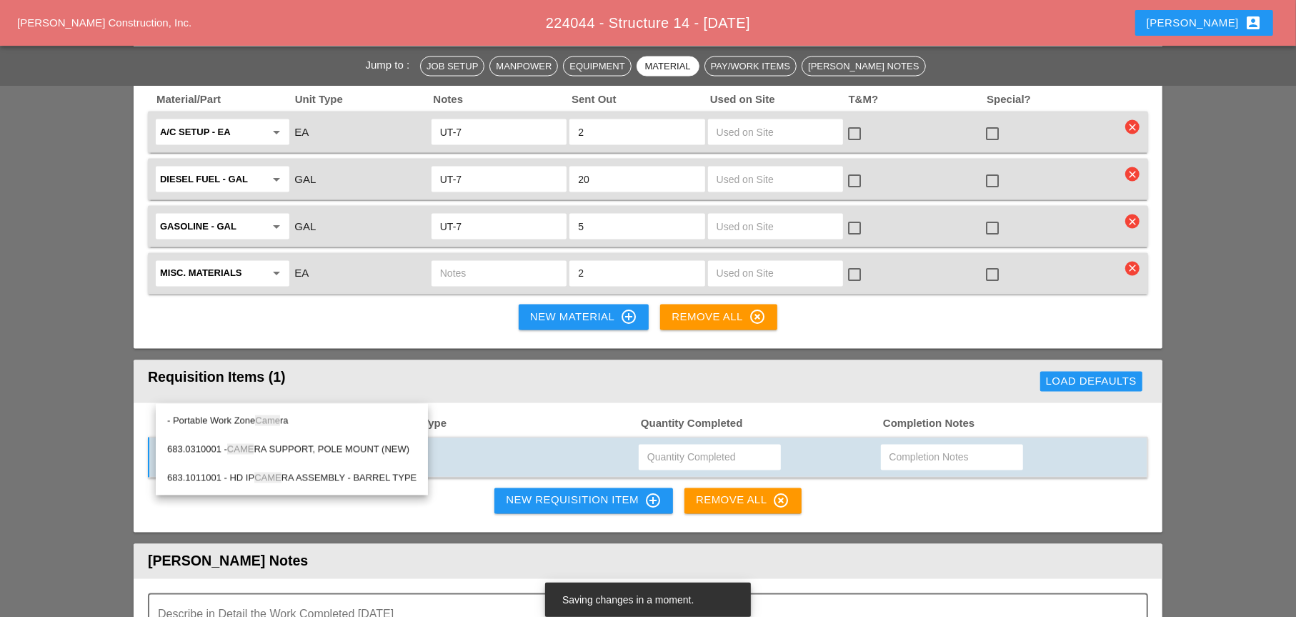
click at [251, 419] on div "- Portable Work Zone Came ra" at bounding box center [291, 420] width 249 height 17
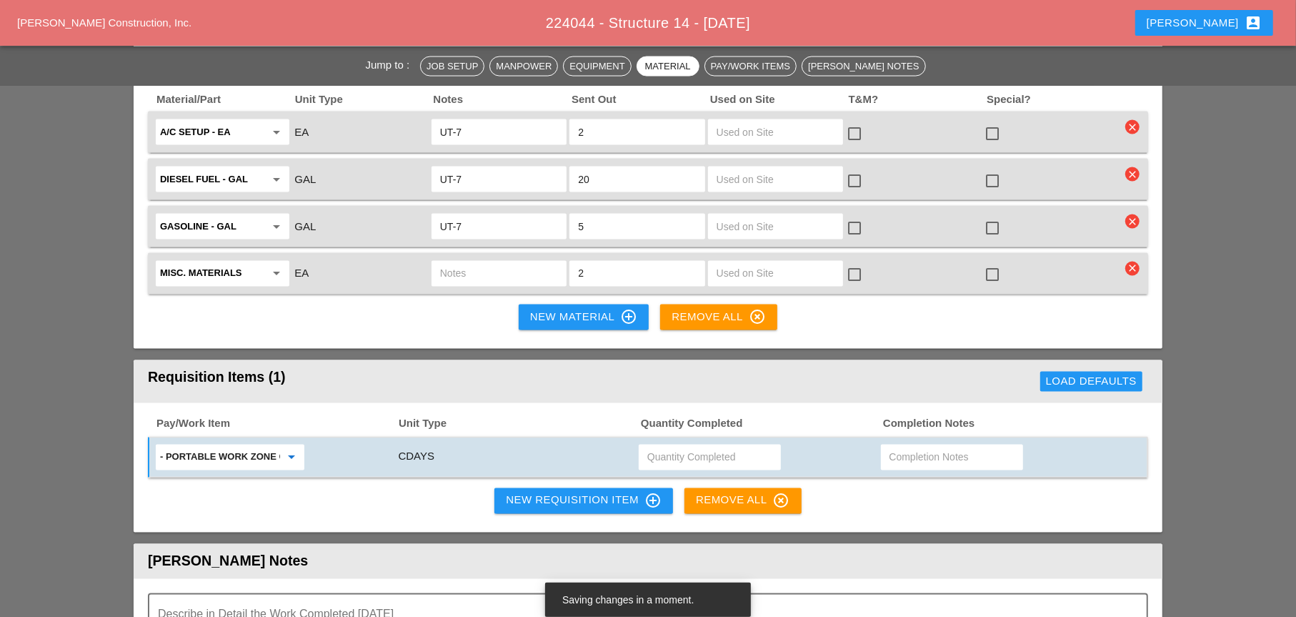
type input "- Portable Work Zone Camera"
click at [656, 446] on input "text" at bounding box center [709, 457] width 125 height 23
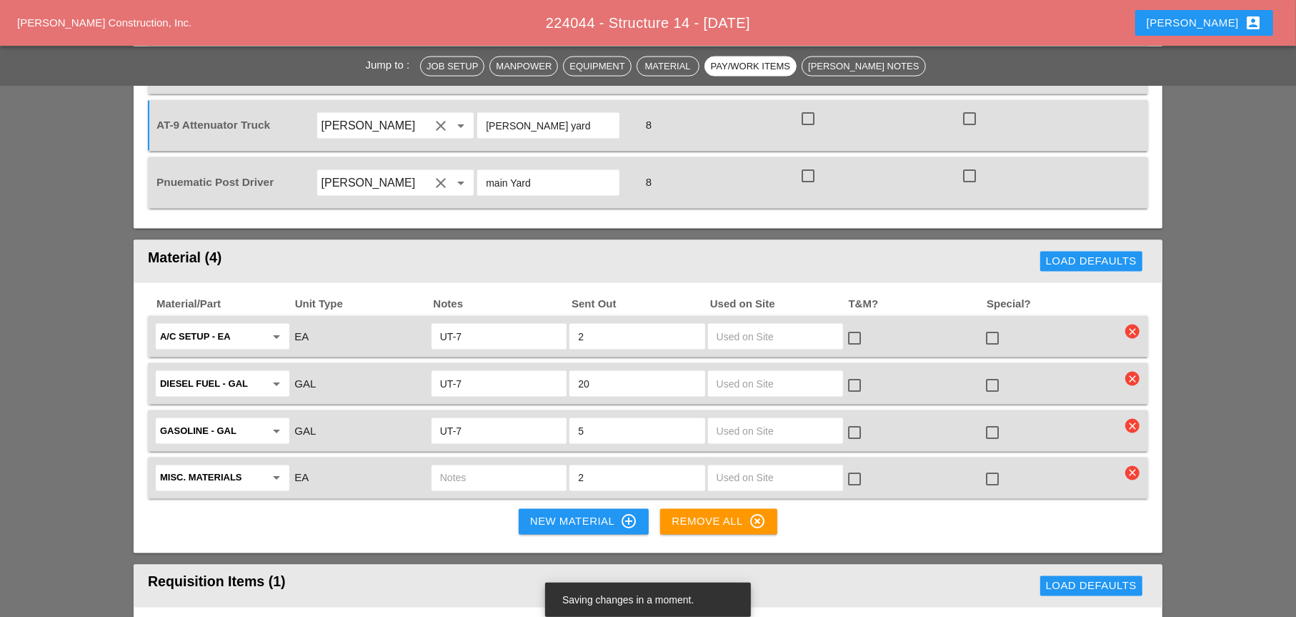
scroll to position [1787, 0]
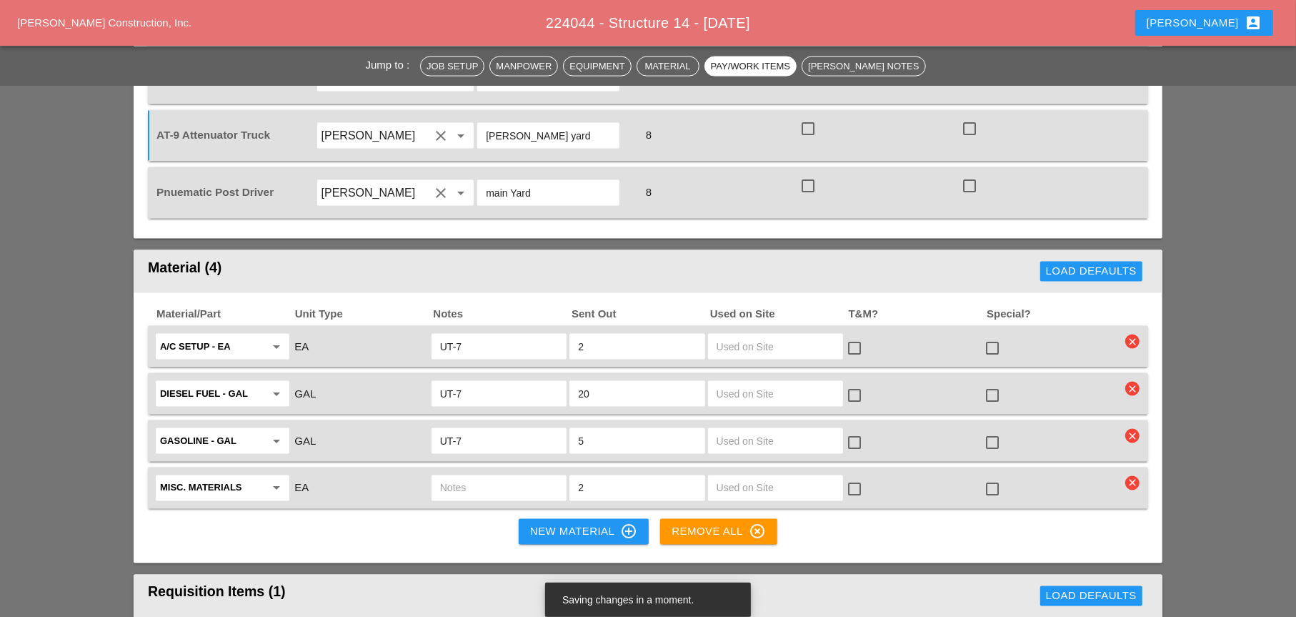
type input "4"
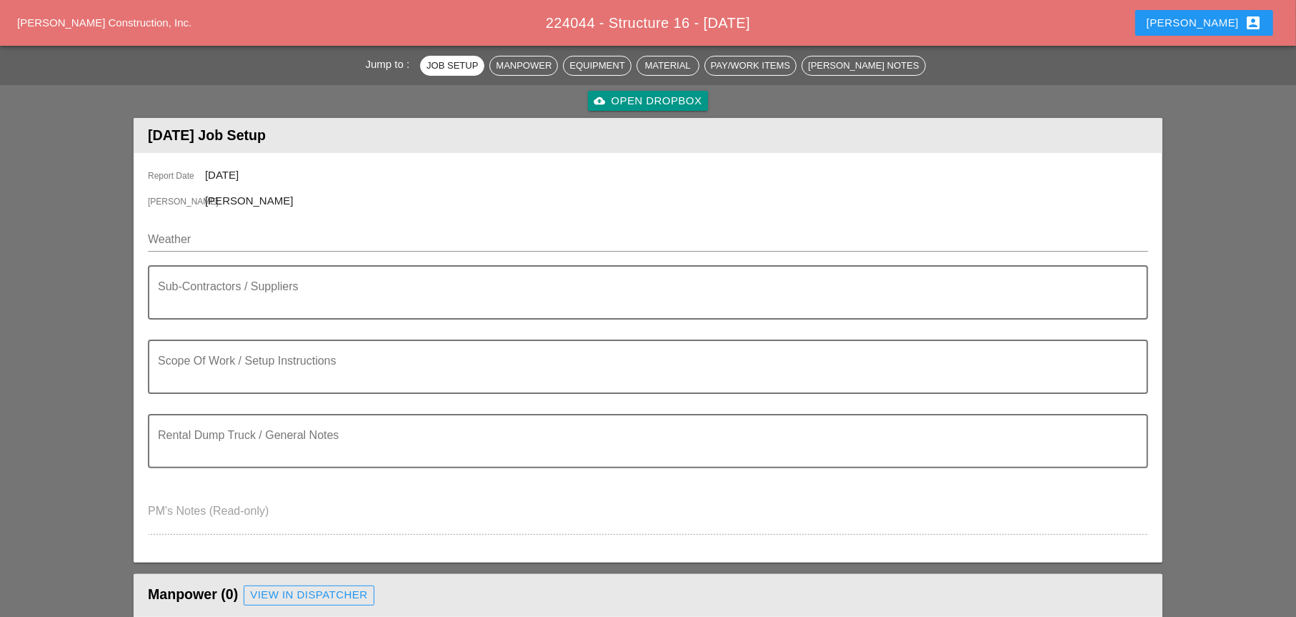
scroll to position [143, 0]
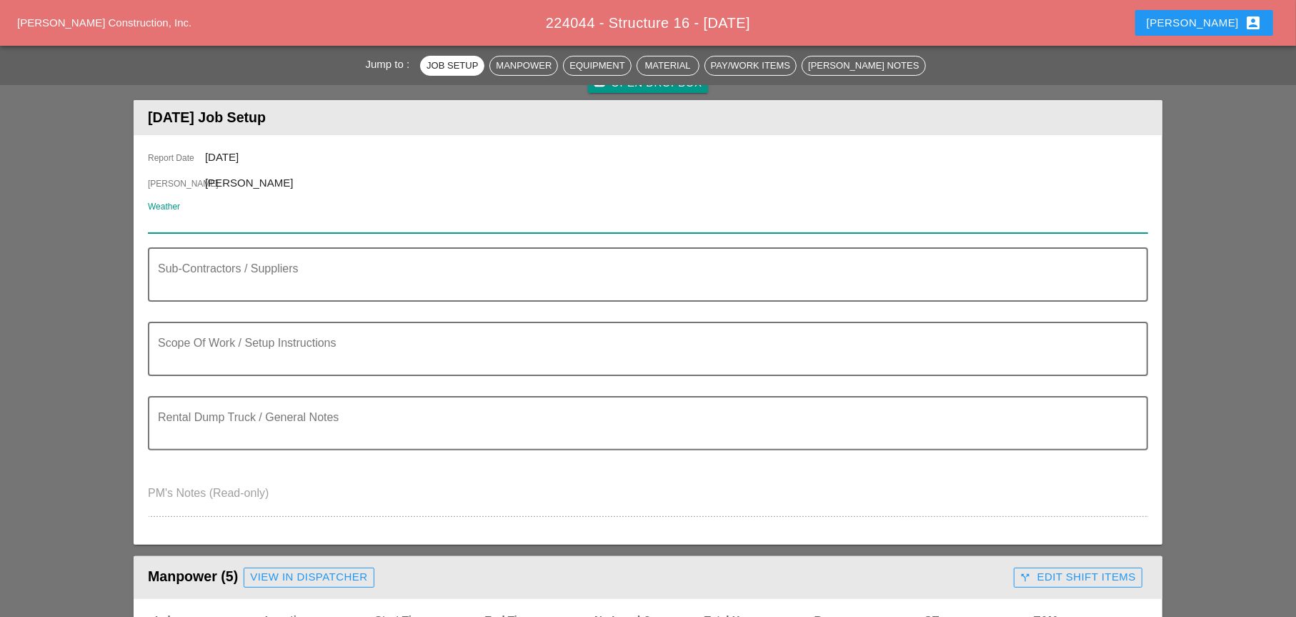
paste input "Tue 09 Mostly Sunny 74° /59° 4% ENE 12 mph Day 74° 4% ENE 12 mph Generally sunn…"
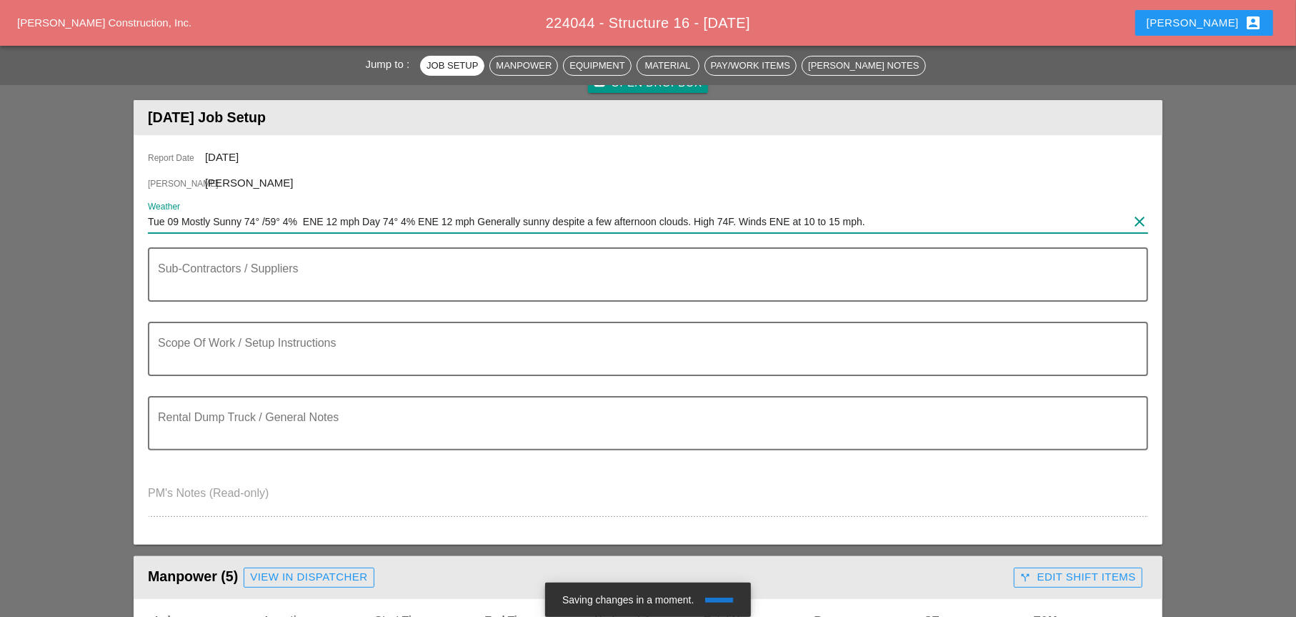
type input "Tue 09 Mostly Sunny 74° /59° 4% ENE 12 mph Day 74° 4% ENE 12 mph Generally sunn…"
click at [189, 289] on textarea "Sub-Contractors / Suppliers" at bounding box center [642, 283] width 969 height 34
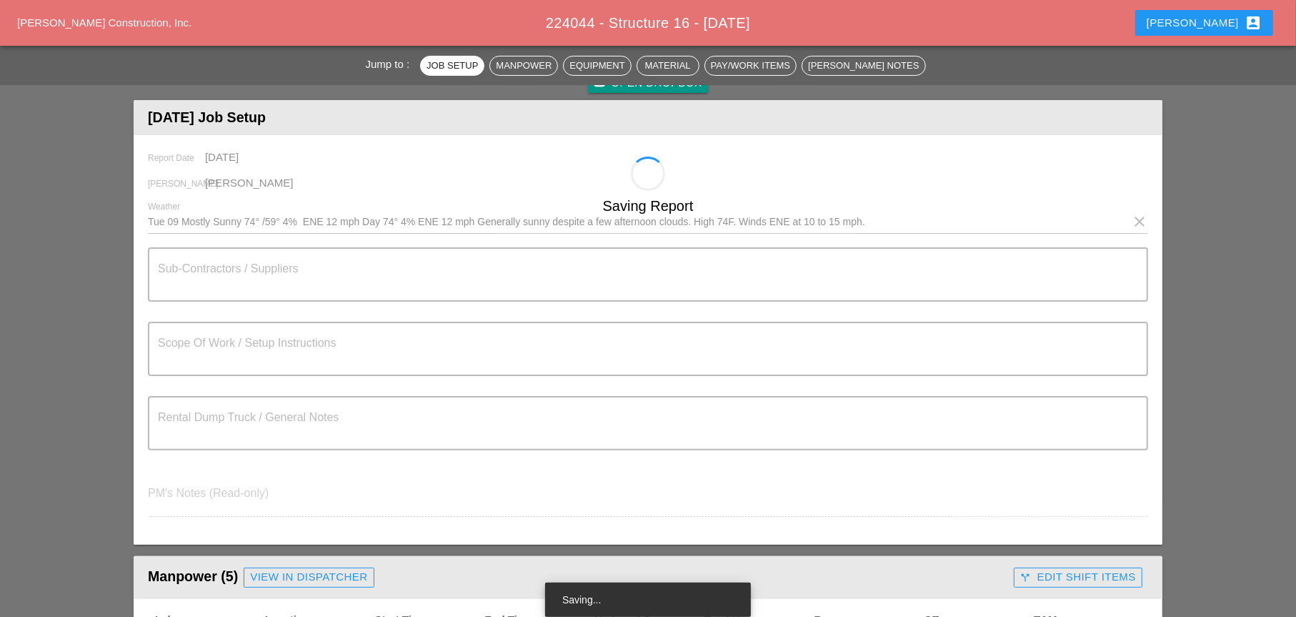
type textarea "=========================== SRM CONCRETE 10 YDS CLASS A 12PM CALL IN THE MORNING"
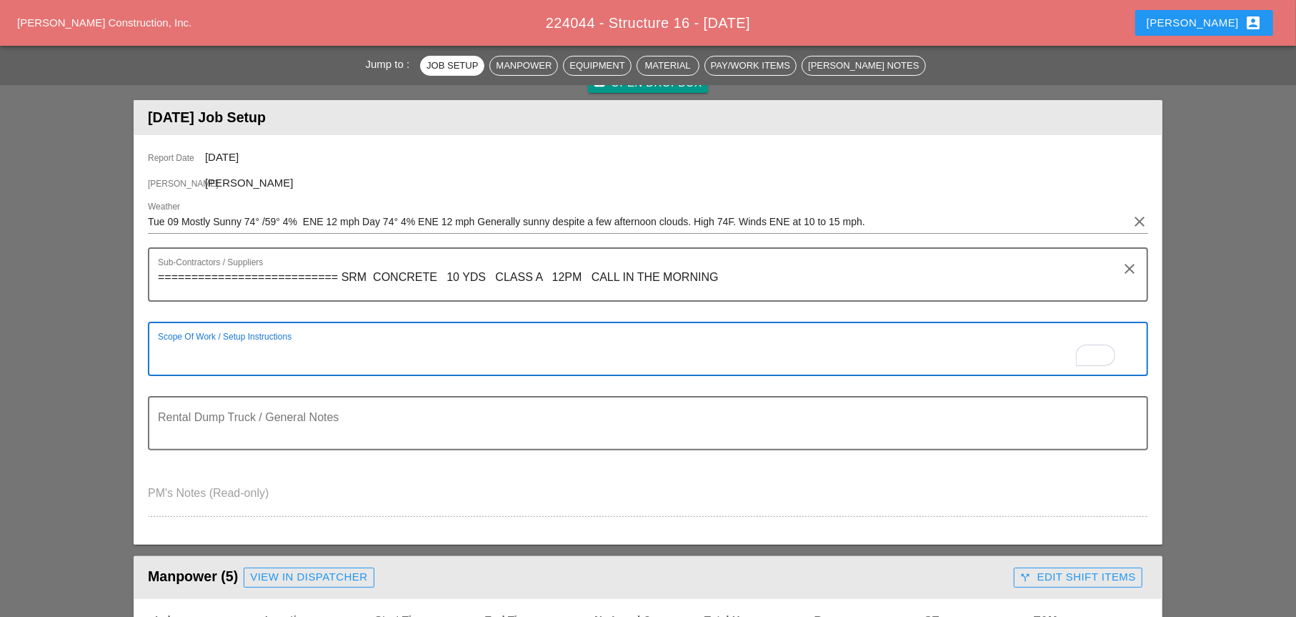
paste textarea "LOCATION: 16 NEW SIGN STRUCTURE NO.: N2854 EXISTING SIGN STRUCTURE NO.: N1524 P…"
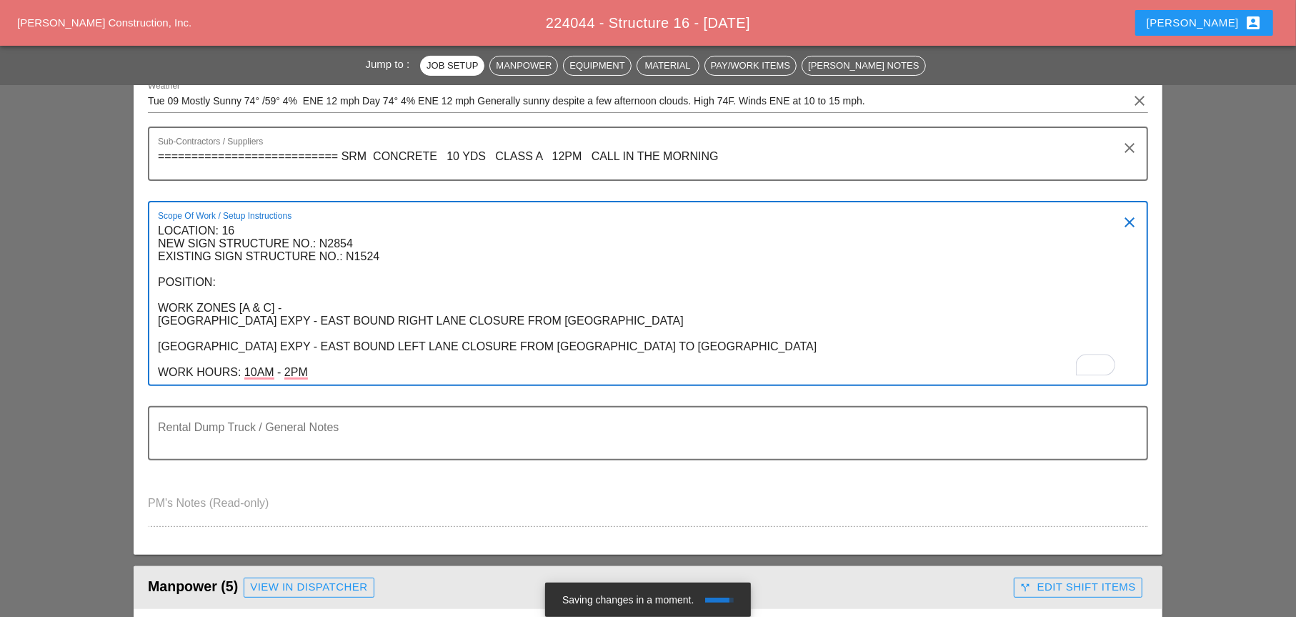
scroll to position [286, 0]
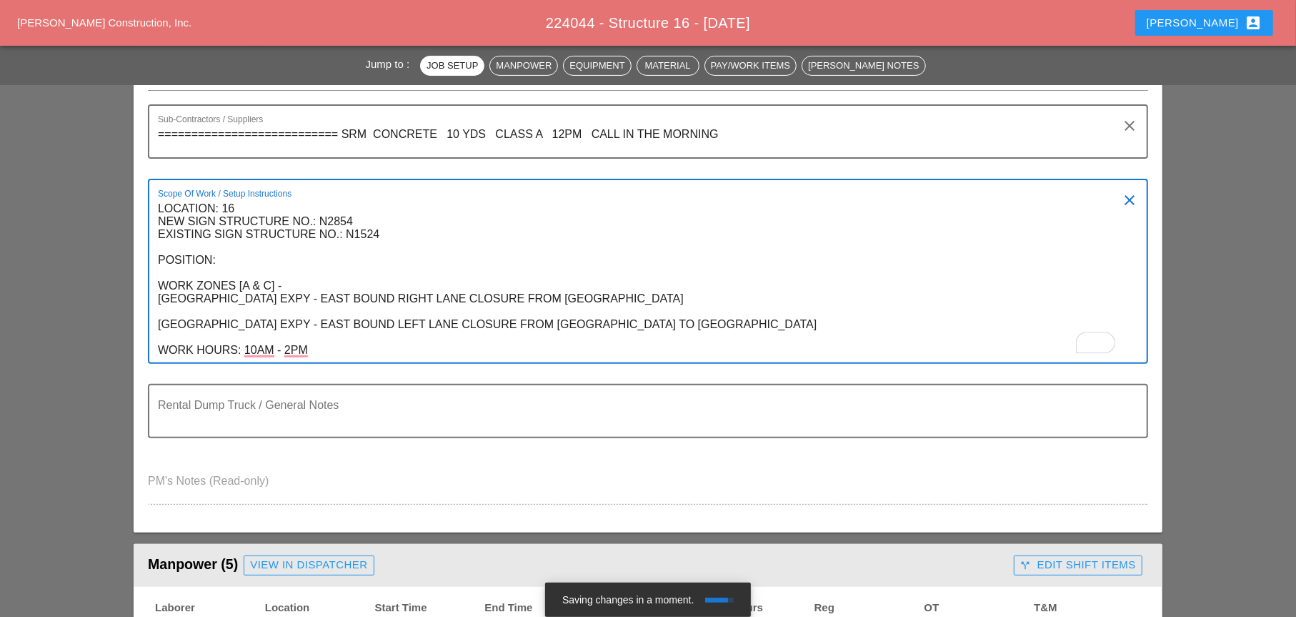
click at [340, 347] on textarea "LOCATION: 16 NEW SIGN STRUCTURE NO.: N2854 EXISTING SIGN STRUCTURE NO.: N1524 P…" at bounding box center [642, 279] width 969 height 165
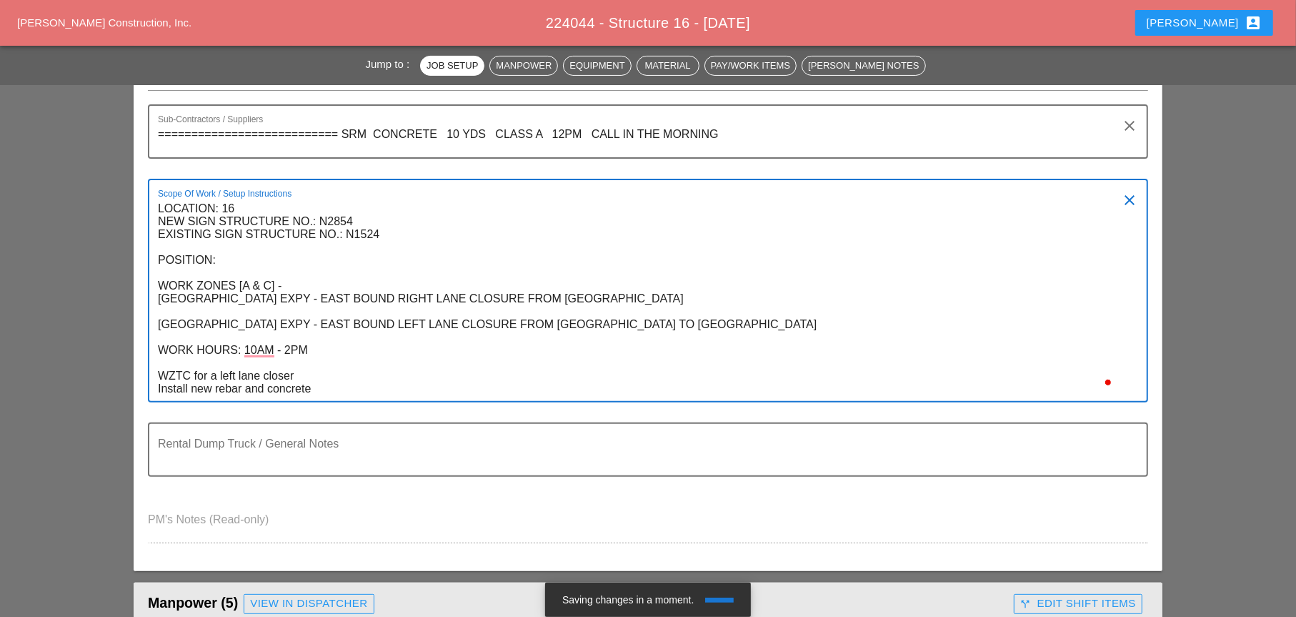
type textarea "LOCATION: 16 NEW SIGN STRUCTURE NO.: N2854 EXISTING SIGN STRUCTURE NO.: N1524 P…"
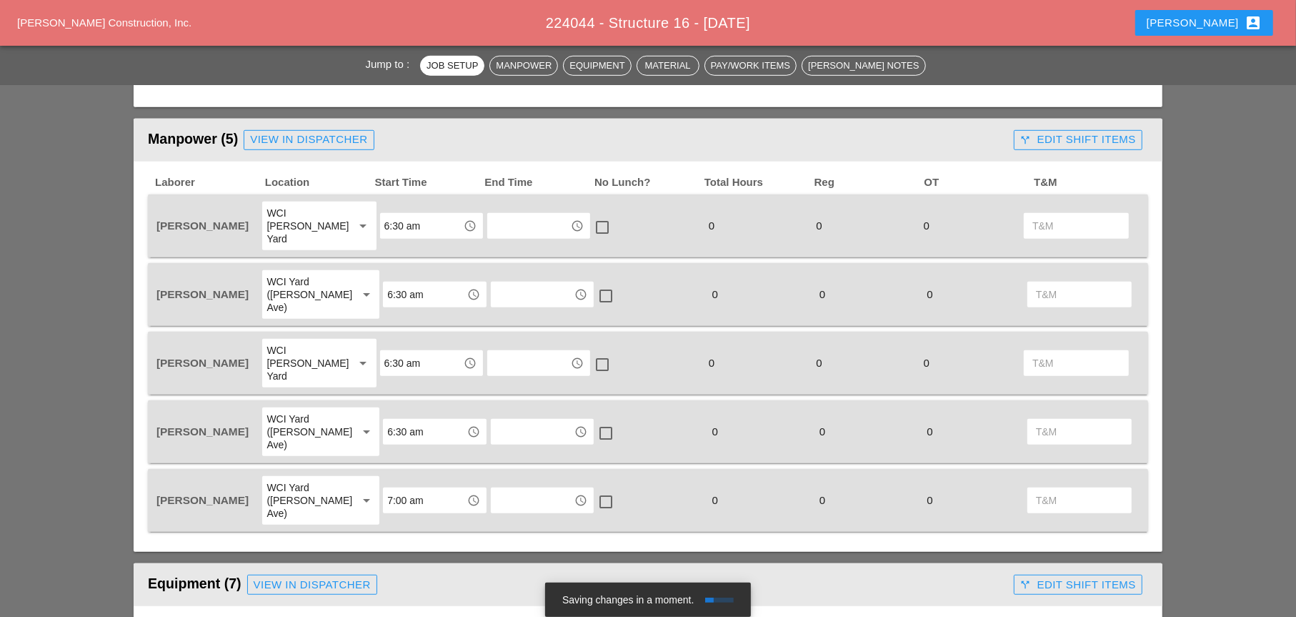
scroll to position [715, 0]
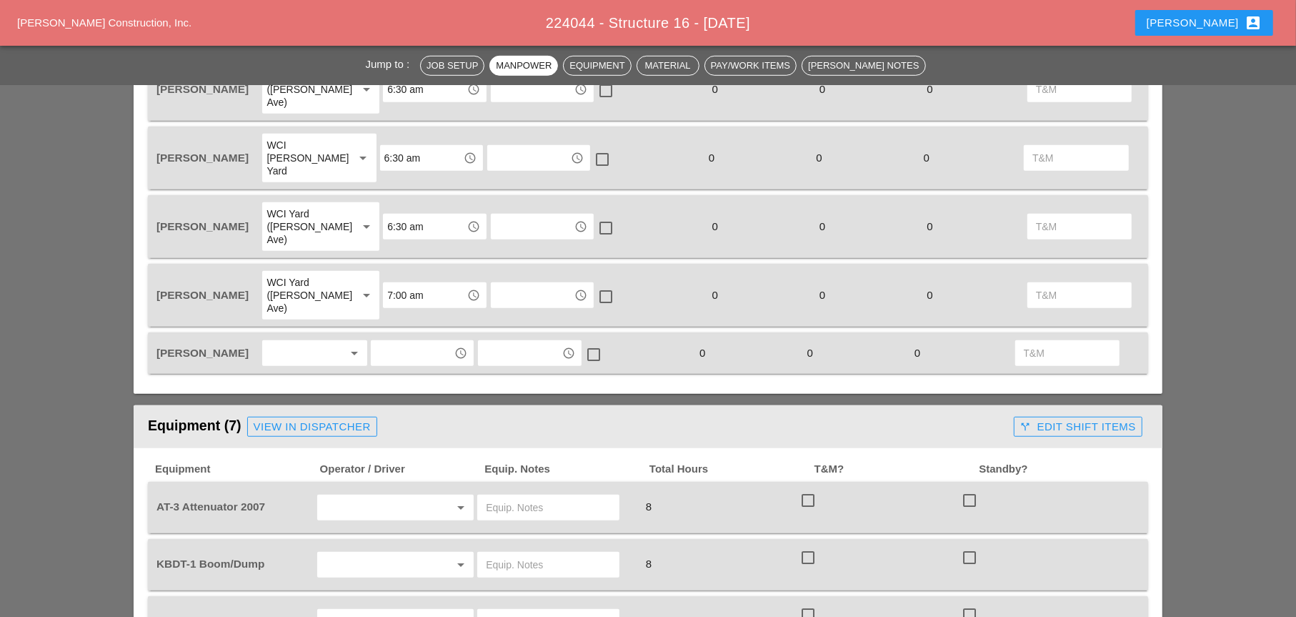
scroll to position [786, 0]
drag, startPoint x: 324, startPoint y: 279, endPoint x: 315, endPoint y: 281, distance: 9.5
click at [322, 341] on div at bounding box center [305, 352] width 76 height 23
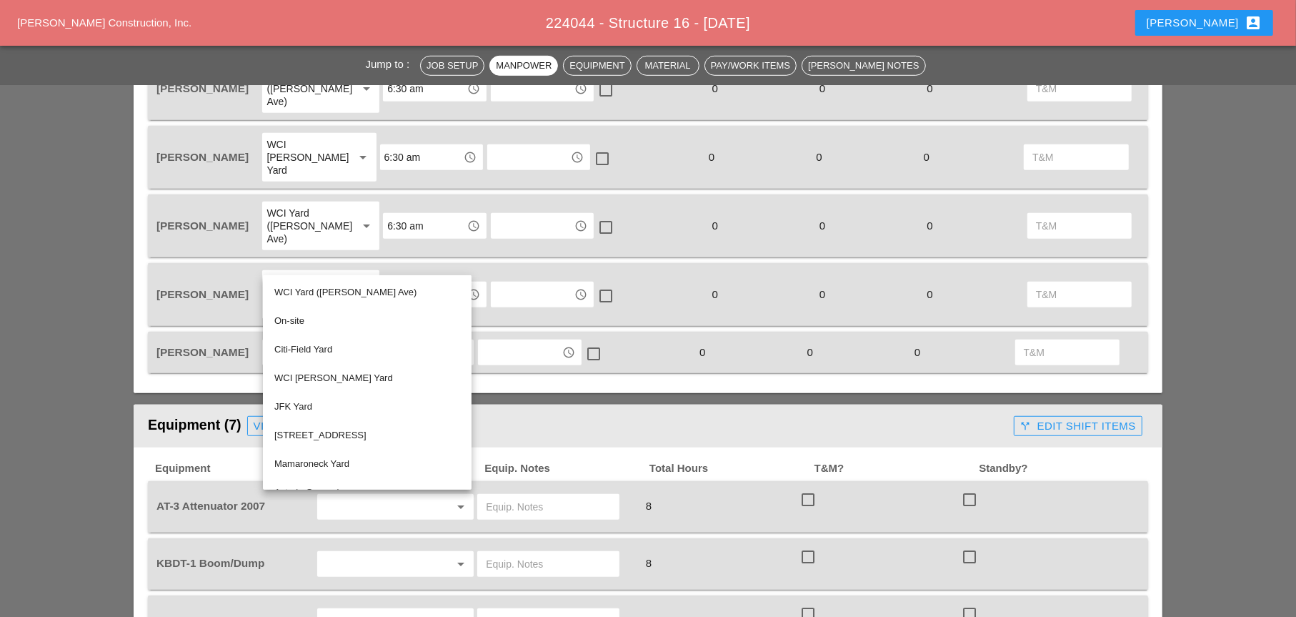
click at [313, 377] on div "WCI [PERSON_NAME] Yard" at bounding box center [367, 377] width 186 height 17
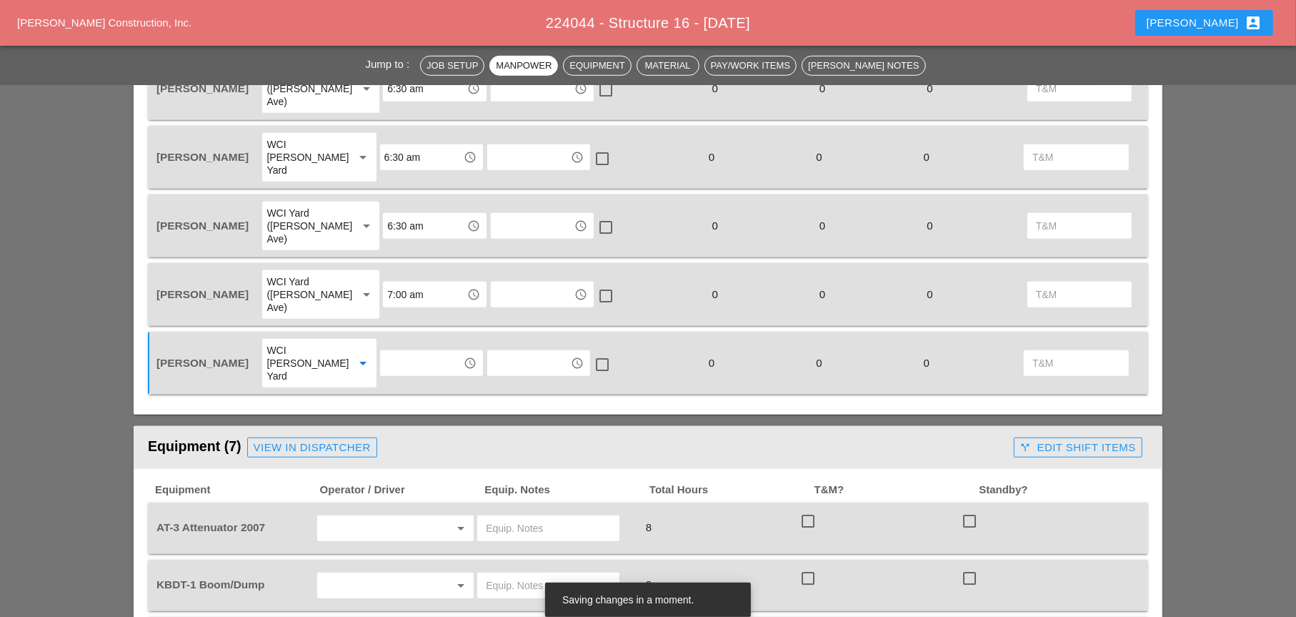
click at [403, 352] on input "text" at bounding box center [421, 363] width 74 height 23
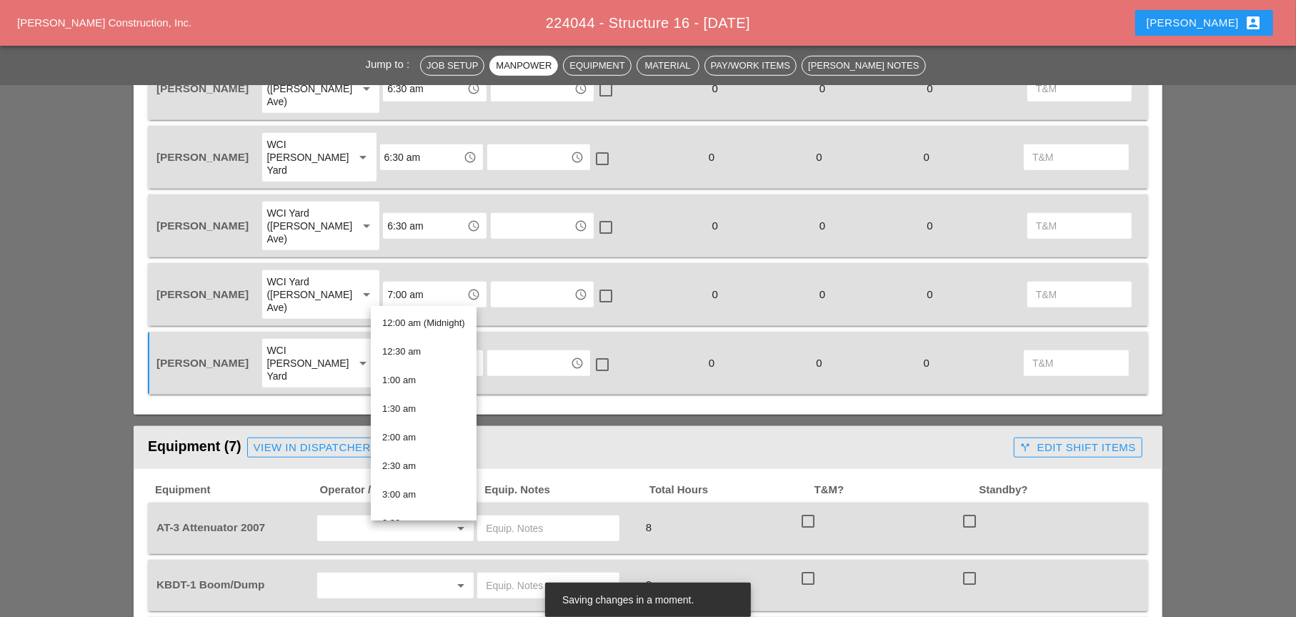
click at [394, 283] on input "7:00 am" at bounding box center [424, 294] width 74 height 23
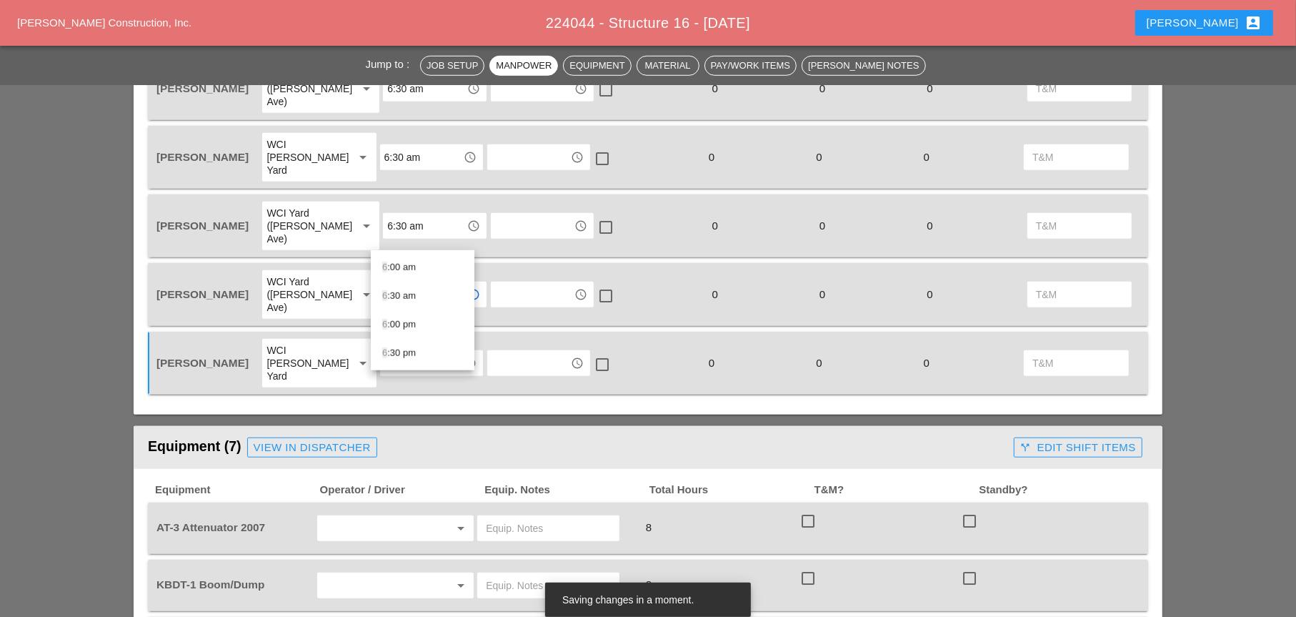
click at [397, 294] on div "6 :30 am" at bounding box center [422, 295] width 81 height 17
type input "6:30 am"
click at [397, 352] on input "text" at bounding box center [421, 363] width 74 height 23
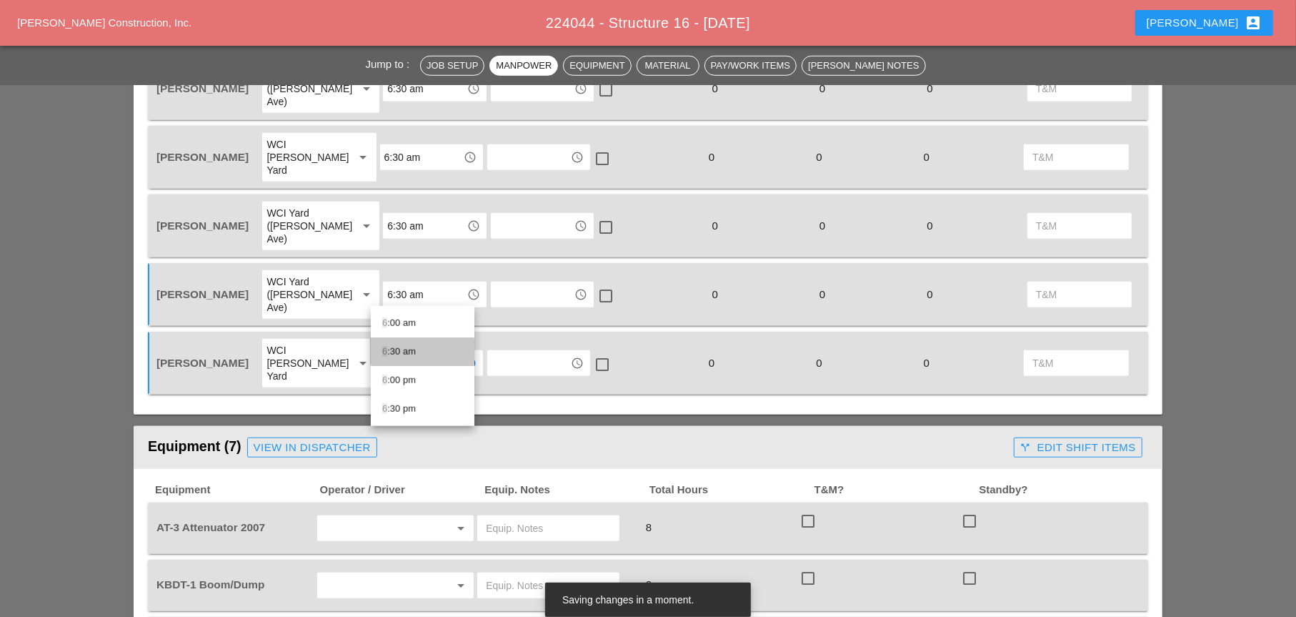
click at [396, 354] on div "6 :30 am" at bounding box center [422, 351] width 81 height 17
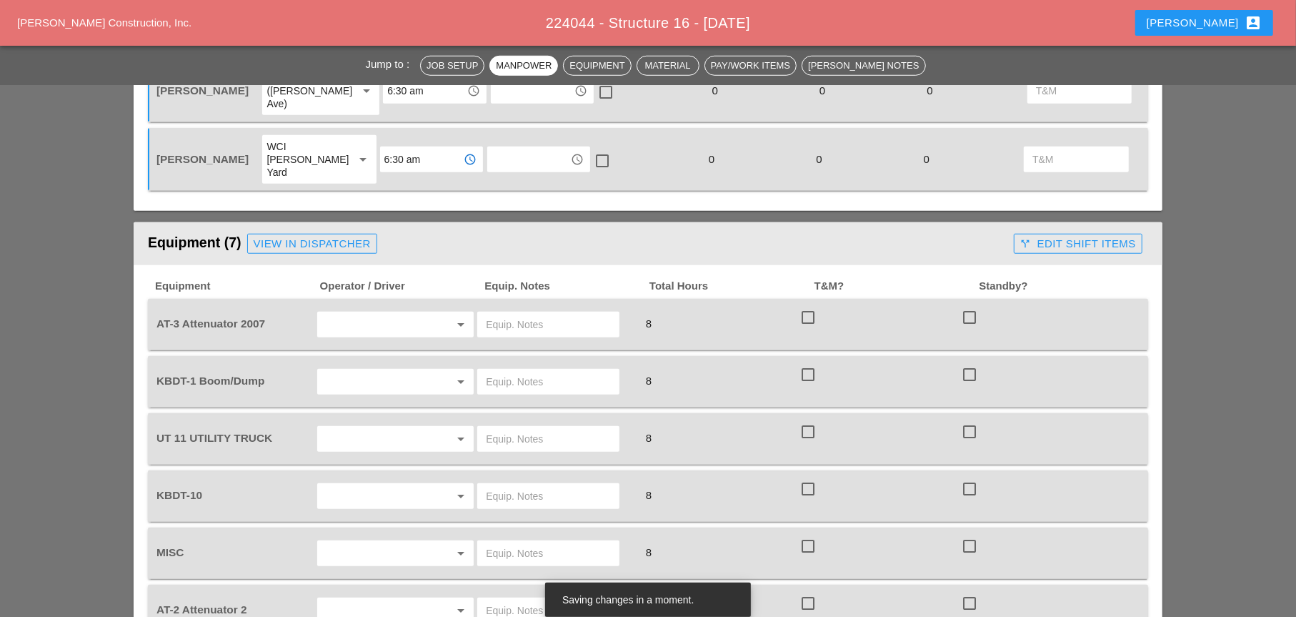
scroll to position [1001, 0]
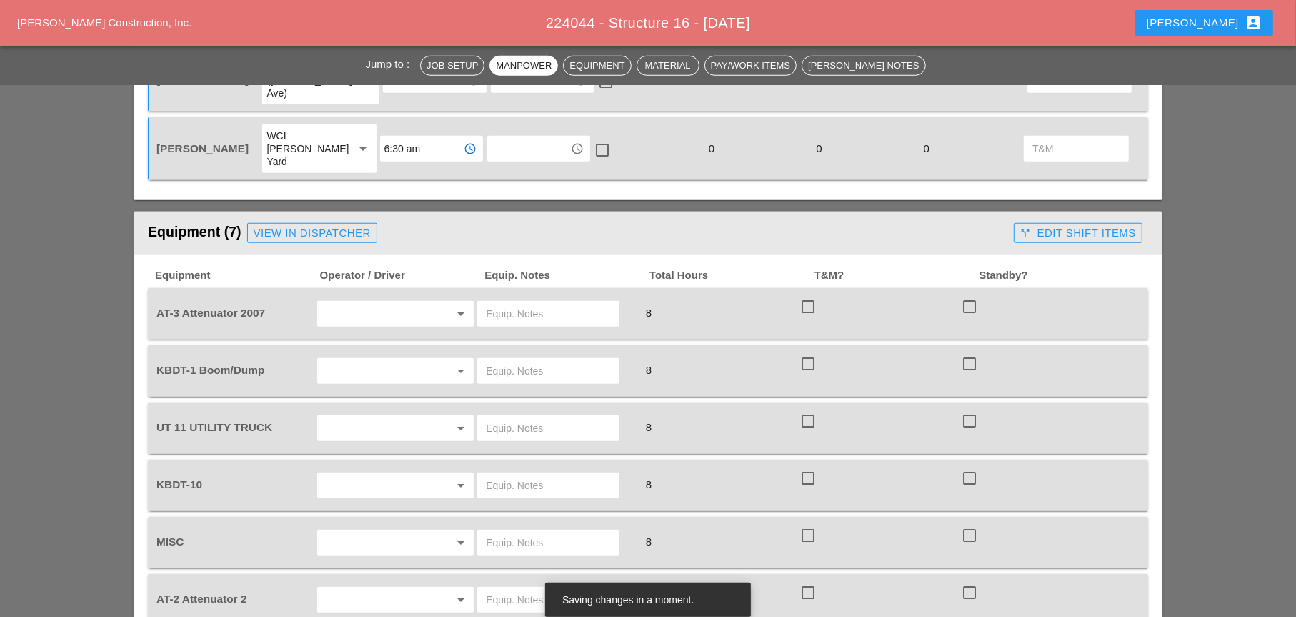
type input "6:30 am"
click at [350, 302] on input "text" at bounding box center [376, 313] width 109 height 23
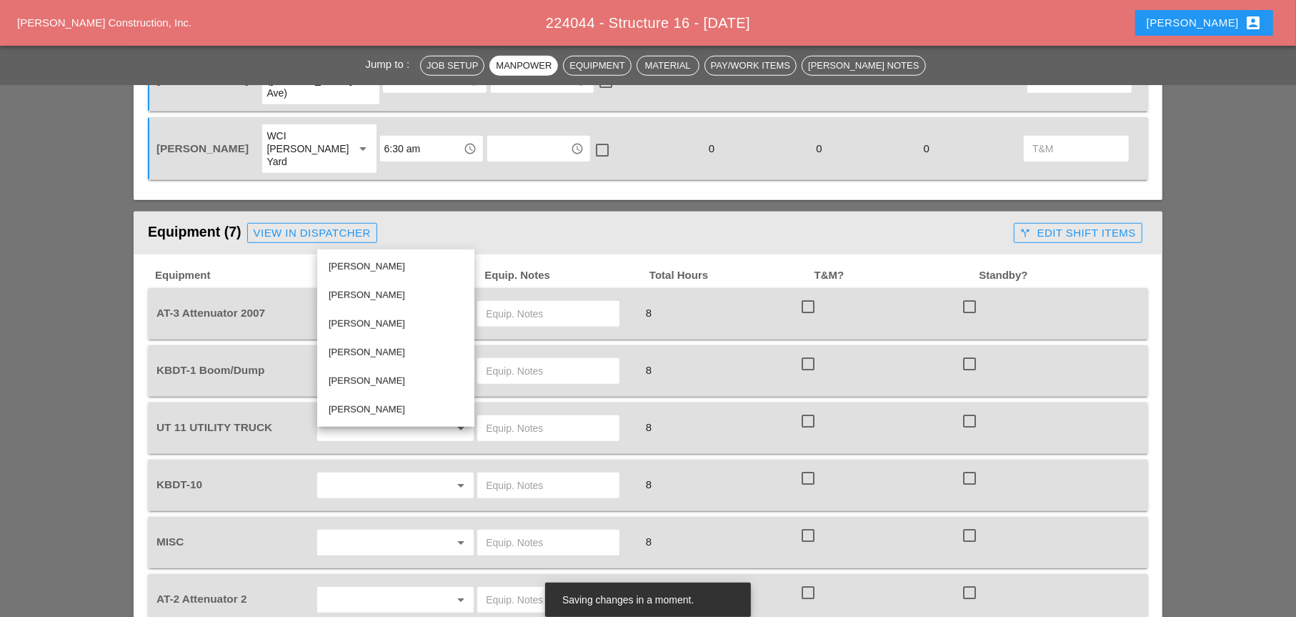
drag, startPoint x: 357, startPoint y: 405, endPoint x: 339, endPoint y: 395, distance: 21.1
click at [357, 405] on div "[PERSON_NAME]" at bounding box center [396, 409] width 134 height 17
type input "[PERSON_NAME]"
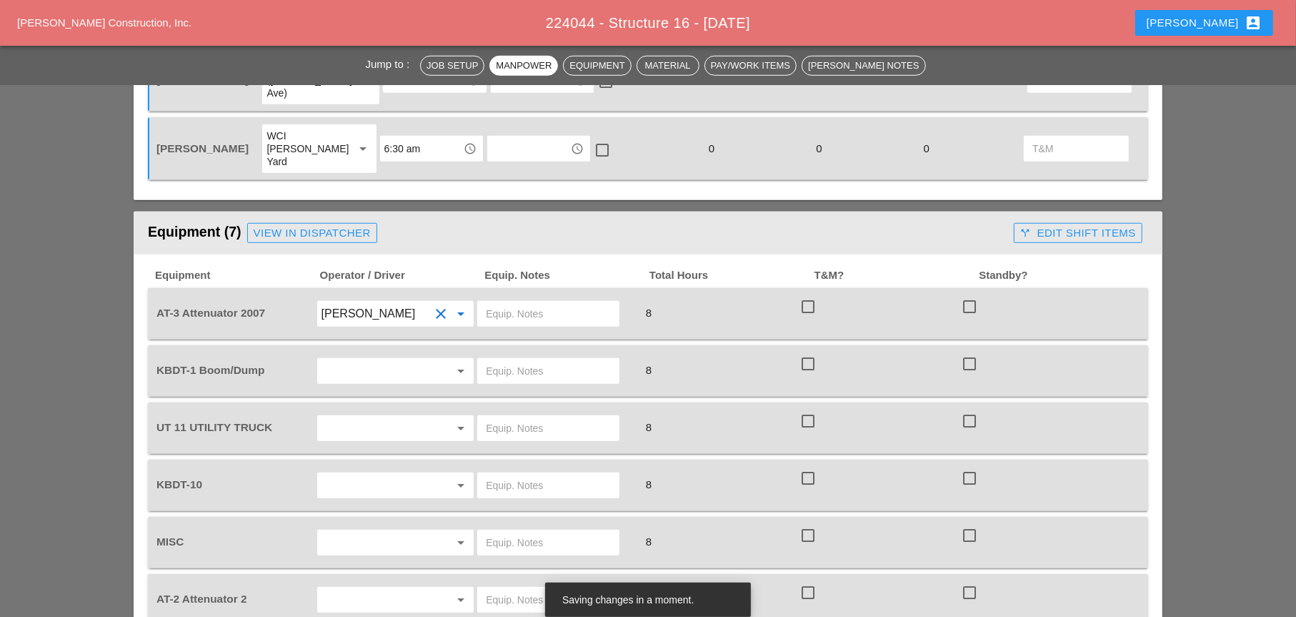
click at [355, 357] on div "arrow_drop_down" at bounding box center [396, 370] width 159 height 27
click at [356, 359] on input "text" at bounding box center [376, 370] width 109 height 23
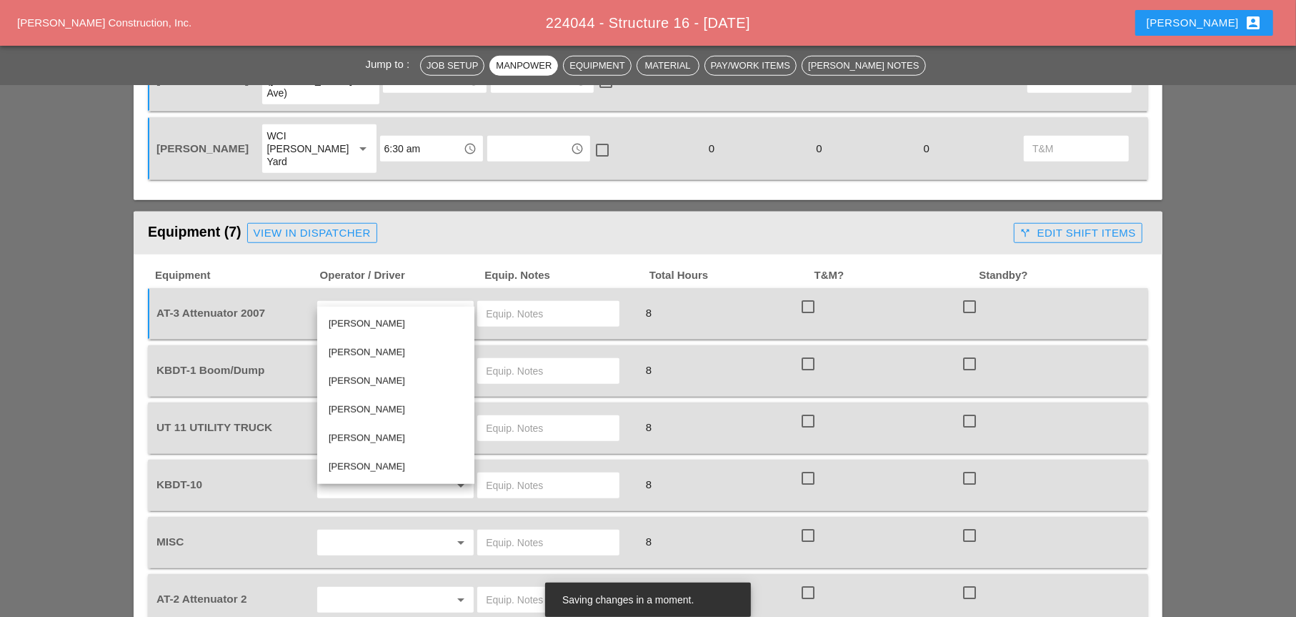
click at [344, 405] on div "Luis Ceja Rodriguez" at bounding box center [396, 409] width 134 height 17
type input "Luis Ceja Rodriguez"
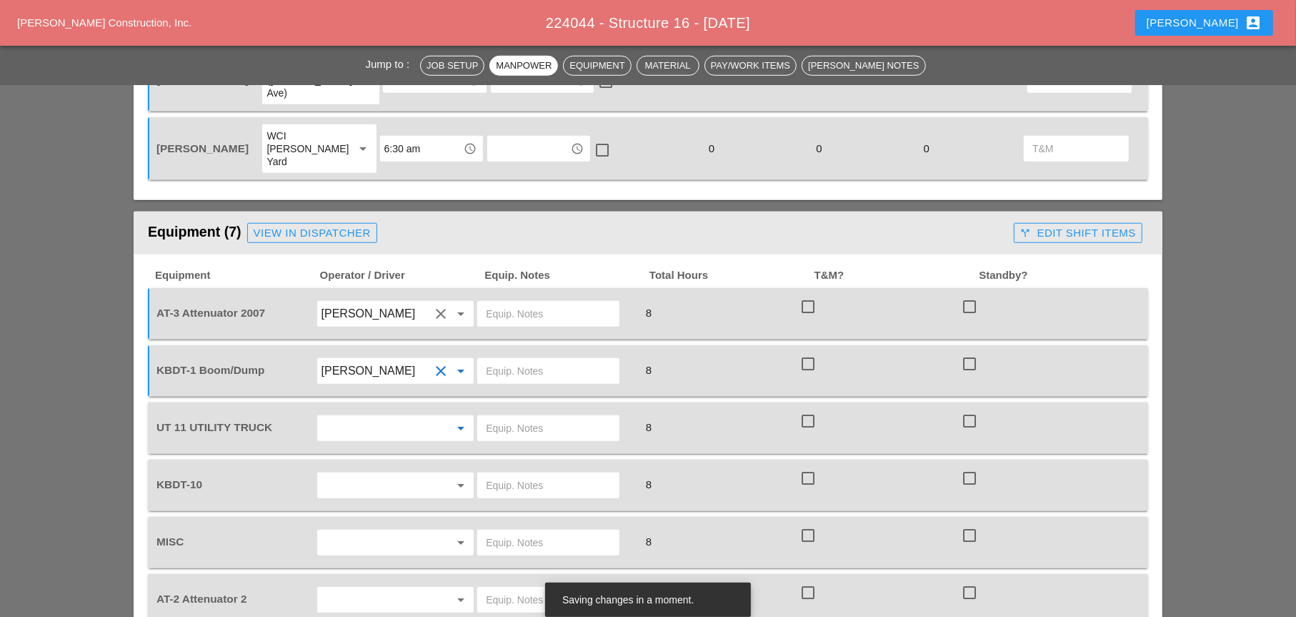
drag, startPoint x: 332, startPoint y: 342, endPoint x: 342, endPoint y: 369, distance: 28.0
click at [333, 417] on input "text" at bounding box center [376, 428] width 109 height 23
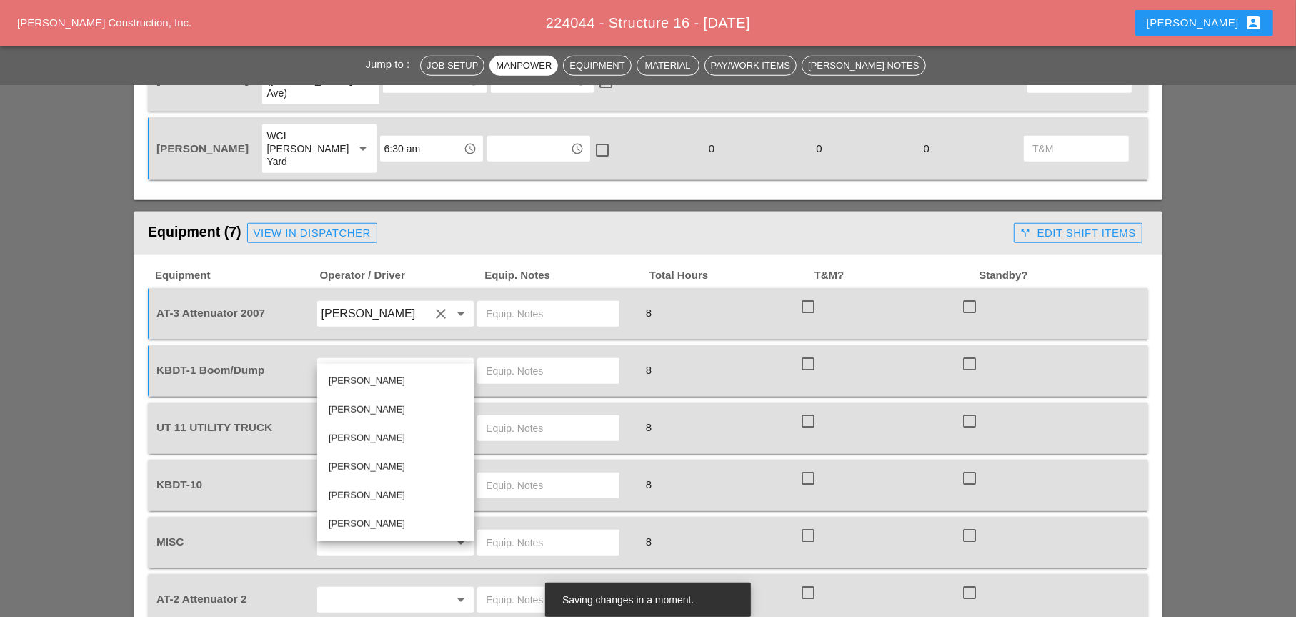
click at [344, 436] on div "Guido Padilla" at bounding box center [396, 438] width 134 height 17
type input "Guido Padilla"
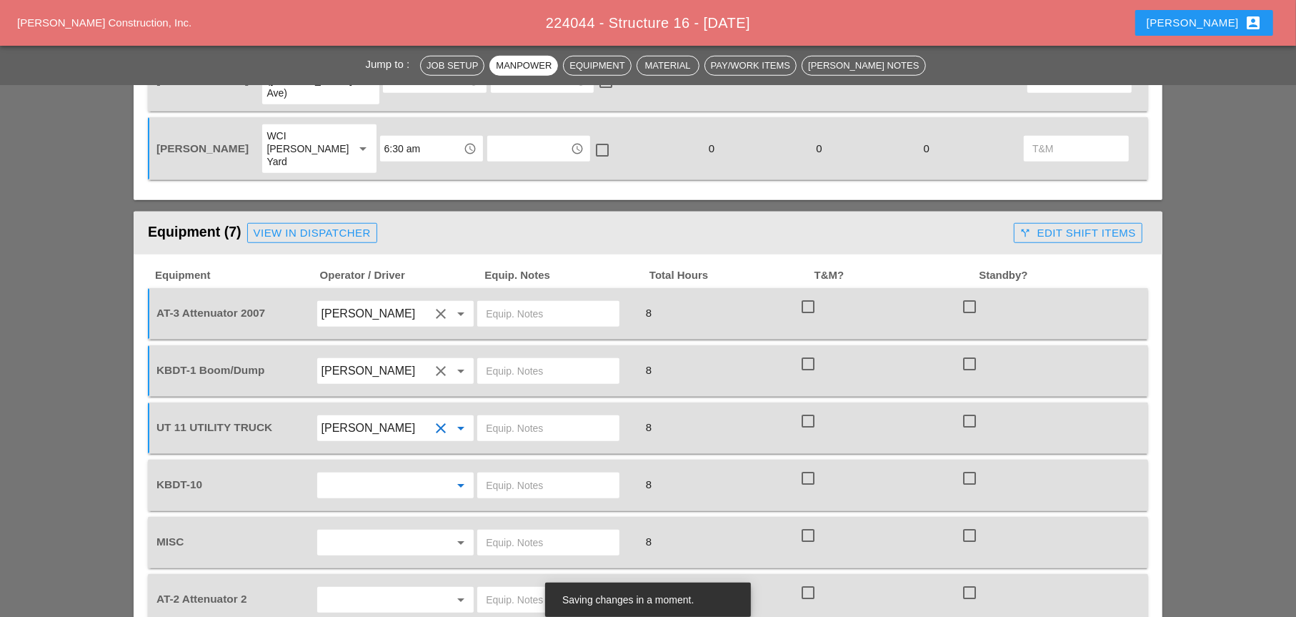
click at [355, 474] on input "text" at bounding box center [376, 485] width 109 height 23
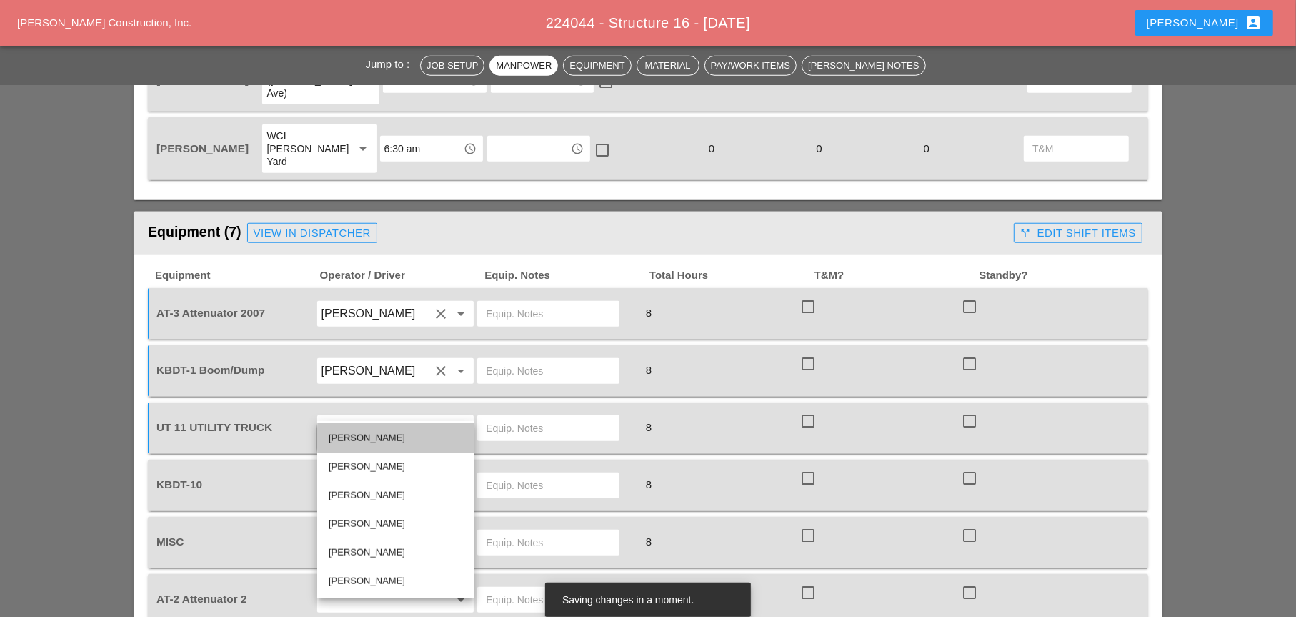
click at [337, 435] on div "Alberto Barajas Flores" at bounding box center [396, 438] width 134 height 17
type input "Alberto Barajas Flores"
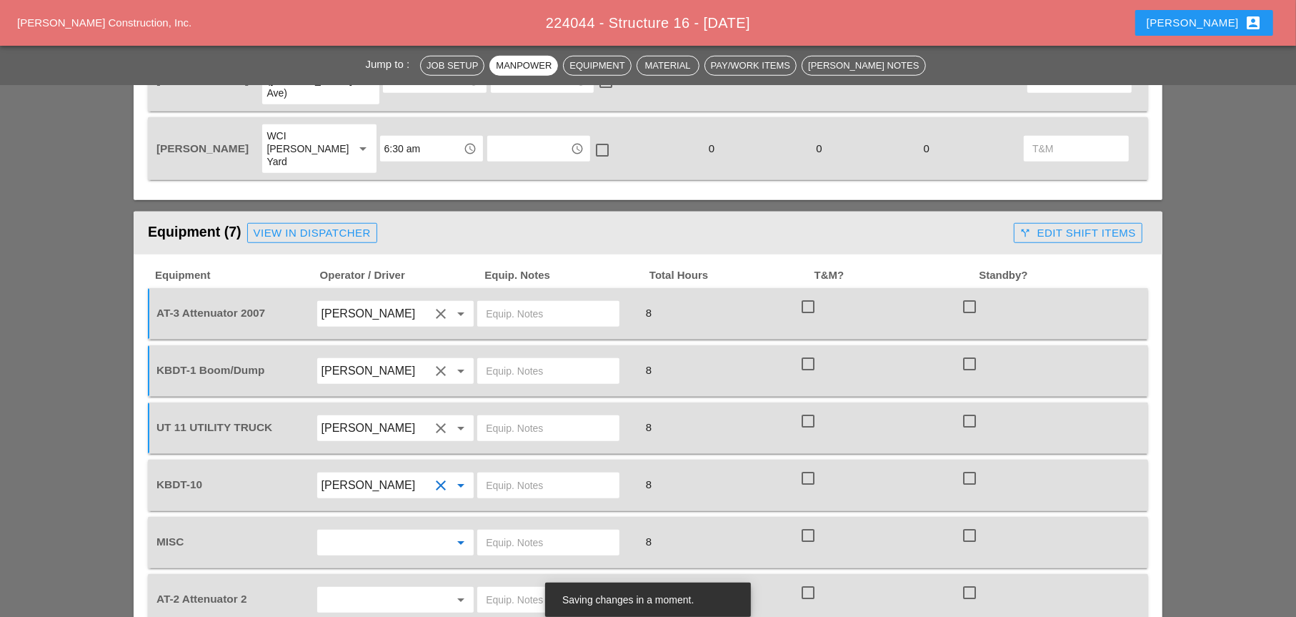
click at [351, 531] on input "text" at bounding box center [376, 542] width 109 height 23
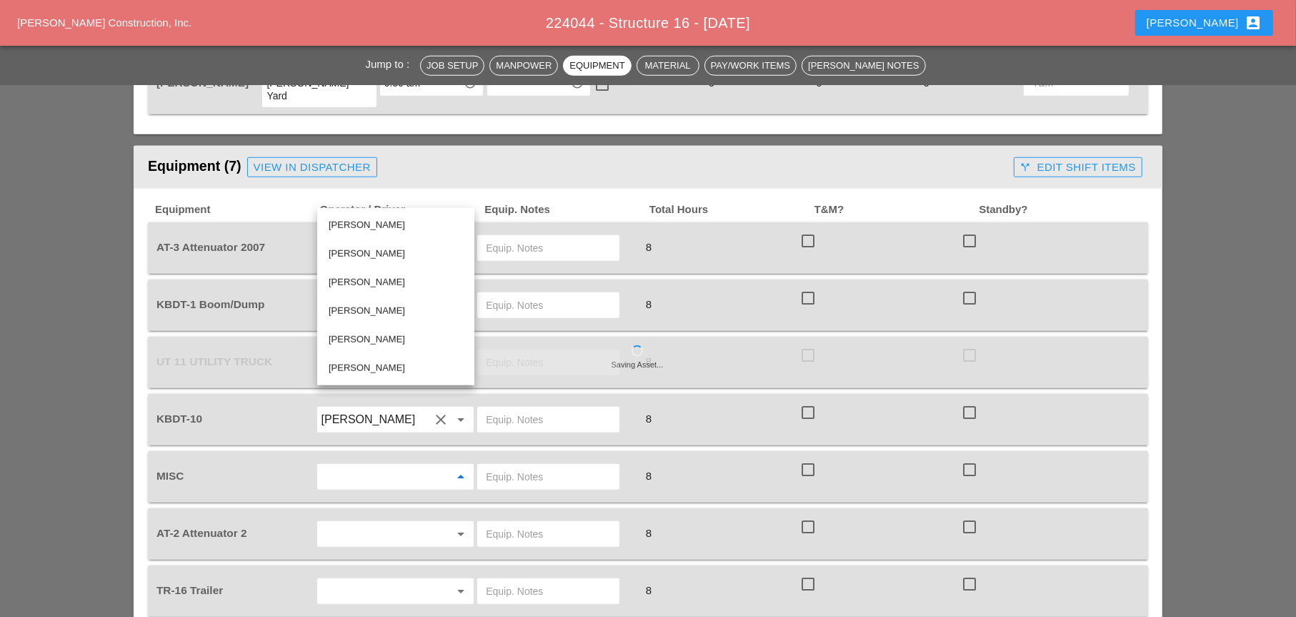
scroll to position [1072, 0]
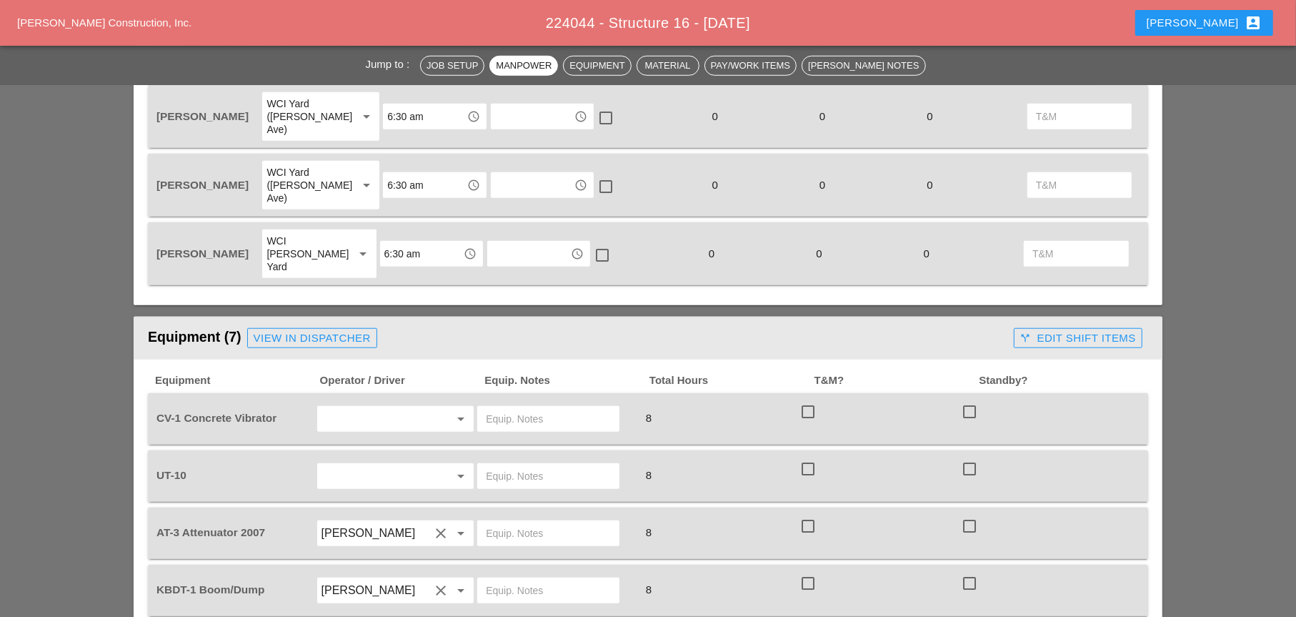
scroll to position [929, 0]
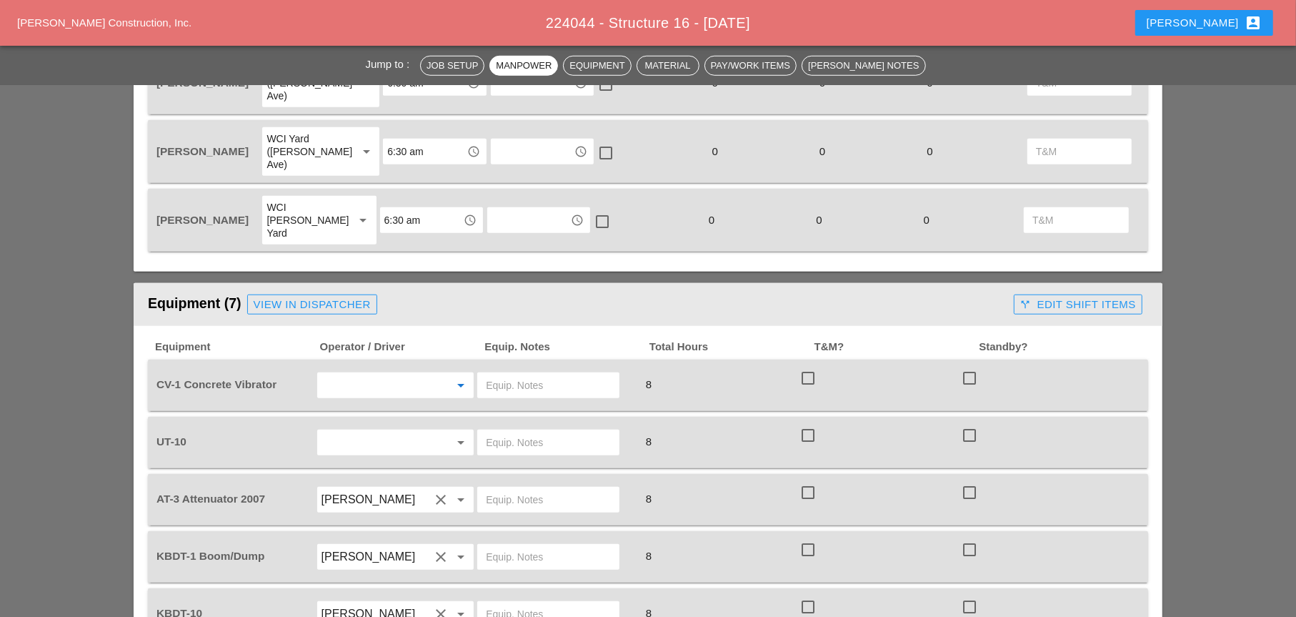
click at [344, 374] on input "text" at bounding box center [376, 385] width 109 height 23
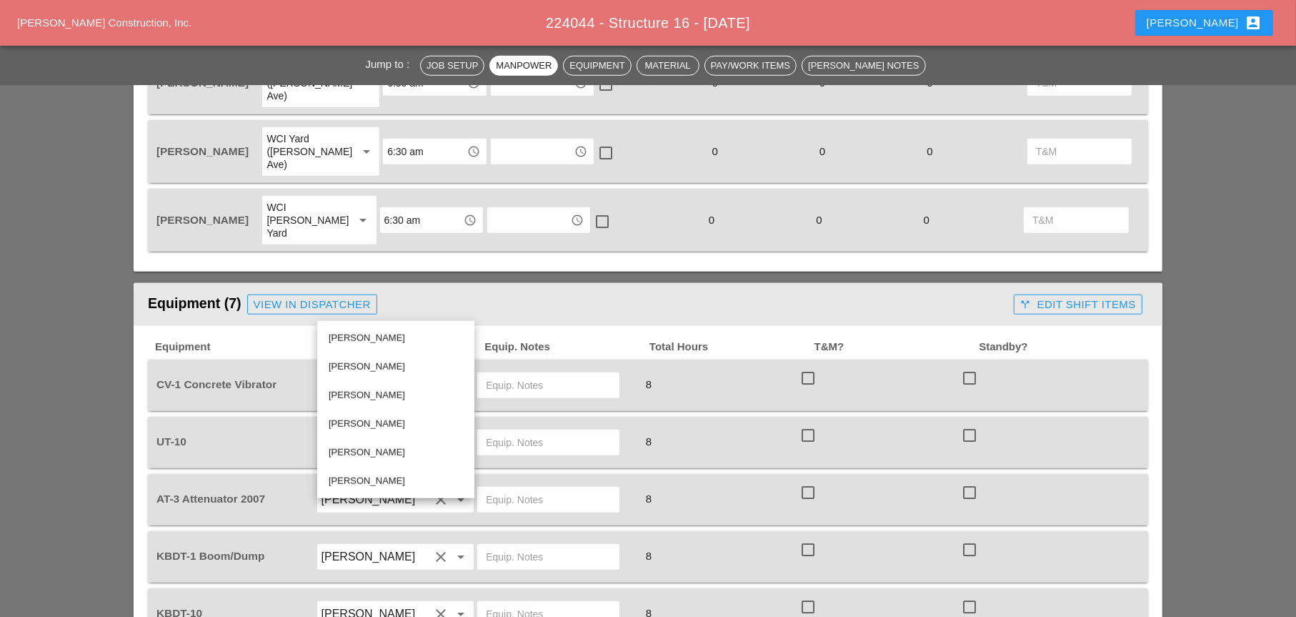
click at [347, 391] on div "[PERSON_NAME]" at bounding box center [396, 395] width 134 height 17
type input "[PERSON_NAME]"
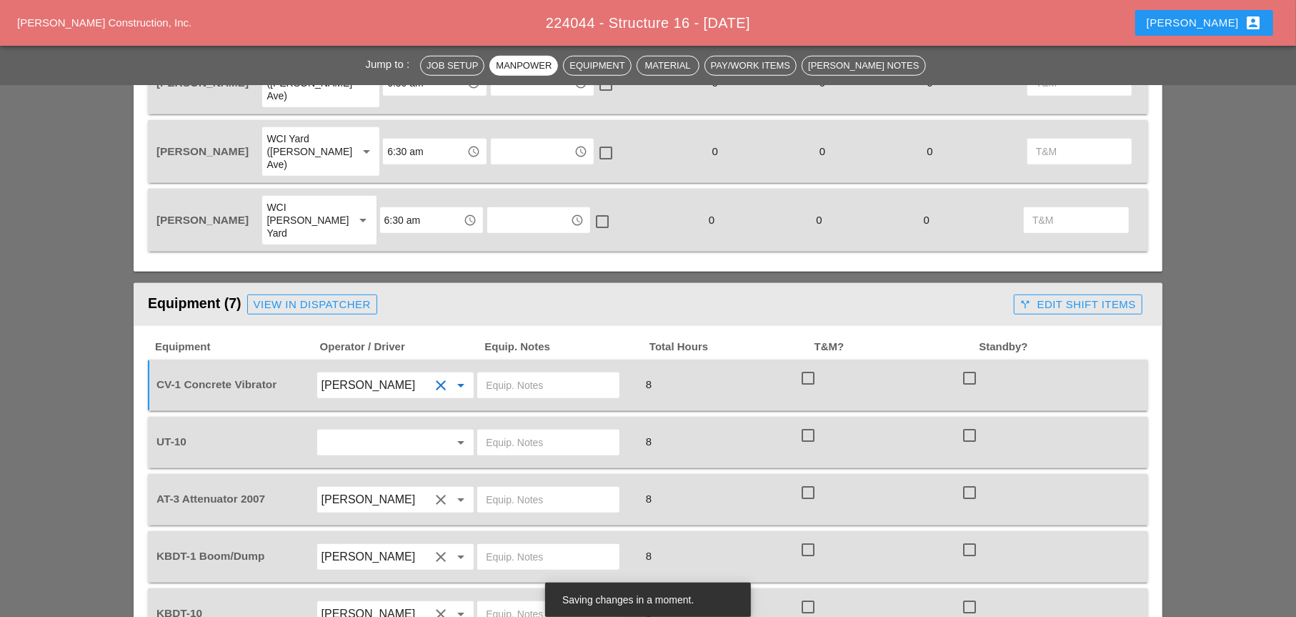
click at [489, 374] on input "text" at bounding box center [548, 385] width 125 height 23
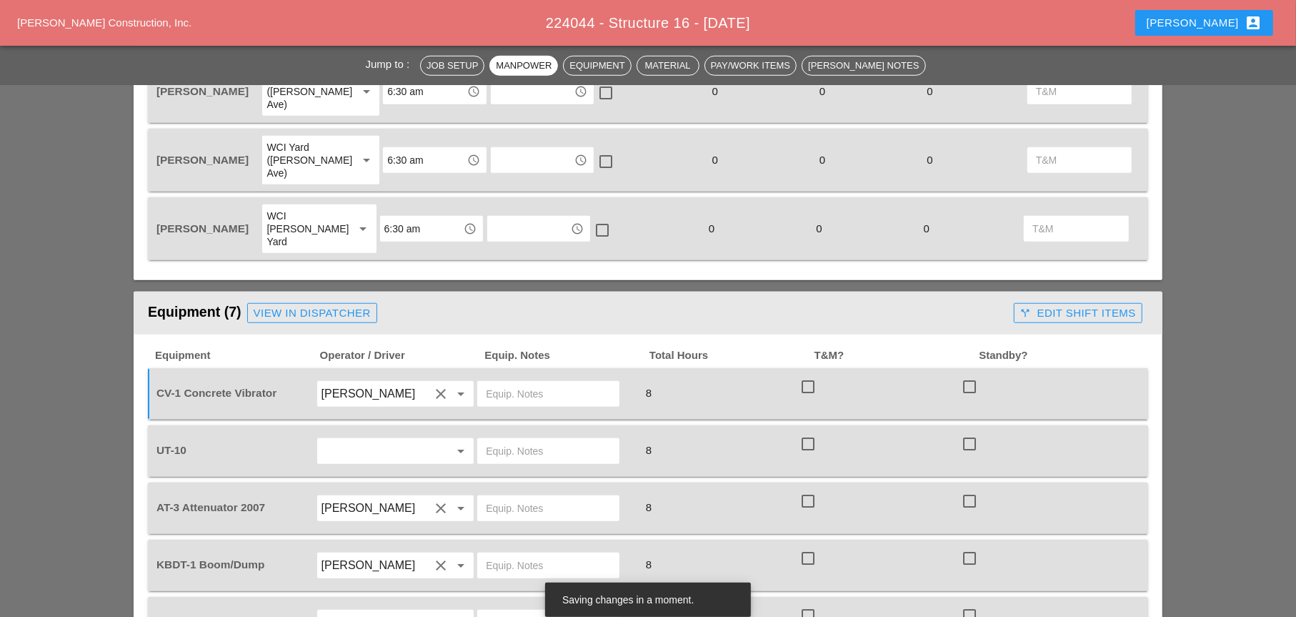
scroll to position [1001, 0]
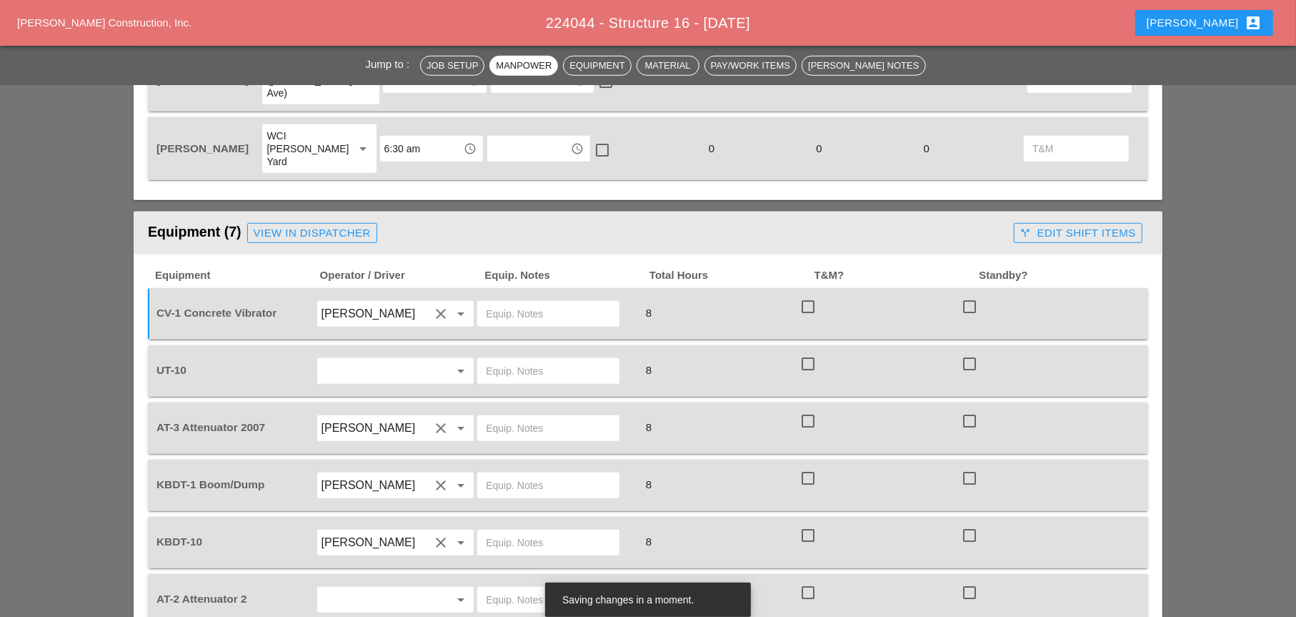
click at [342, 359] on input "text" at bounding box center [376, 370] width 109 height 23
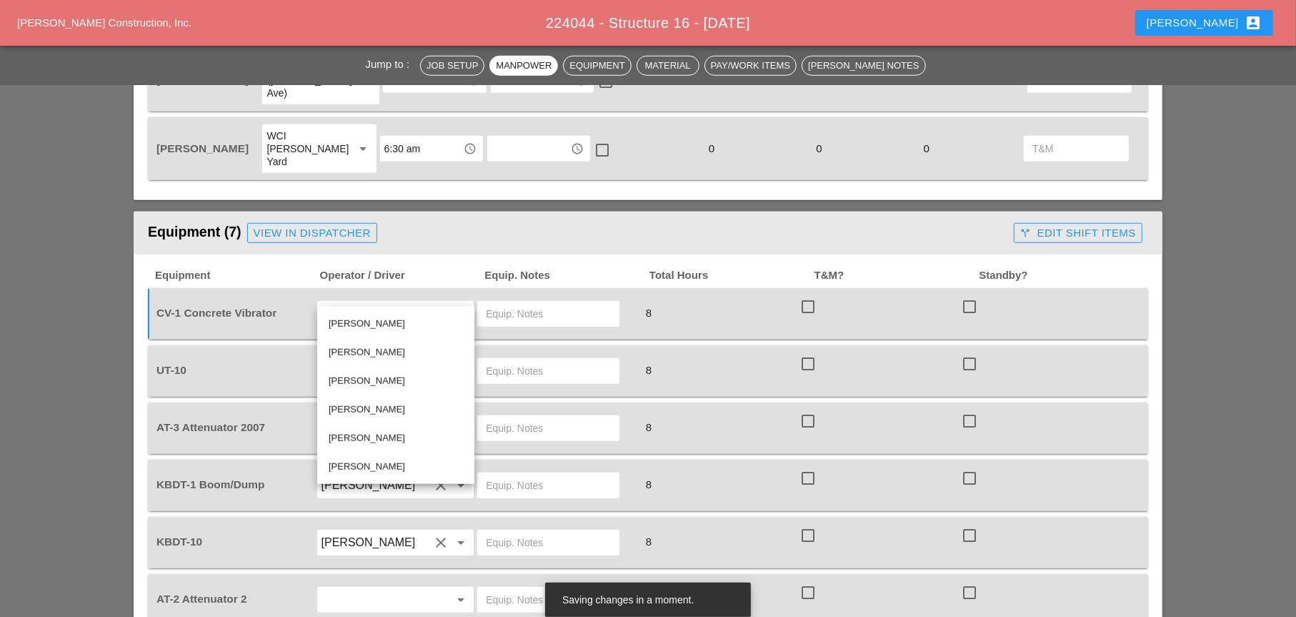
click at [352, 374] on div "[PERSON_NAME]" at bounding box center [396, 380] width 134 height 17
type input "[PERSON_NAME]"
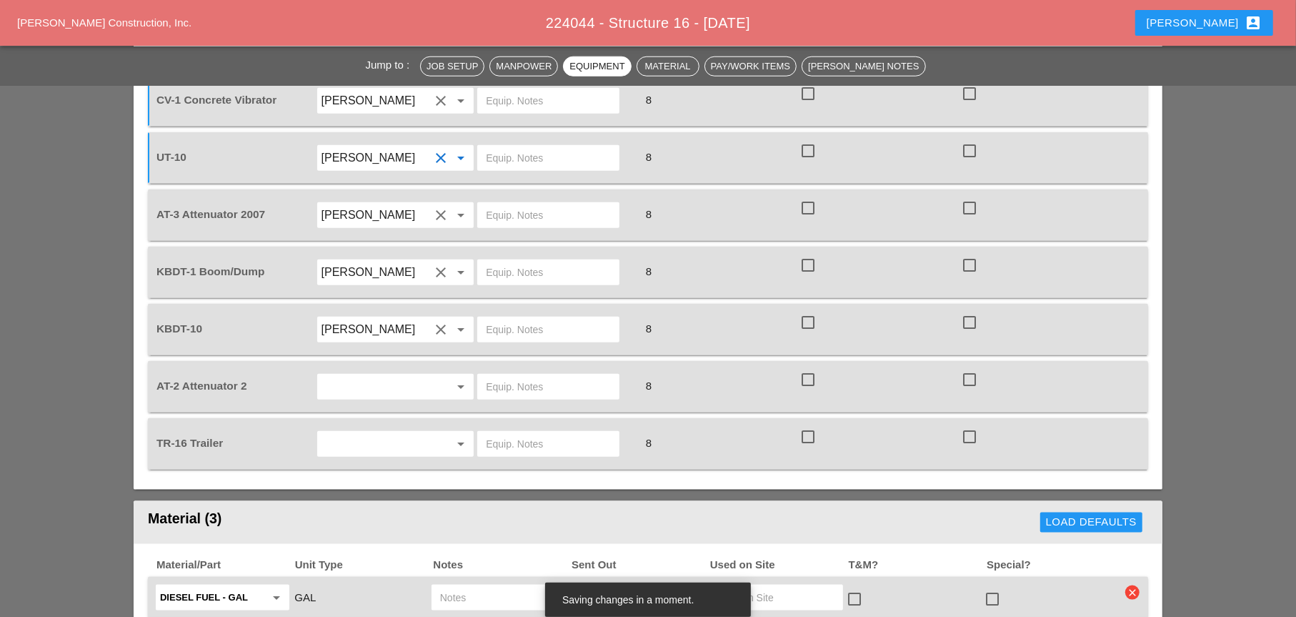
scroll to position [1215, 0]
click at [359, 374] on input "text" at bounding box center [376, 385] width 109 height 23
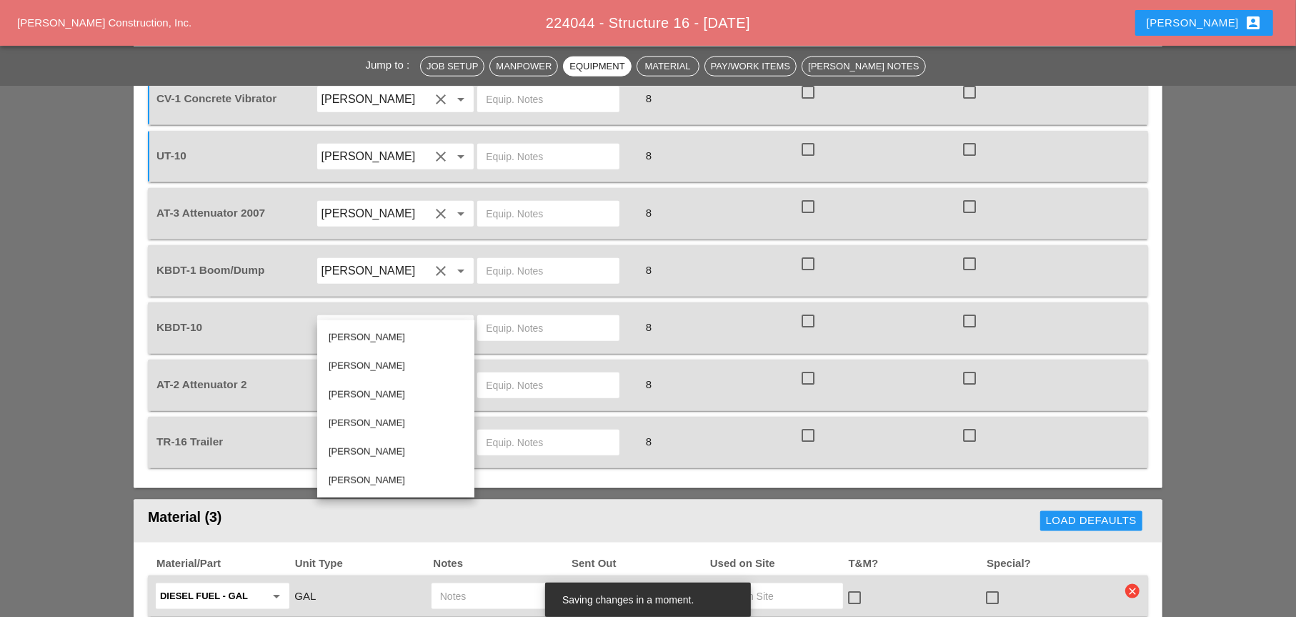
click at [349, 367] on div "[PERSON_NAME]" at bounding box center [396, 365] width 134 height 17
type input "[PERSON_NAME]"
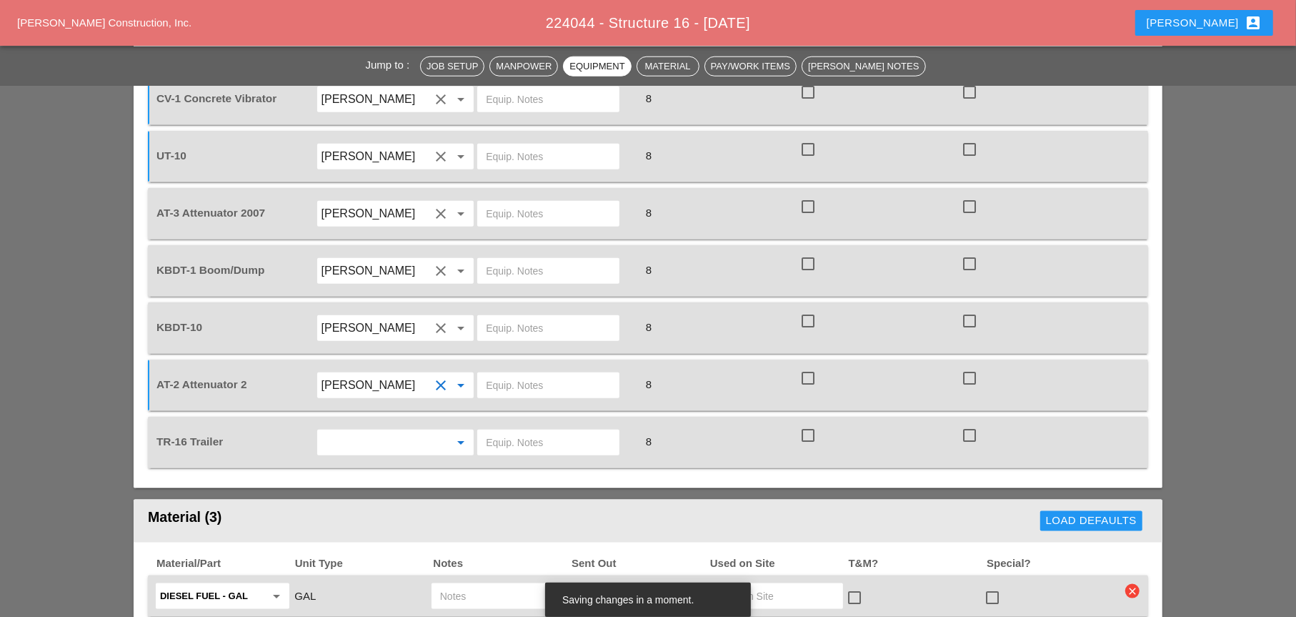
click at [342, 431] on input "text" at bounding box center [376, 442] width 109 height 23
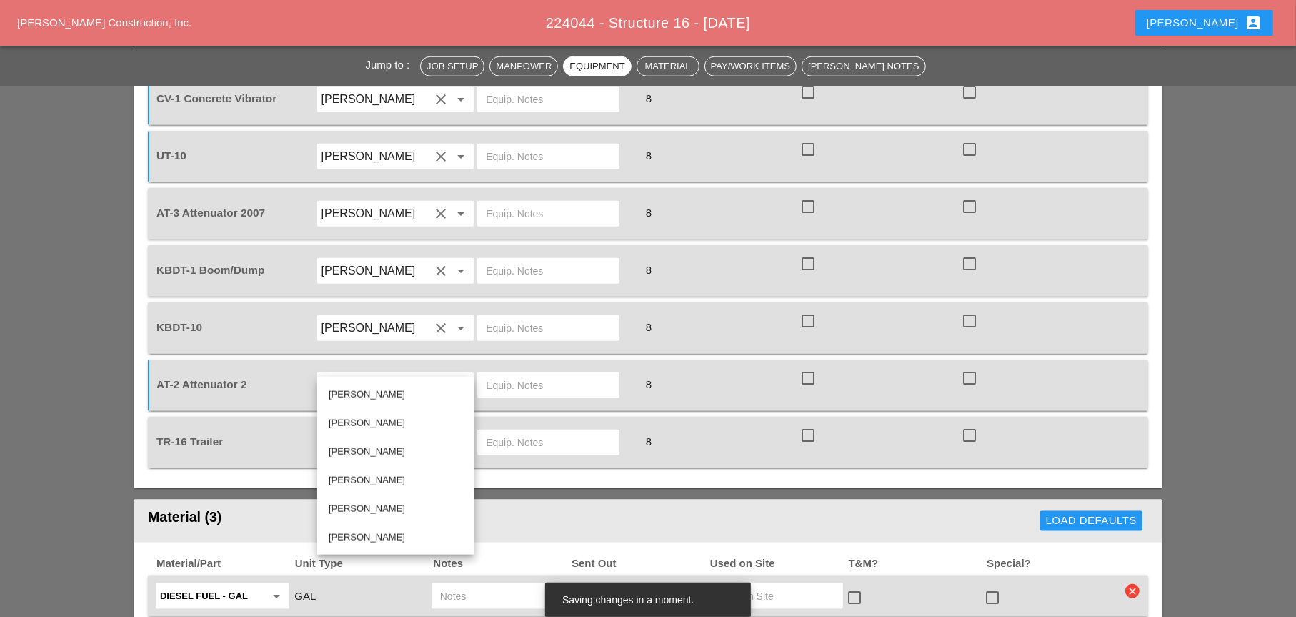
click at [352, 482] on div "[PERSON_NAME]" at bounding box center [396, 480] width 134 height 17
type input "[PERSON_NAME]"
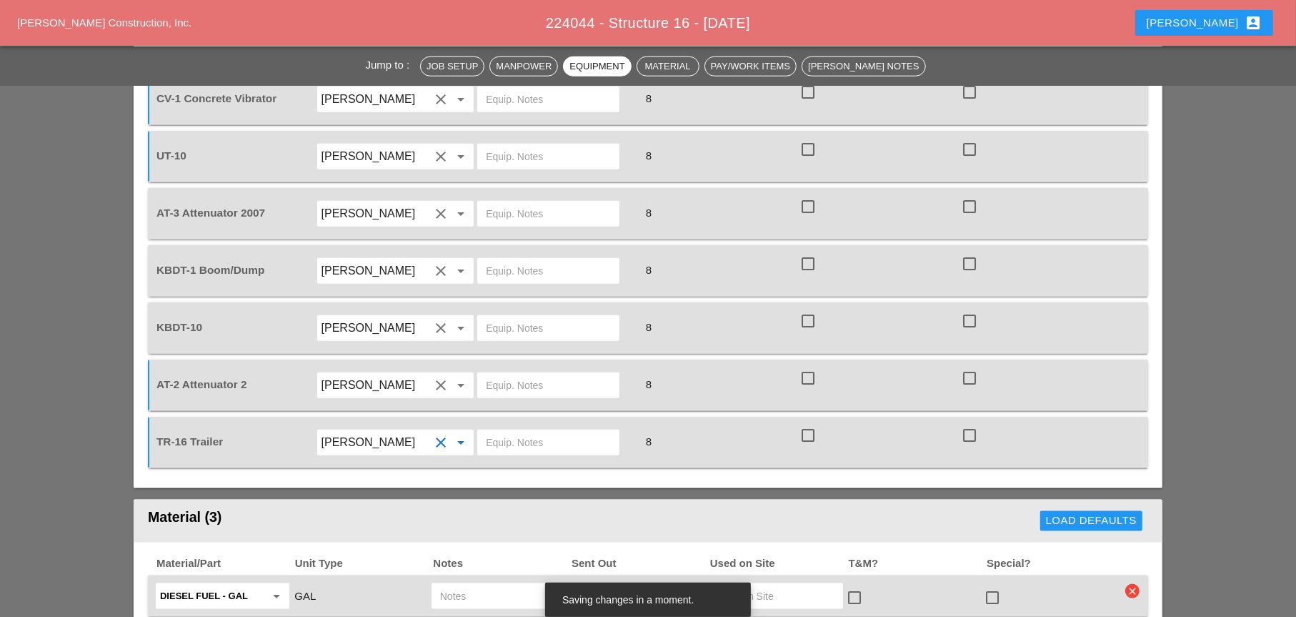
click at [486, 431] on input "text" at bounding box center [548, 442] width 125 height 23
drag, startPoint x: 537, startPoint y: 364, endPoint x: 474, endPoint y: 363, distance: 63.6
click at [474, 422] on div "TR-16 Trailer [PERSON_NAME] clear arrow_drop_down [PERSON_NAME] Yard 8 check_bo…" at bounding box center [638, 442] width 968 height 40
type input "[PERSON_NAME] Yard"
click at [500, 374] on input "text" at bounding box center [548, 385] width 125 height 23
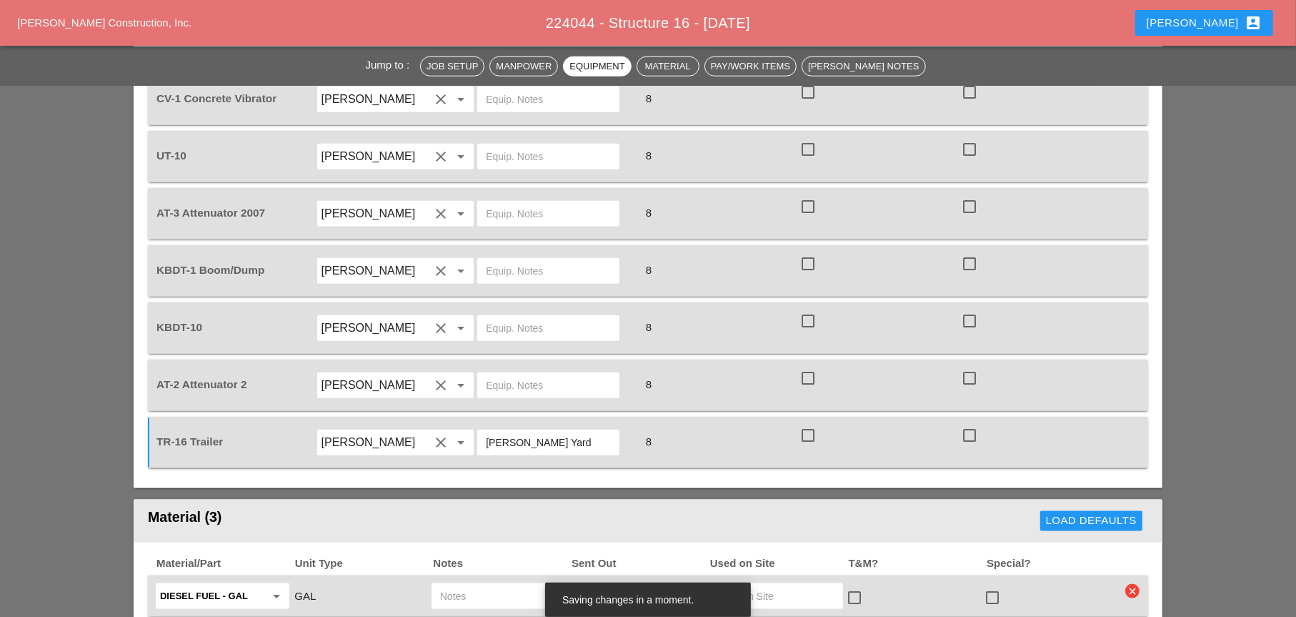
paste input "[PERSON_NAME] Yard"
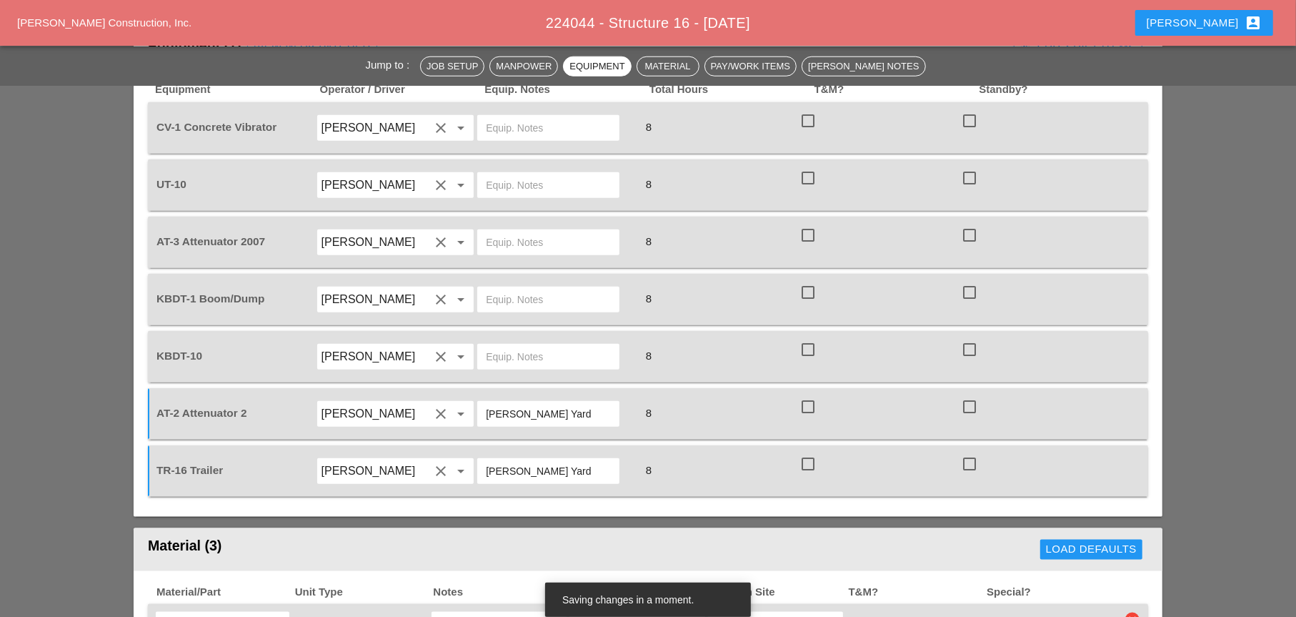
scroll to position [1143, 0]
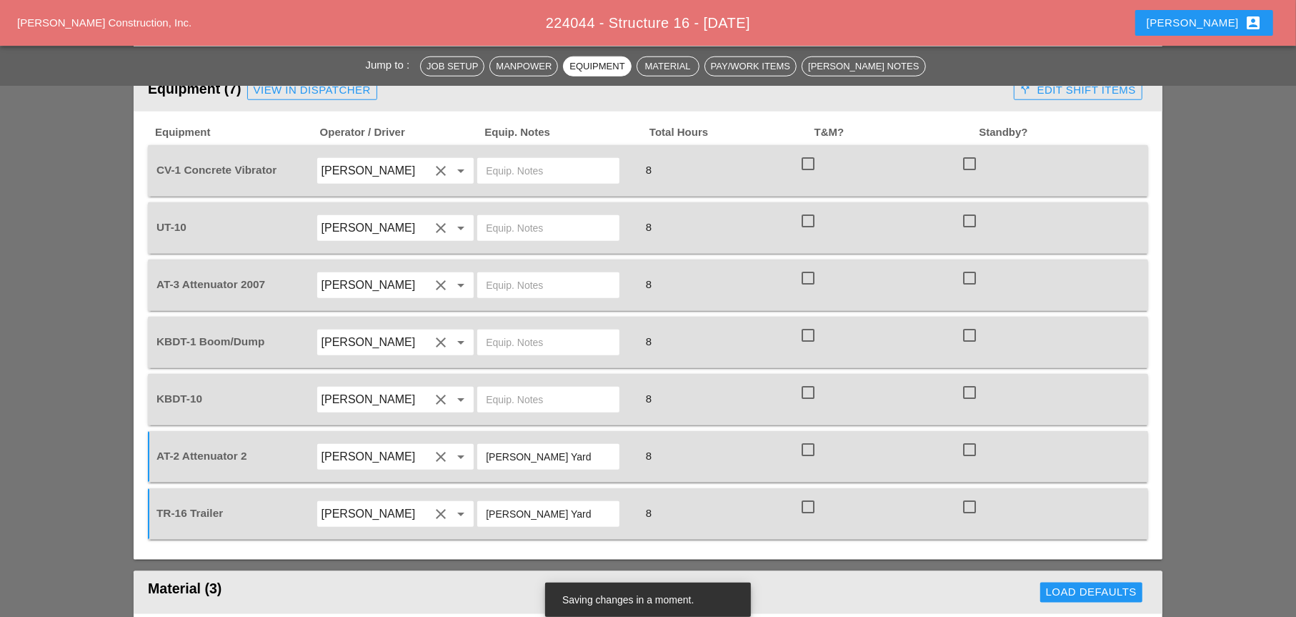
type input "[PERSON_NAME] Yard"
click at [508, 274] on input "text" at bounding box center [548, 285] width 125 height 23
paste input "[PERSON_NAME] Yard"
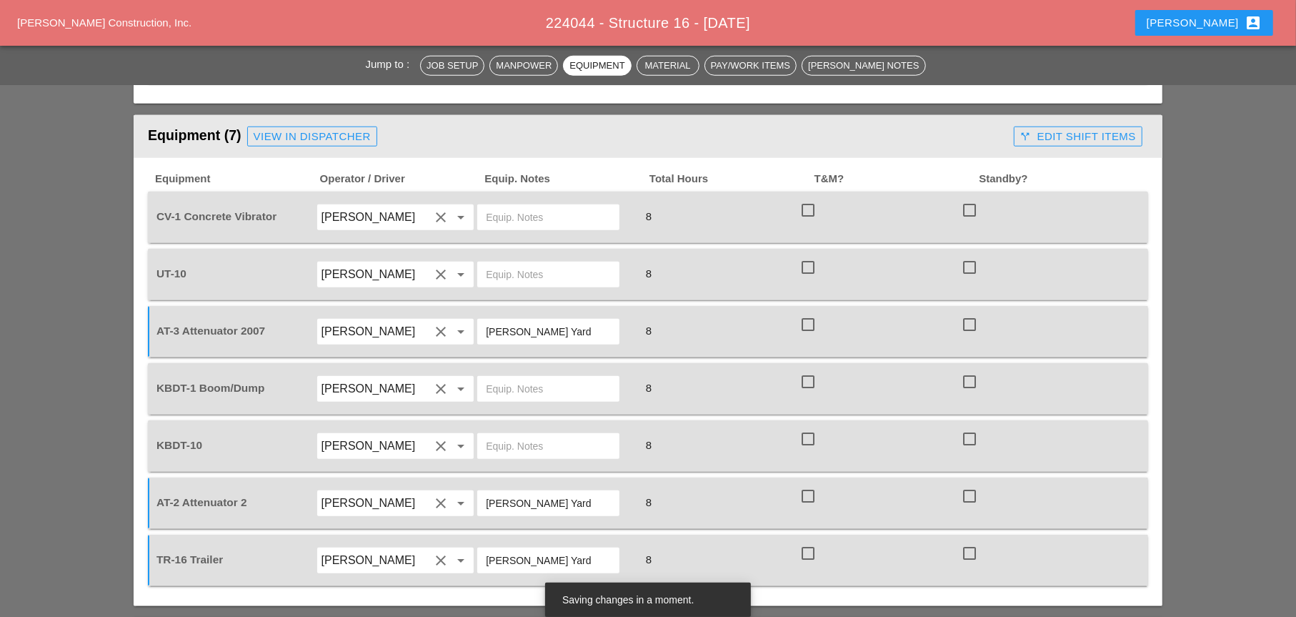
scroll to position [1072, 0]
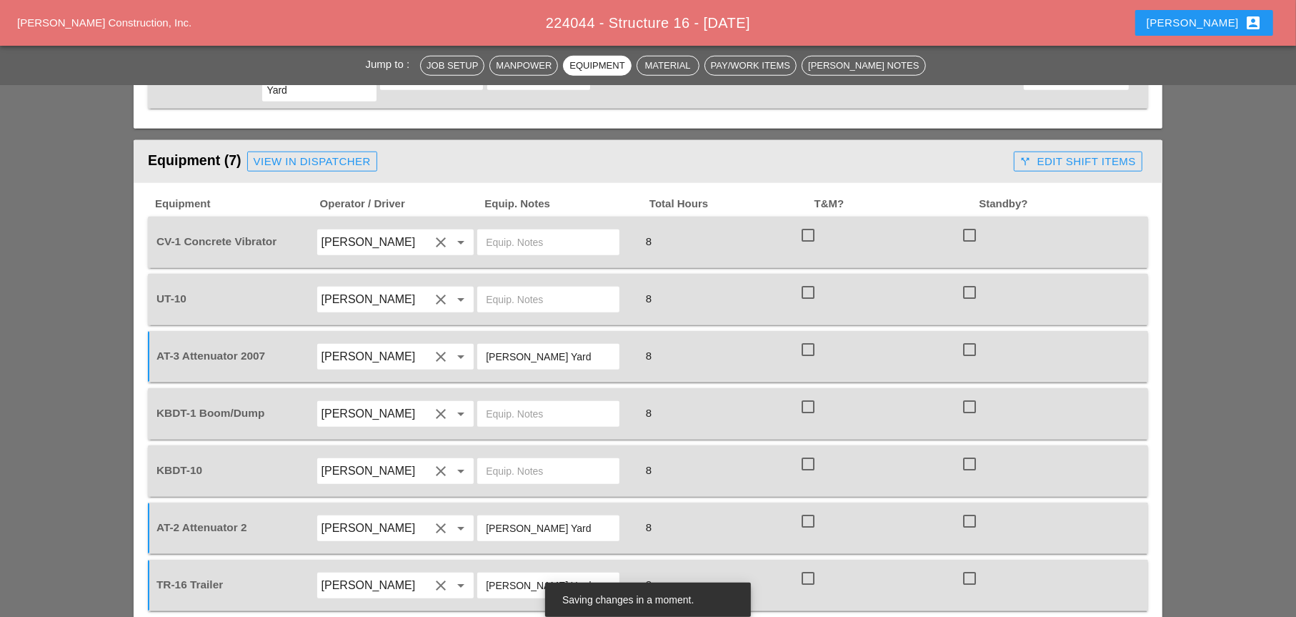
type input "[PERSON_NAME] Yard"
click at [500, 231] on input "text" at bounding box center [548, 242] width 125 height 23
drag, startPoint x: 534, startPoint y: 164, endPoint x: 488, endPoint y: 165, distance: 45.8
click at [488, 231] on input "main yard" at bounding box center [548, 242] width 125 height 23
type input "main yard"
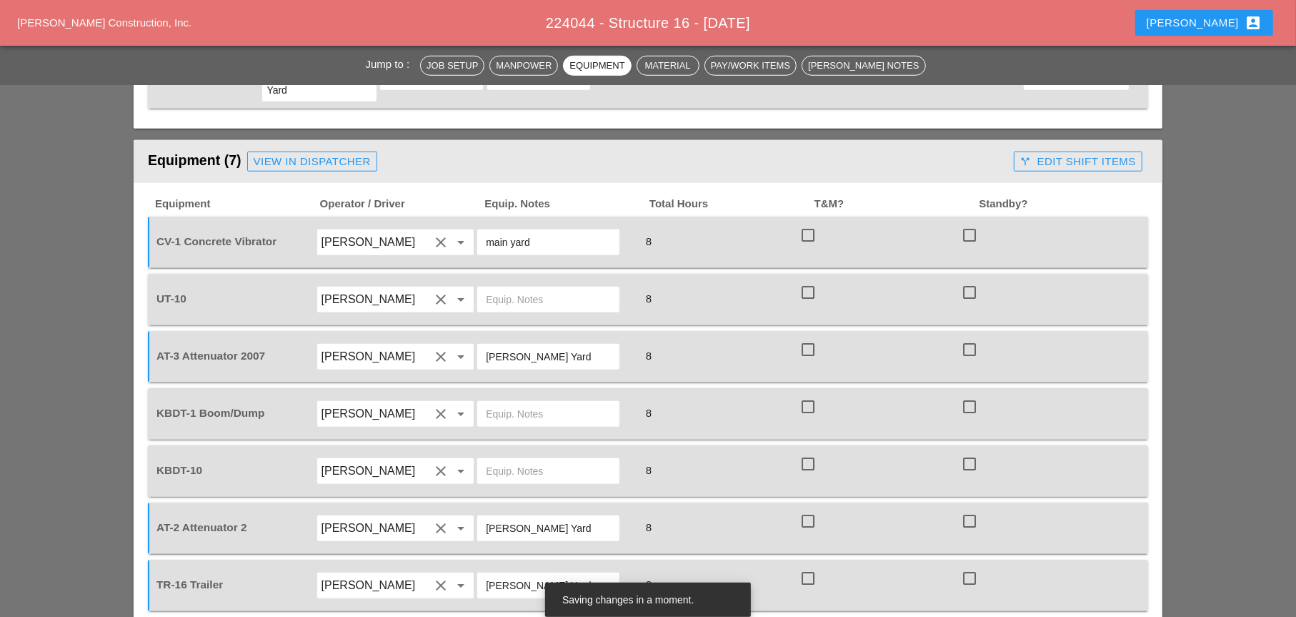
click at [500, 288] on input "text" at bounding box center [548, 299] width 125 height 23
paste input "main yard"
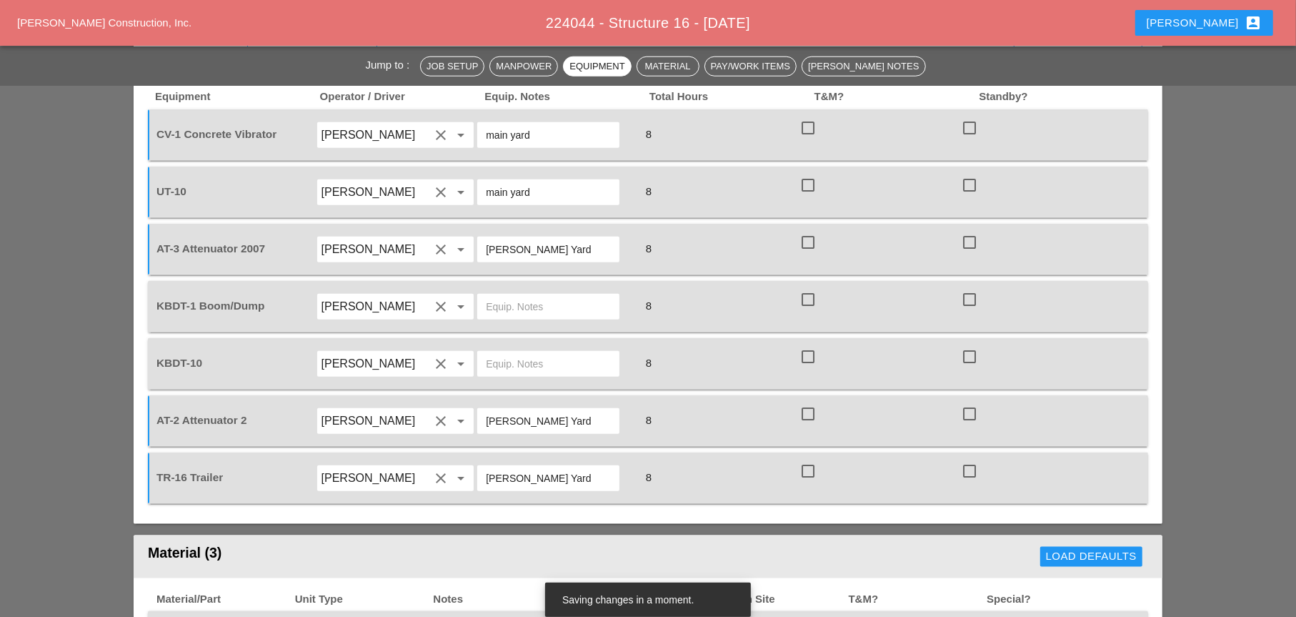
scroll to position [1215, 0]
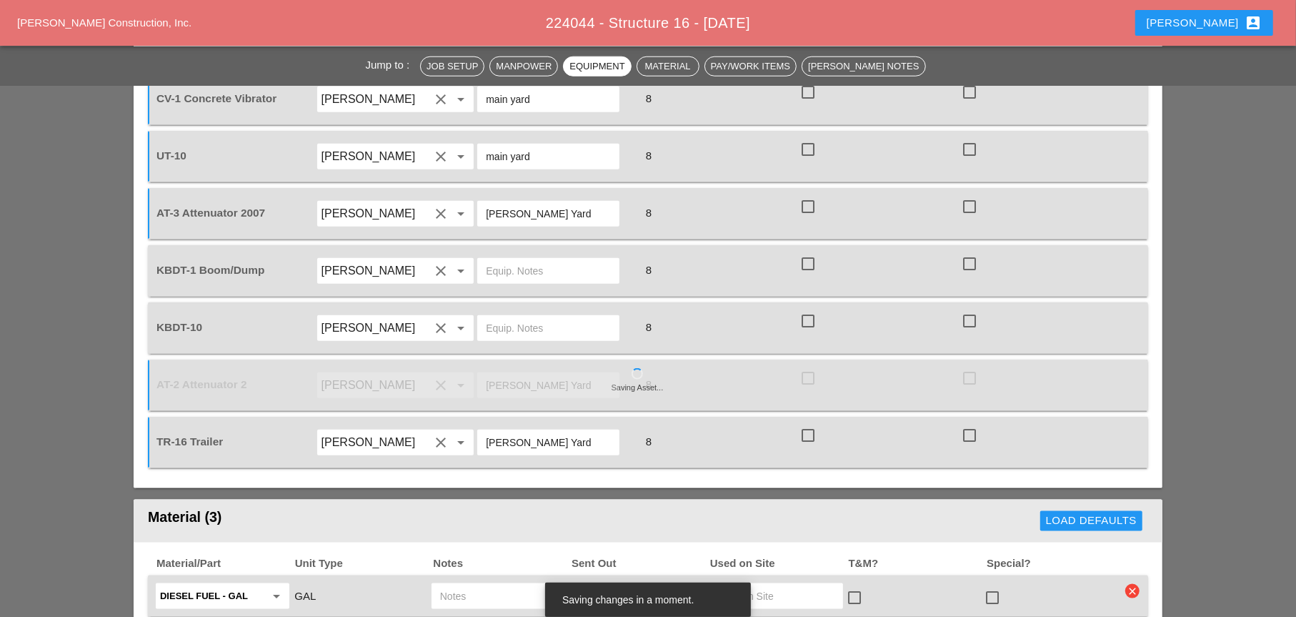
type input "main yard"
click at [500, 259] on input "text" at bounding box center [548, 270] width 125 height 23
paste input "main yard"
type input "main yard"
click at [492, 317] on input "text" at bounding box center [548, 328] width 125 height 23
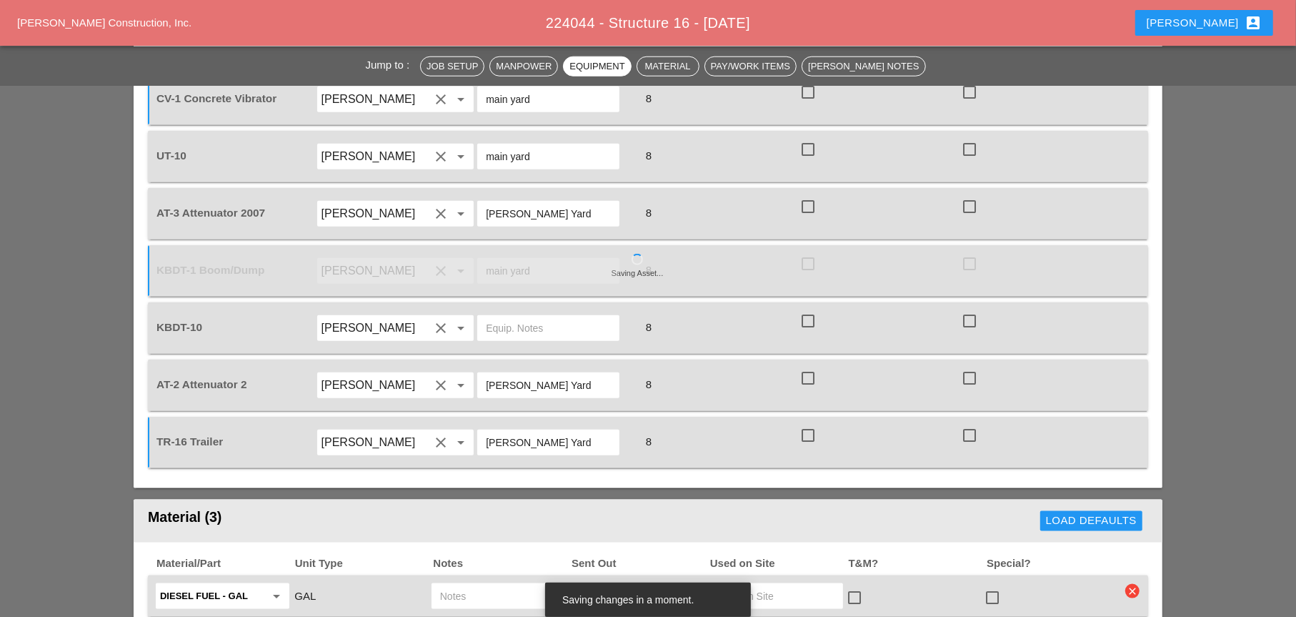
paste input "main yard"
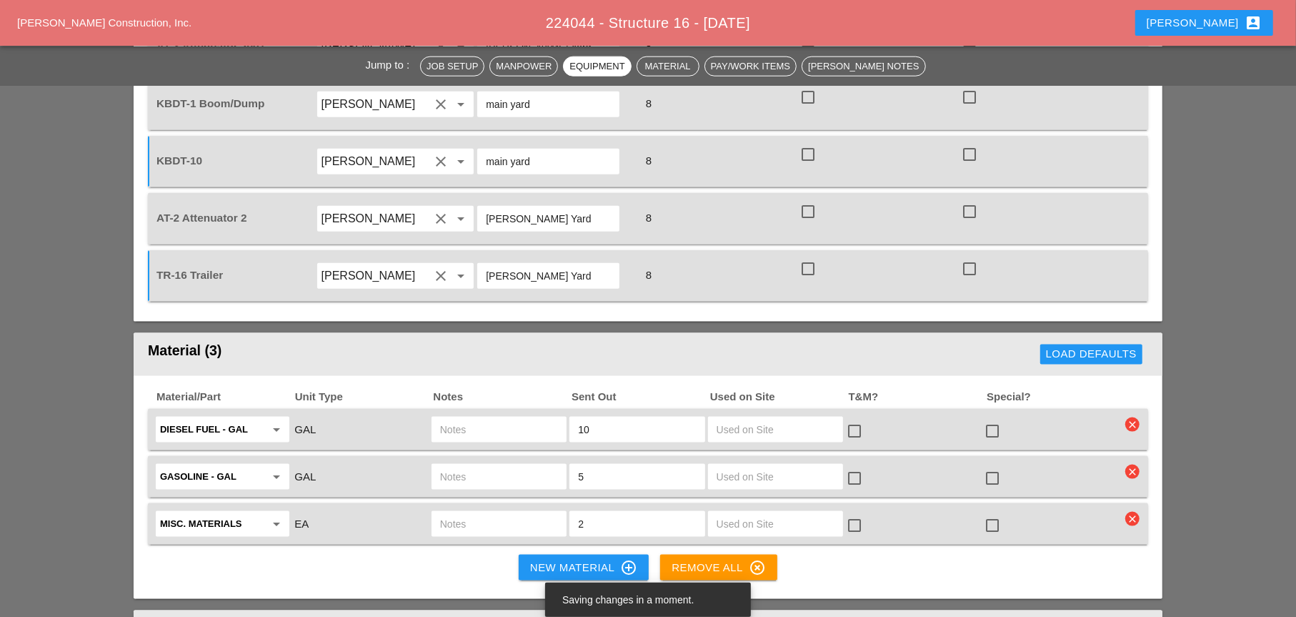
scroll to position [1429, 0]
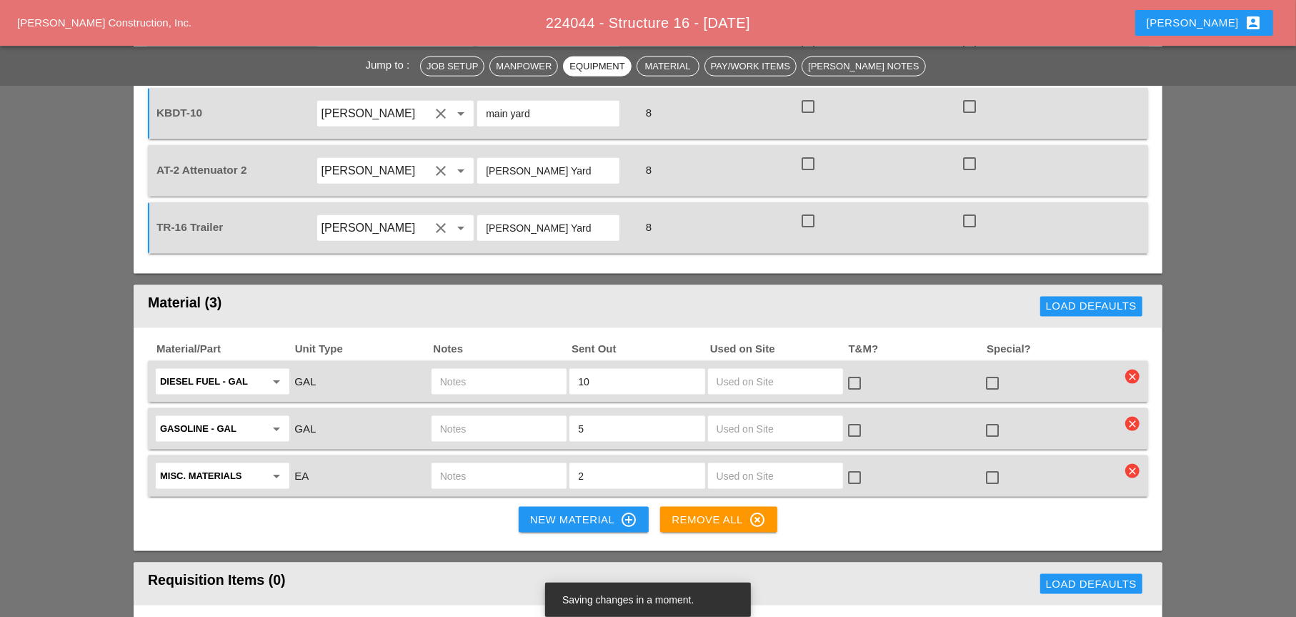
type input "main yard"
click at [450, 370] on input "text" at bounding box center [499, 381] width 118 height 23
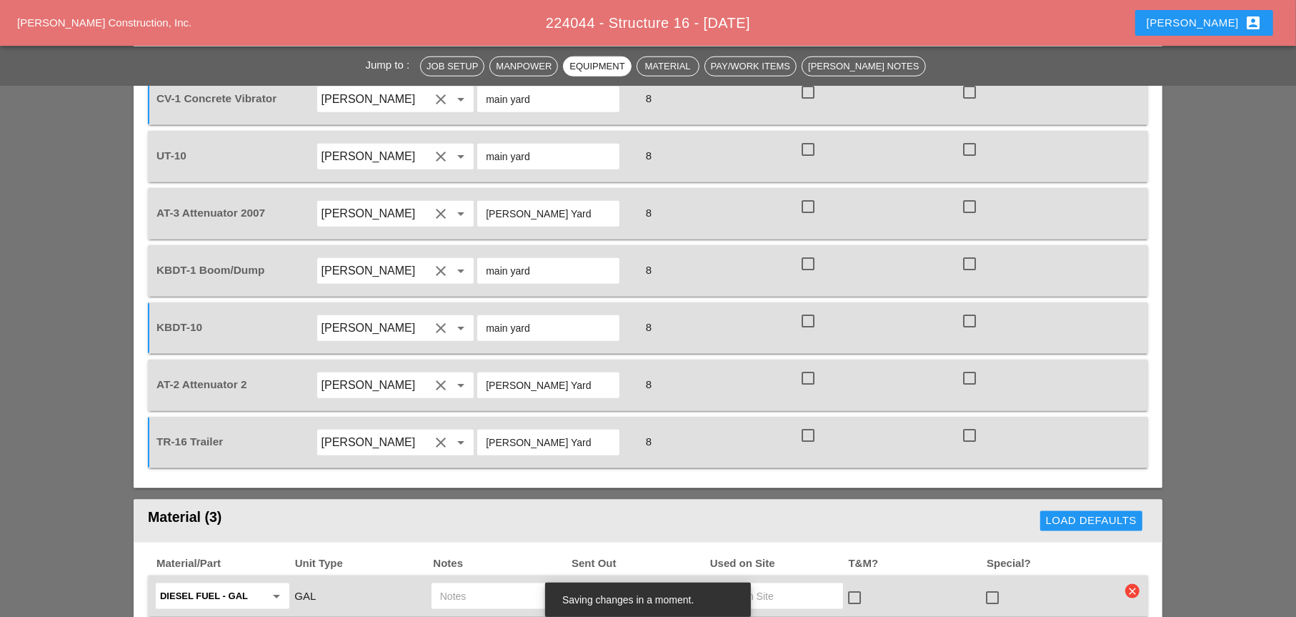
scroll to position [1143, 0]
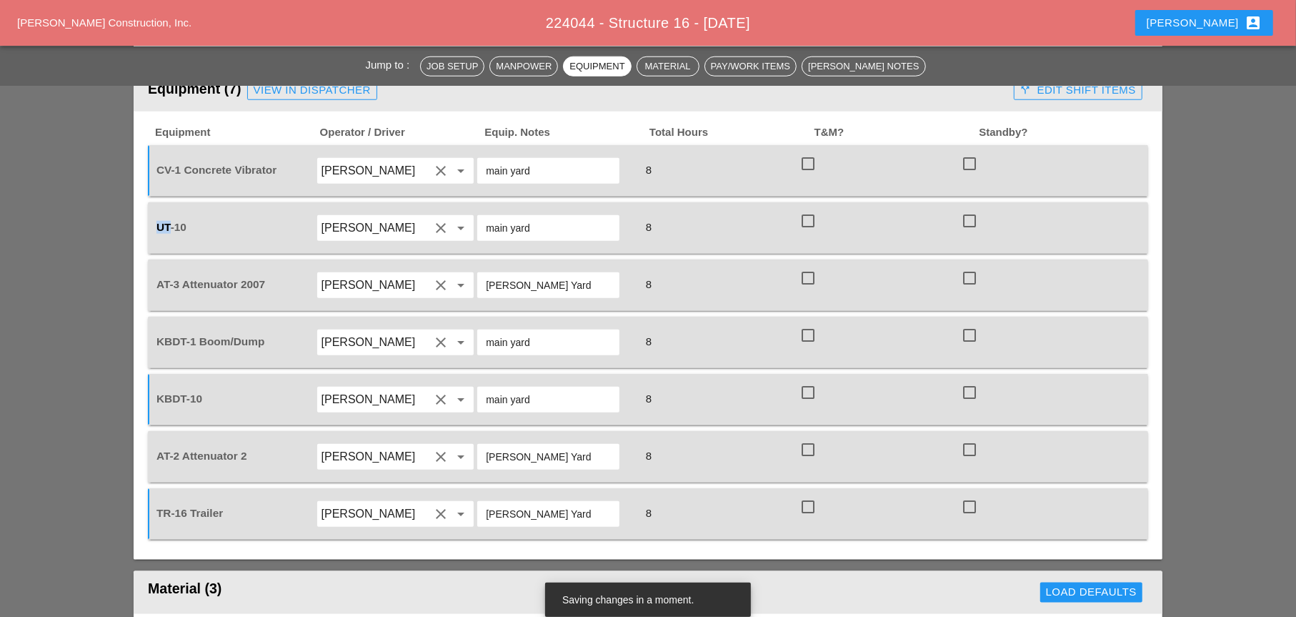
drag, startPoint x: 170, startPoint y: 152, endPoint x: 154, endPoint y: 149, distance: 16.0
click at [155, 220] on div "UT-10" at bounding box center [234, 227] width 159 height 15
drag, startPoint x: 196, startPoint y: 150, endPoint x: 148, endPoint y: 147, distance: 48.0
click at [148, 202] on div "UT-10 [PERSON_NAME] clear arrow_drop_down main yard 8 check_box_outline_blank c…" at bounding box center [648, 227] width 1001 height 51
copy span "UT-10"
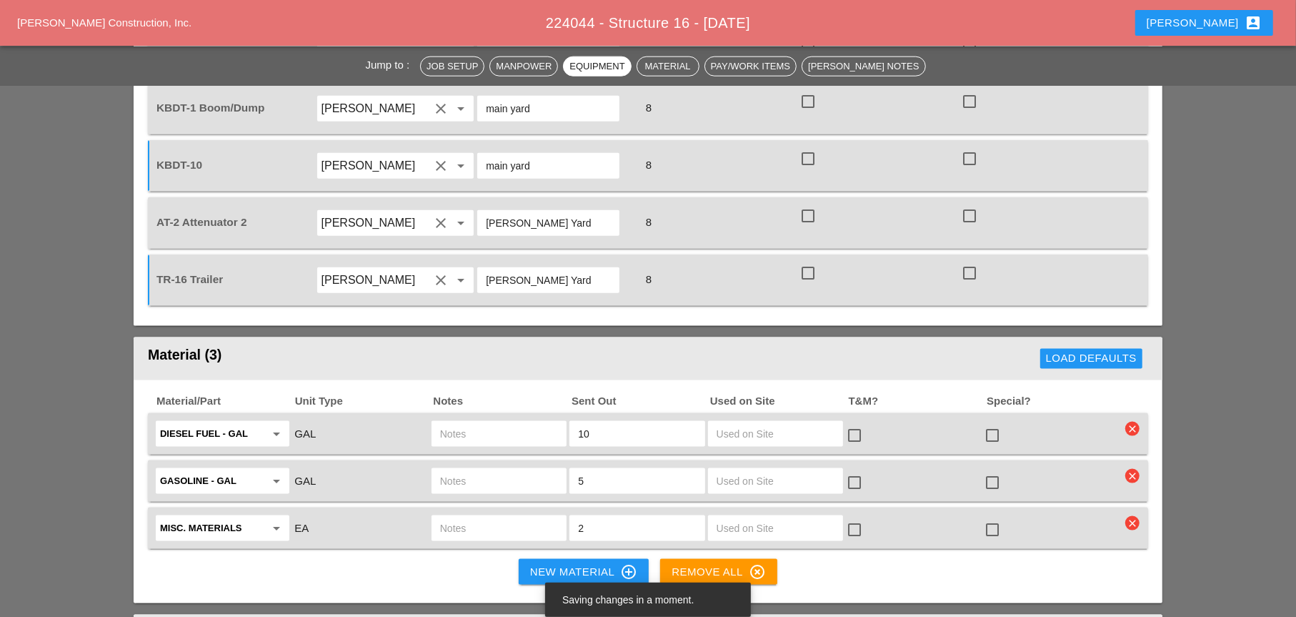
scroll to position [1501, 0]
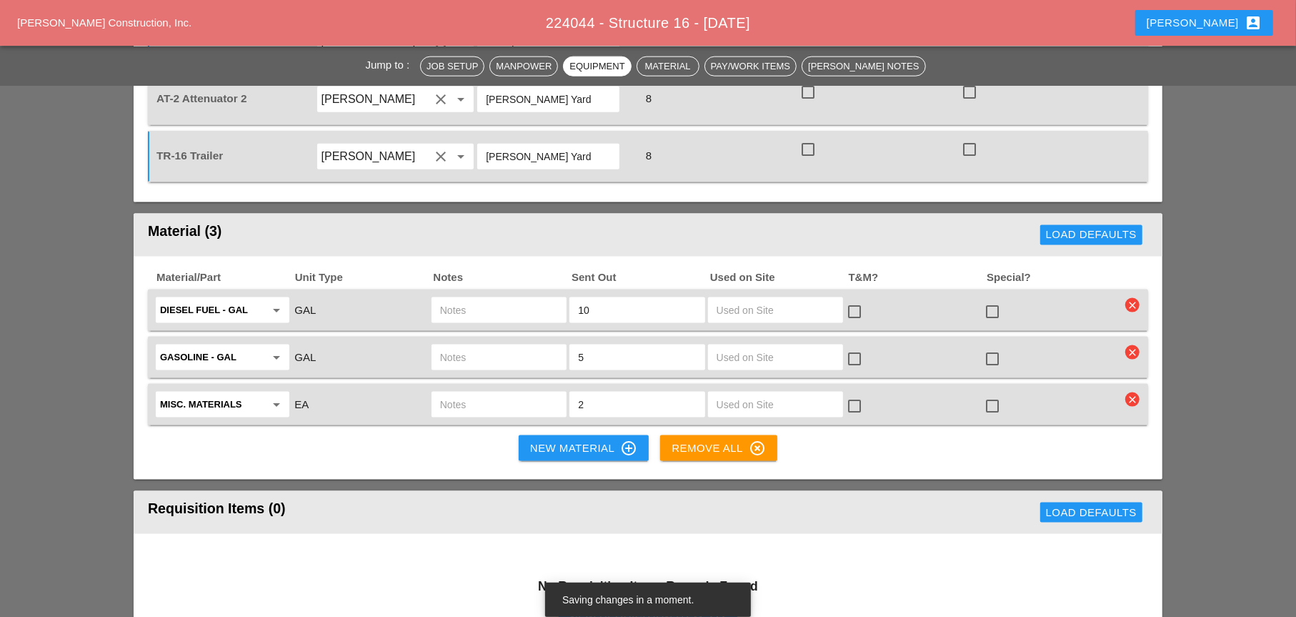
click at [459, 299] on input "text" at bounding box center [499, 310] width 118 height 23
paste input "UT-10"
type input "UT-10"
click at [464, 346] on input "text" at bounding box center [499, 357] width 118 height 23
paste input "UT-10"
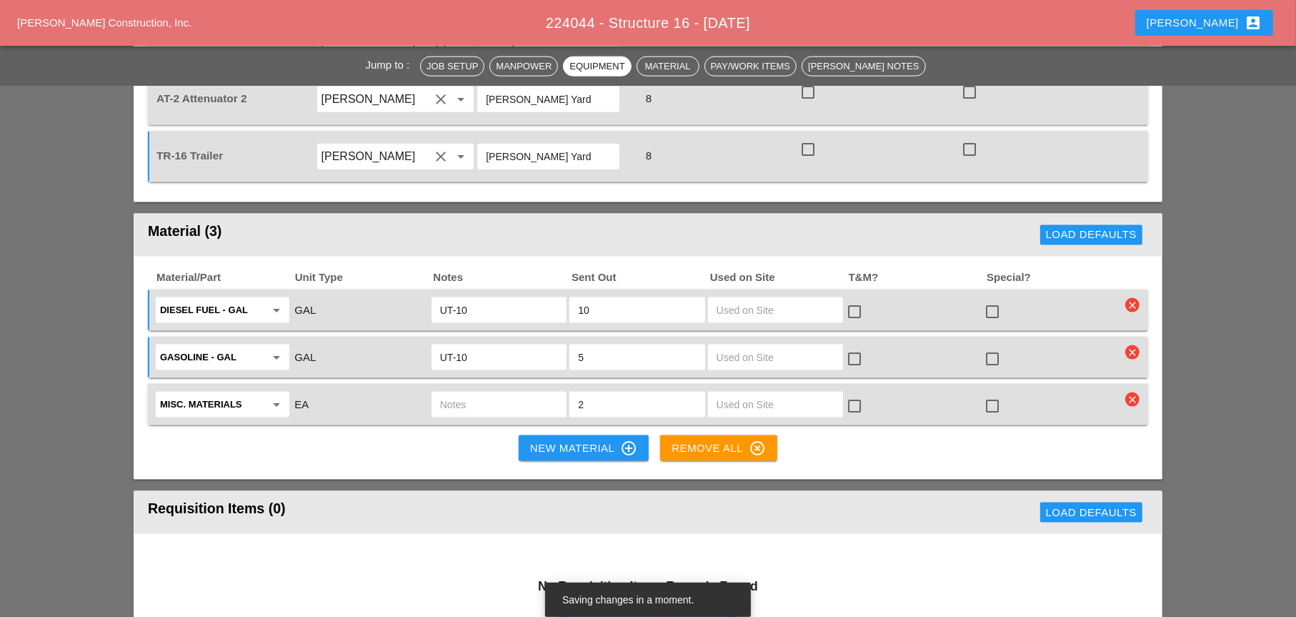
type input "UT-10"
click at [465, 393] on input "text" at bounding box center [499, 404] width 118 height 23
drag, startPoint x: 586, startPoint y: 326, endPoint x: 576, endPoint y: 326, distance: 10.0
click at [576, 392] on div "2" at bounding box center [637, 405] width 135 height 26
type input "1"
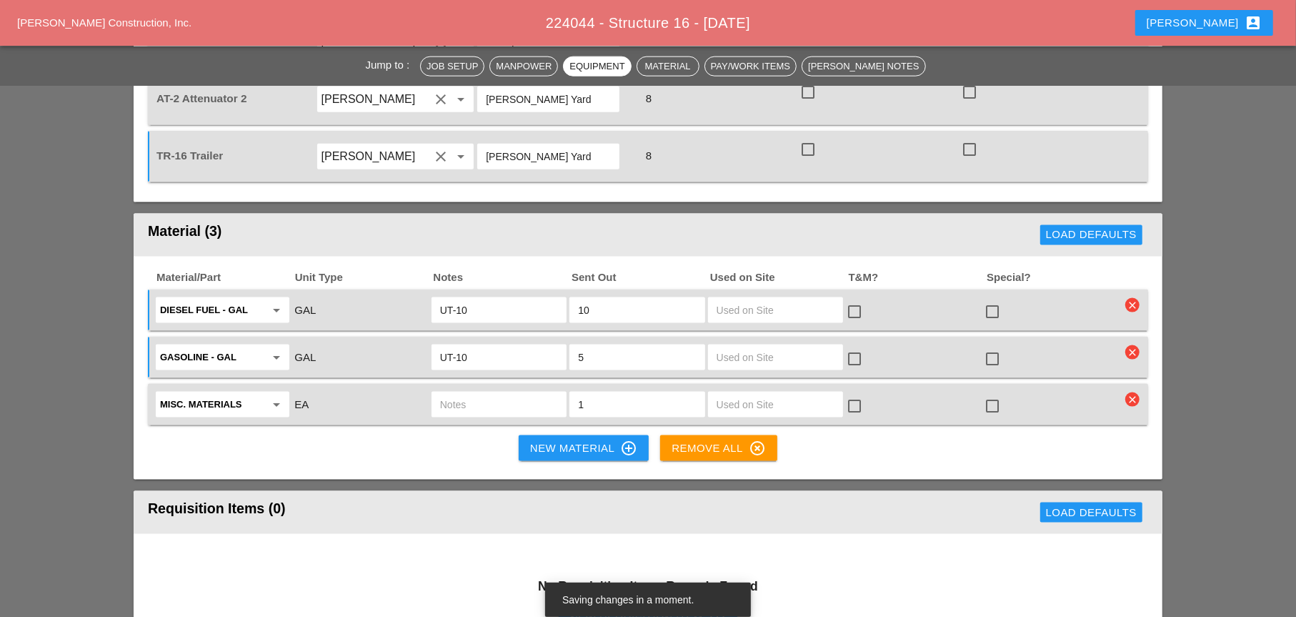
click at [509, 393] on input "text" at bounding box center [499, 404] width 118 height 23
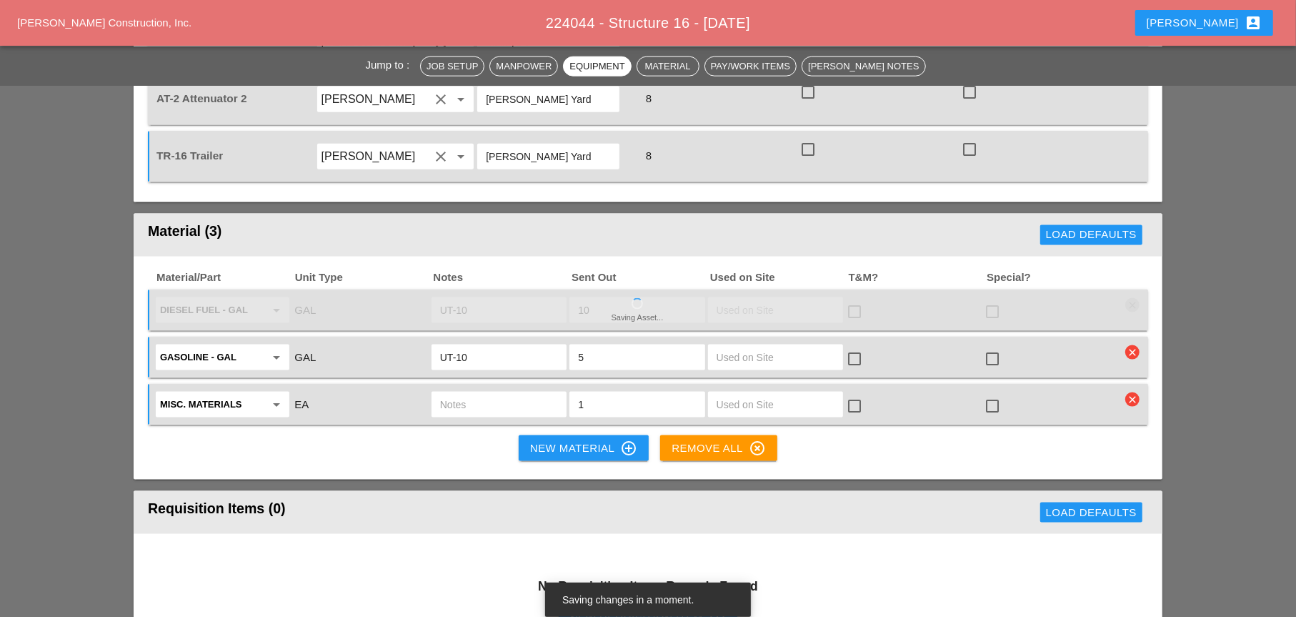
type input "$"
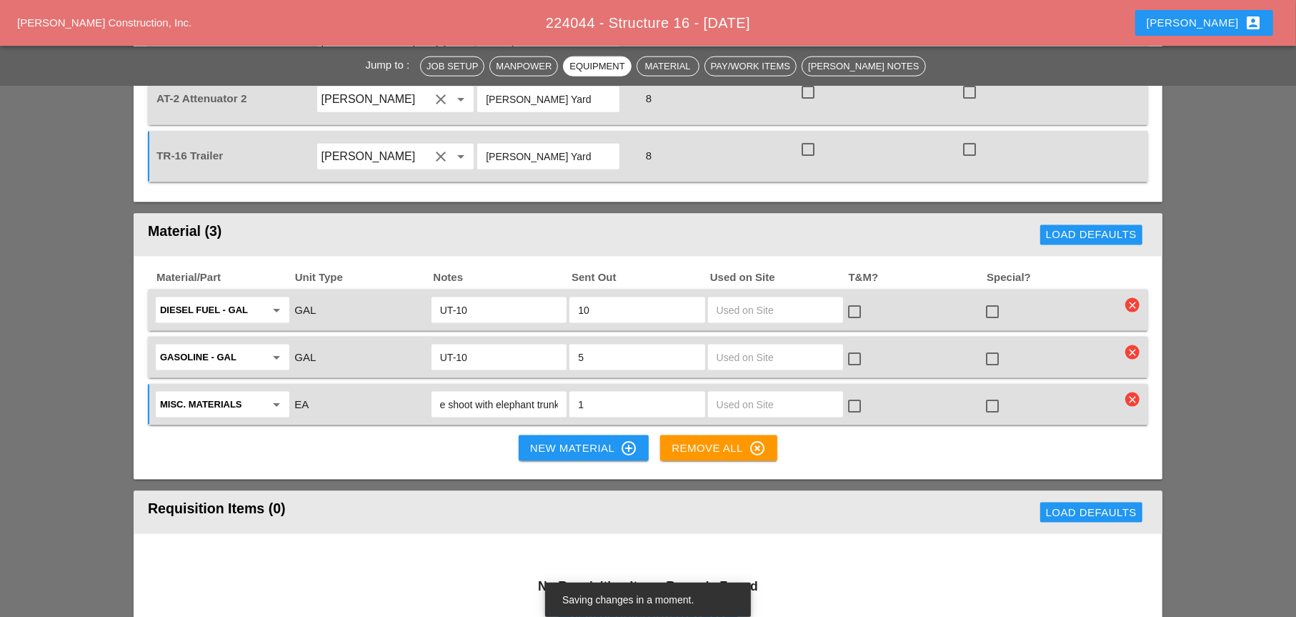
scroll to position [0, 76]
type input "4x4 blue concrete shoot with elephant trunk"
click at [643, 393] on input "1" at bounding box center [637, 404] width 118 height 23
click at [546, 393] on input "4x4 blue concrete shoot with elephant trunk" at bounding box center [499, 404] width 118 height 23
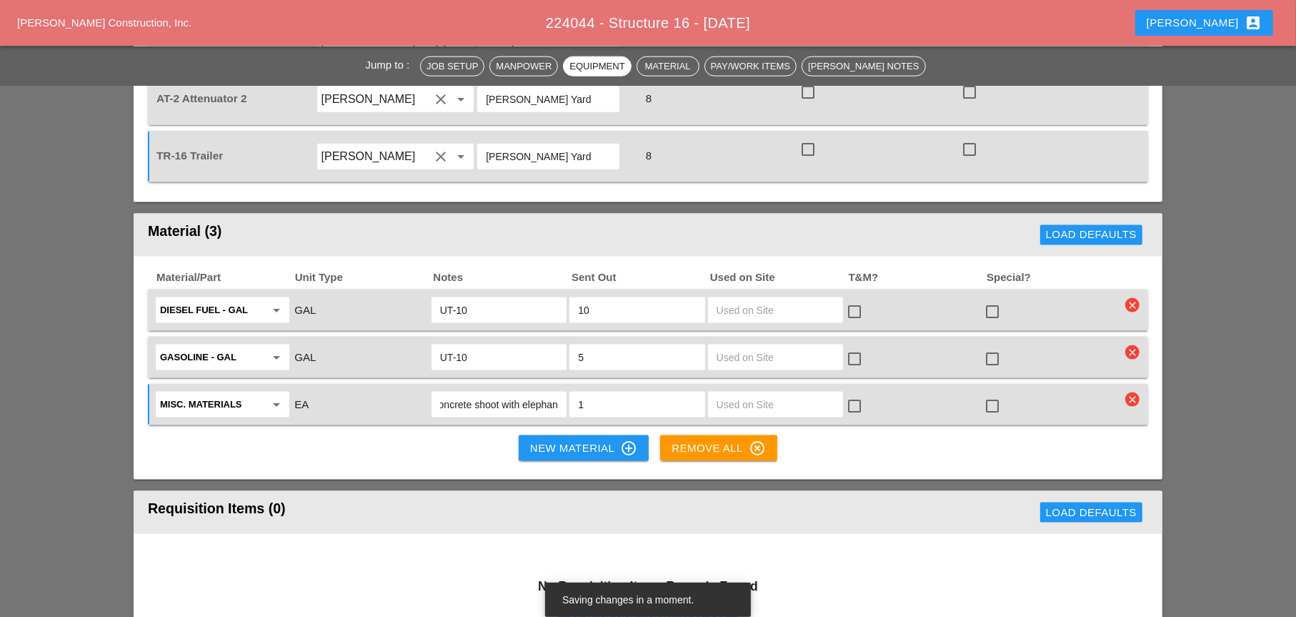
scroll to position [0, 76]
click at [631, 393] on input "1" at bounding box center [637, 404] width 118 height 23
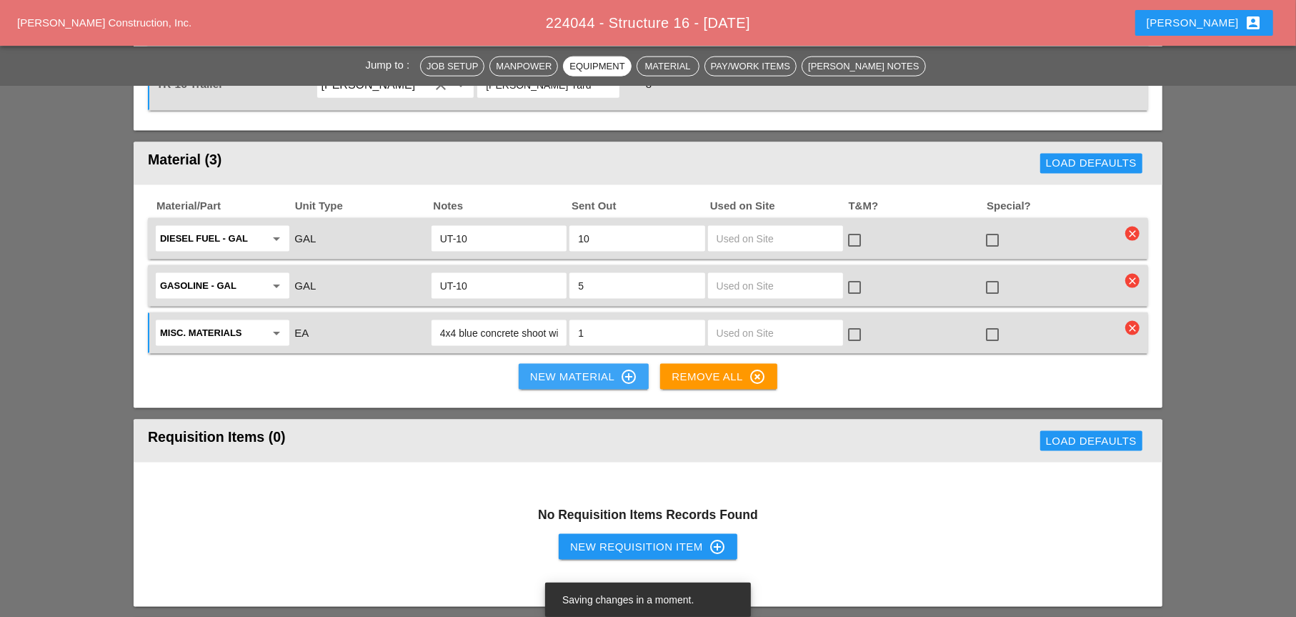
click at [585, 368] on div "New Material control_point" at bounding box center [583, 376] width 107 height 17
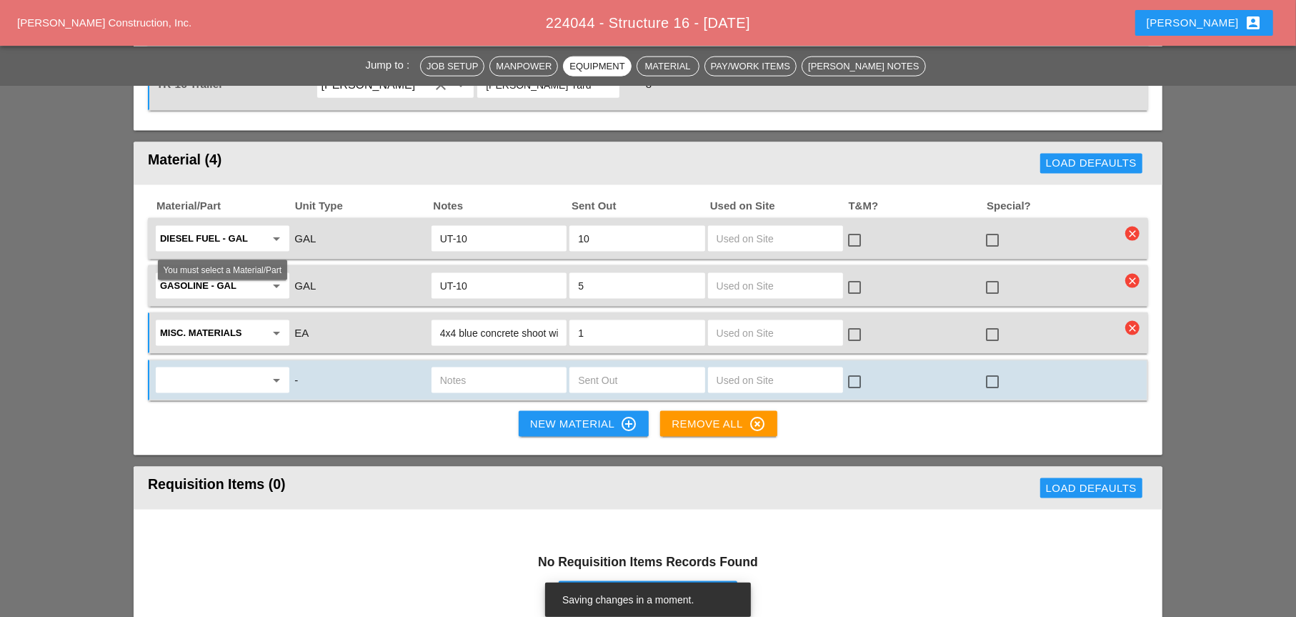
click at [229, 369] on input "text" at bounding box center [212, 380] width 105 height 23
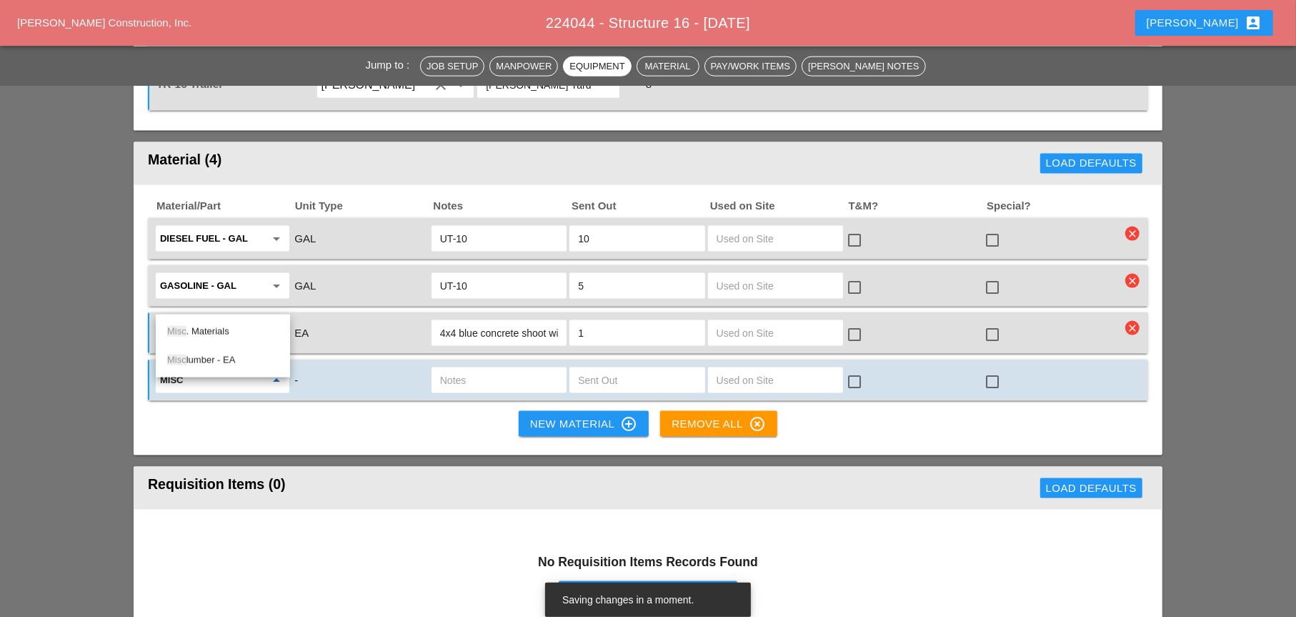
click at [213, 328] on div "Misc . Materials" at bounding box center [222, 331] width 111 height 17
type input "Misc. Materials"
click at [454, 369] on input "text" at bounding box center [499, 380] width 118 height 23
type input "Concrete Curing Compound"
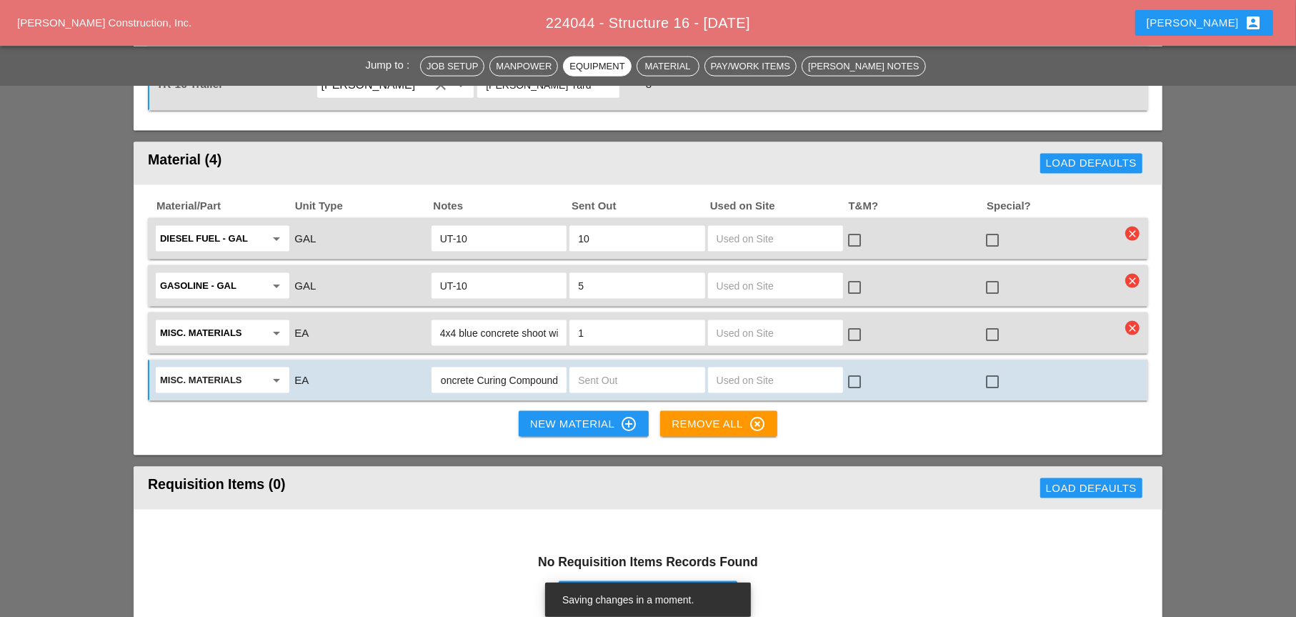
click at [587, 369] on input "text" at bounding box center [637, 380] width 118 height 23
type input "1"
click at [560, 367] on div "Concrete Curing Compound" at bounding box center [499, 380] width 135 height 26
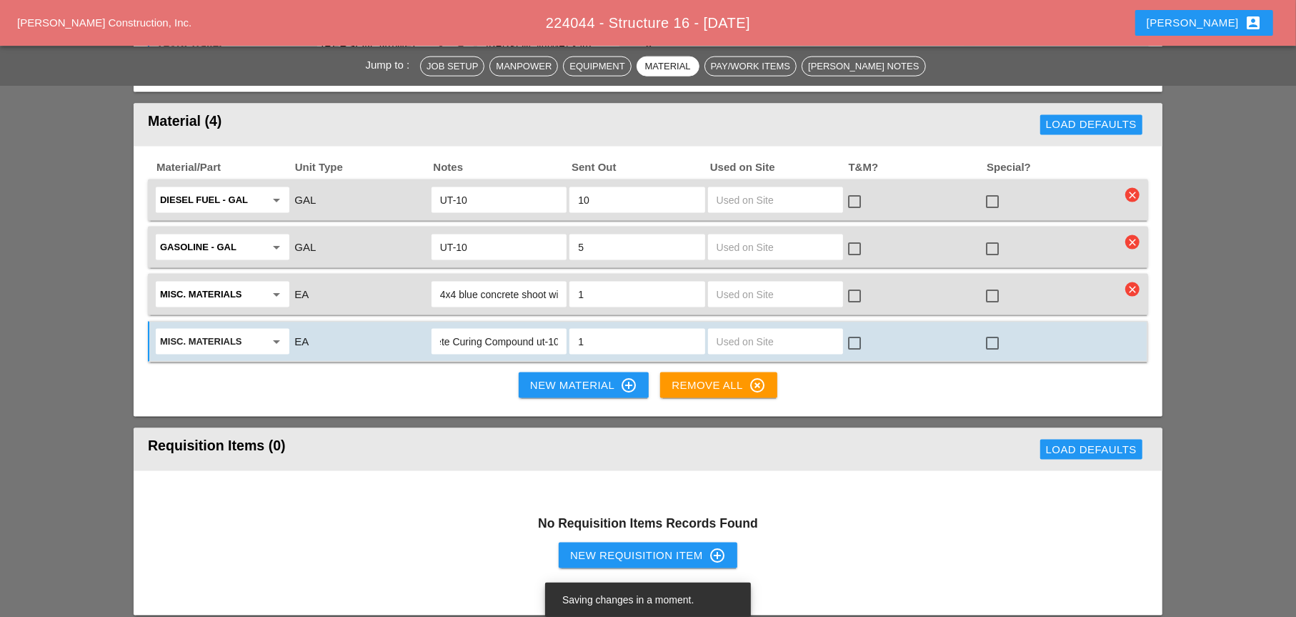
scroll to position [1644, 0]
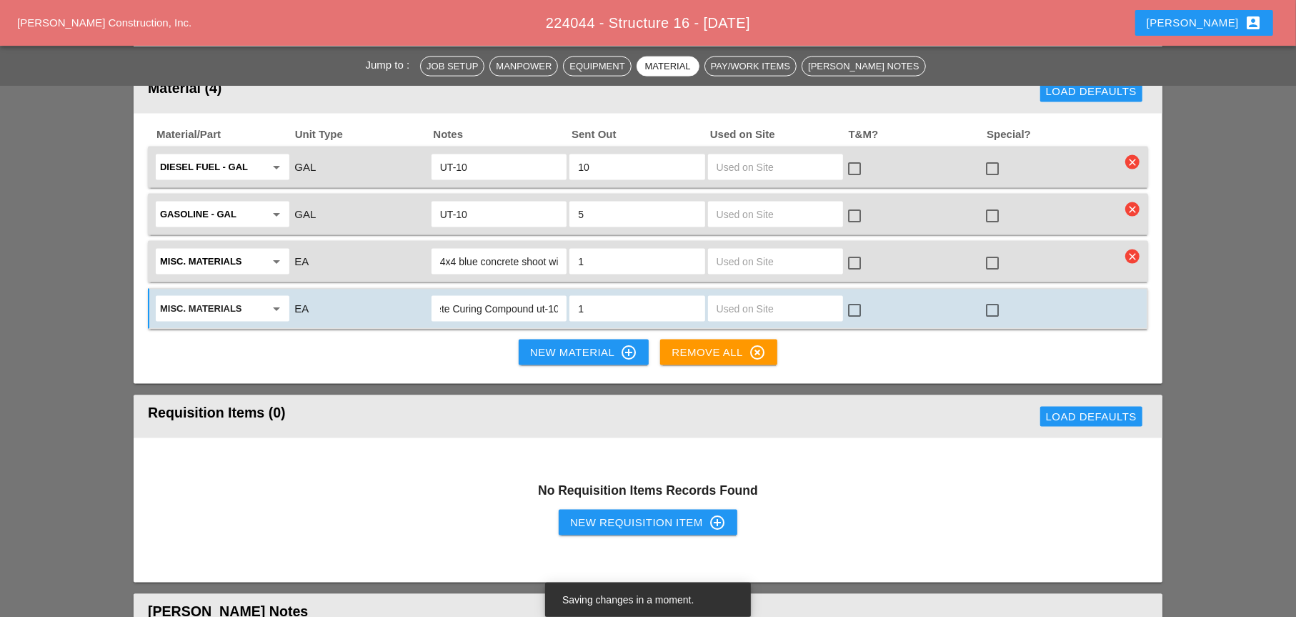
type input "Concrete Curing Compound ut-10"
click at [627, 514] on div "New Requisition Item control_point" at bounding box center [648, 522] width 156 height 17
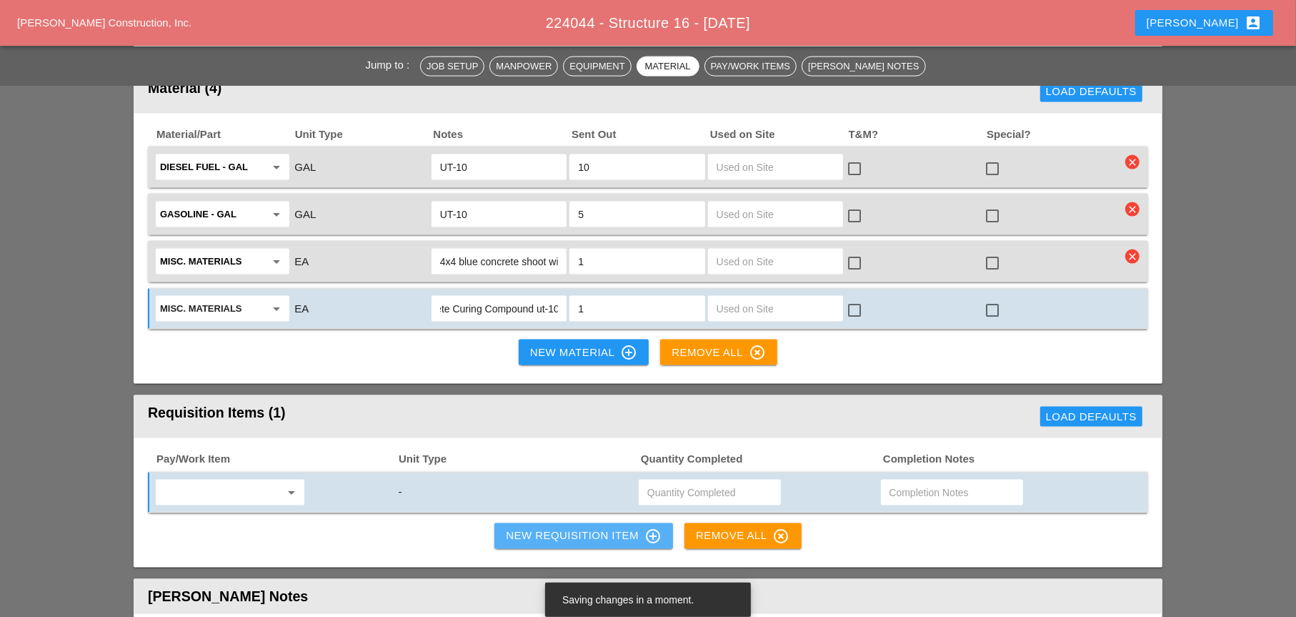
scroll to position [0, 0]
click at [217, 481] on input "text" at bounding box center [220, 492] width 120 height 23
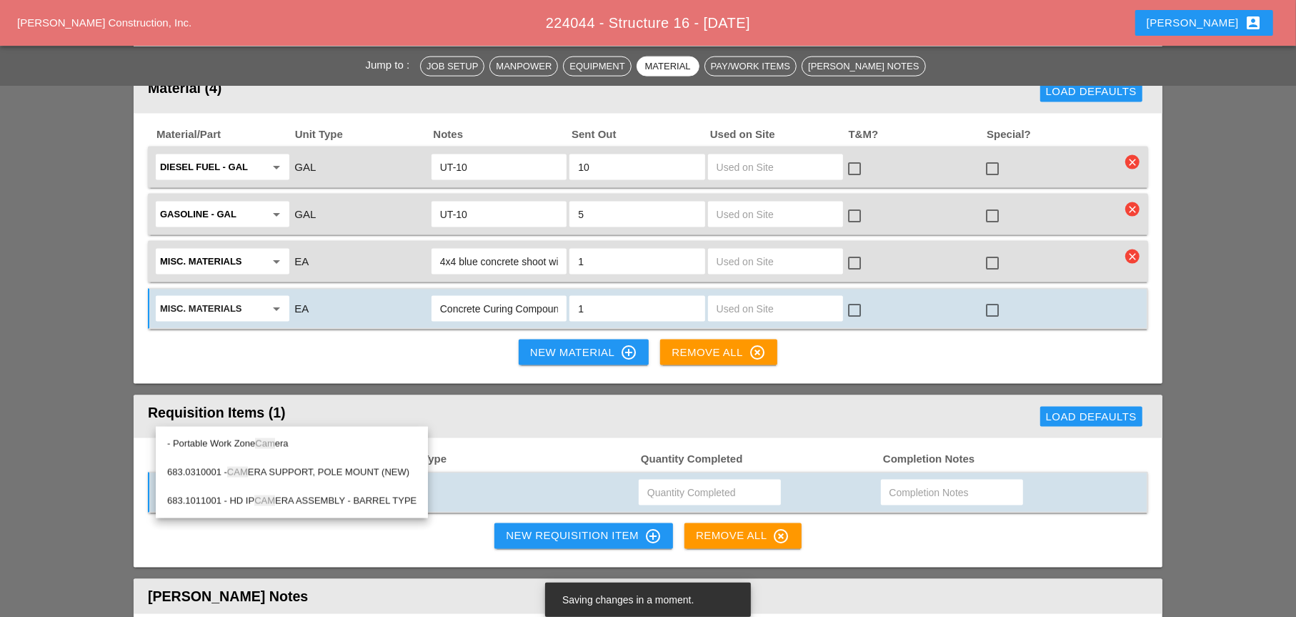
drag, startPoint x: 272, startPoint y: 442, endPoint x: 331, endPoint y: 440, distance: 58.6
click at [278, 441] on div "- Portable Work Zone Cam era" at bounding box center [291, 443] width 249 height 17
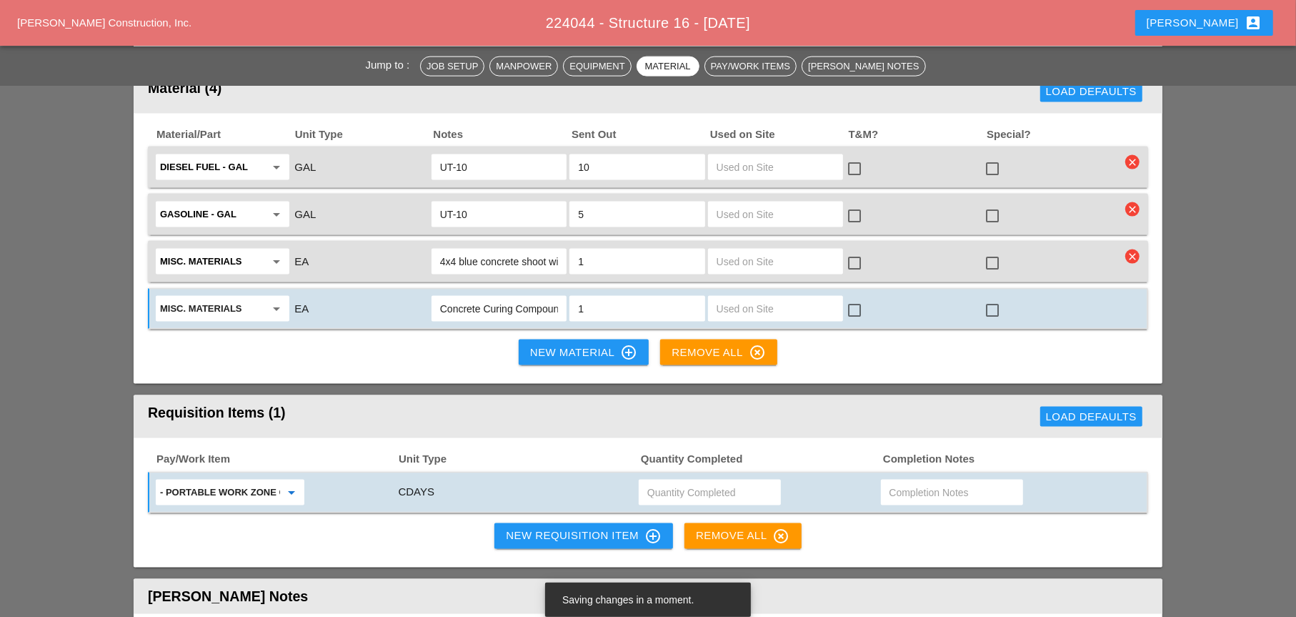
type input "- Portable Work Zone Camera"
click at [662, 481] on input "text" at bounding box center [709, 492] width 125 height 23
type input "4"
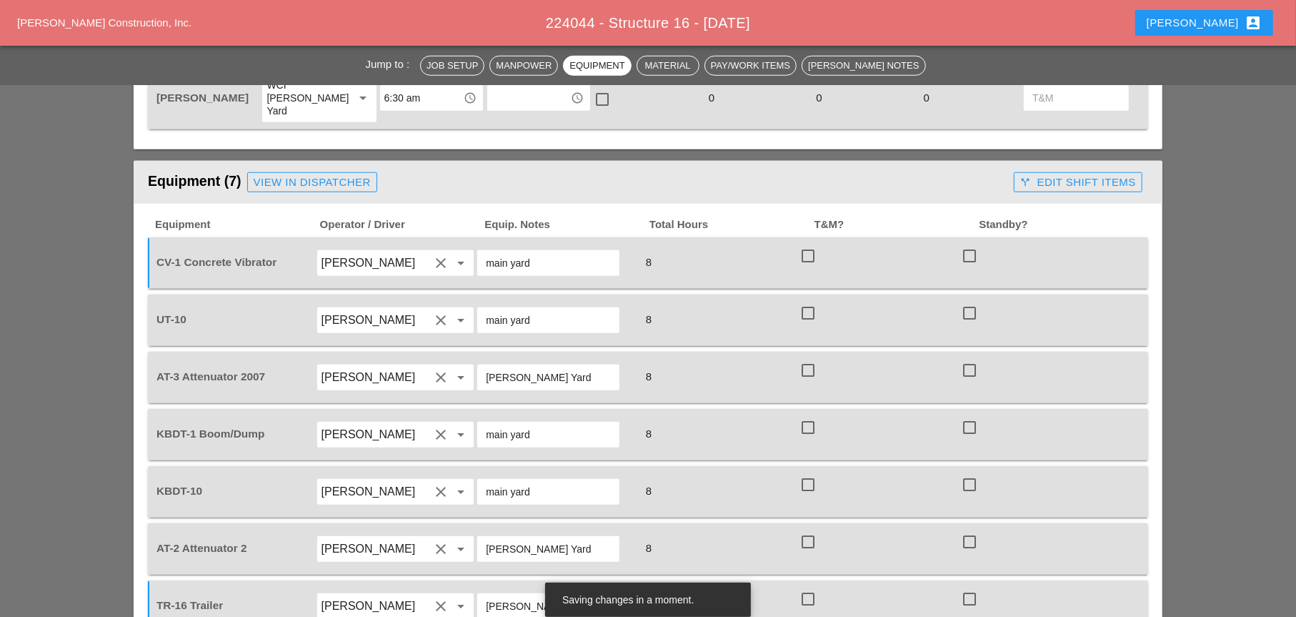
scroll to position [1001, 0]
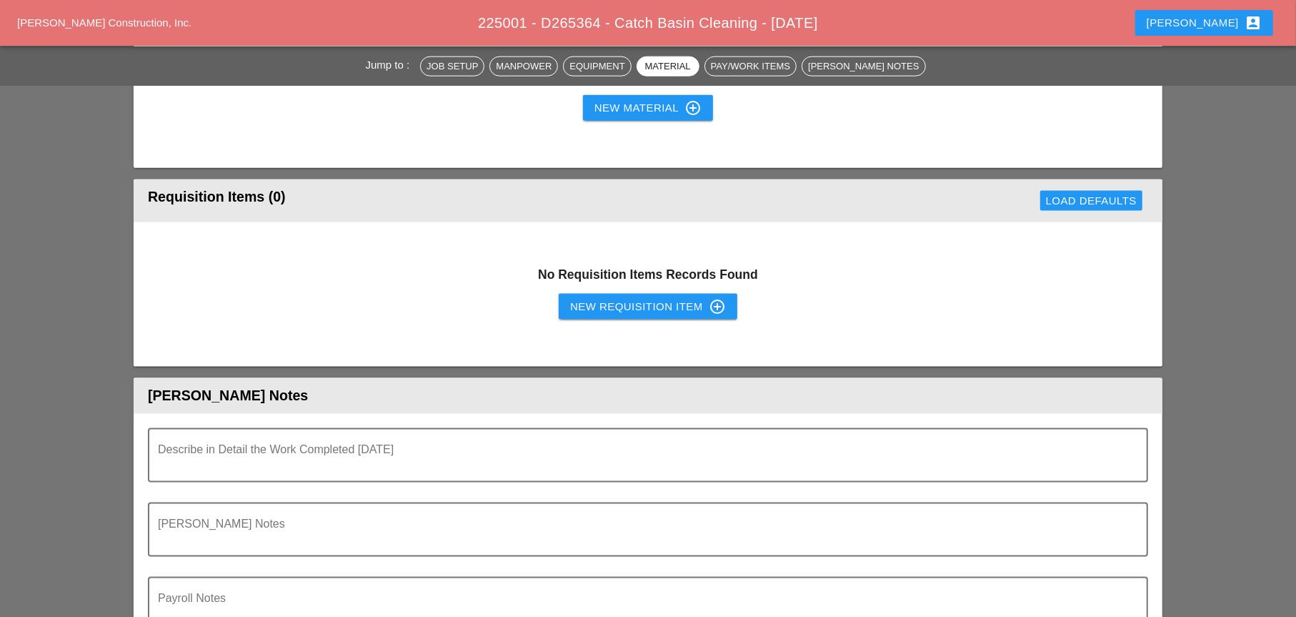
scroll to position [1572, 0]
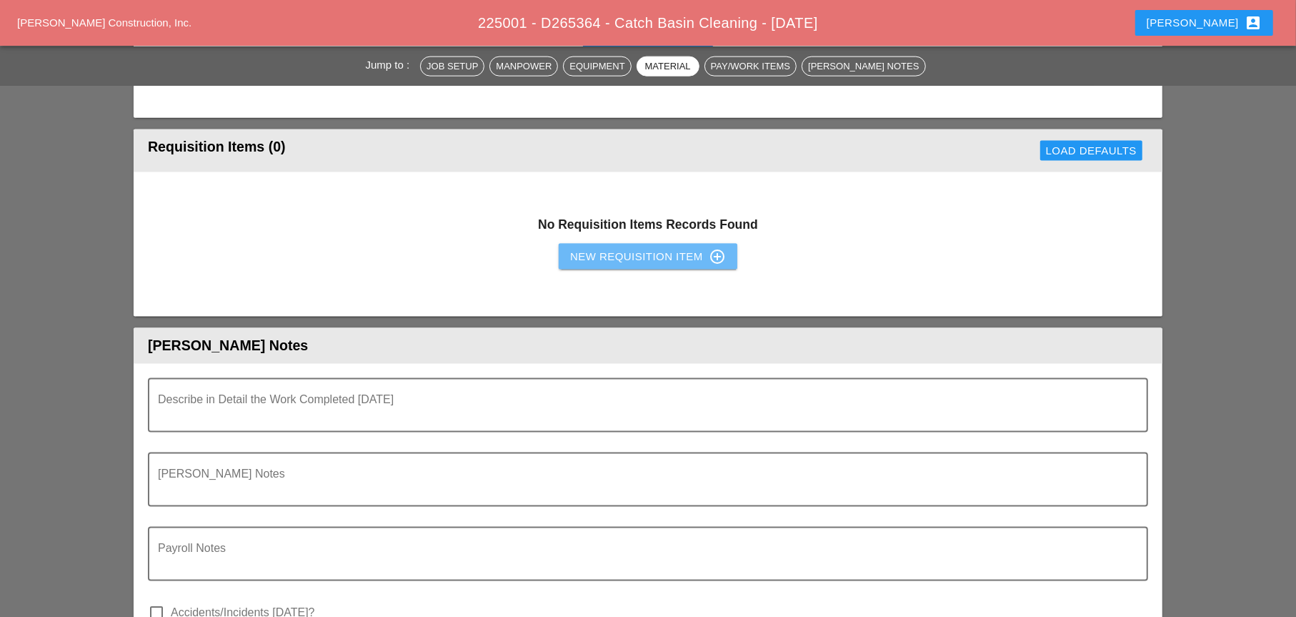
click at [608, 248] on div "New Requisition Item control_point" at bounding box center [648, 256] width 156 height 17
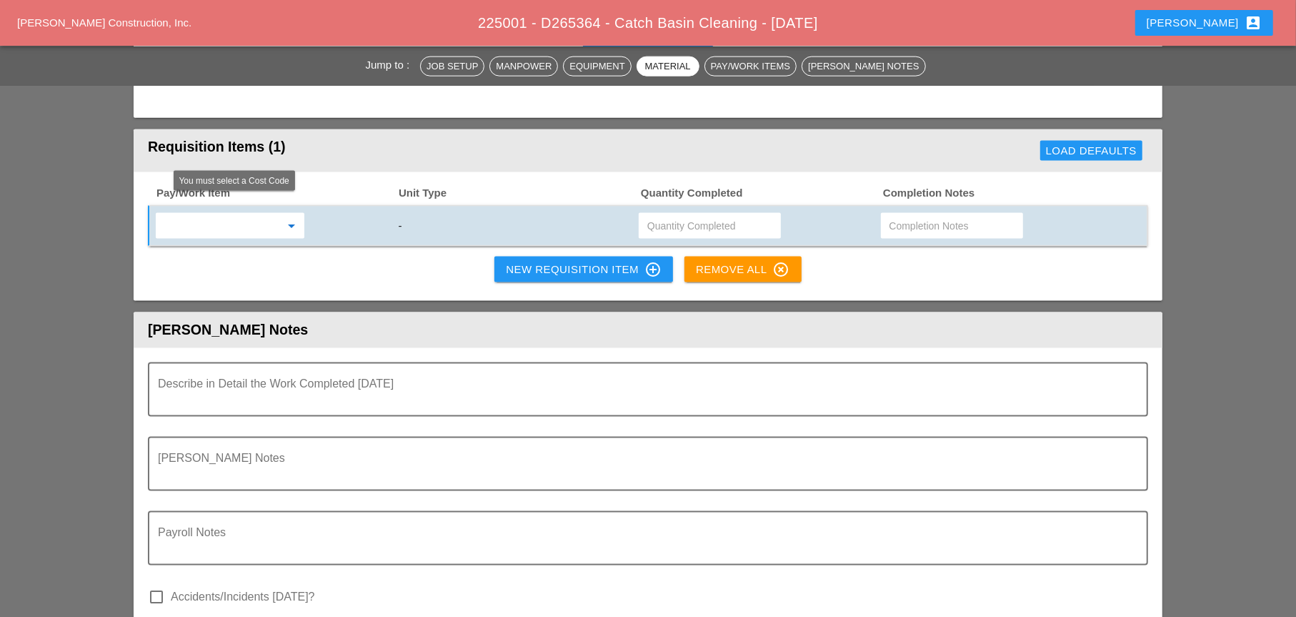
drag, startPoint x: 257, startPoint y: 219, endPoint x: 242, endPoint y: 220, distance: 15.0
click at [254, 219] on input "text" at bounding box center [220, 225] width 120 height 23
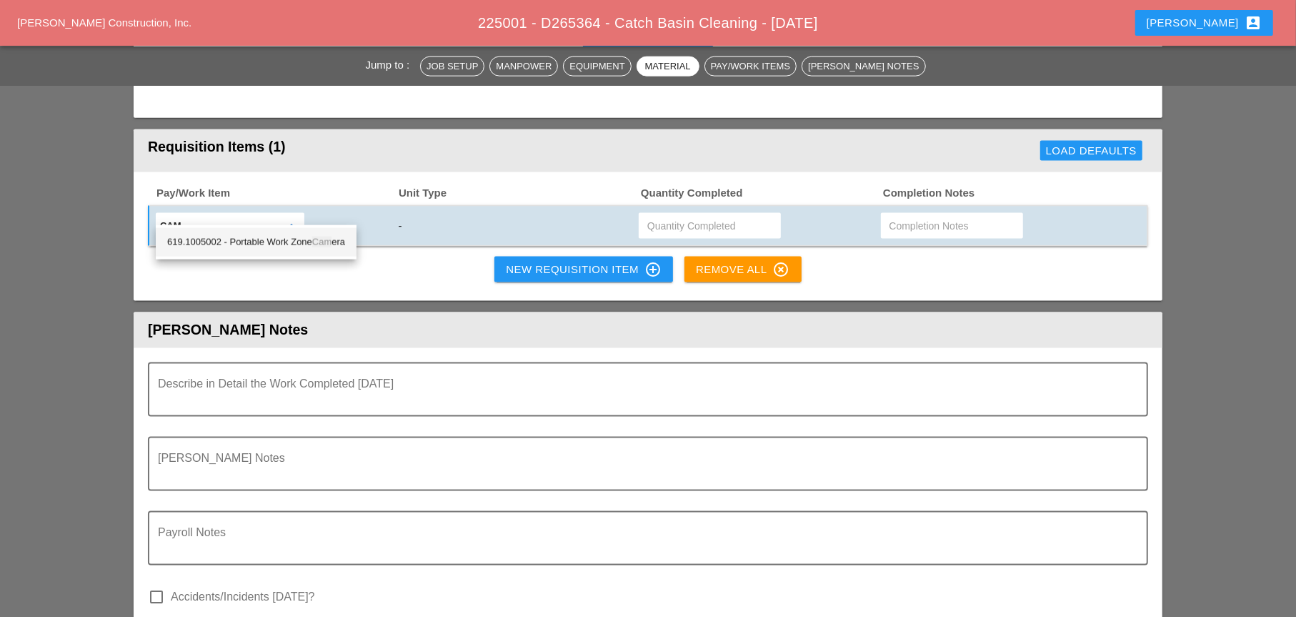
drag, startPoint x: 297, startPoint y: 242, endPoint x: 482, endPoint y: 227, distance: 185.7
click at [300, 242] on div "619.1005002 - Portable Work Zone Cam era" at bounding box center [256, 242] width 178 height 17
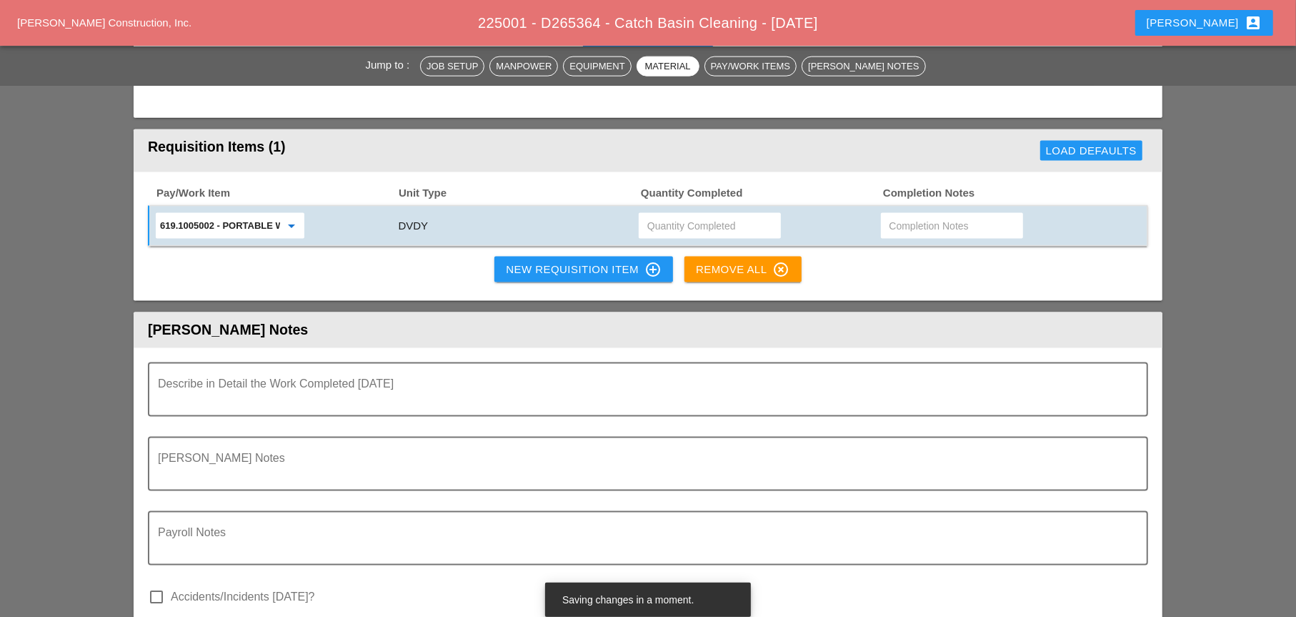
type input "619.1005002 - Portable Work Zone Camera"
click at [662, 214] on input "text" at bounding box center [709, 225] width 125 height 23
type input "4"
click at [552, 261] on div "New Requisition Item control_point" at bounding box center [584, 269] width 156 height 17
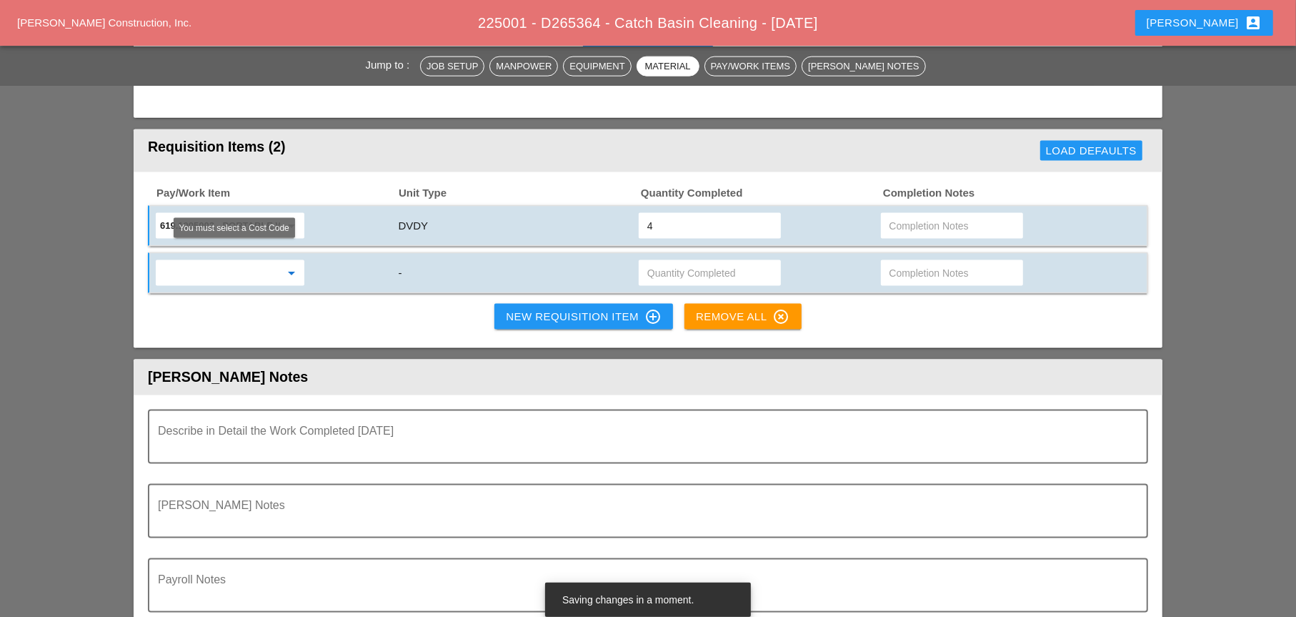
click at [227, 269] on input "text" at bounding box center [220, 273] width 120 height 23
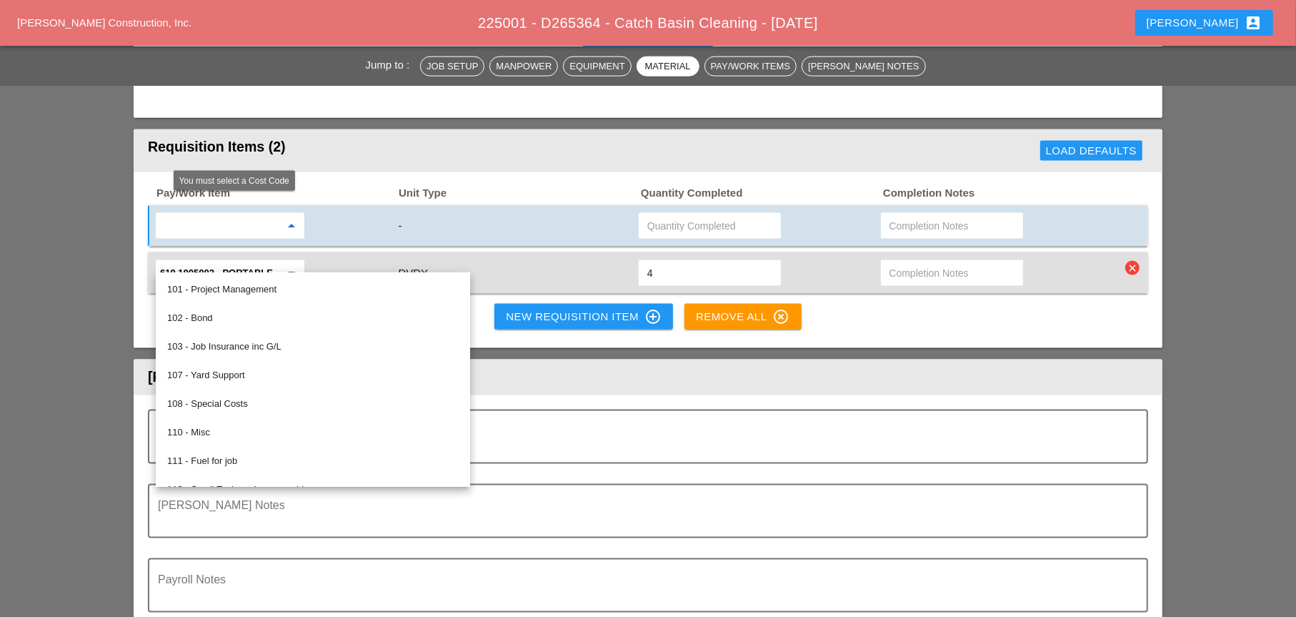
click at [183, 214] on input "text" at bounding box center [220, 225] width 120 height 23
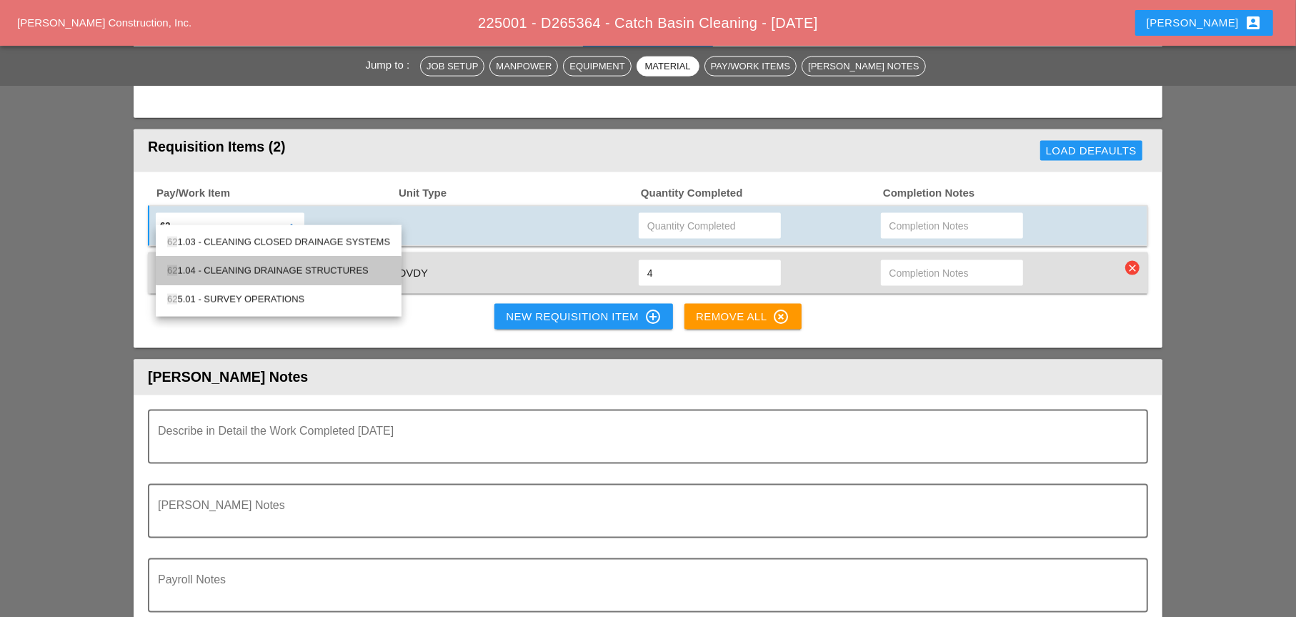
click at [258, 271] on div "62 1.04 - CLEANING DRAINAGE STRUCTURES" at bounding box center [278, 270] width 223 height 17
type input "621.04 - CLEANING DRAINAGE STRUCTURES"
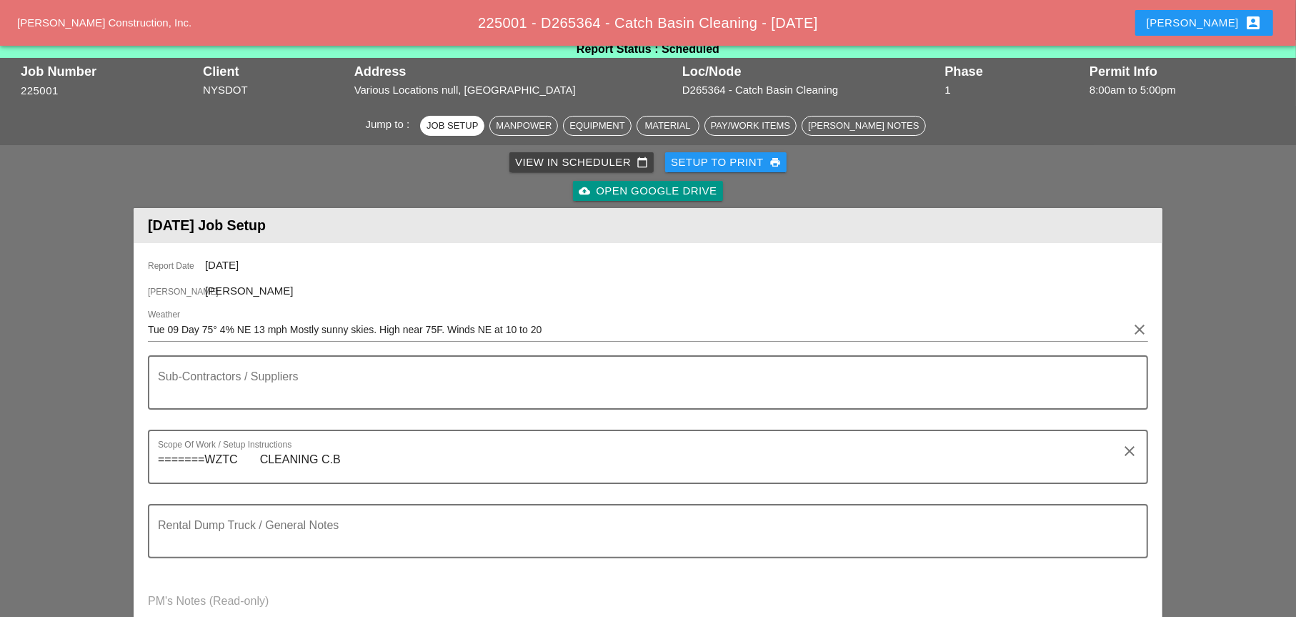
scroll to position [0, 0]
